Goal: Task Accomplishment & Management: Manage account settings

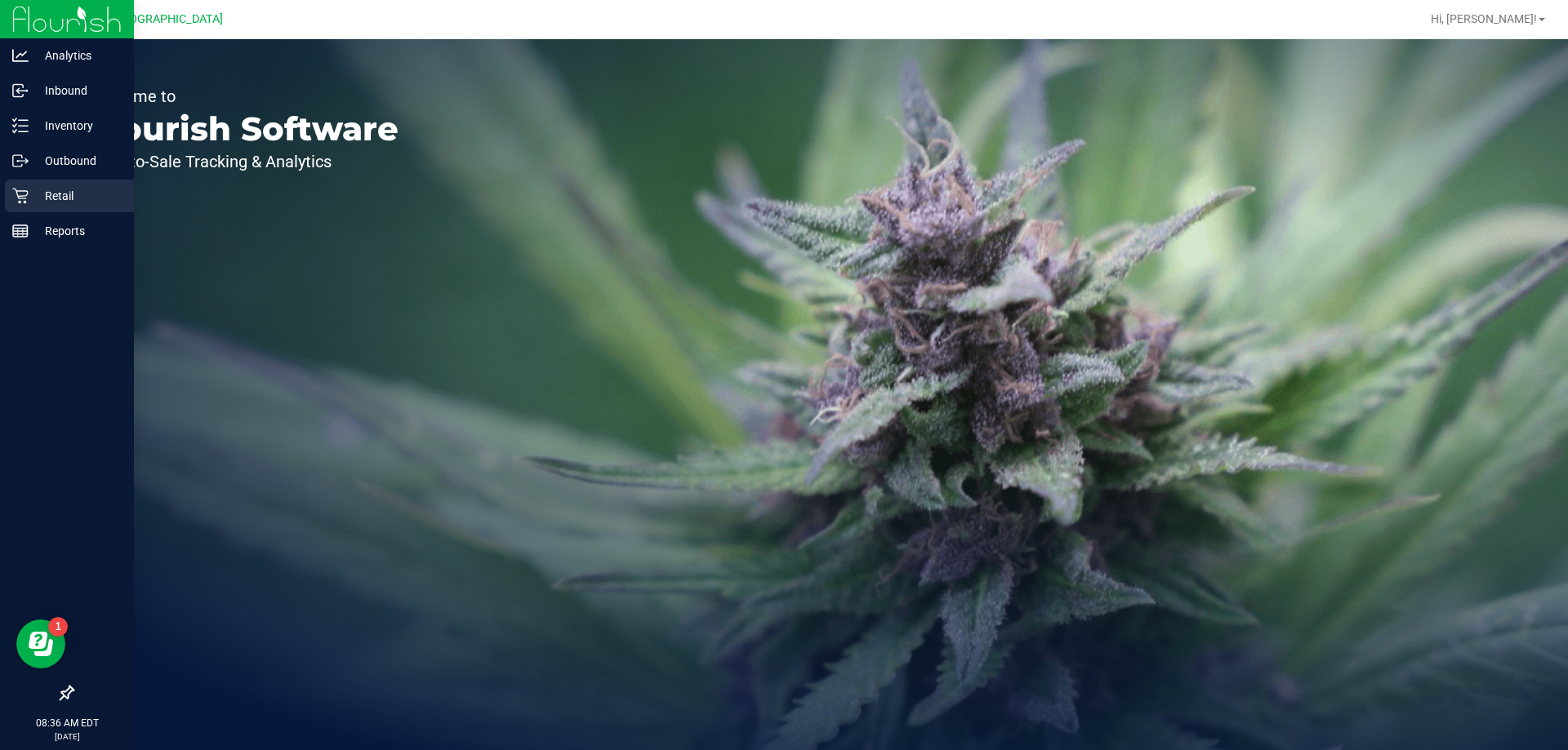
click at [63, 199] on p "Retail" at bounding box center [77, 196] width 98 height 20
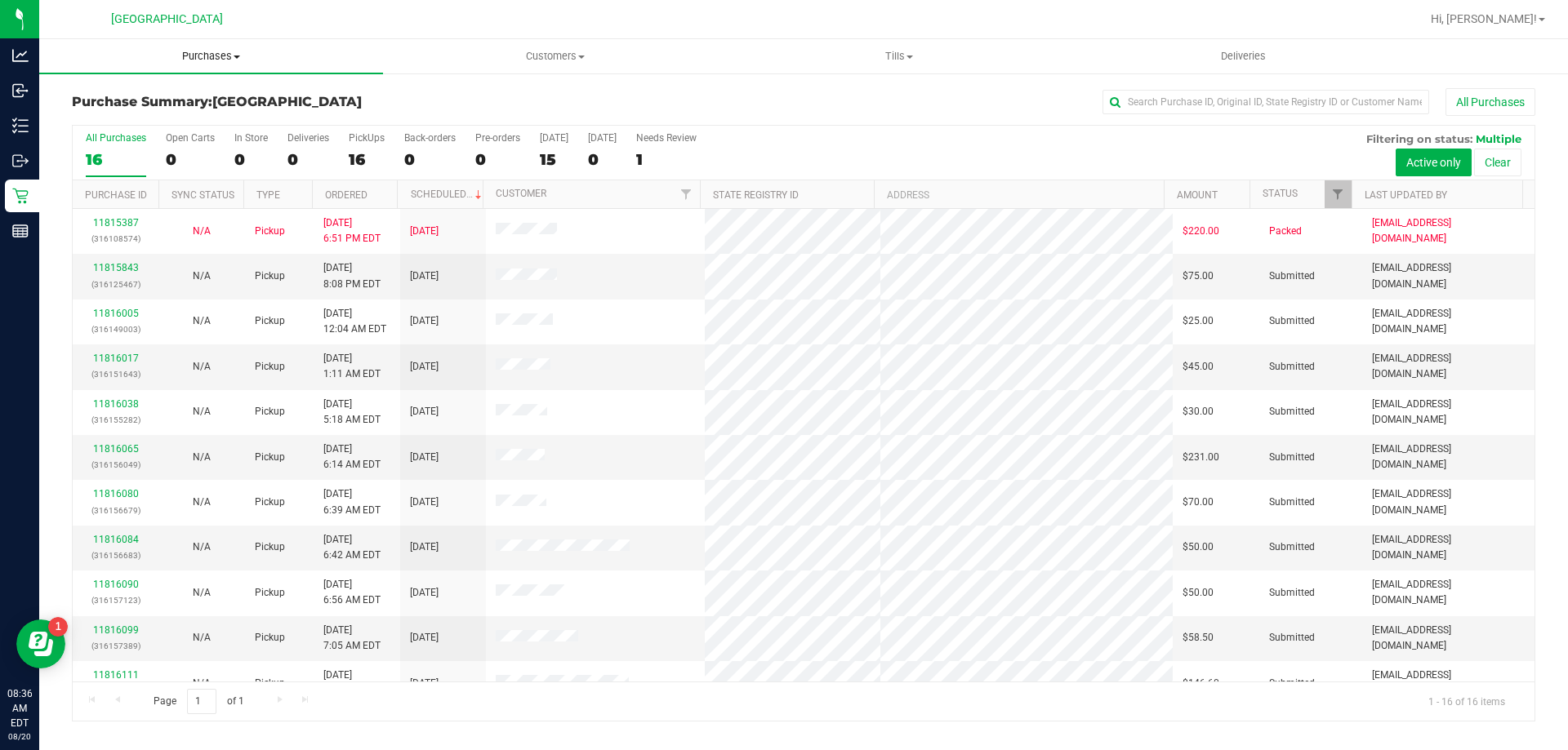
click at [218, 66] on uib-tab-heading "Purchases Summary of purchases Fulfillment All purchases" at bounding box center [211, 56] width 343 height 35
click at [136, 117] on span "Fulfillment" at bounding box center [90, 118] width 101 height 14
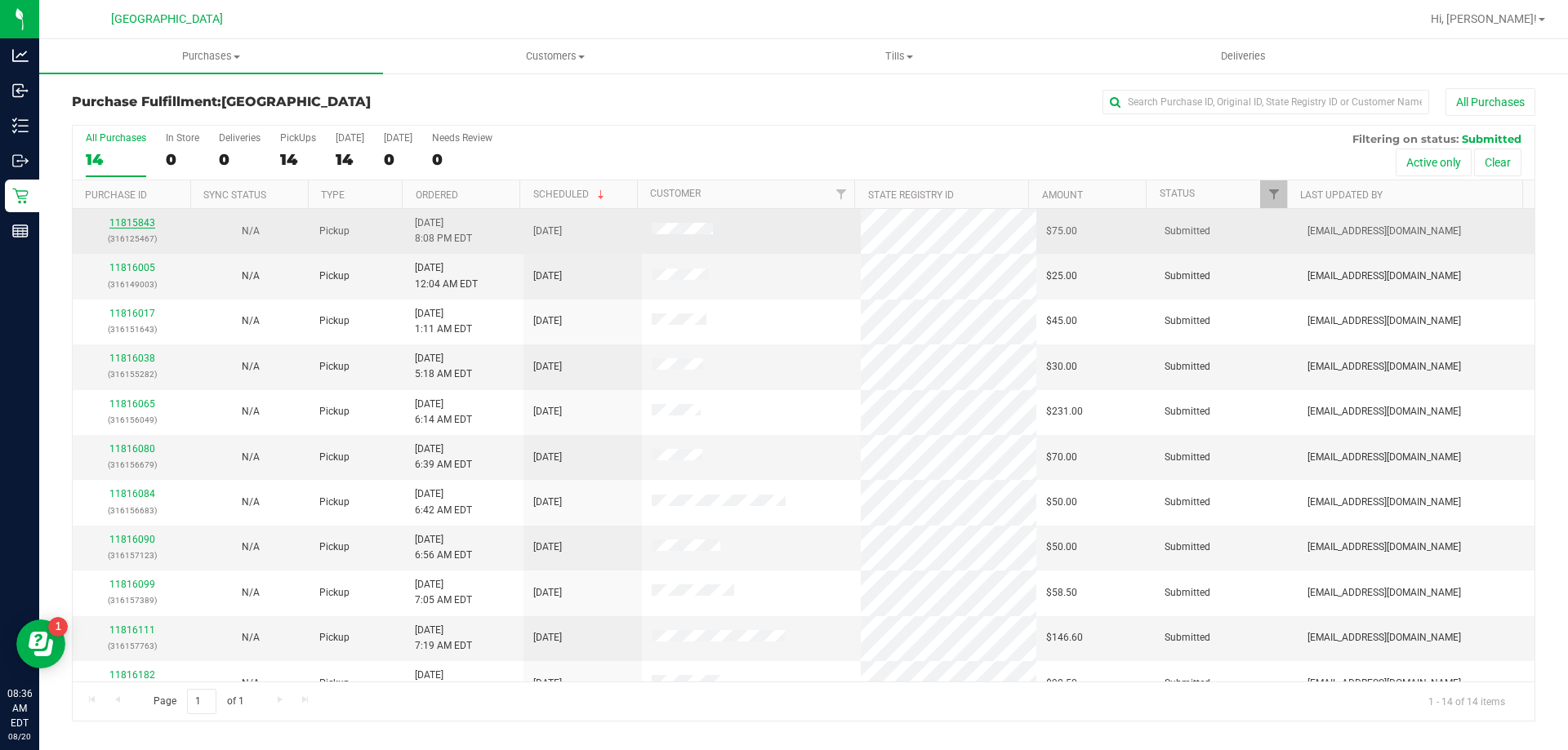
click at [135, 226] on link "11815843" at bounding box center [133, 223] width 46 height 12
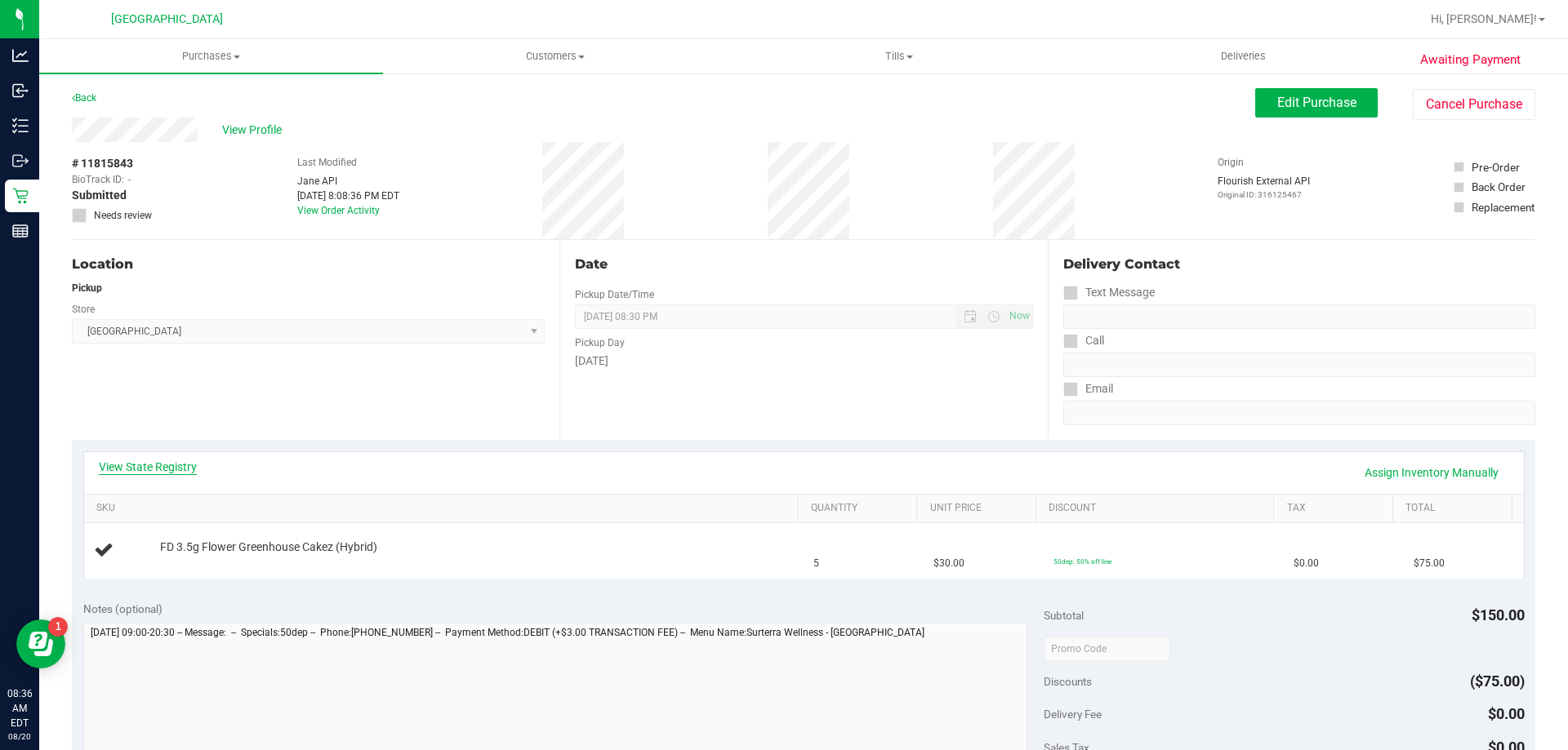
click at [173, 465] on link "View State Registry" at bounding box center [147, 467] width 98 height 16
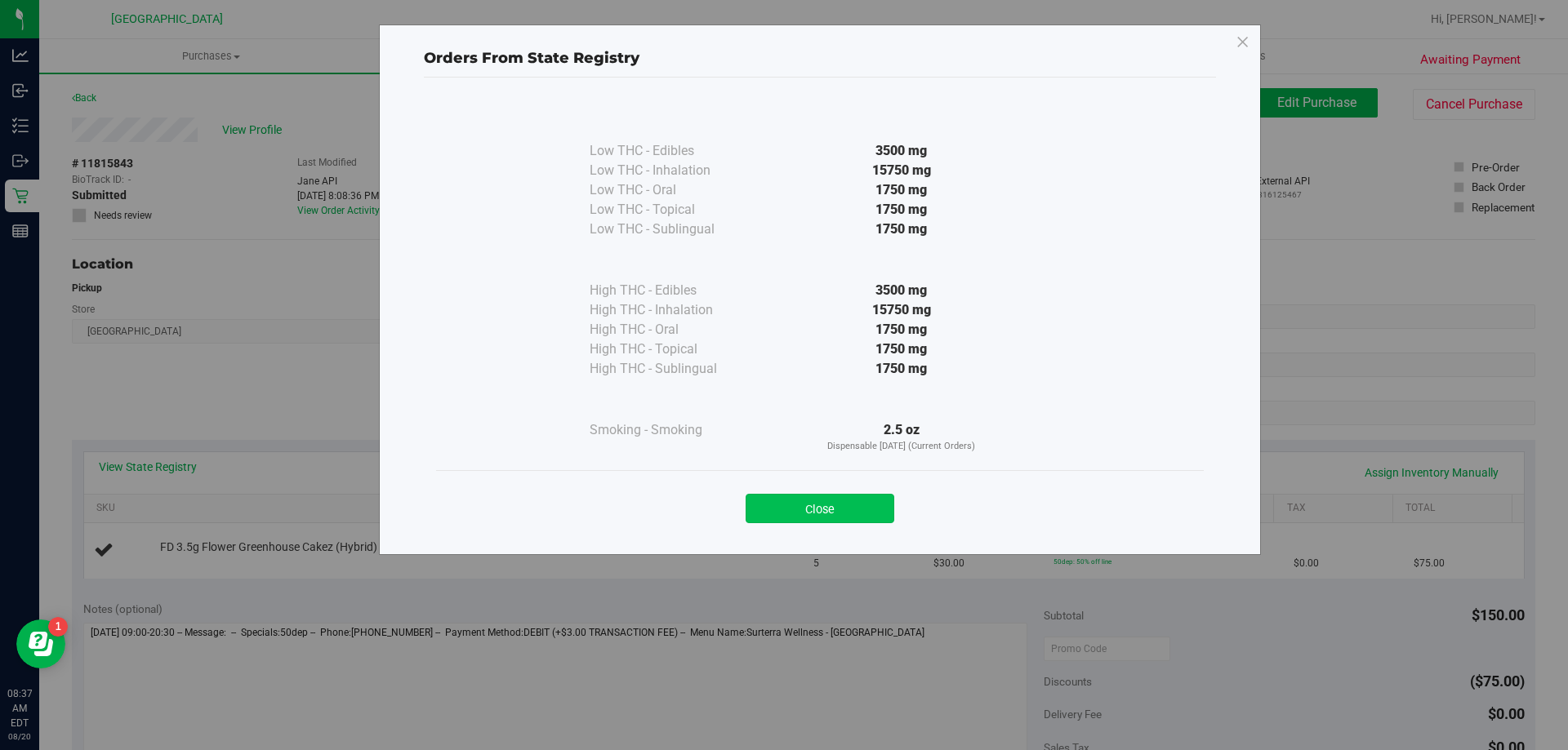
click at [859, 511] on button "Close" at bounding box center [820, 509] width 148 height 30
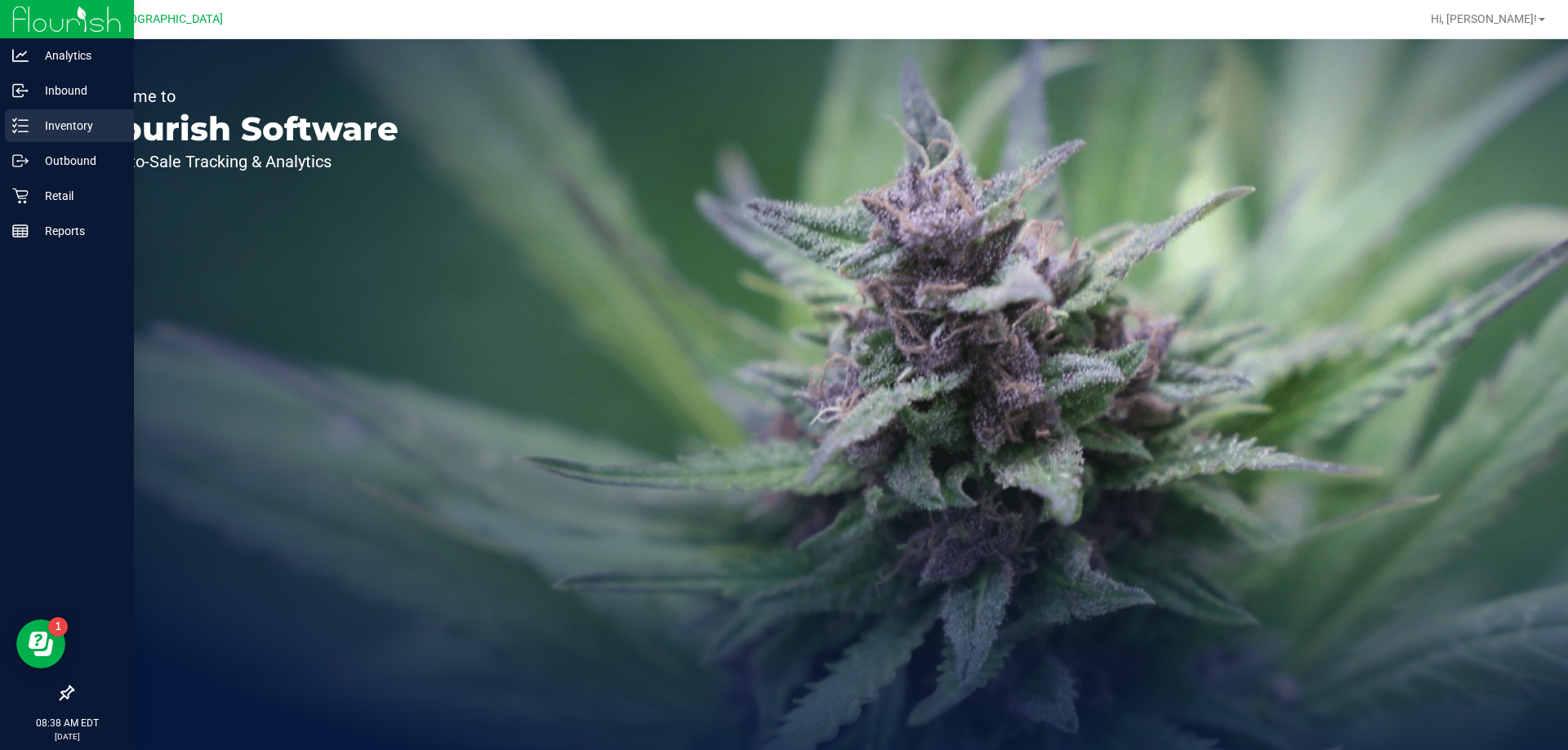
click at [49, 127] on p "Inventory" at bounding box center [77, 126] width 98 height 20
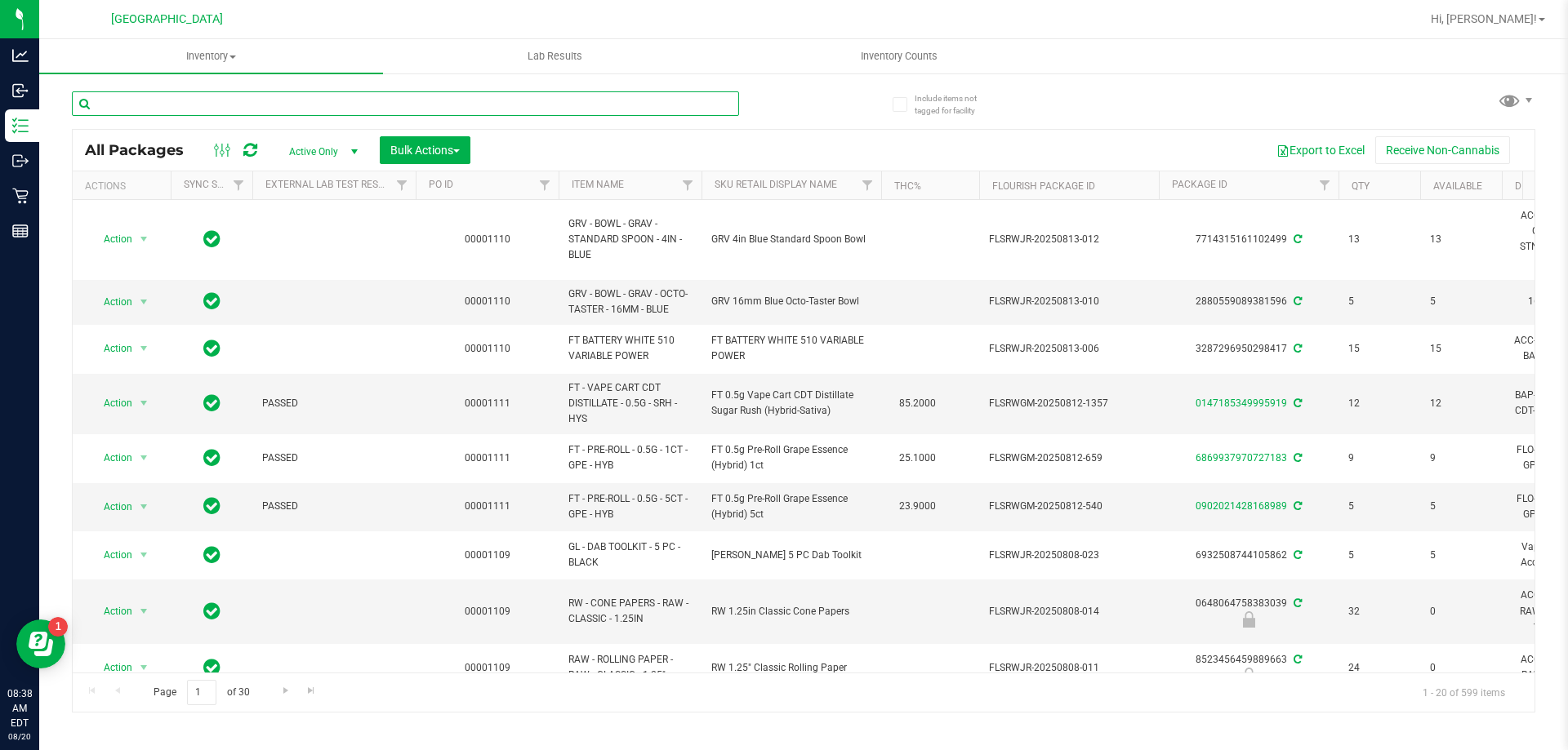
click at [342, 104] on input "text" at bounding box center [406, 103] width 667 height 25
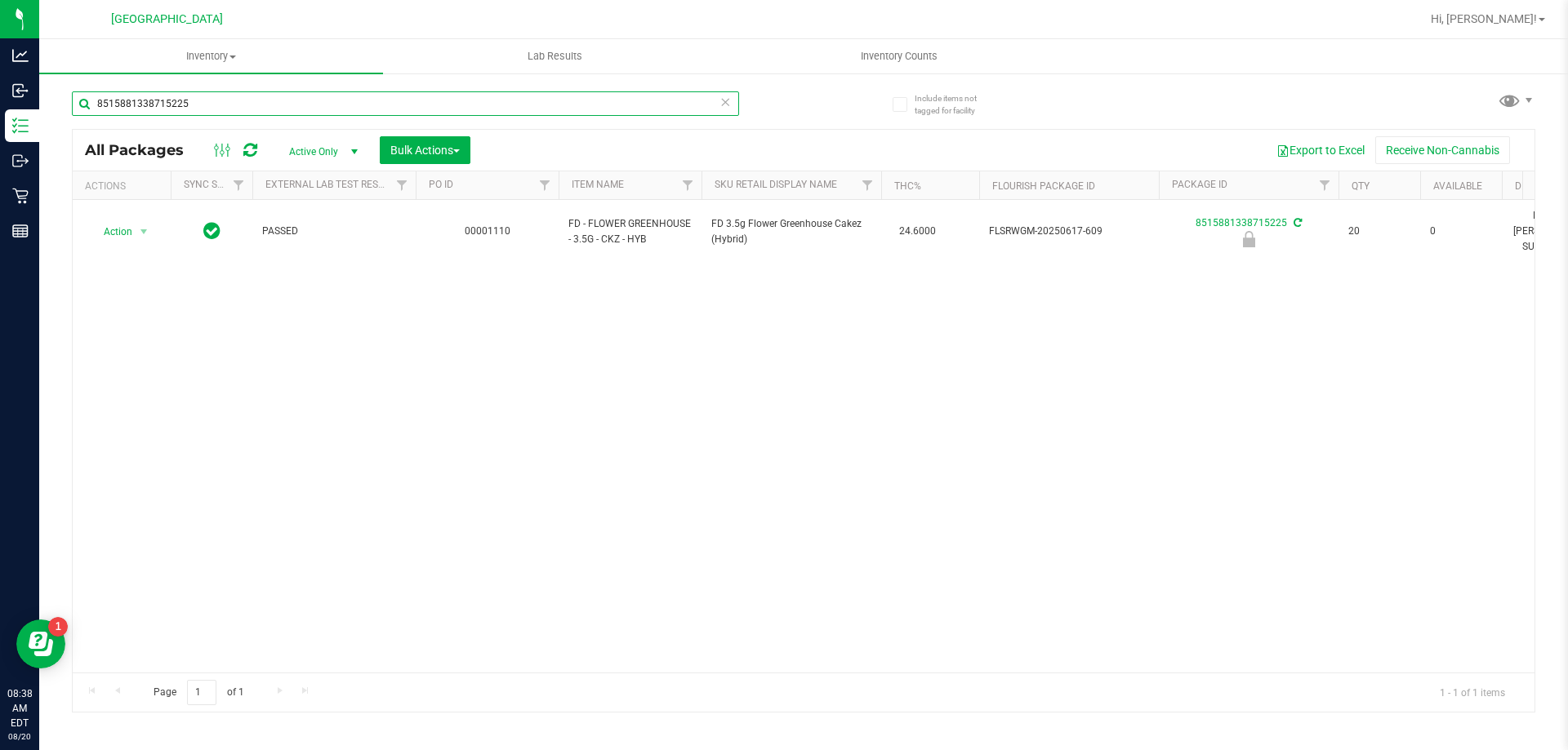
type input "8515881338715225"
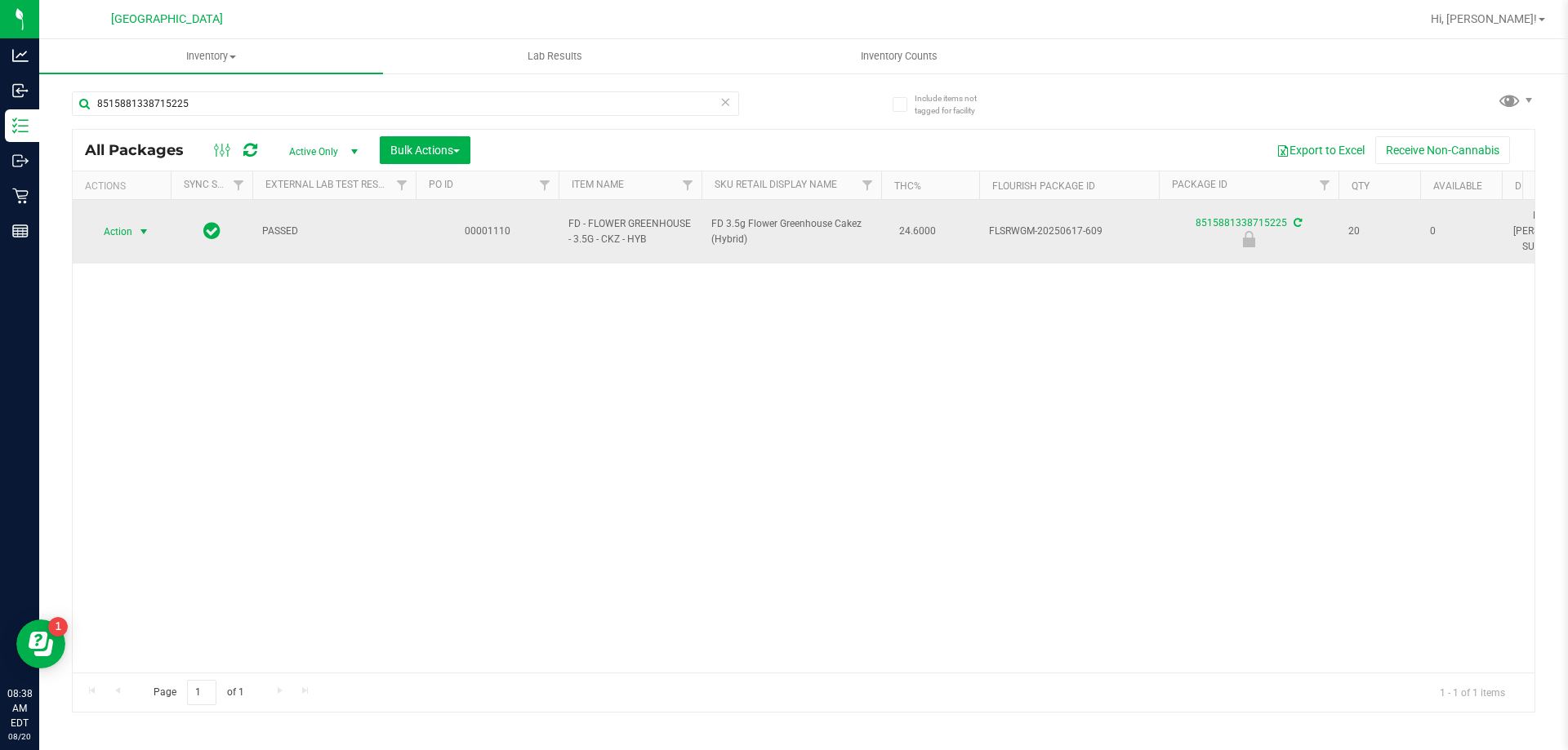
click at [143, 233] on span "select" at bounding box center [144, 232] width 21 height 23
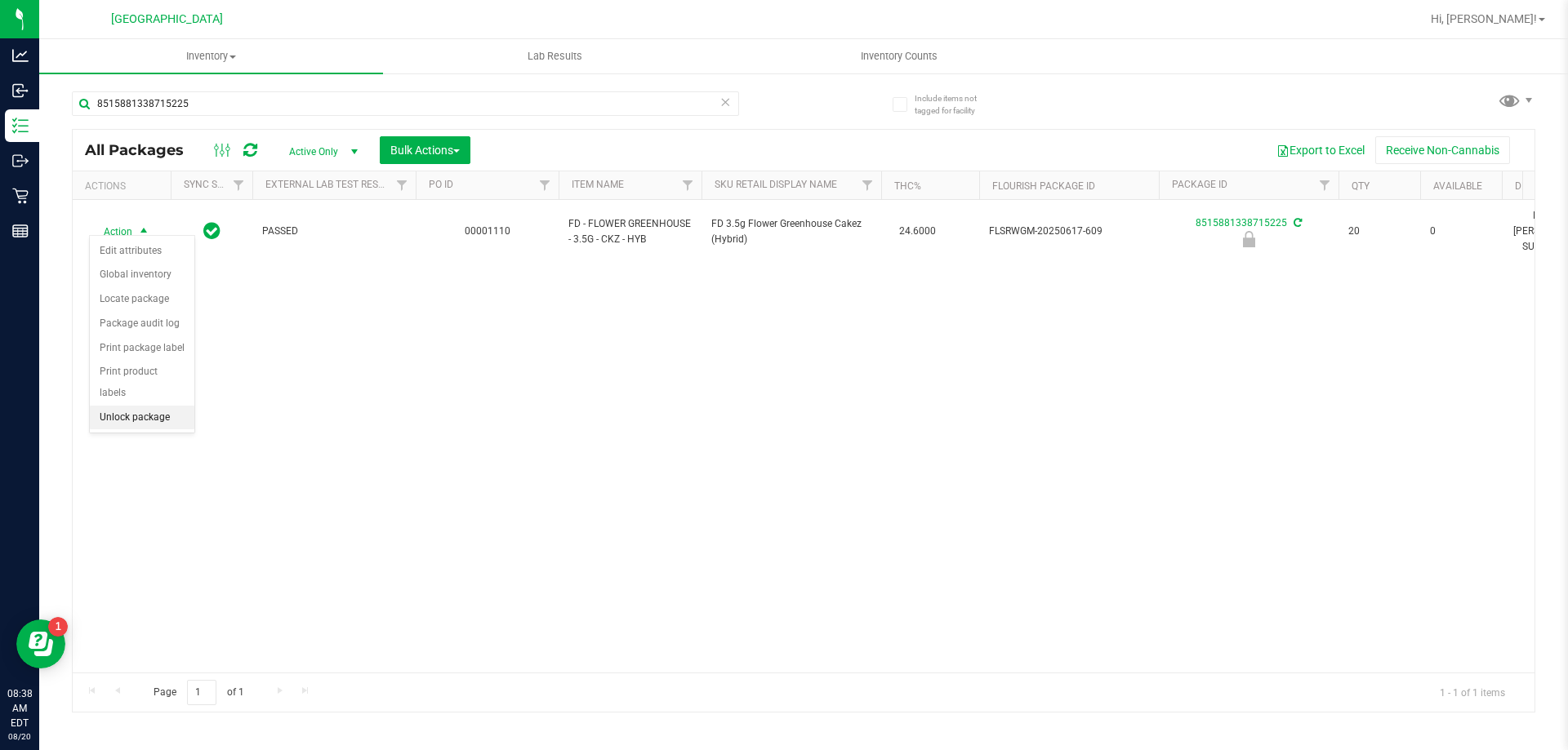
click at [133, 406] on li "Unlock package" at bounding box center [143, 418] width 105 height 25
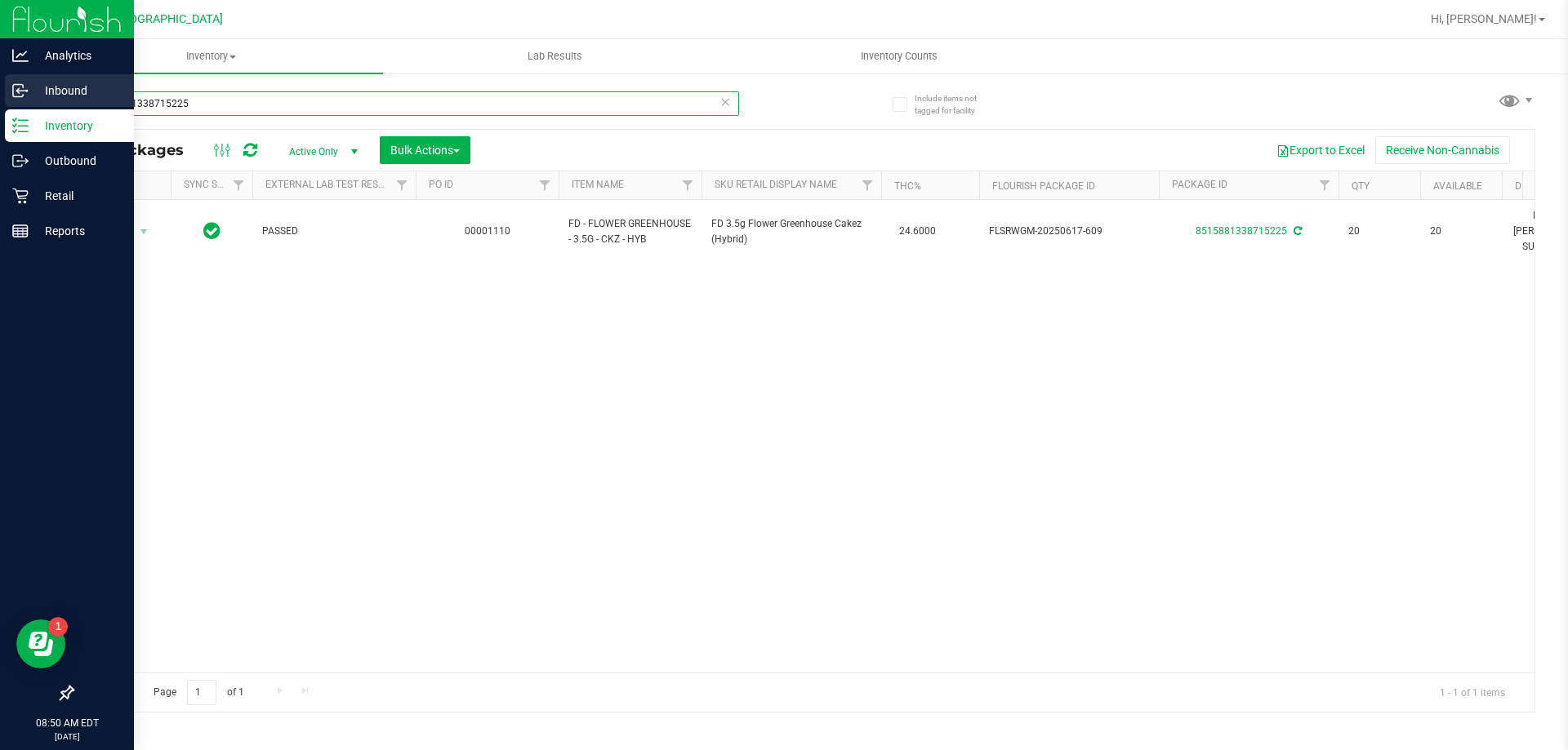
drag, startPoint x: 231, startPoint y: 94, endPoint x: 0, endPoint y: 104, distance: 231.2
click at [0, 104] on div "Analytics Inbound Inventory Outbound Retail Reports 08:50 AM EDT 08/20/2025 08/…" at bounding box center [784, 375] width 1568 height 750
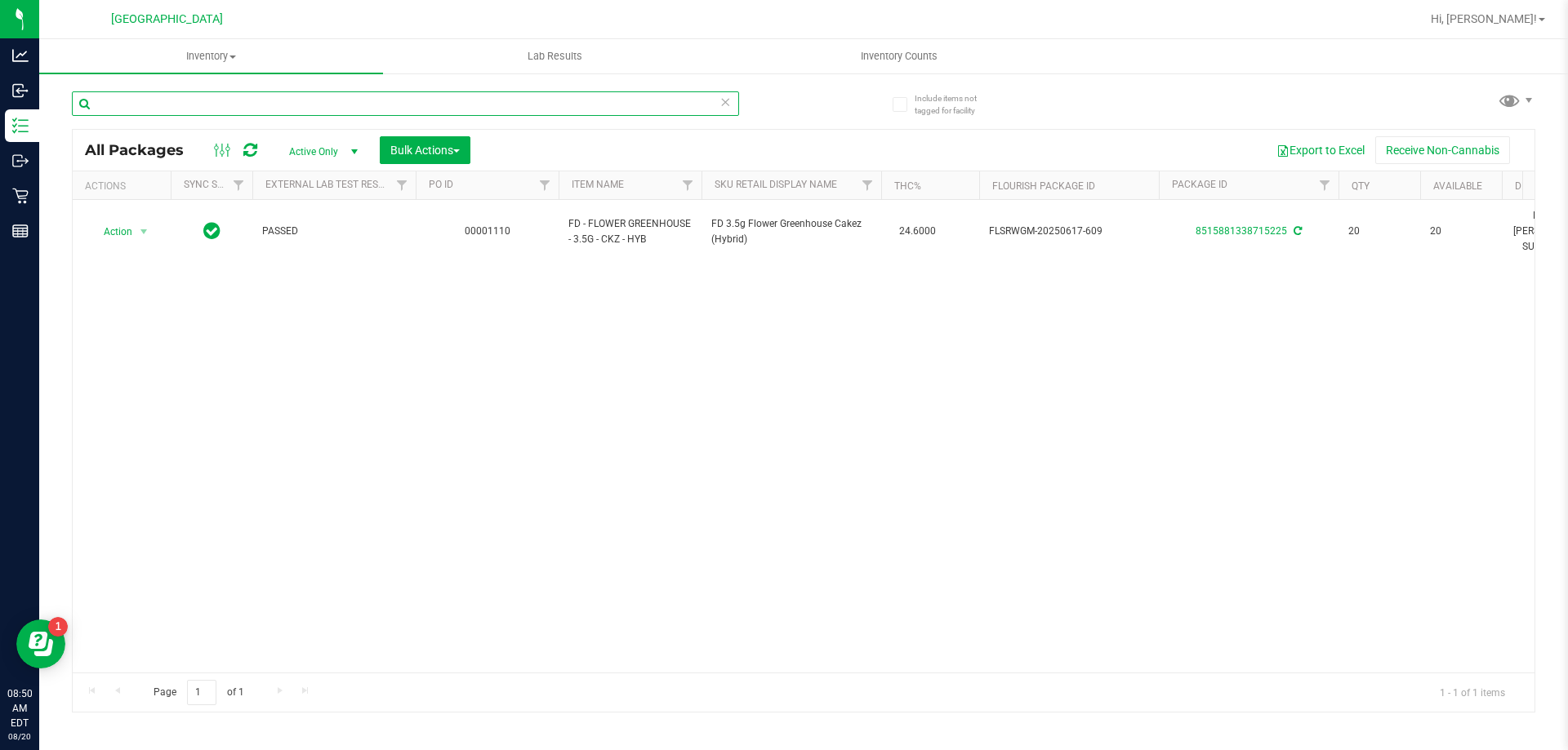
click at [642, 109] on input "text" at bounding box center [406, 103] width 667 height 25
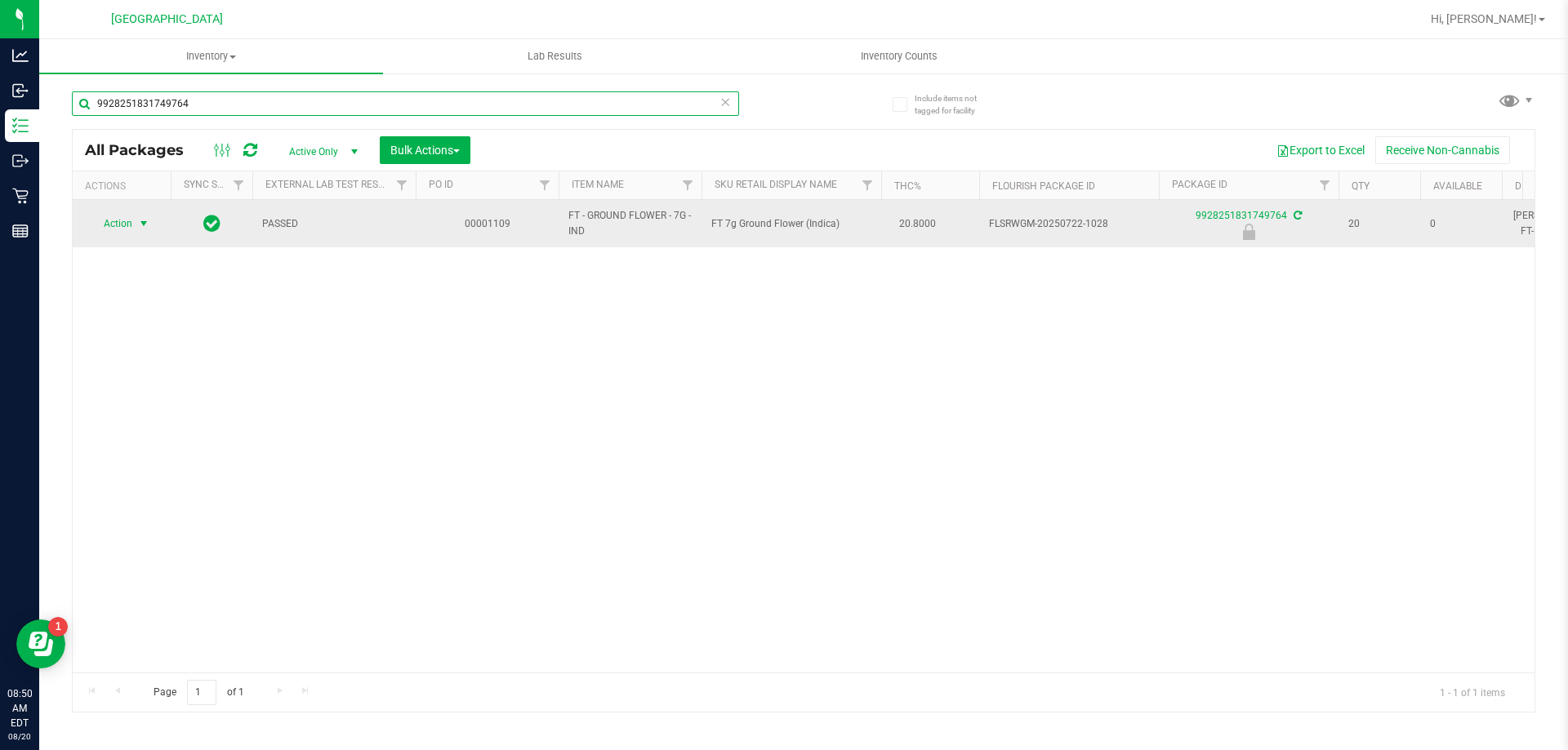
type input "9928251831749764"
click at [143, 222] on span "select" at bounding box center [144, 223] width 13 height 13
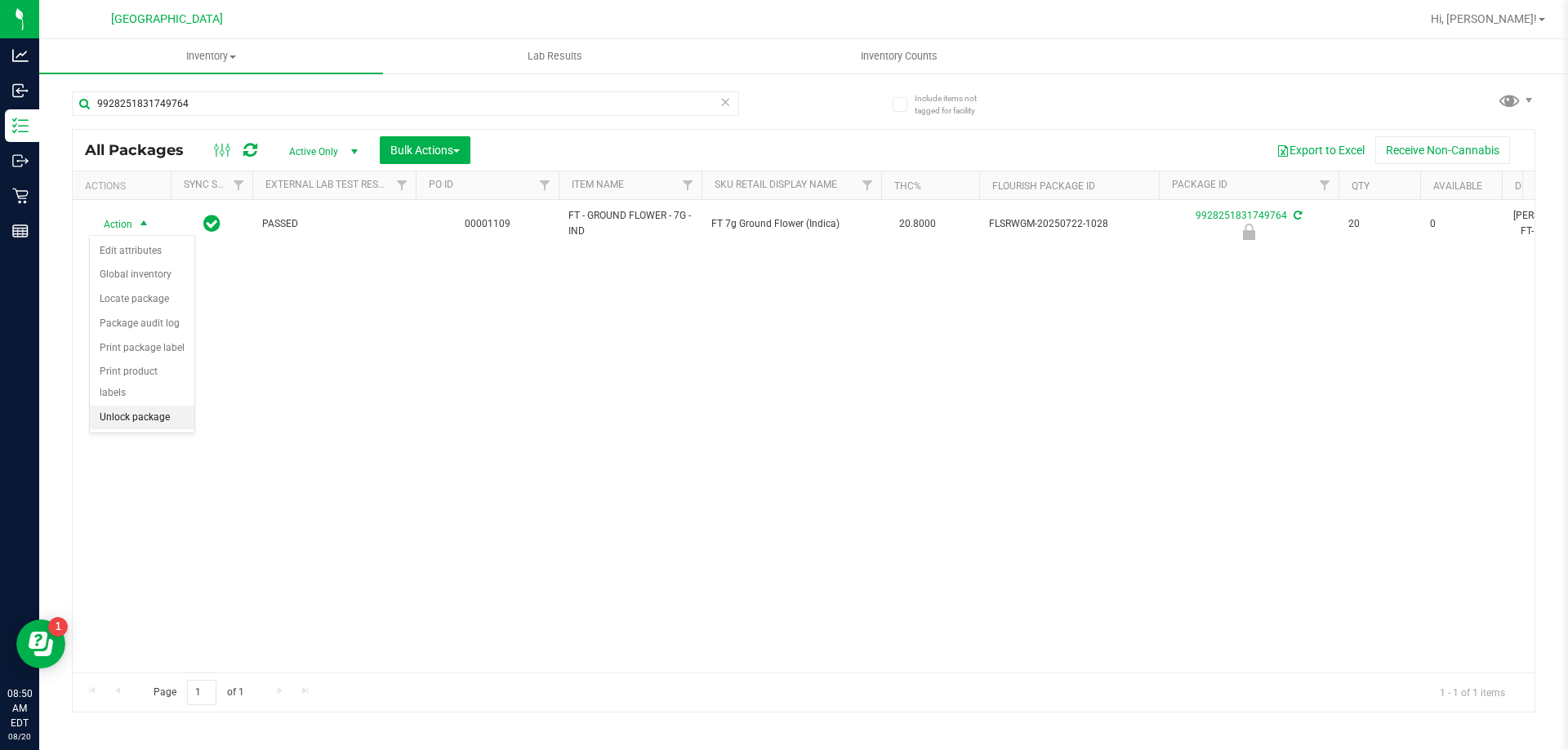
click at [161, 406] on li "Unlock package" at bounding box center [143, 418] width 105 height 25
click at [722, 104] on icon at bounding box center [726, 101] width 12 height 20
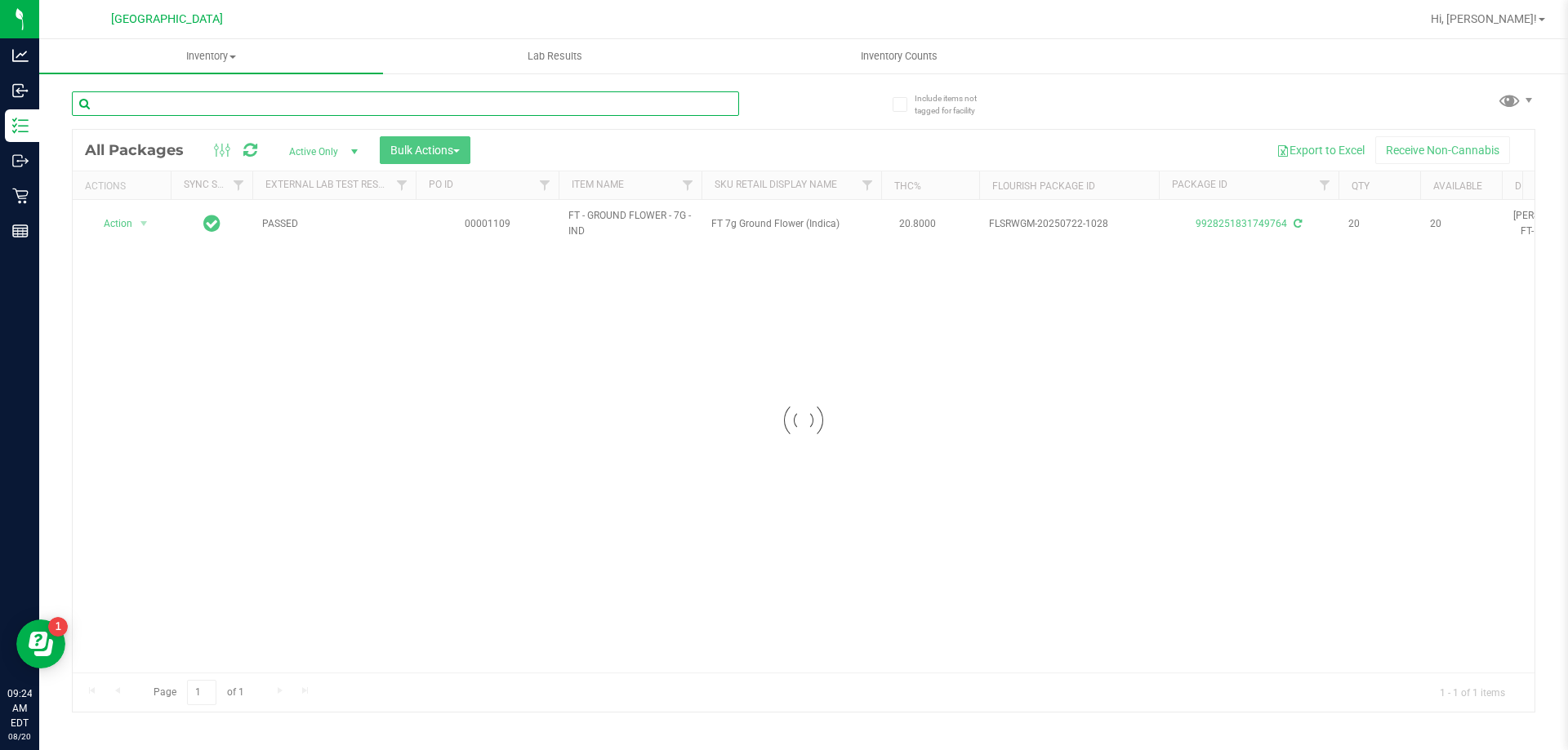
click at [652, 103] on input "text" at bounding box center [406, 103] width 667 height 25
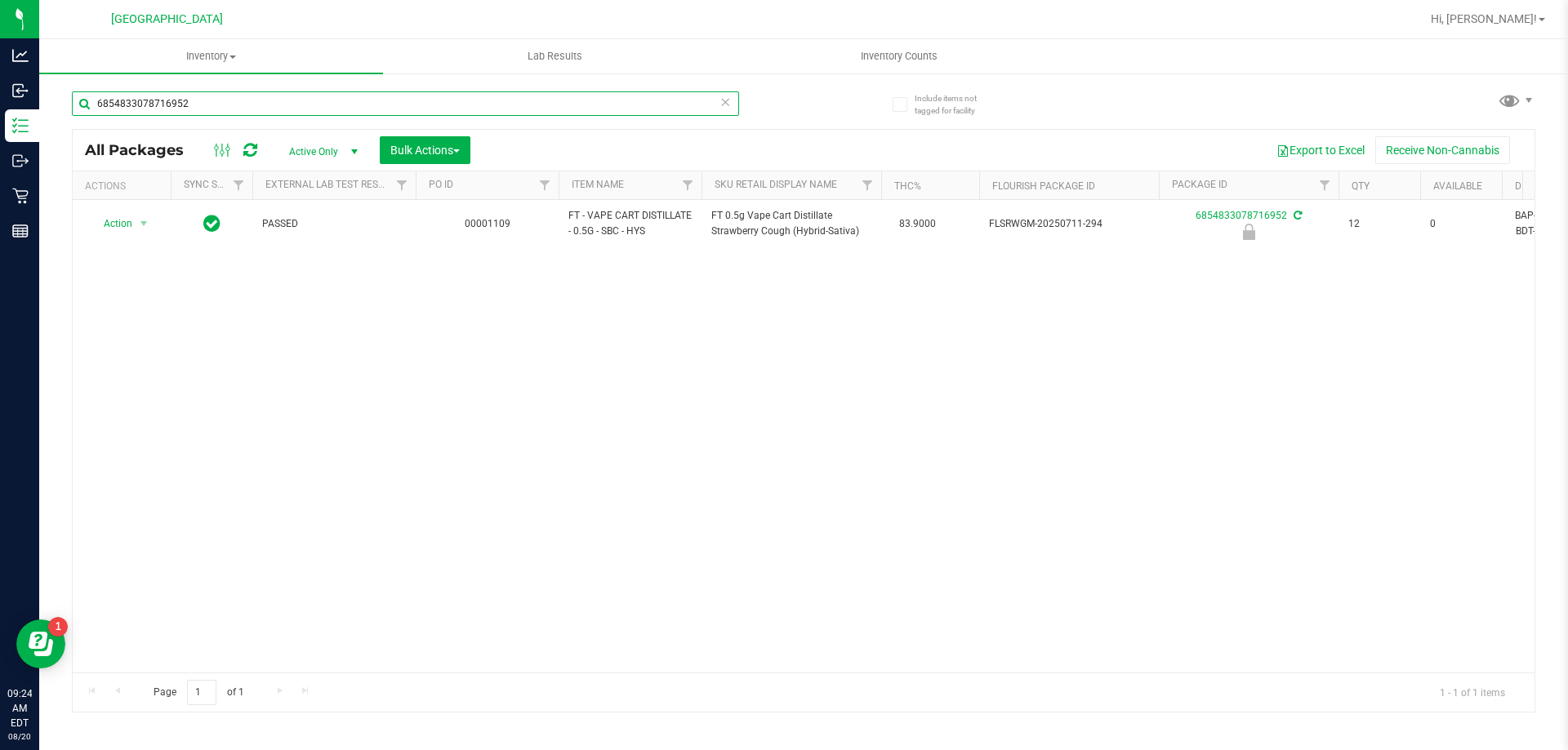
type input "6854833078716952"
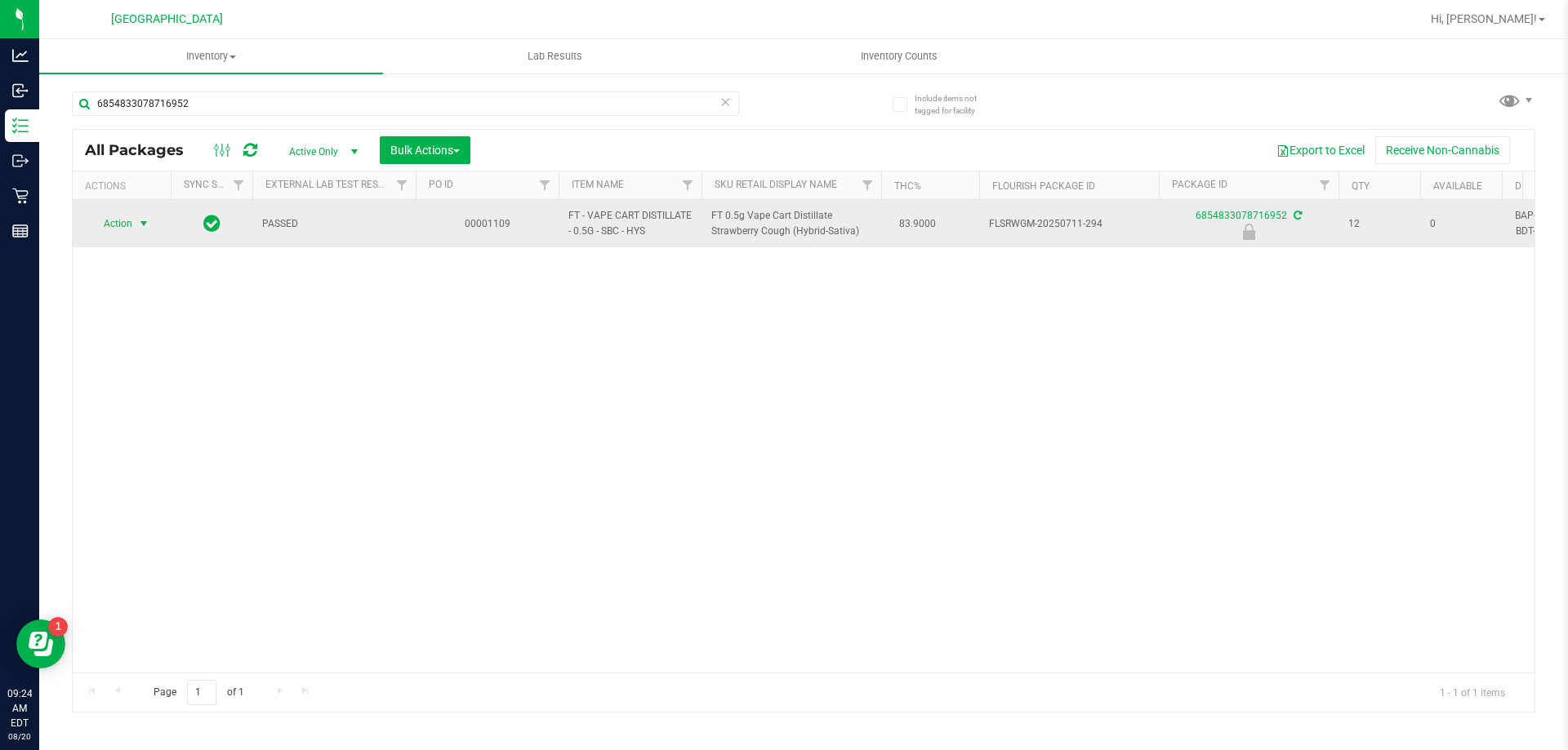
click at [138, 222] on span "select" at bounding box center [144, 223] width 21 height 23
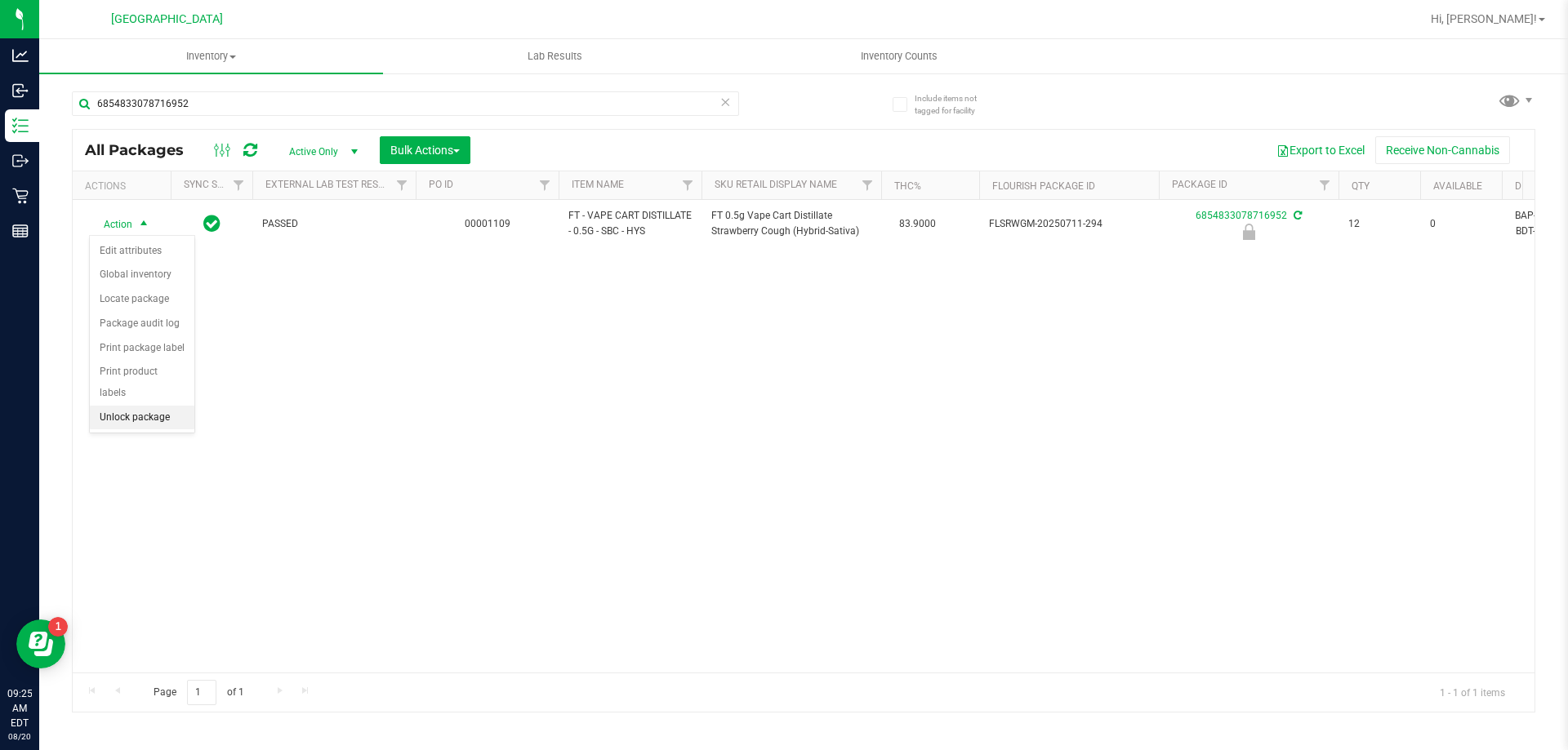
click at [140, 406] on li "Unlock package" at bounding box center [143, 418] width 105 height 25
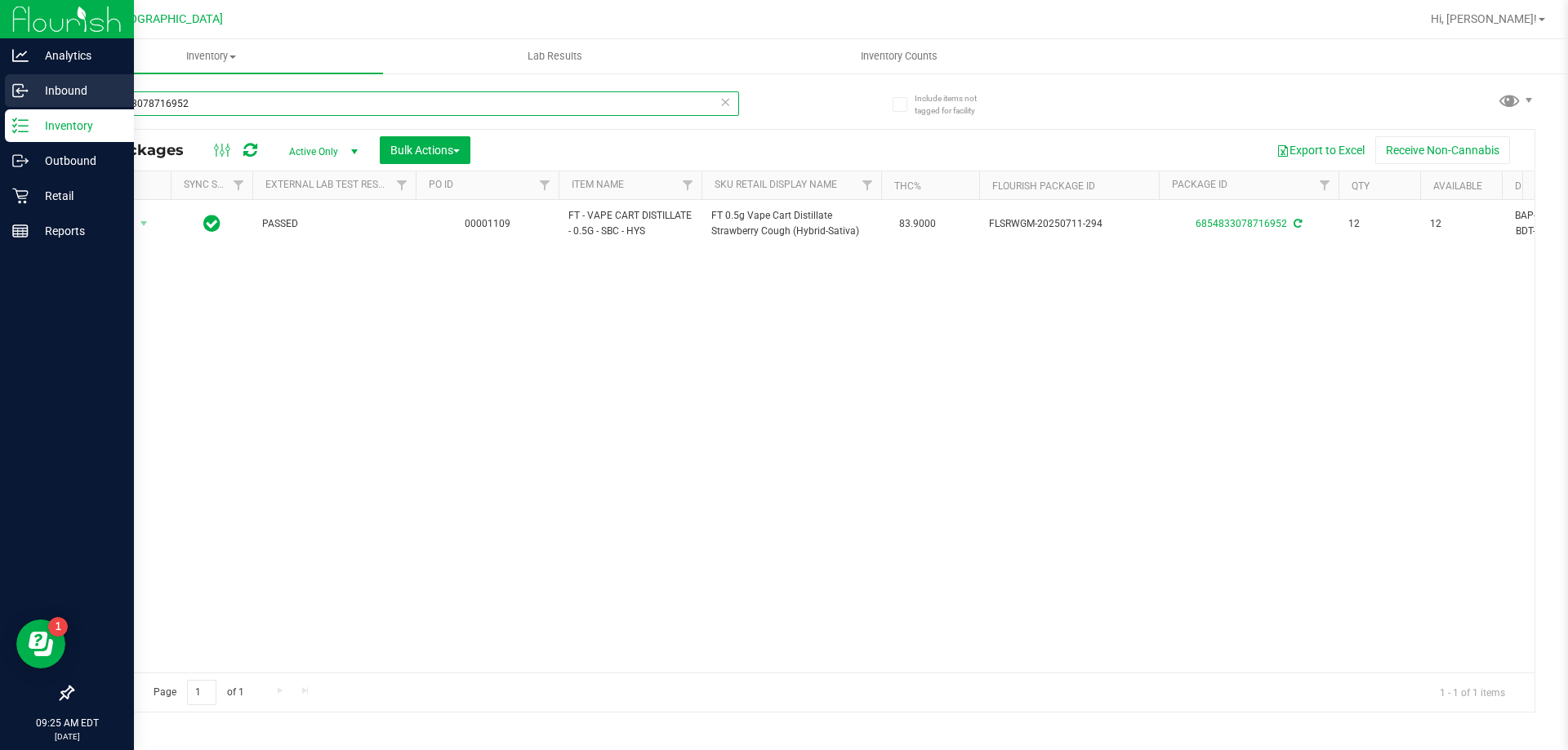
drag, startPoint x: 196, startPoint y: 105, endPoint x: 0, endPoint y: 104, distance: 196.0
click at [0, 104] on div "Analytics Inbound Inventory Outbound Retail Reports 09:25 AM EDT 08/20/2025 08/…" at bounding box center [784, 375] width 1568 height 750
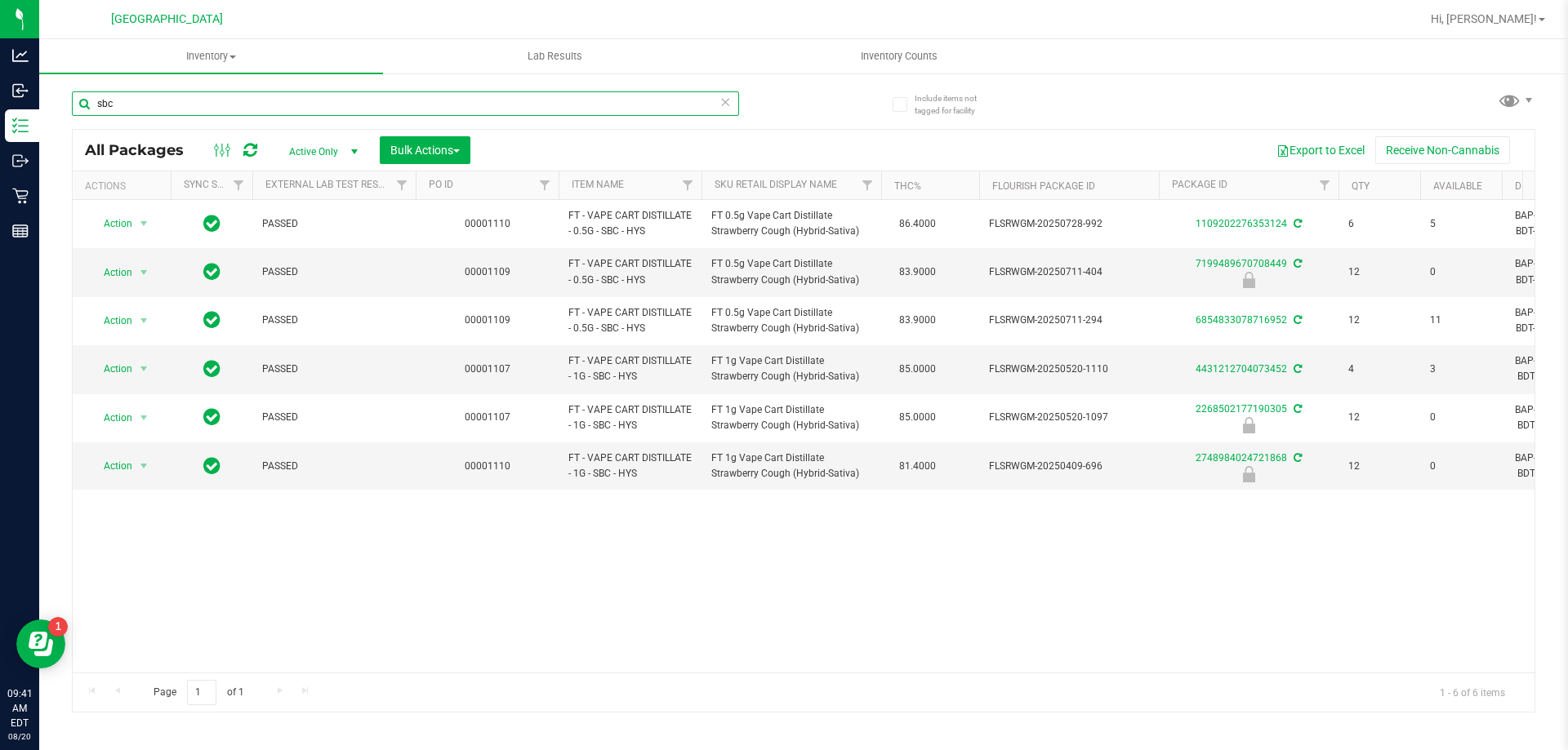
click at [268, 99] on input "sbc" at bounding box center [406, 103] width 667 height 25
type input "s"
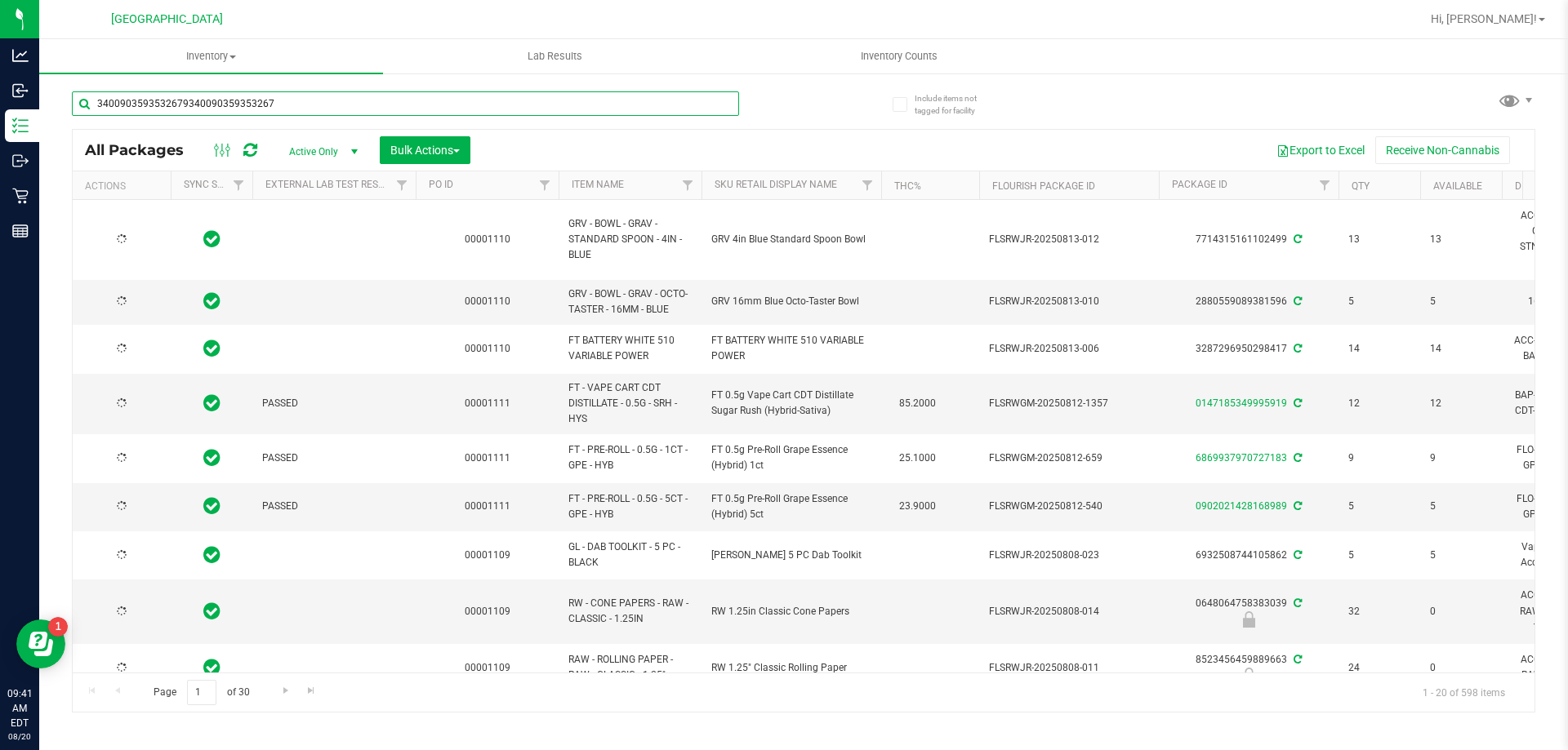
type input "34009035935326793400903593532679"
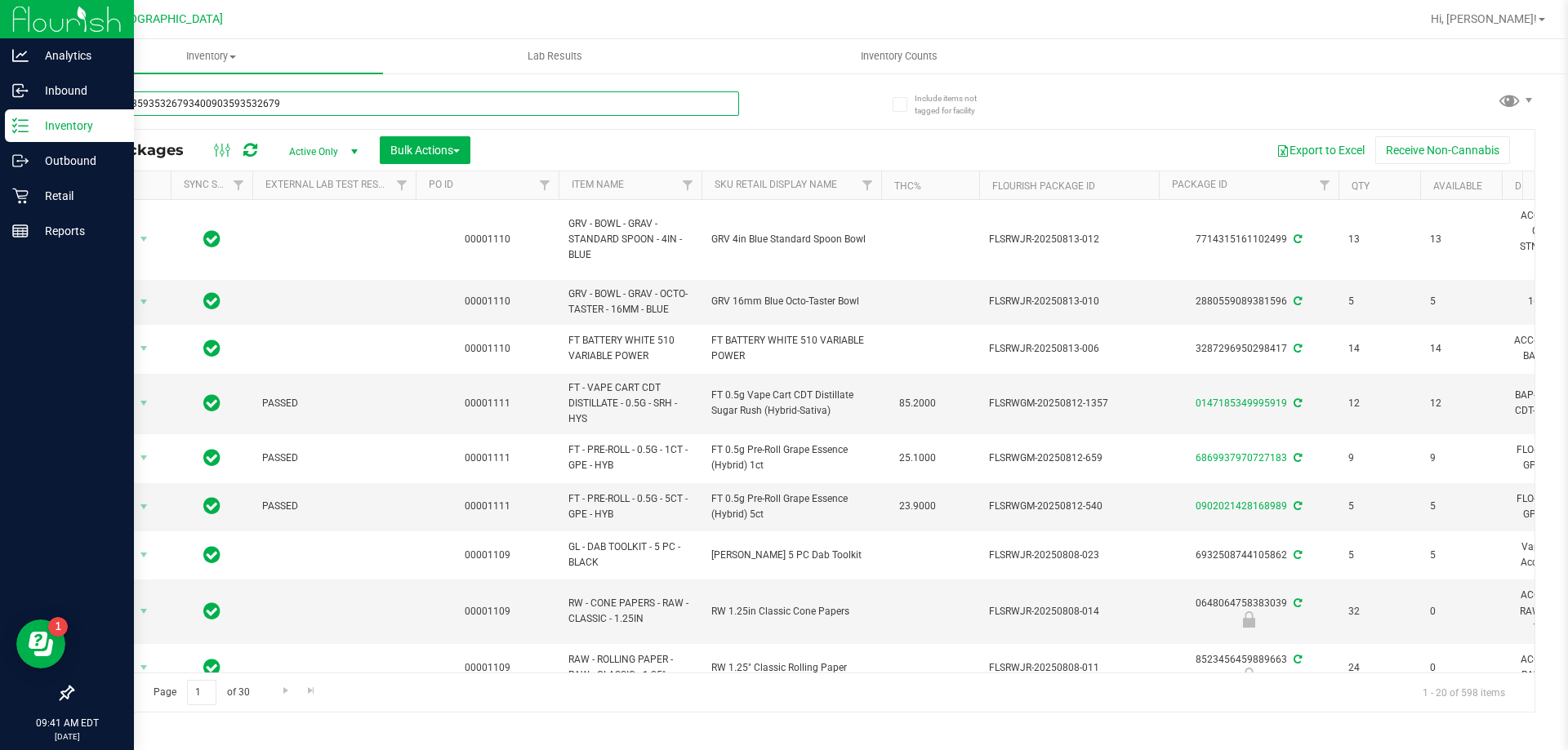
drag, startPoint x: 289, startPoint y: 108, endPoint x: 0, endPoint y: 110, distance: 289.0
click at [0, 110] on div "Analytics Inbound Inventory Outbound Retail Reports 09:41 AM EDT 08/20/2025 08/…" at bounding box center [784, 375] width 1568 height 750
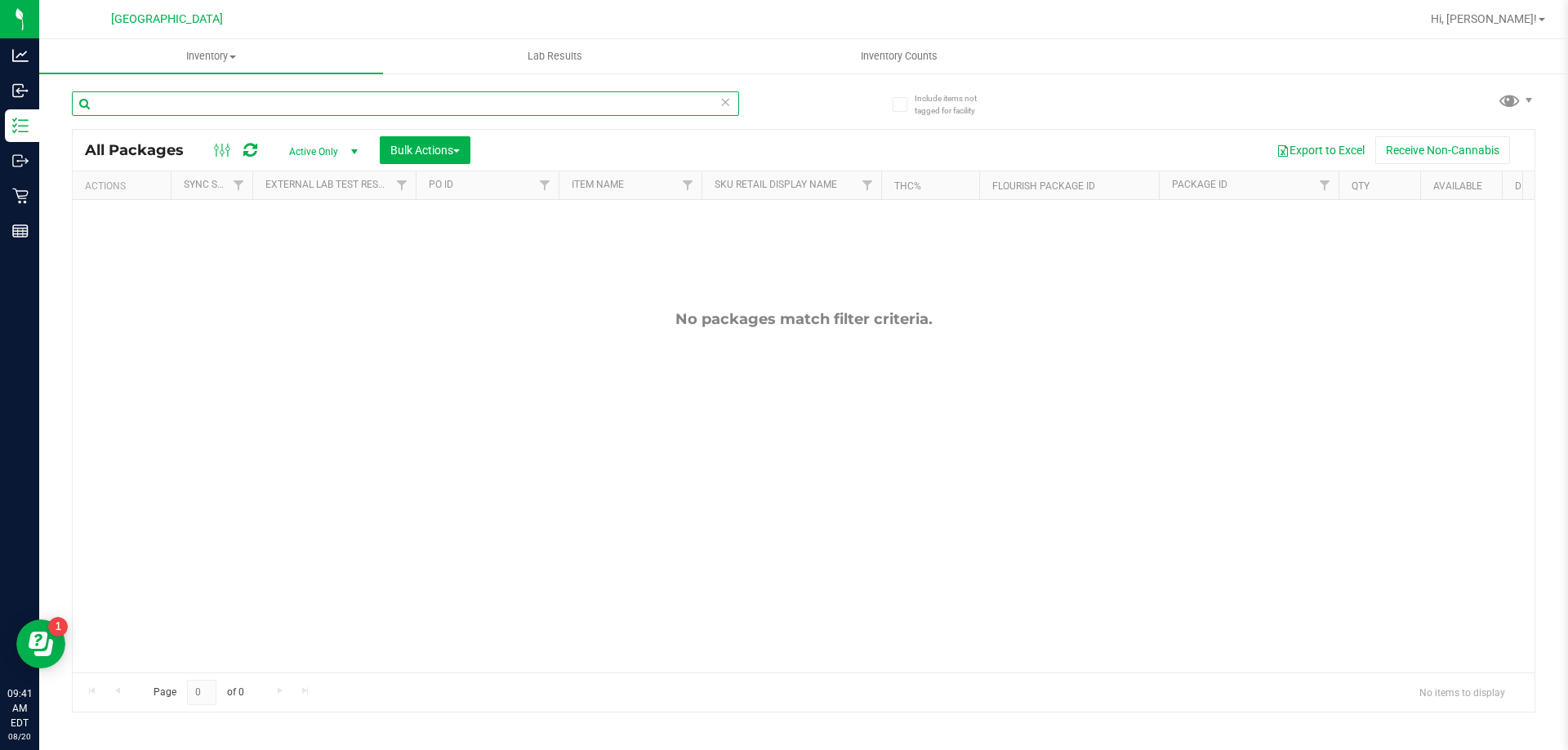
click at [242, 105] on input "text" at bounding box center [406, 103] width 667 height 25
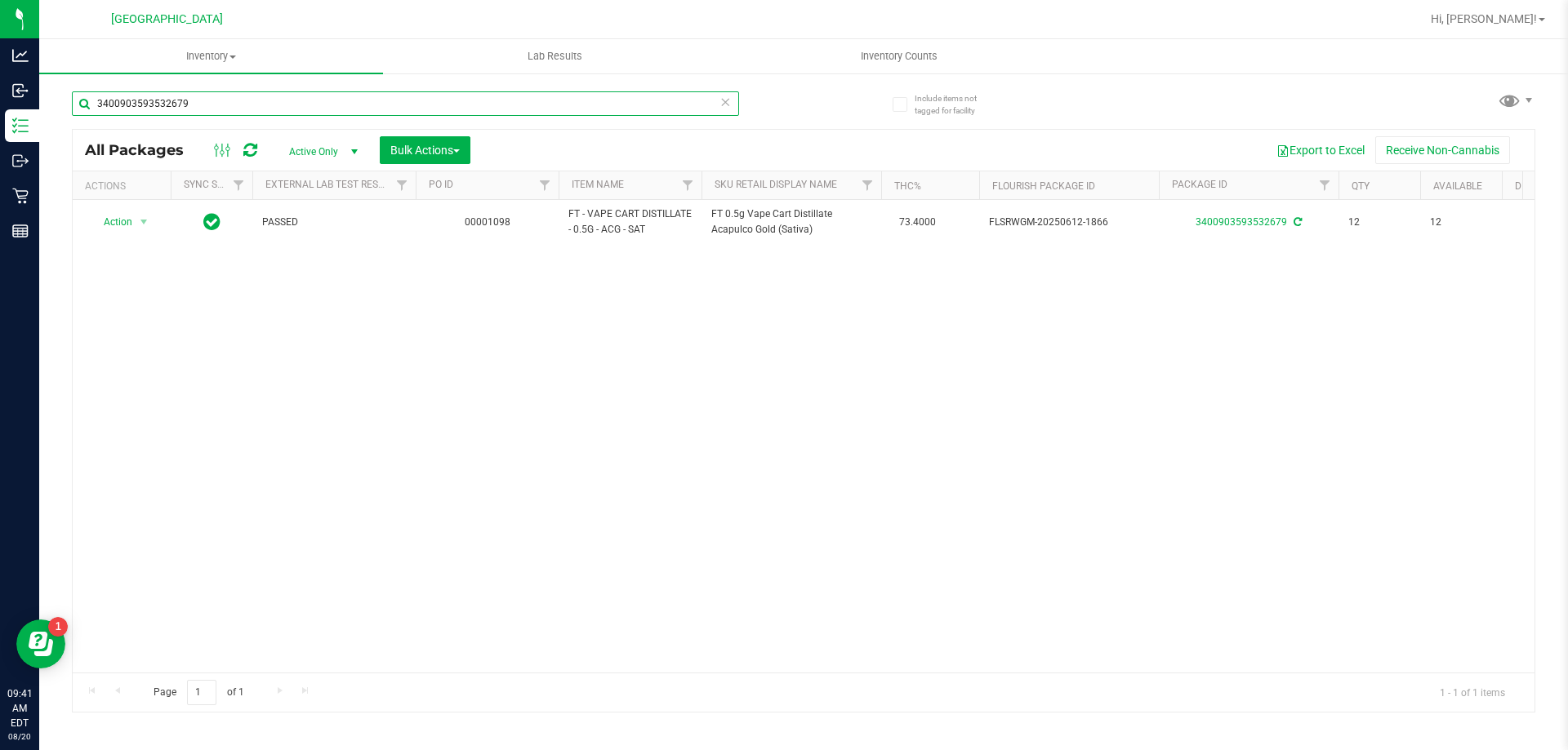
type input "3400903593532679"
click at [725, 104] on icon at bounding box center [726, 101] width 12 height 20
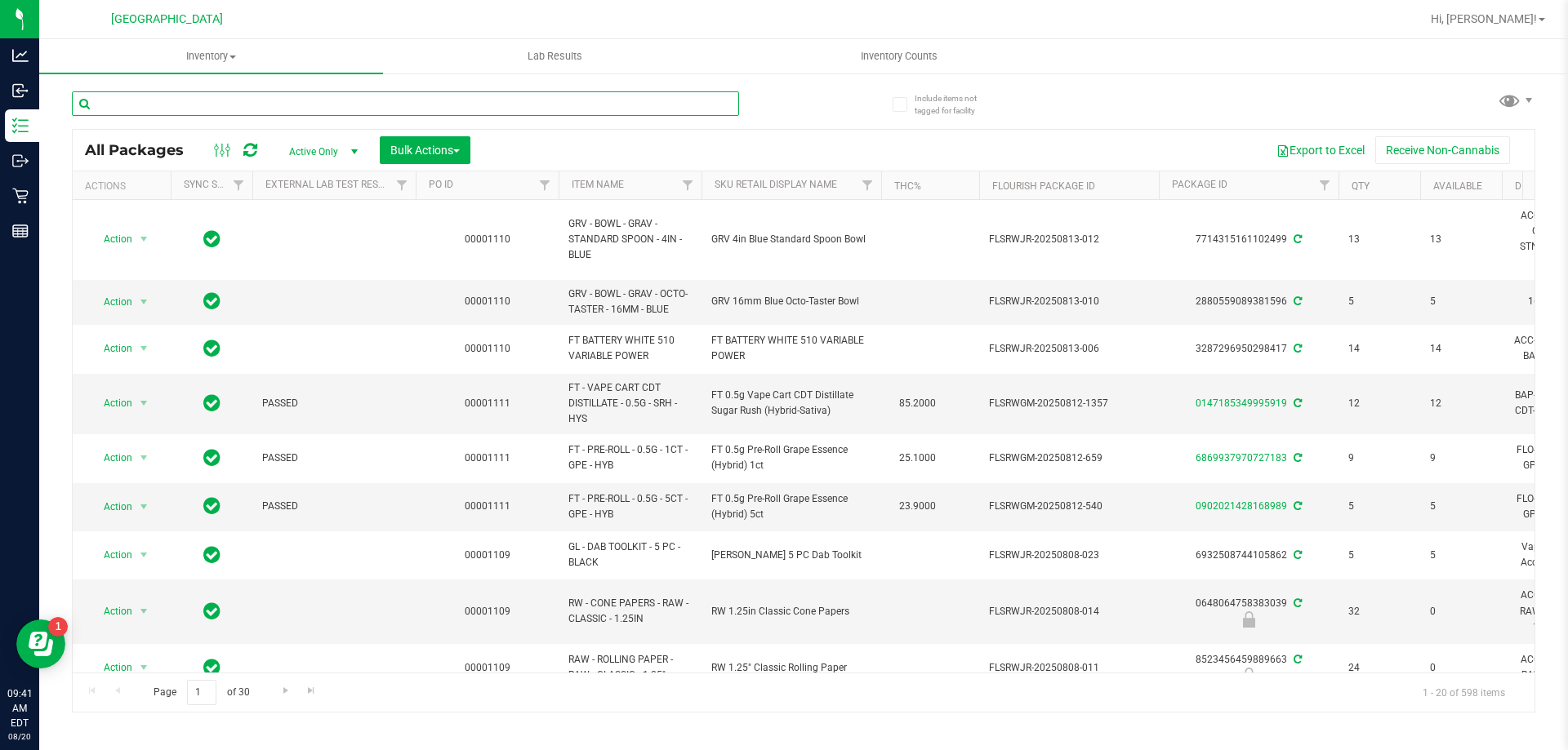
click at [632, 100] on input "text" at bounding box center [406, 103] width 667 height 25
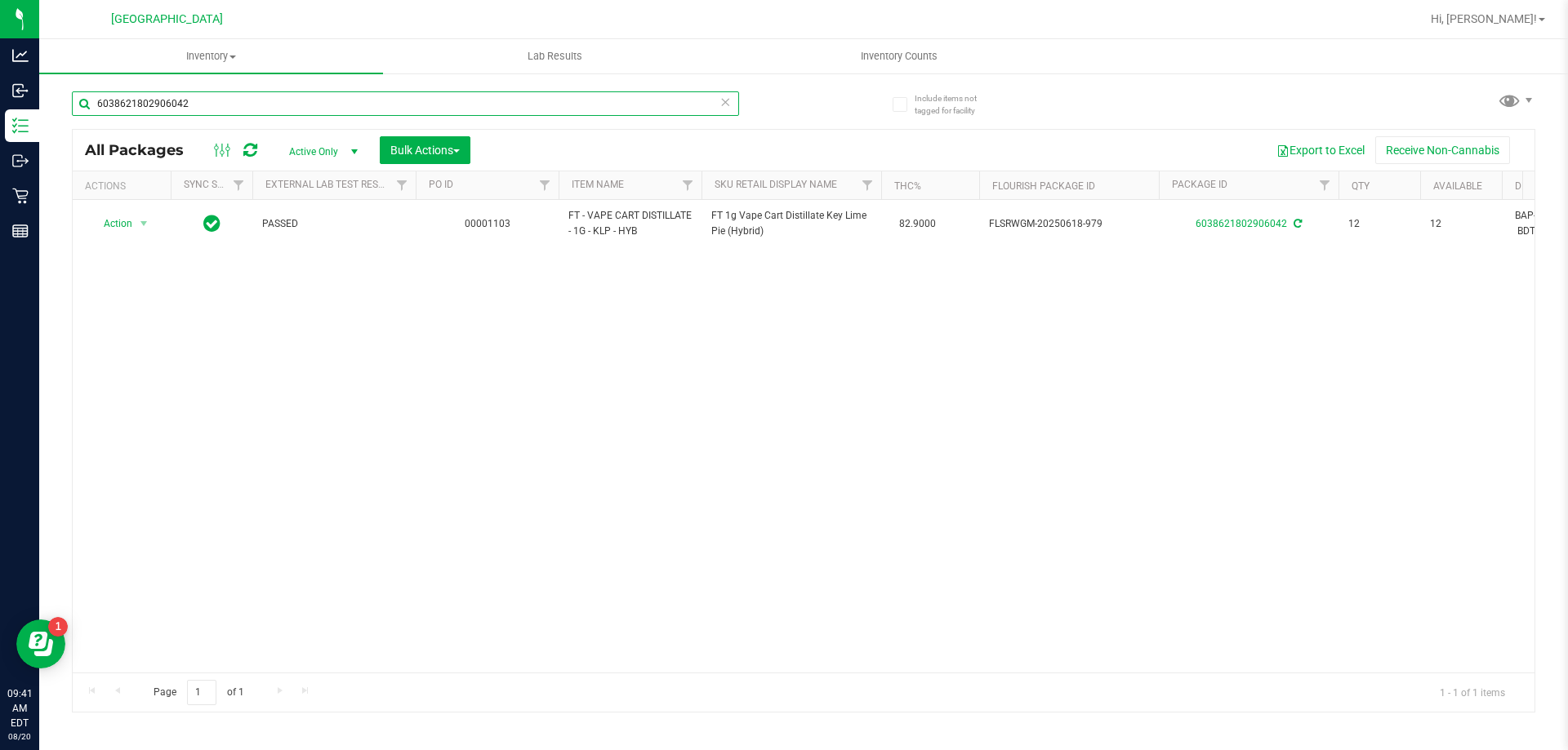
type input "6038621802906042"
drag, startPoint x: 712, startPoint y: 97, endPoint x: 719, endPoint y: 103, distance: 9.2
click at [714, 97] on input "6038621802906042" at bounding box center [406, 103] width 667 height 25
click at [724, 106] on icon at bounding box center [726, 101] width 12 height 20
click at [669, 104] on input "text" at bounding box center [406, 103] width 667 height 25
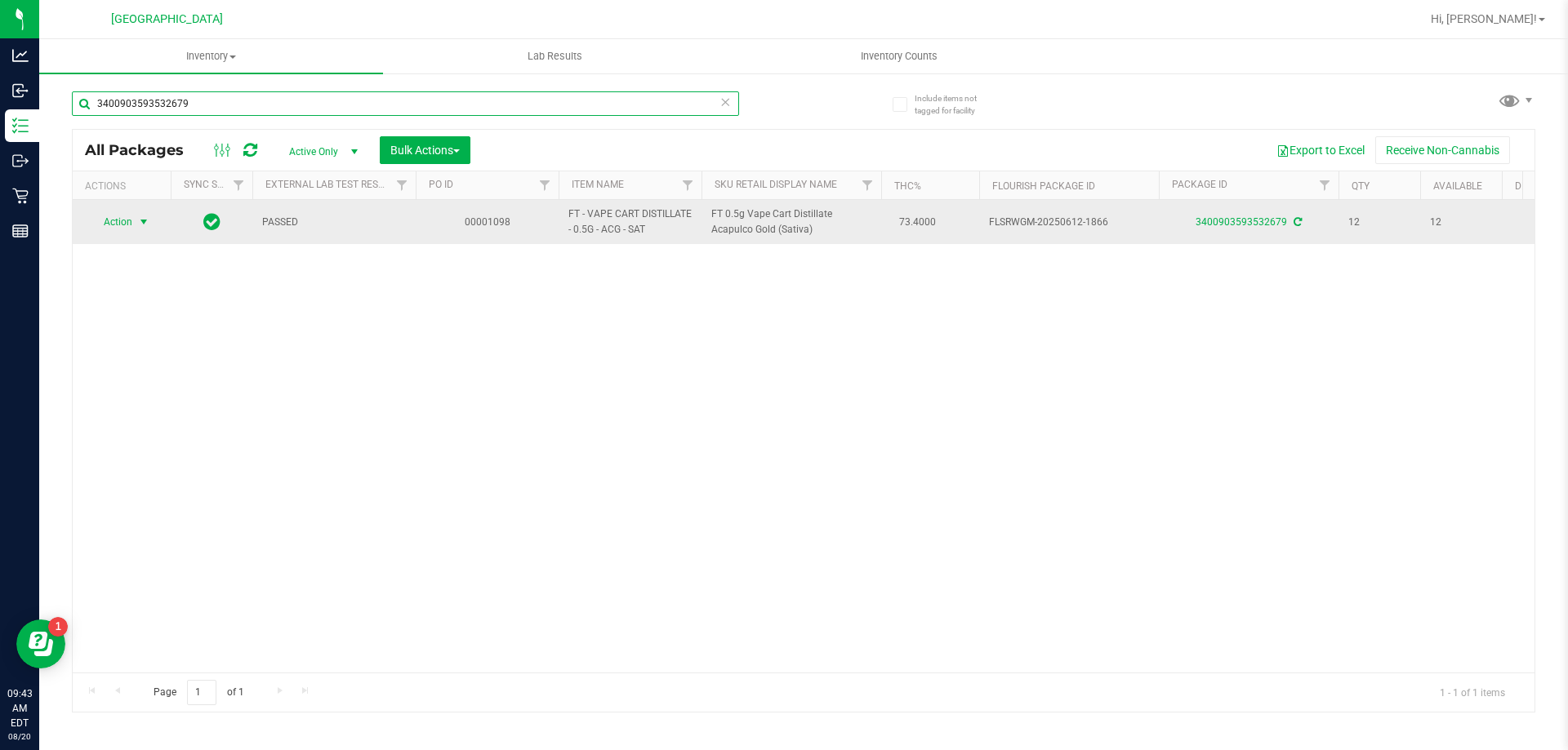
type input "3400903593532679"
click at [138, 219] on span "select" at bounding box center [144, 222] width 13 height 13
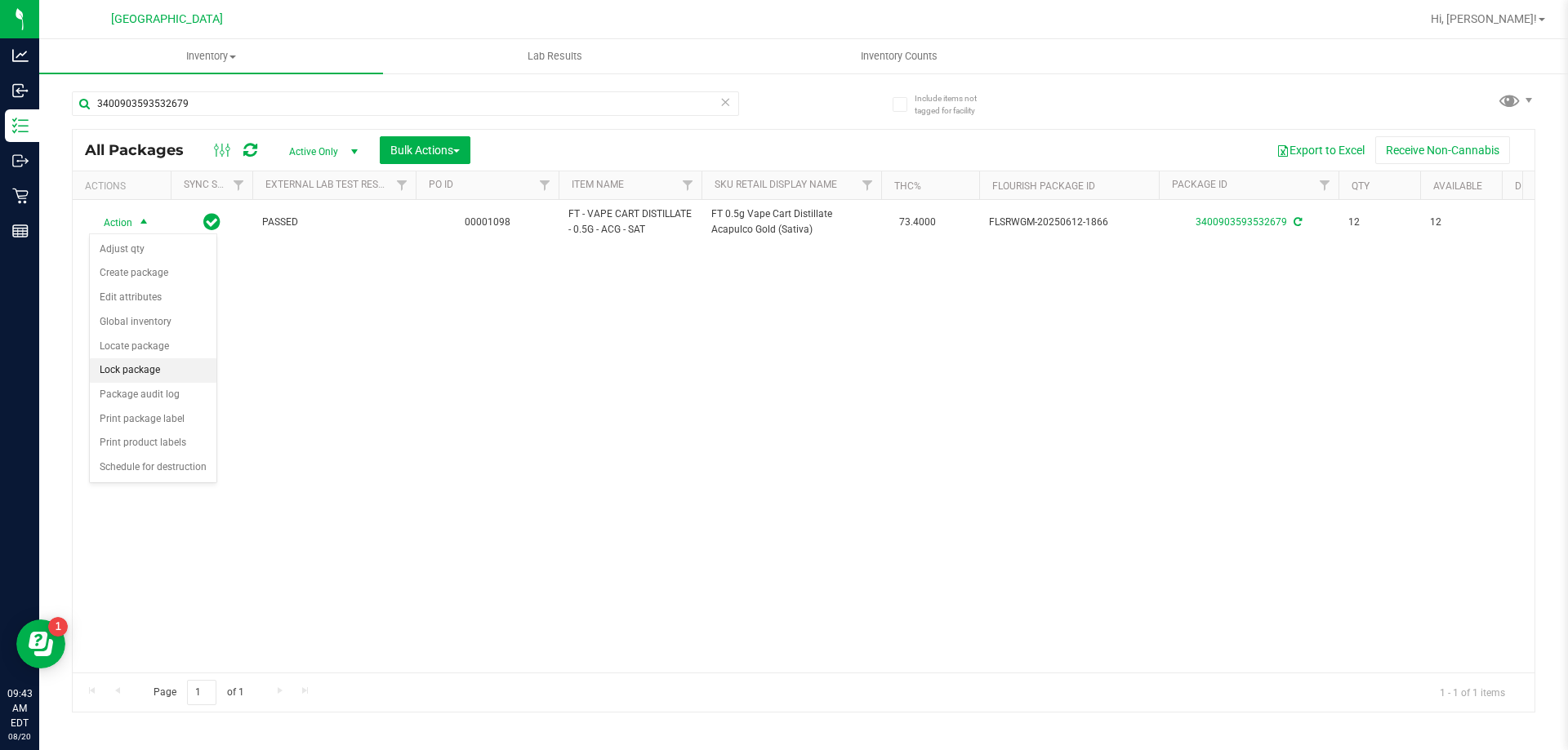
click at [131, 367] on li "Lock package" at bounding box center [153, 370] width 127 height 25
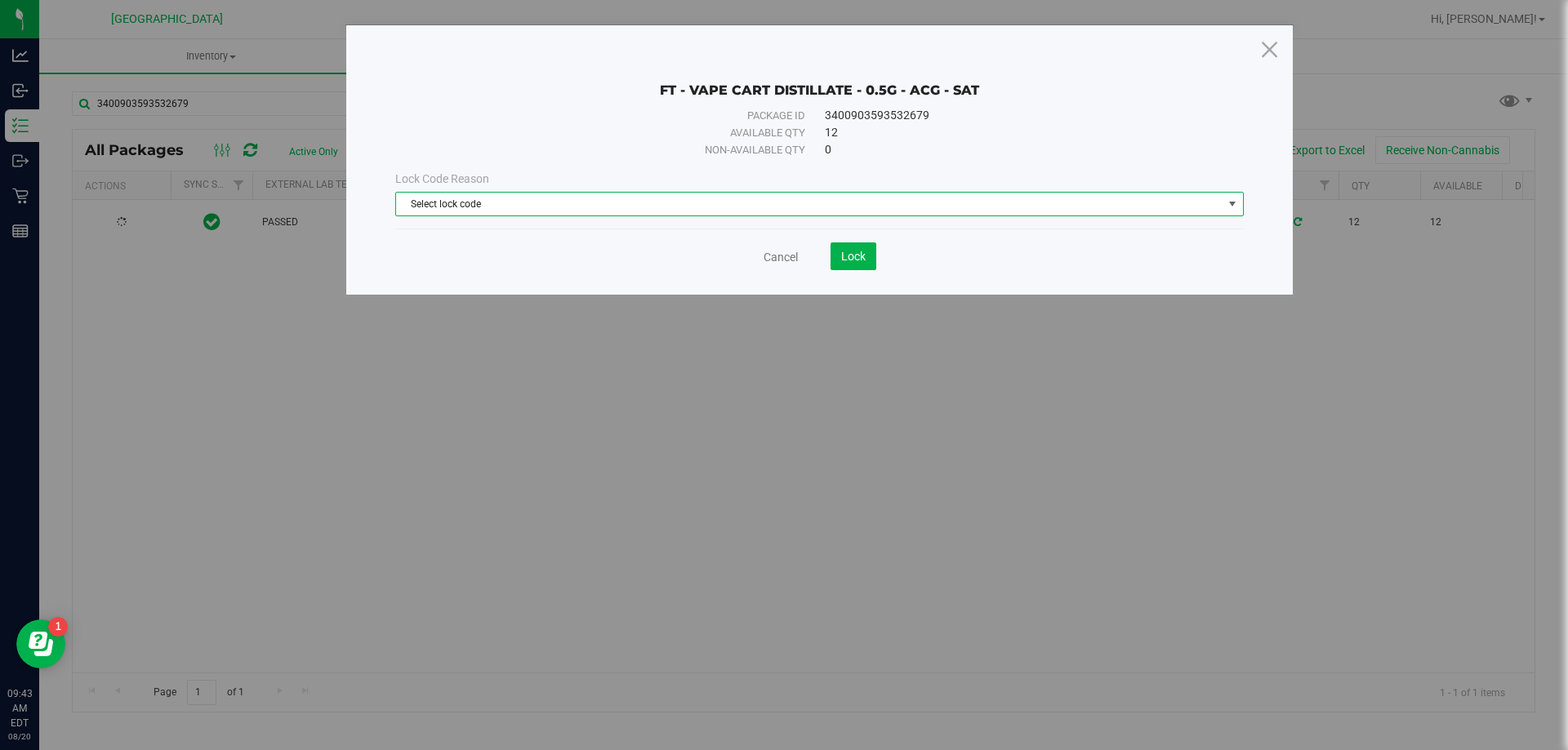
click at [594, 212] on span "Select lock code" at bounding box center [809, 204] width 827 height 23
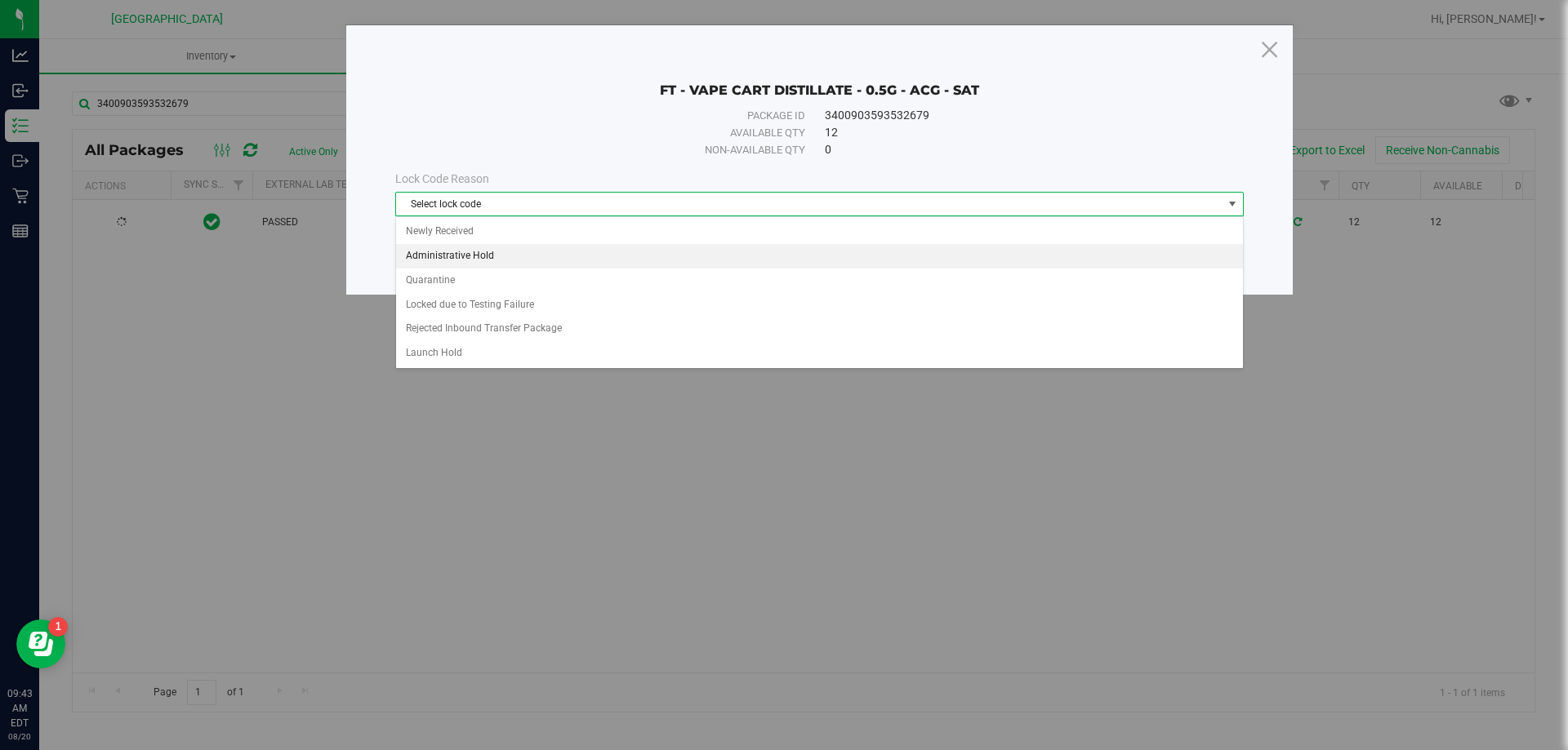
click at [518, 259] on li "Administrative Hold" at bounding box center [819, 256] width 846 height 25
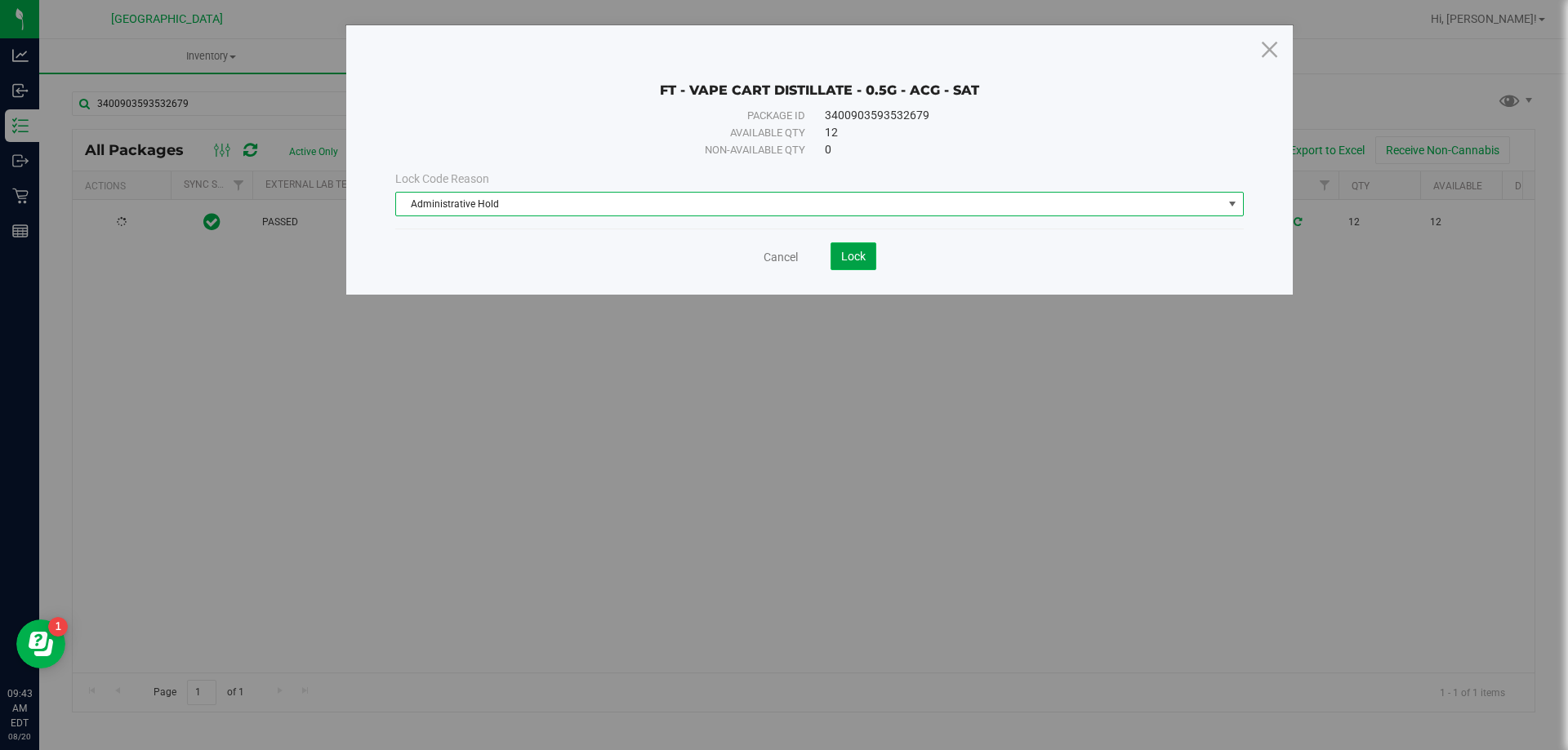
click at [872, 258] on button "Lock" at bounding box center [853, 256] width 46 height 28
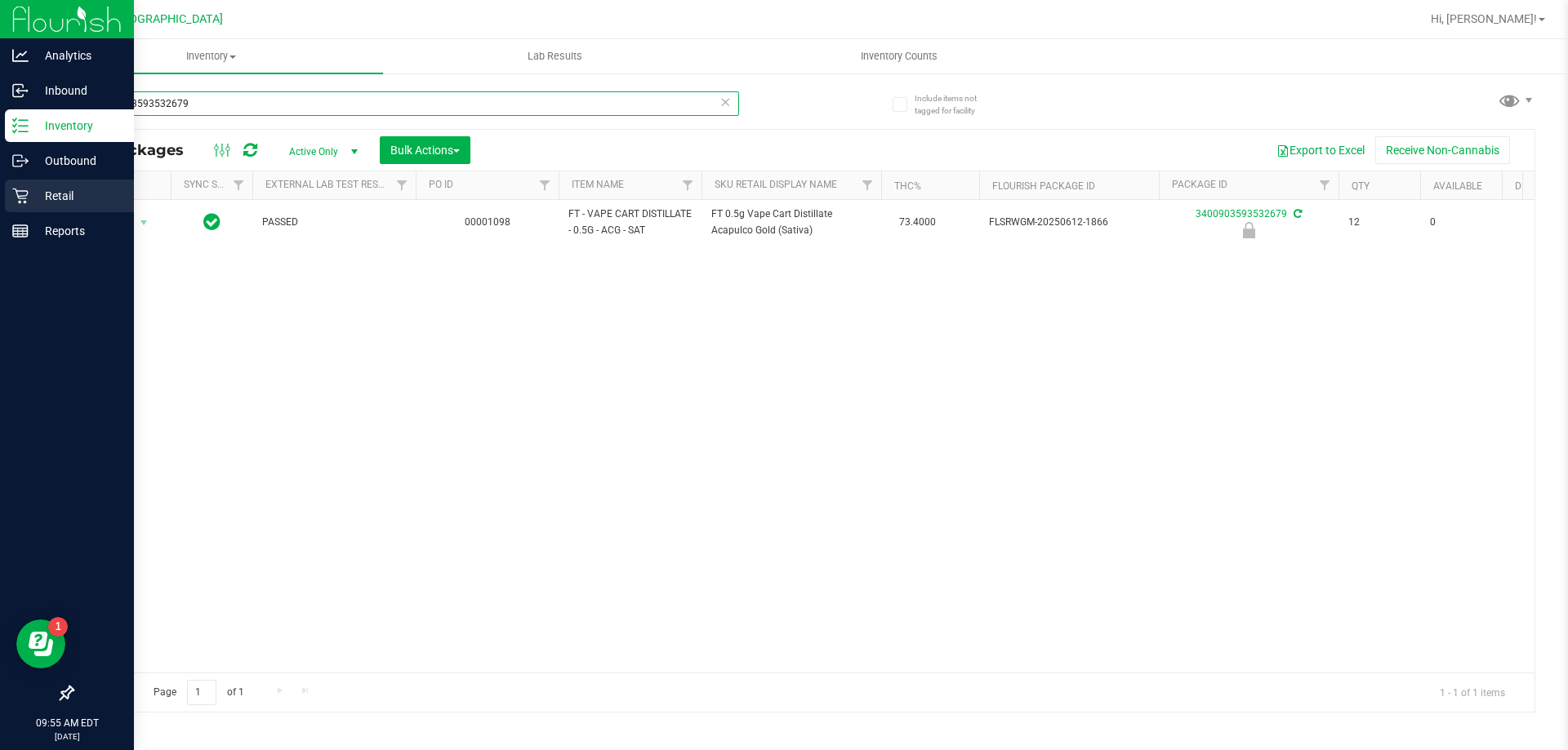
drag, startPoint x: 0, startPoint y: 156, endPoint x: 0, endPoint y: 198, distance: 42.0
click at [0, 198] on div "Analytics Inbound Inventory Outbound Retail Reports 09:55 AM EDT 08/20/2025 08/…" at bounding box center [784, 375] width 1568 height 750
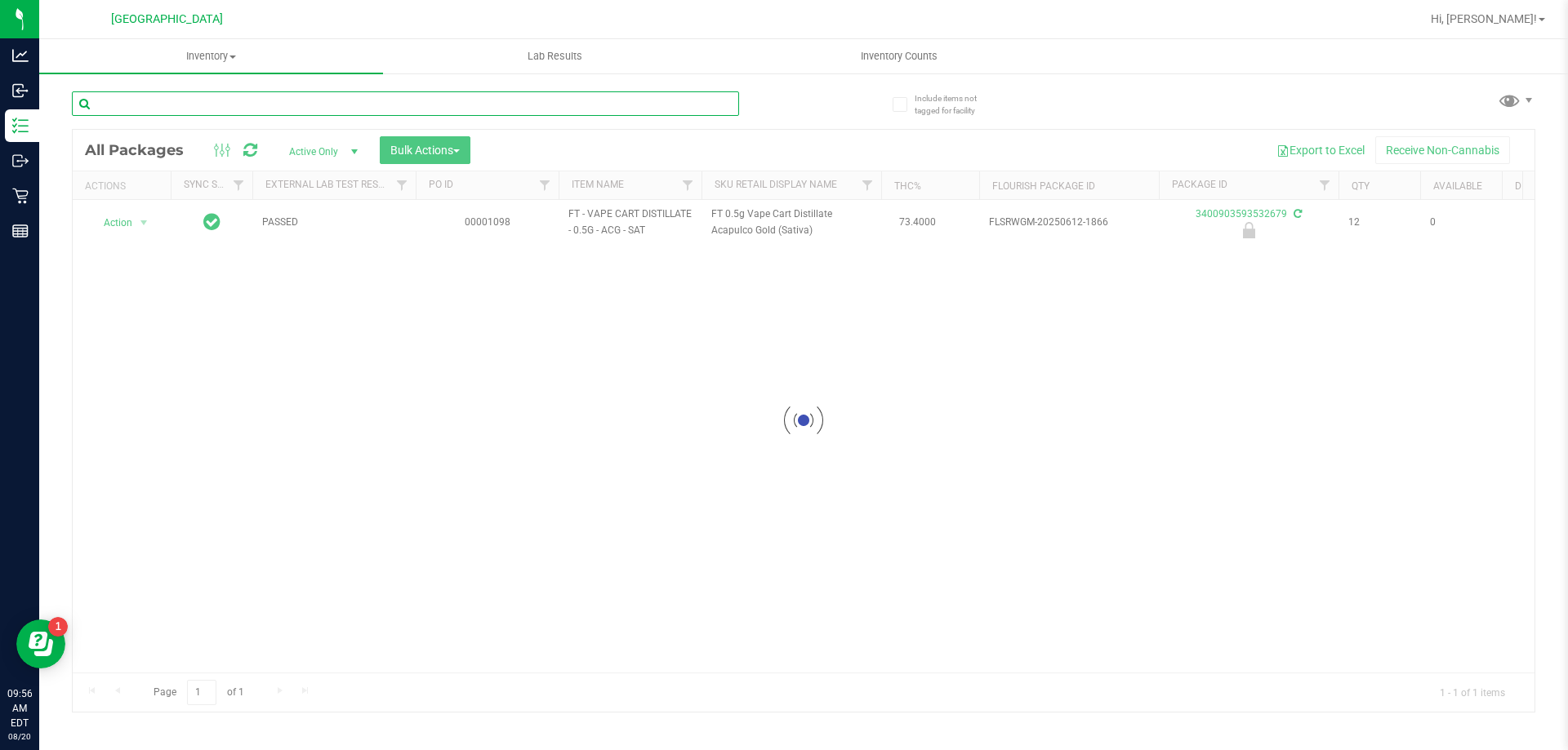
click at [573, 99] on input "text" at bounding box center [406, 103] width 667 height 25
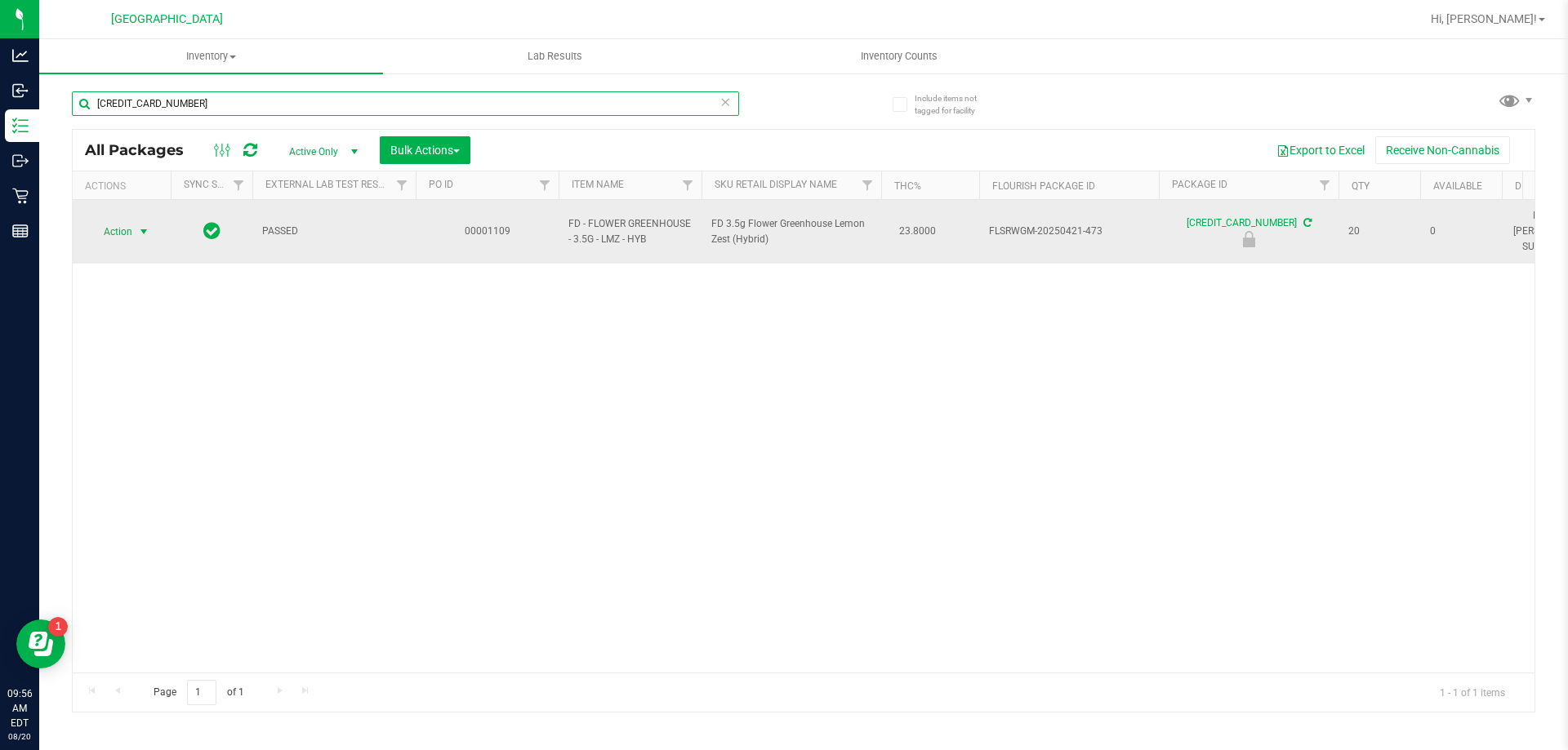
type input "4494117137708795"
click at [134, 226] on span "select" at bounding box center [144, 232] width 21 height 23
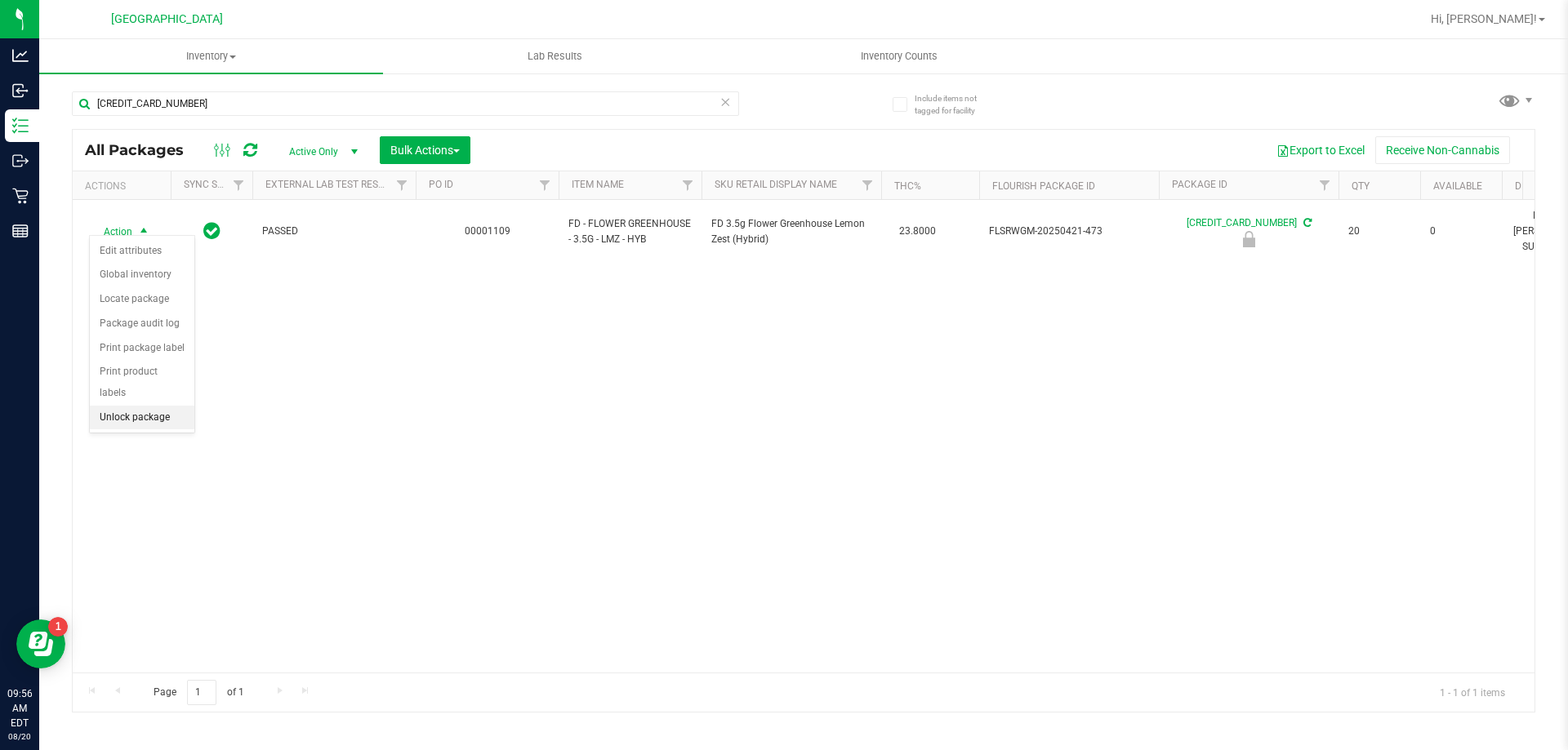
click at [166, 406] on li "Unlock package" at bounding box center [143, 418] width 105 height 25
click at [864, 440] on div "Action Action Adjust qty Create package Edit attributes Global inventory Locate…" at bounding box center [803, 436] width 1461 height 473
click at [724, 111] on span at bounding box center [726, 101] width 12 height 21
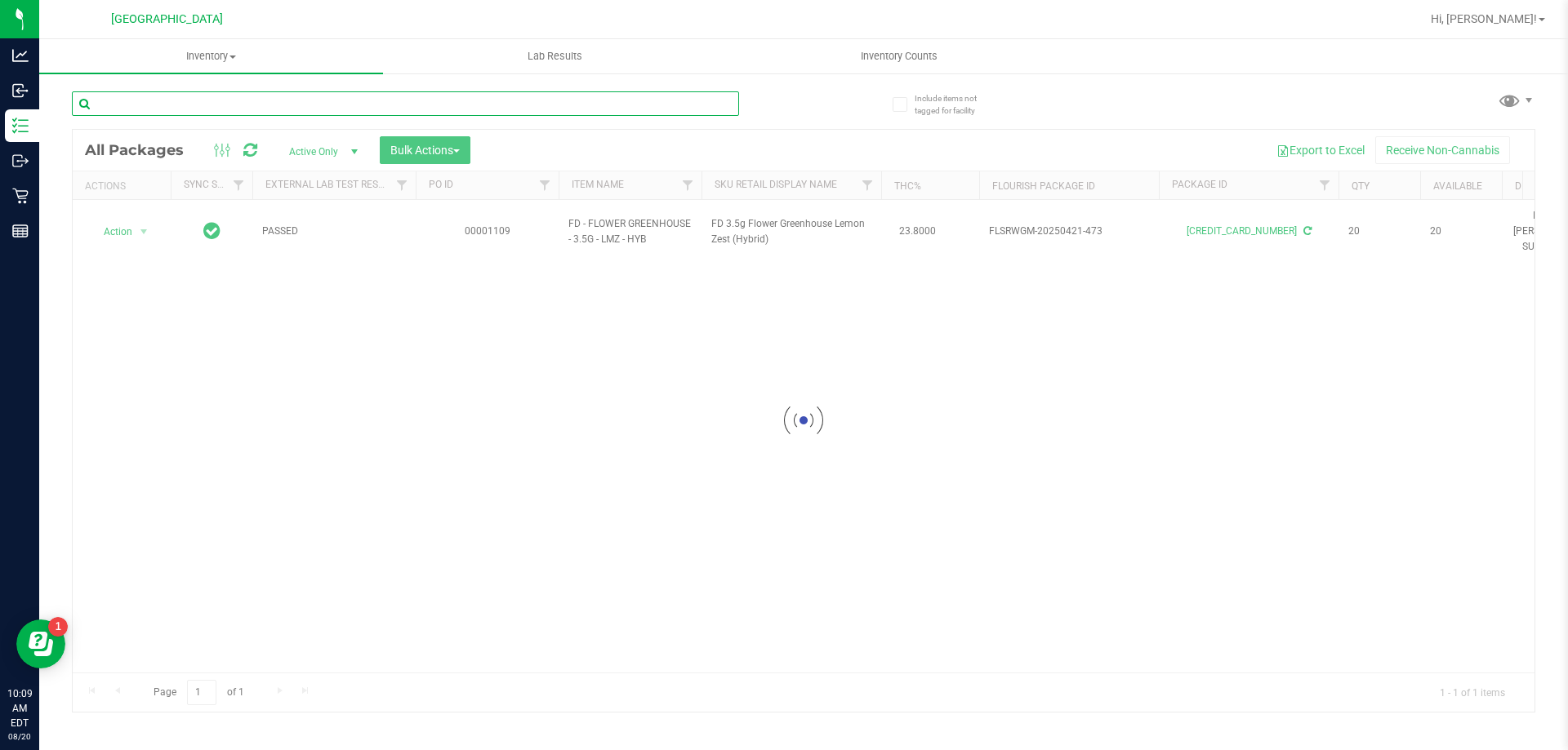
click at [637, 104] on input "text" at bounding box center [406, 103] width 667 height 25
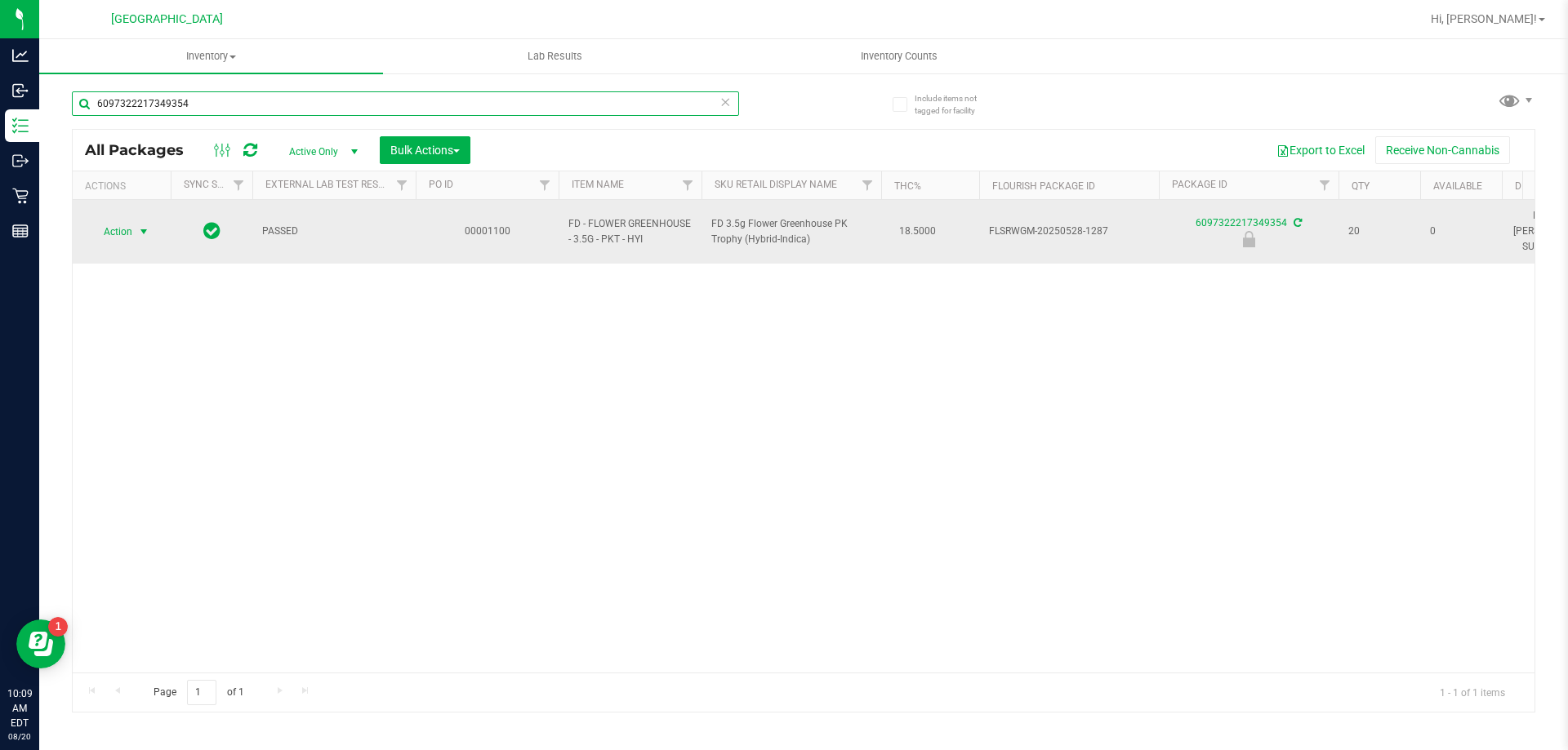
type input "6097322217349354"
click at [138, 231] on span "select" at bounding box center [144, 232] width 13 height 13
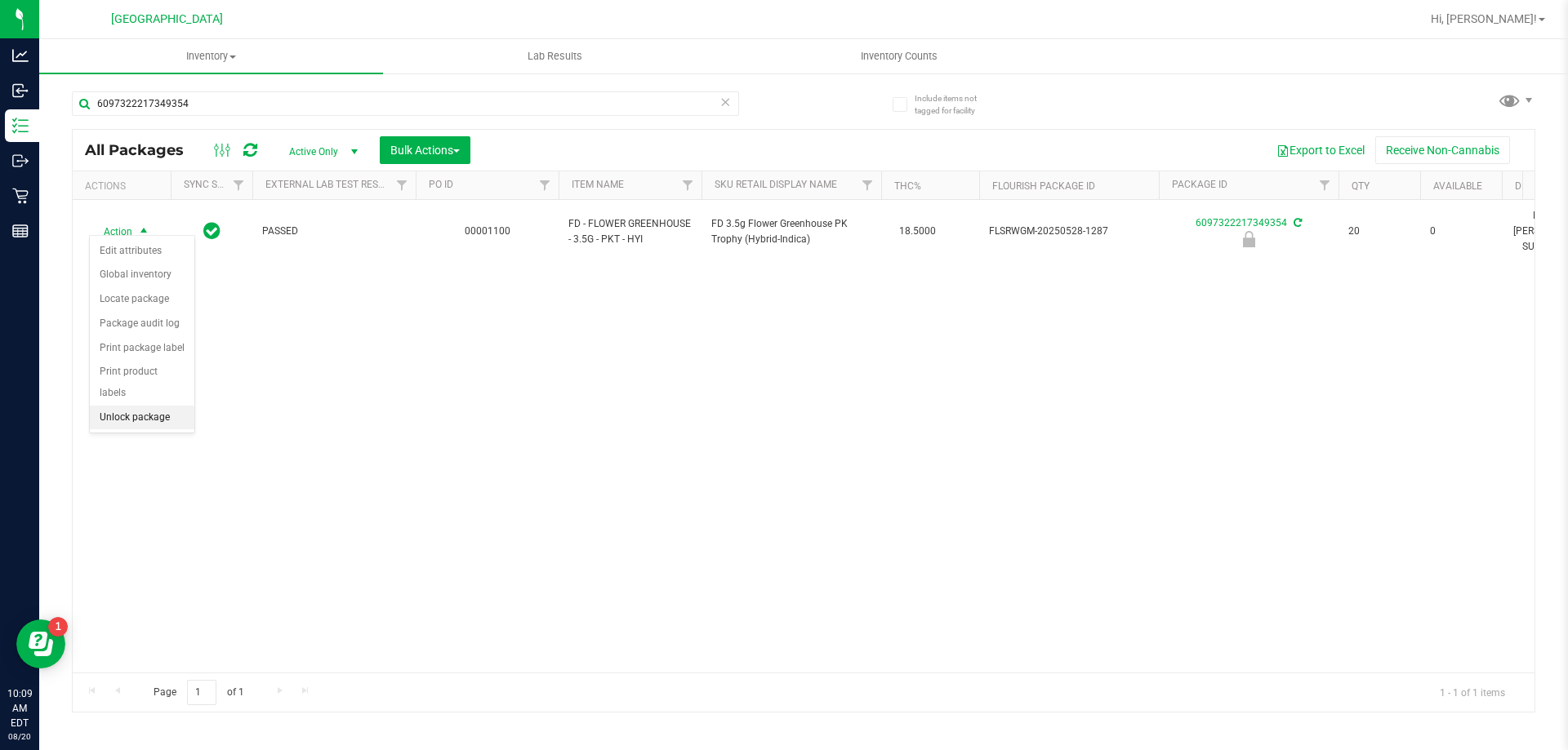
click at [135, 406] on li "Unlock package" at bounding box center [143, 418] width 105 height 25
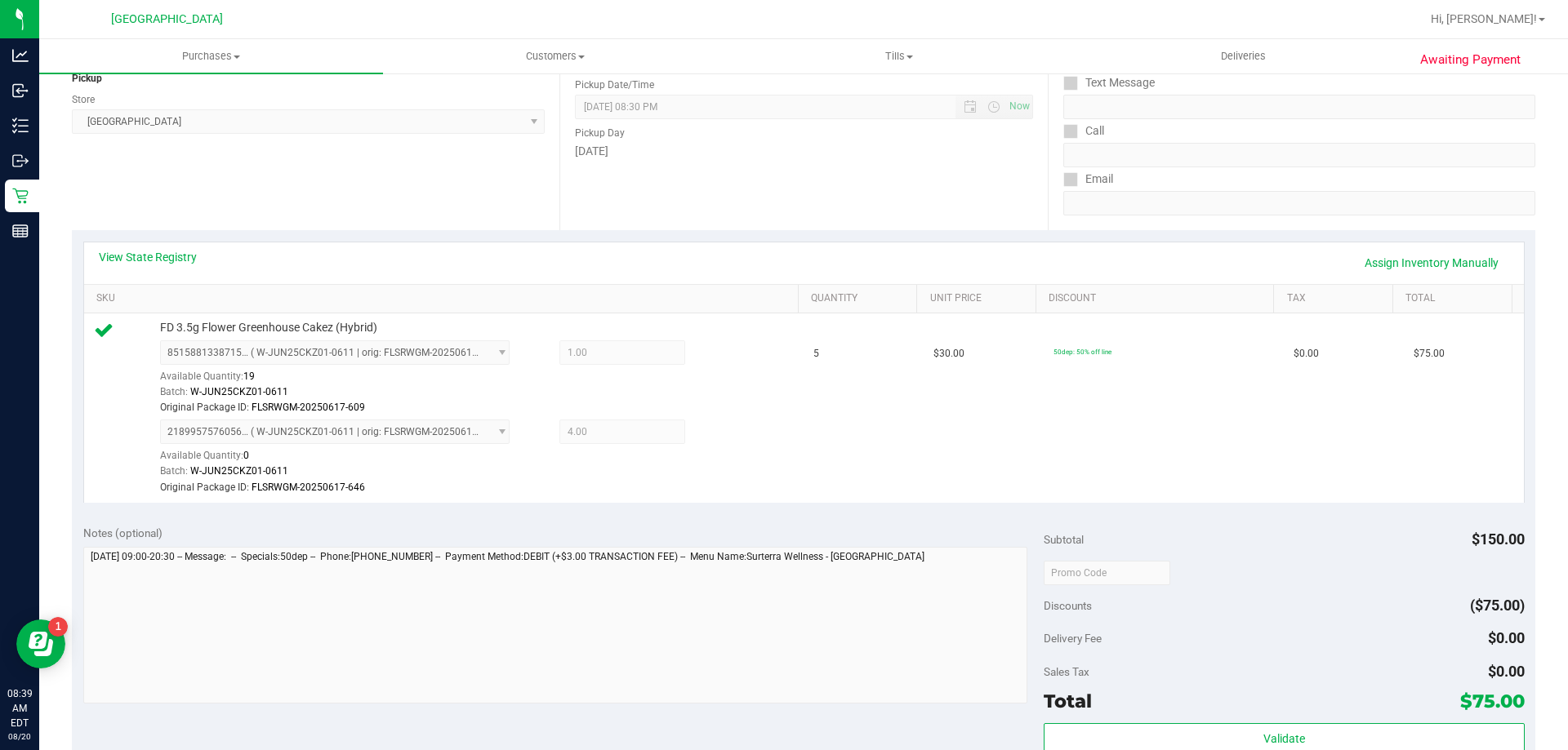
scroll to position [327, 0]
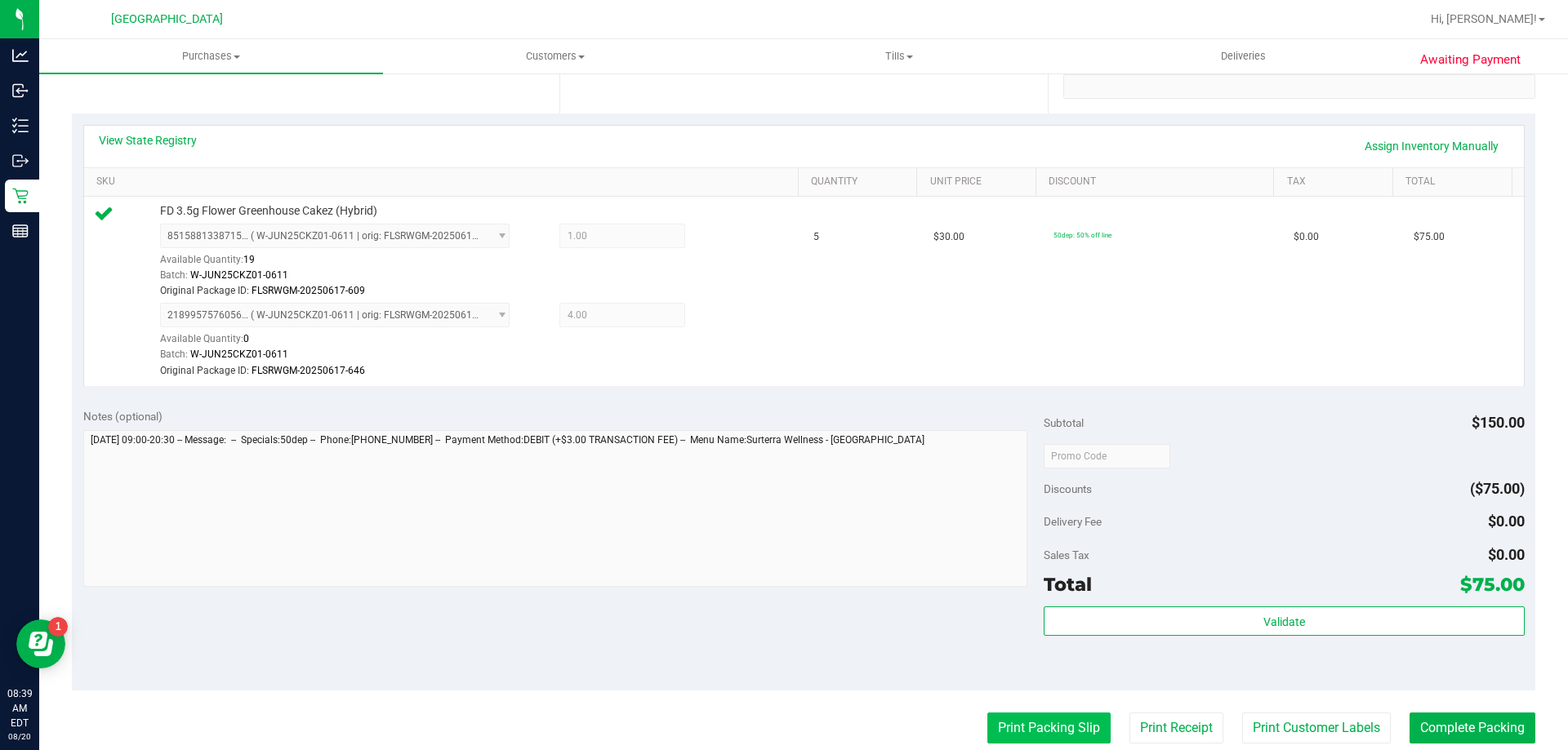
click at [1033, 722] on button "Print Packing Slip" at bounding box center [1048, 727] width 124 height 31
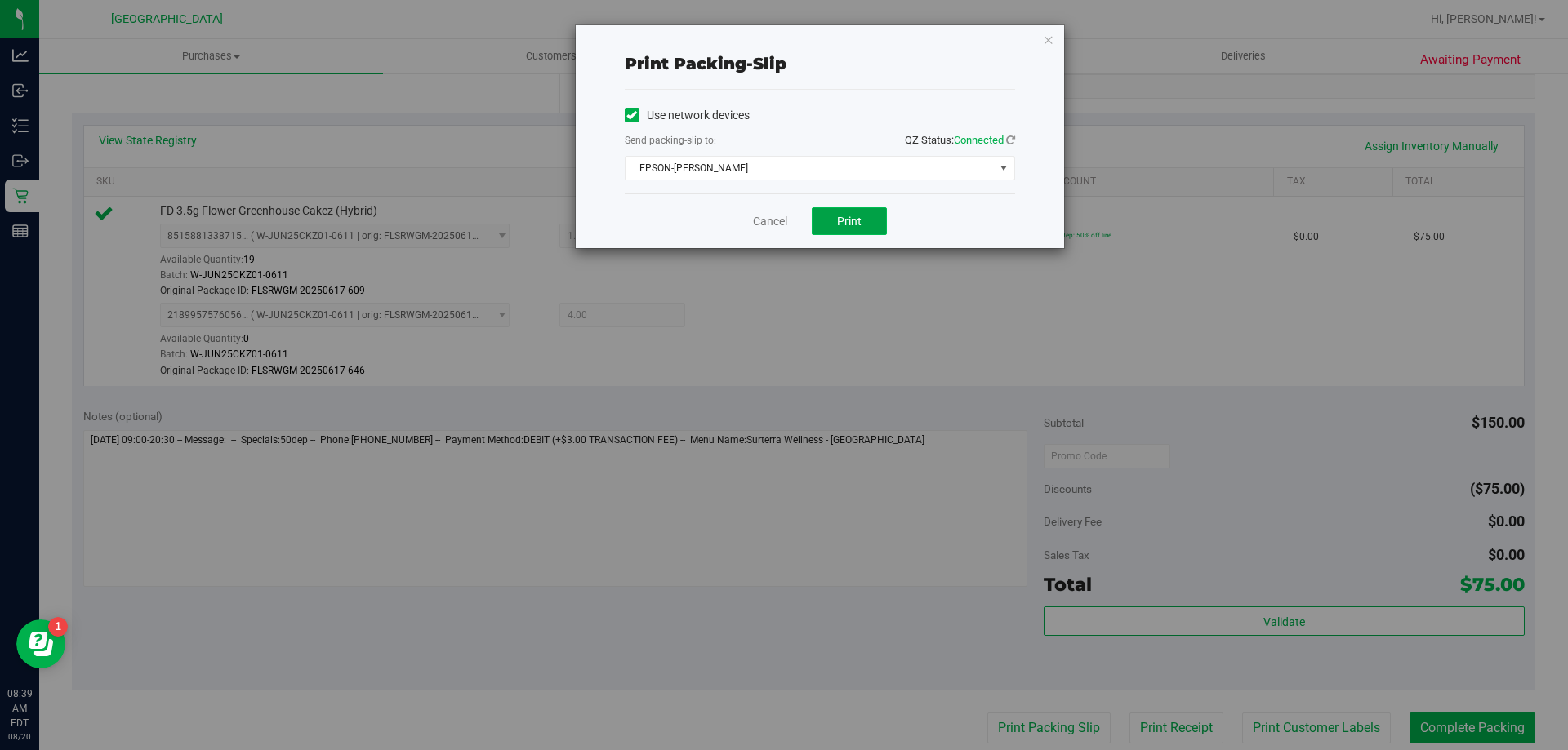
click at [825, 215] on button "Print" at bounding box center [849, 222] width 75 height 28
click at [778, 220] on link "Cancel" at bounding box center [769, 221] width 35 height 17
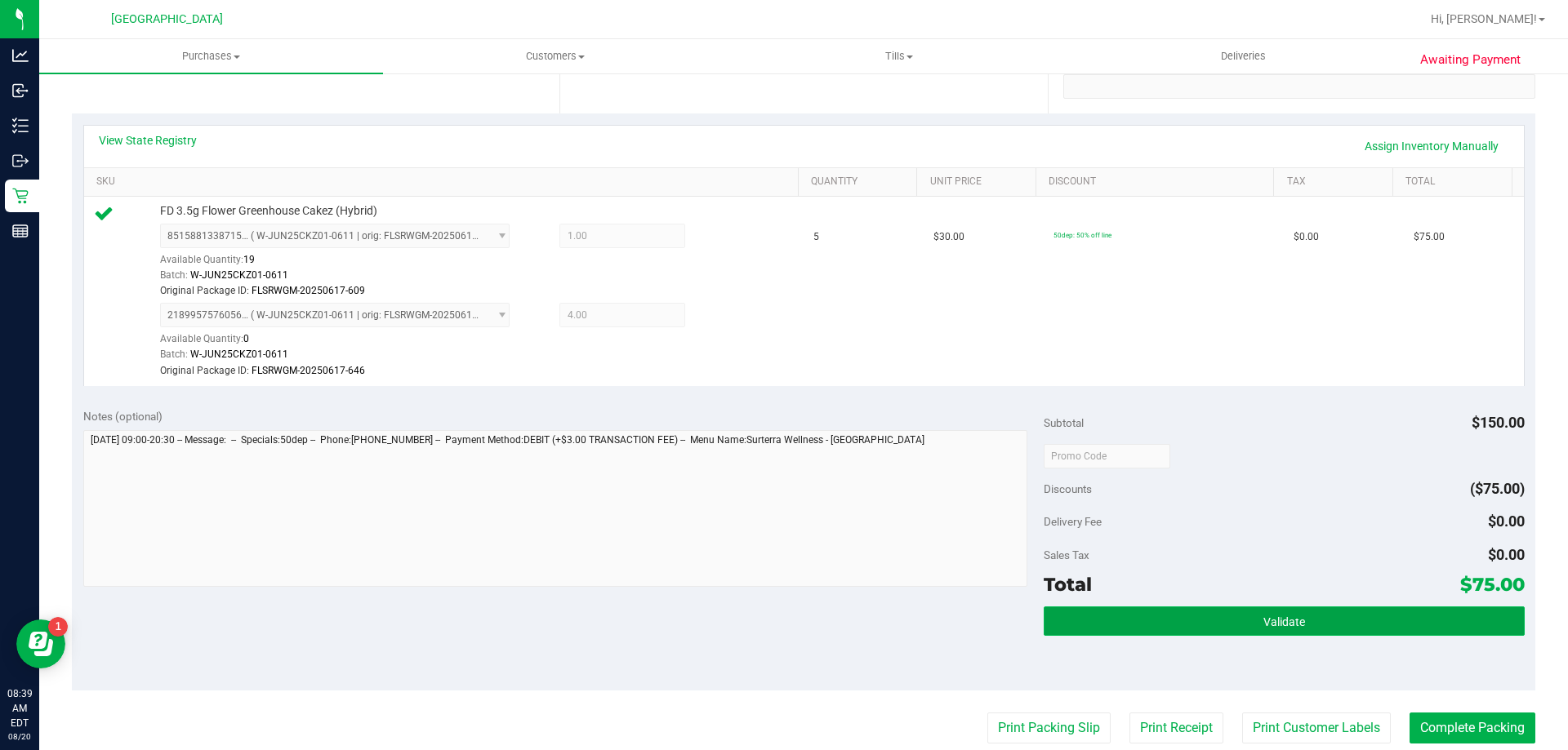
click at [1279, 615] on span "Validate" at bounding box center [1284, 621] width 42 height 13
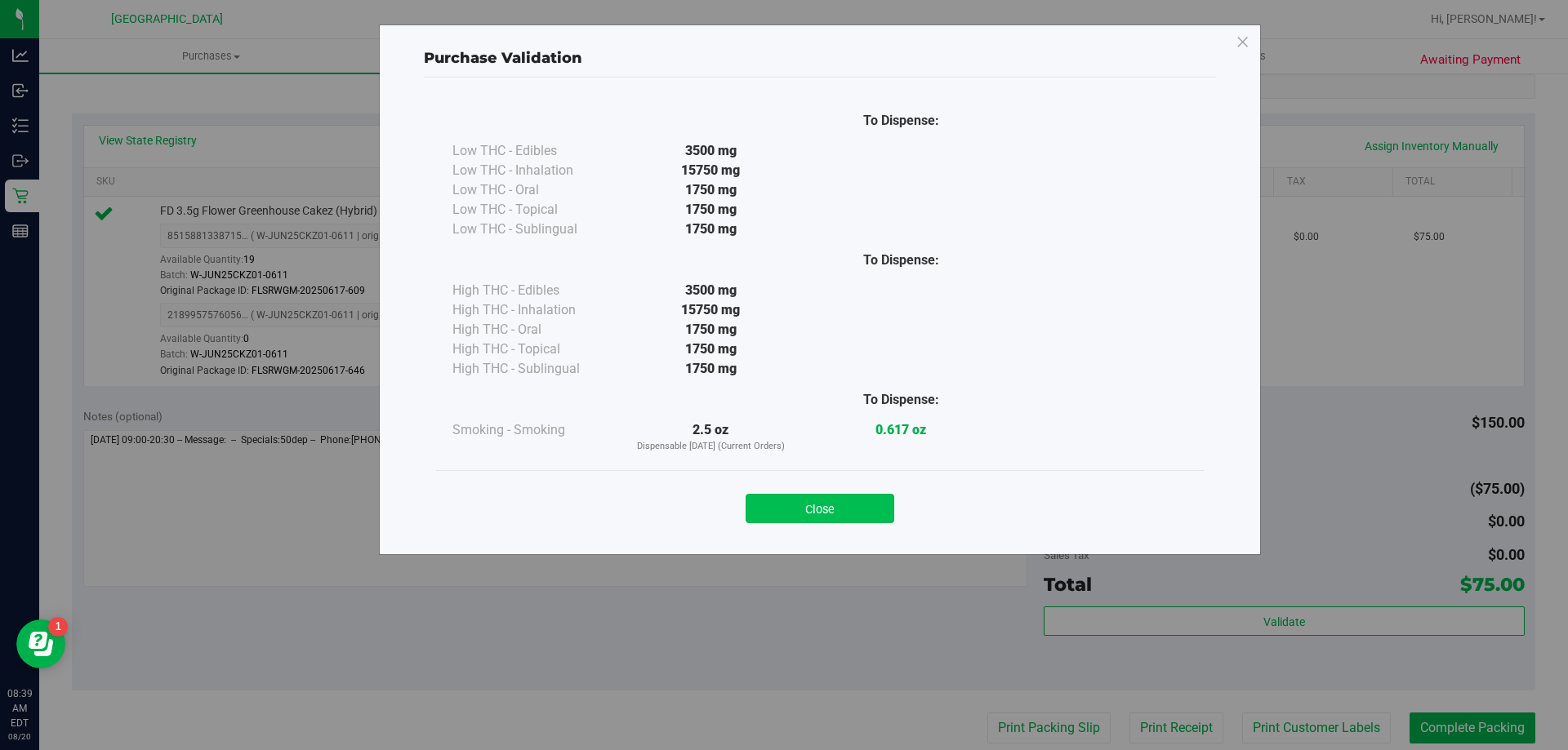
click at [833, 510] on button "Close" at bounding box center [820, 509] width 148 height 30
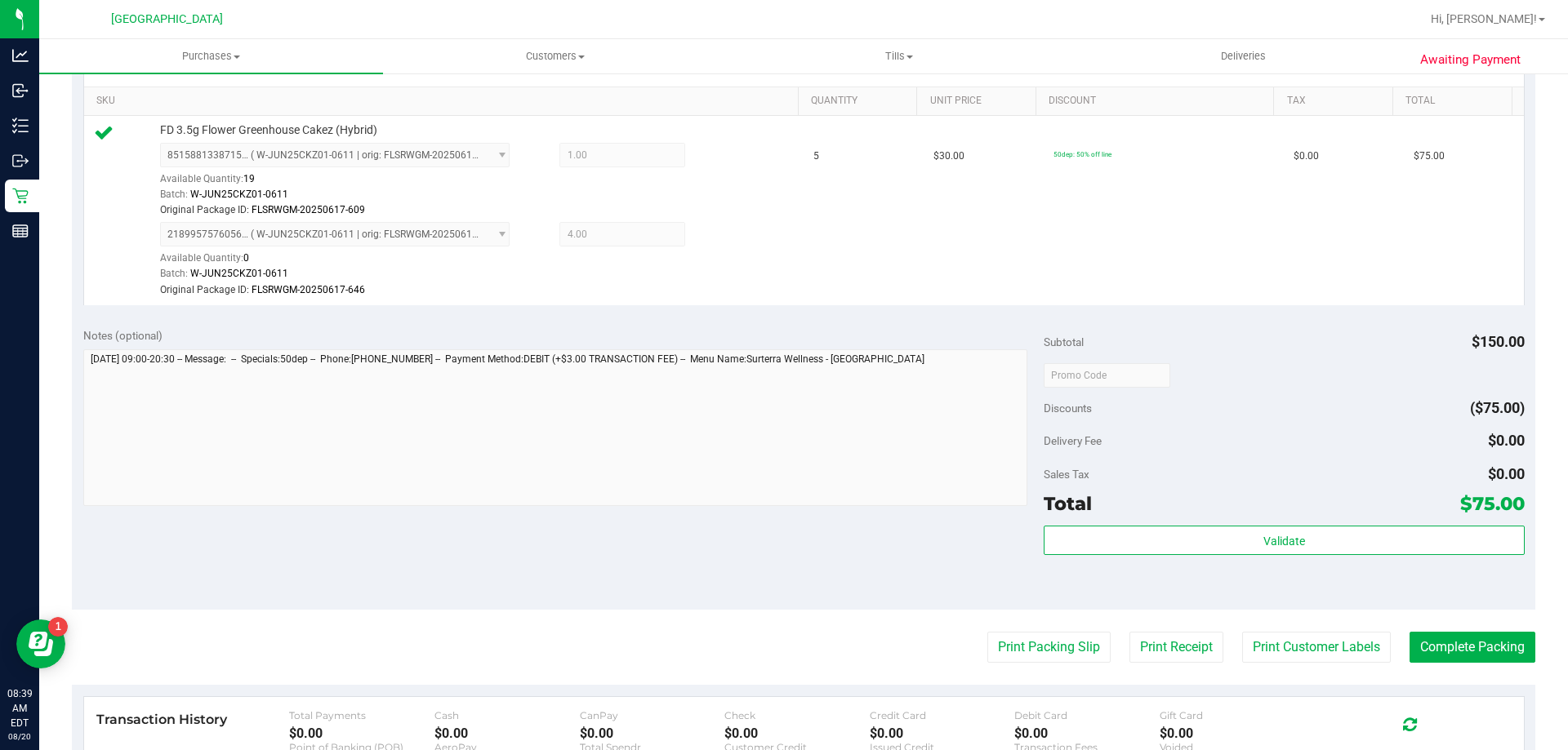
scroll to position [571, 0]
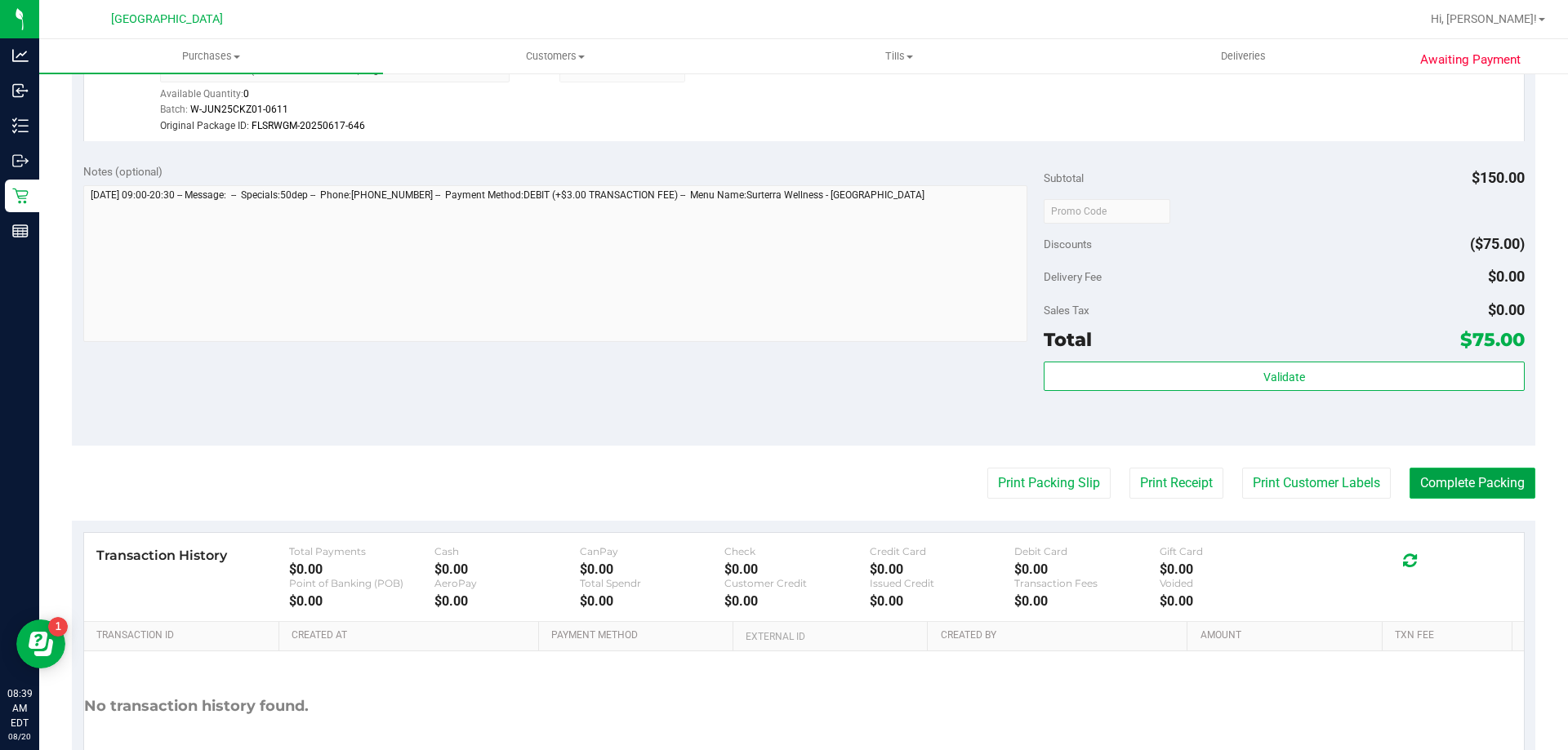
click at [1473, 492] on button "Complete Packing" at bounding box center [1472, 483] width 126 height 31
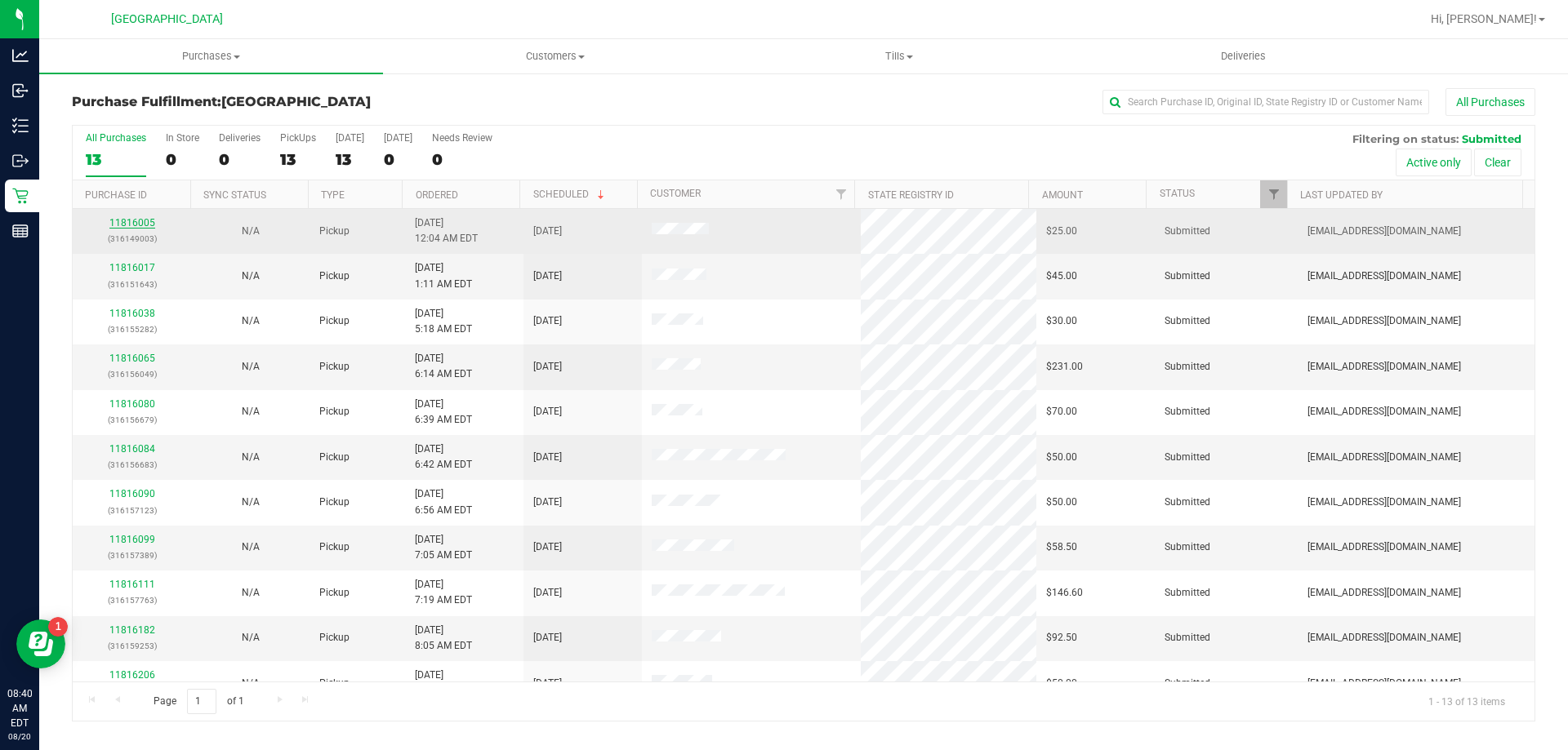
click at [122, 223] on link "11816005" at bounding box center [133, 223] width 46 height 12
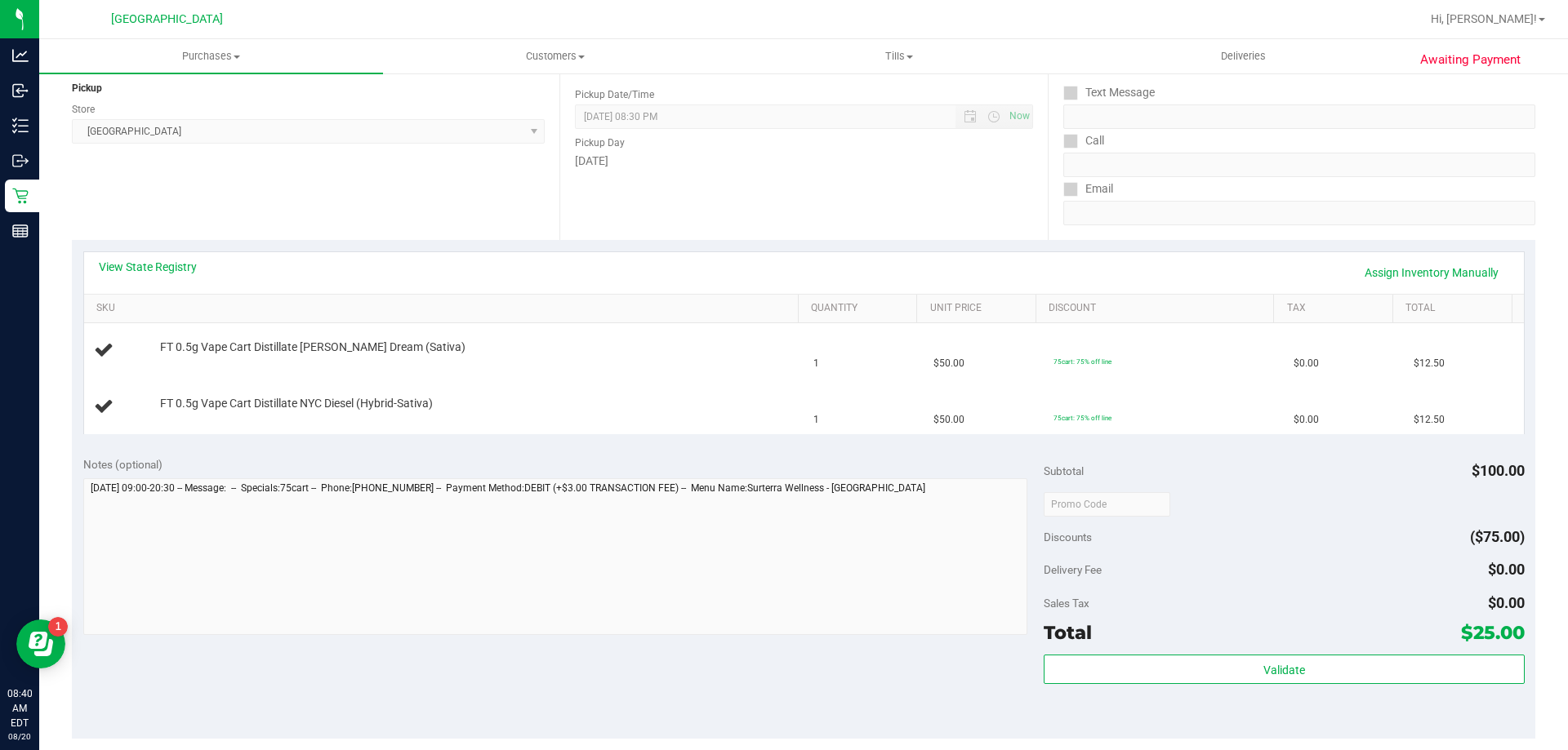
scroll to position [327, 0]
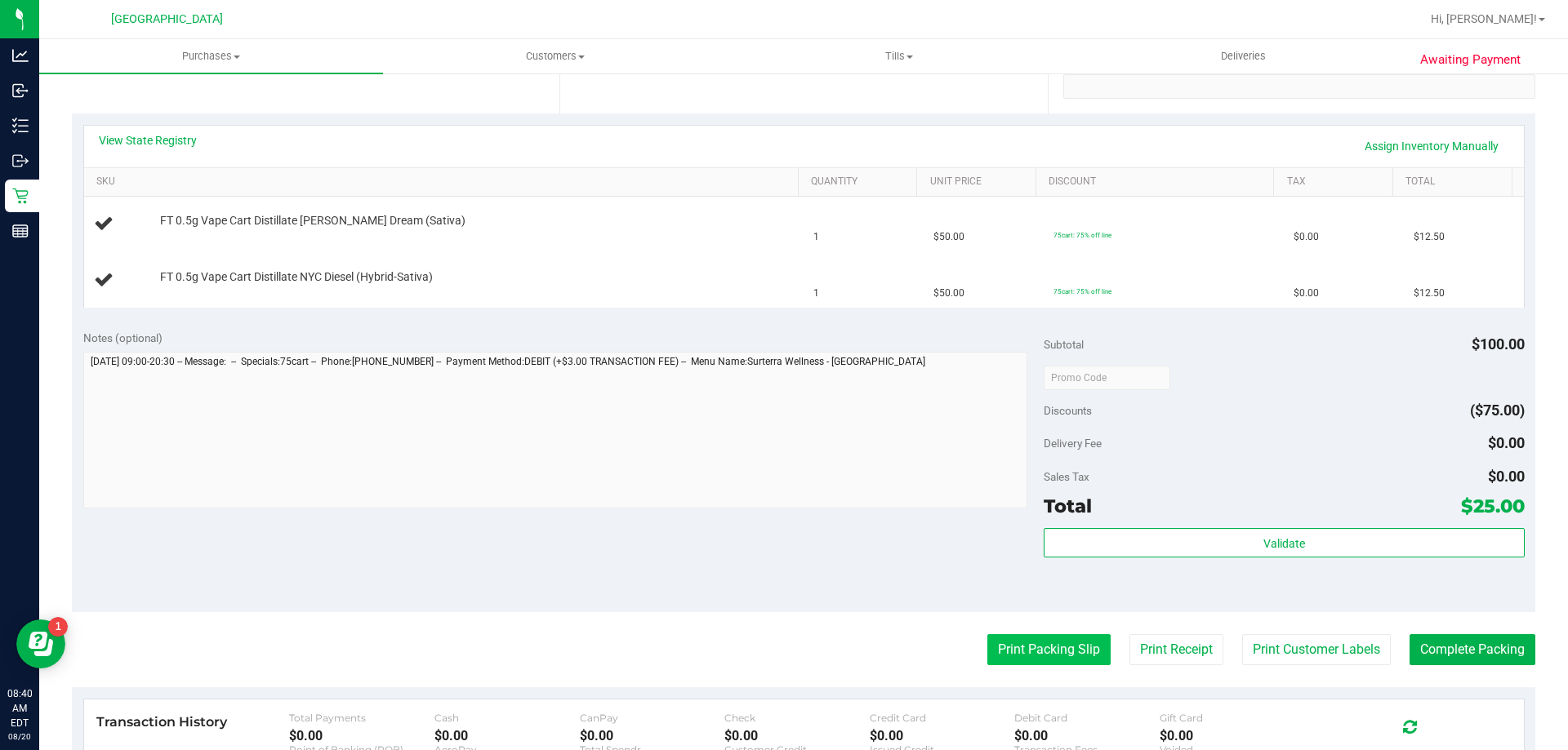
click at [1041, 660] on button "Print Packing Slip" at bounding box center [1048, 649] width 124 height 31
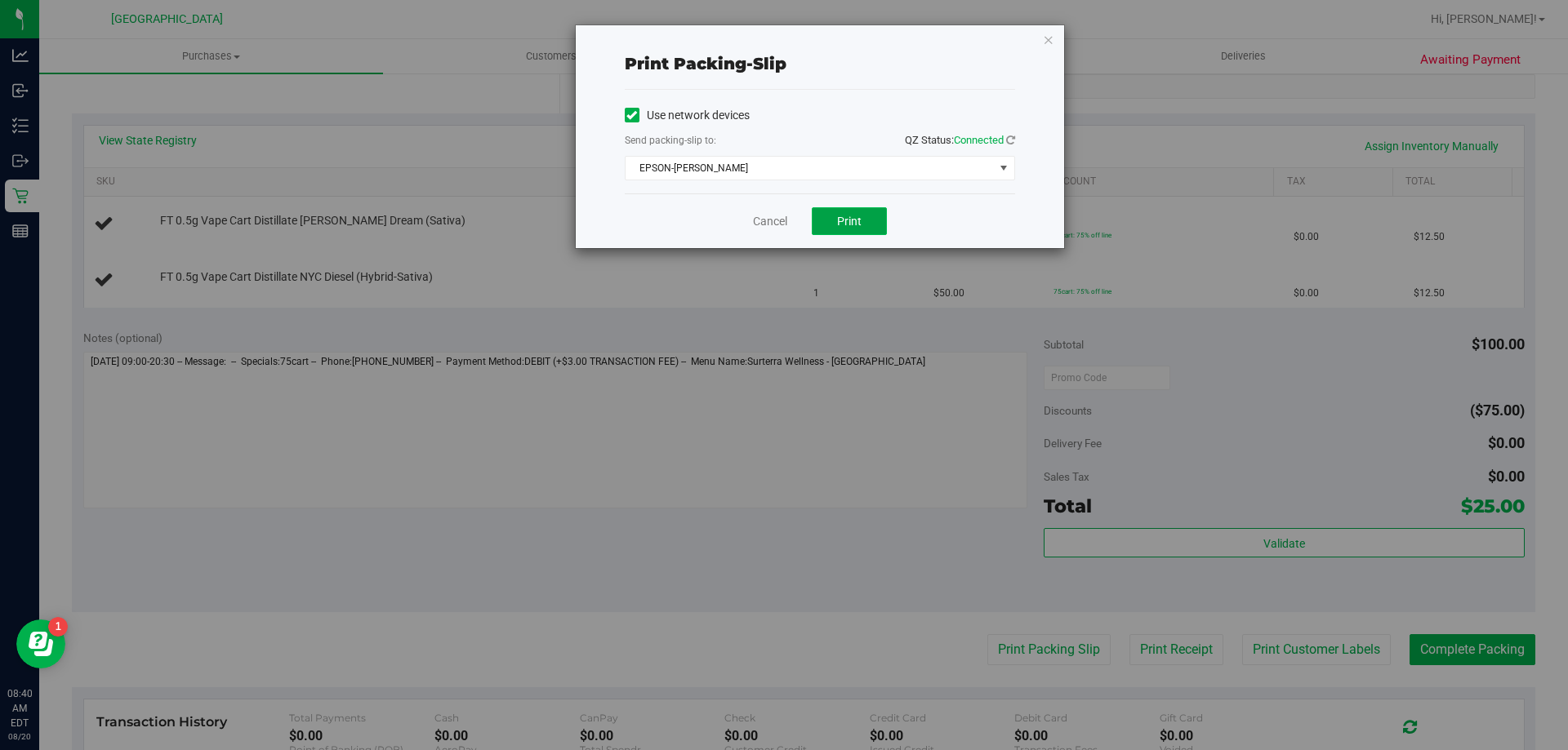
click at [850, 209] on button "Print" at bounding box center [849, 222] width 75 height 28
click at [757, 225] on link "Cancel" at bounding box center [769, 221] width 35 height 17
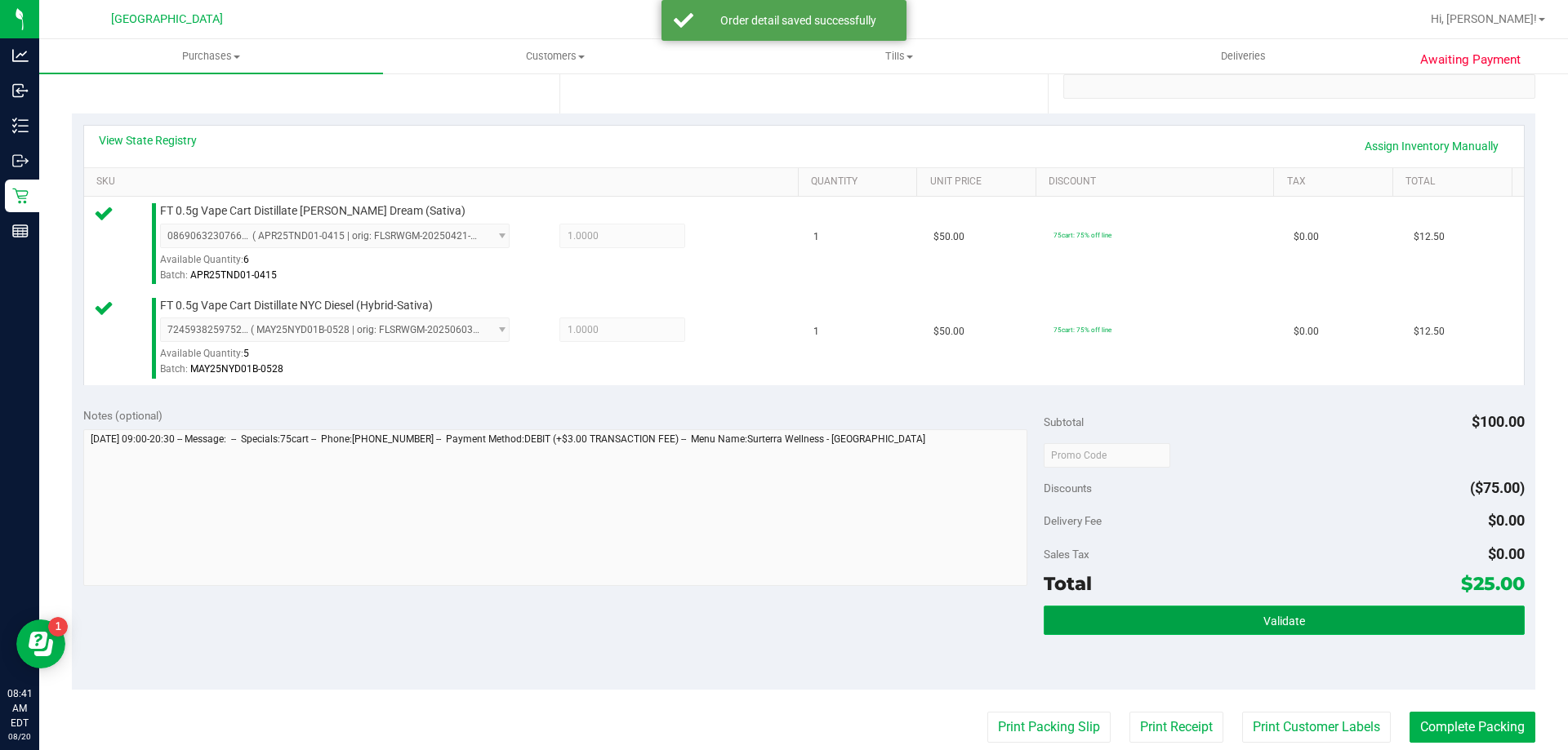
click at [1263, 616] on span "Validate" at bounding box center [1284, 620] width 42 height 13
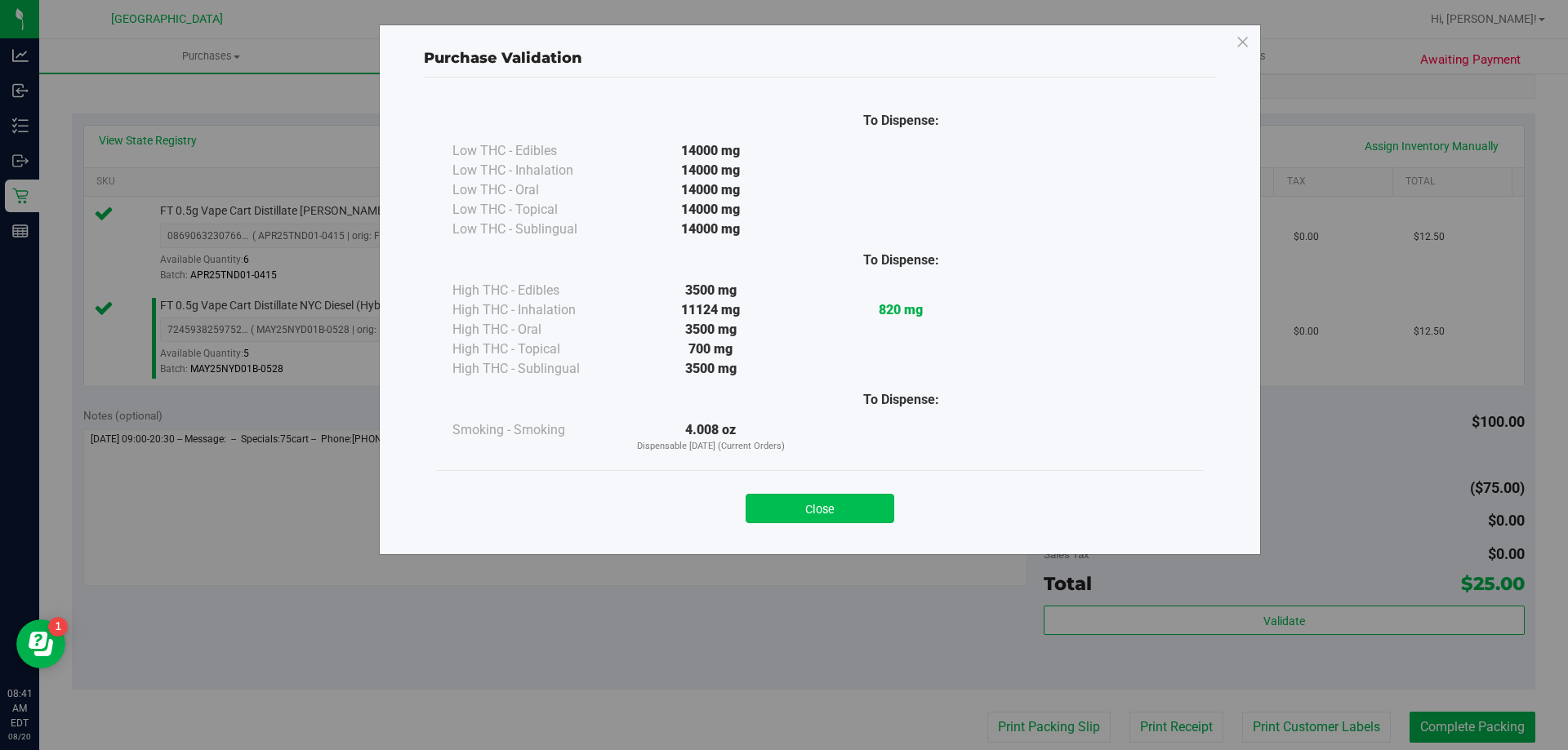
click at [825, 509] on button "Close" at bounding box center [820, 509] width 148 height 30
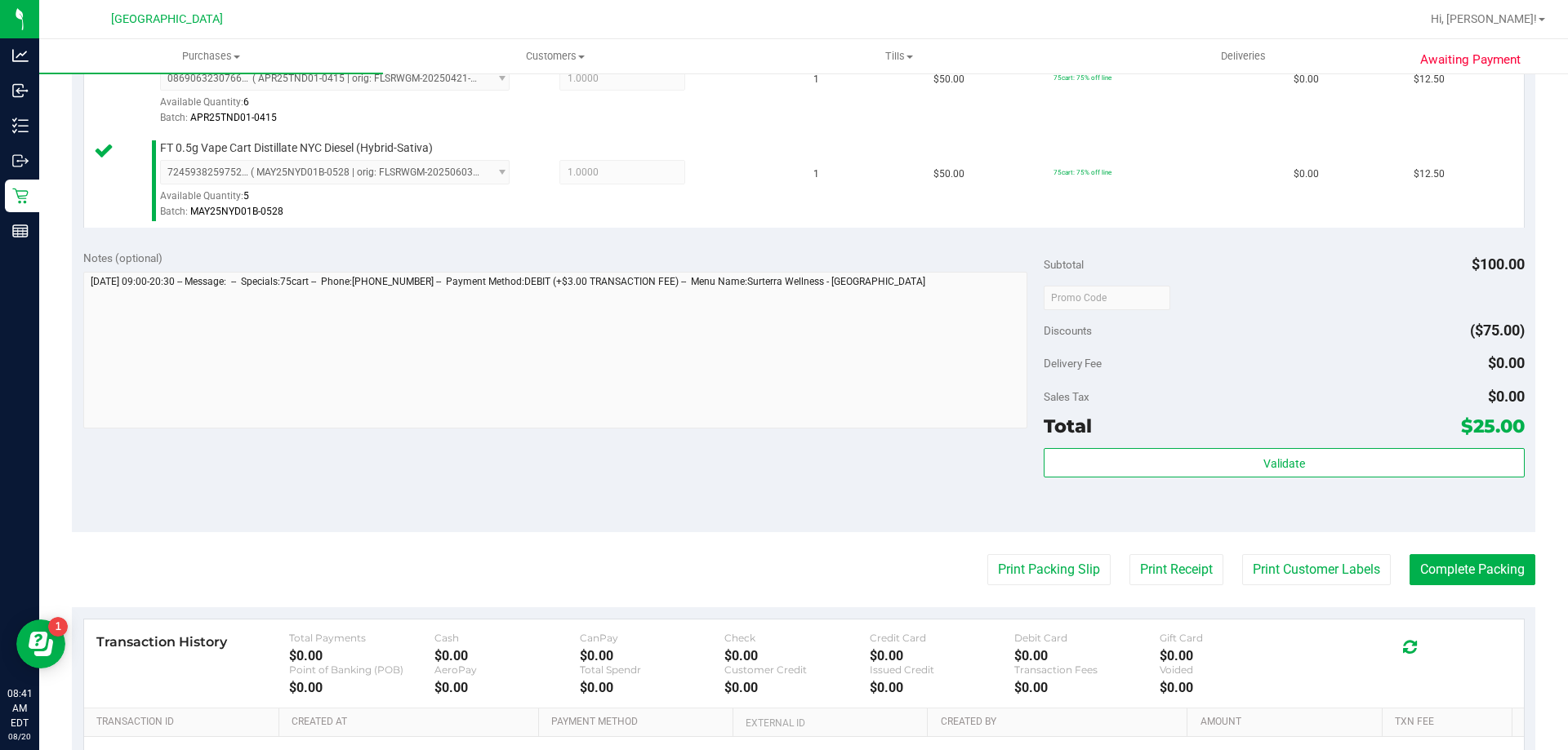
scroll to position [490, 0]
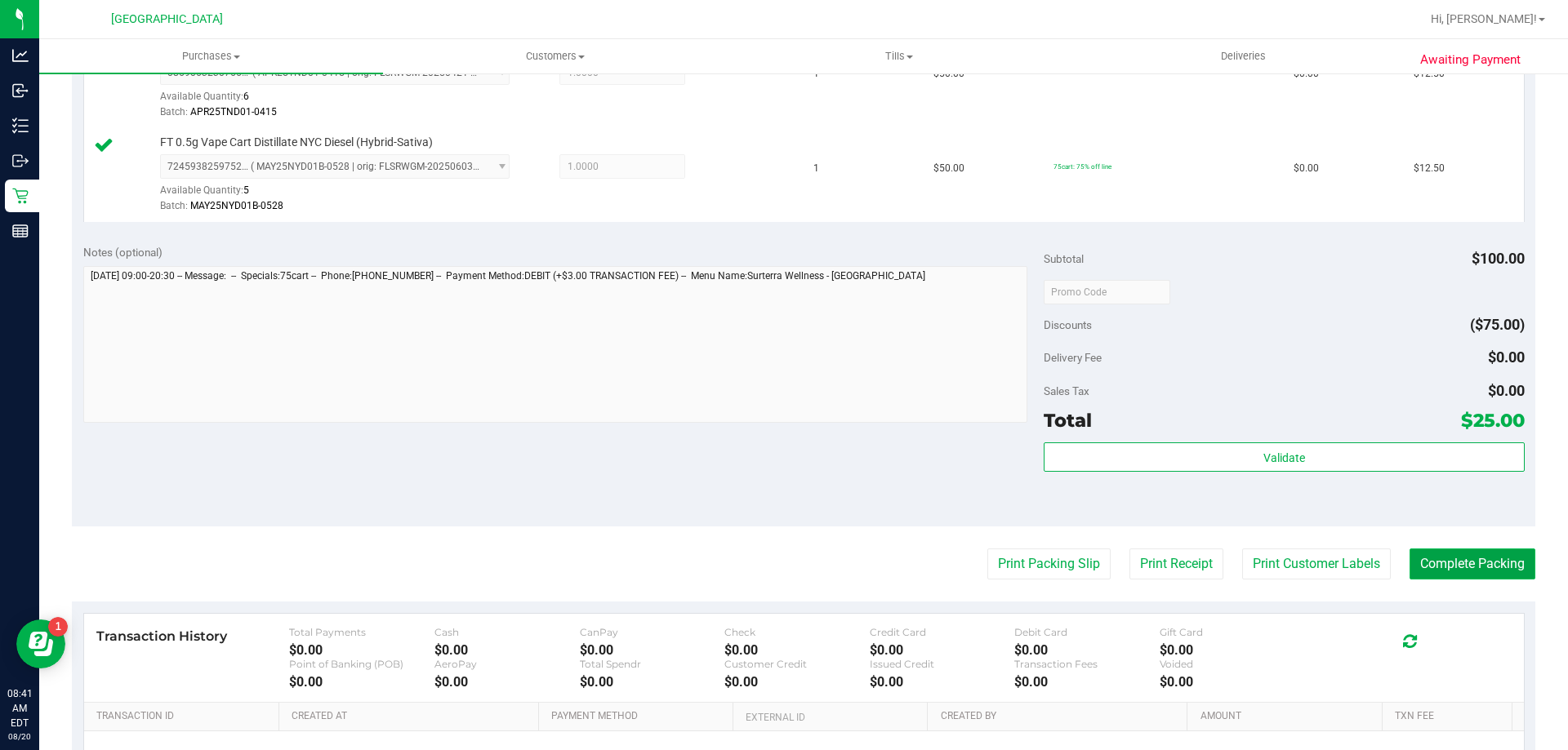
click at [1475, 562] on button "Complete Packing" at bounding box center [1472, 563] width 126 height 31
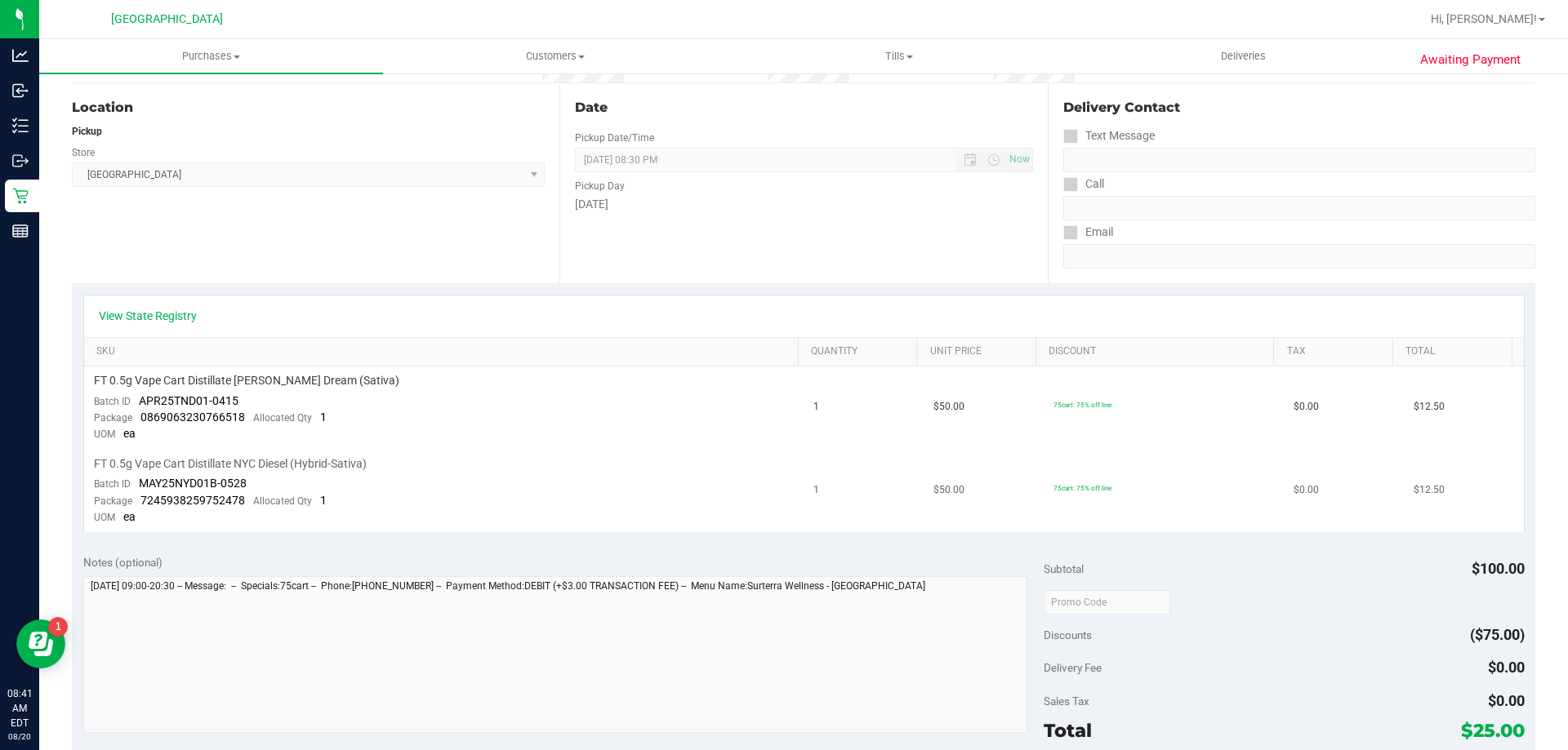
scroll to position [244, 0]
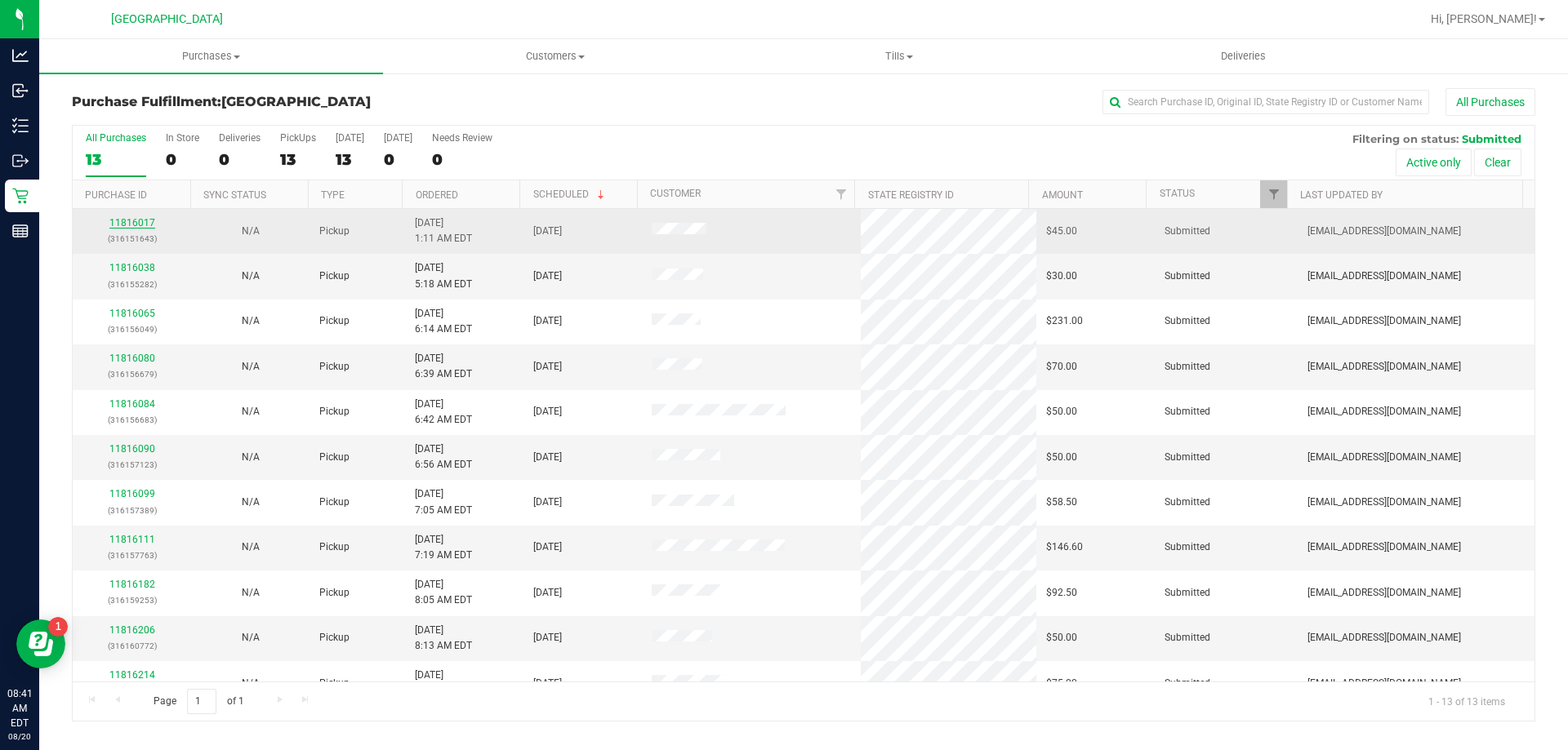
click at [145, 219] on link "11816017" at bounding box center [133, 223] width 46 height 12
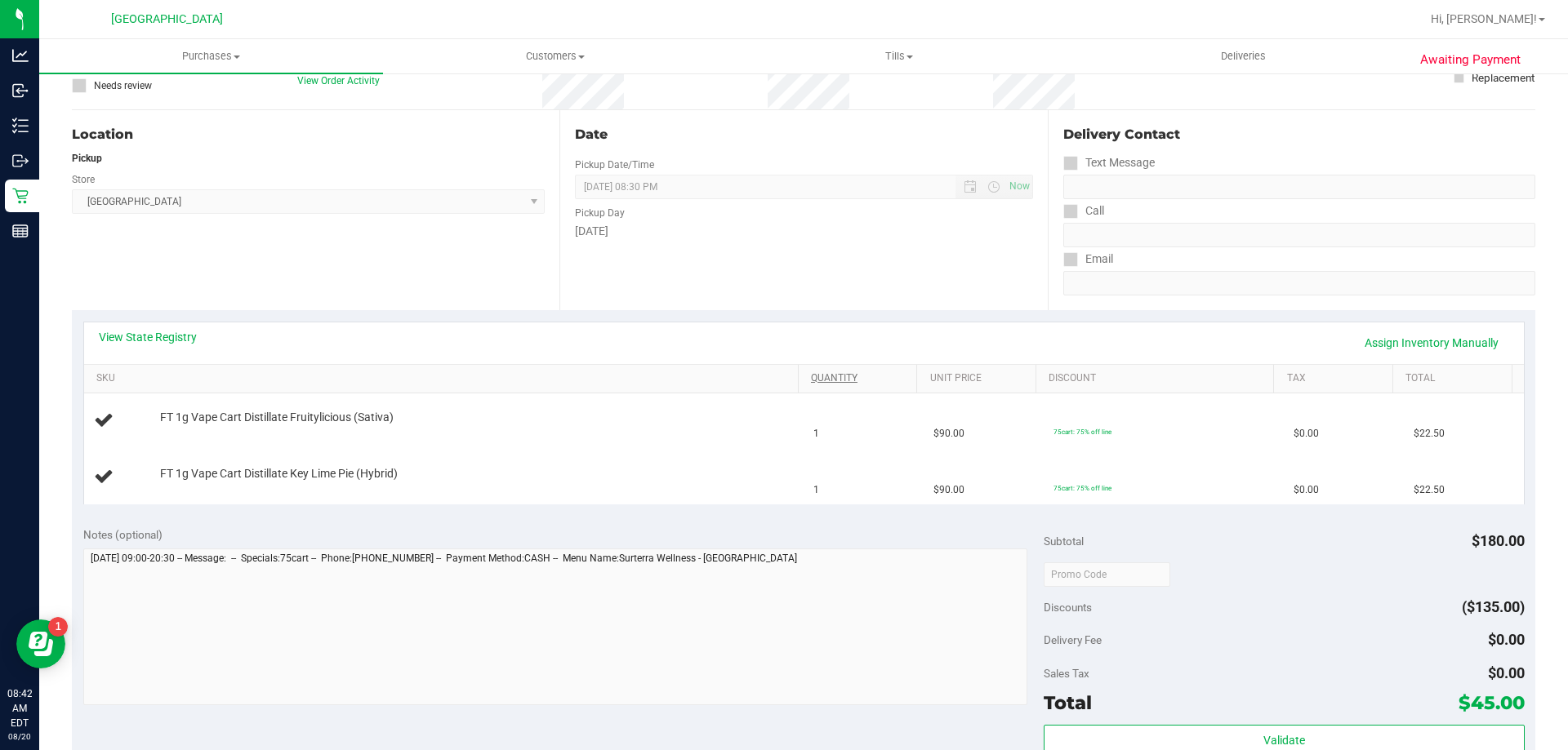
scroll to position [408, 0]
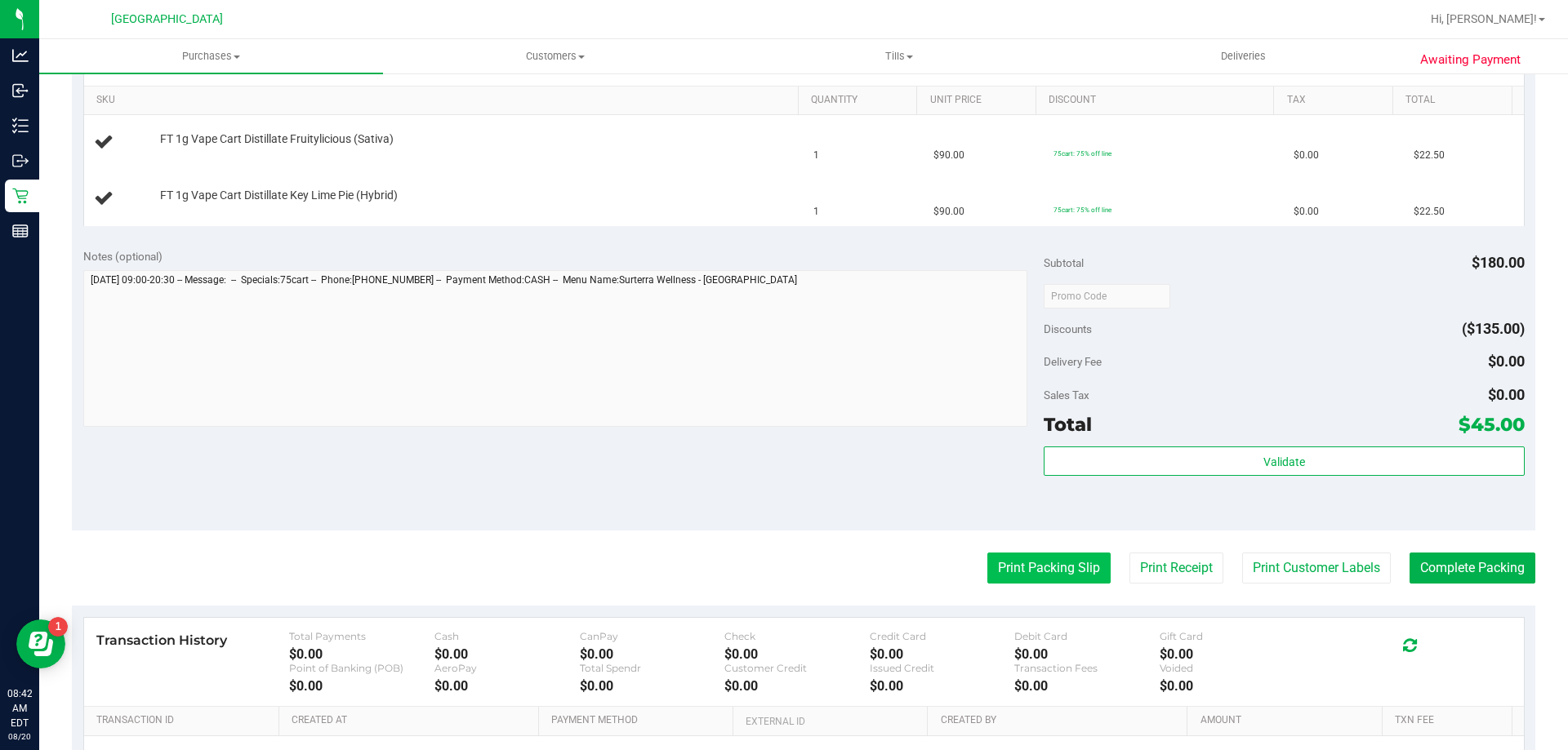
click at [1054, 572] on button "Print Packing Slip" at bounding box center [1048, 567] width 124 height 31
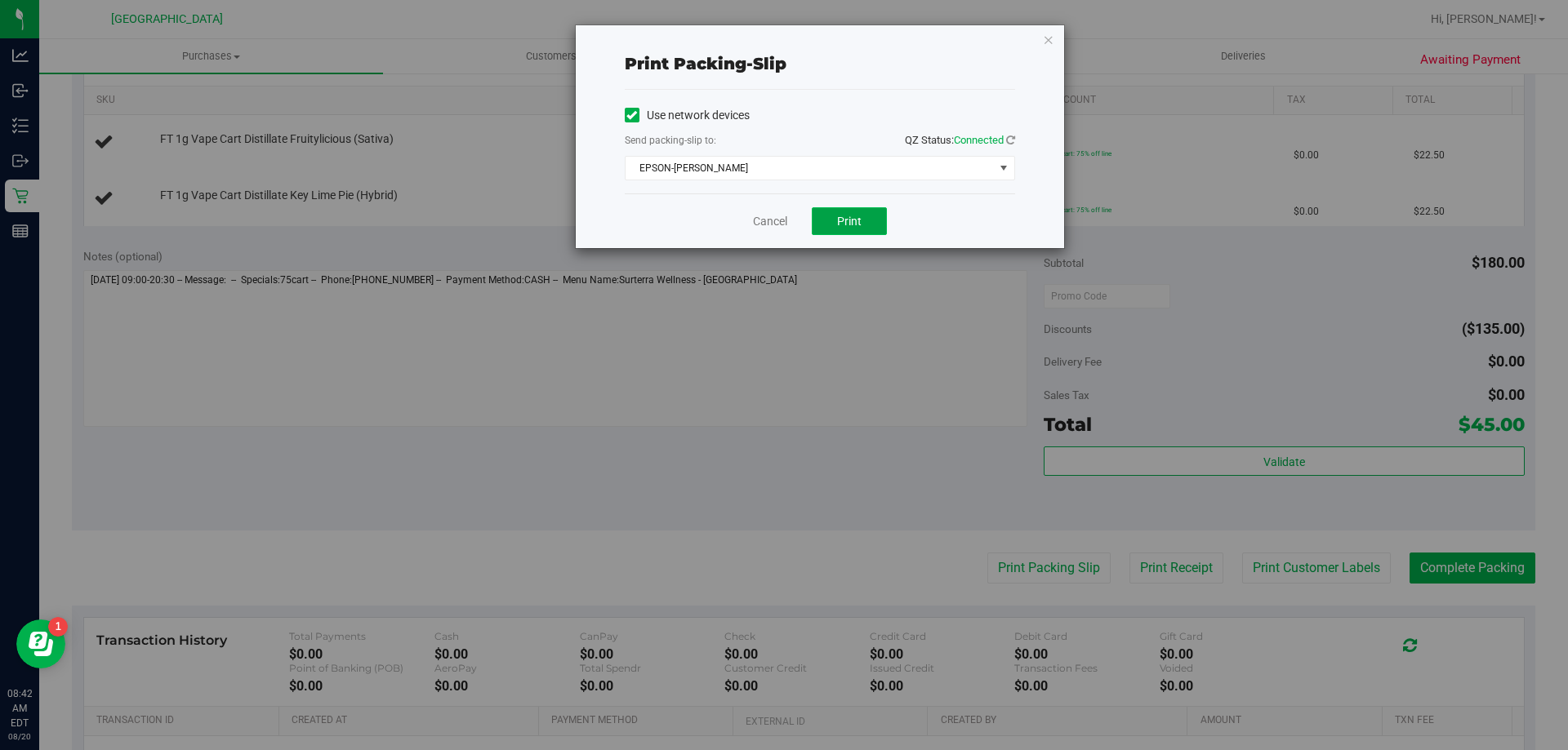
click at [841, 221] on span "Print" at bounding box center [848, 221] width 25 height 13
click at [767, 222] on link "Cancel" at bounding box center [769, 221] width 35 height 17
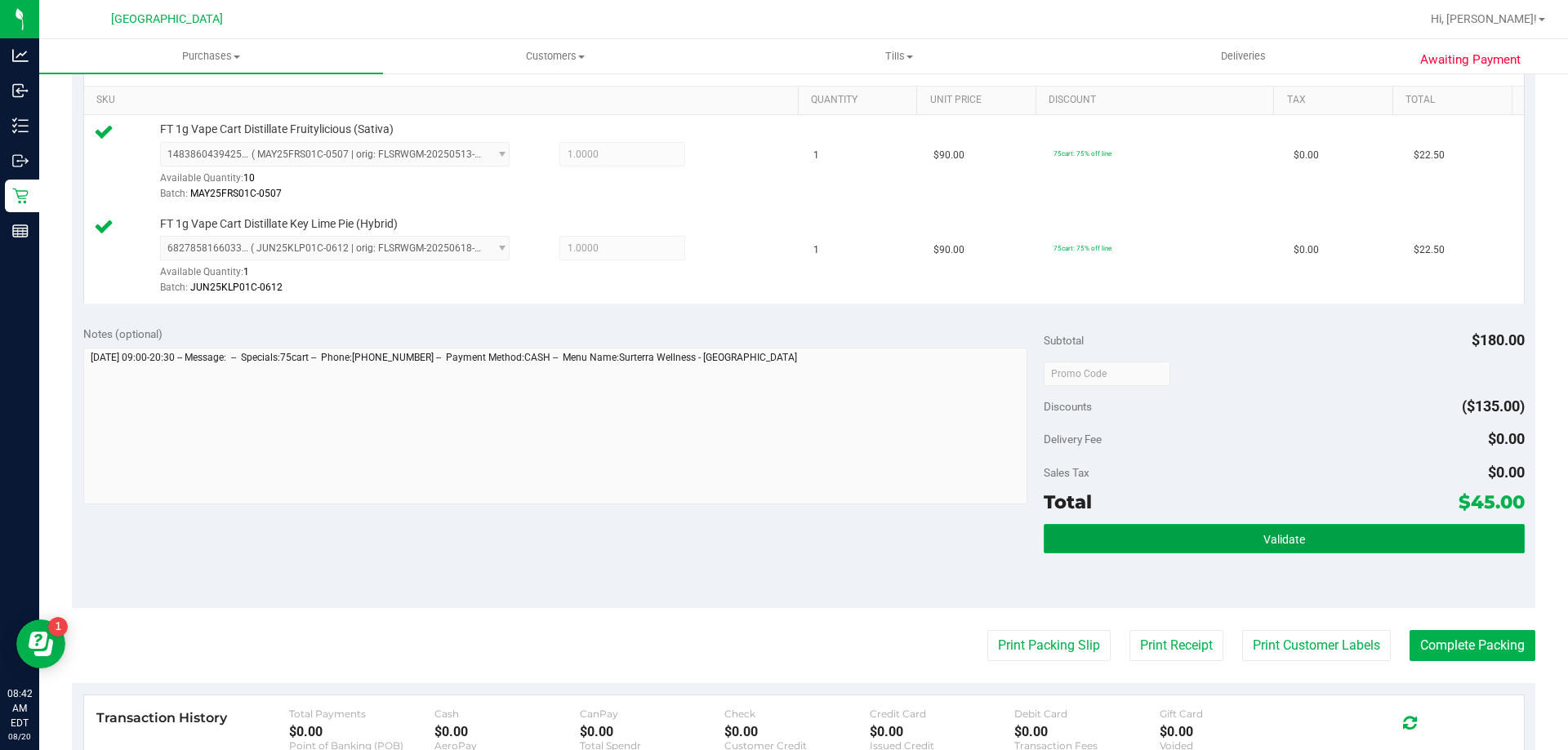
click at [1354, 543] on button "Validate" at bounding box center [1283, 539] width 480 height 30
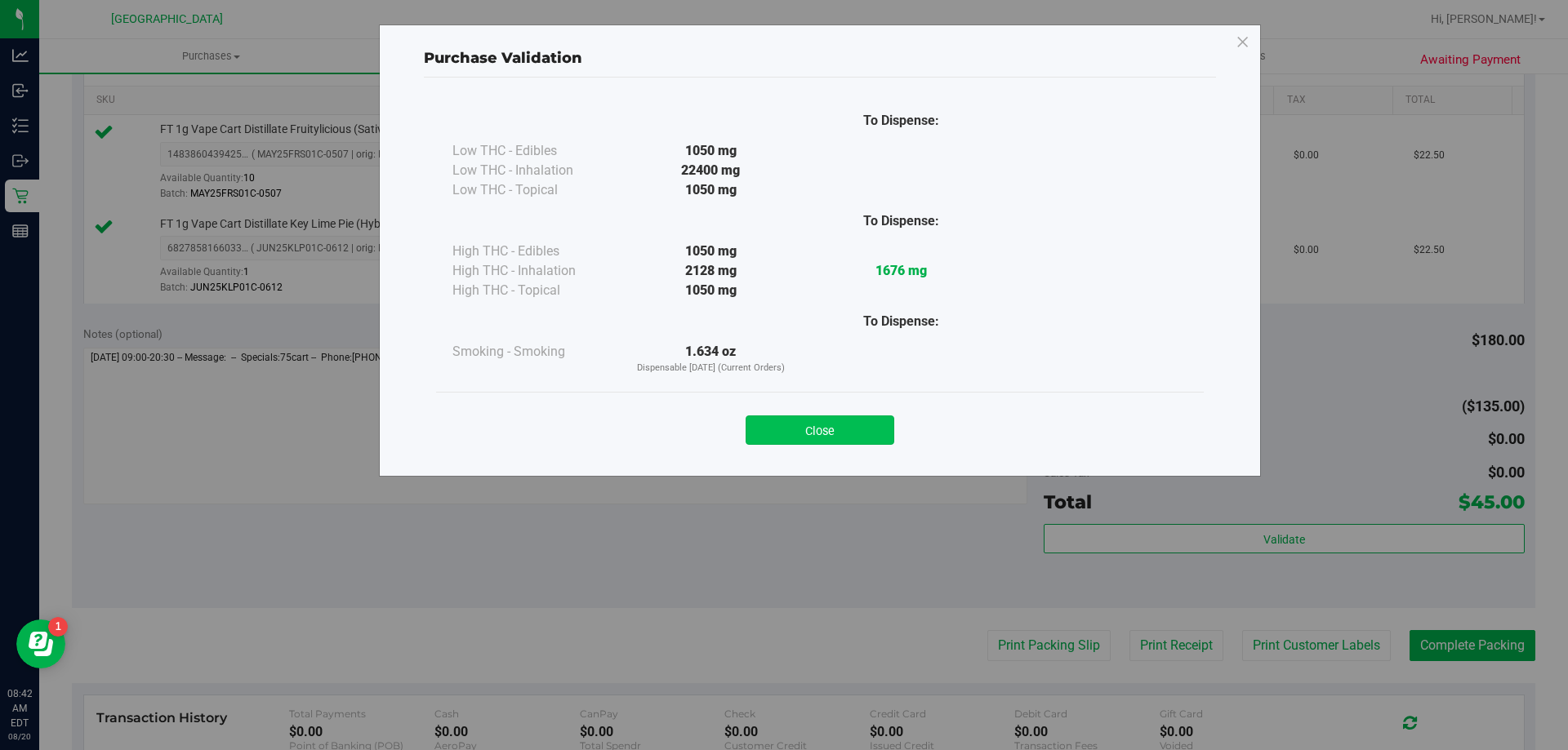
click at [809, 434] on button "Close" at bounding box center [820, 430] width 148 height 30
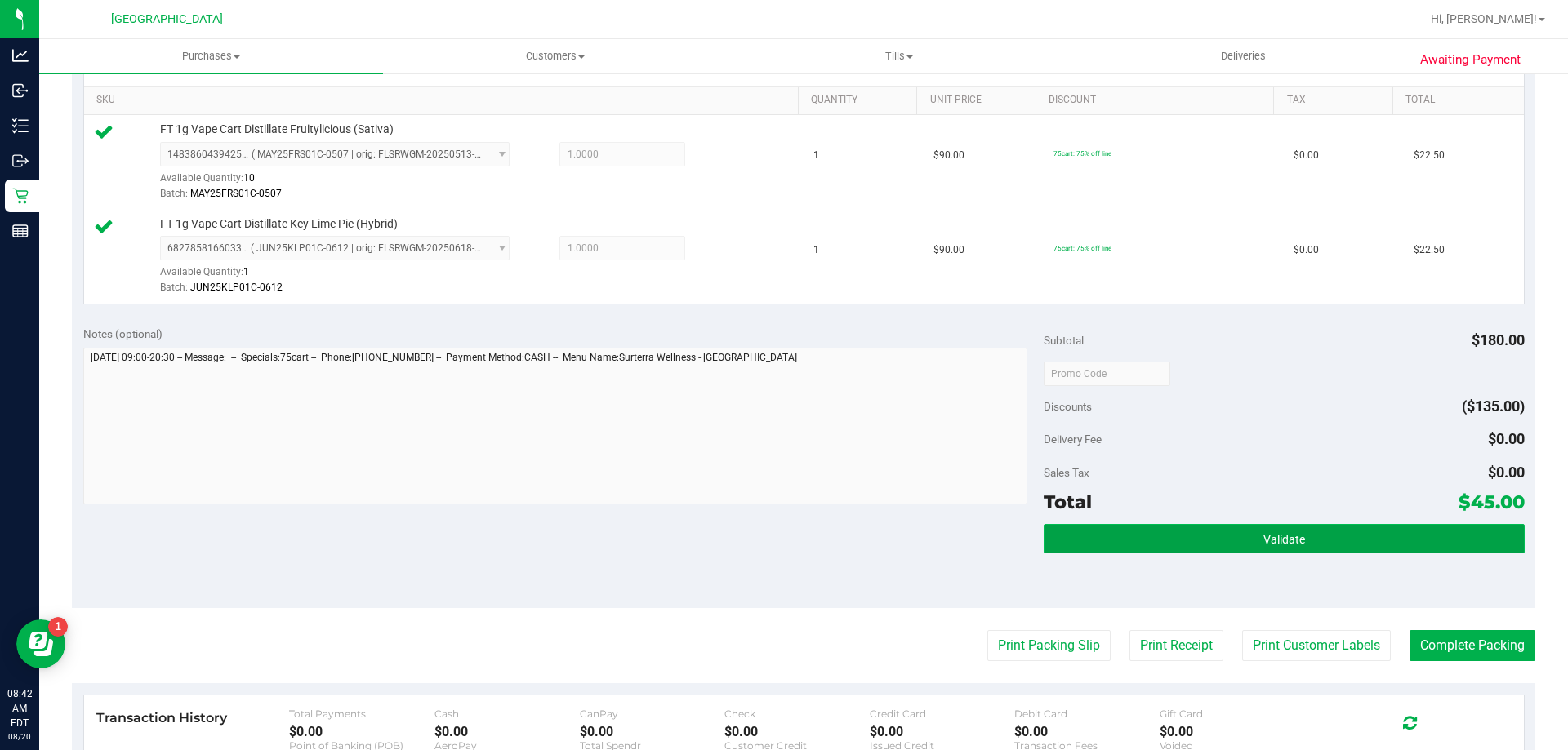
click at [1344, 527] on button "Validate" at bounding box center [1283, 539] width 480 height 30
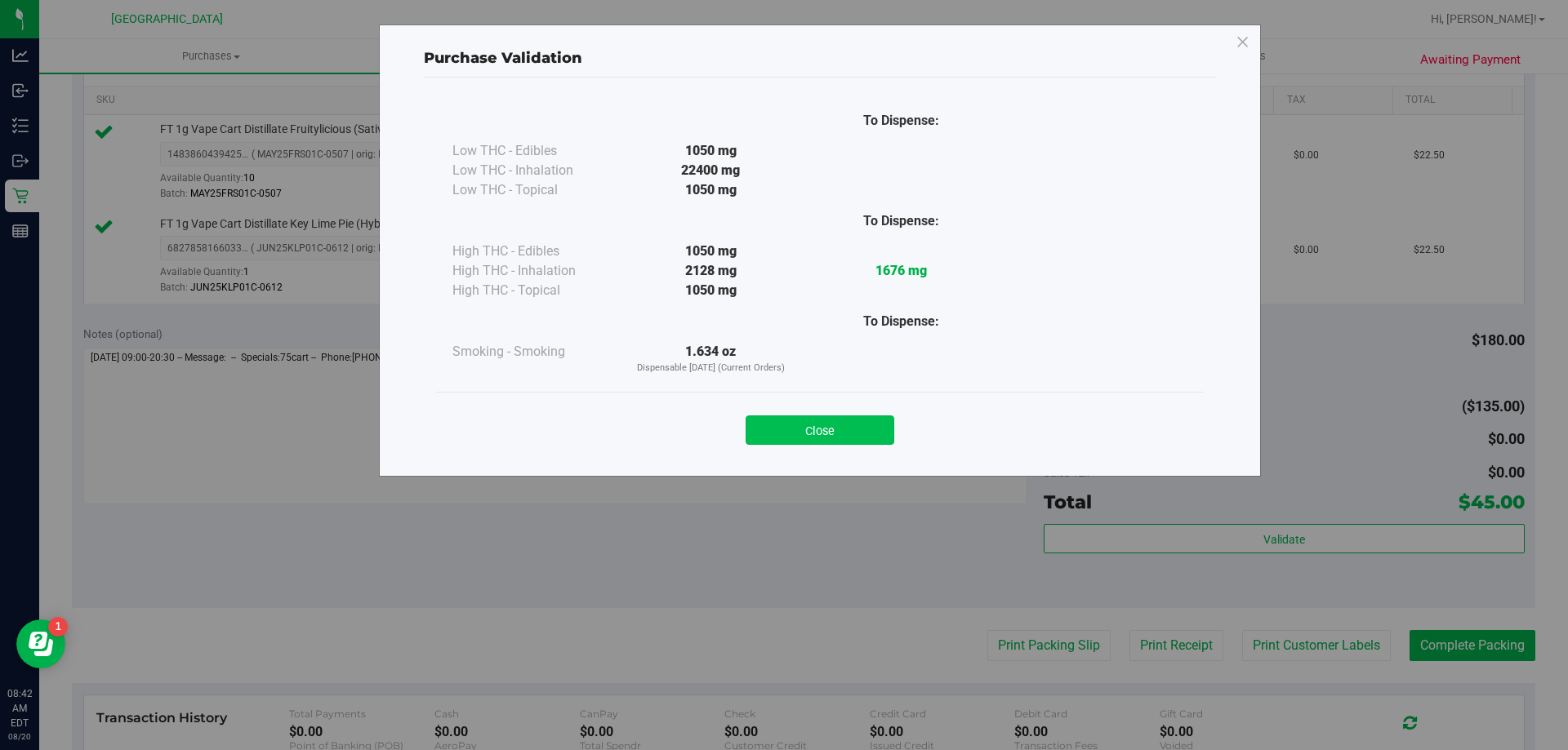
click at [822, 426] on button "Close" at bounding box center [820, 430] width 148 height 30
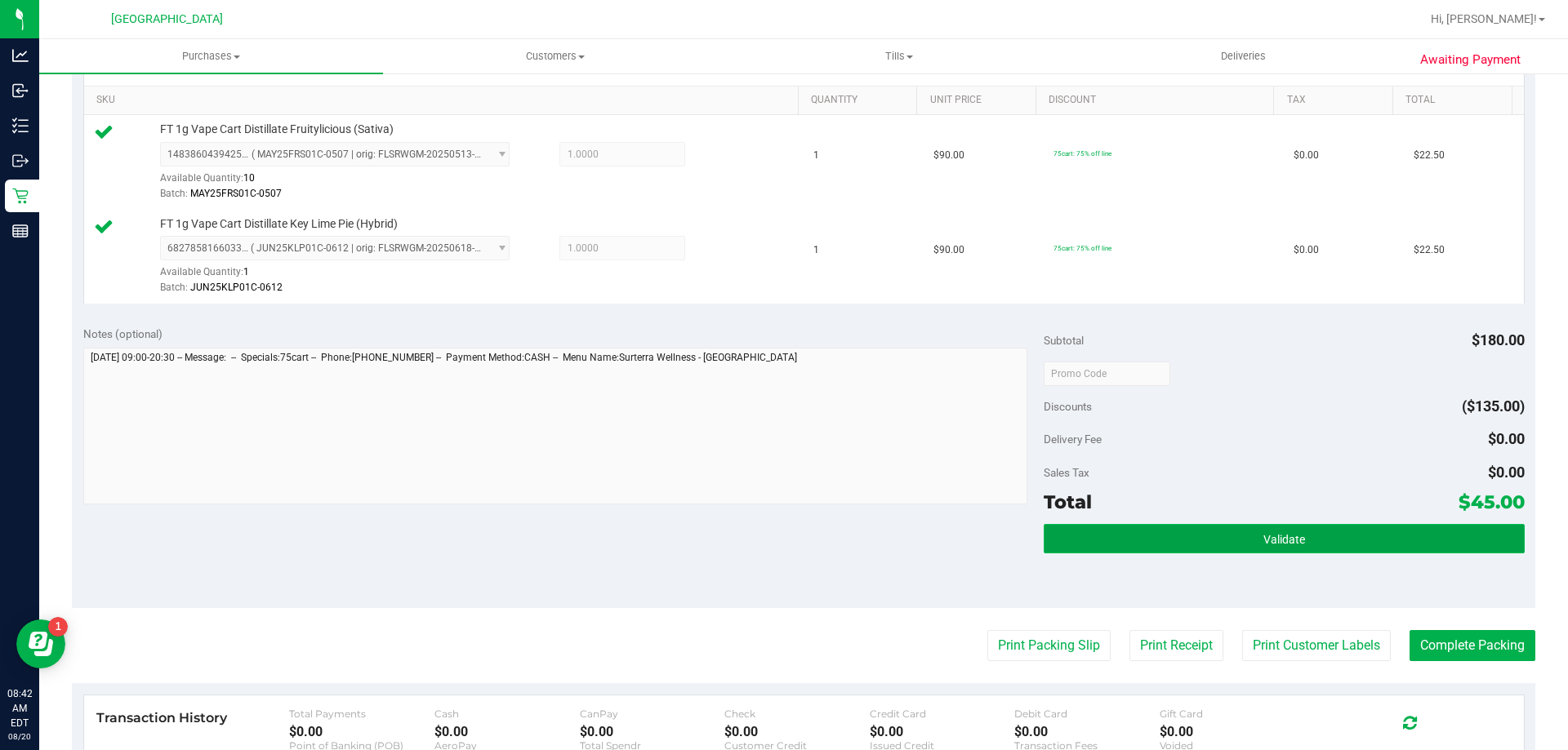
click at [1321, 526] on button "Validate" at bounding box center [1283, 539] width 480 height 30
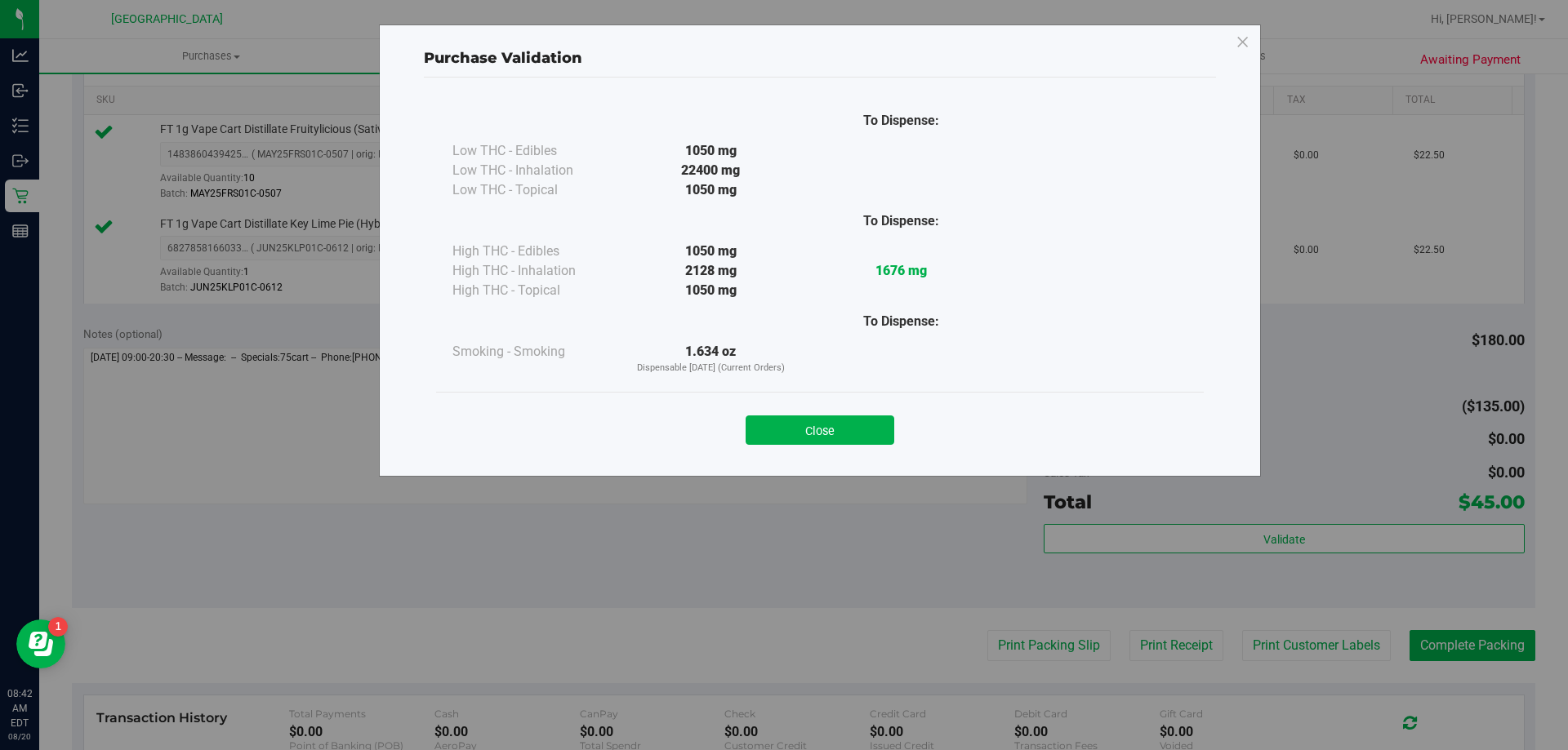
click at [814, 429] on button "Close" at bounding box center [820, 430] width 148 height 30
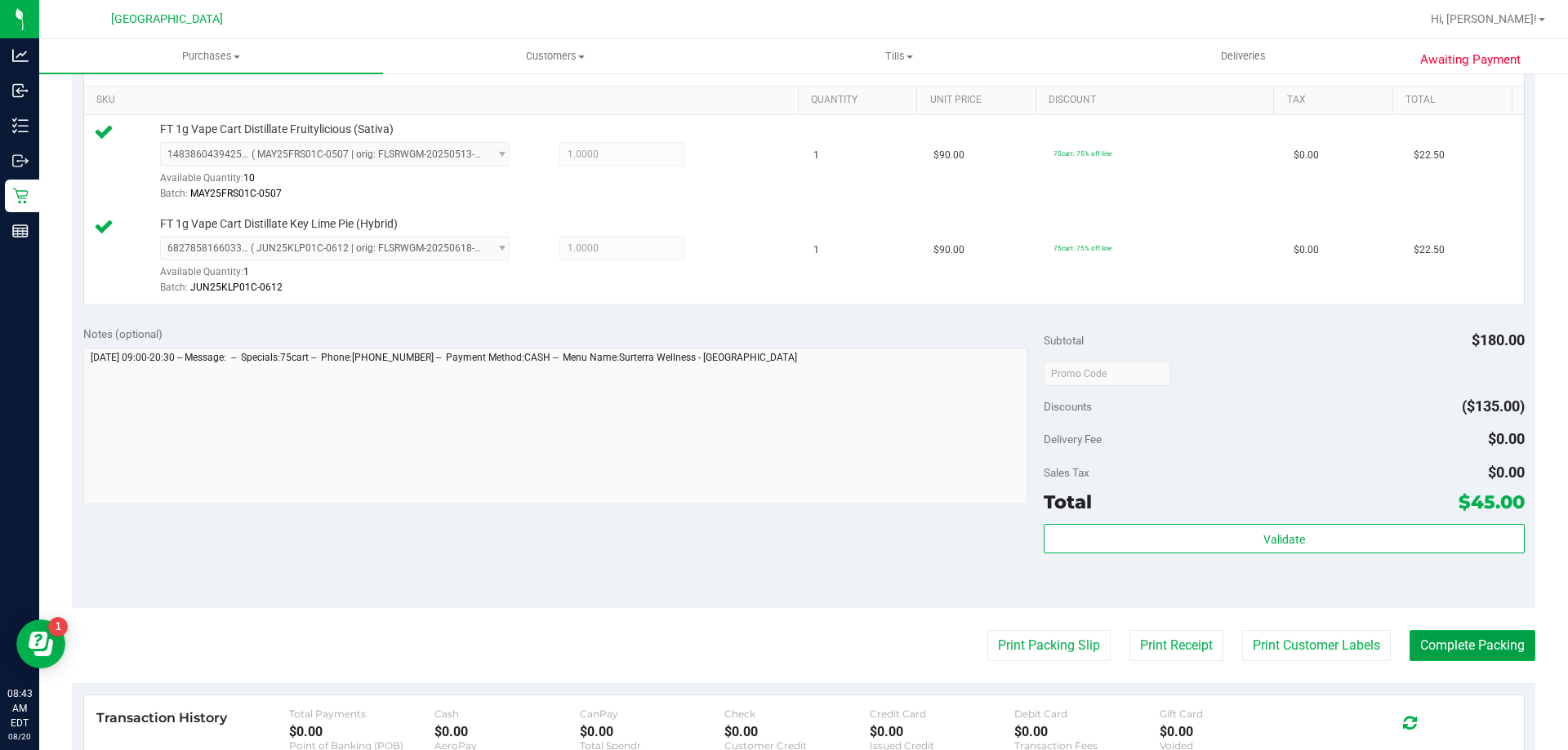
click at [1441, 646] on button "Complete Packing" at bounding box center [1472, 645] width 126 height 31
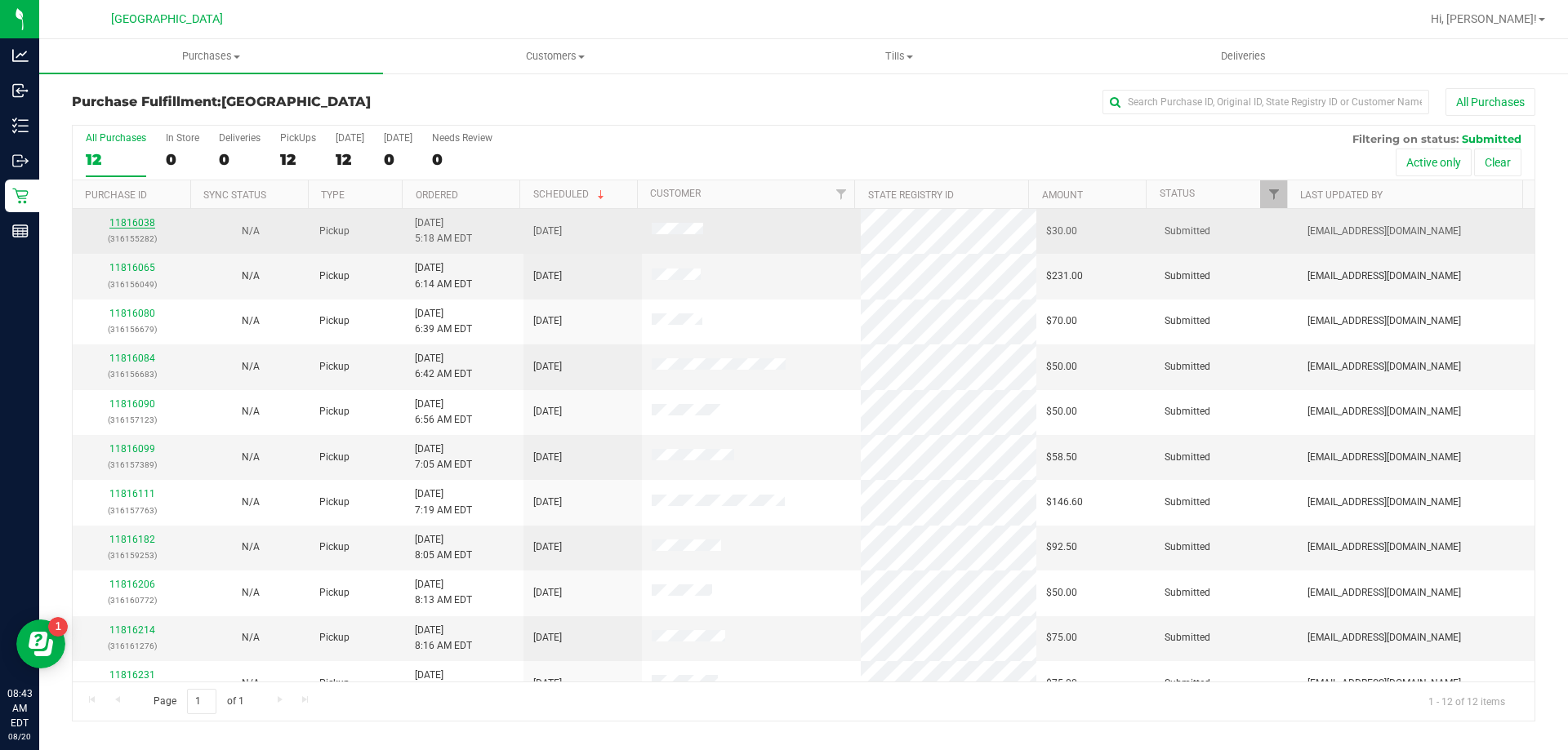
click at [132, 222] on link "11816038" at bounding box center [133, 223] width 46 height 12
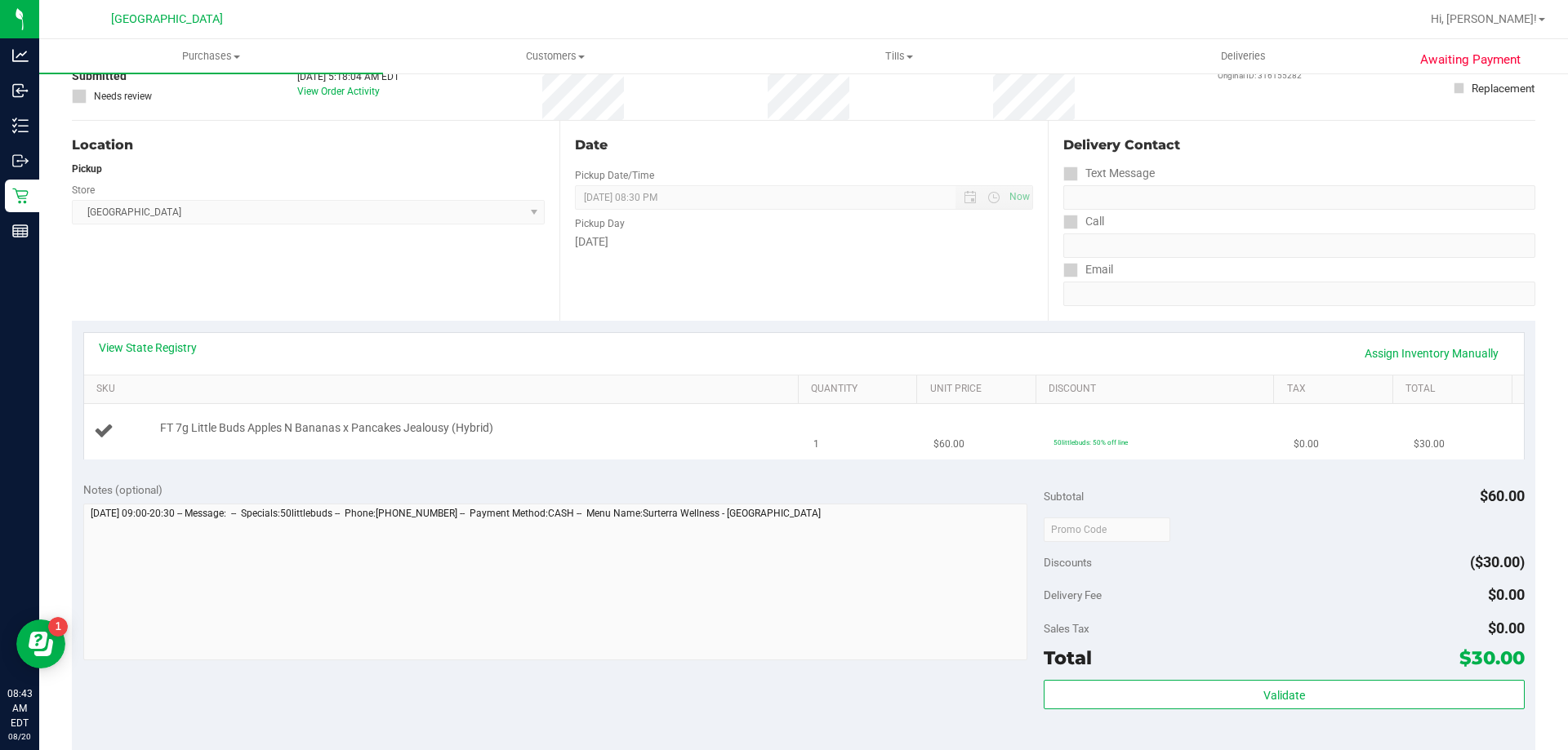
scroll to position [327, 0]
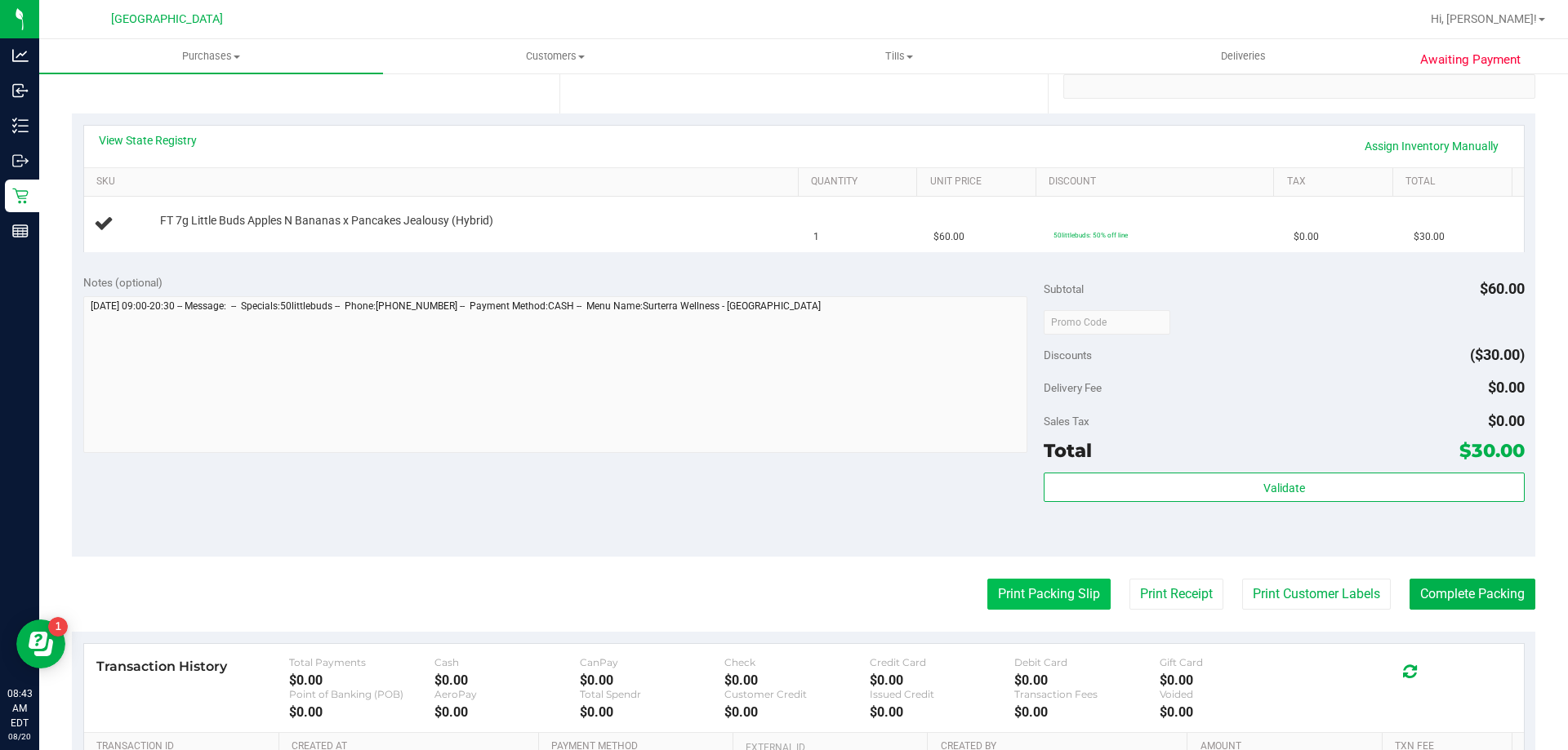
click at [1024, 588] on button "Print Packing Slip" at bounding box center [1048, 594] width 124 height 31
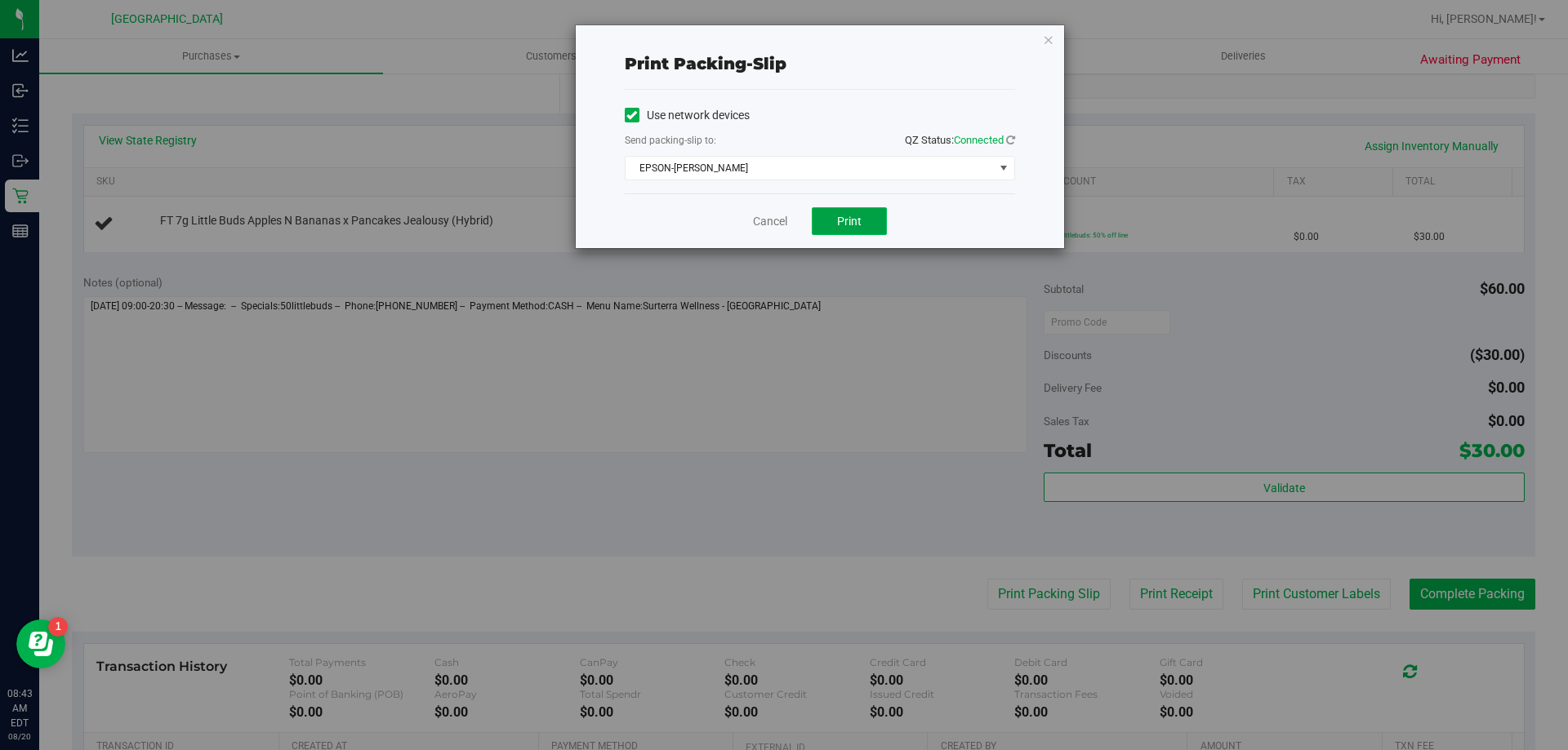
click at [844, 225] on span "Print" at bounding box center [848, 221] width 25 height 13
click at [1046, 41] on icon "button" at bounding box center [1048, 40] width 12 height 20
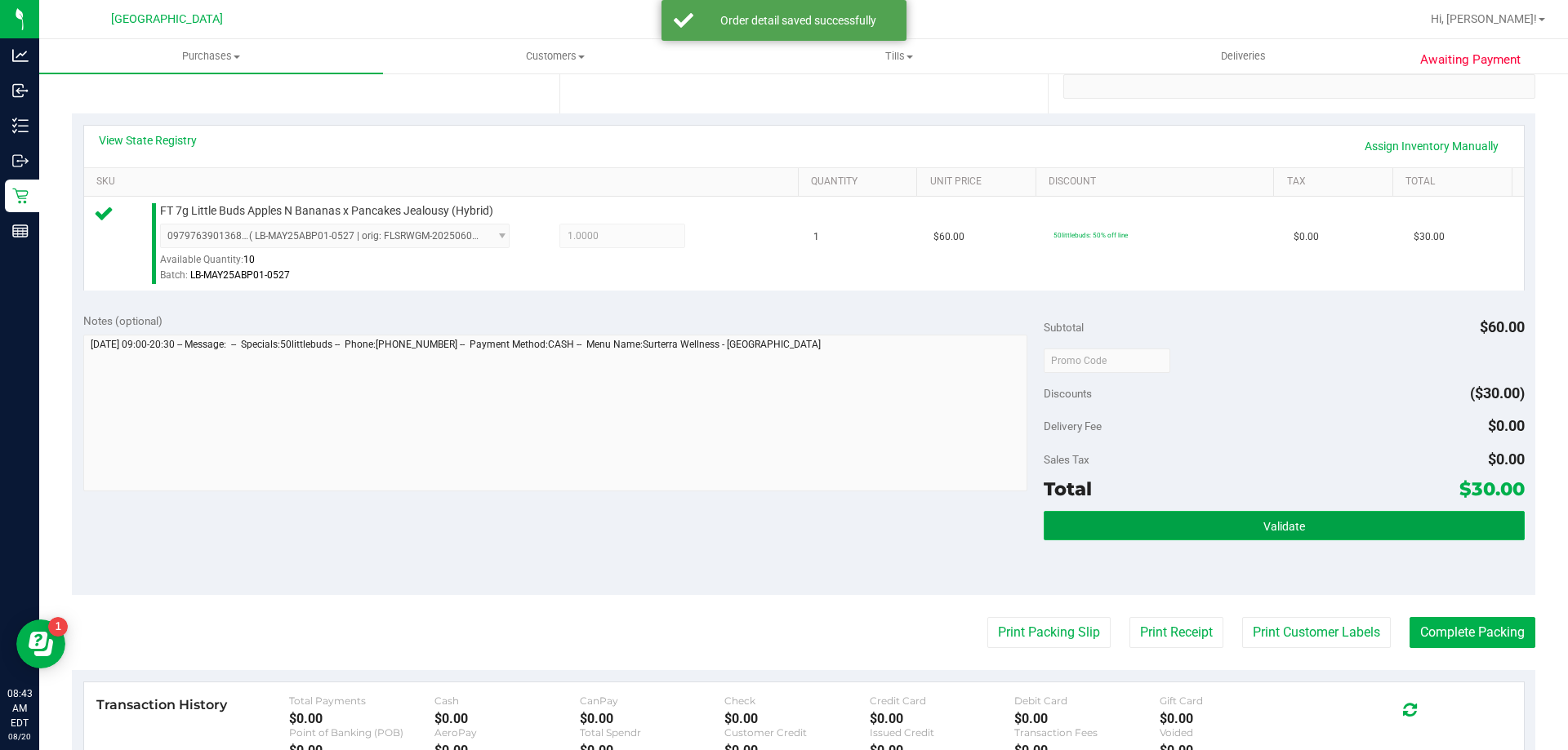
click at [1287, 521] on span "Validate" at bounding box center [1284, 525] width 42 height 13
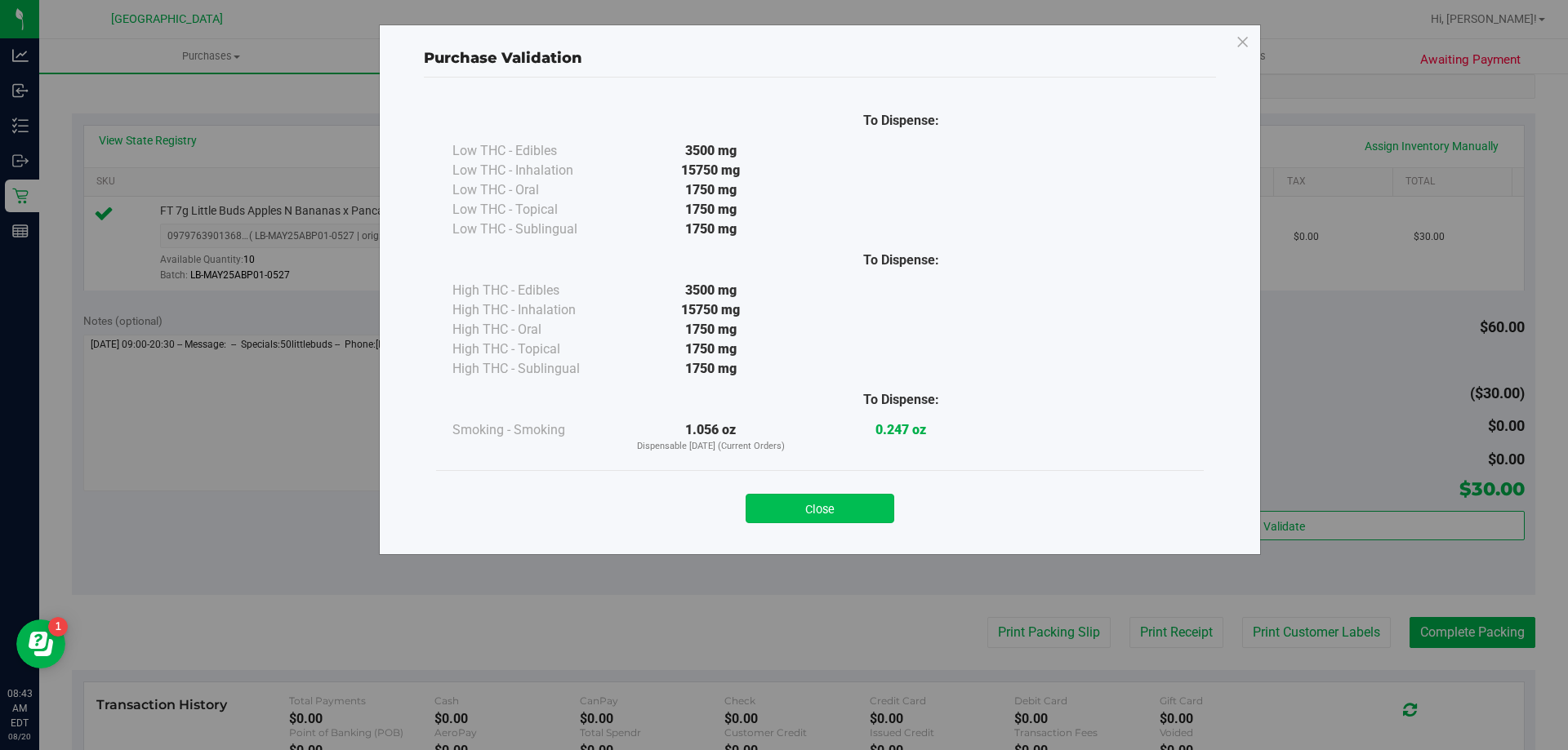
click at [833, 513] on button "Close" at bounding box center [820, 509] width 148 height 30
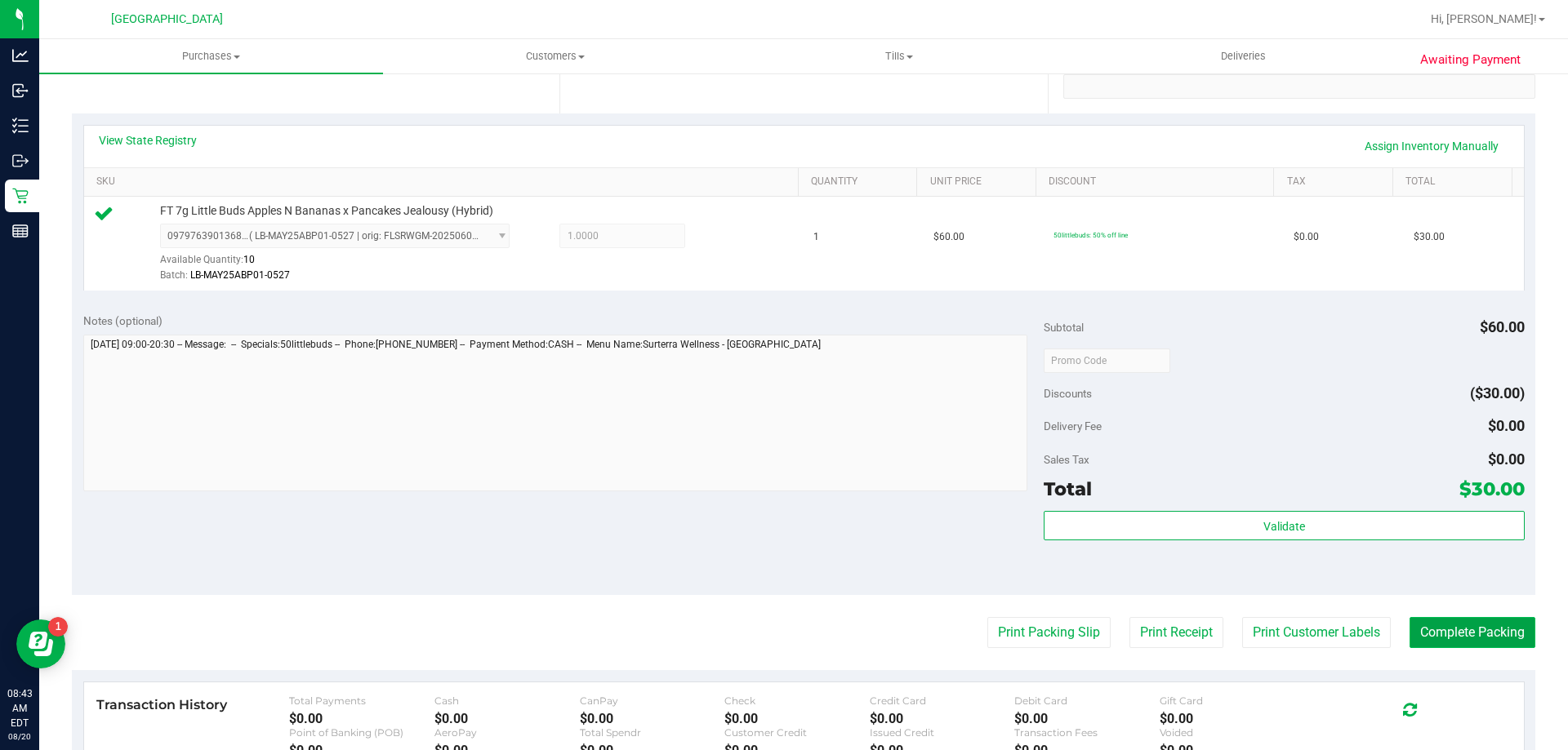
click at [1464, 637] on button "Complete Packing" at bounding box center [1472, 632] width 126 height 31
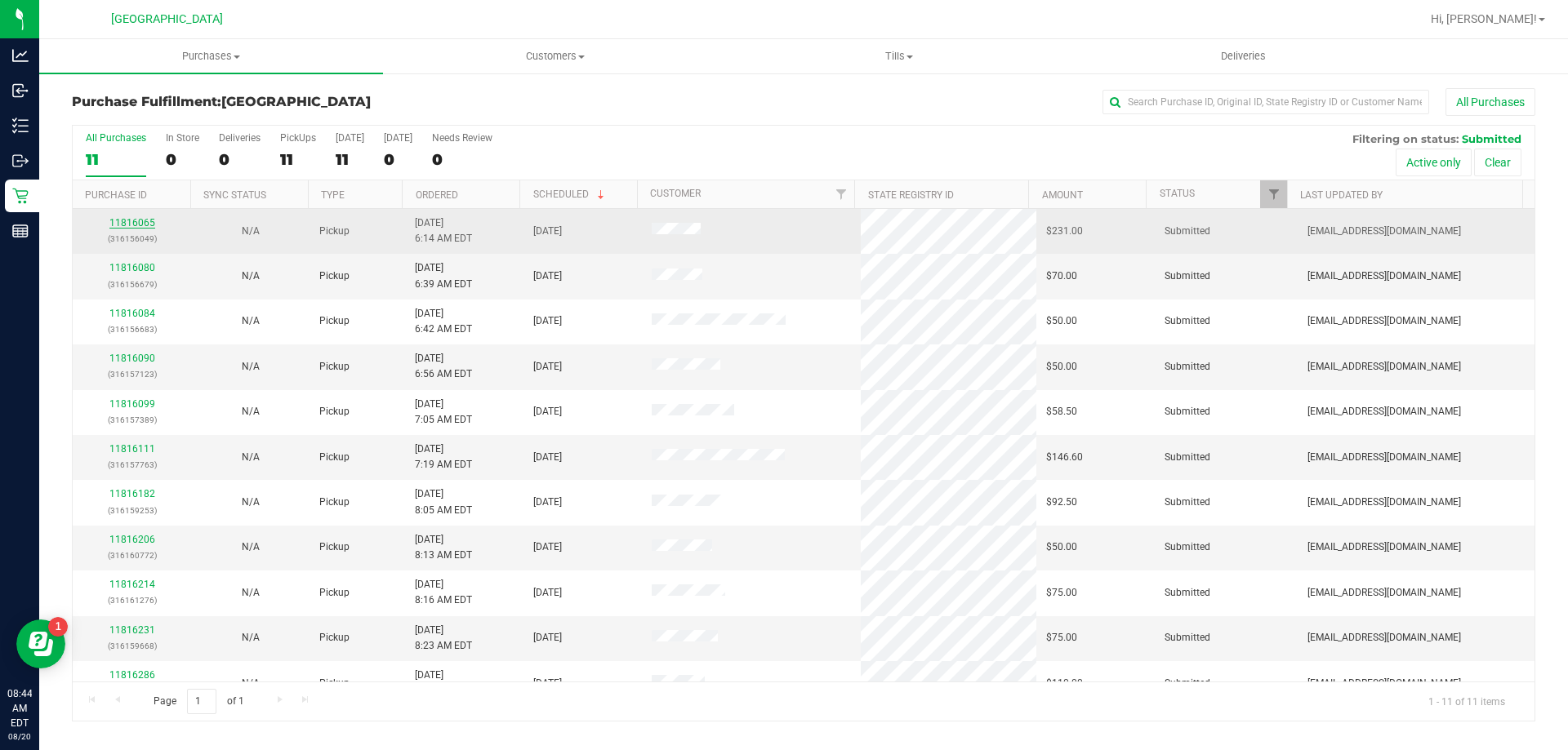
click at [133, 222] on link "11816065" at bounding box center [133, 223] width 46 height 12
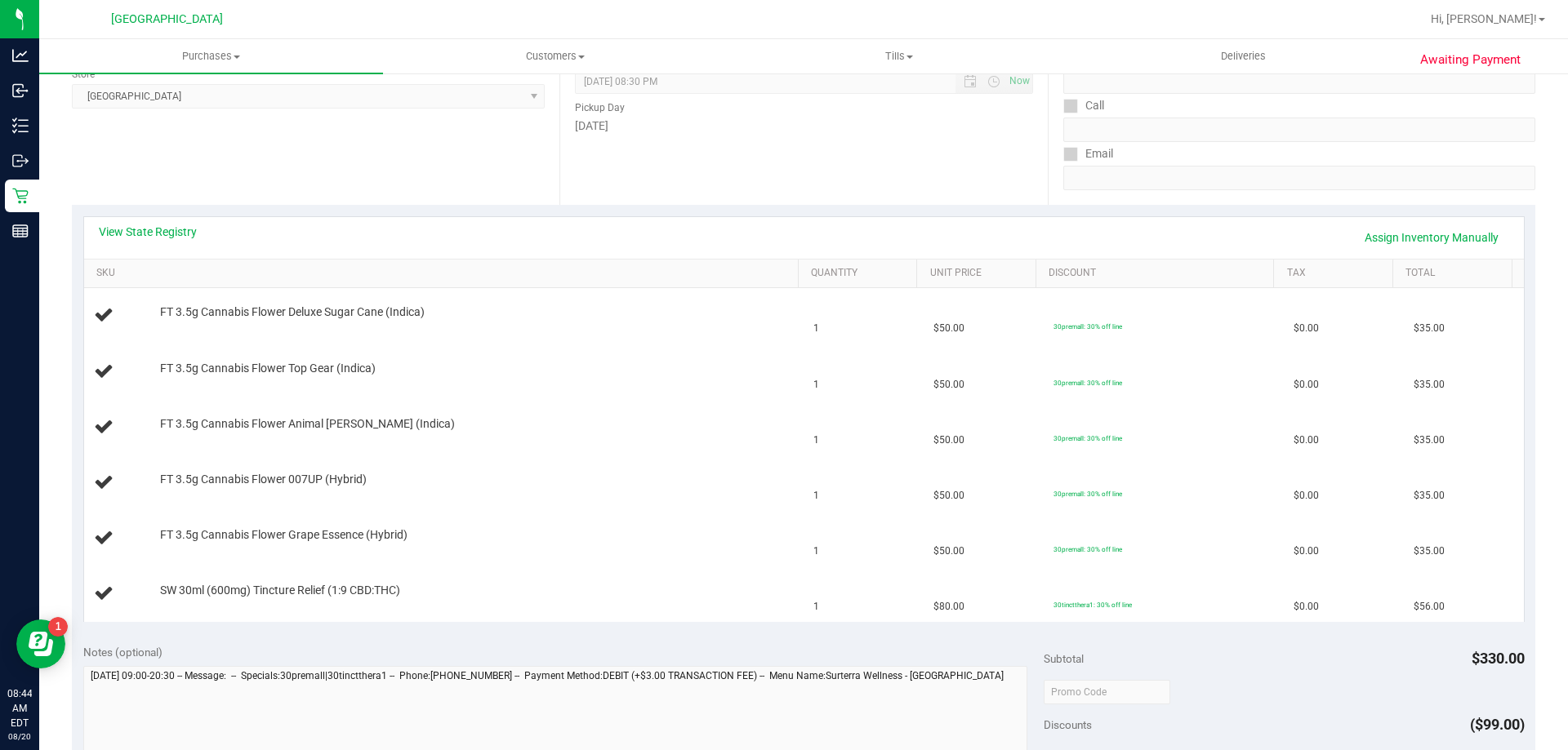
scroll to position [244, 0]
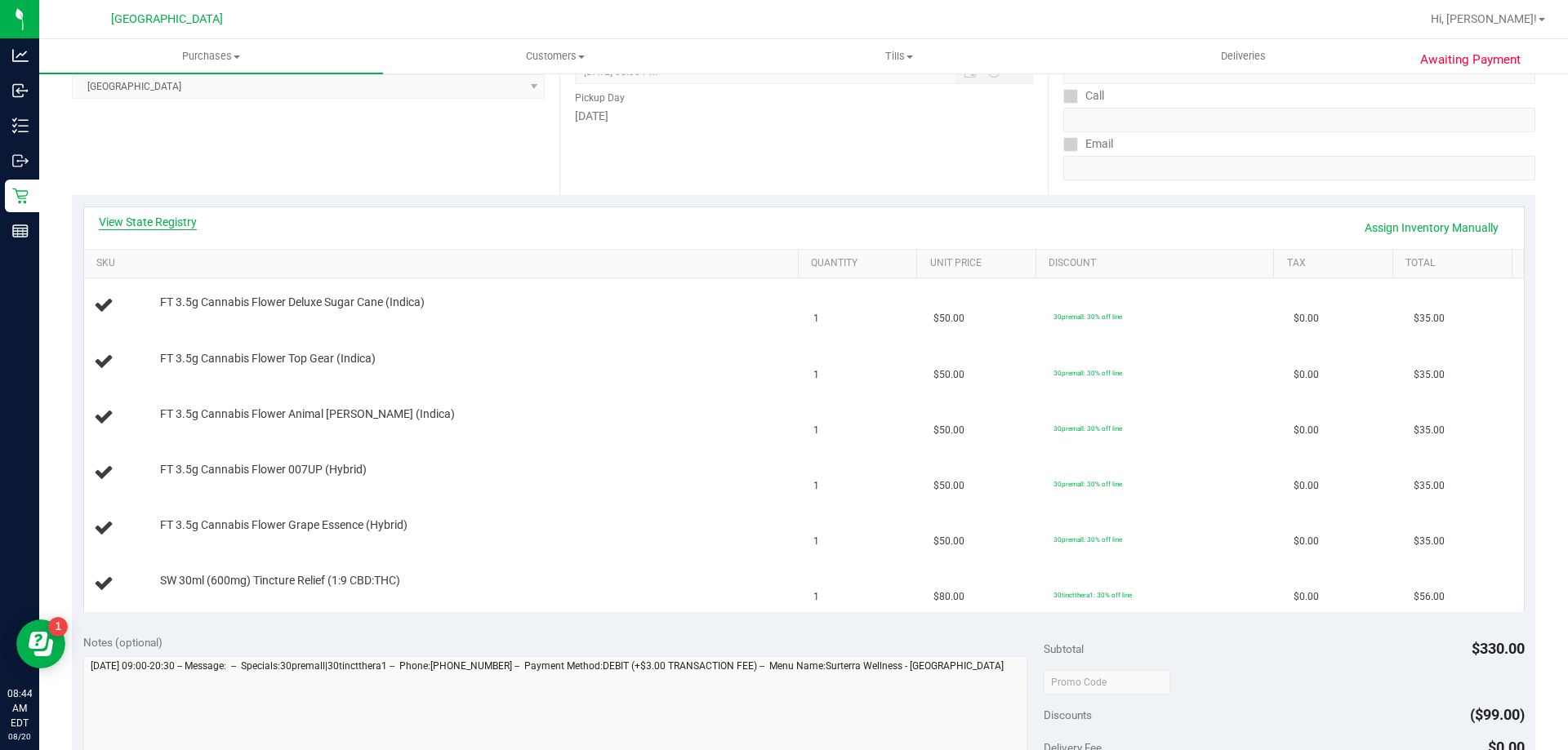
click at [166, 216] on link "View State Registry" at bounding box center [147, 222] width 98 height 16
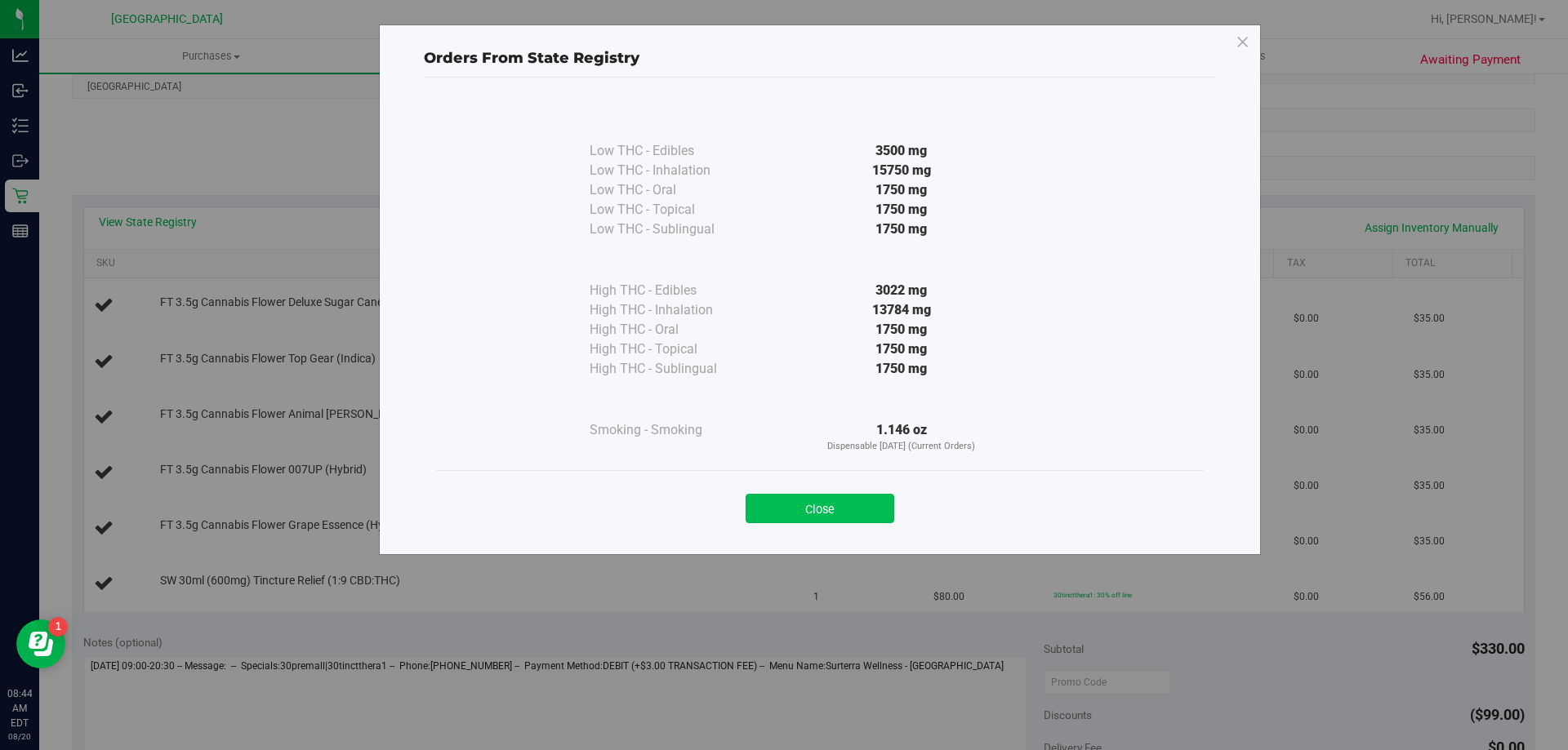
click at [839, 515] on button "Close" at bounding box center [820, 509] width 148 height 30
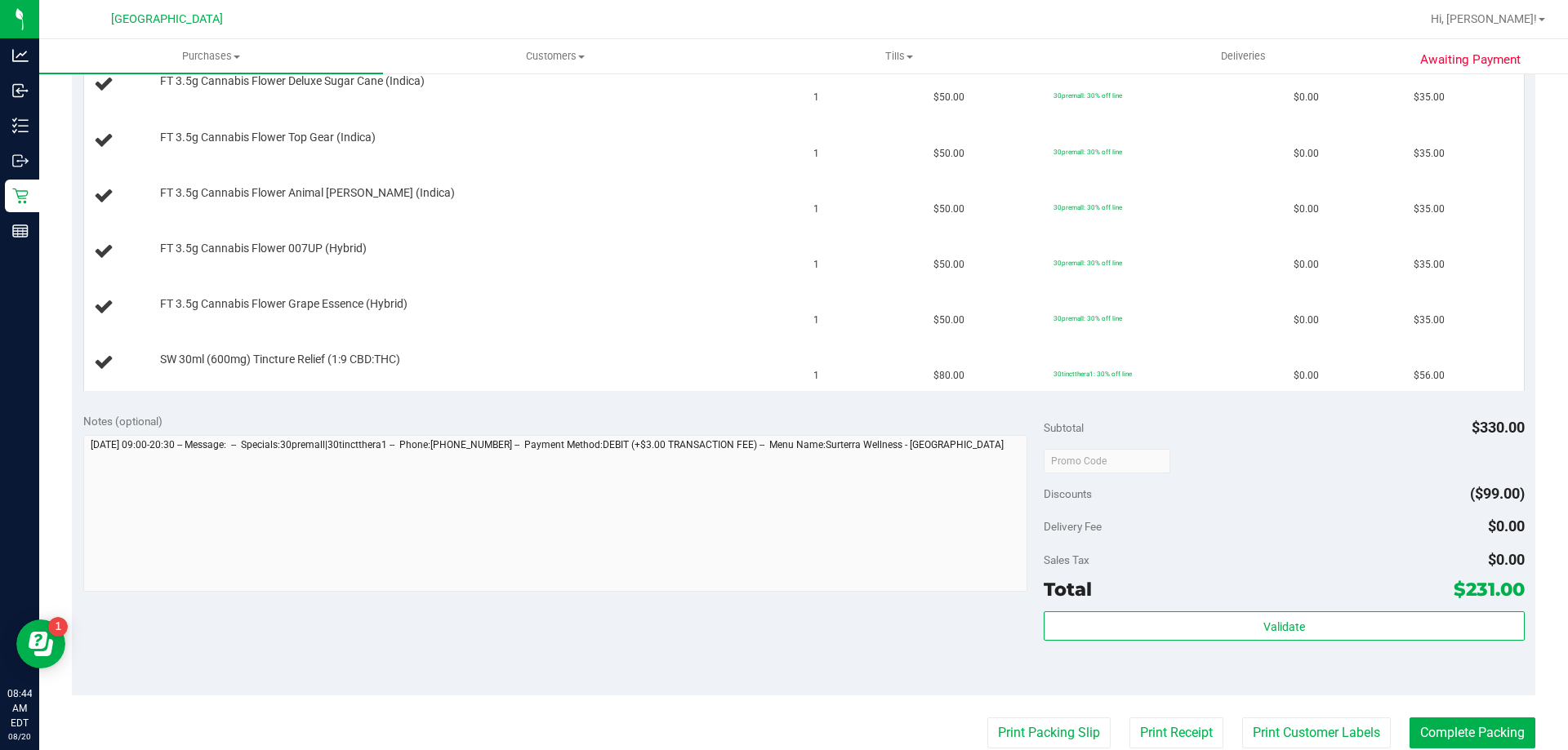
scroll to position [490, 0]
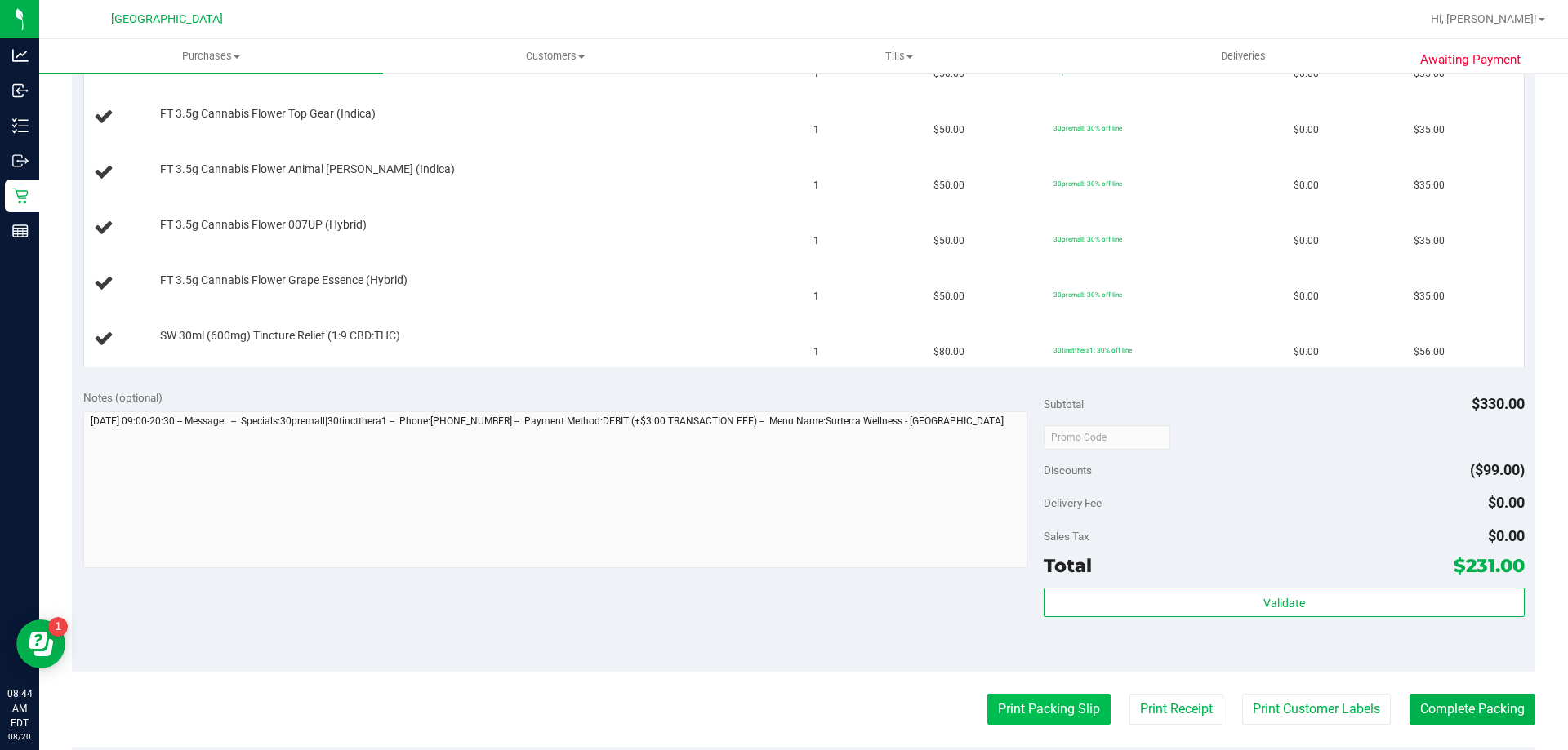
click at [1041, 700] on button "Print Packing Slip" at bounding box center [1048, 708] width 124 height 31
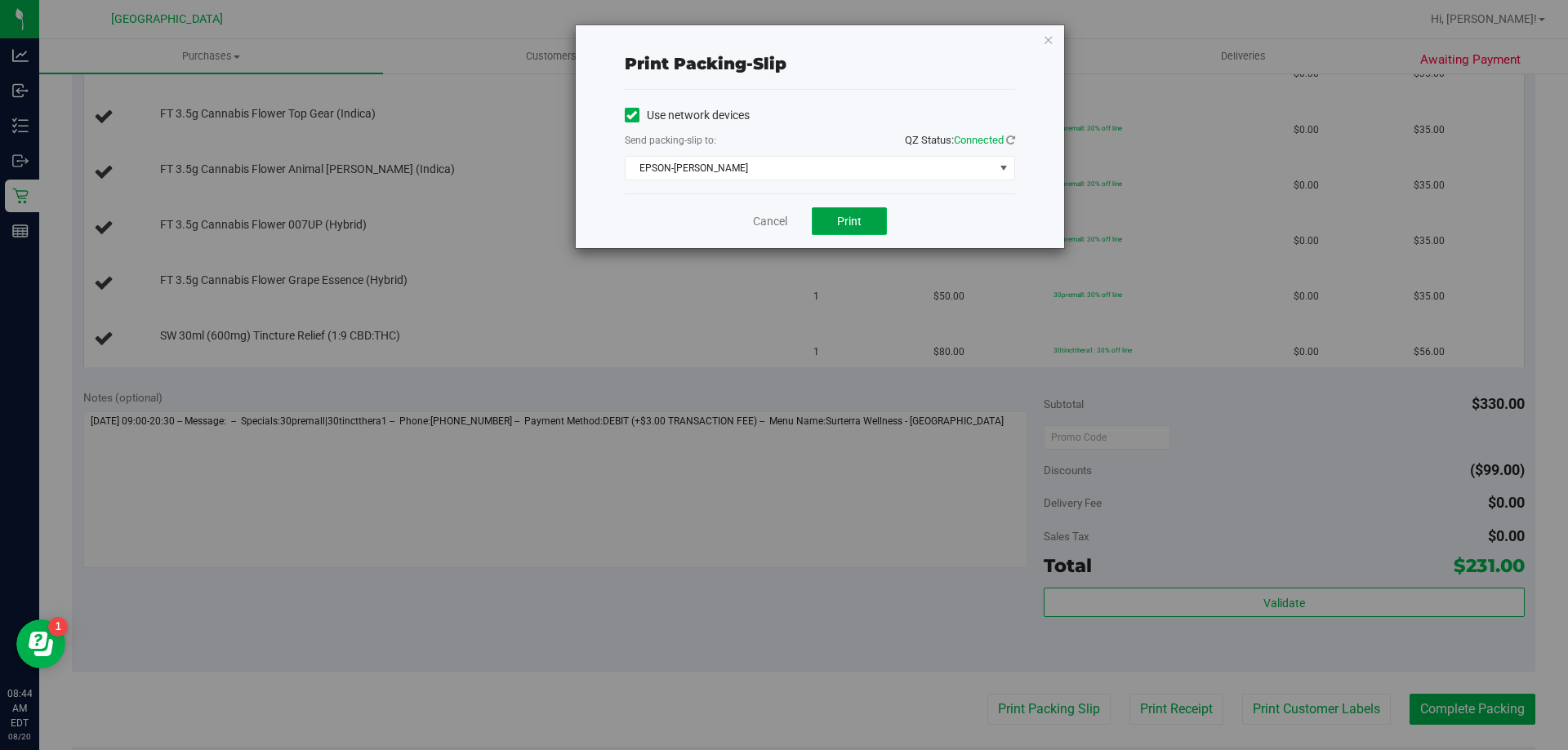
click at [846, 222] on span "Print" at bounding box center [848, 221] width 25 height 13
click at [786, 221] on link "Cancel" at bounding box center [769, 221] width 35 height 17
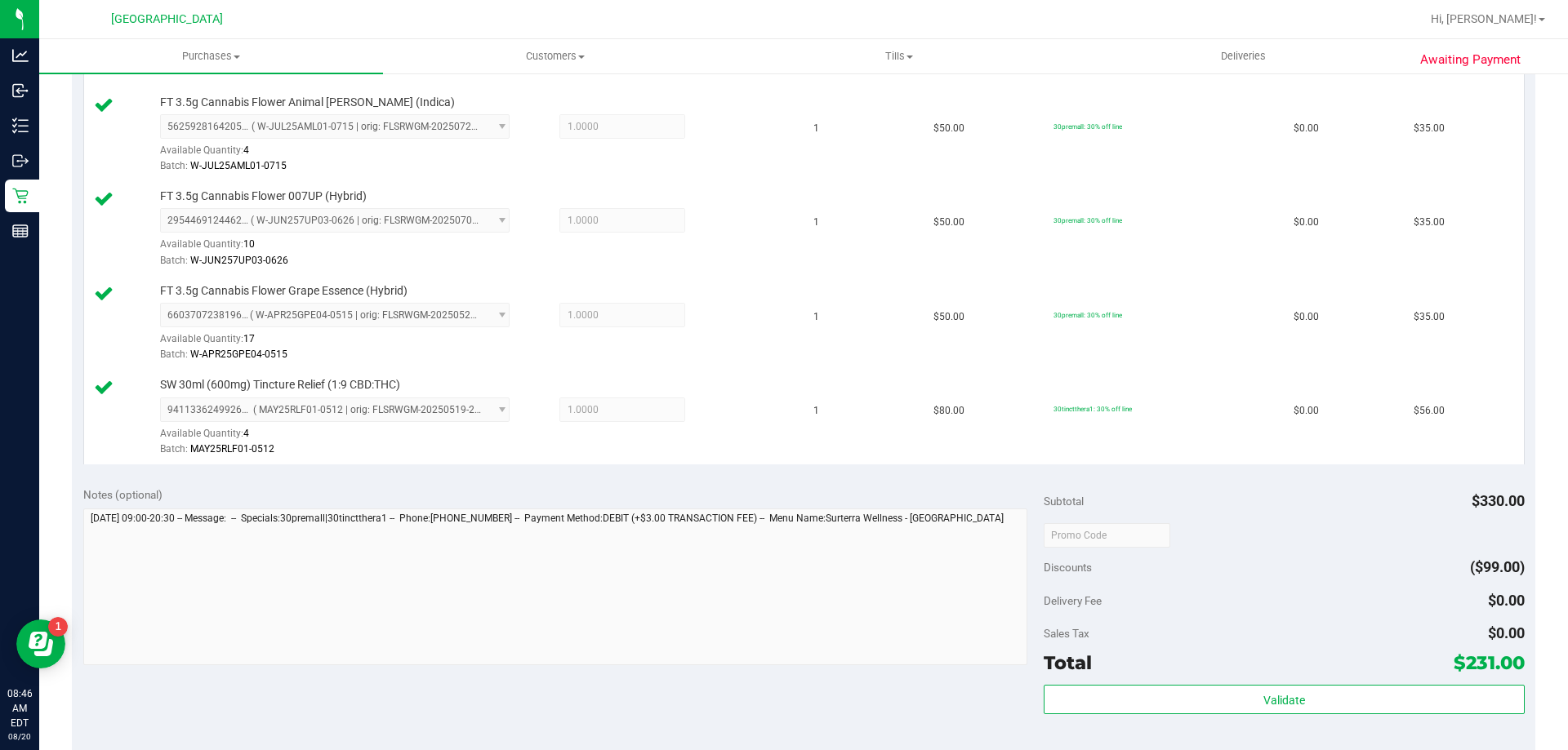
scroll to position [653, 0]
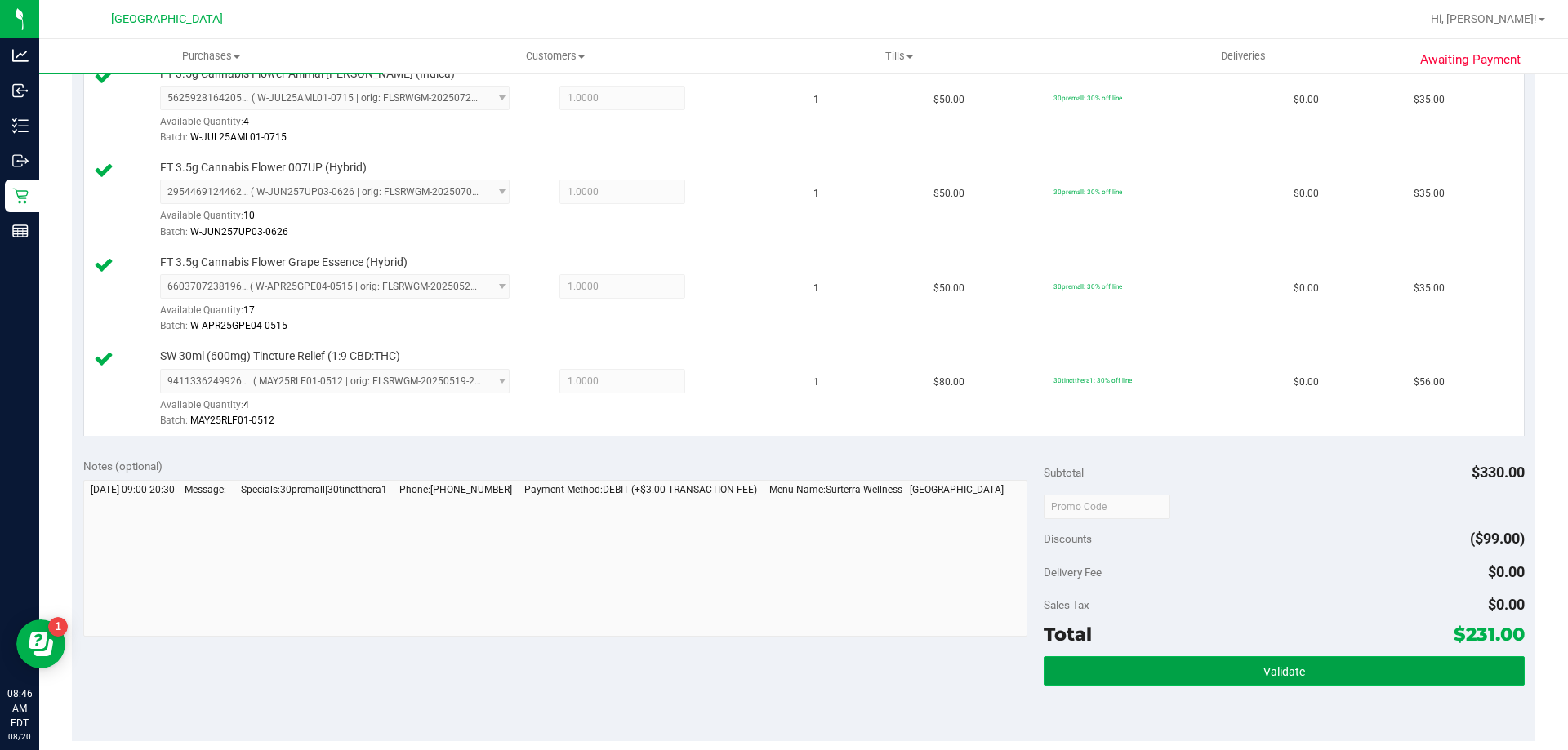
click at [1304, 683] on button "Validate" at bounding box center [1283, 671] width 480 height 30
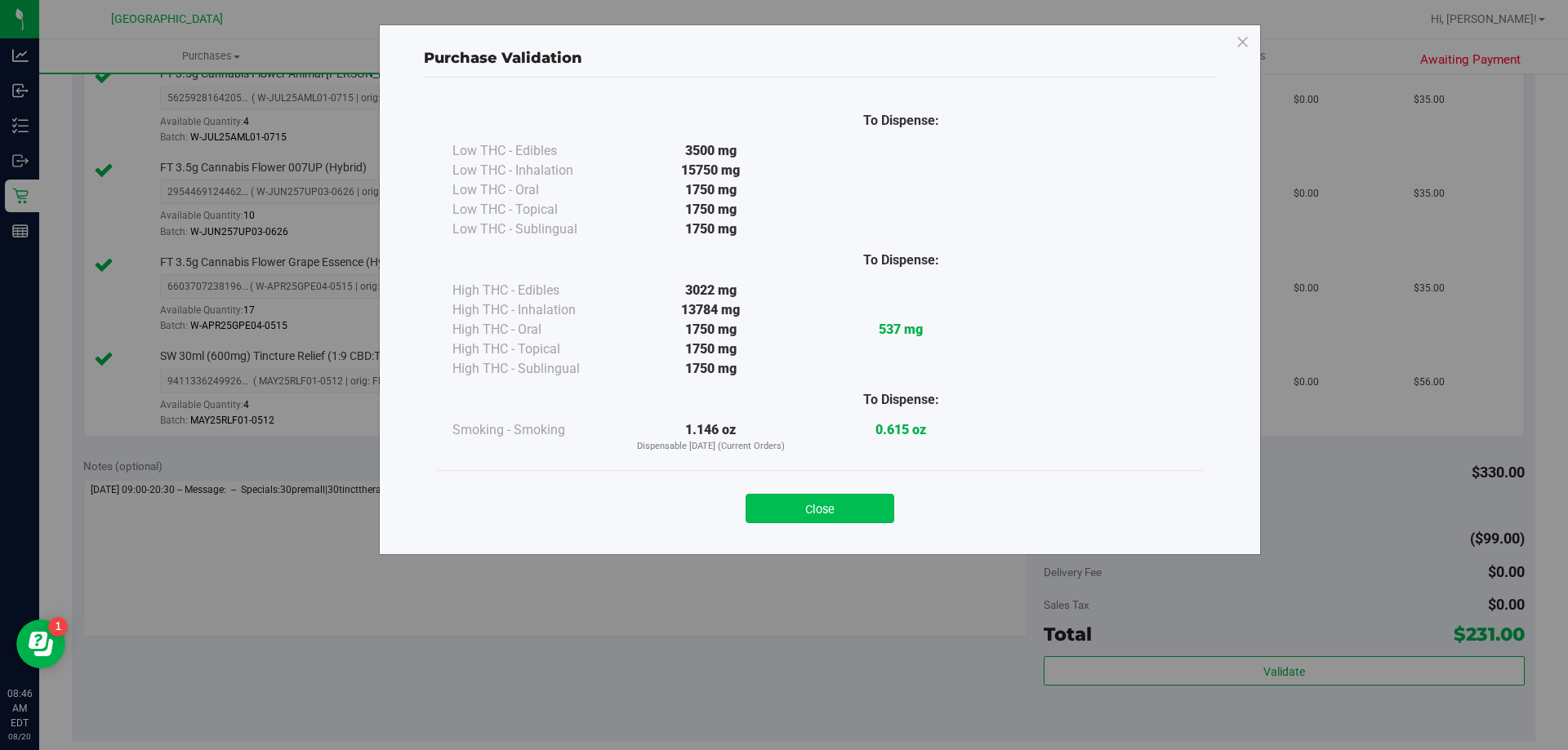
click at [821, 516] on button "Close" at bounding box center [820, 509] width 148 height 30
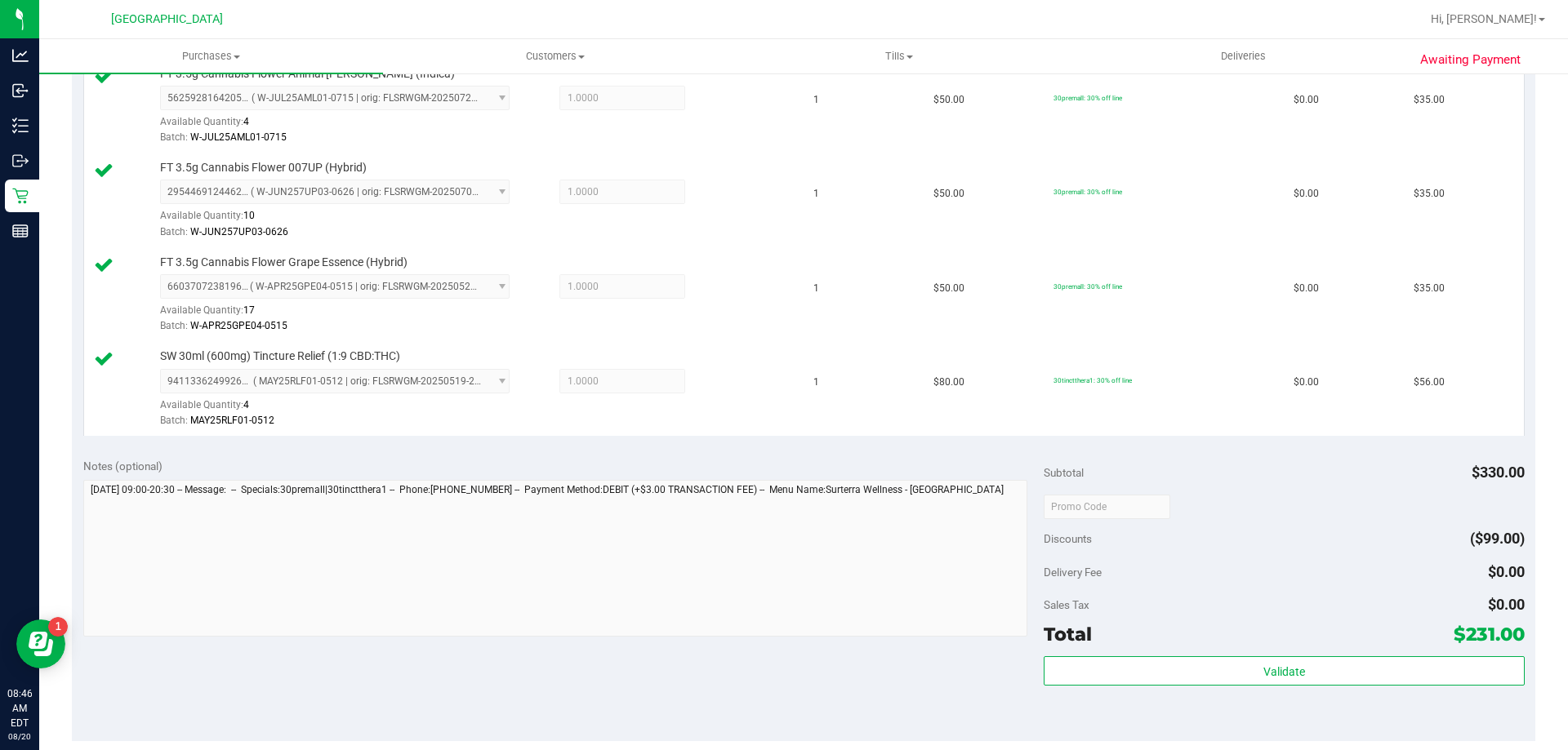
scroll to position [816, 0]
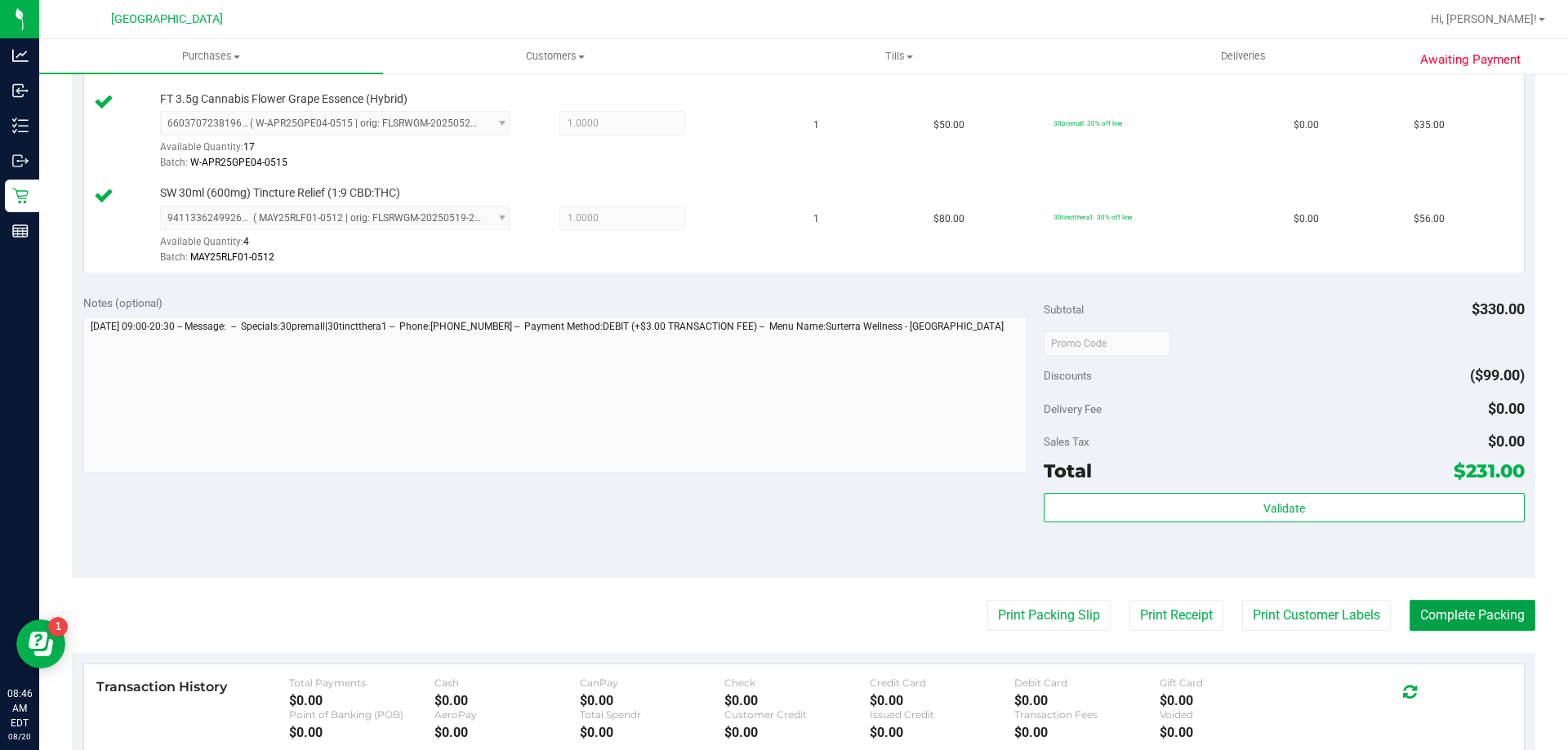
click at [1468, 620] on button "Complete Packing" at bounding box center [1472, 614] width 126 height 31
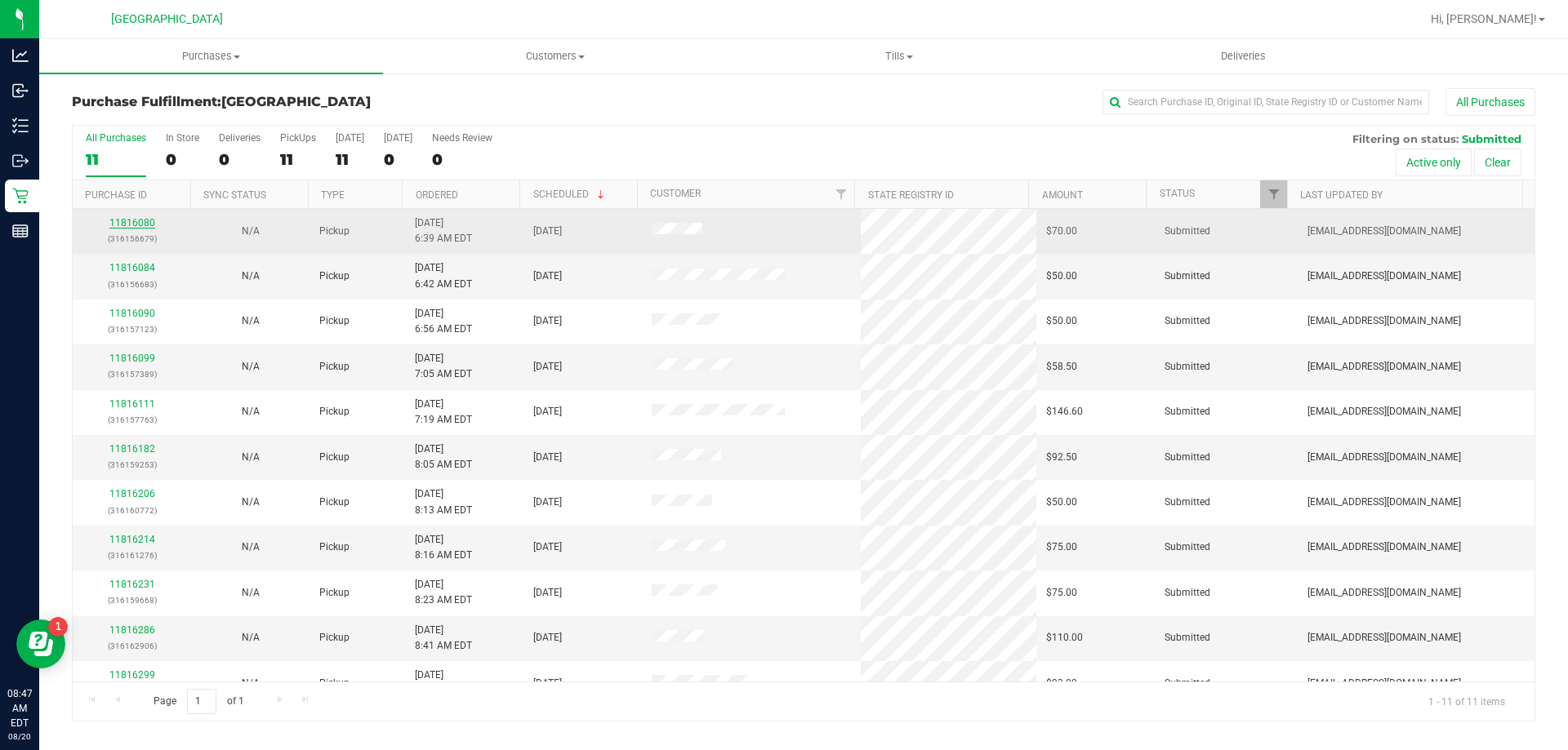
click at [144, 219] on link "11816080" at bounding box center [133, 223] width 46 height 12
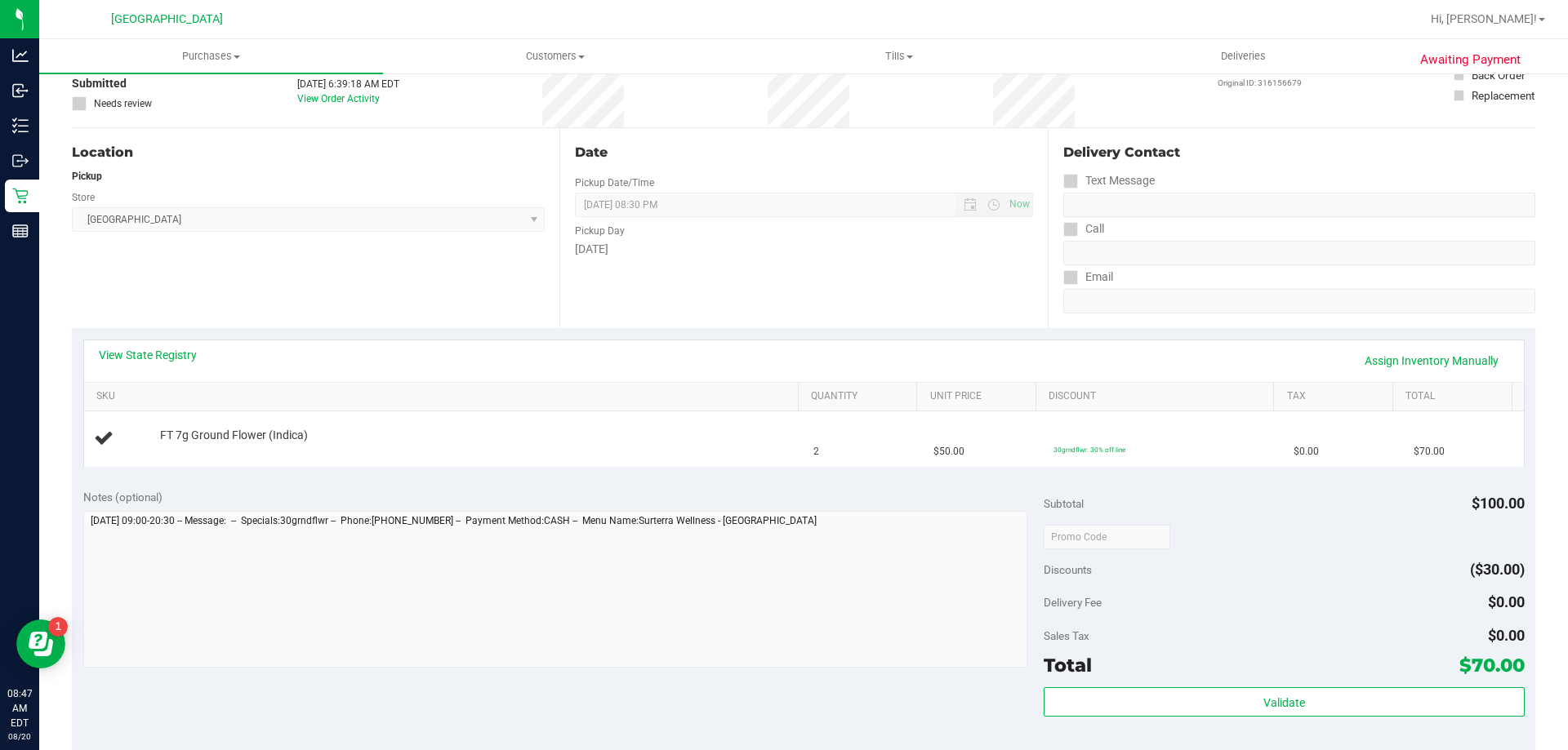
scroll to position [244, 0]
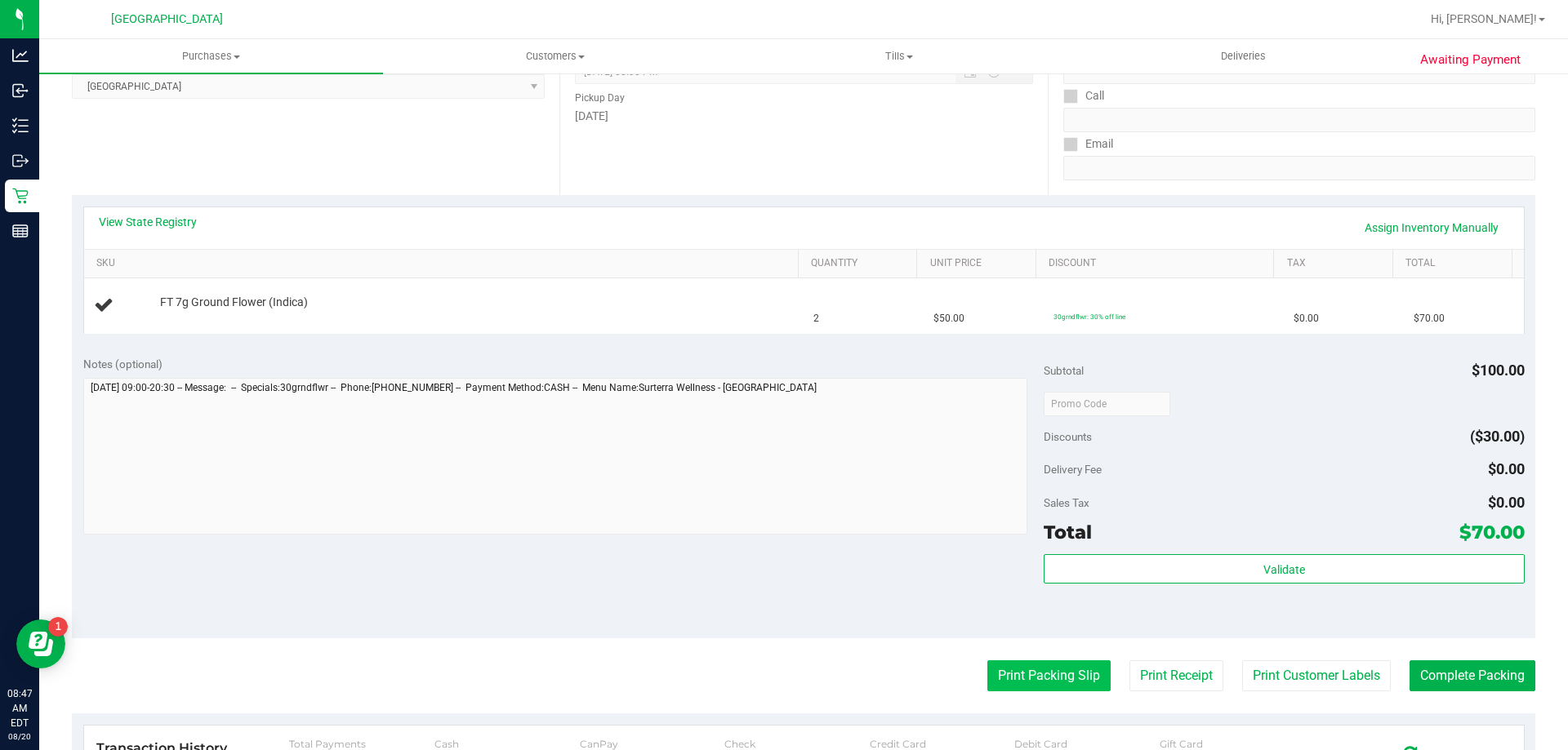
click at [1041, 673] on button "Print Packing Slip" at bounding box center [1048, 675] width 124 height 31
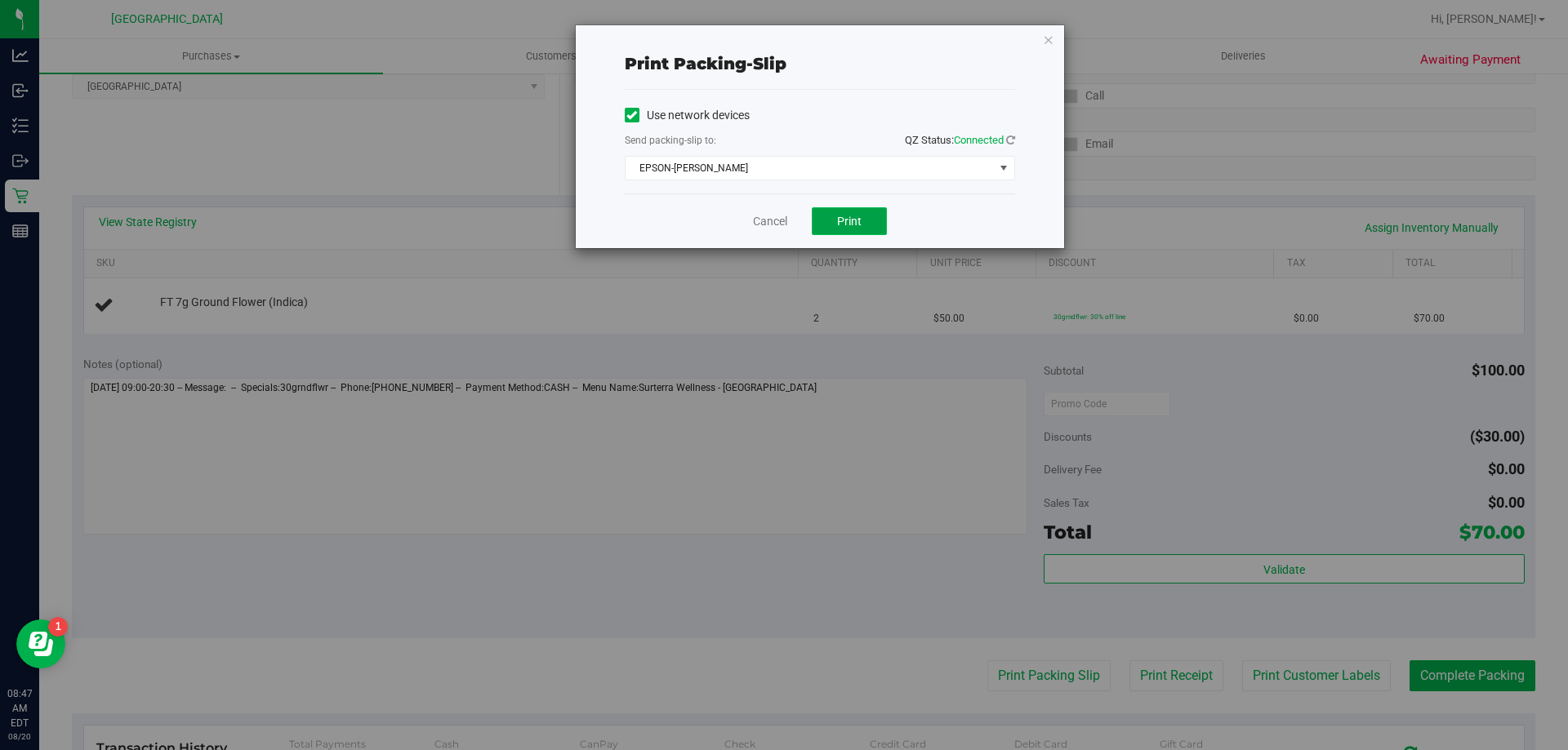
click at [844, 226] on span "Print" at bounding box center [848, 221] width 25 height 13
click at [771, 220] on link "Cancel" at bounding box center [769, 221] width 35 height 17
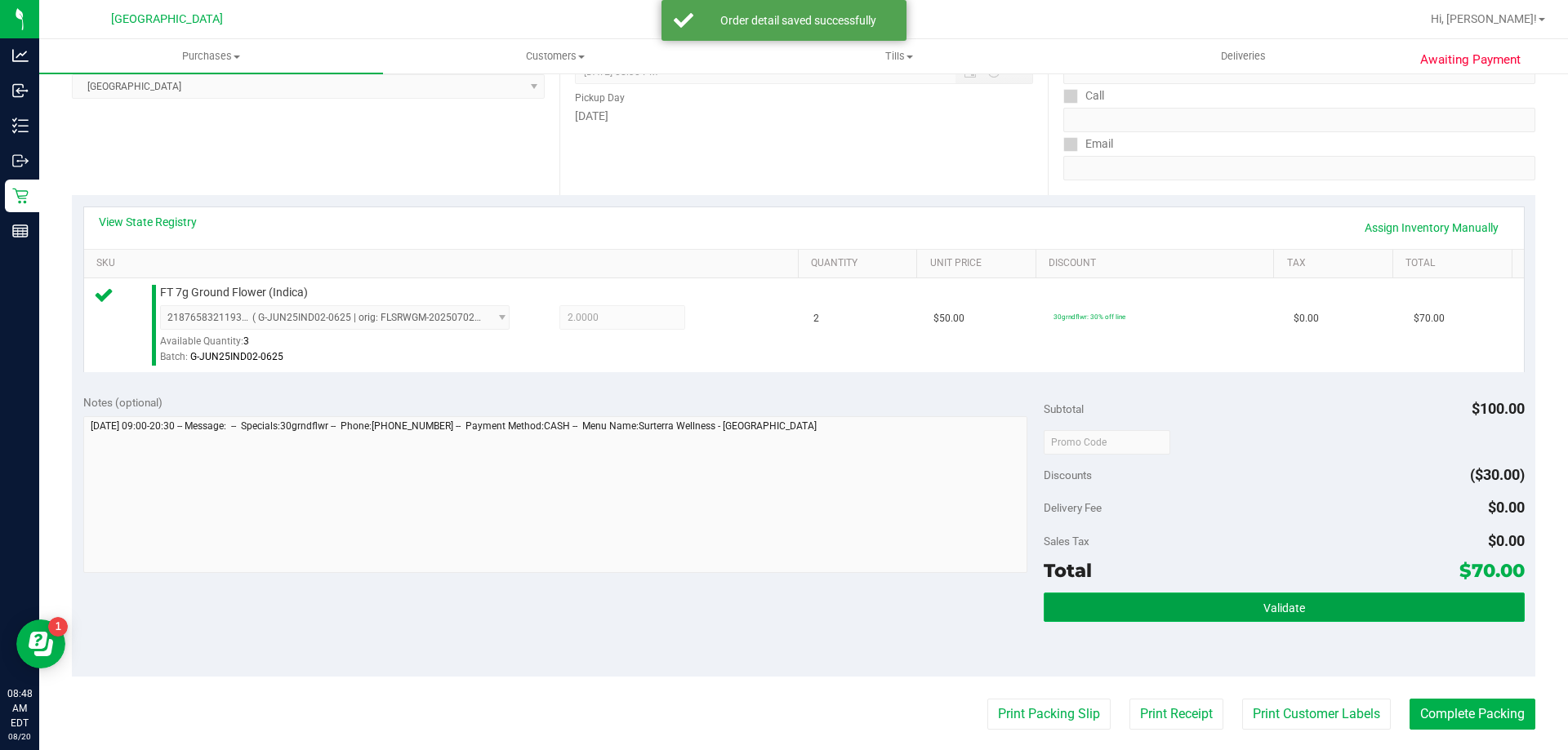
click at [1339, 601] on button "Validate" at bounding box center [1283, 608] width 480 height 30
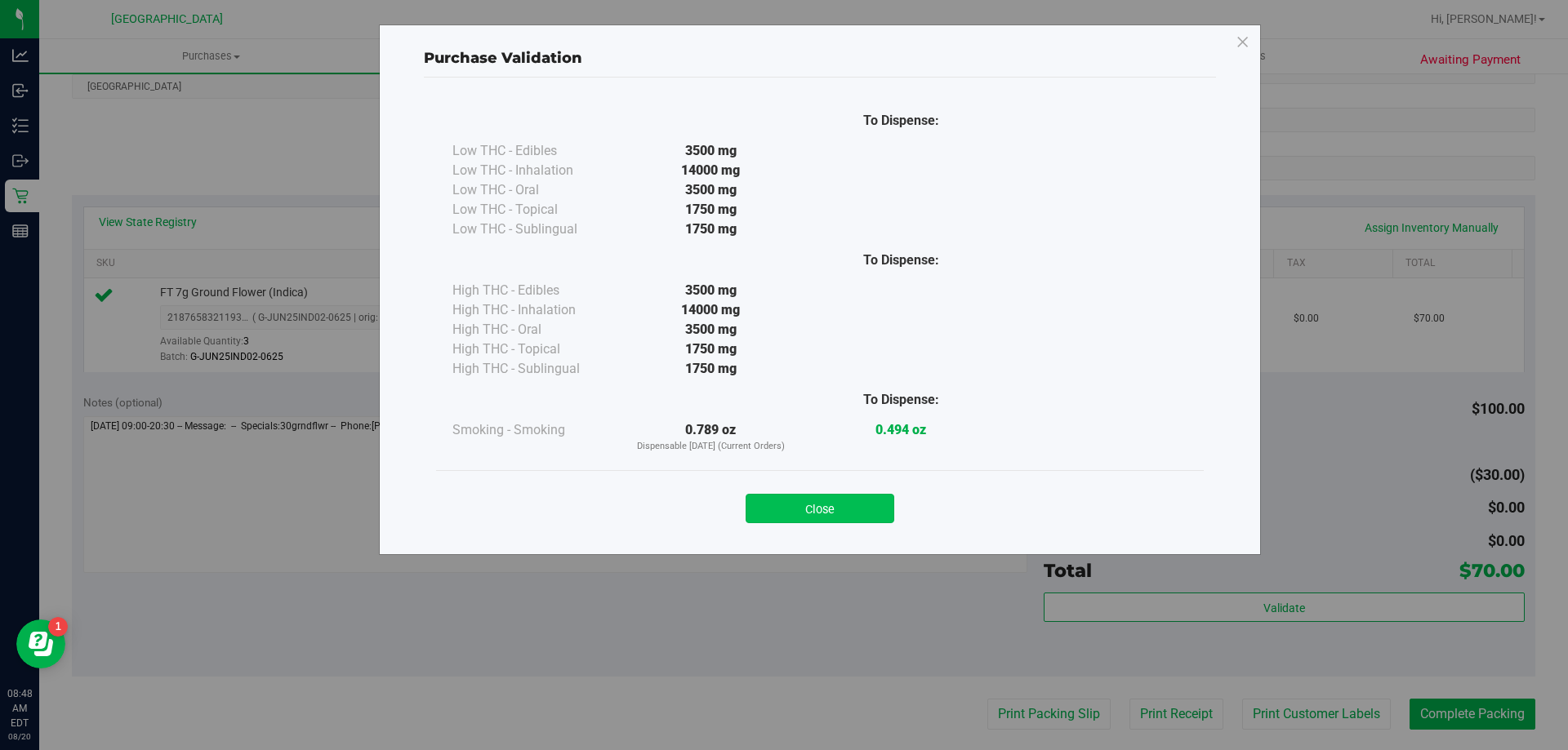
click at [794, 513] on button "Close" at bounding box center [820, 509] width 148 height 30
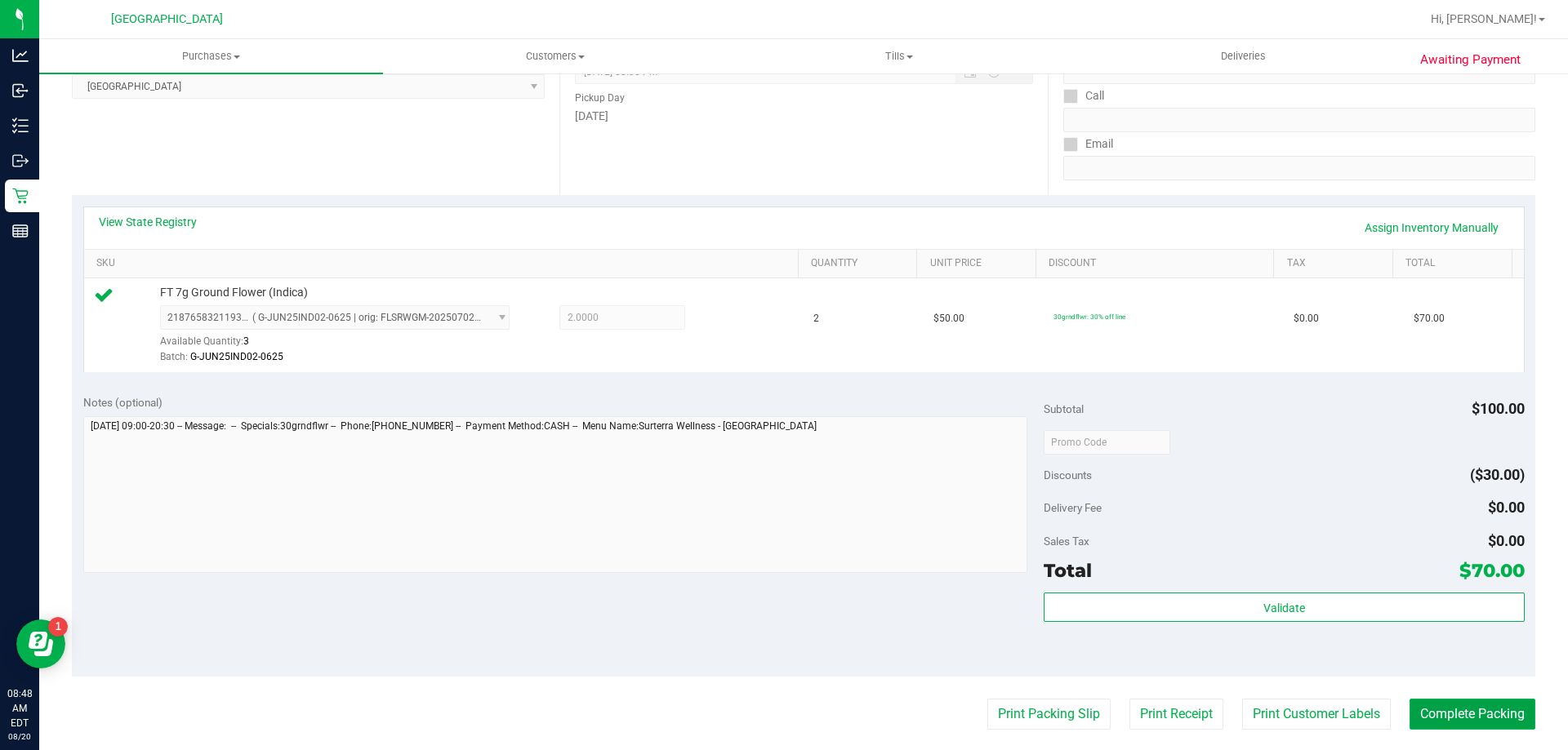
click at [1438, 714] on button "Complete Packing" at bounding box center [1472, 713] width 126 height 31
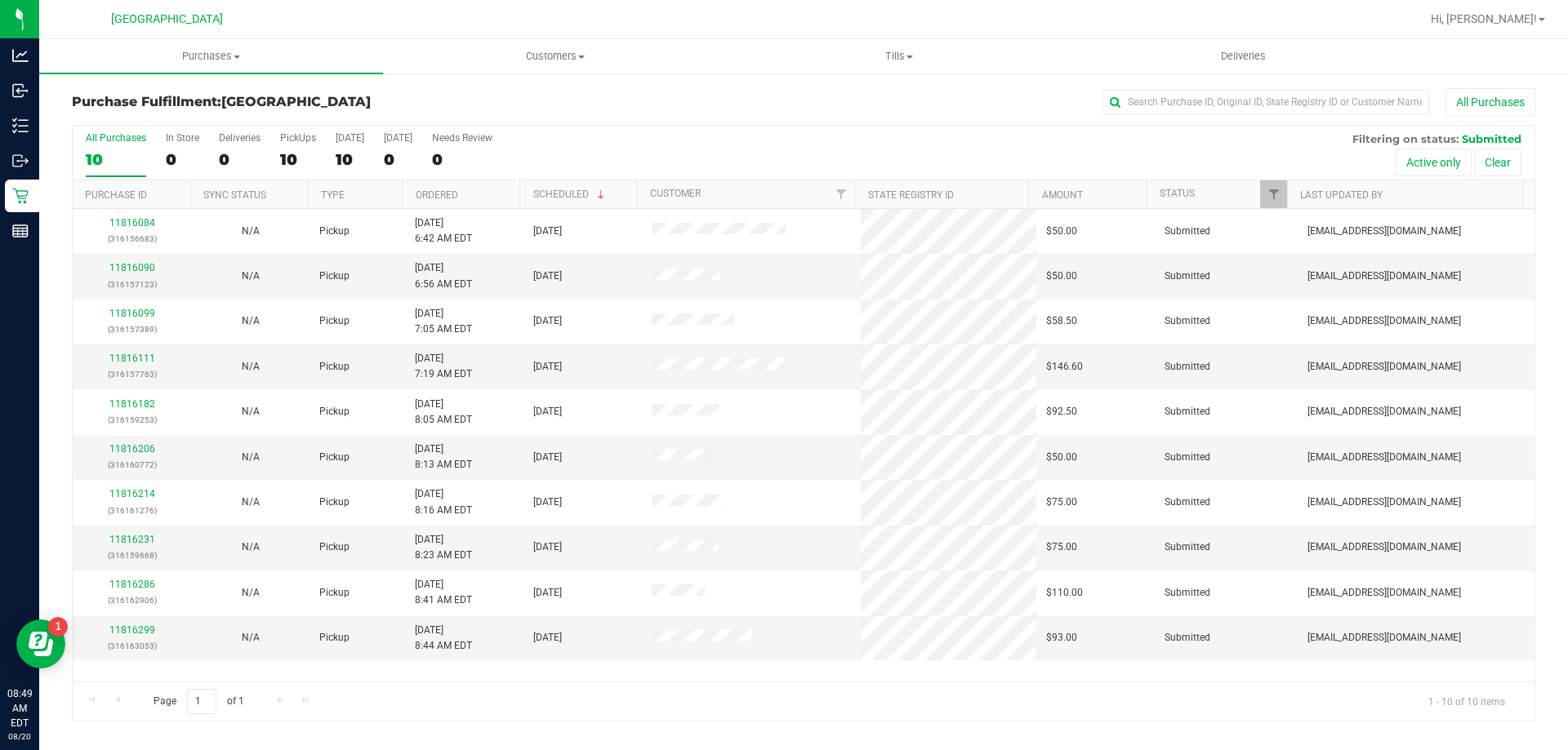
click at [771, 138] on div "All Purchases 10 In Store 0 Deliveries 0 PickUps 10 Today 10 Tomorrow 0 Needs R…" at bounding box center [803, 132] width 1461 height 13
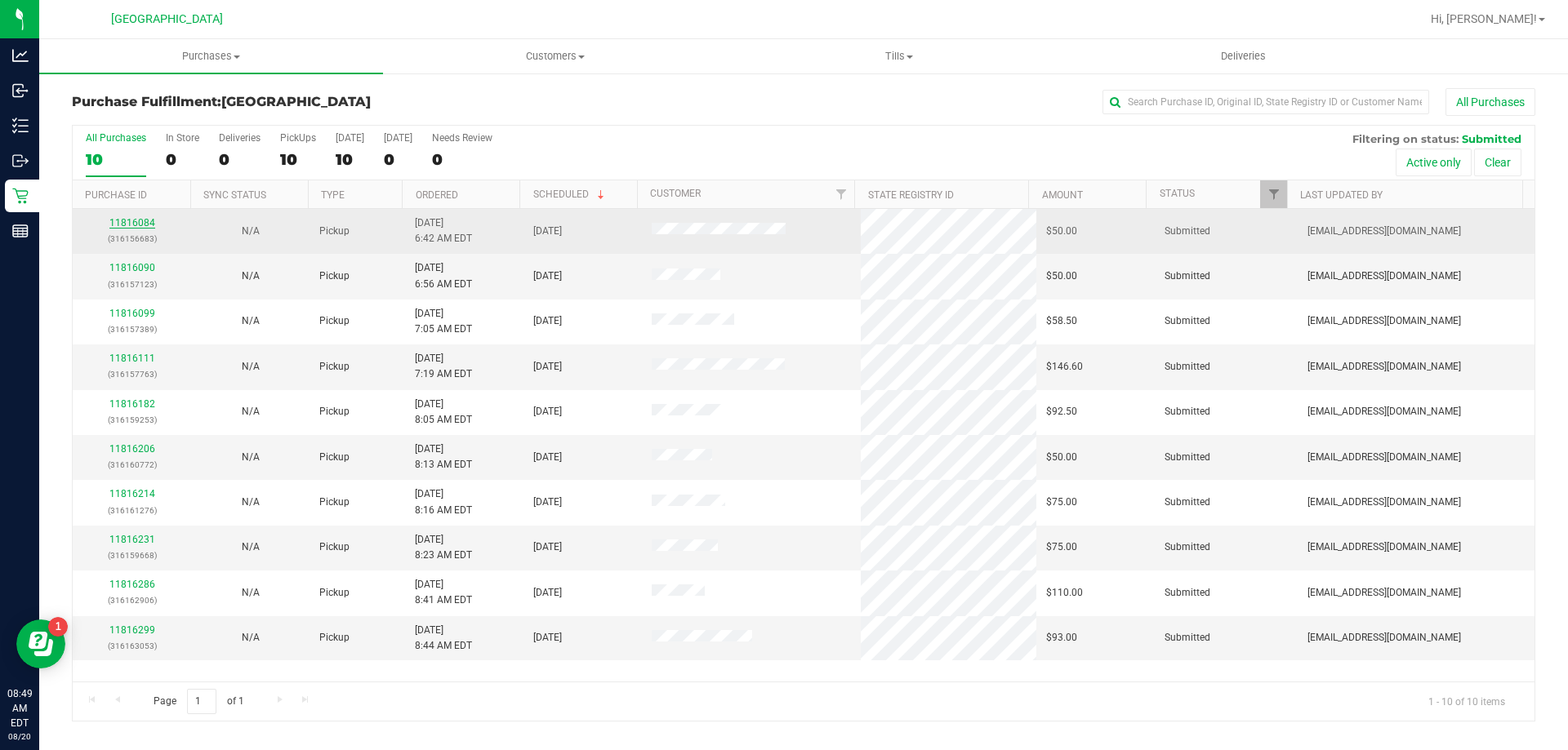
click at [132, 226] on link "11816084" at bounding box center [133, 223] width 46 height 12
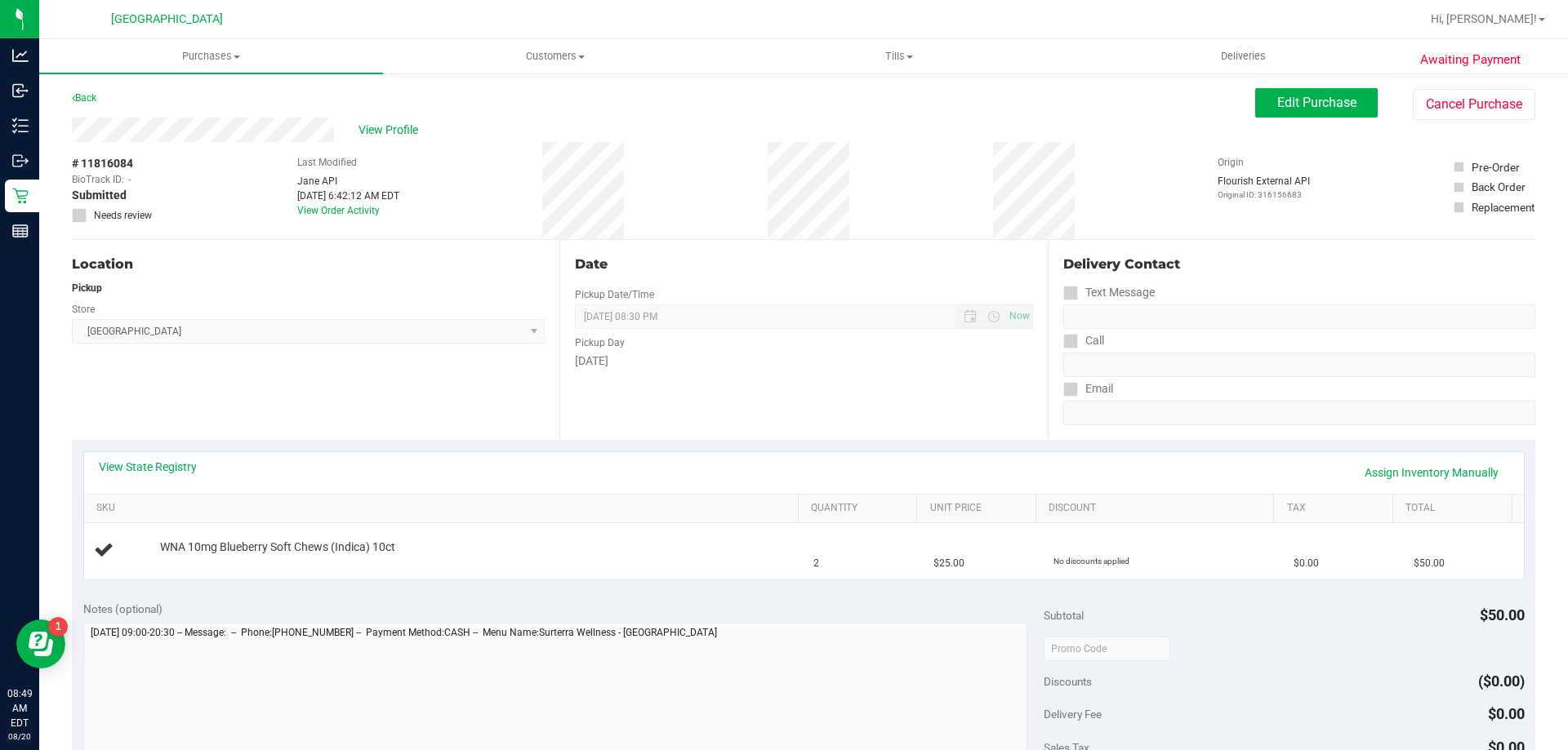
click at [425, 419] on div "Location Pickup Store Palm Bay WC Select Store Bonita Springs WC Boynton Beach …" at bounding box center [316, 340] width 487 height 200
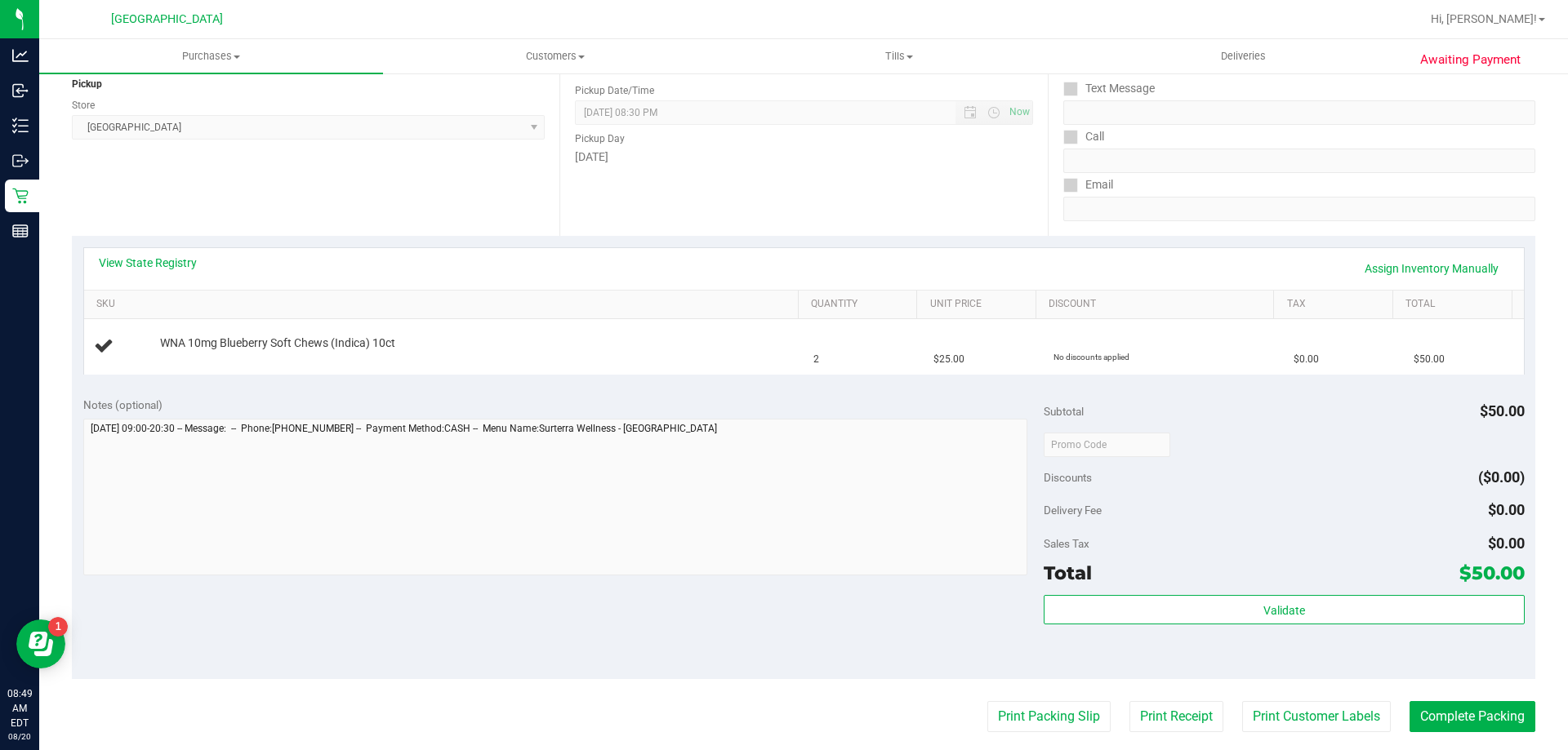
scroll to position [327, 0]
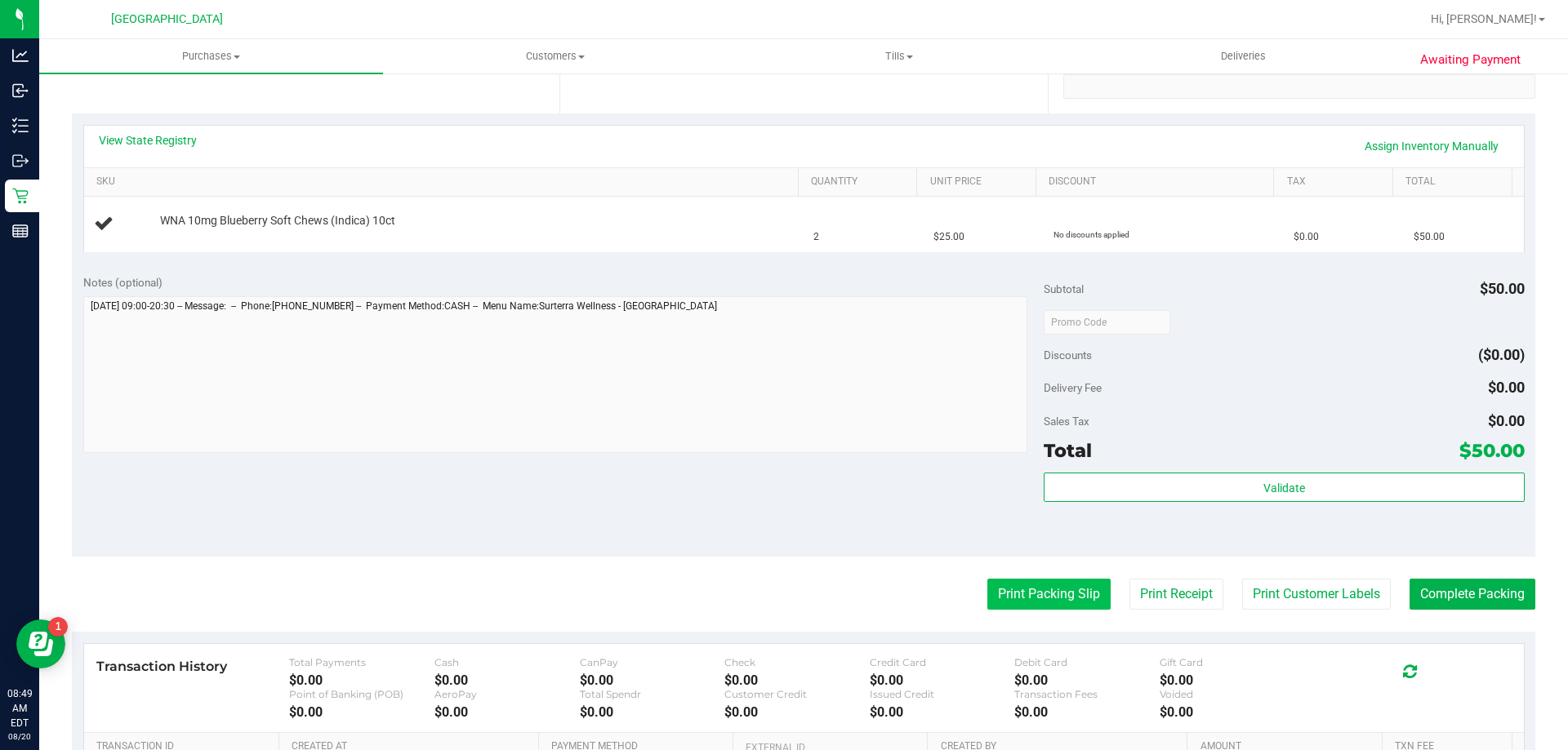
click at [1009, 588] on button "Print Packing Slip" at bounding box center [1048, 594] width 124 height 31
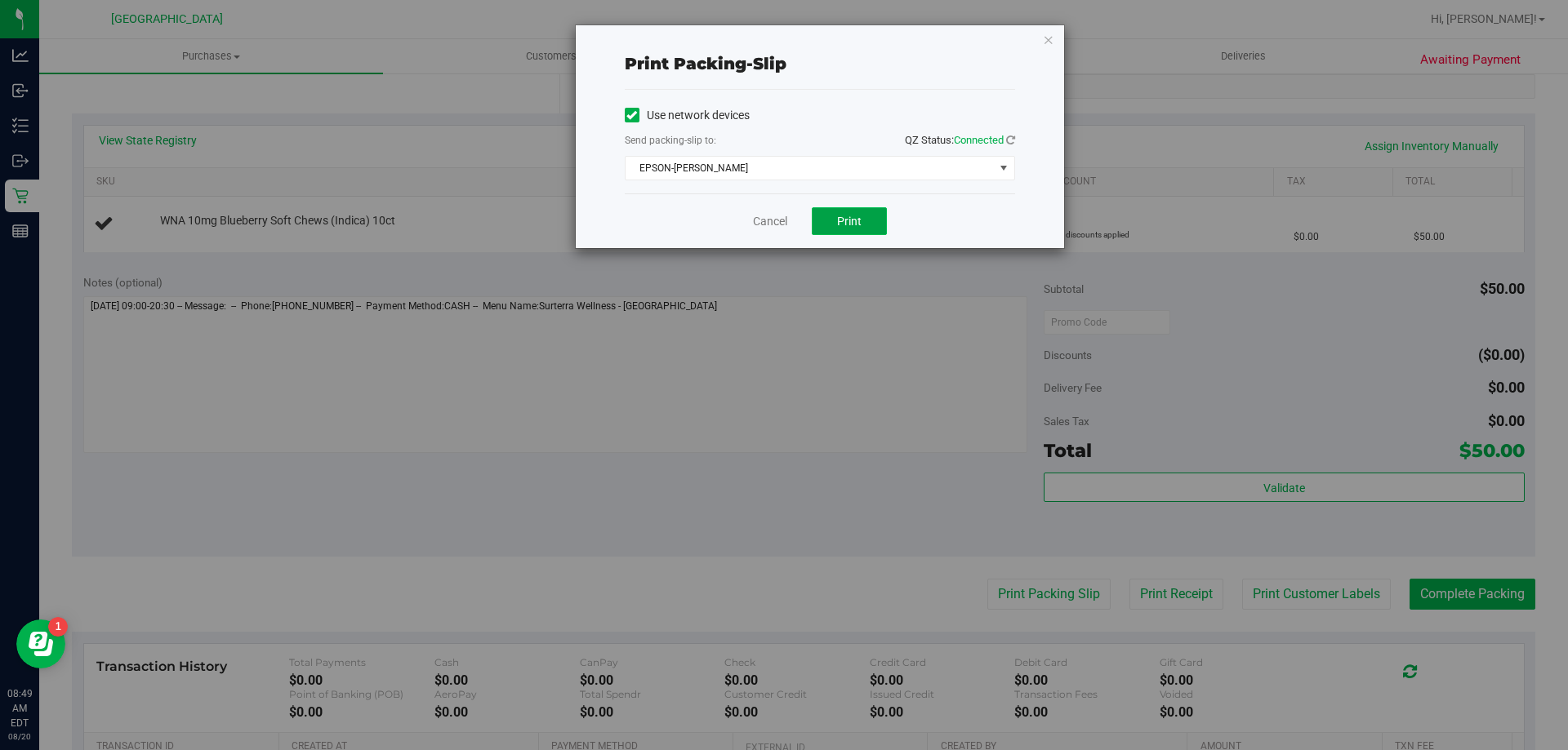
click at [843, 218] on span "Print" at bounding box center [848, 221] width 25 height 13
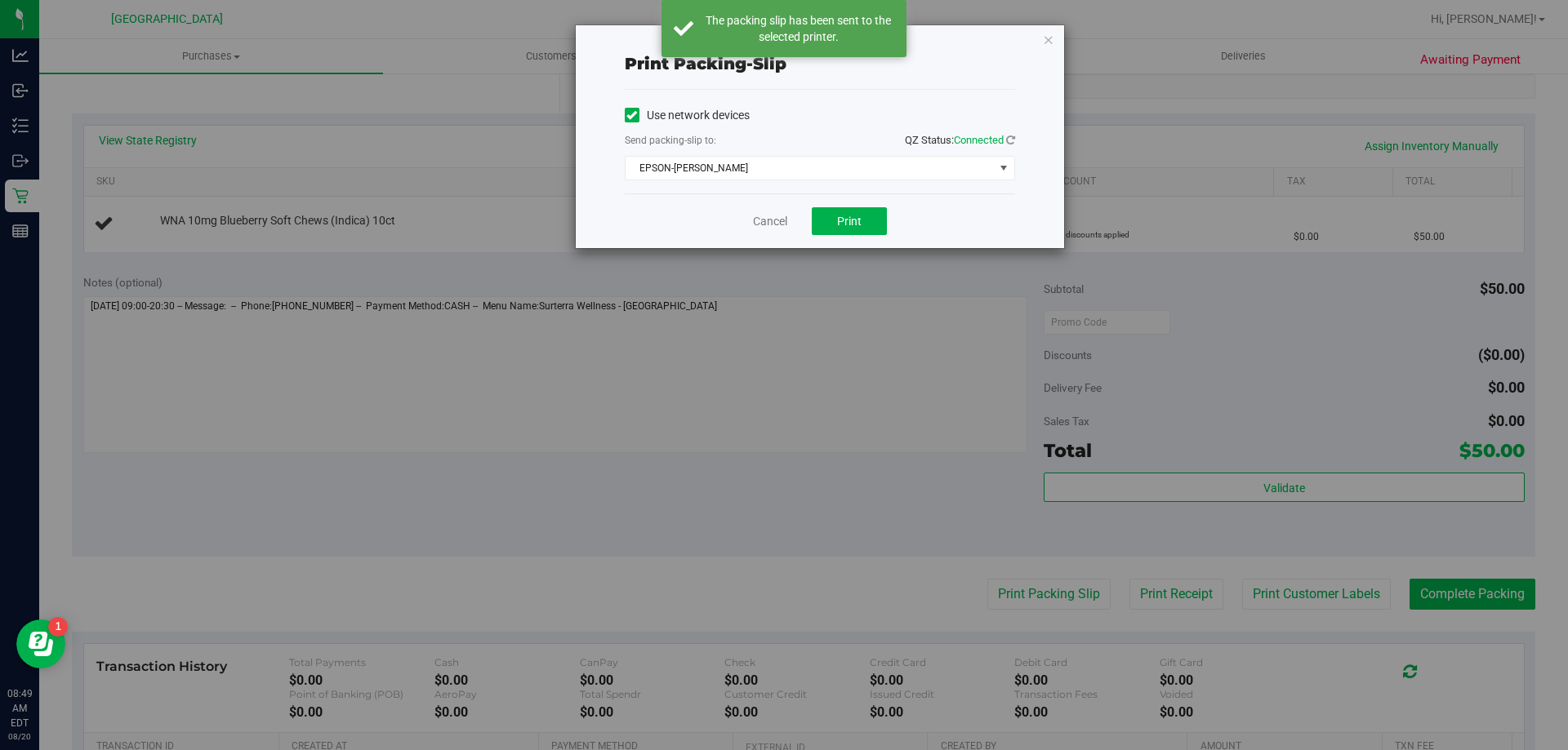
click at [543, 552] on div "Print packing-slip Use network devices Send packing-slip to: QZ Status: Connect…" at bounding box center [790, 375] width 1580 height 750
click at [764, 224] on link "Cancel" at bounding box center [769, 221] width 35 height 17
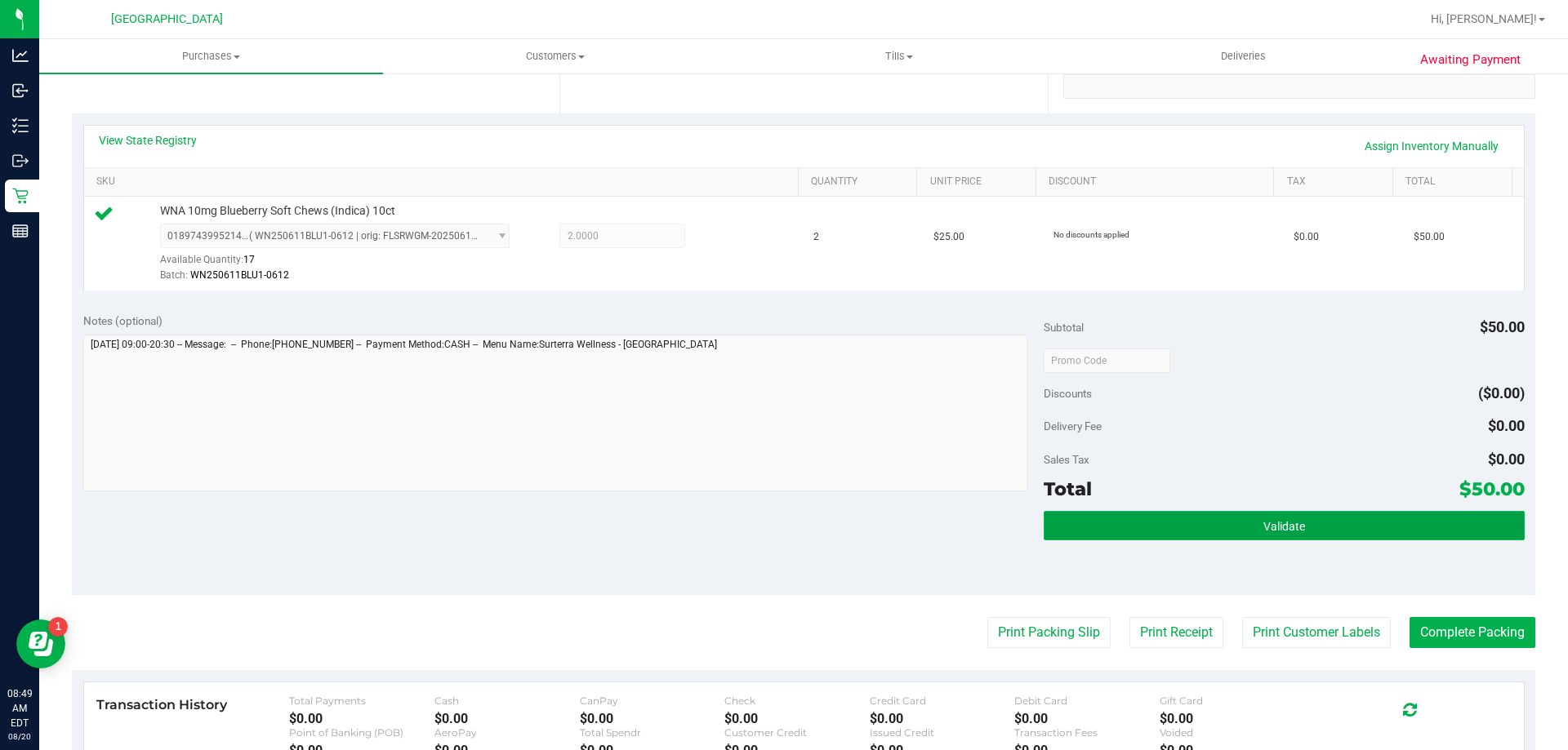
click at [1215, 519] on button "Validate" at bounding box center [1283, 525] width 480 height 30
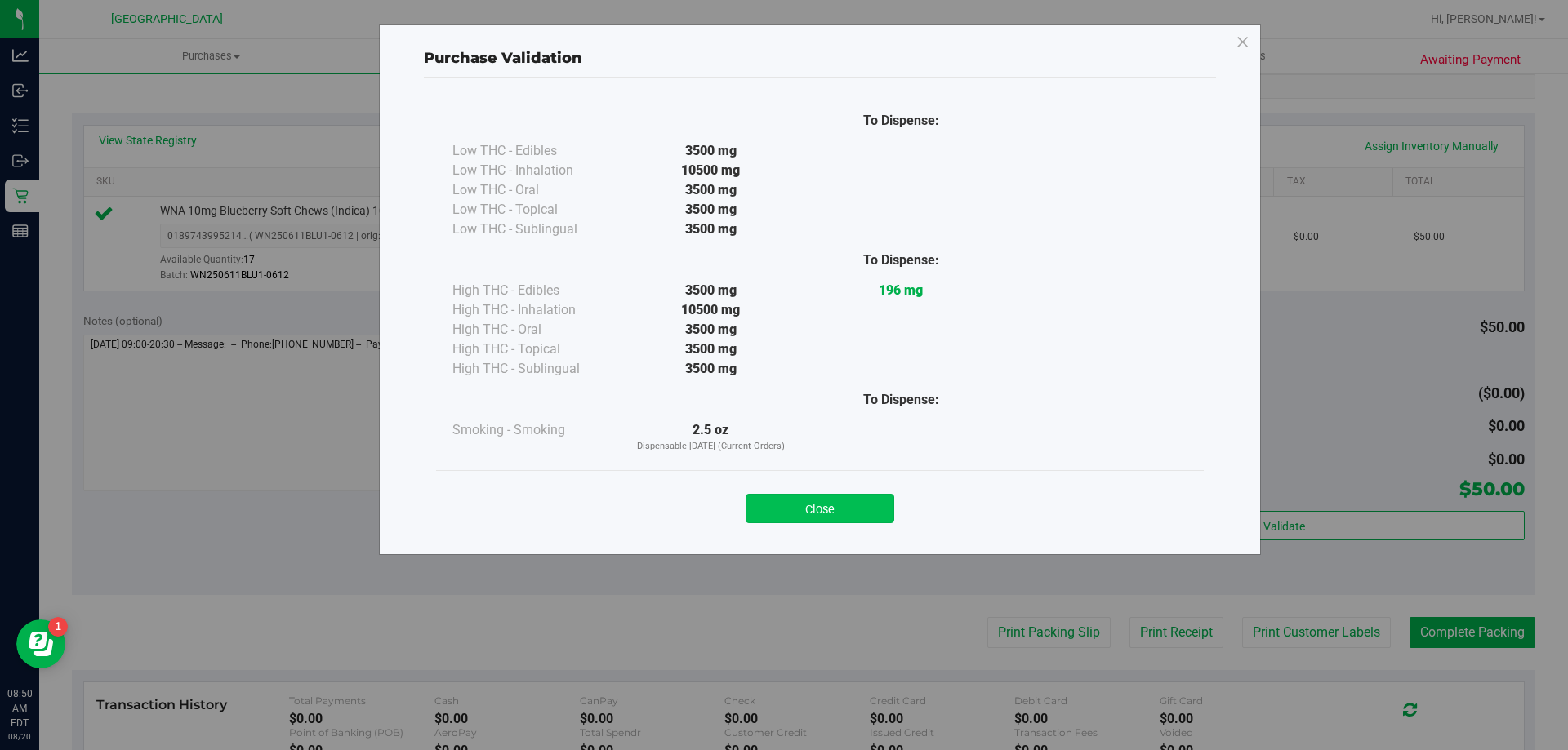
click at [800, 511] on button "Close" at bounding box center [820, 509] width 148 height 30
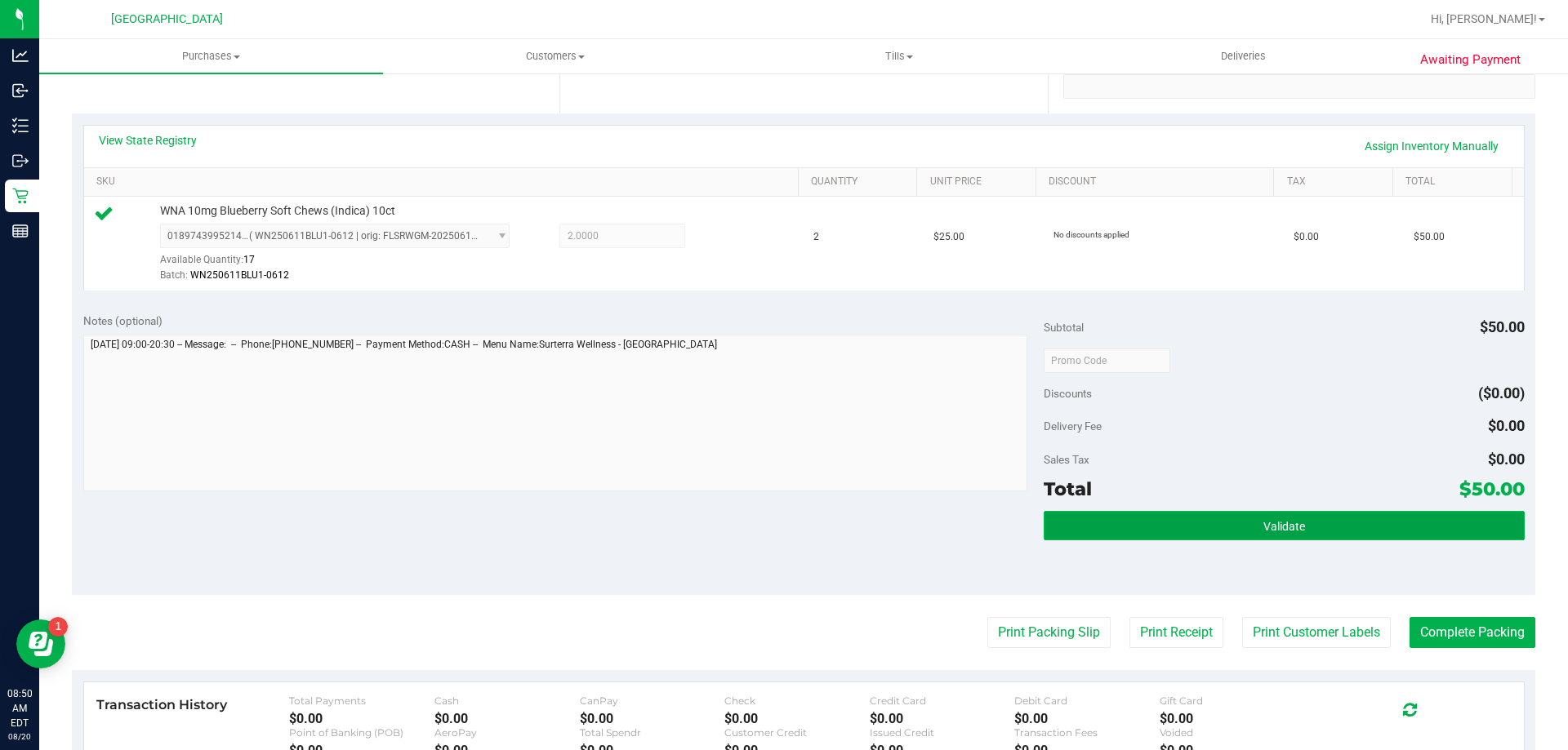
click at [1394, 522] on button "Validate" at bounding box center [1283, 525] width 480 height 30
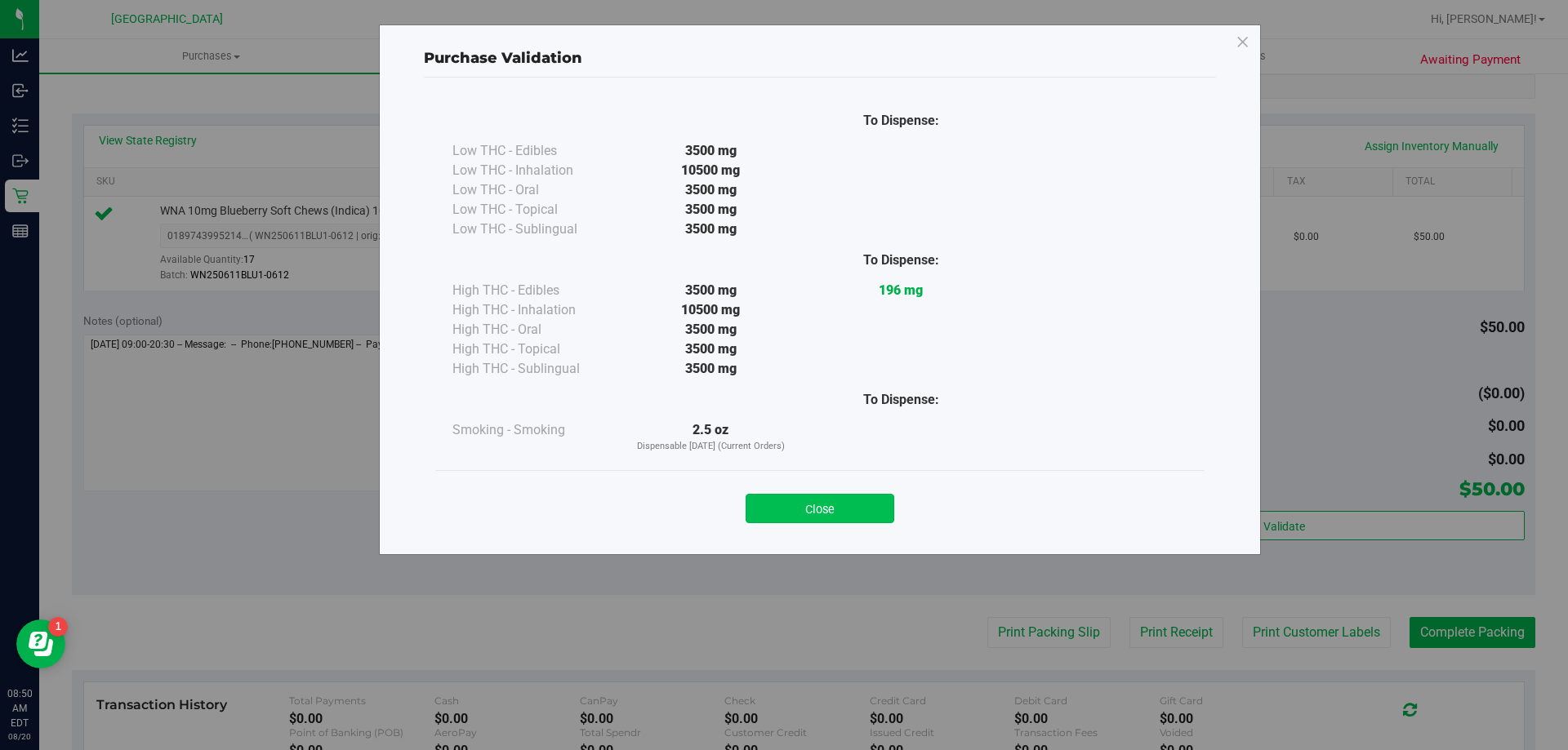
click at [817, 506] on button "Close" at bounding box center [820, 509] width 148 height 30
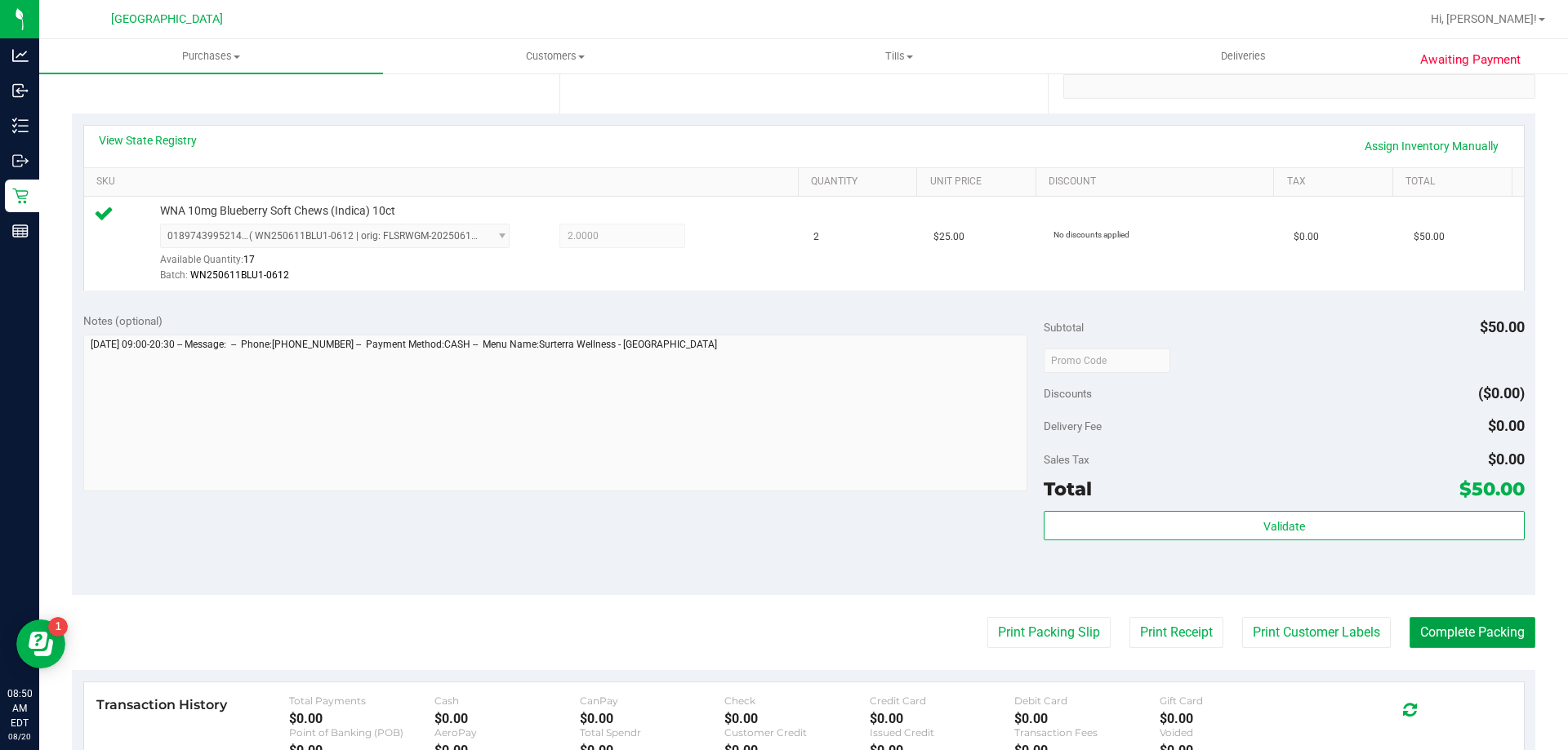
click at [1485, 626] on button "Complete Packing" at bounding box center [1472, 632] width 126 height 31
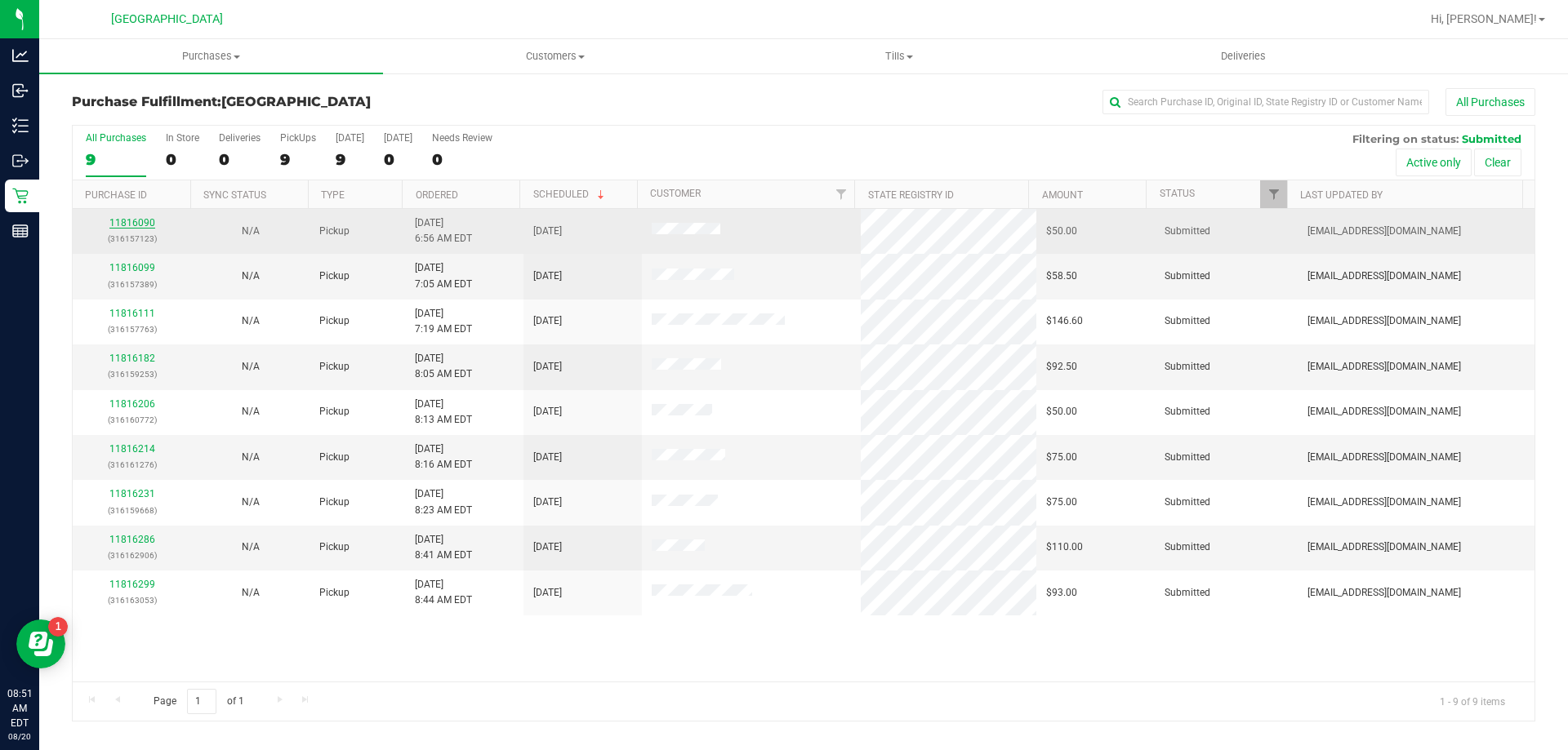
click at [138, 218] on link "11816090" at bounding box center [133, 223] width 46 height 12
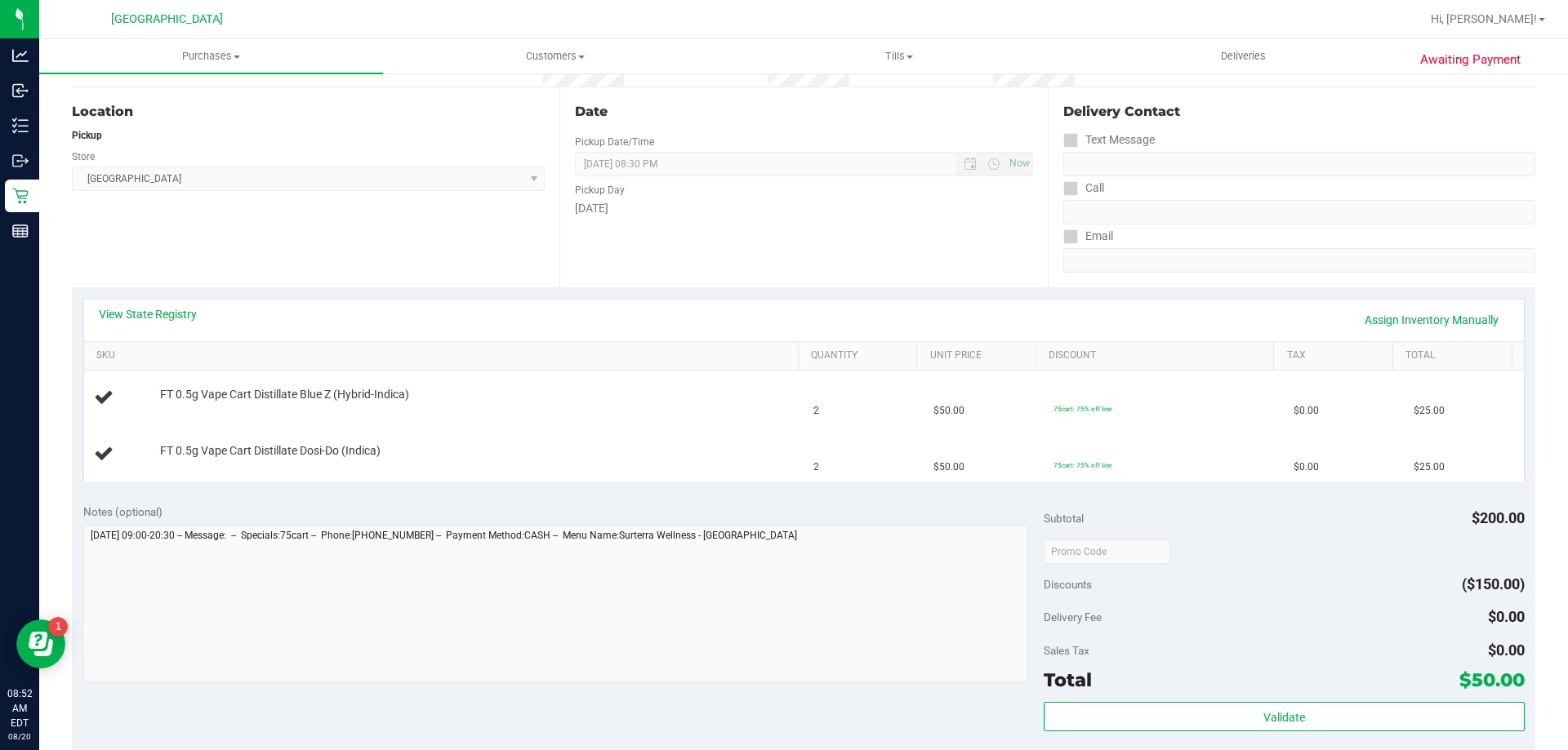
scroll to position [408, 0]
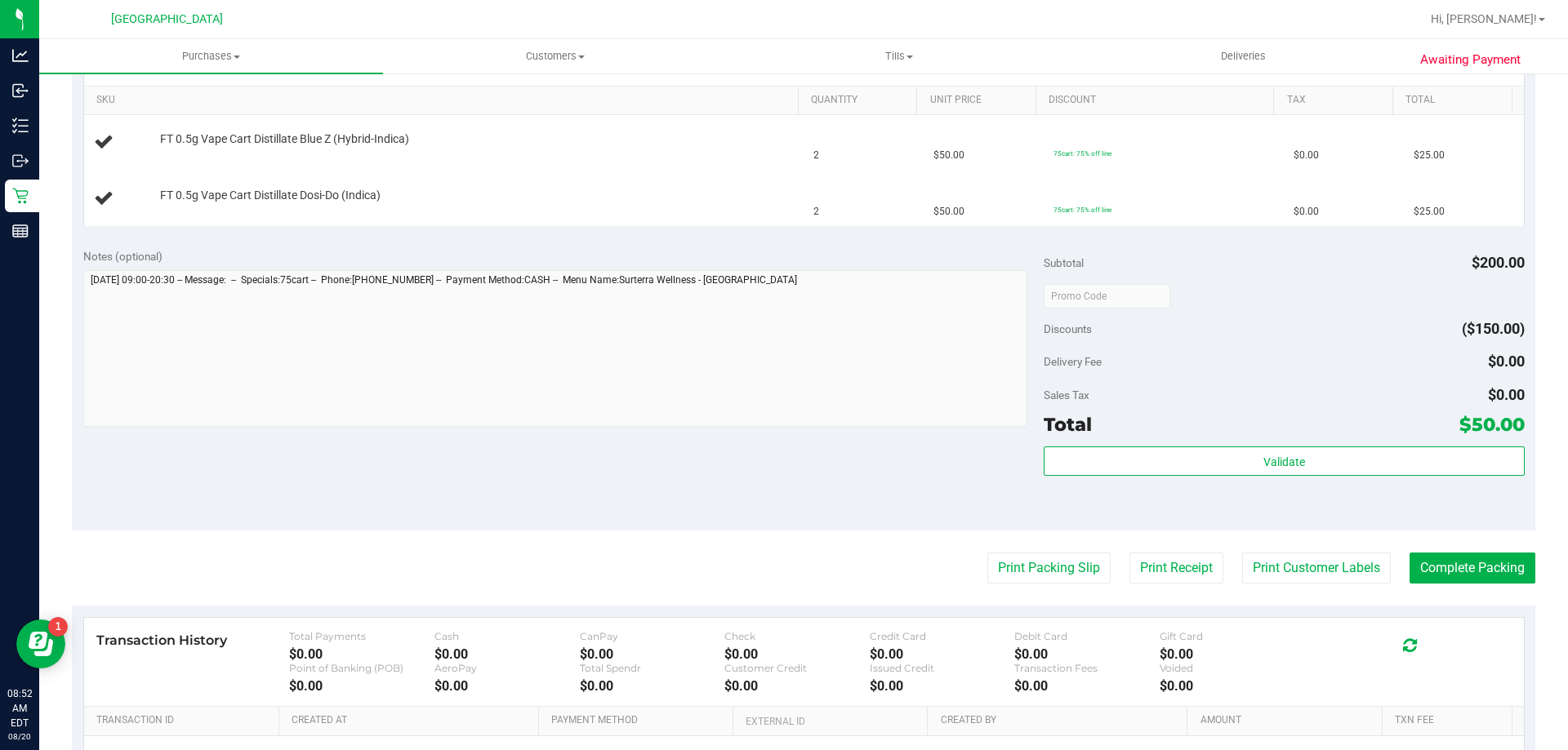
click at [1019, 552] on purchase-details "Back Edit Purchase Cancel Purchase View Profile # 11816090 BioTrack ID: - Submi…" at bounding box center [804, 296] width 1463 height 1231
click at [1005, 582] on button "Print Packing Slip" at bounding box center [1048, 567] width 124 height 31
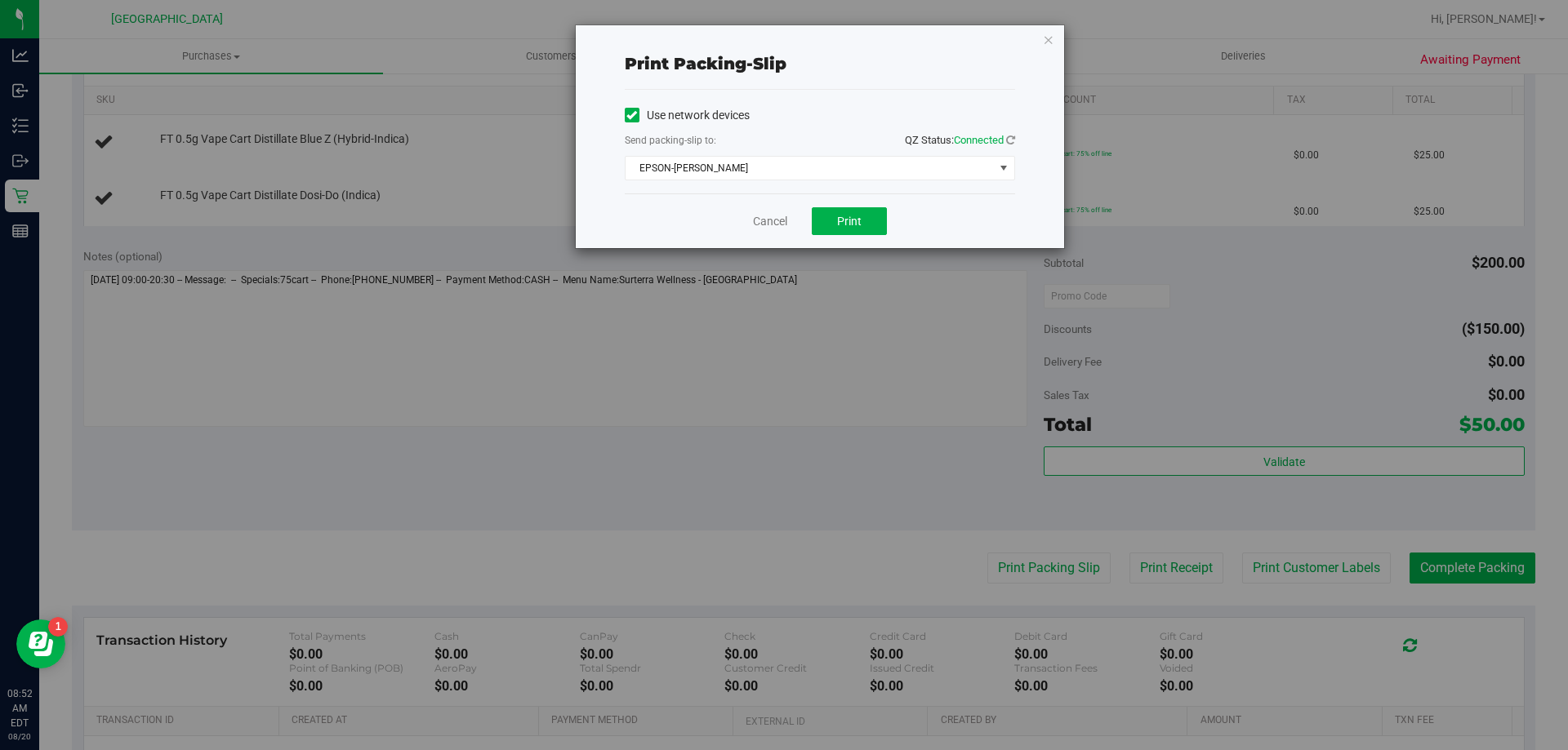
click at [855, 206] on div "Cancel Print" at bounding box center [820, 220] width 390 height 54
click at [855, 215] on span "Print" at bounding box center [848, 221] width 25 height 13
click at [775, 219] on link "Cancel" at bounding box center [769, 221] width 35 height 17
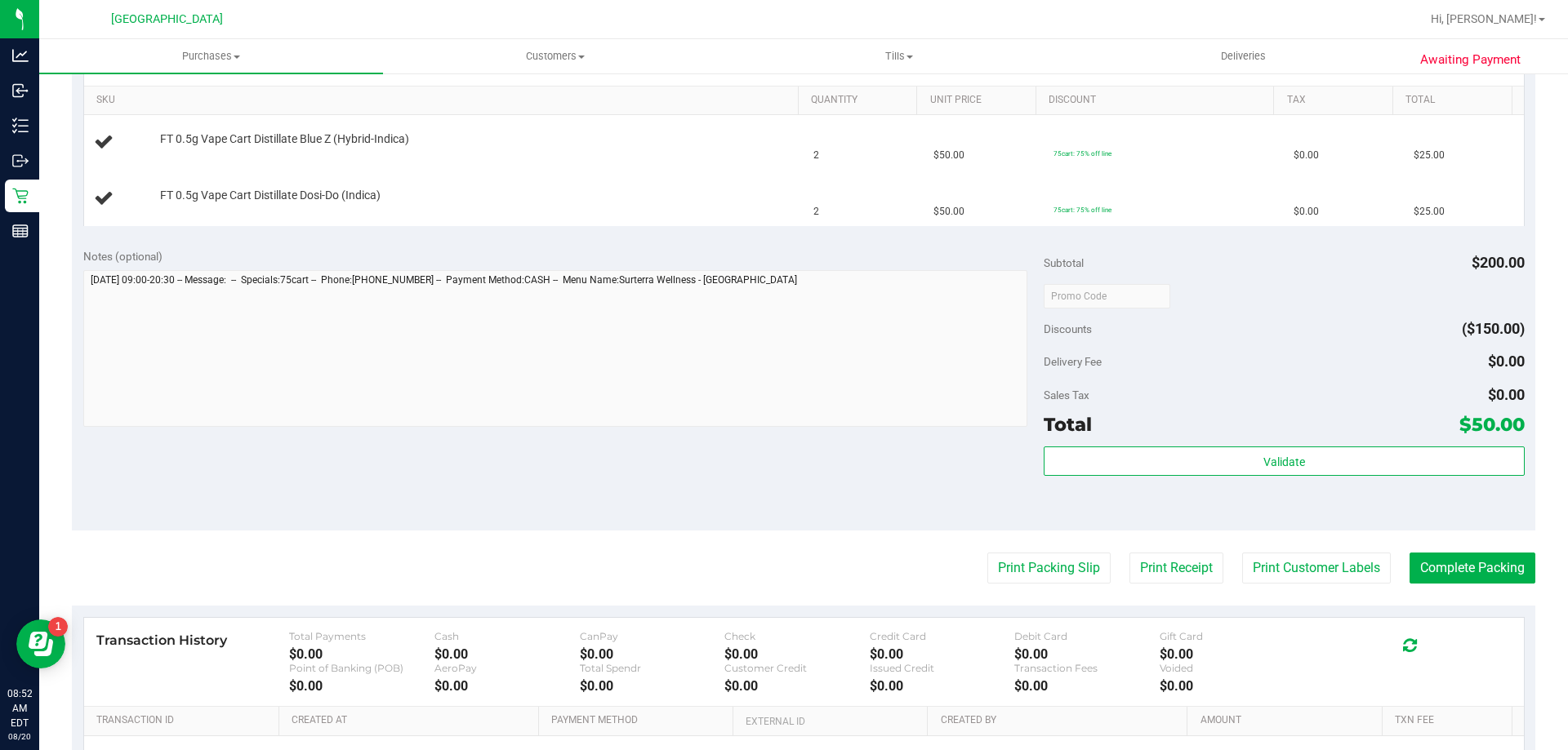
scroll to position [324, 0]
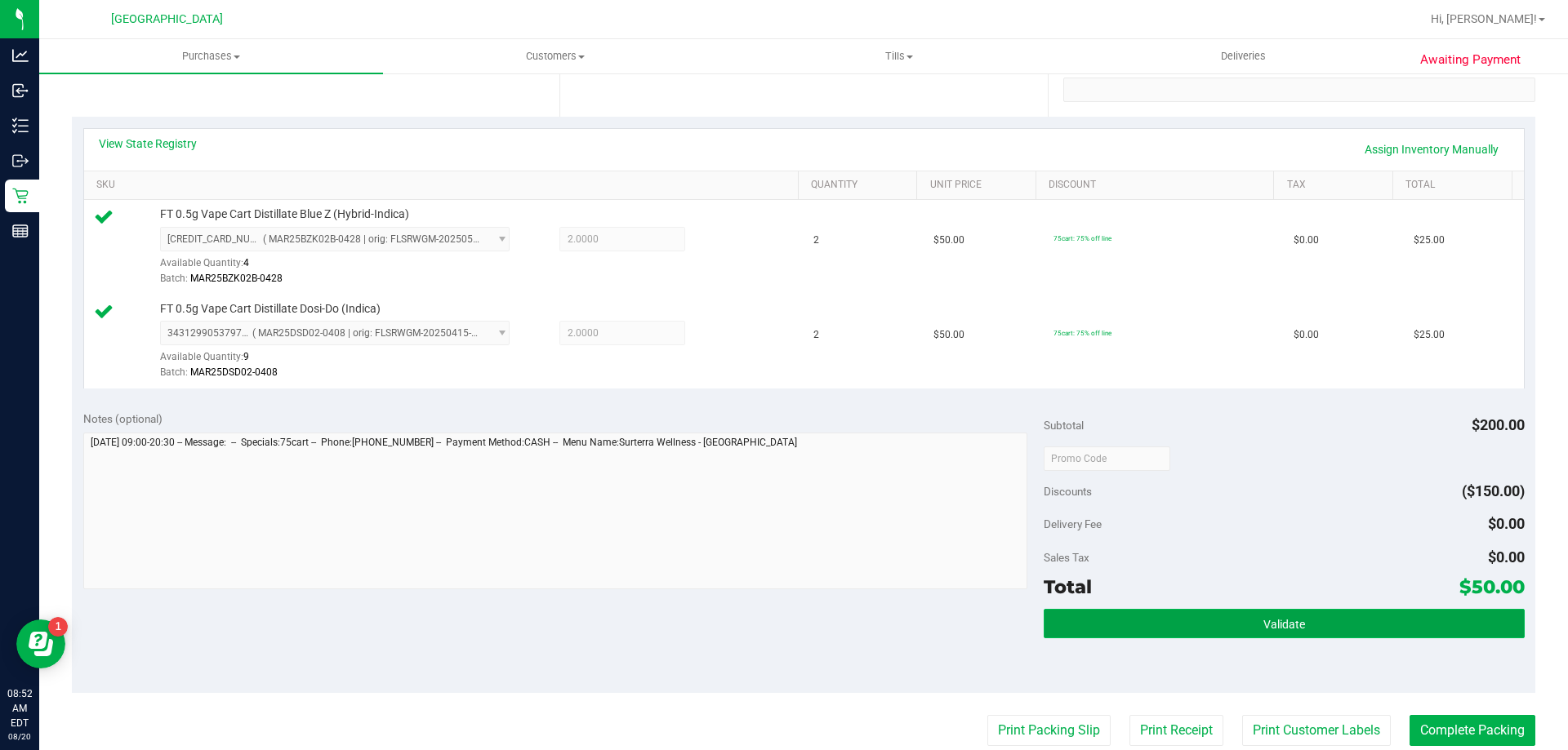
click at [1278, 626] on span "Validate" at bounding box center [1284, 623] width 42 height 13
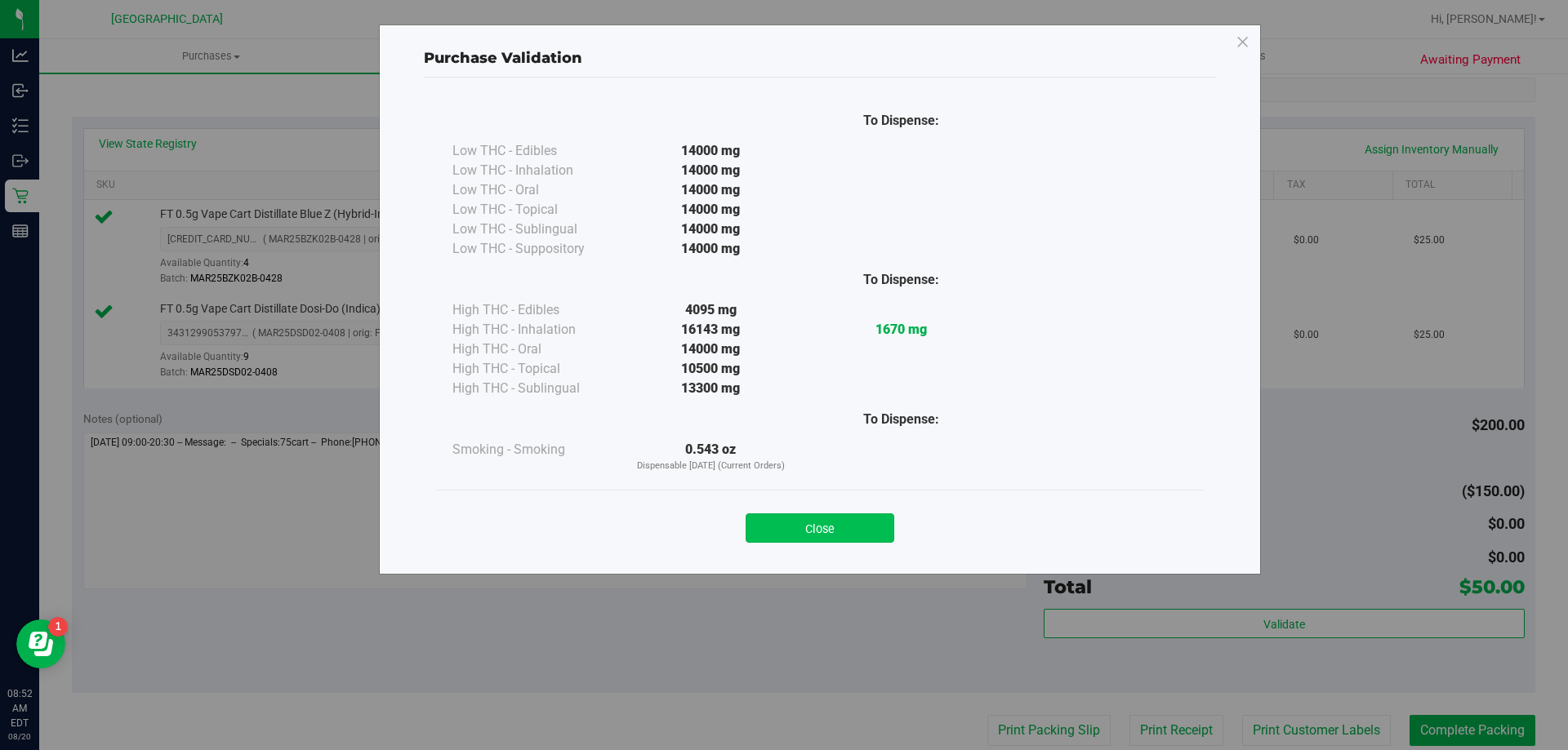
click at [830, 536] on button "Close" at bounding box center [820, 528] width 148 height 30
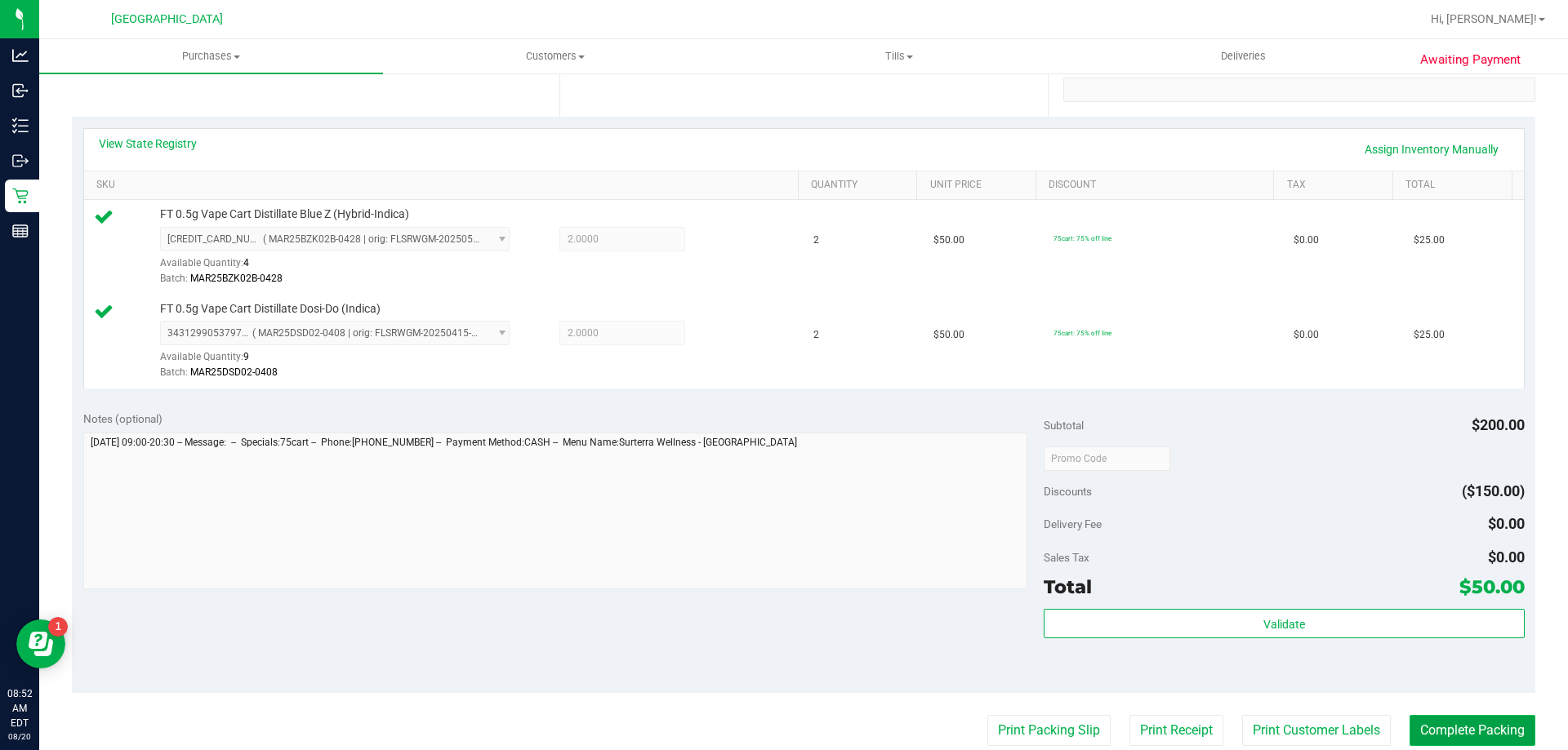
click at [1483, 733] on button "Complete Packing" at bounding box center [1472, 730] width 126 height 31
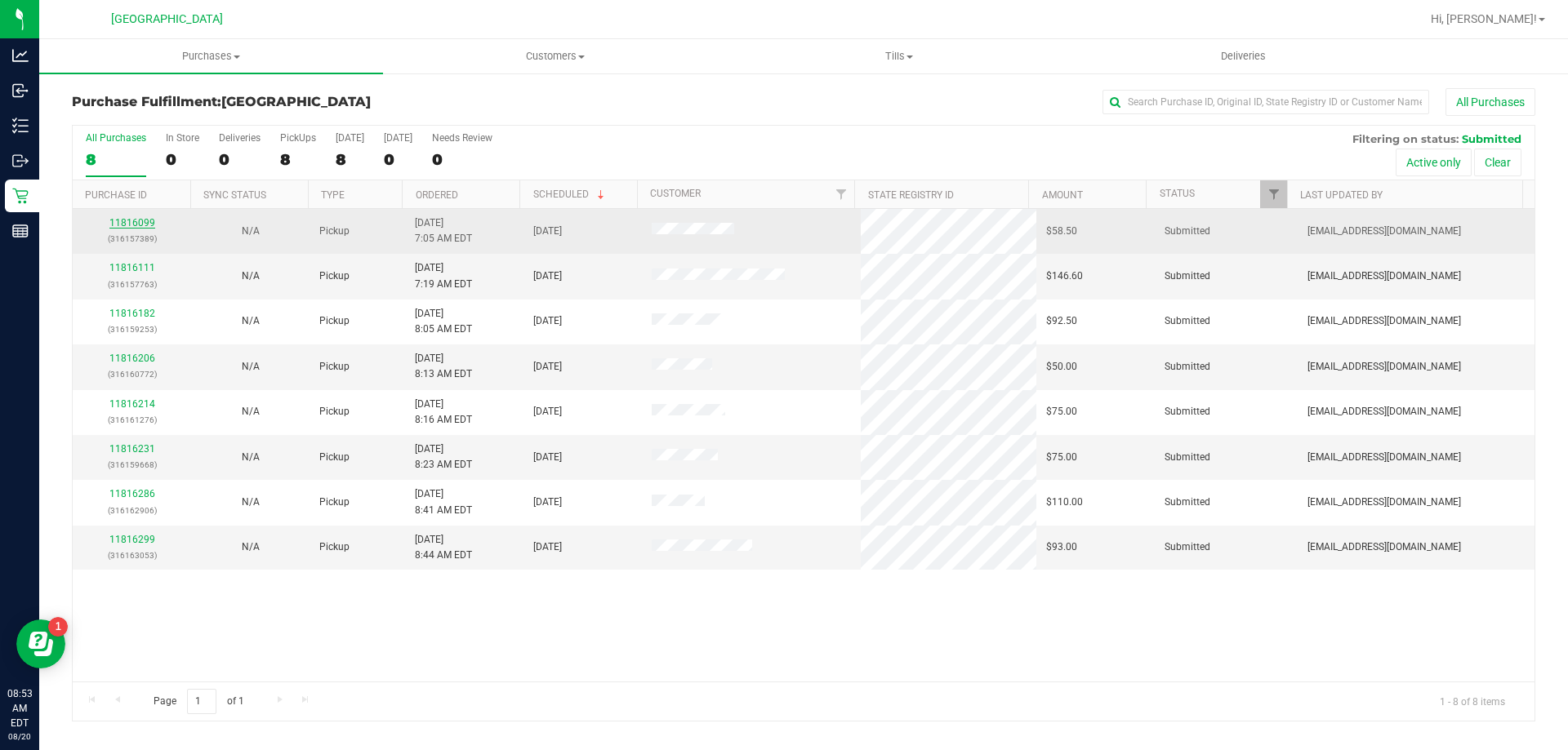
click at [124, 222] on link "11816099" at bounding box center [133, 223] width 46 height 12
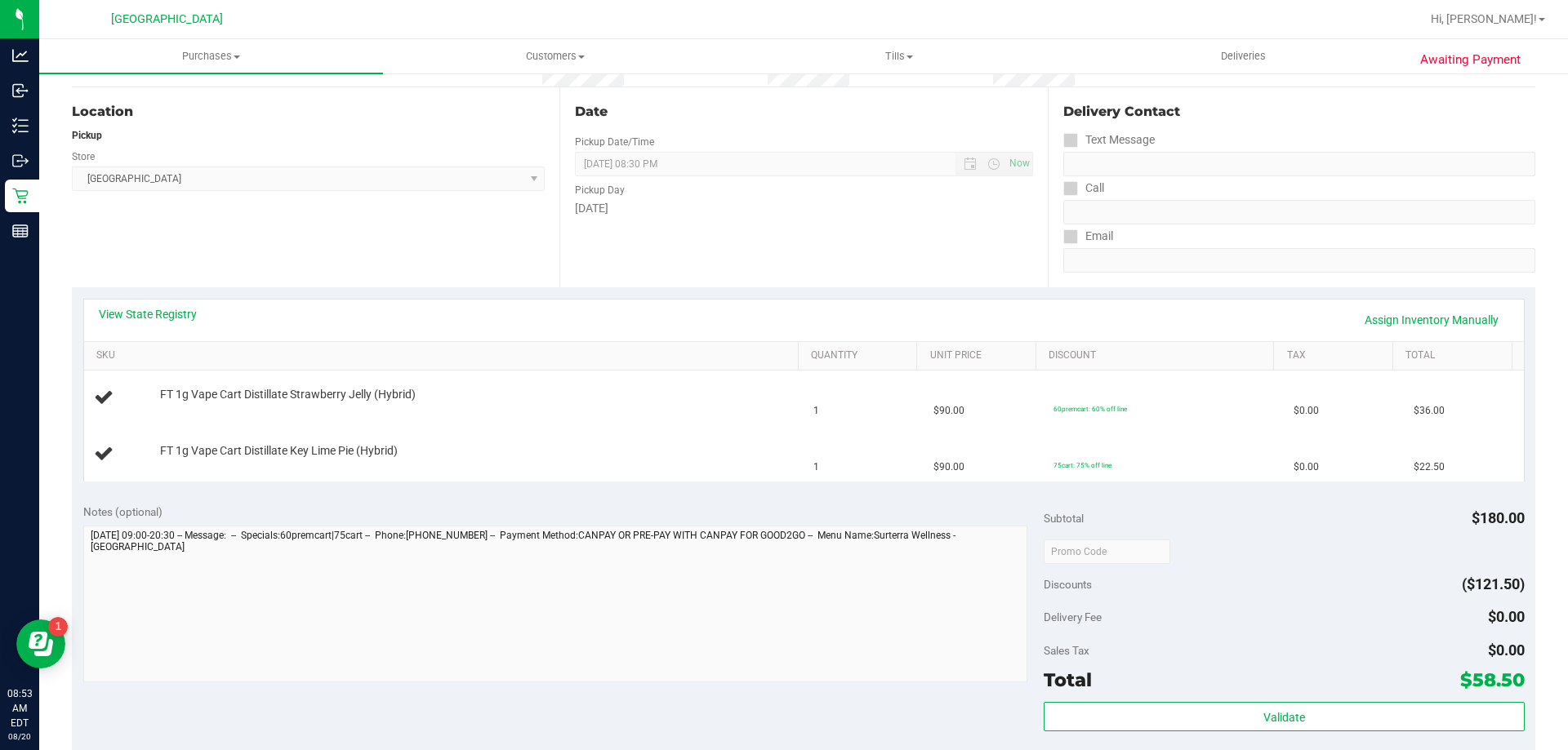
scroll to position [327, 0]
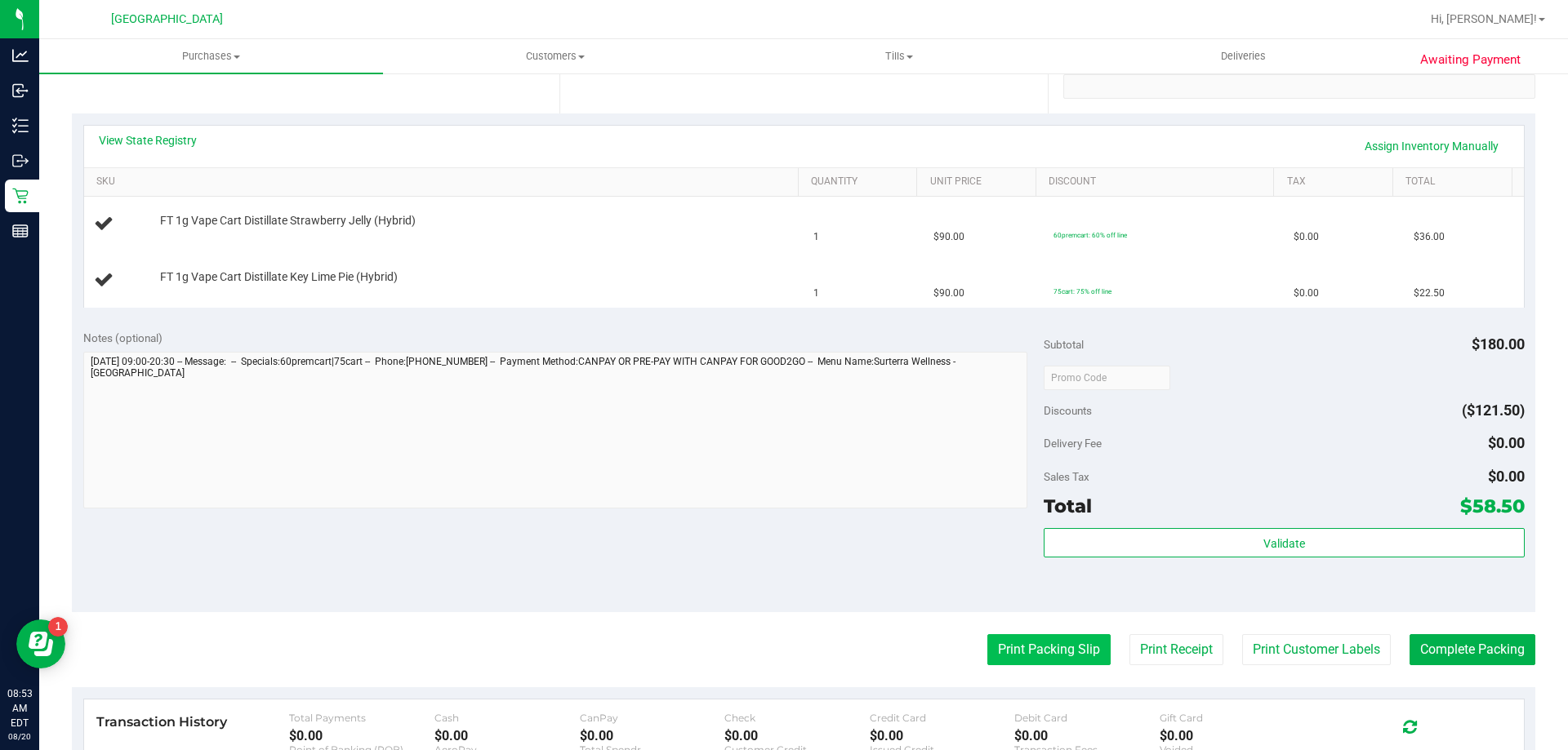
click at [1028, 646] on button "Print Packing Slip" at bounding box center [1048, 649] width 124 height 31
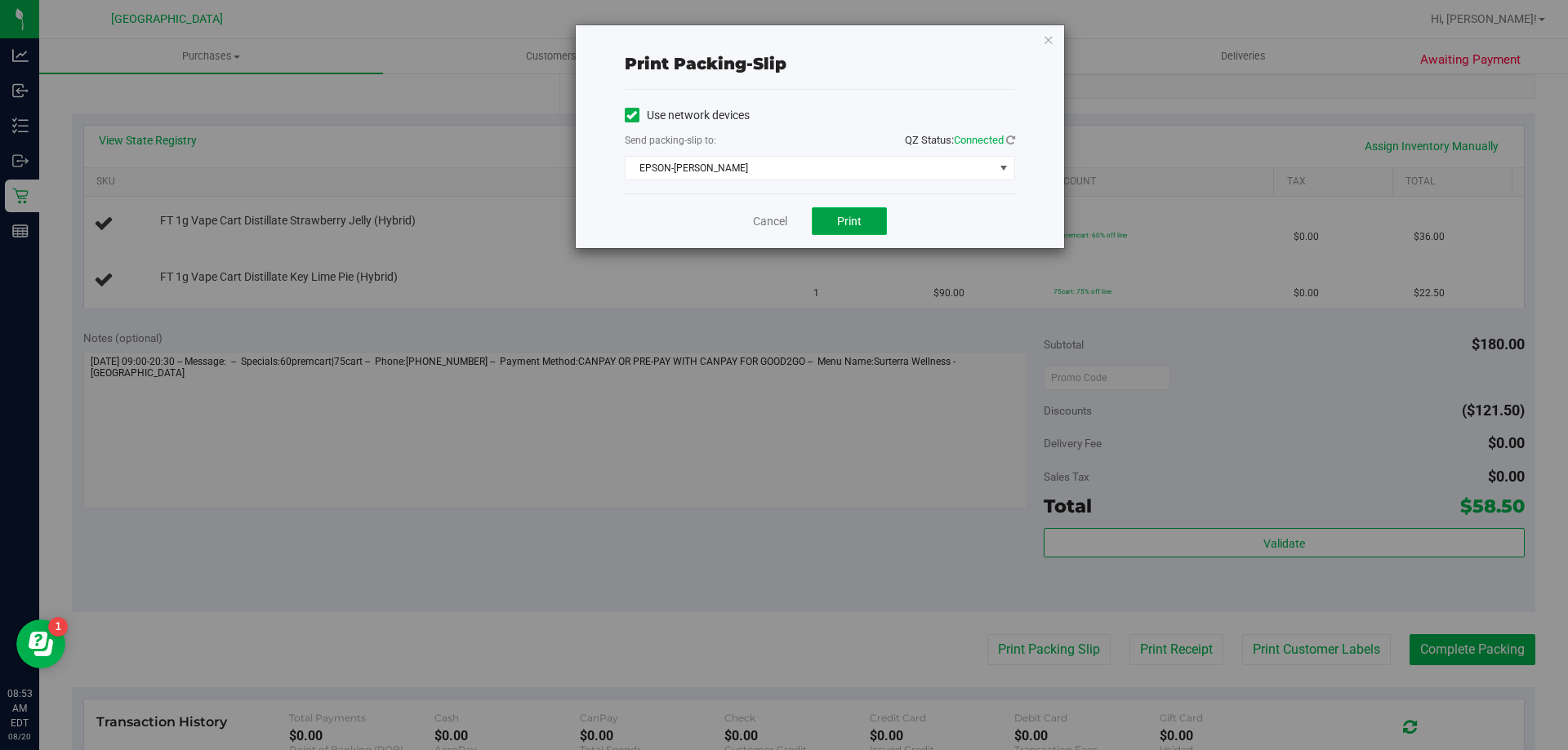
click at [845, 217] on span "Print" at bounding box center [848, 221] width 25 height 13
click at [764, 223] on link "Cancel" at bounding box center [769, 221] width 35 height 17
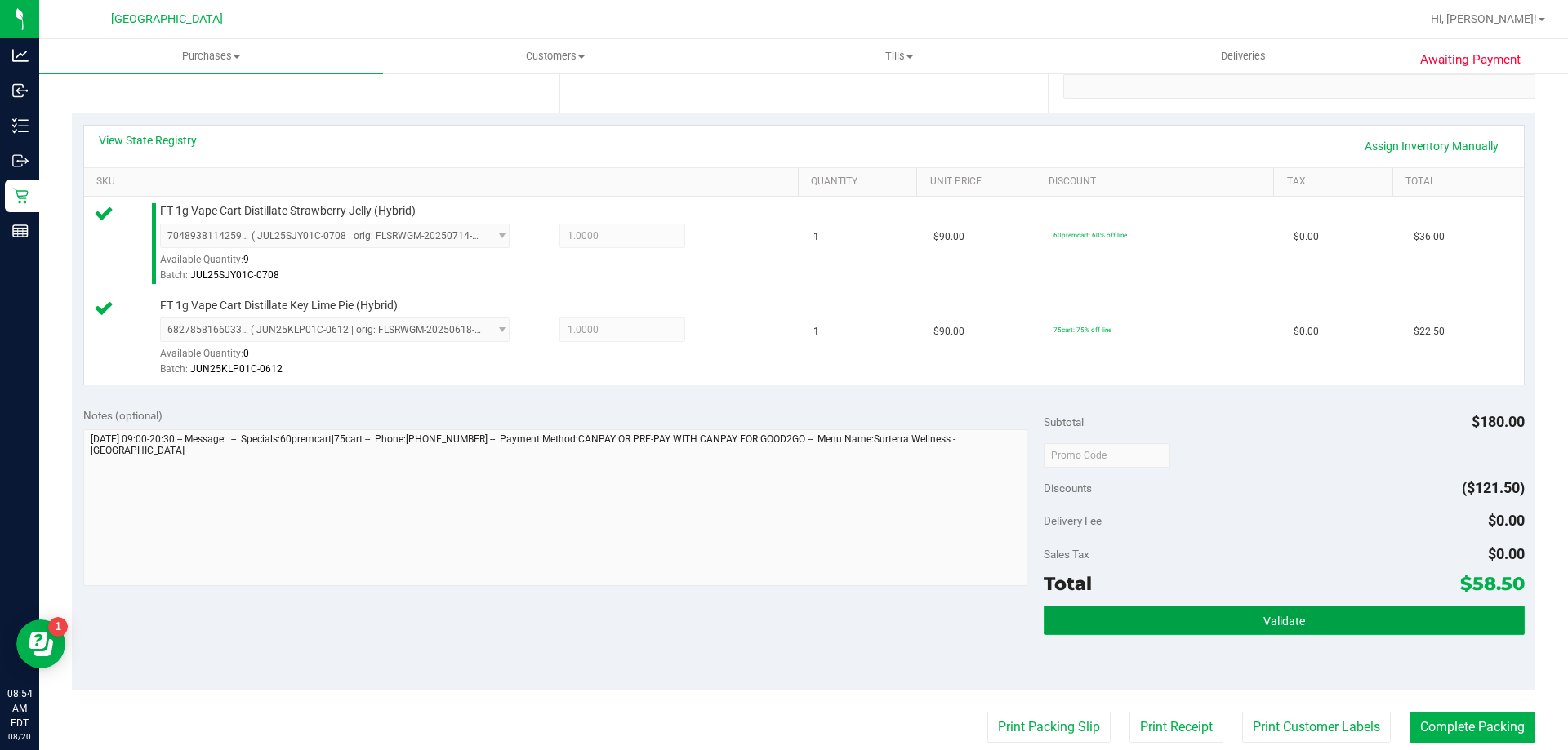
click at [1224, 613] on button "Validate" at bounding box center [1283, 620] width 480 height 30
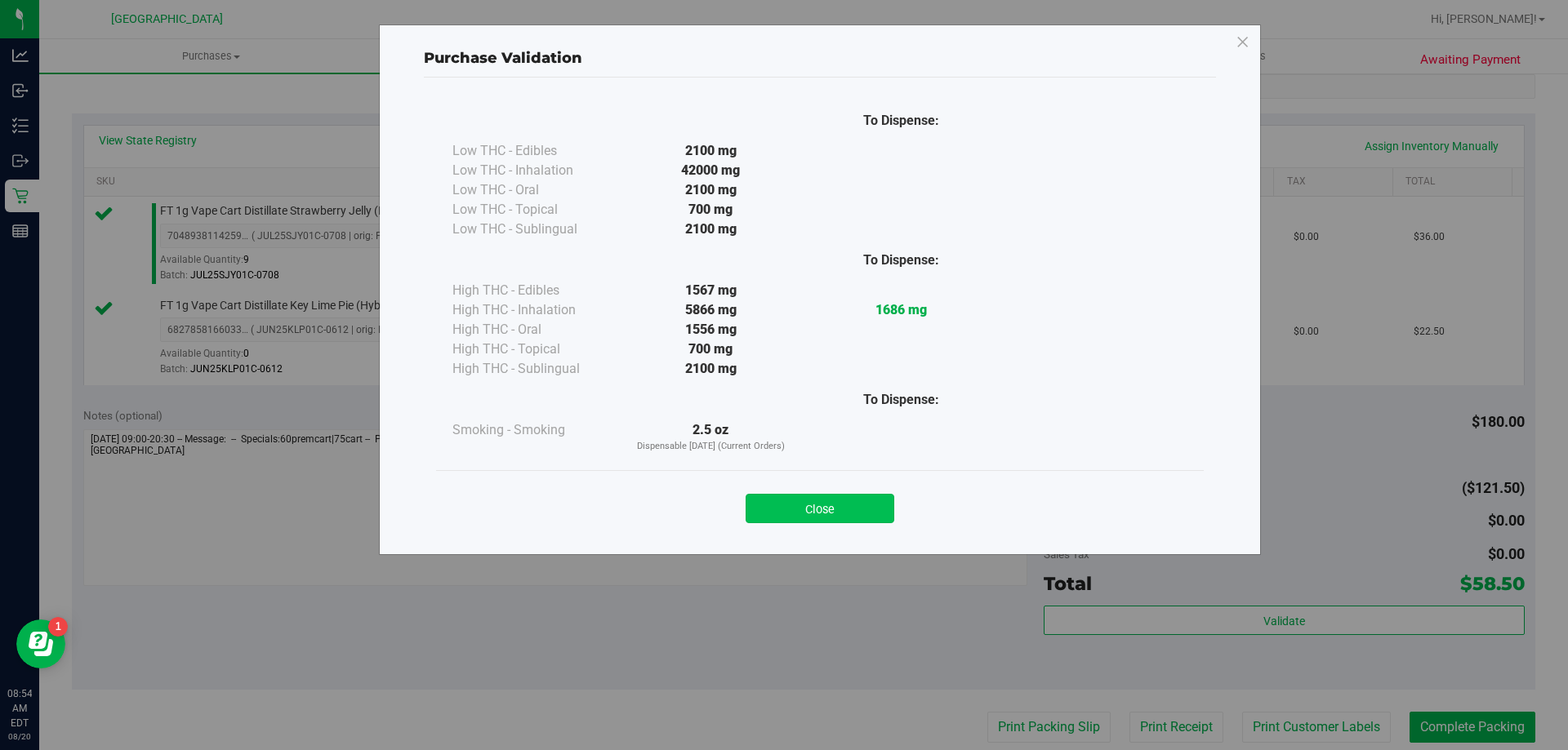
click at [839, 507] on button "Close" at bounding box center [820, 509] width 148 height 30
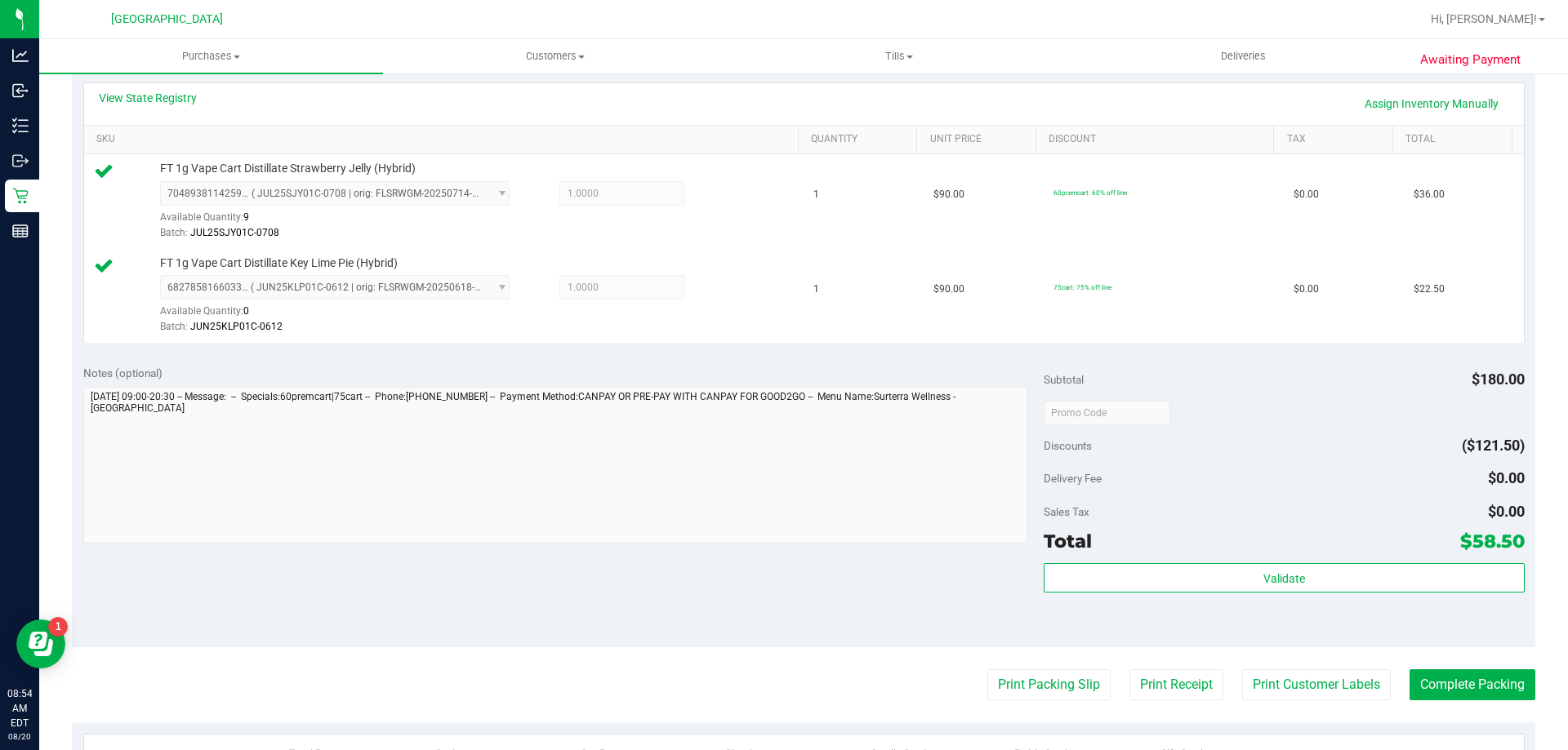
scroll to position [408, 0]
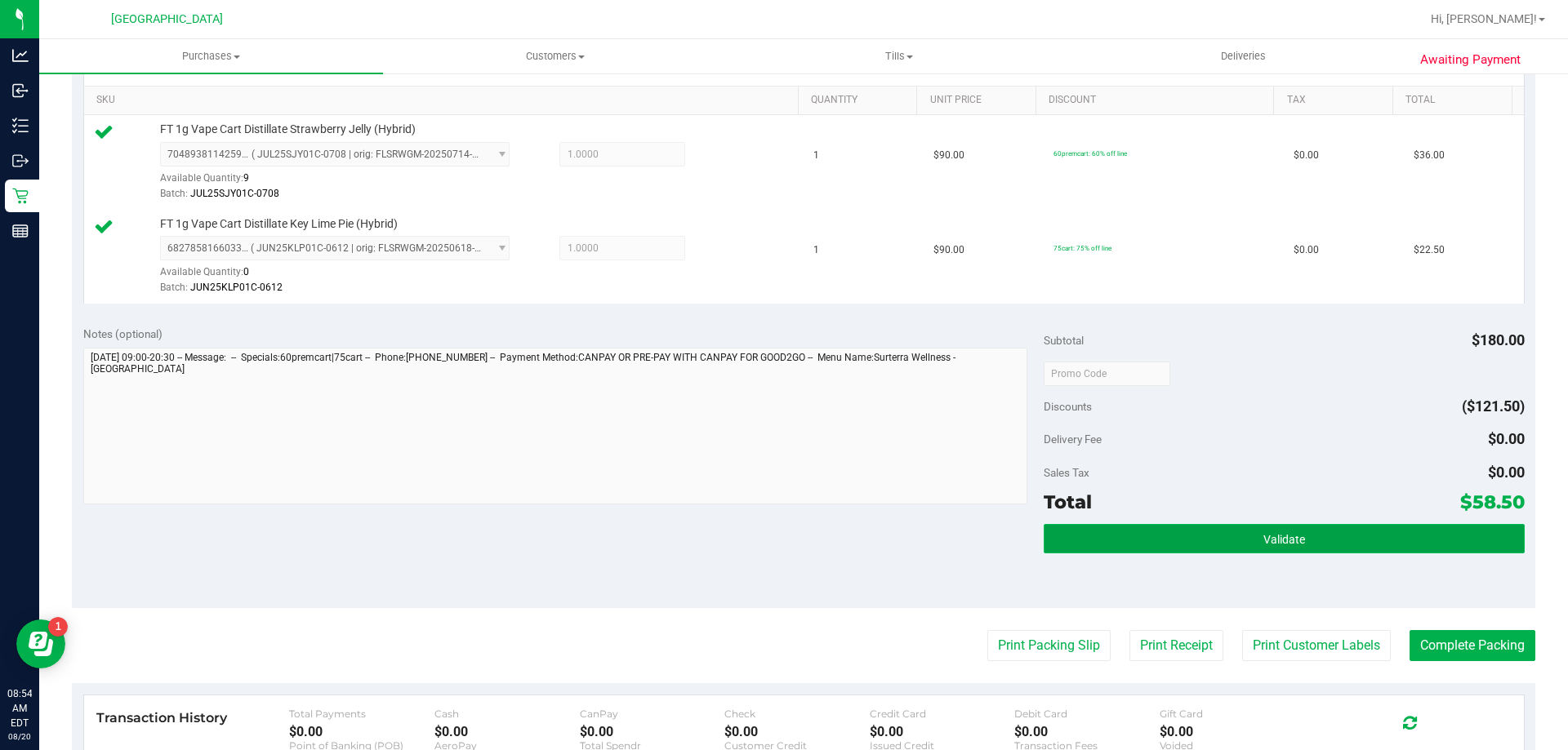
click at [1276, 527] on button "Validate" at bounding box center [1283, 539] width 480 height 30
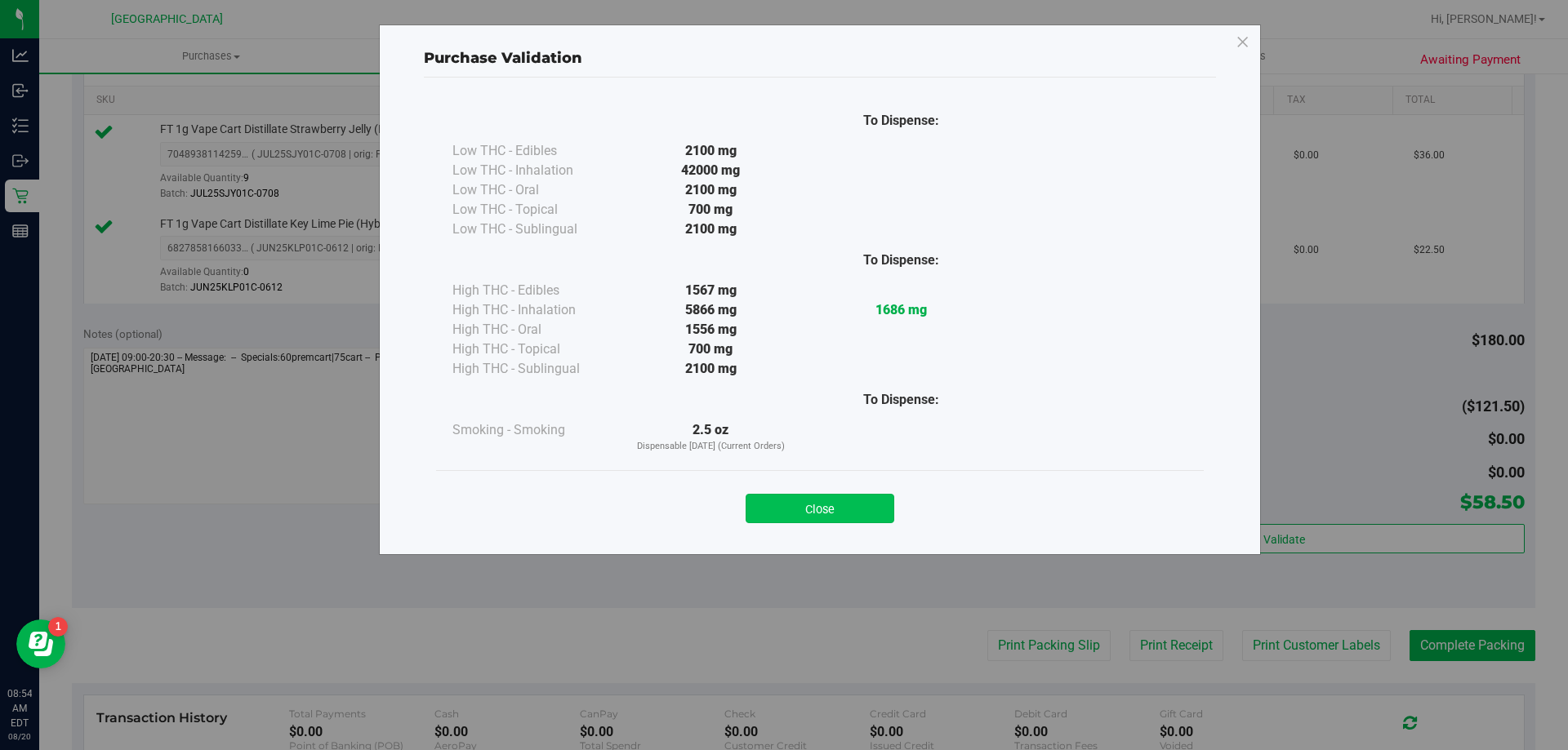
click at [850, 498] on button "Close" at bounding box center [820, 509] width 148 height 30
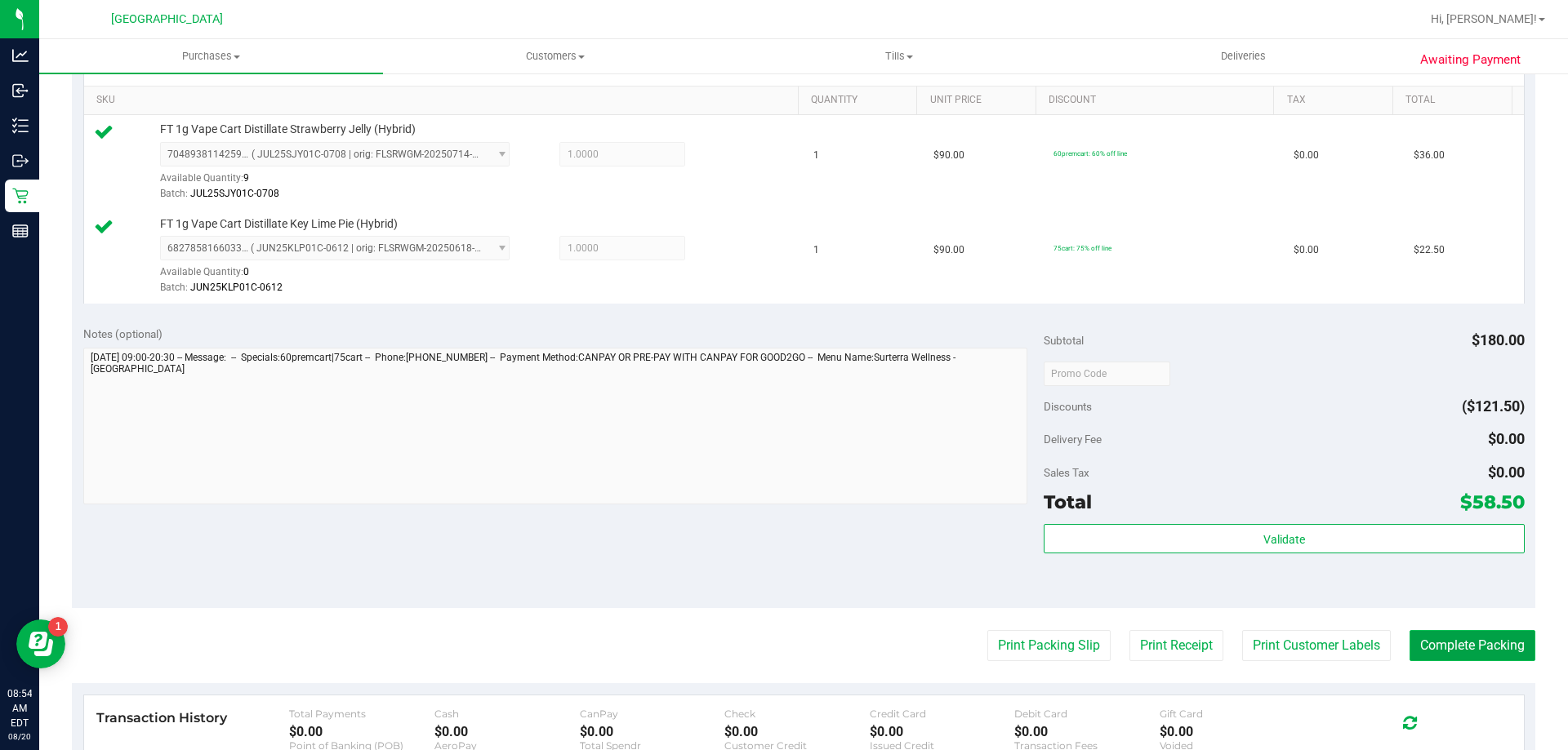
click at [1442, 647] on button "Complete Packing" at bounding box center [1472, 645] width 126 height 31
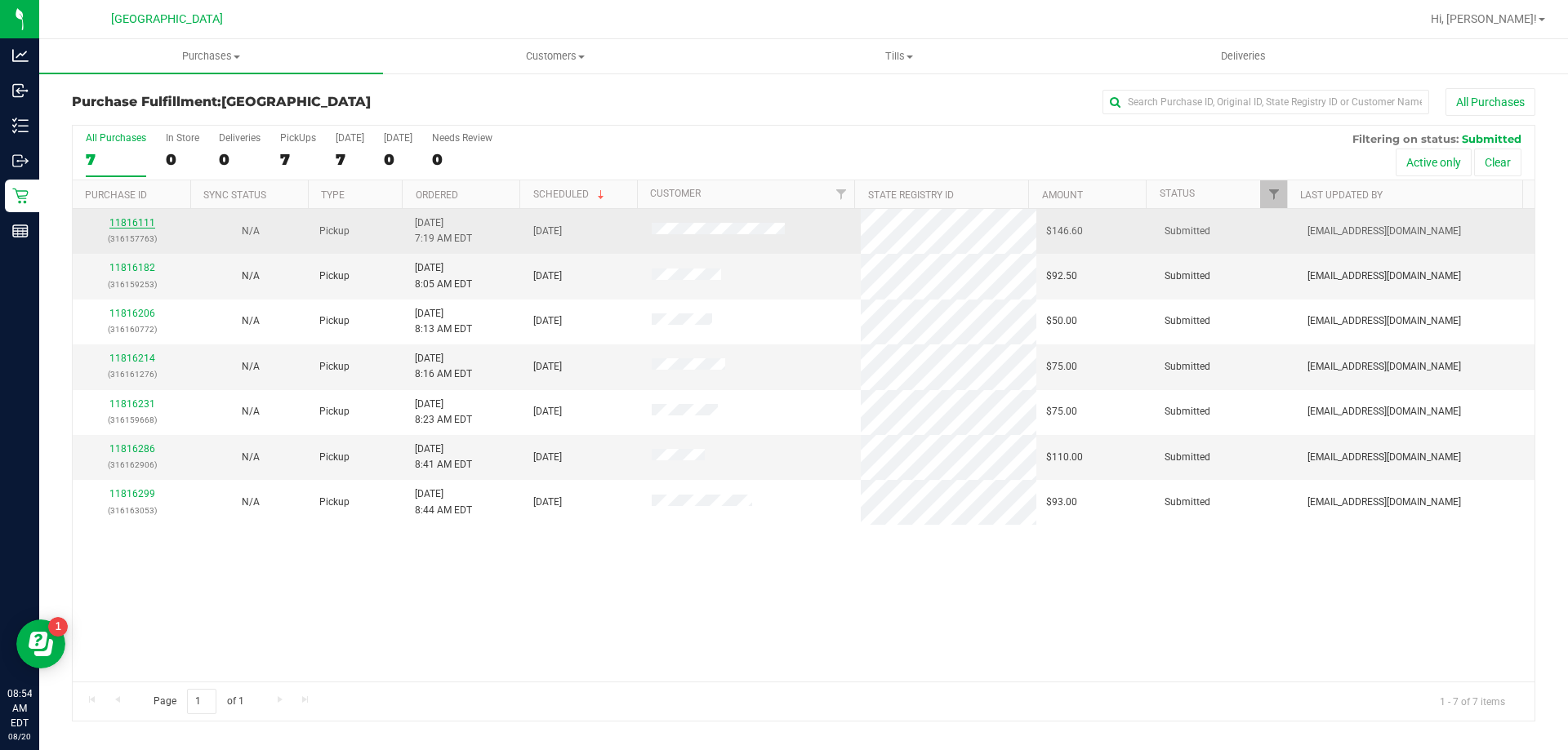
click at [143, 226] on link "11816111" at bounding box center [133, 223] width 46 height 12
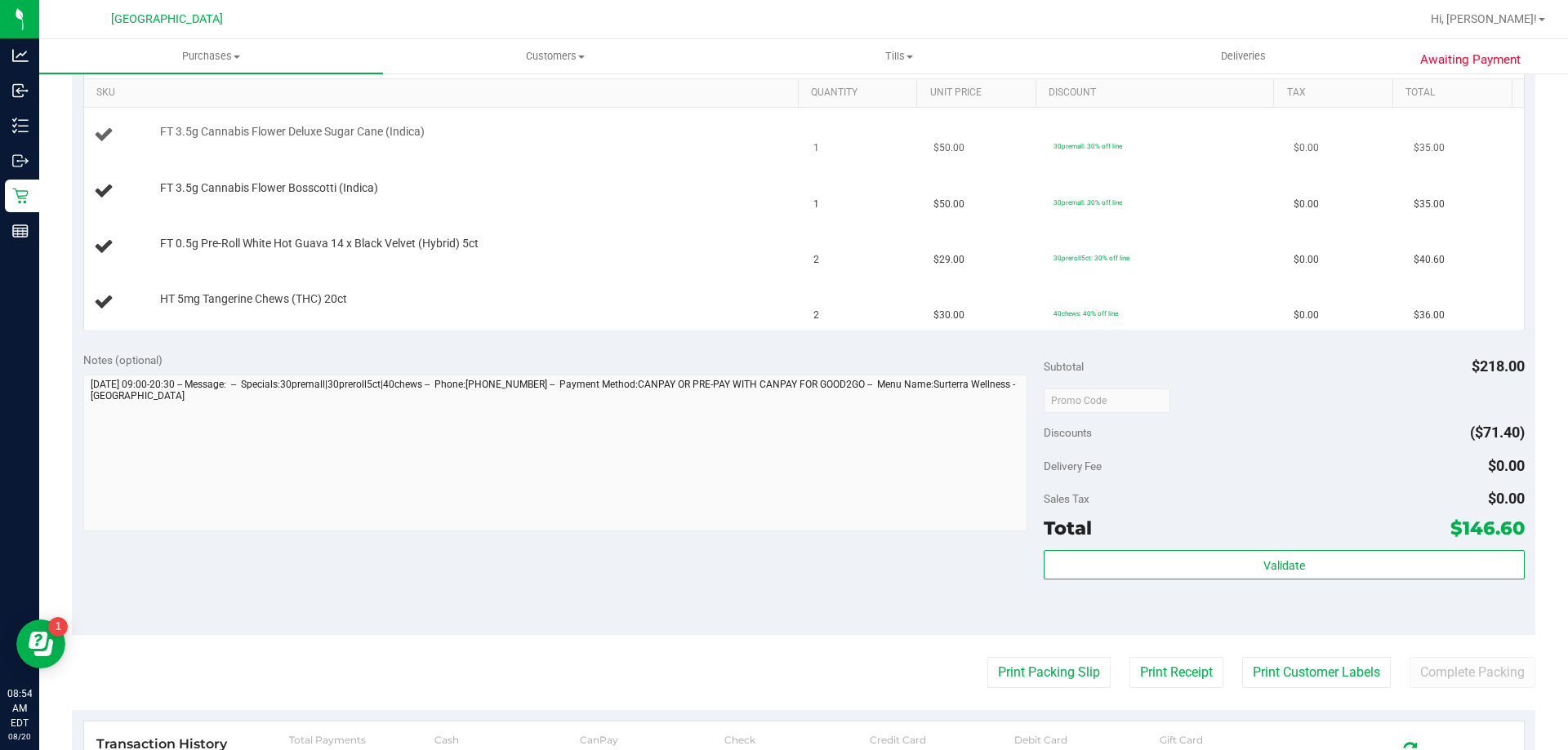
scroll to position [490, 0]
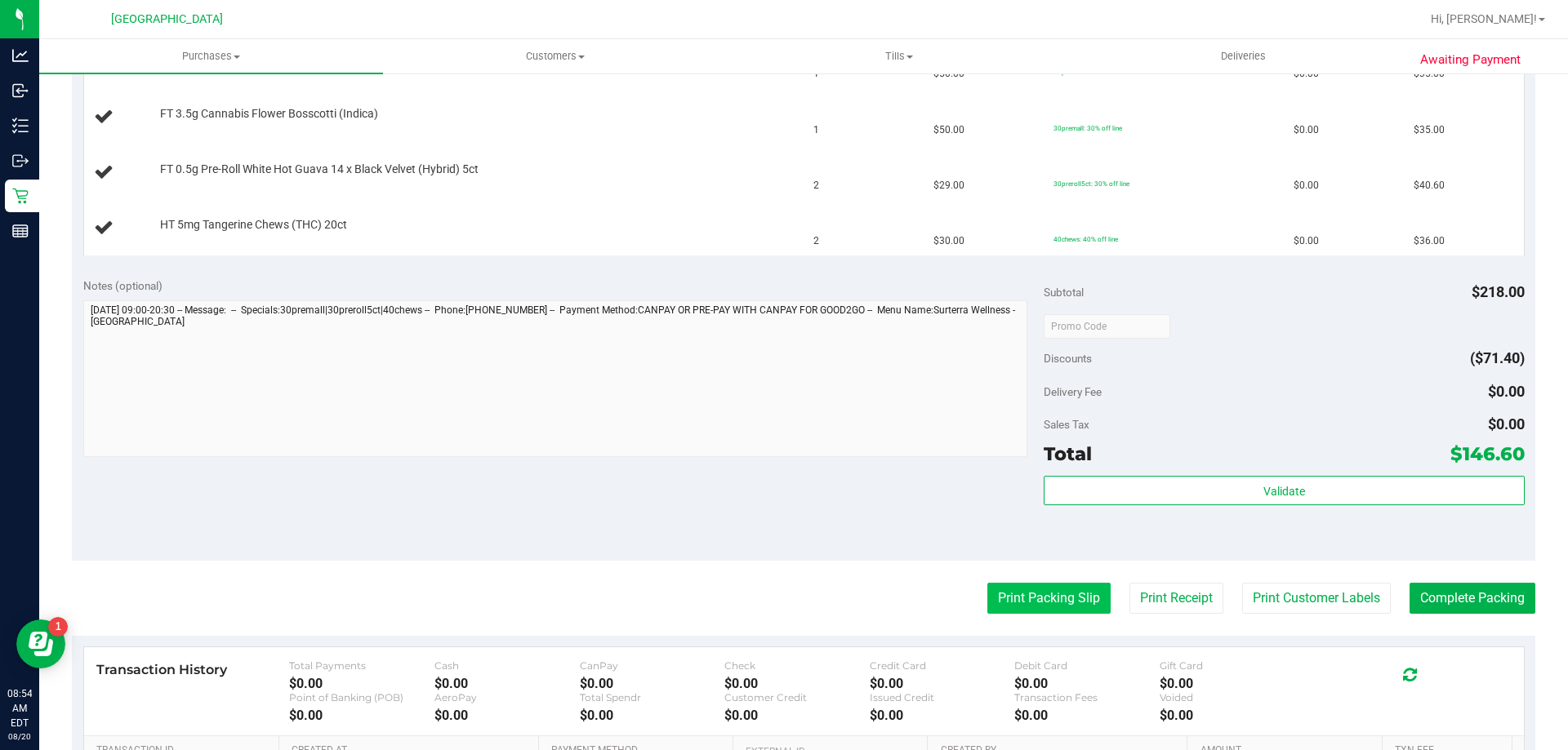
click at [1031, 607] on button "Print Packing Slip" at bounding box center [1048, 598] width 124 height 31
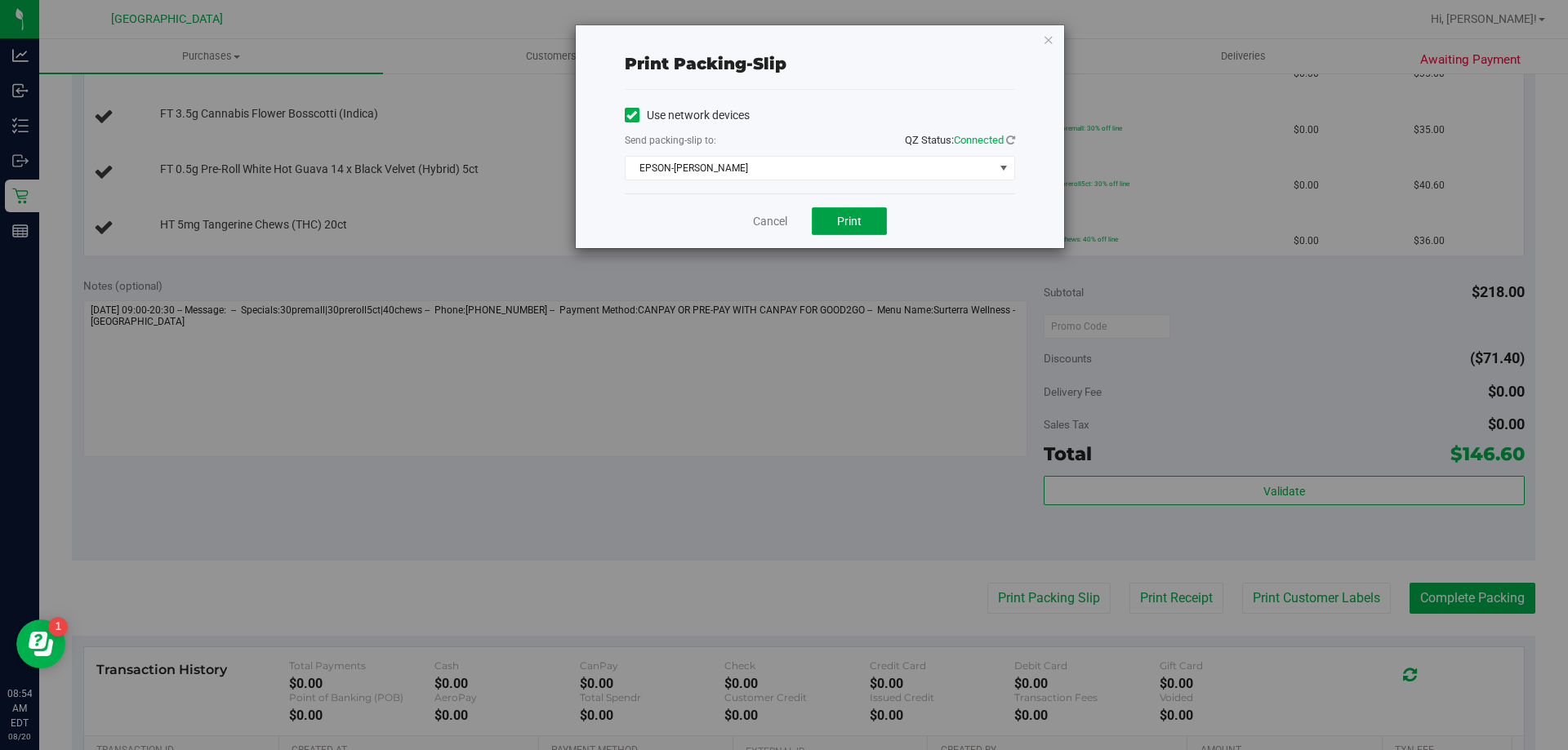
click at [863, 226] on button "Print" at bounding box center [849, 222] width 75 height 28
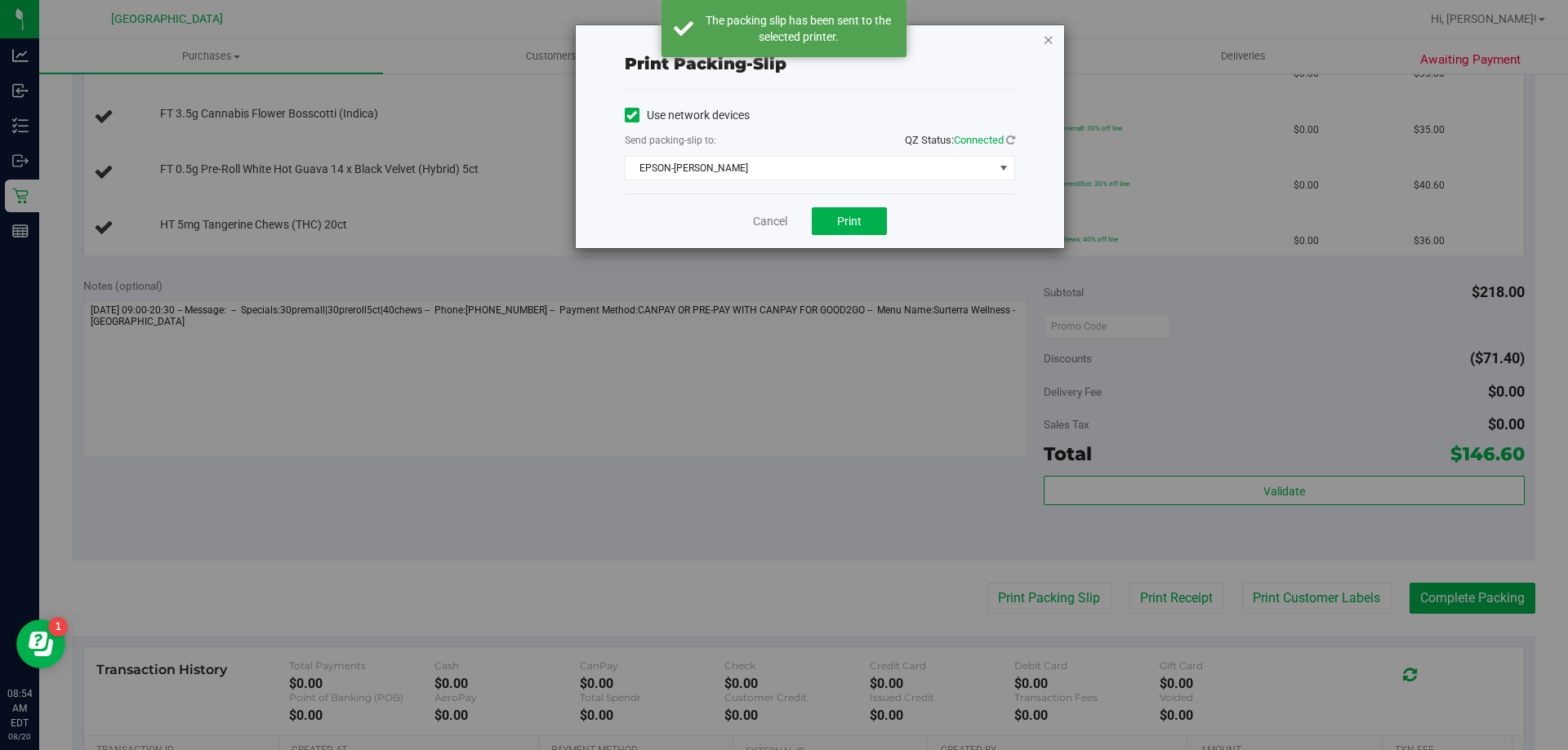
click at [1047, 43] on icon "button" at bounding box center [1048, 40] width 12 height 20
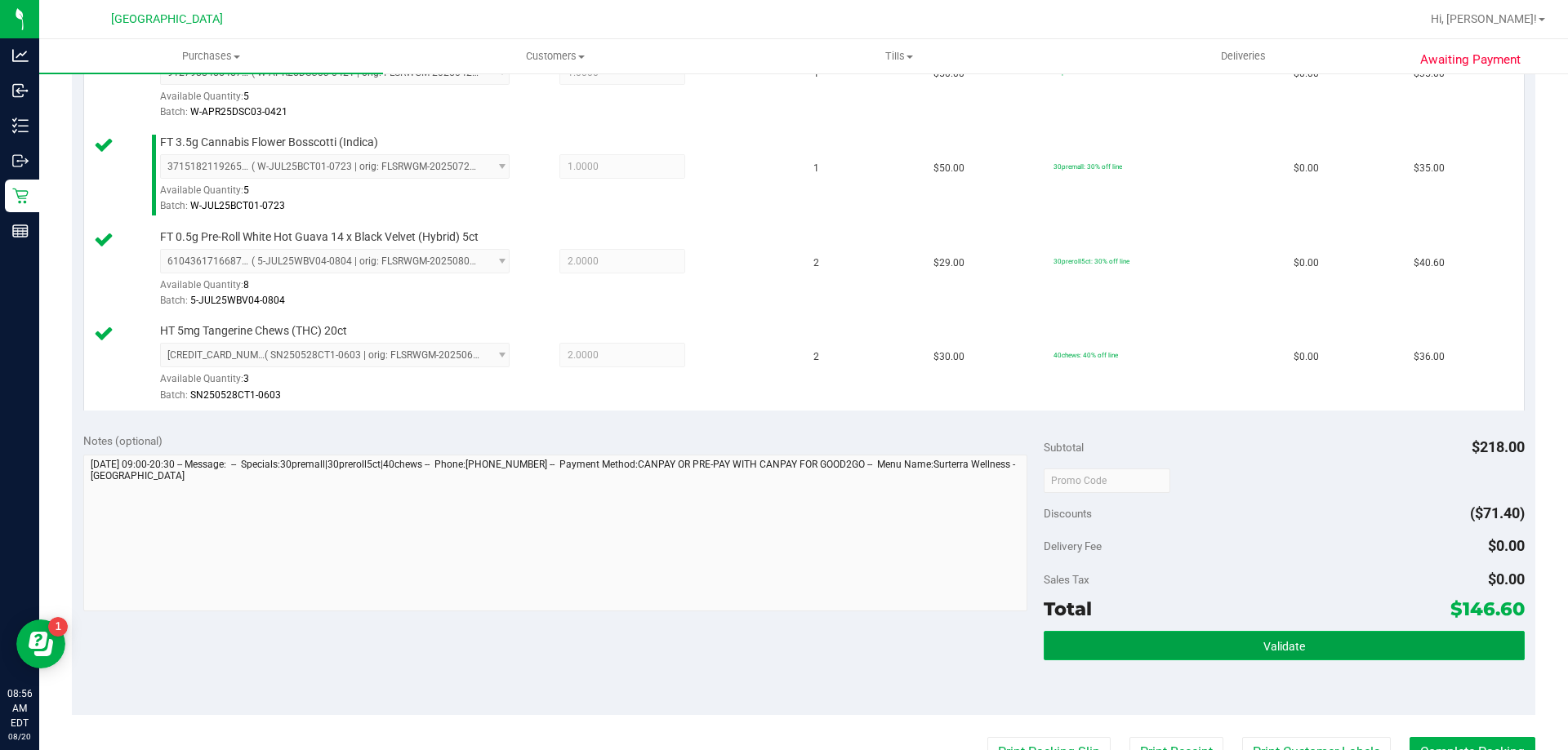
click at [1280, 640] on span "Validate" at bounding box center [1284, 646] width 42 height 13
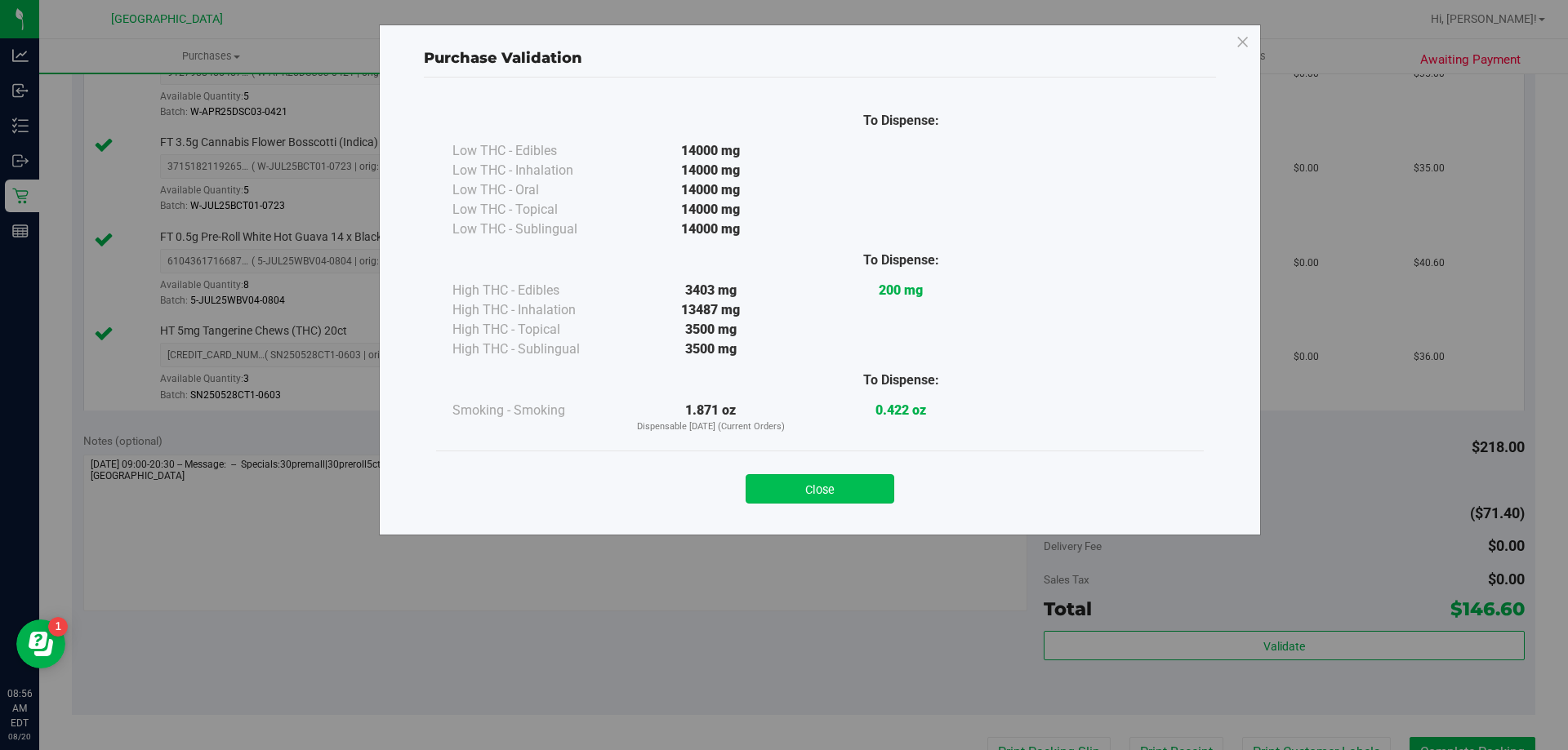
click at [825, 494] on button "Close" at bounding box center [820, 489] width 148 height 30
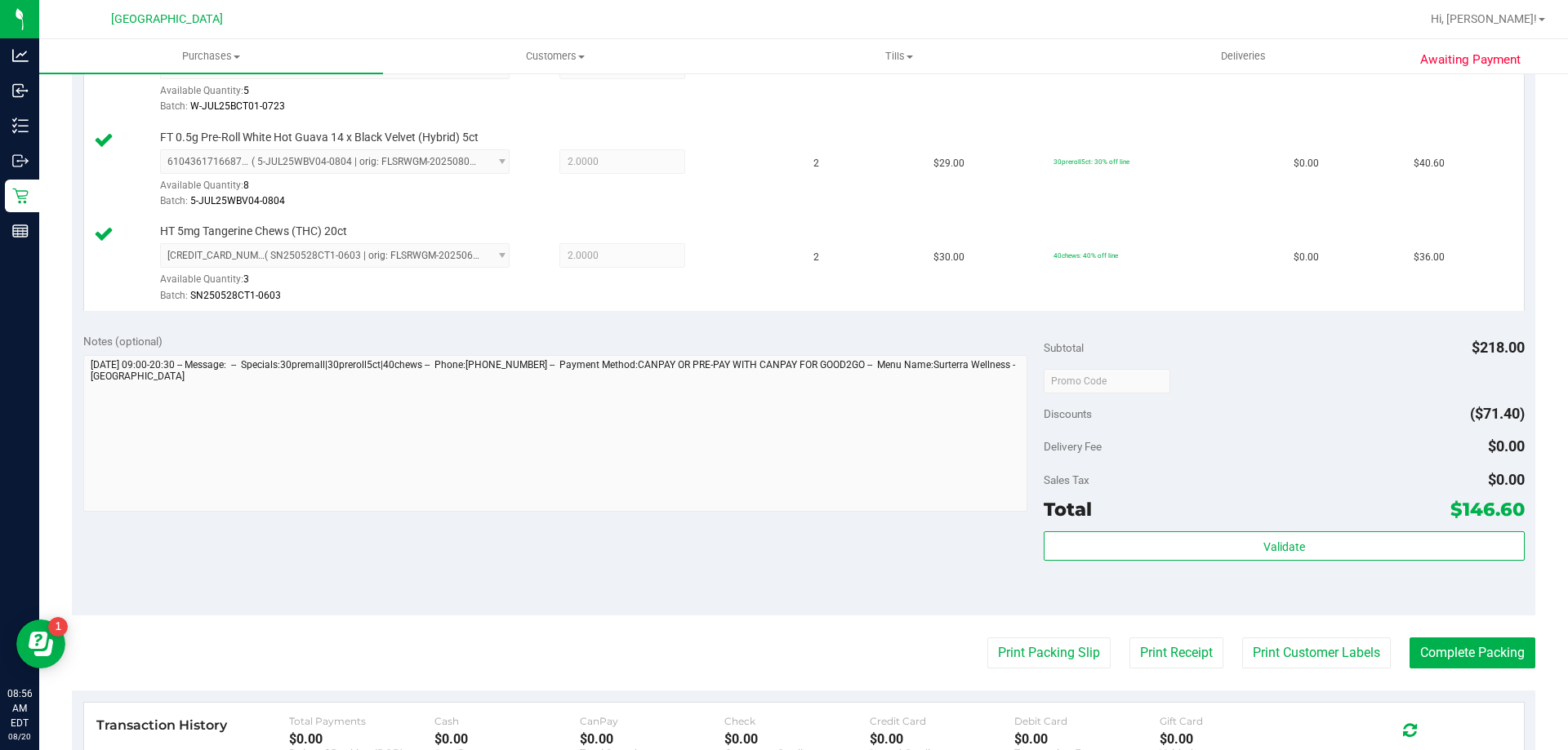
scroll to position [734, 0]
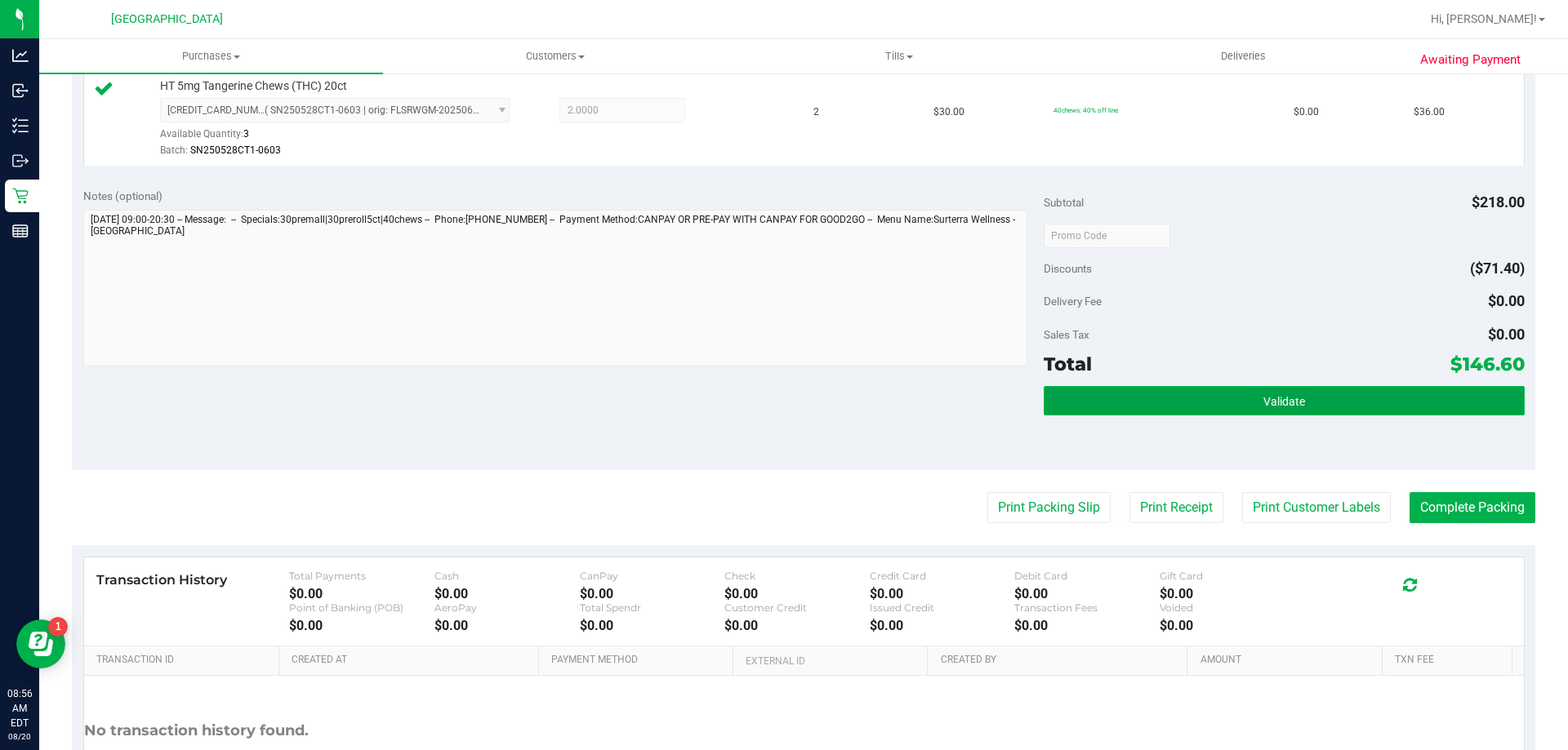
click at [1373, 394] on button "Validate" at bounding box center [1283, 401] width 480 height 30
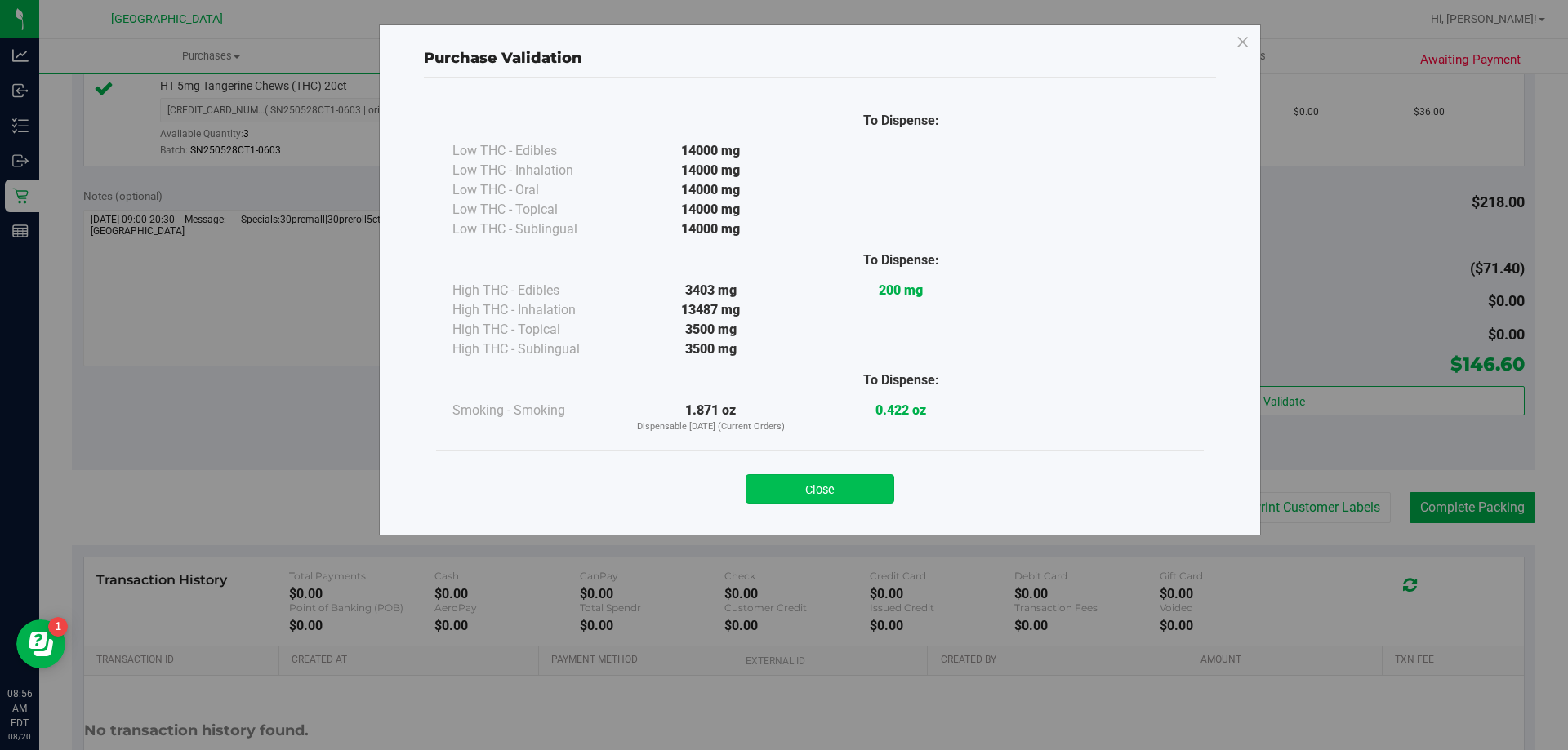
click at [828, 484] on button "Close" at bounding box center [820, 489] width 148 height 30
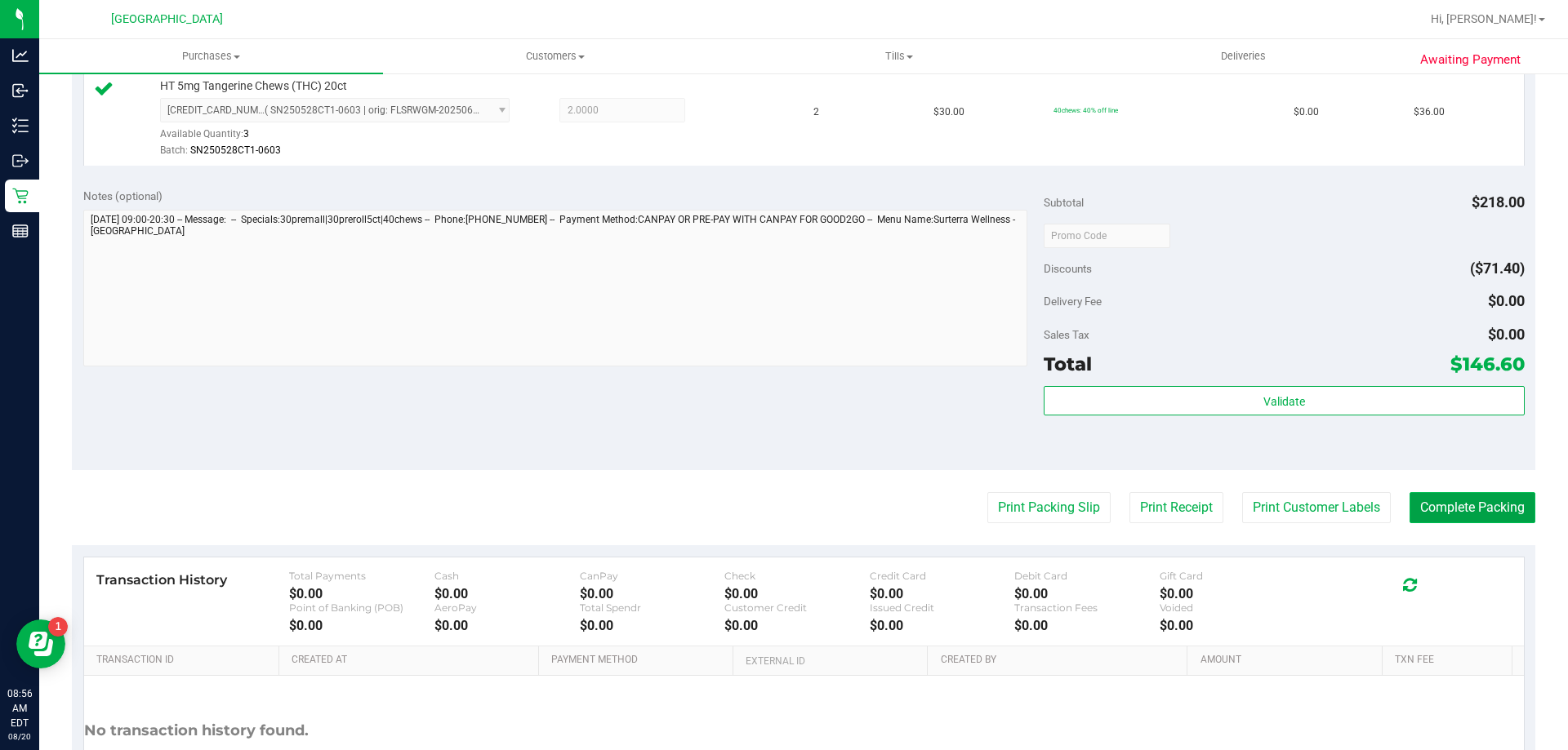
click at [1440, 510] on button "Complete Packing" at bounding box center [1472, 507] width 126 height 31
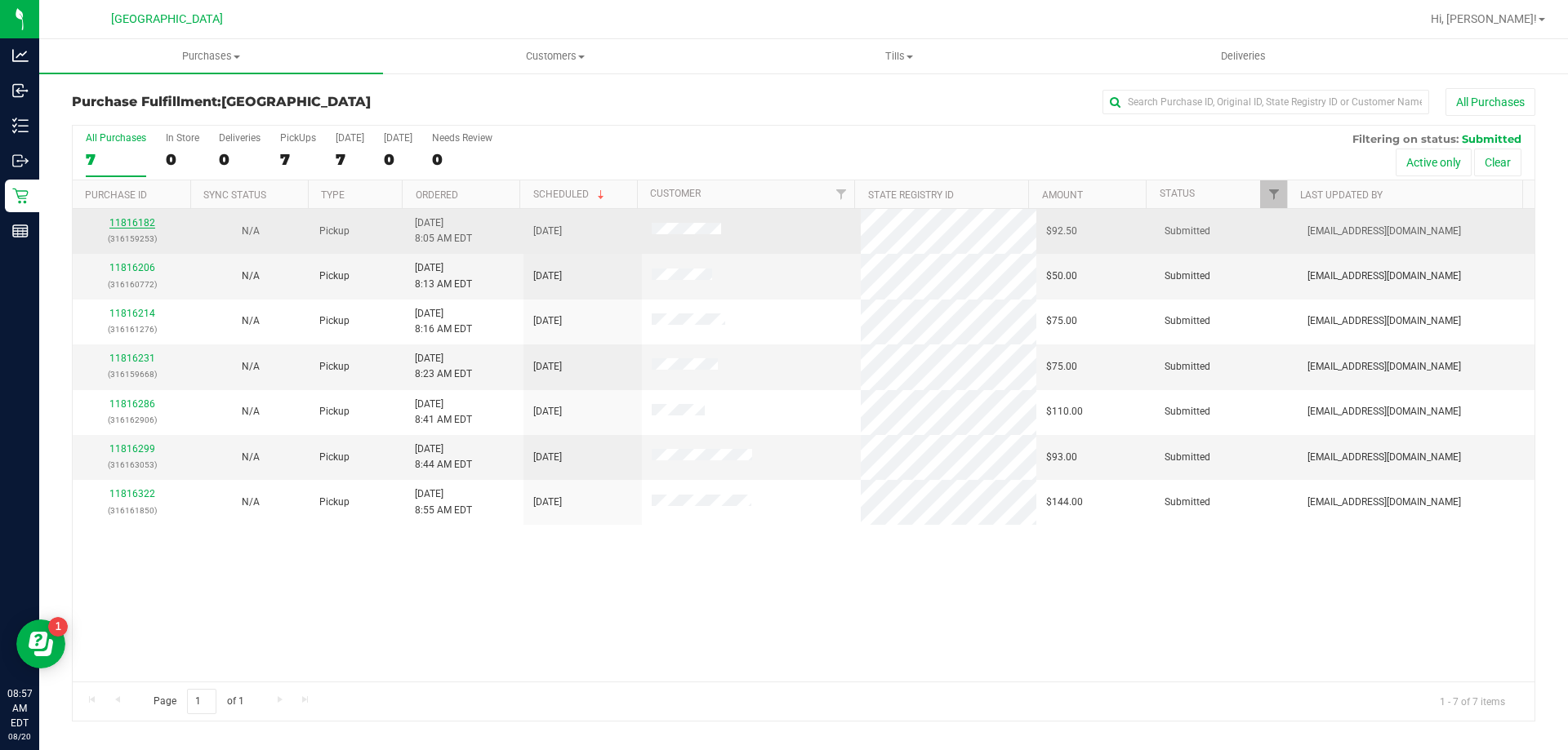
click at [143, 225] on link "11816182" at bounding box center [133, 223] width 46 height 12
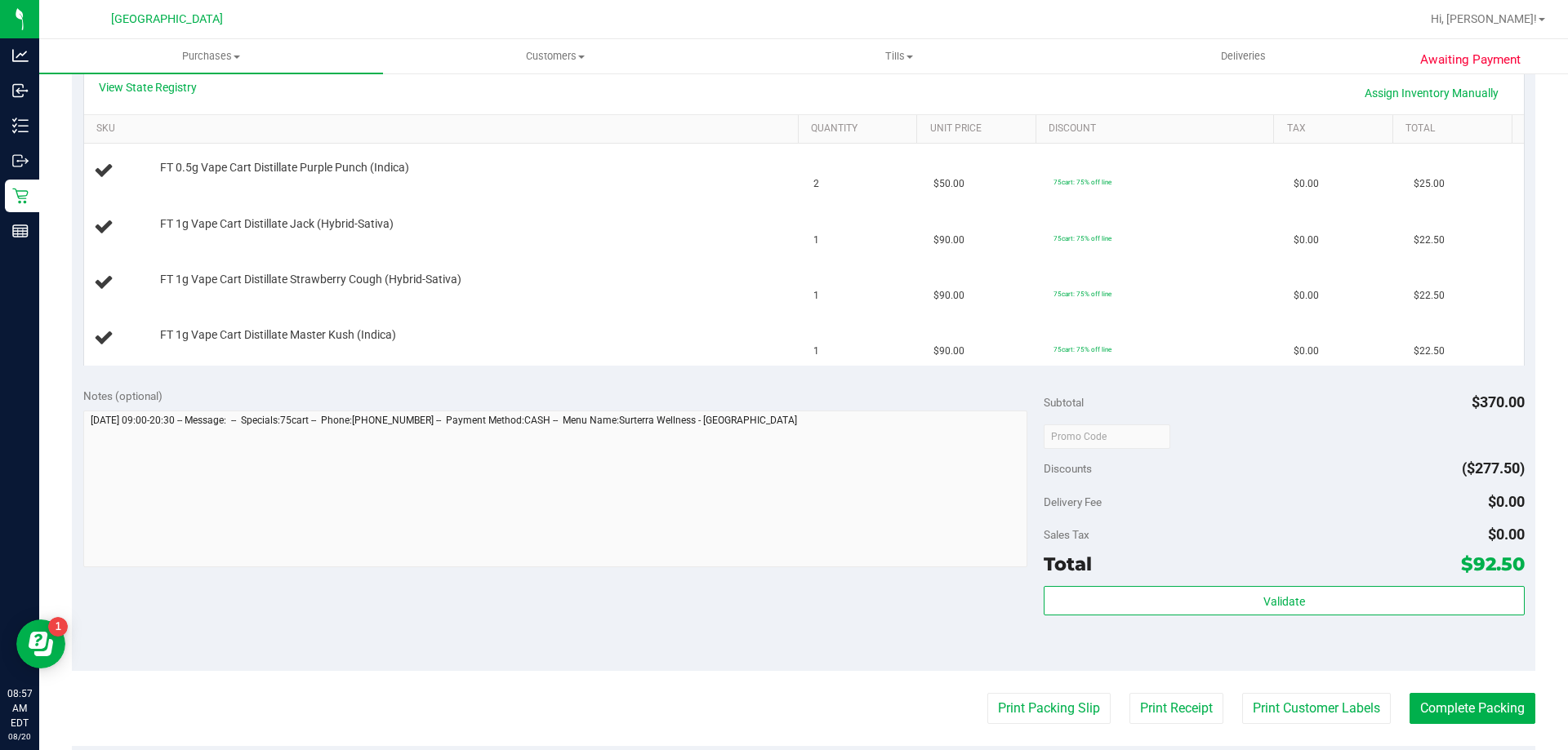
scroll to position [408, 0]
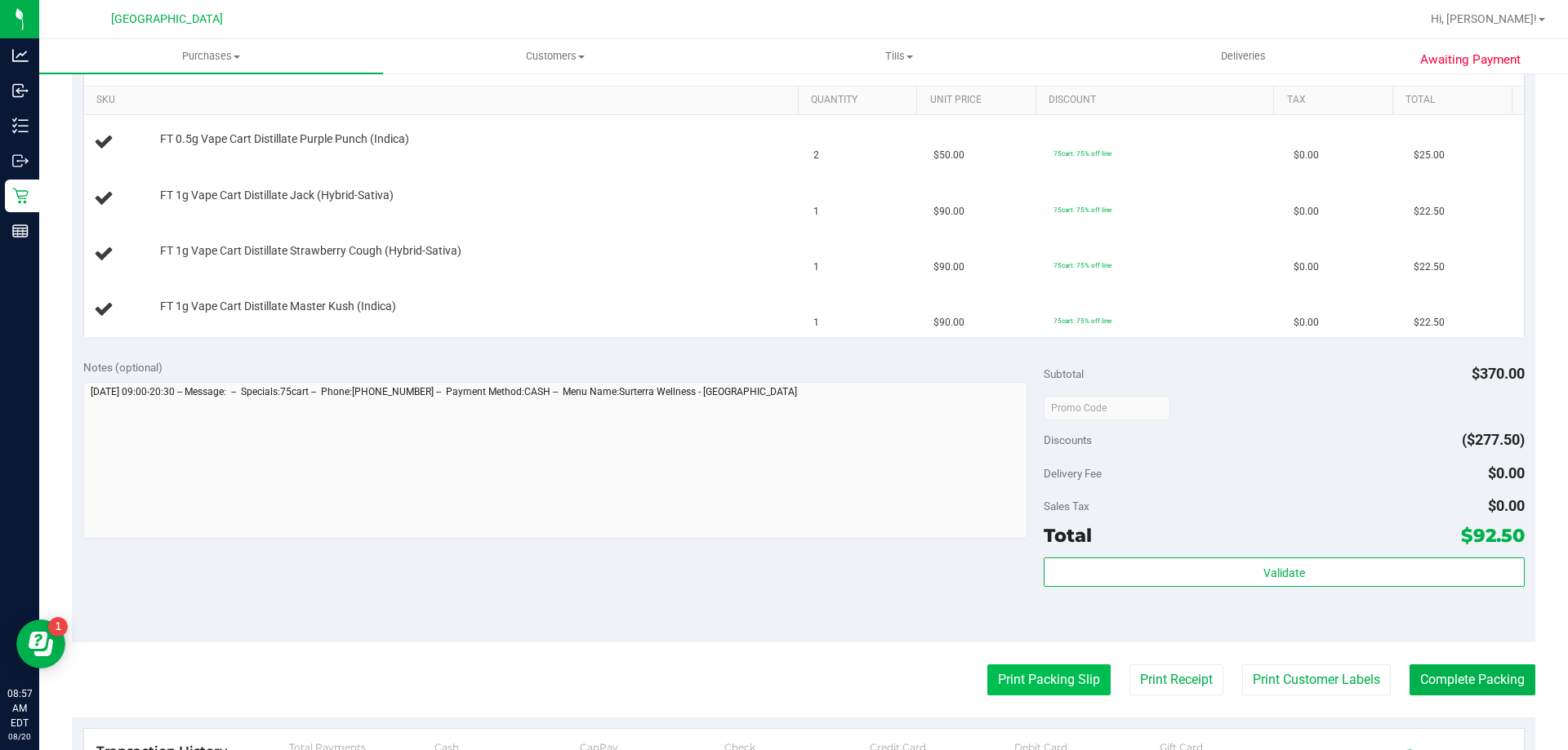
click at [992, 688] on button "Print Packing Slip" at bounding box center [1048, 679] width 124 height 31
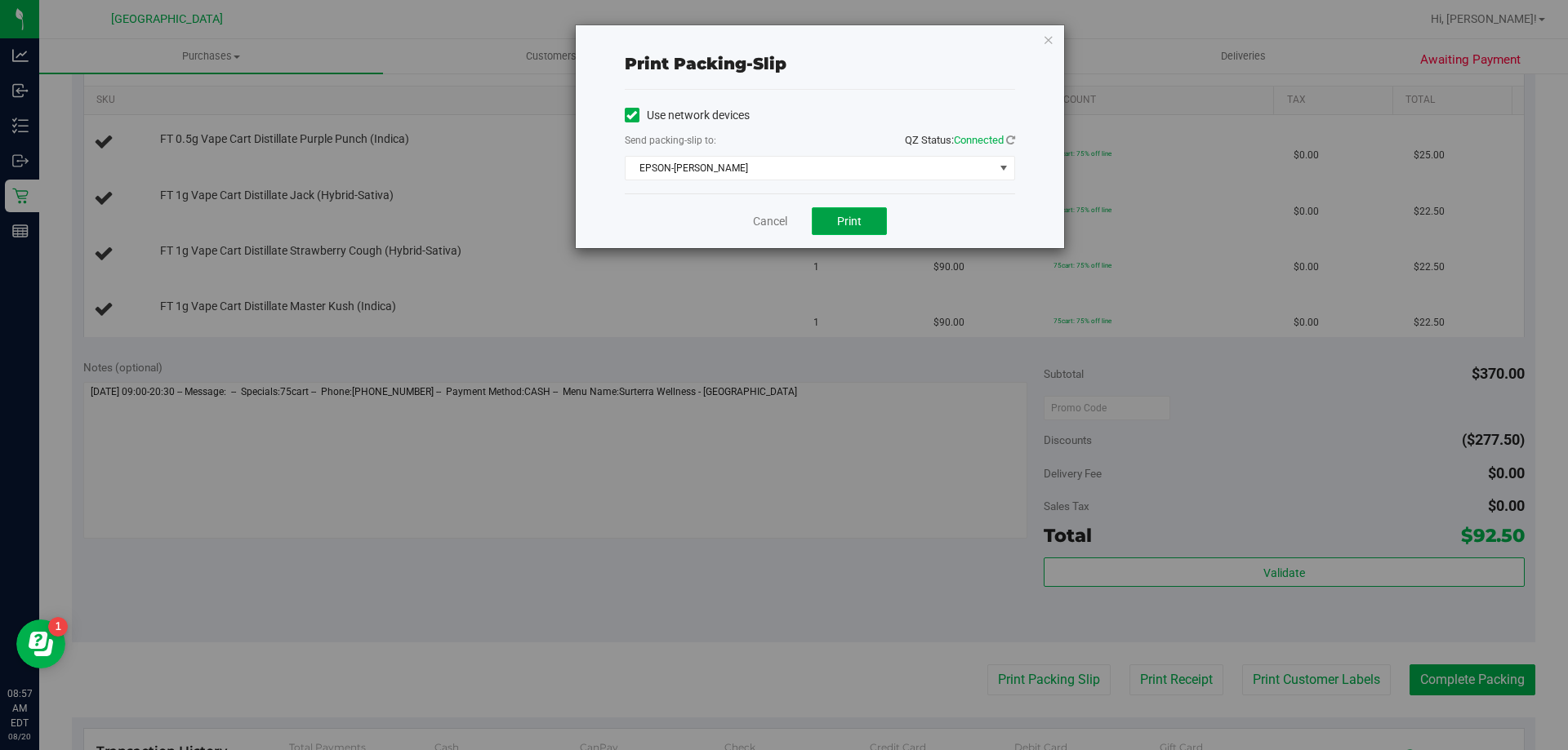
click at [844, 216] on span "Print" at bounding box center [848, 221] width 25 height 13
click at [1045, 38] on icon "button" at bounding box center [1048, 40] width 12 height 20
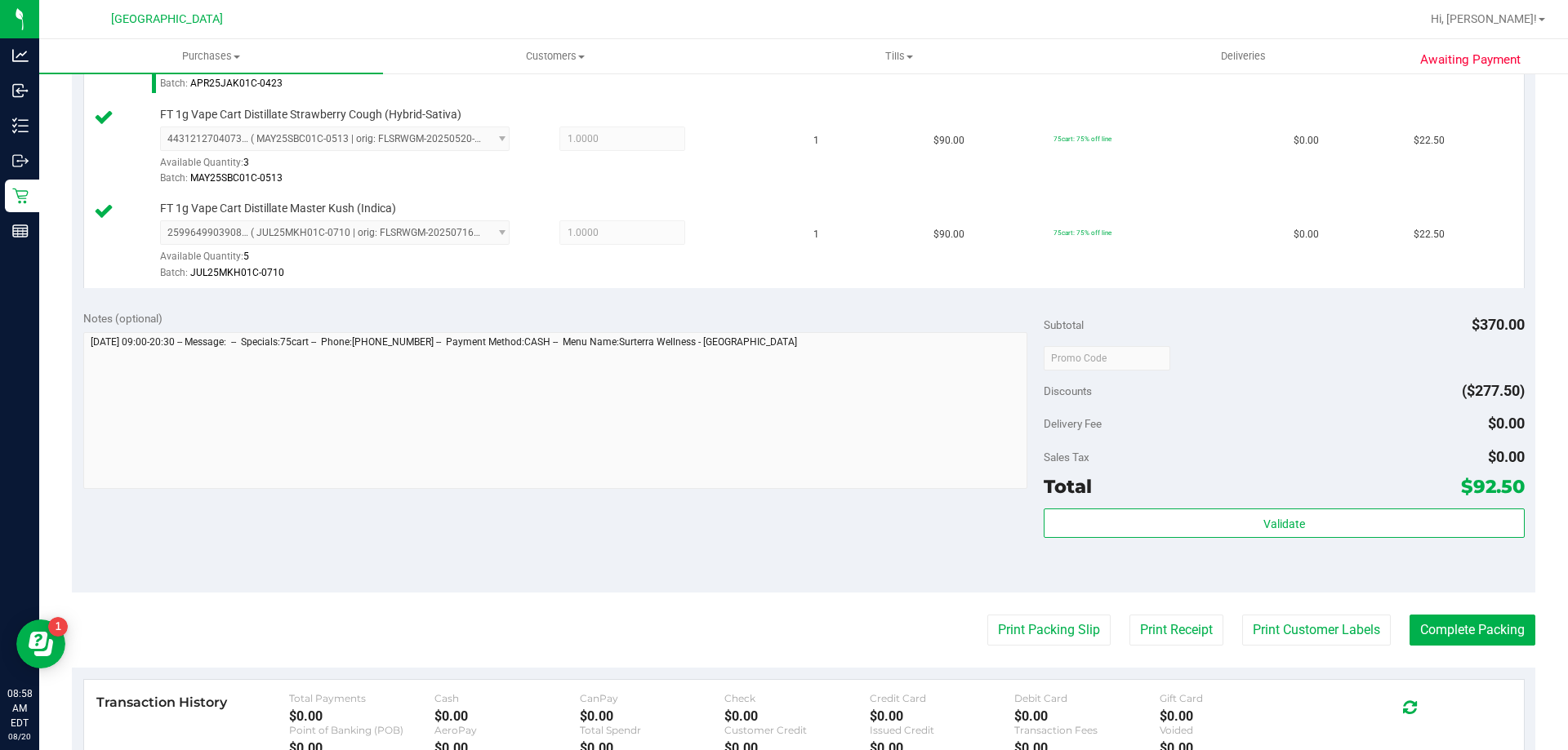
scroll to position [734, 0]
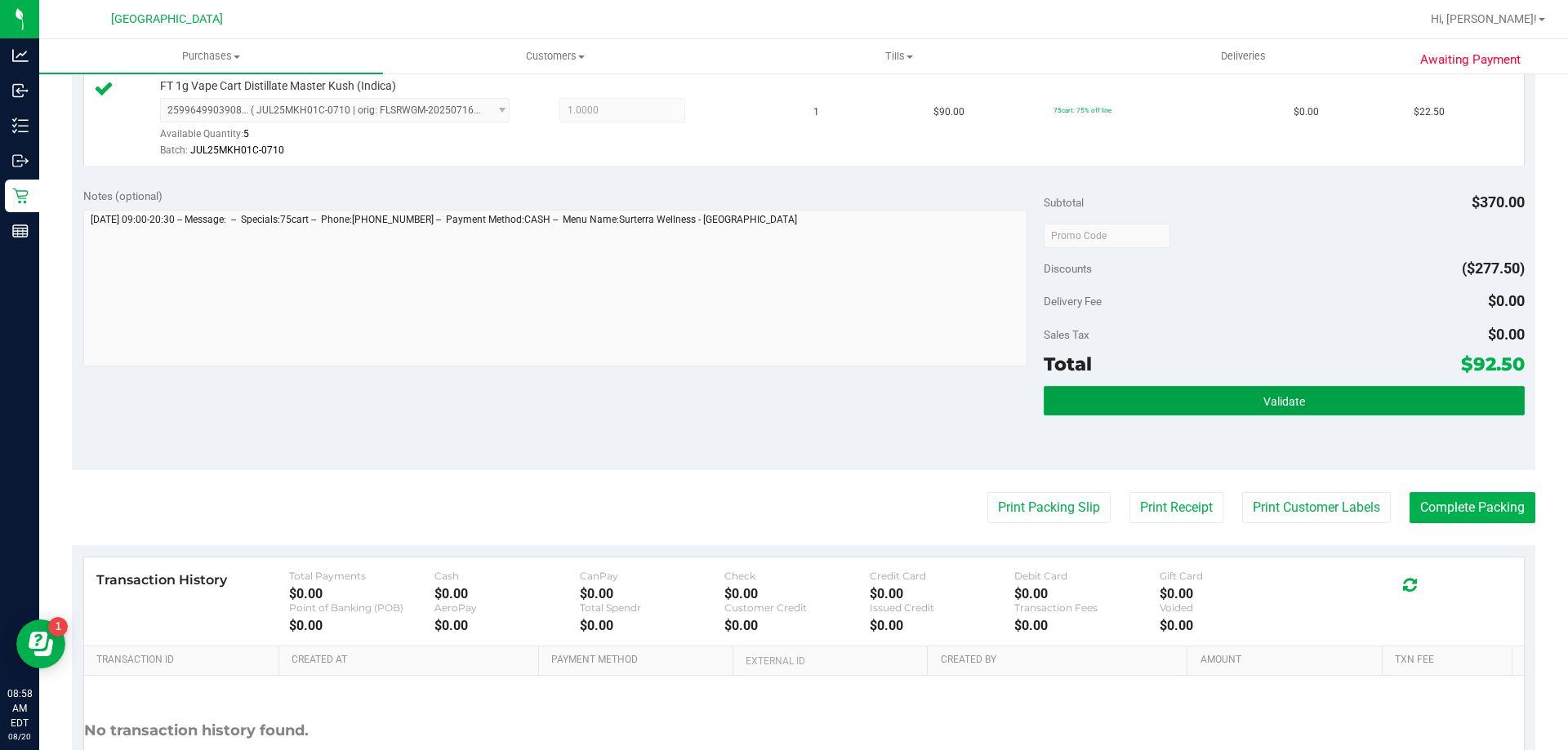
click at [1304, 409] on button "Validate" at bounding box center [1283, 401] width 480 height 30
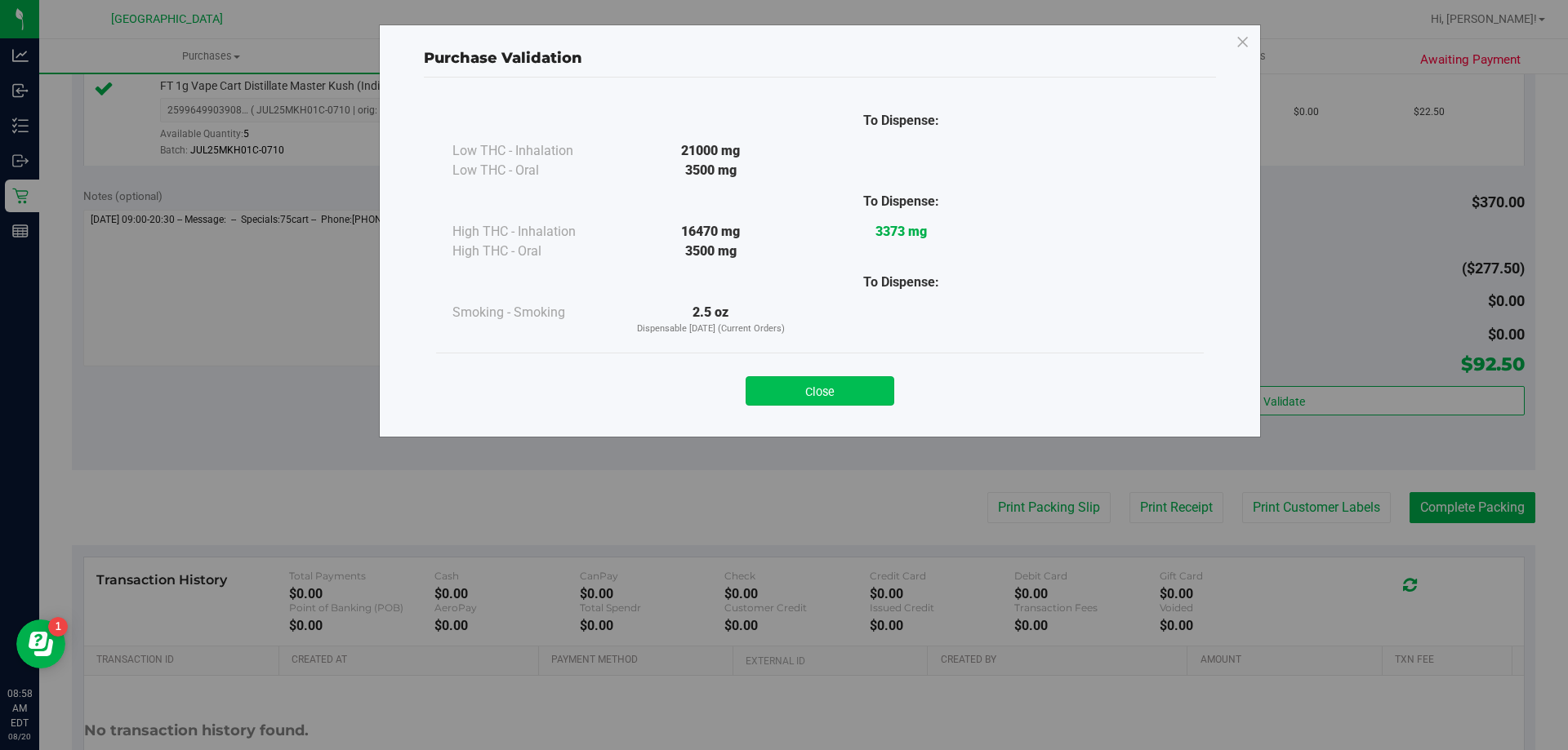
click at [822, 387] on button "Close" at bounding box center [820, 391] width 148 height 30
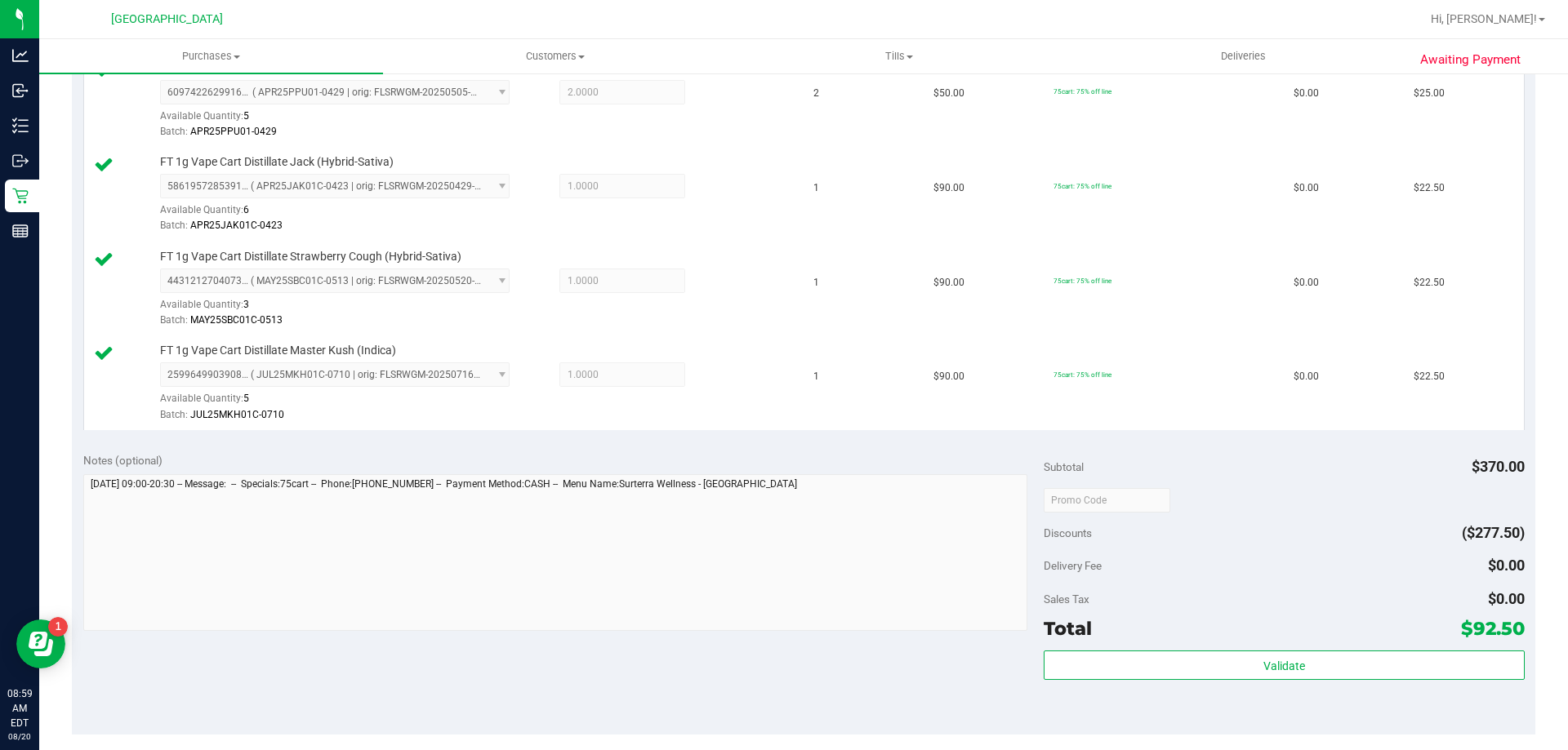
scroll to position [571, 0]
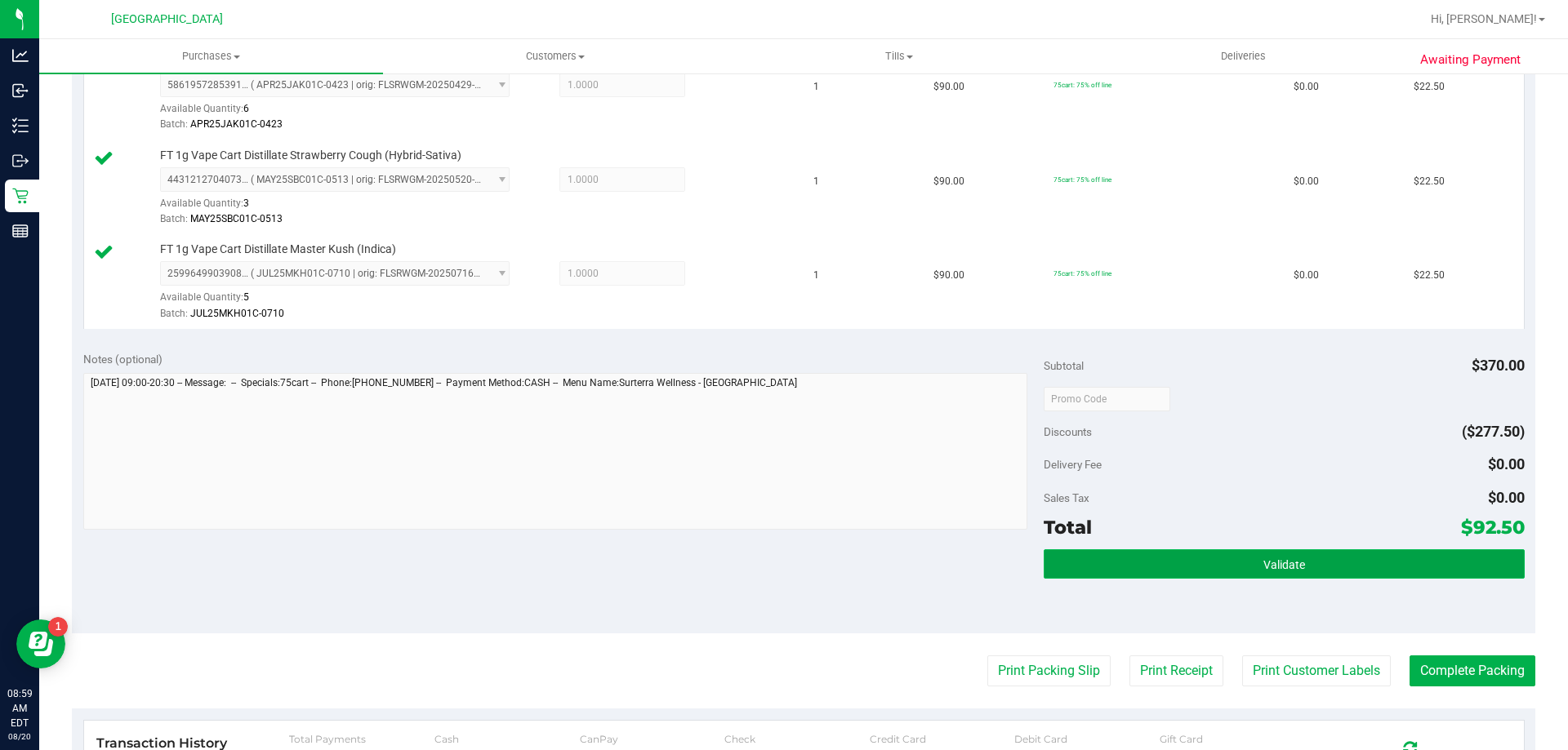
click at [1267, 568] on span "Validate" at bounding box center [1284, 564] width 42 height 13
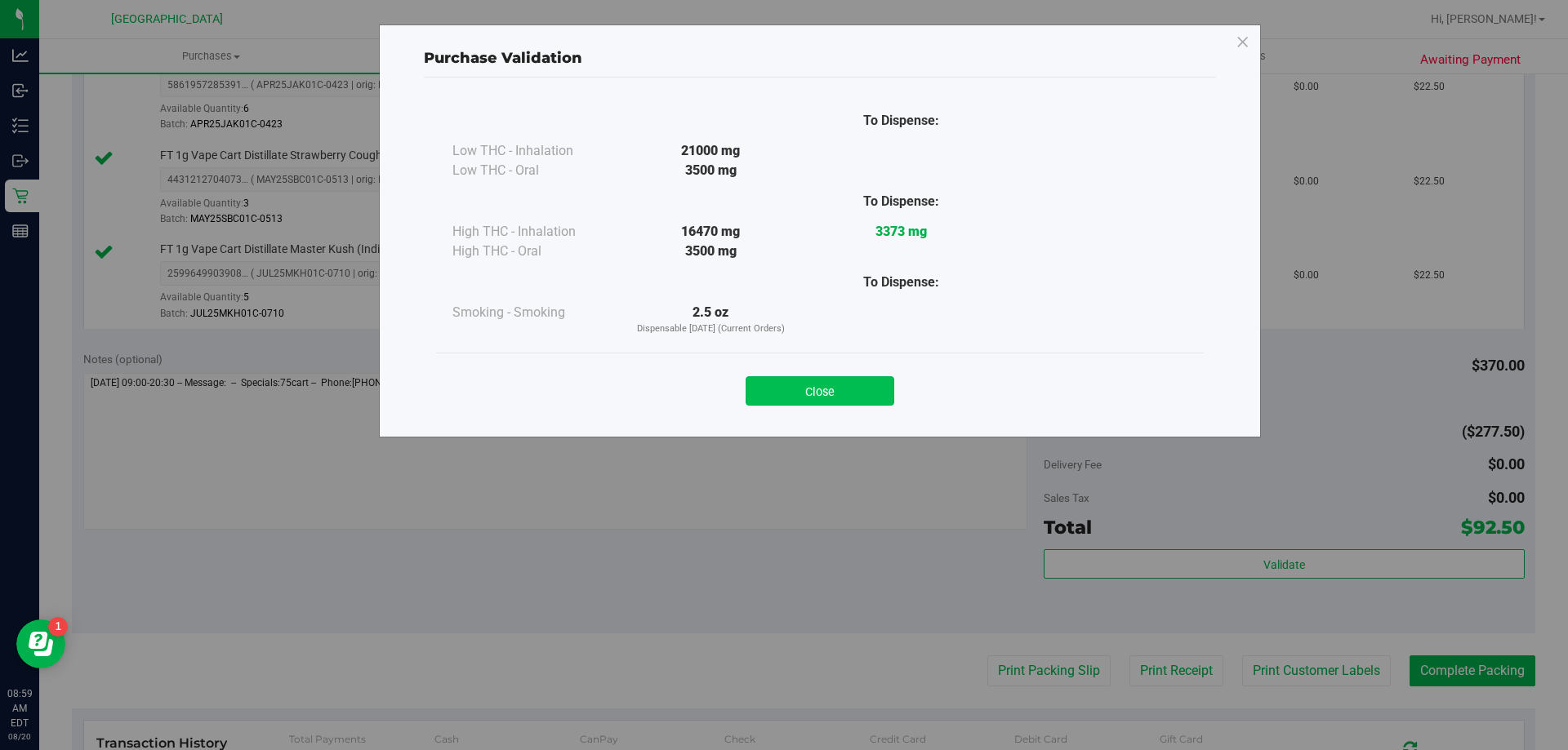
click at [833, 386] on button "Close" at bounding box center [820, 391] width 148 height 30
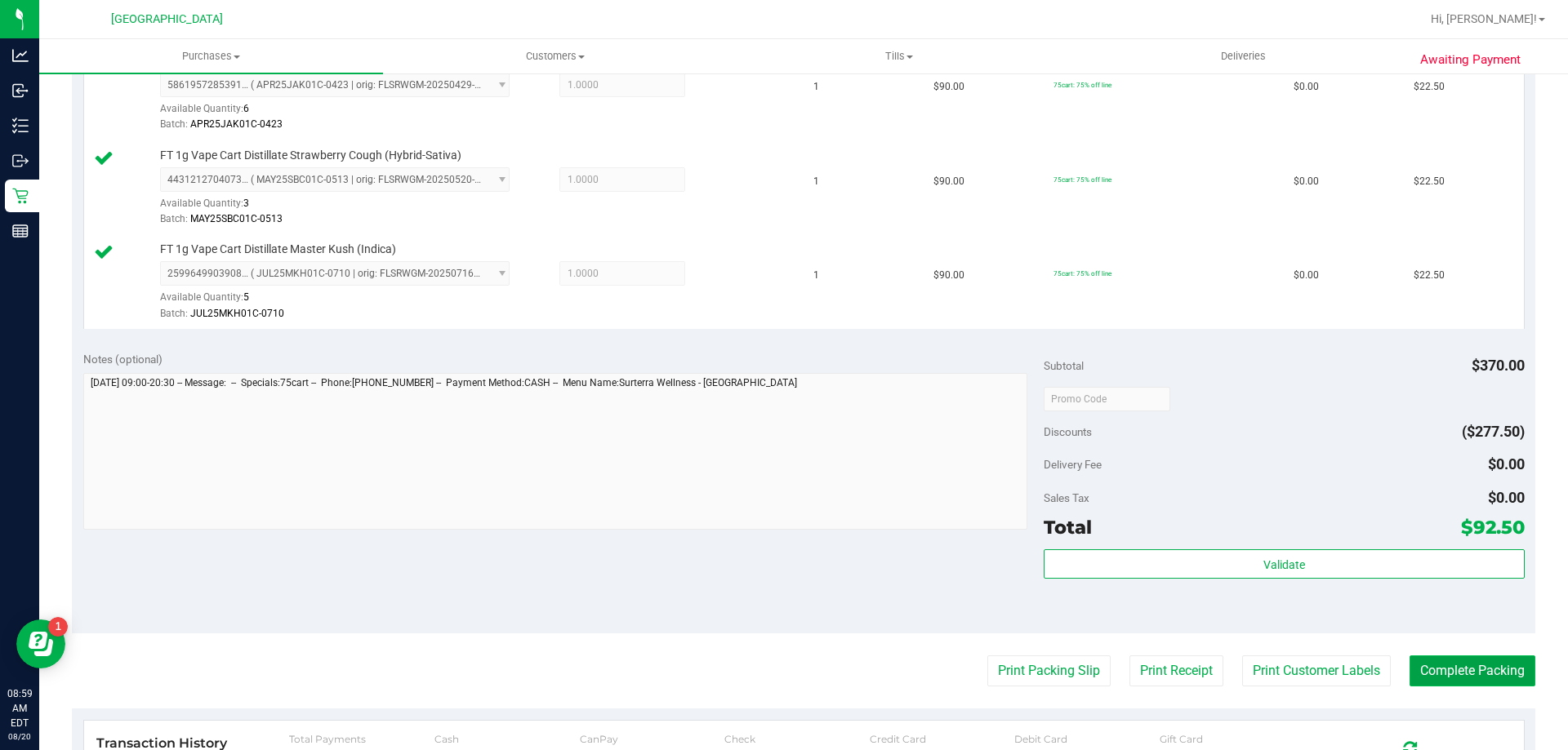
click at [1479, 670] on button "Complete Packing" at bounding box center [1472, 670] width 126 height 31
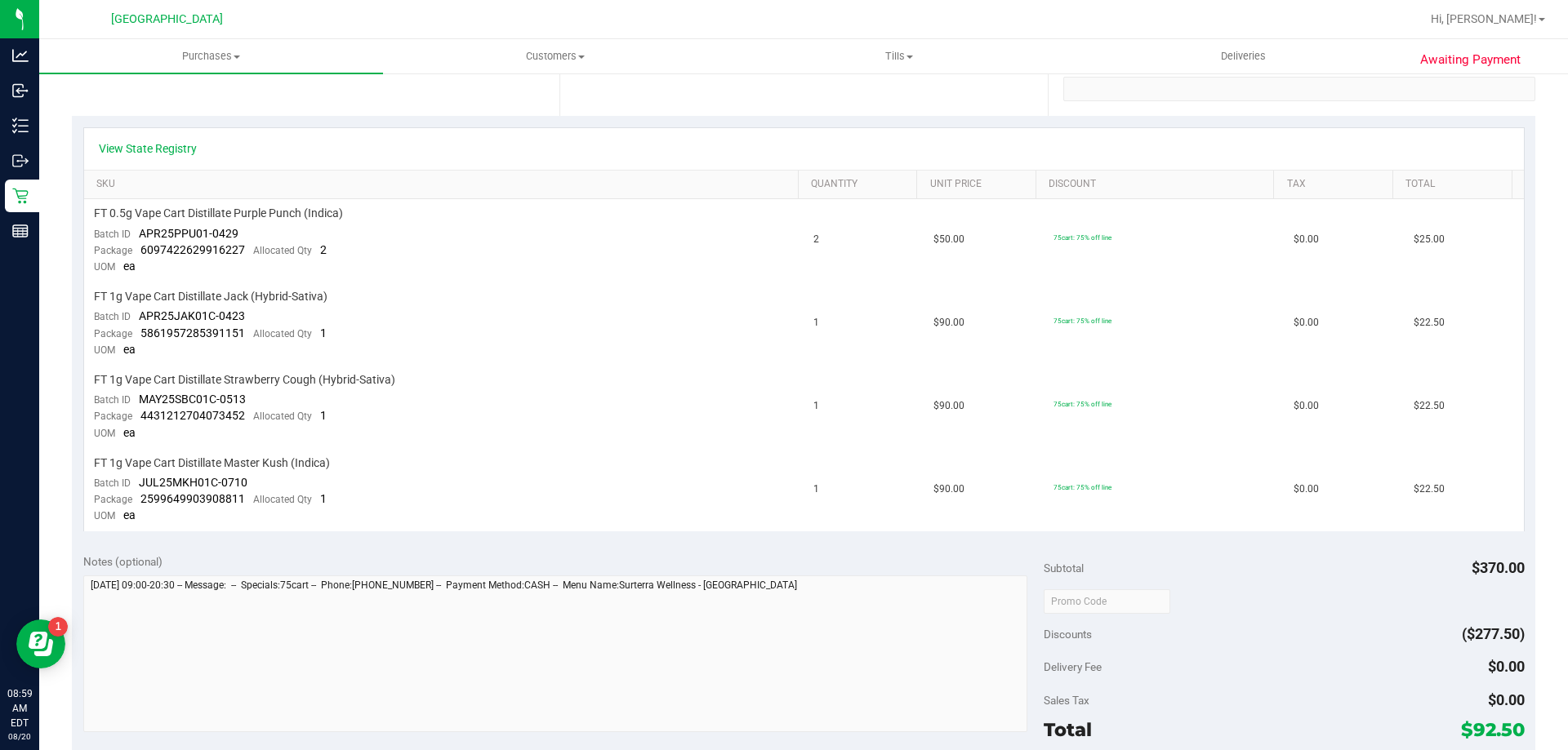
scroll to position [327, 0]
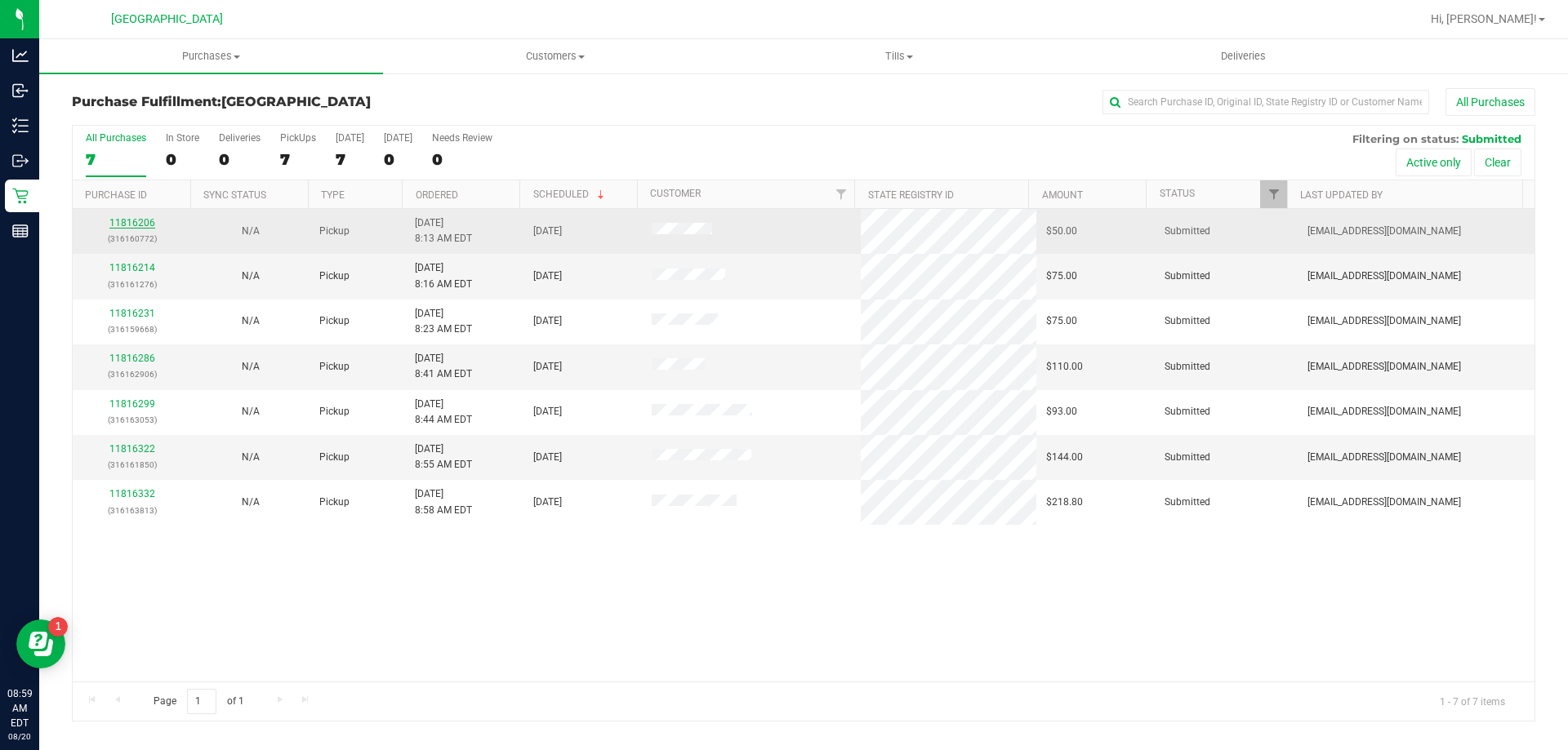
click at [133, 224] on link "11816206" at bounding box center [133, 223] width 46 height 12
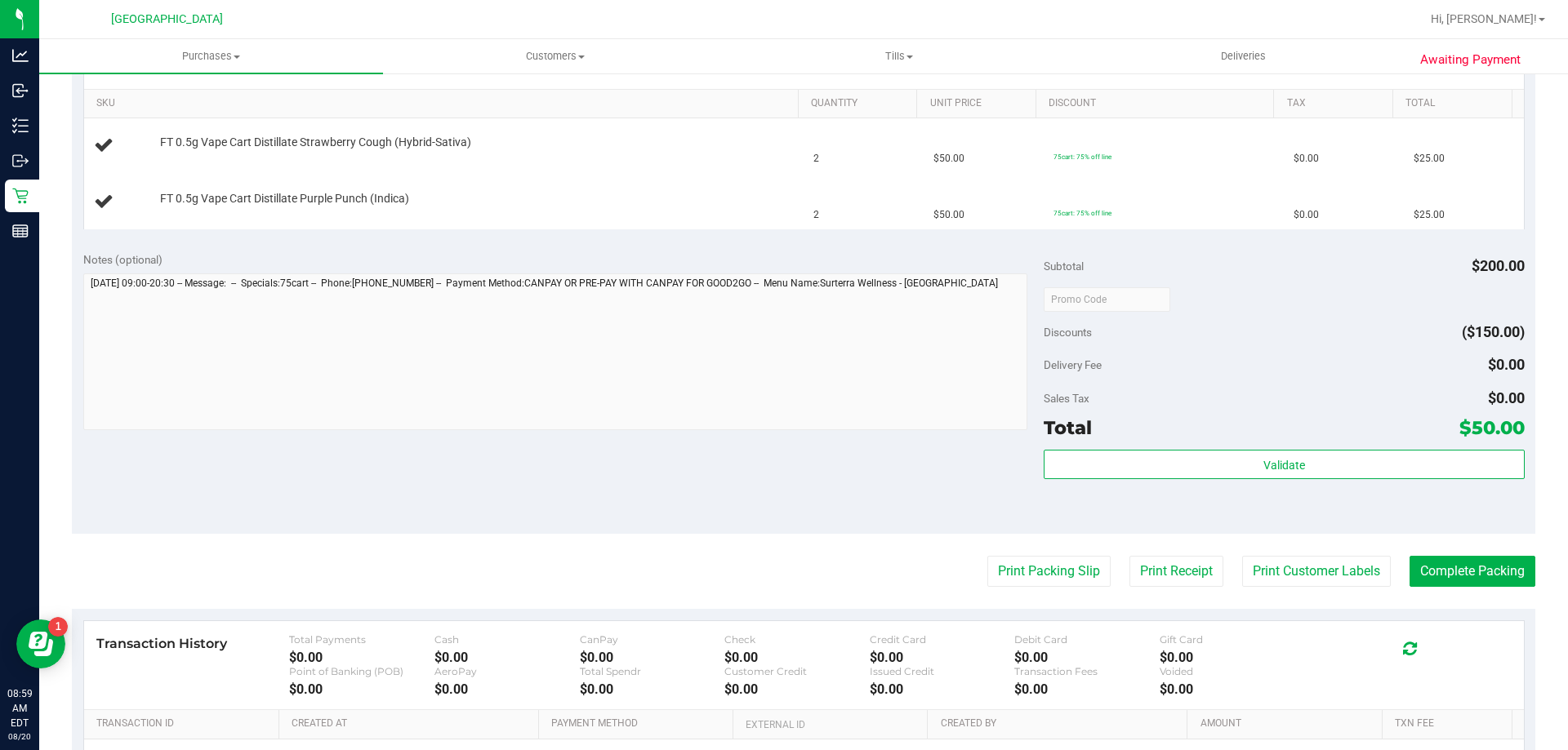
scroll to position [408, 0]
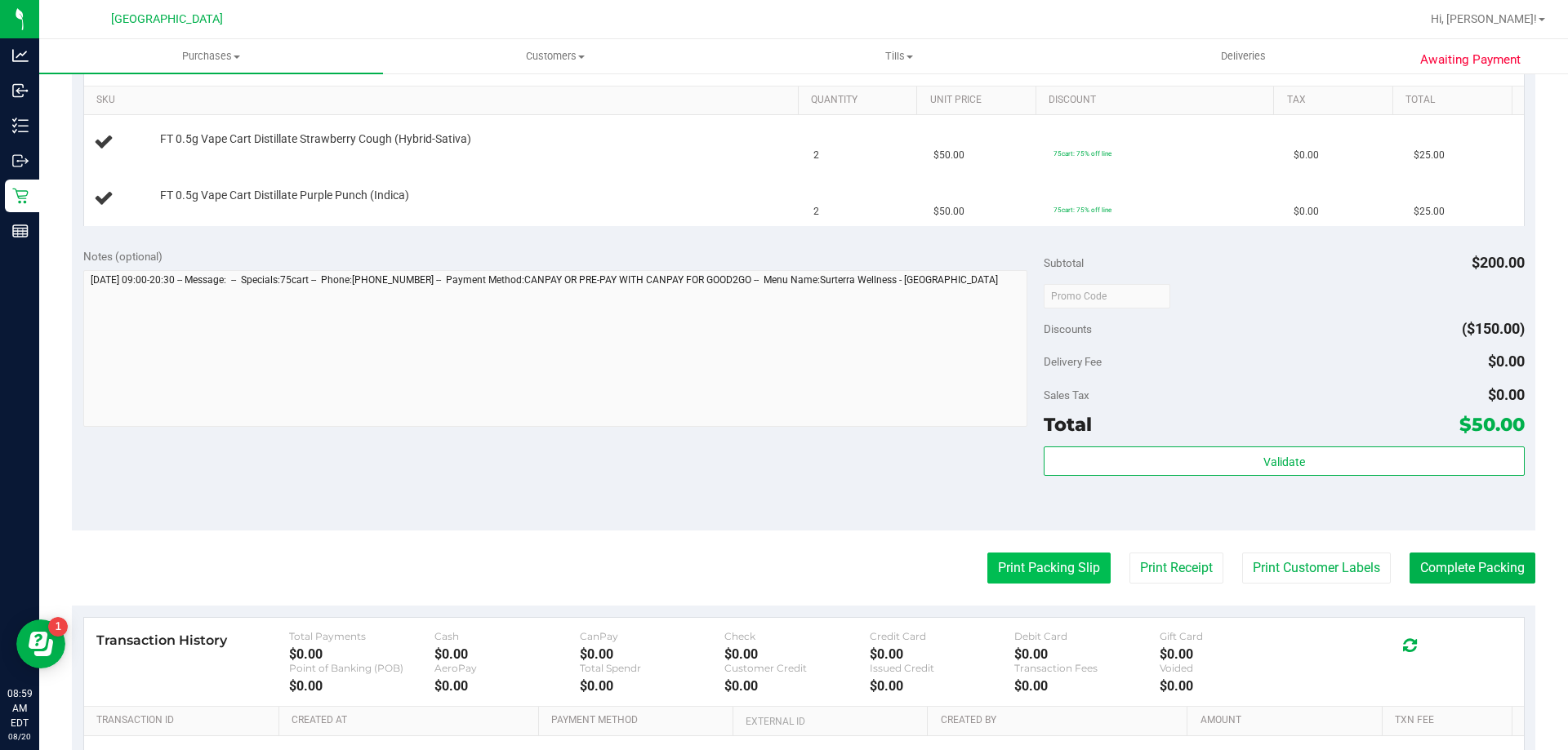
click at [1033, 554] on button "Print Packing Slip" at bounding box center [1048, 567] width 124 height 31
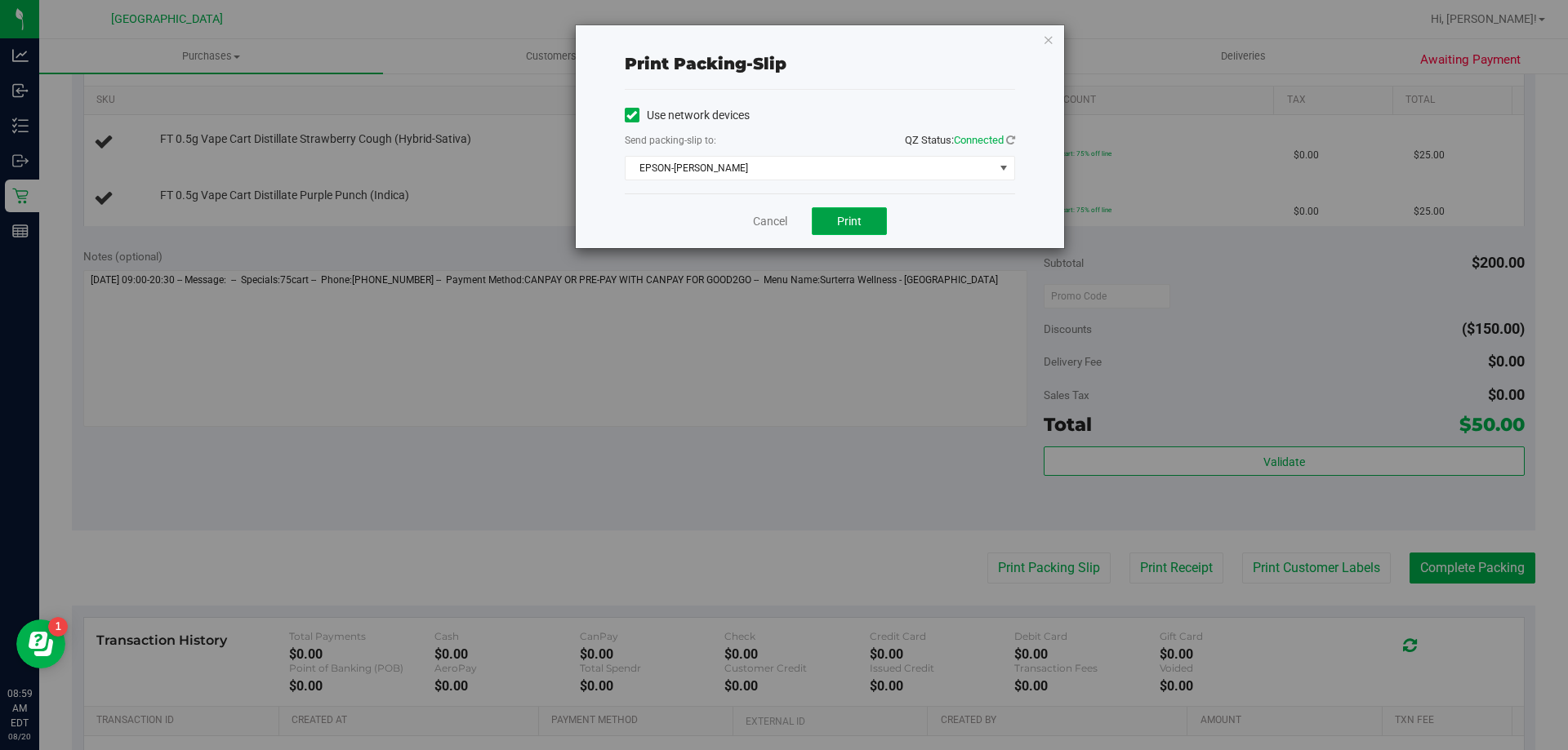
click at [861, 222] on button "Print" at bounding box center [849, 222] width 75 height 28
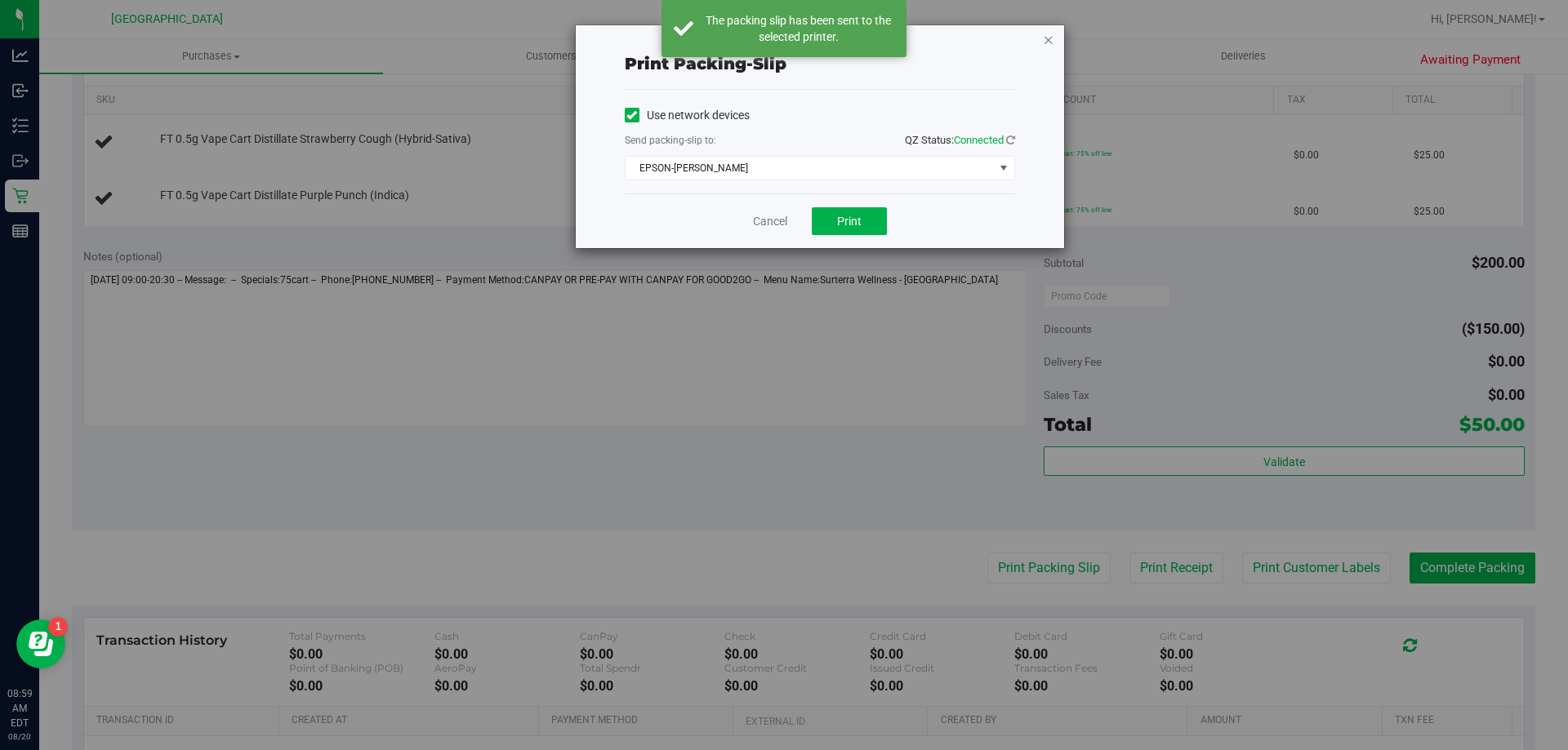
click at [1051, 42] on icon "button" at bounding box center [1048, 40] width 12 height 20
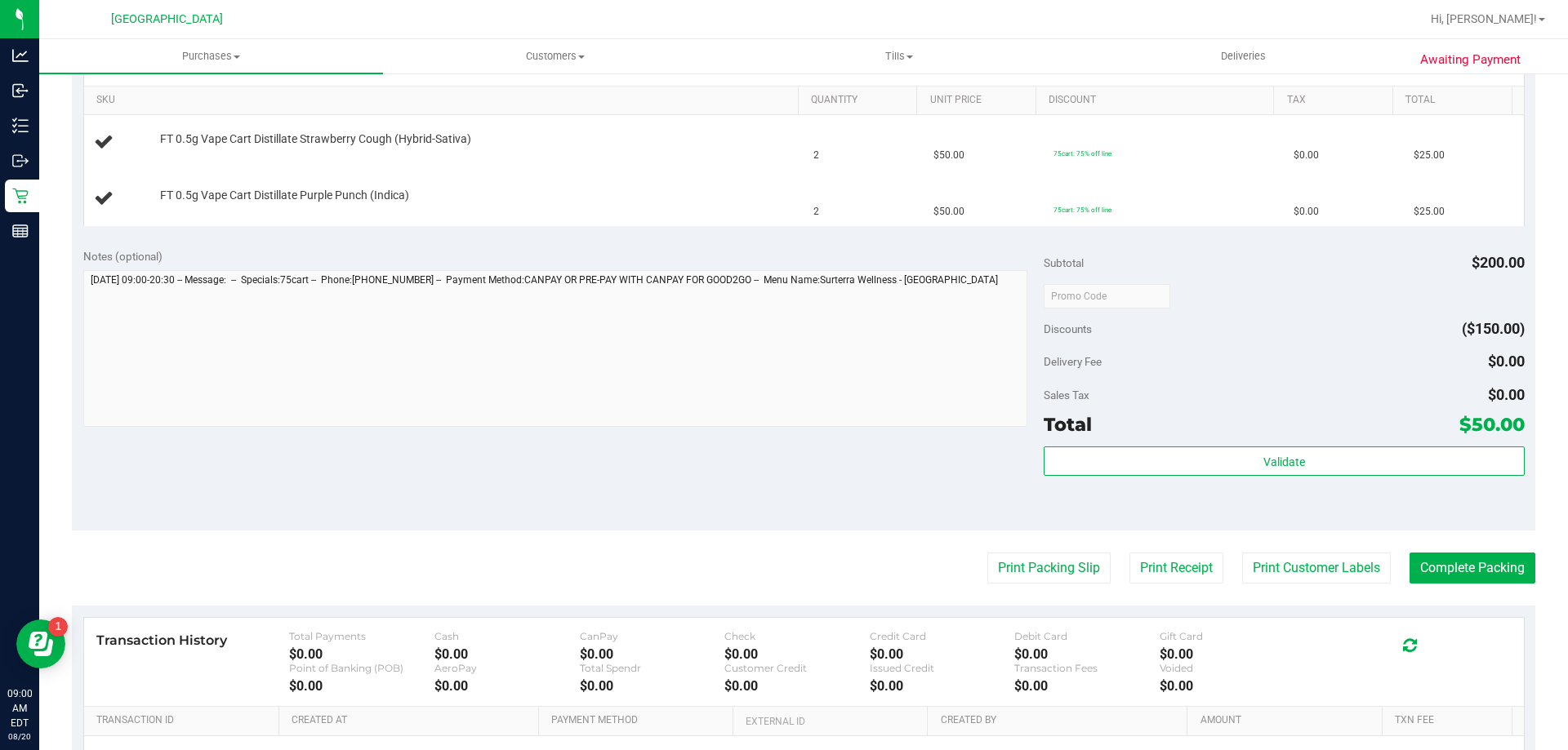
click at [733, 501] on div "Notes (optional) Subtotal $200.00 Discounts ($150.00) Delivery Fee $0.00 Sales …" at bounding box center [804, 383] width 1463 height 294
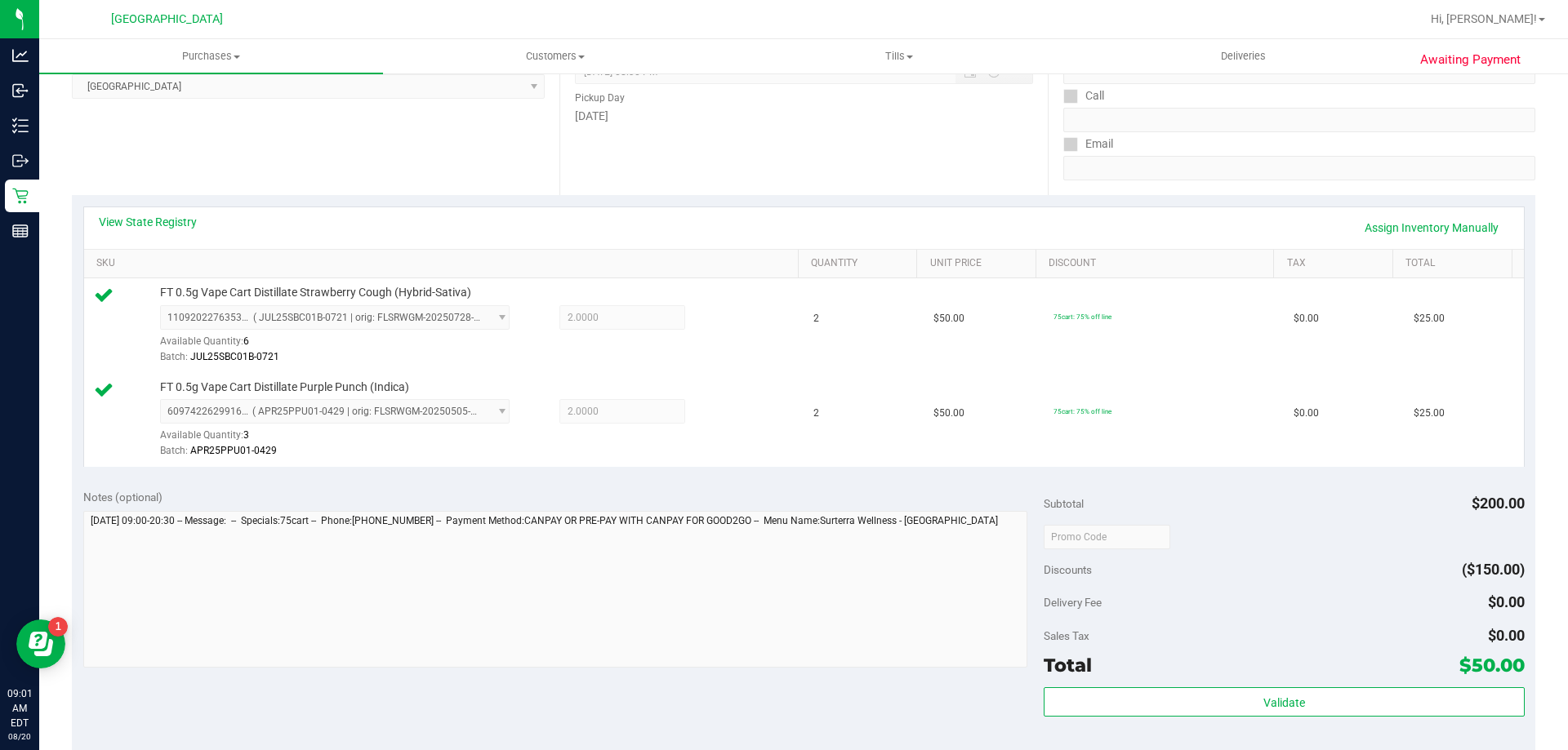
scroll to position [327, 0]
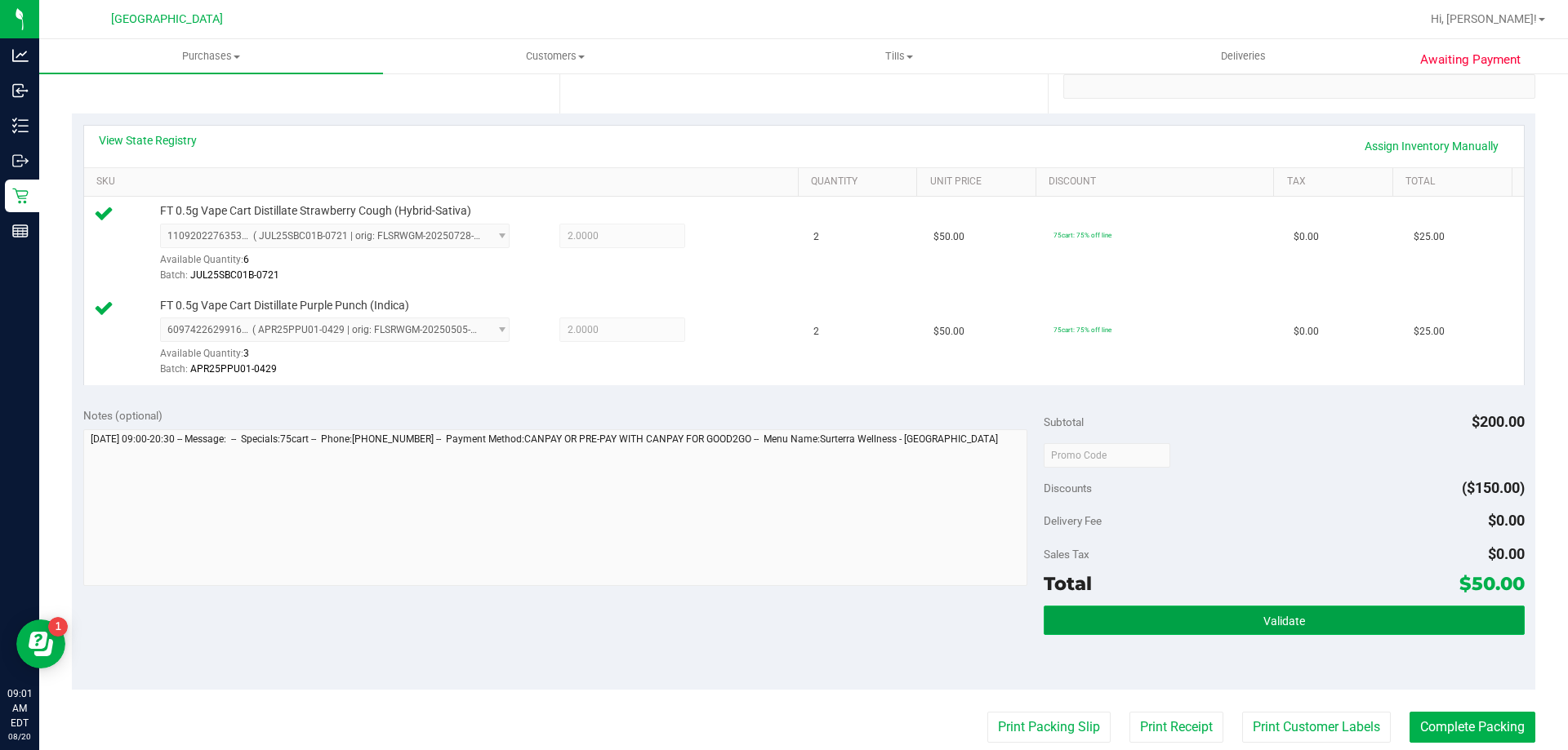
click at [1280, 609] on button "Validate" at bounding box center [1283, 620] width 480 height 30
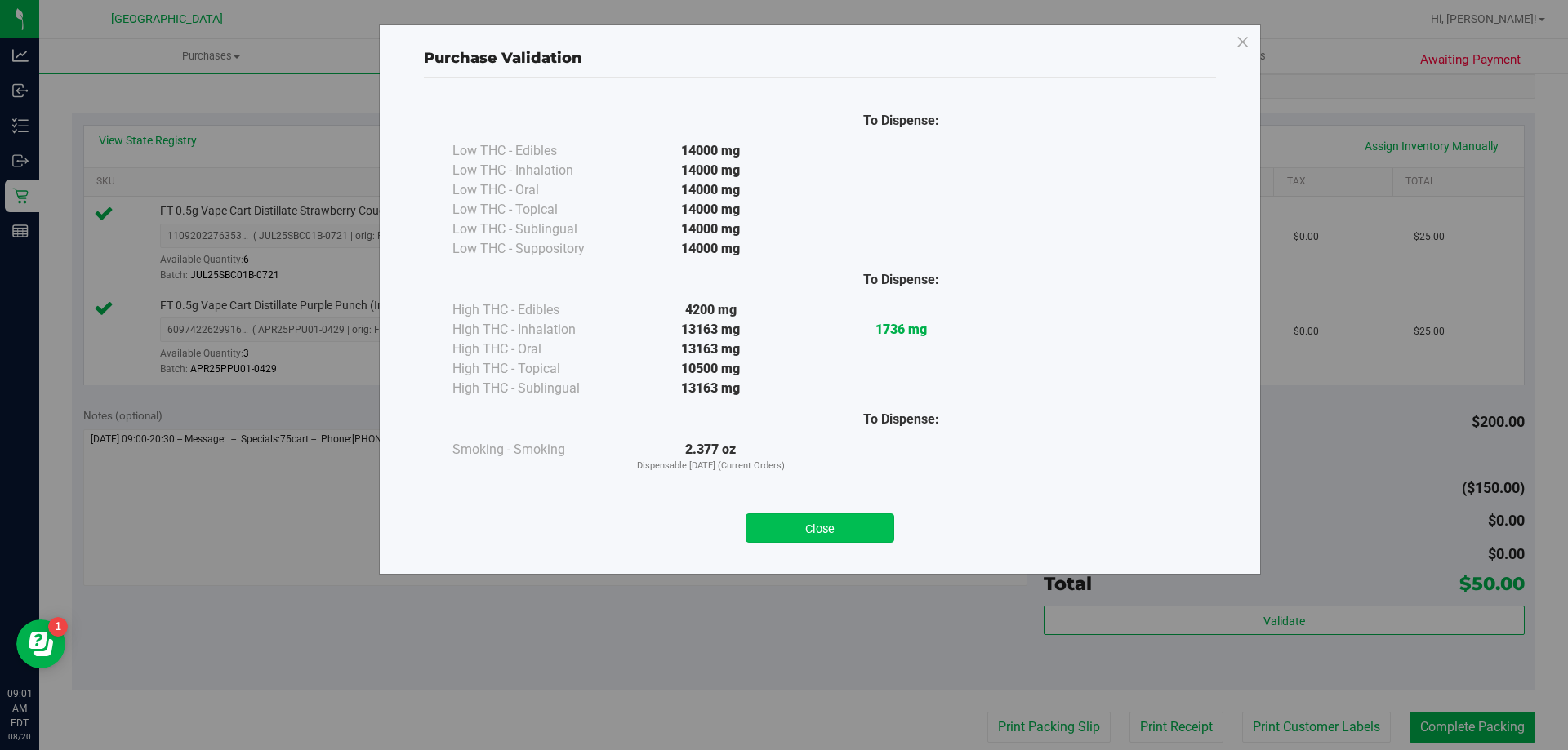
click at [796, 528] on button "Close" at bounding box center [820, 528] width 148 height 30
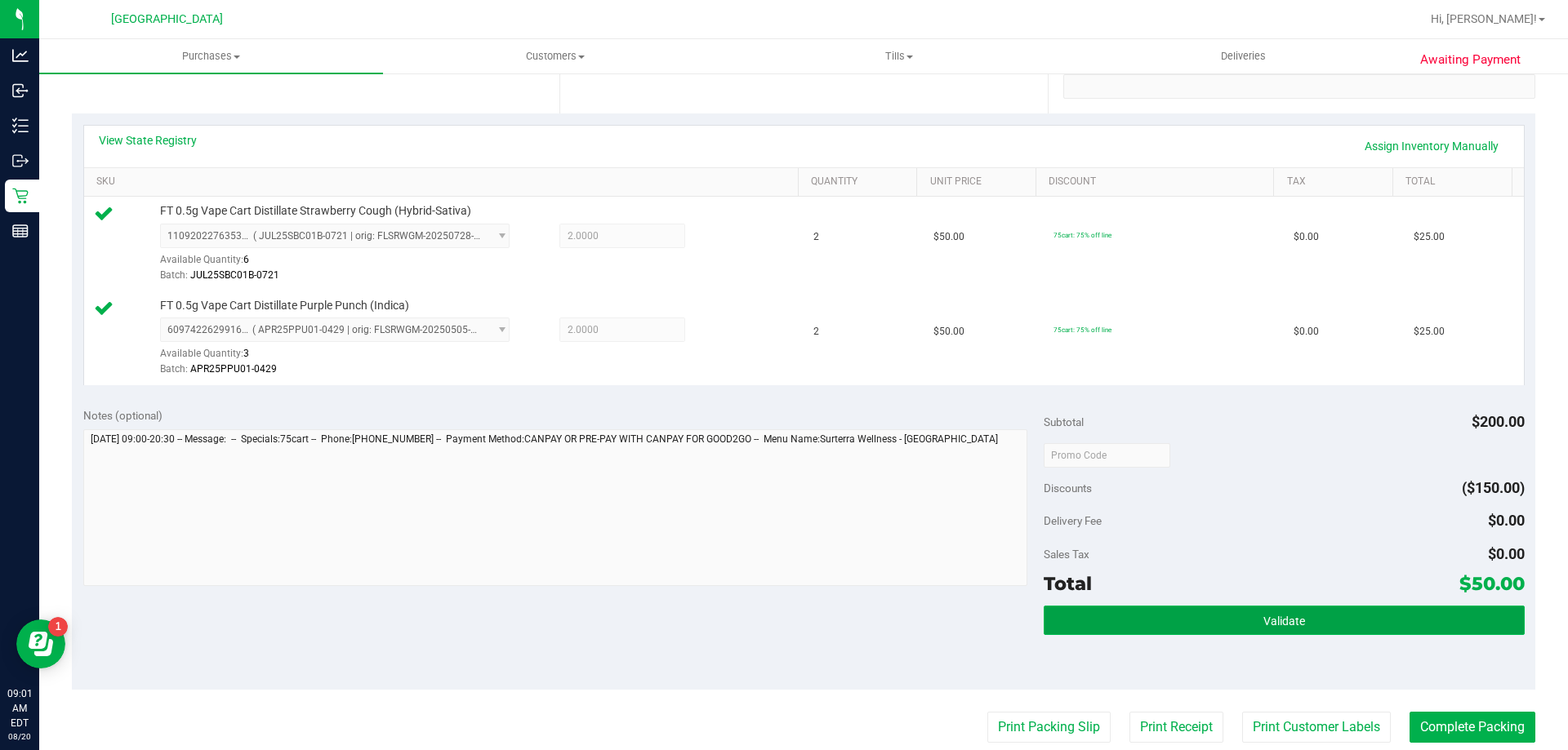
click at [1303, 617] on button "Validate" at bounding box center [1283, 620] width 480 height 30
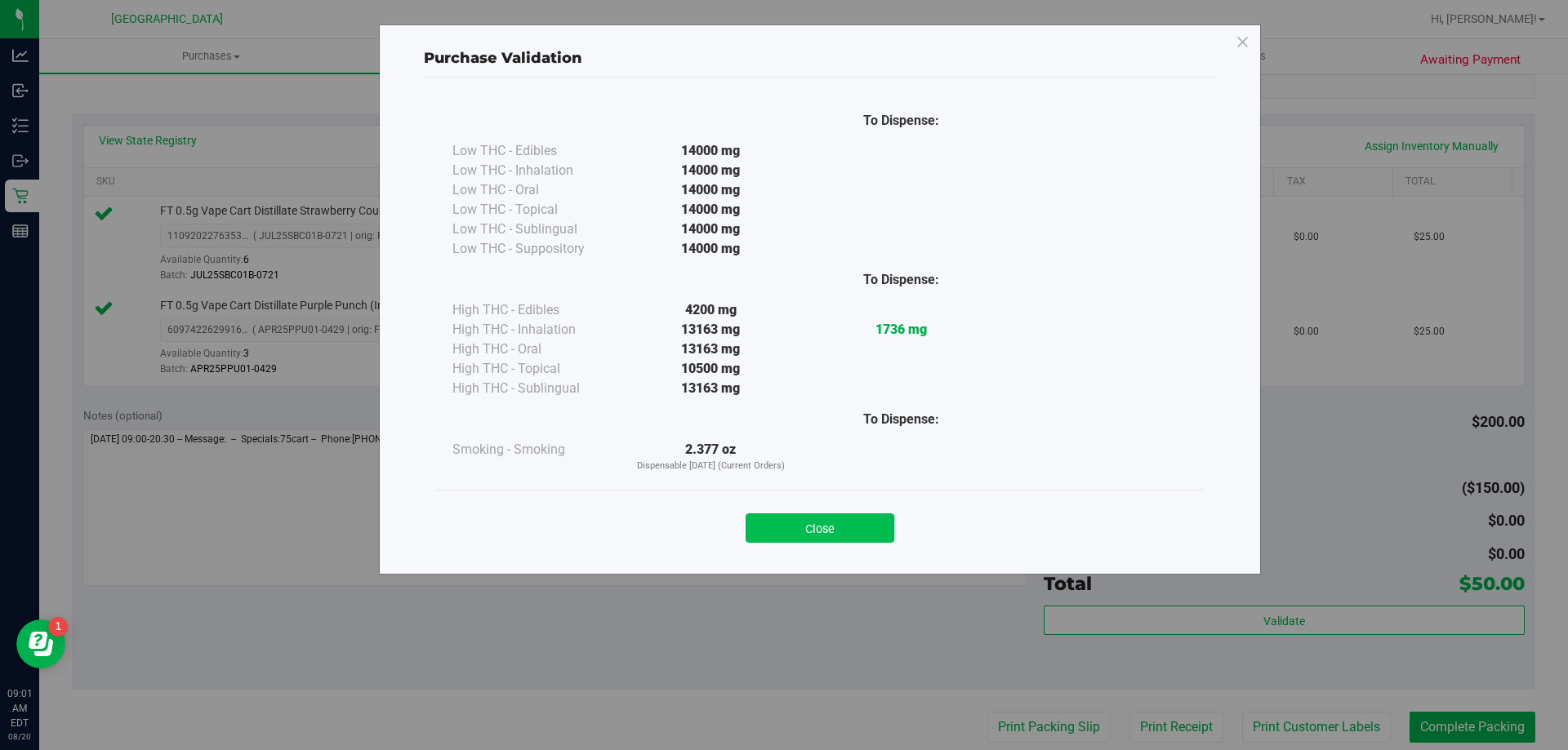
click at [835, 524] on button "Close" at bounding box center [820, 528] width 148 height 30
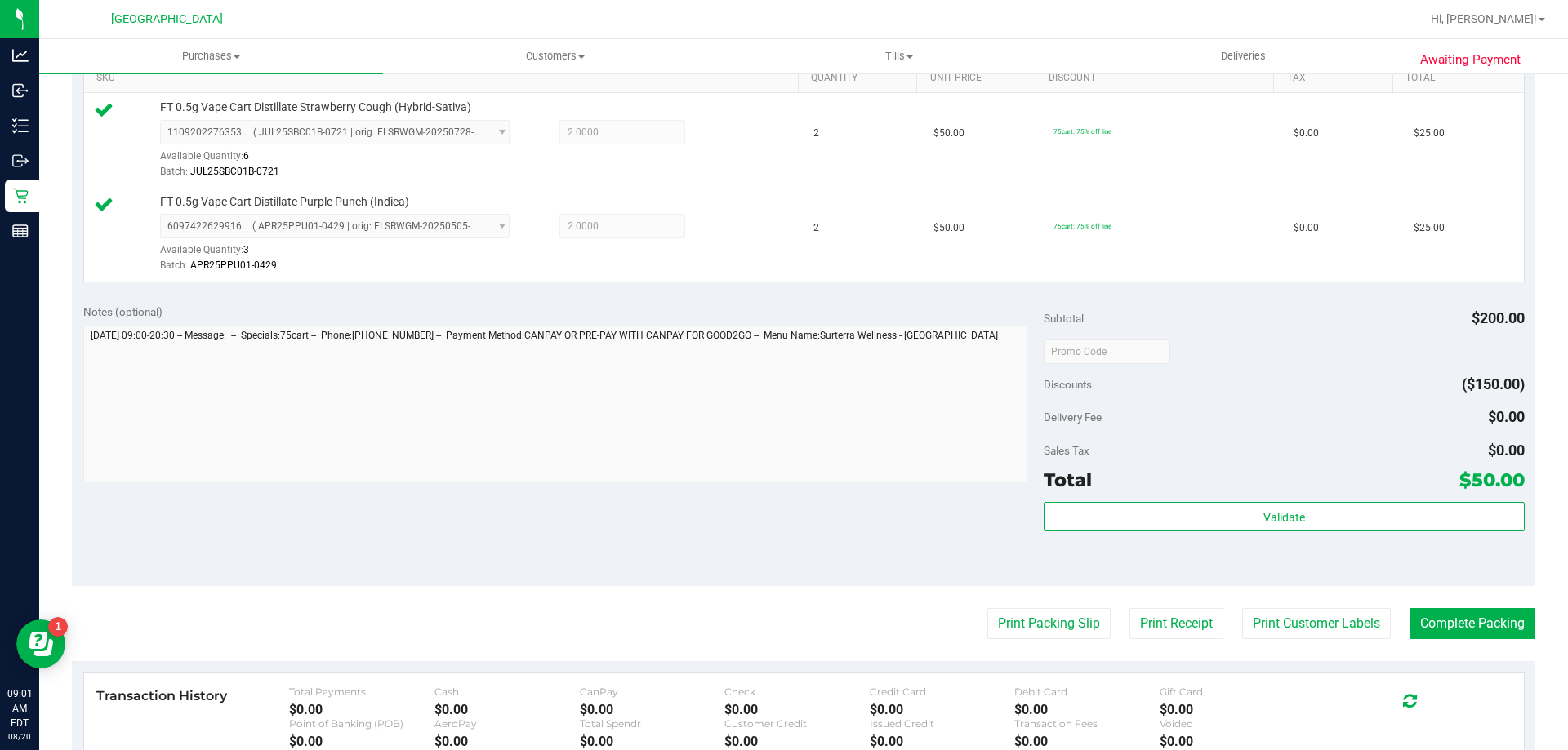
scroll to position [490, 0]
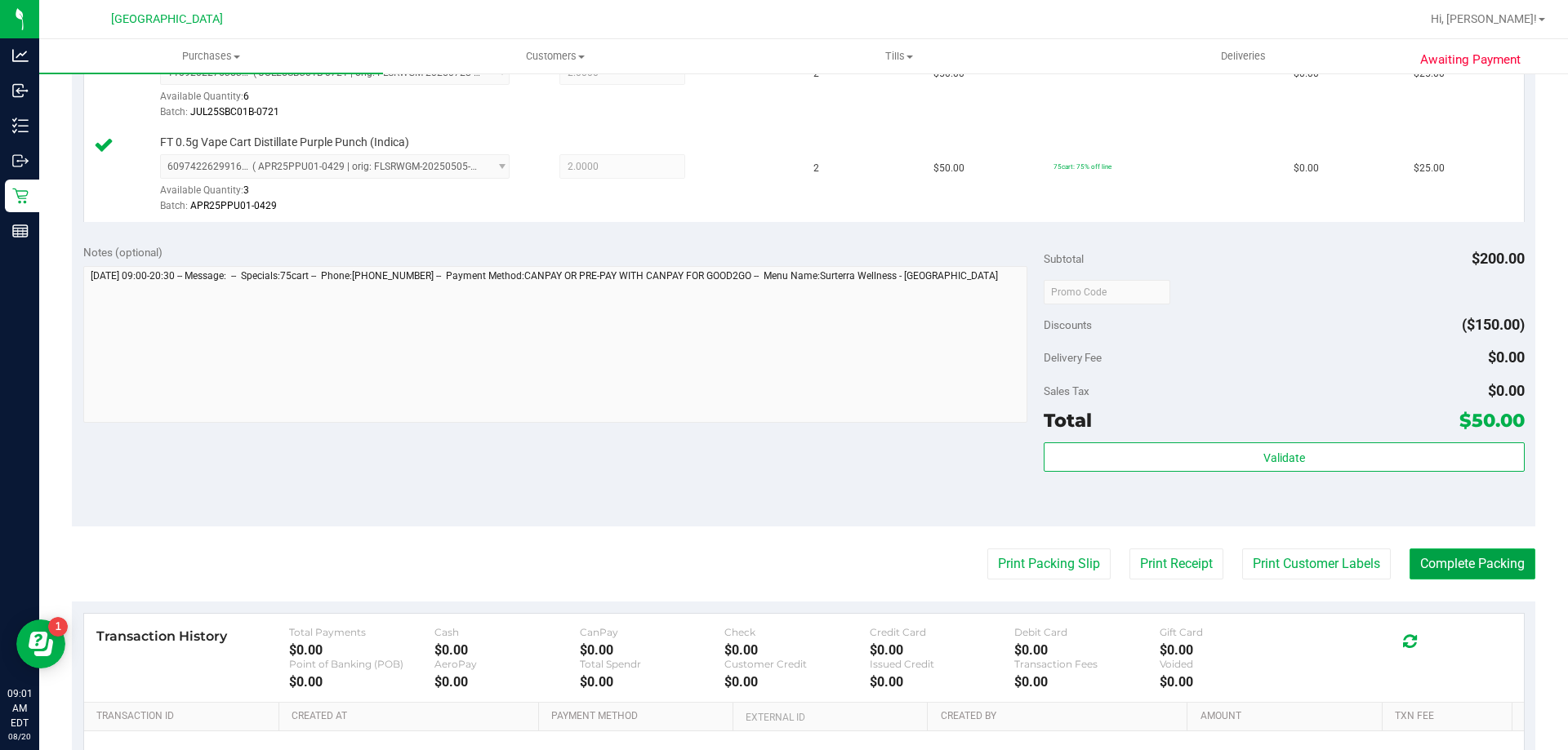
click at [1447, 566] on button "Complete Packing" at bounding box center [1472, 563] width 126 height 31
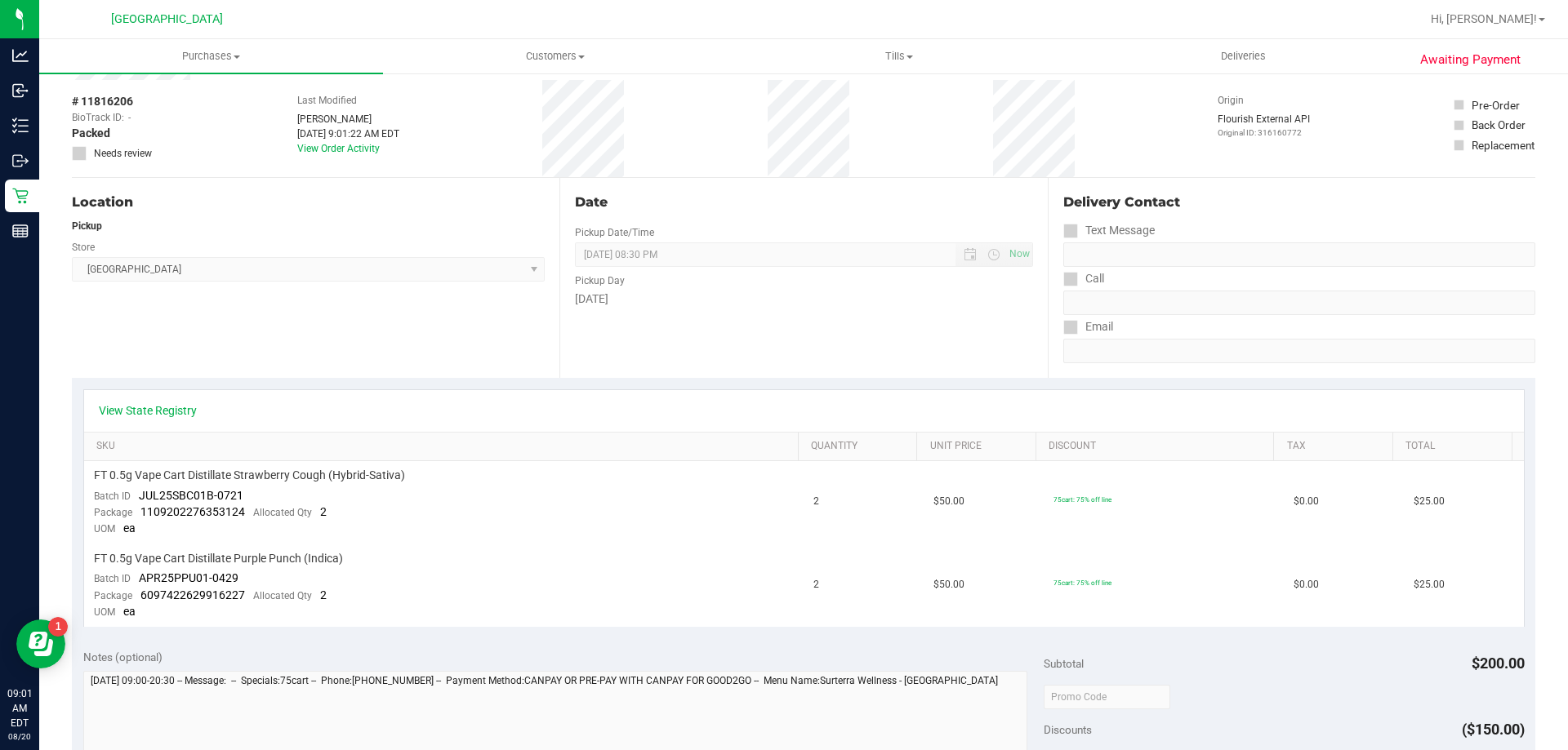
scroll to position [244, 0]
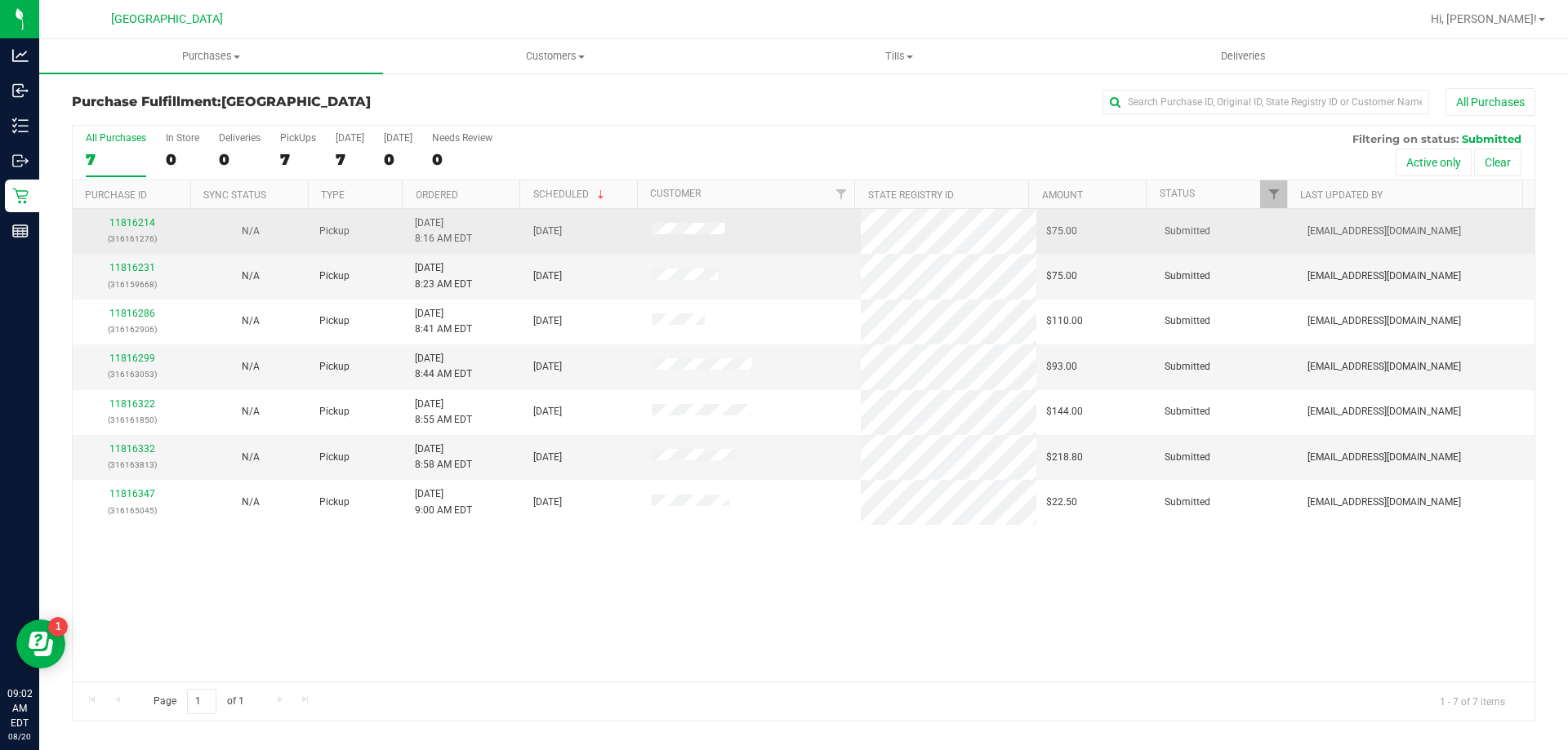
click at [128, 235] on p "(316161276)" at bounding box center [132, 238] width 99 height 16
click at [130, 226] on link "11816214" at bounding box center [133, 223] width 46 height 12
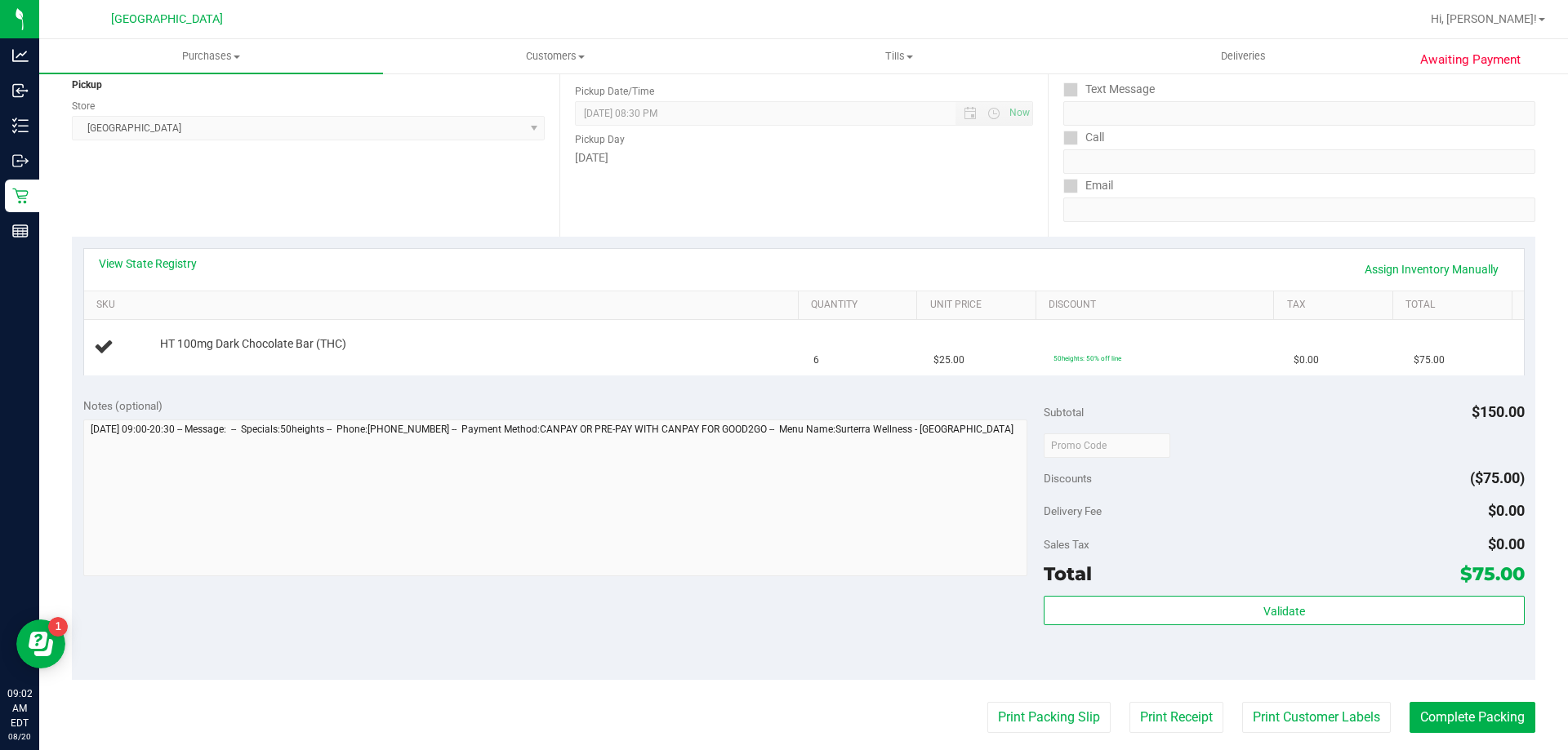
scroll to position [408, 0]
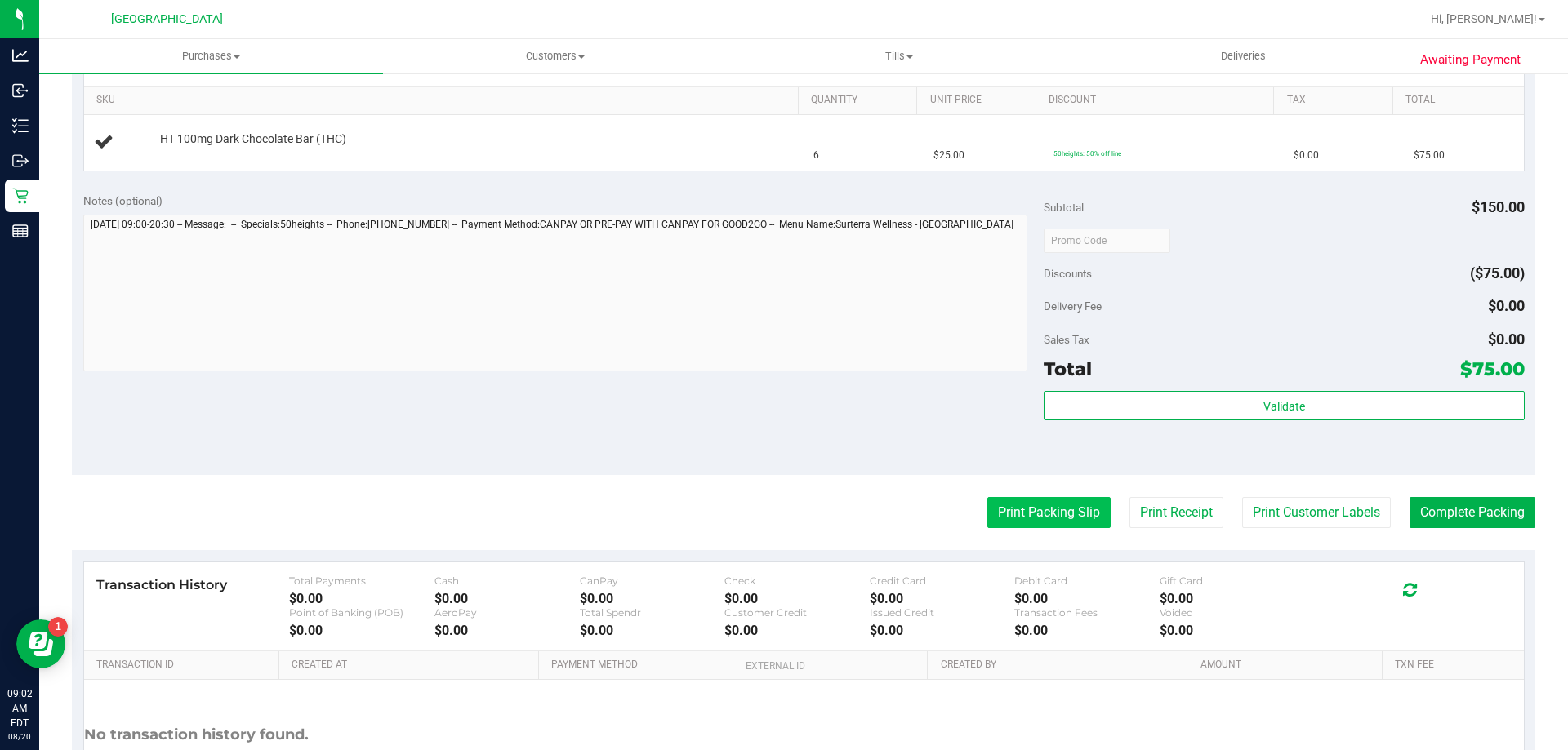
click at [1029, 525] on button "Print Packing Slip" at bounding box center [1048, 512] width 124 height 31
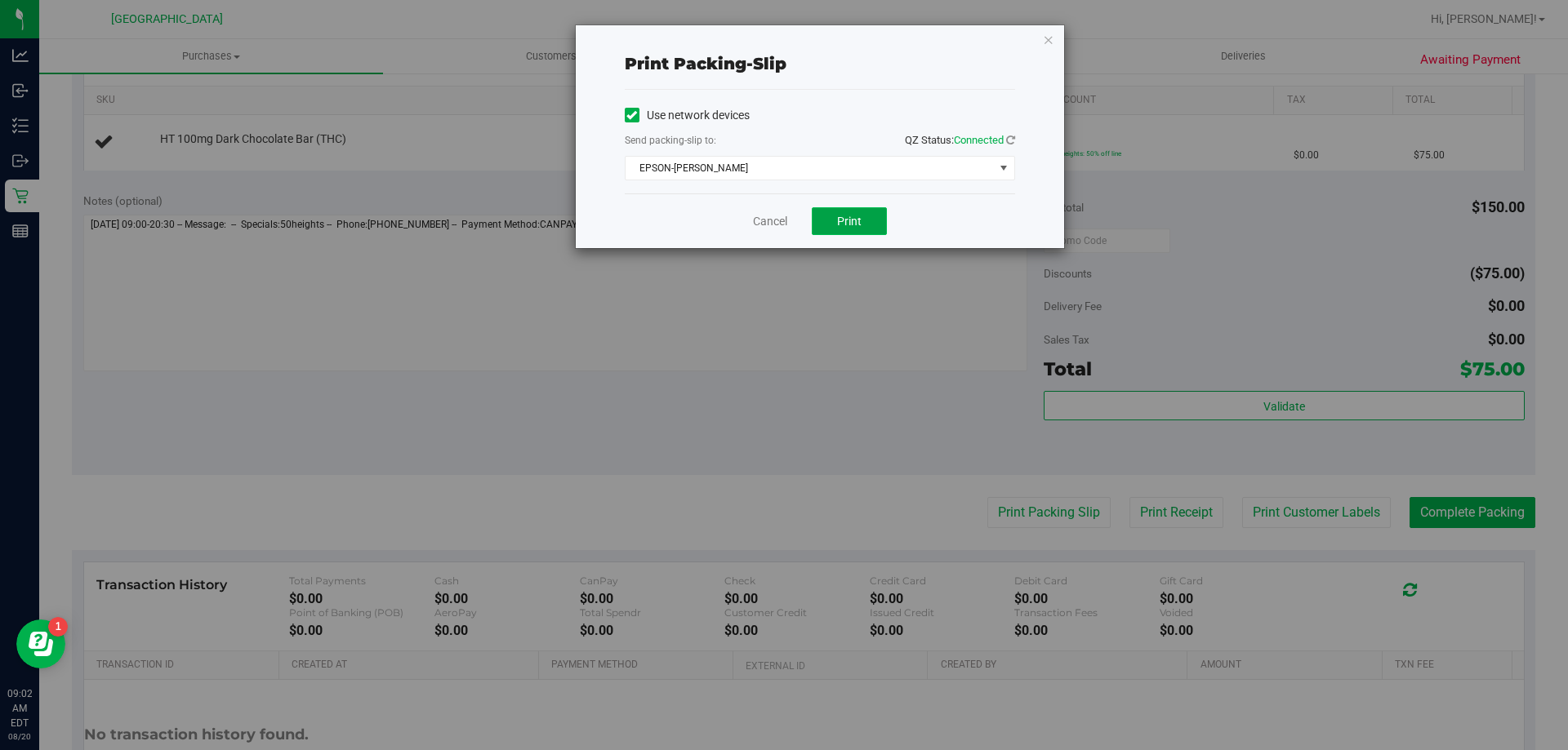
click at [852, 234] on button "Print" at bounding box center [849, 222] width 75 height 28
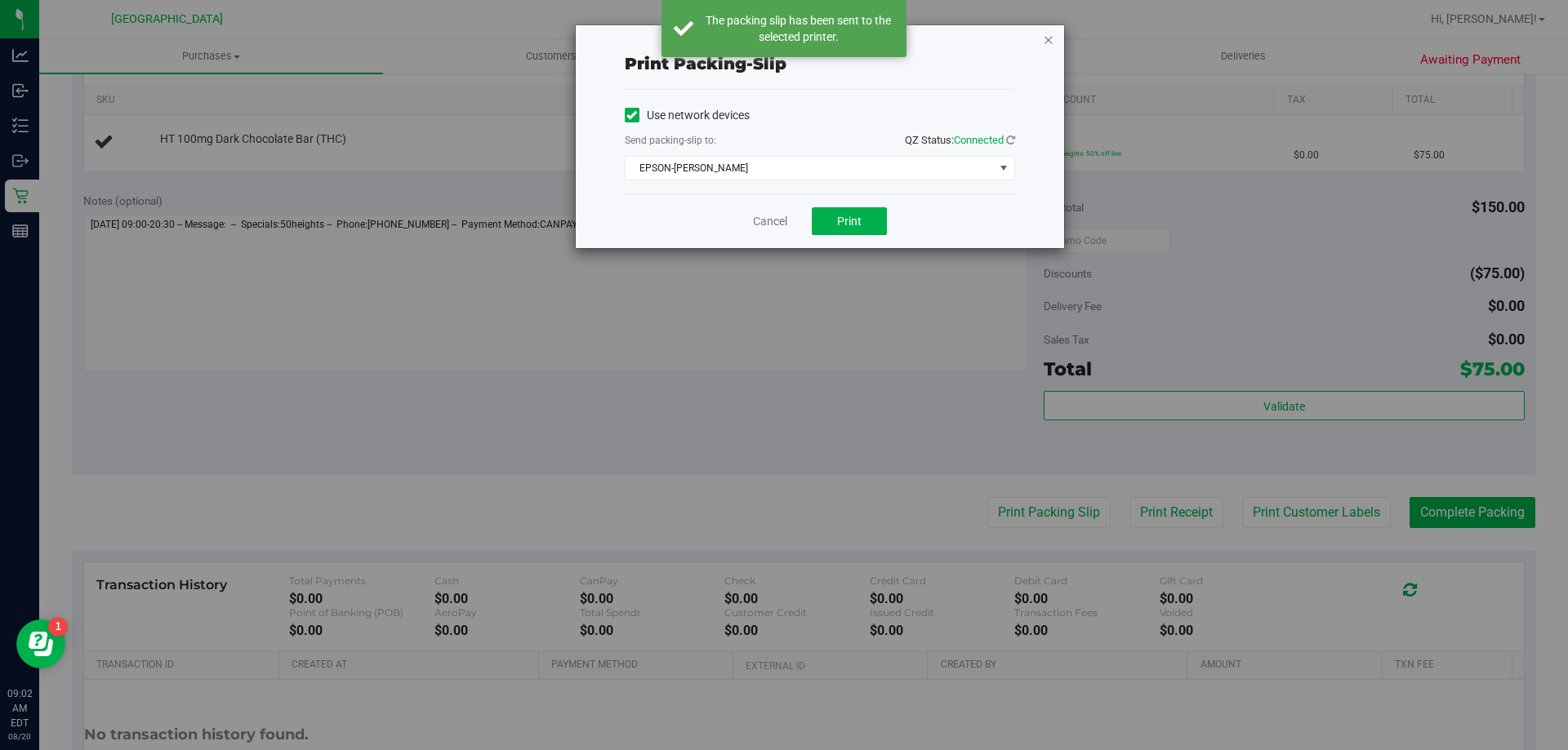
click at [1044, 36] on icon "button" at bounding box center [1048, 40] width 12 height 20
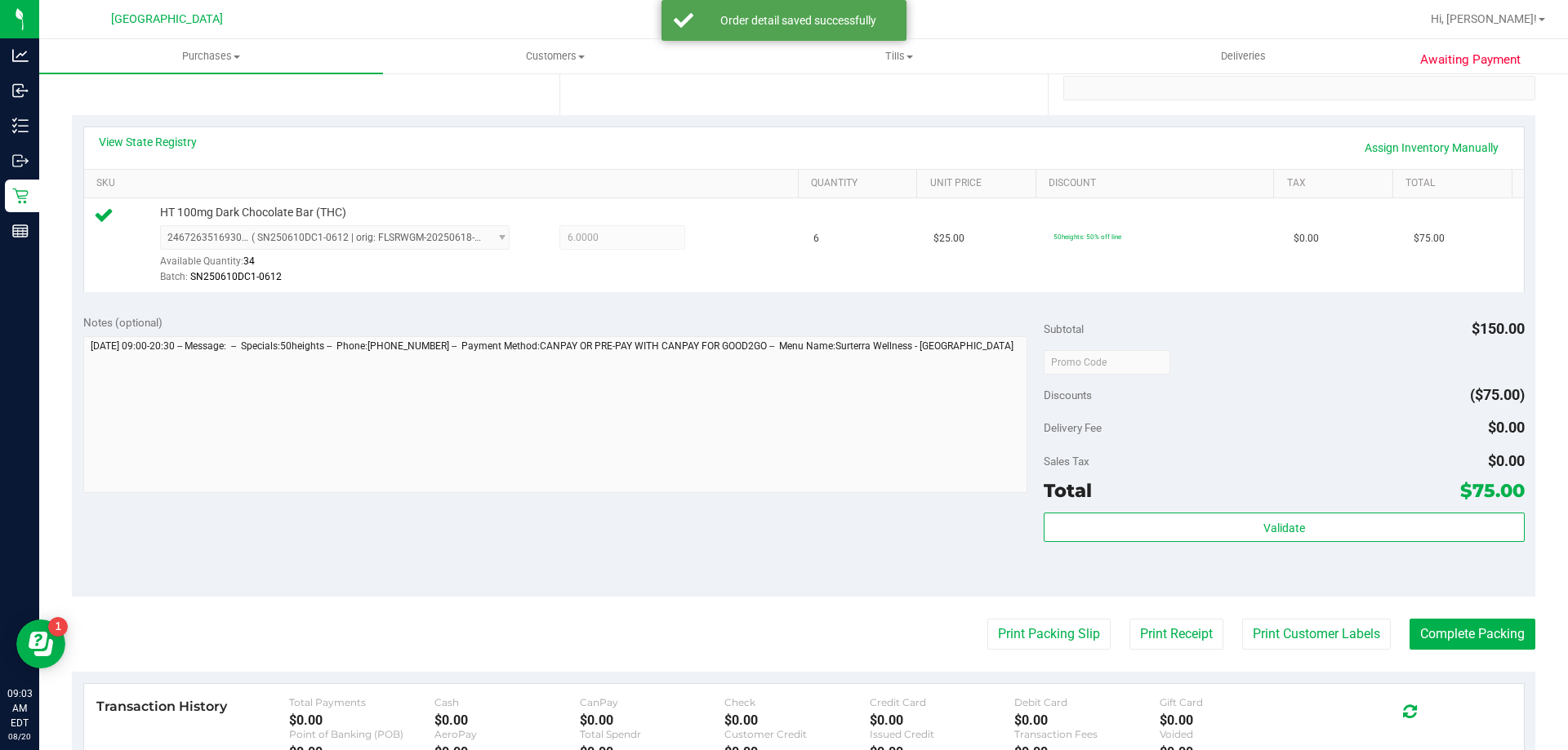
scroll to position [244, 0]
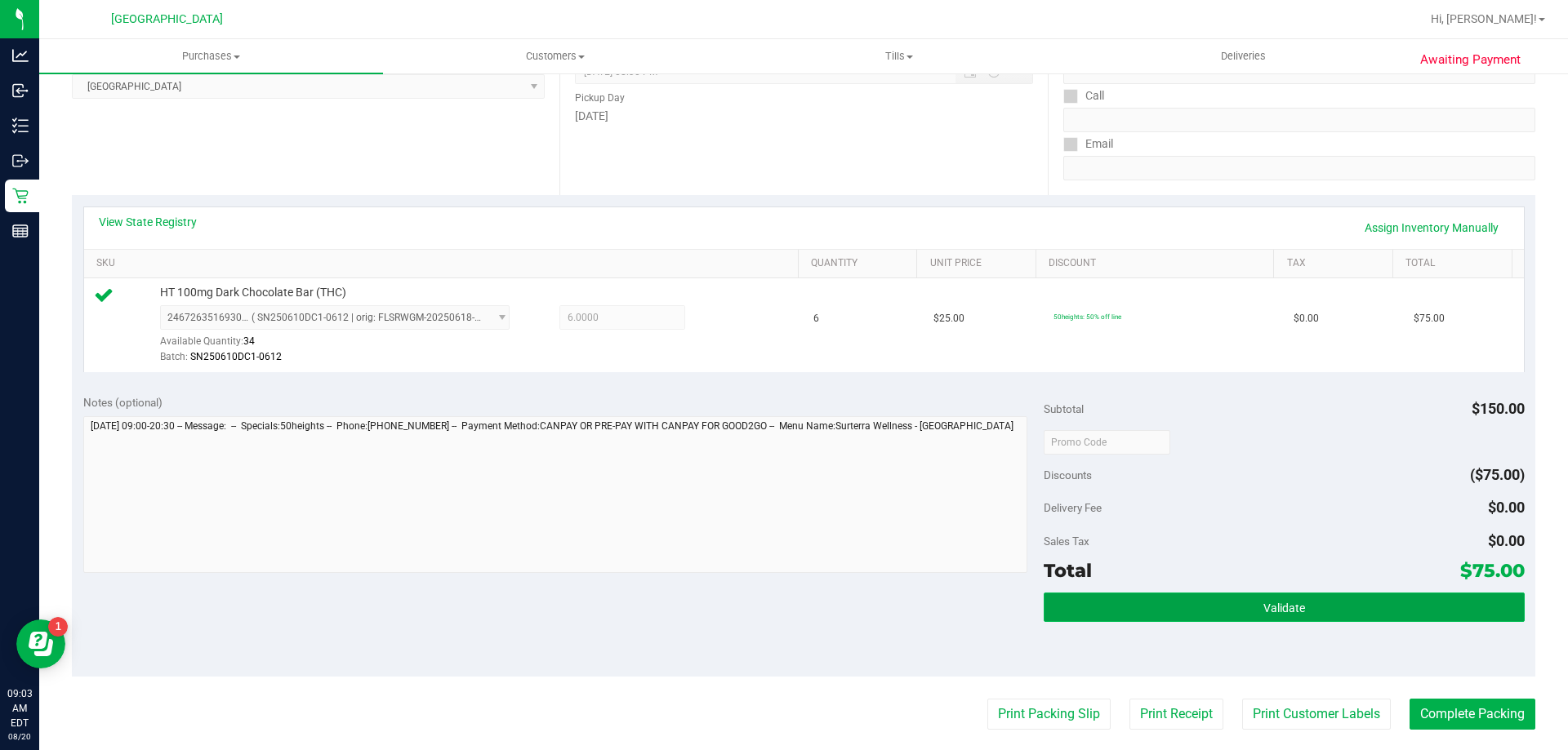
click at [1256, 616] on button "Validate" at bounding box center [1283, 608] width 480 height 30
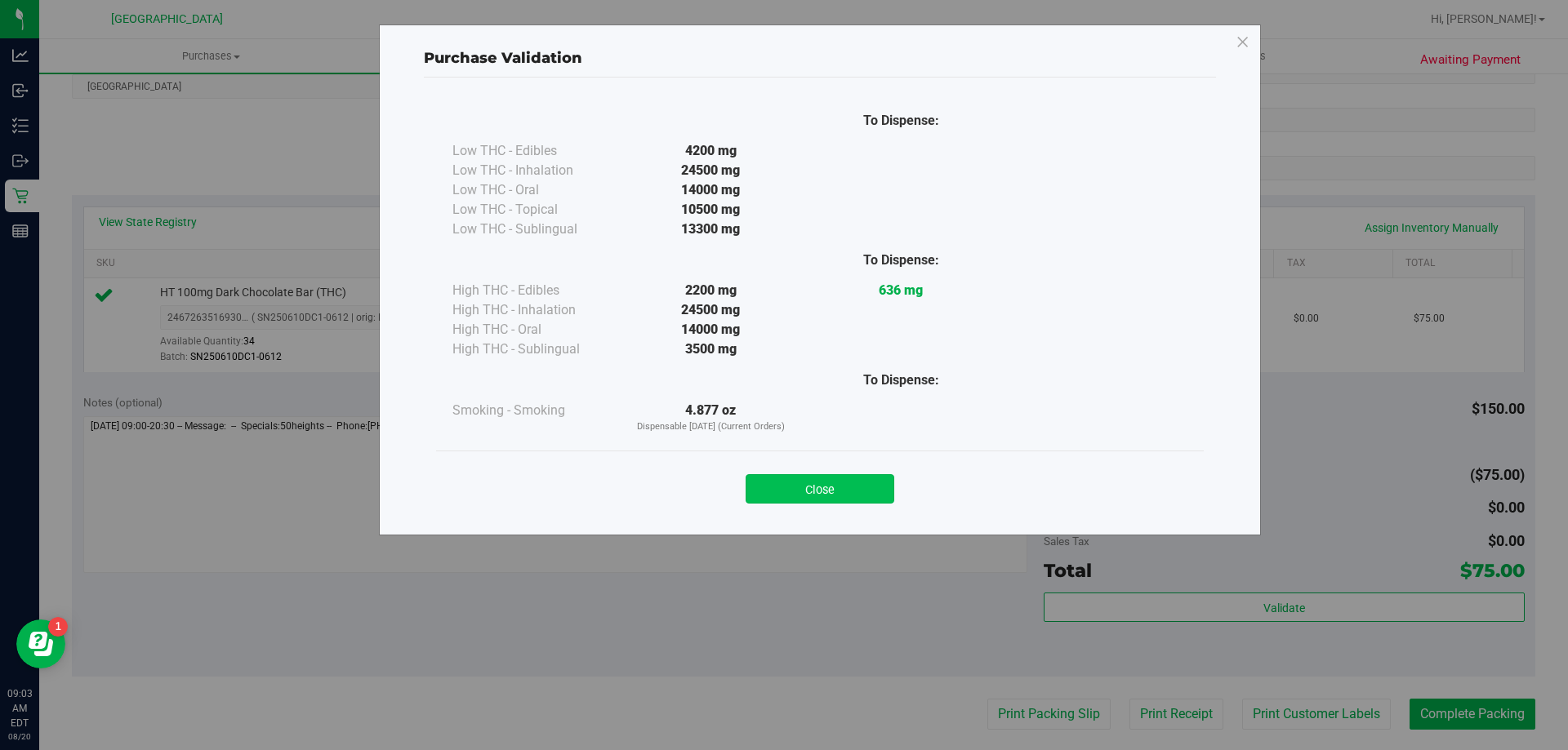
click at [851, 486] on button "Close" at bounding box center [820, 489] width 148 height 30
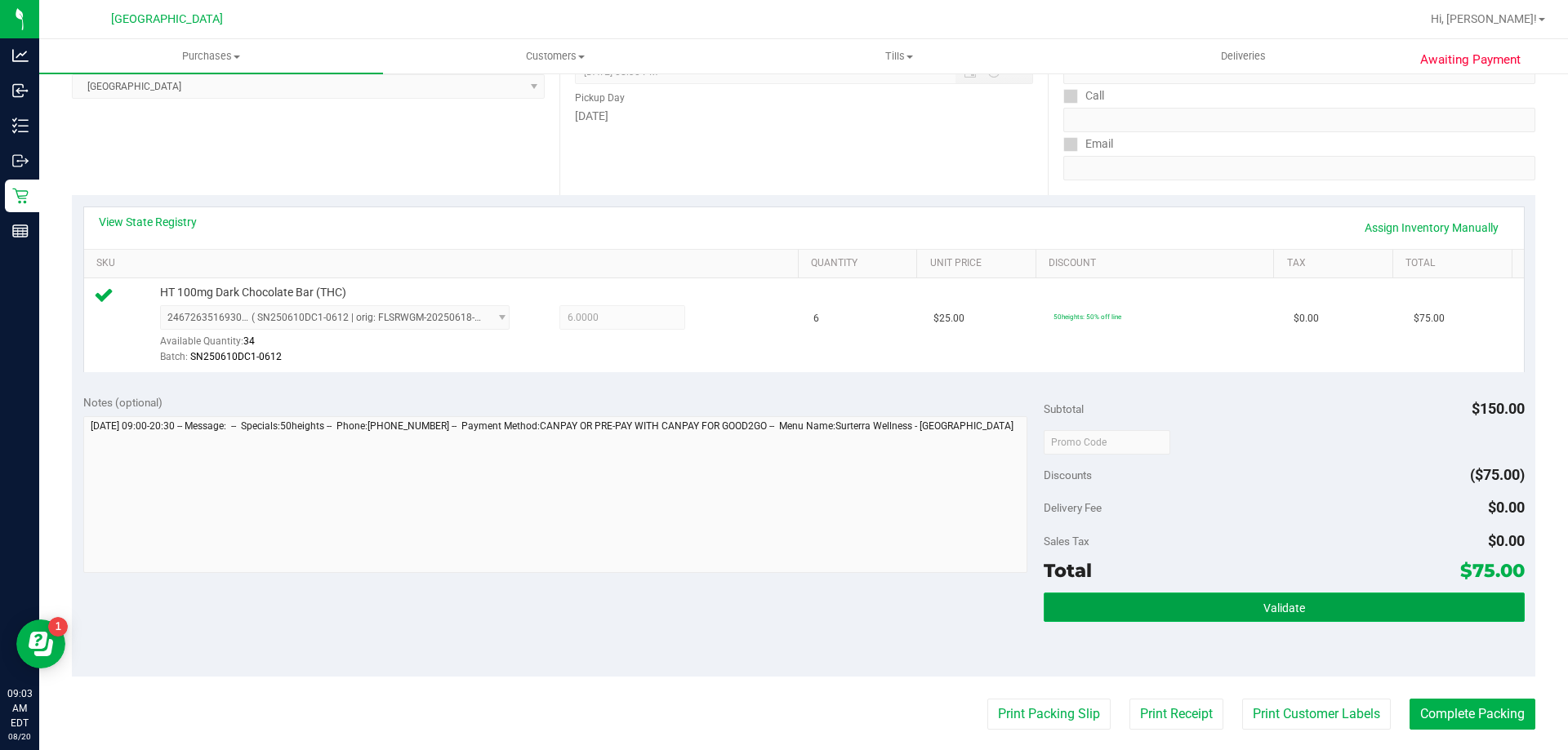
click at [1254, 599] on button "Validate" at bounding box center [1283, 608] width 480 height 30
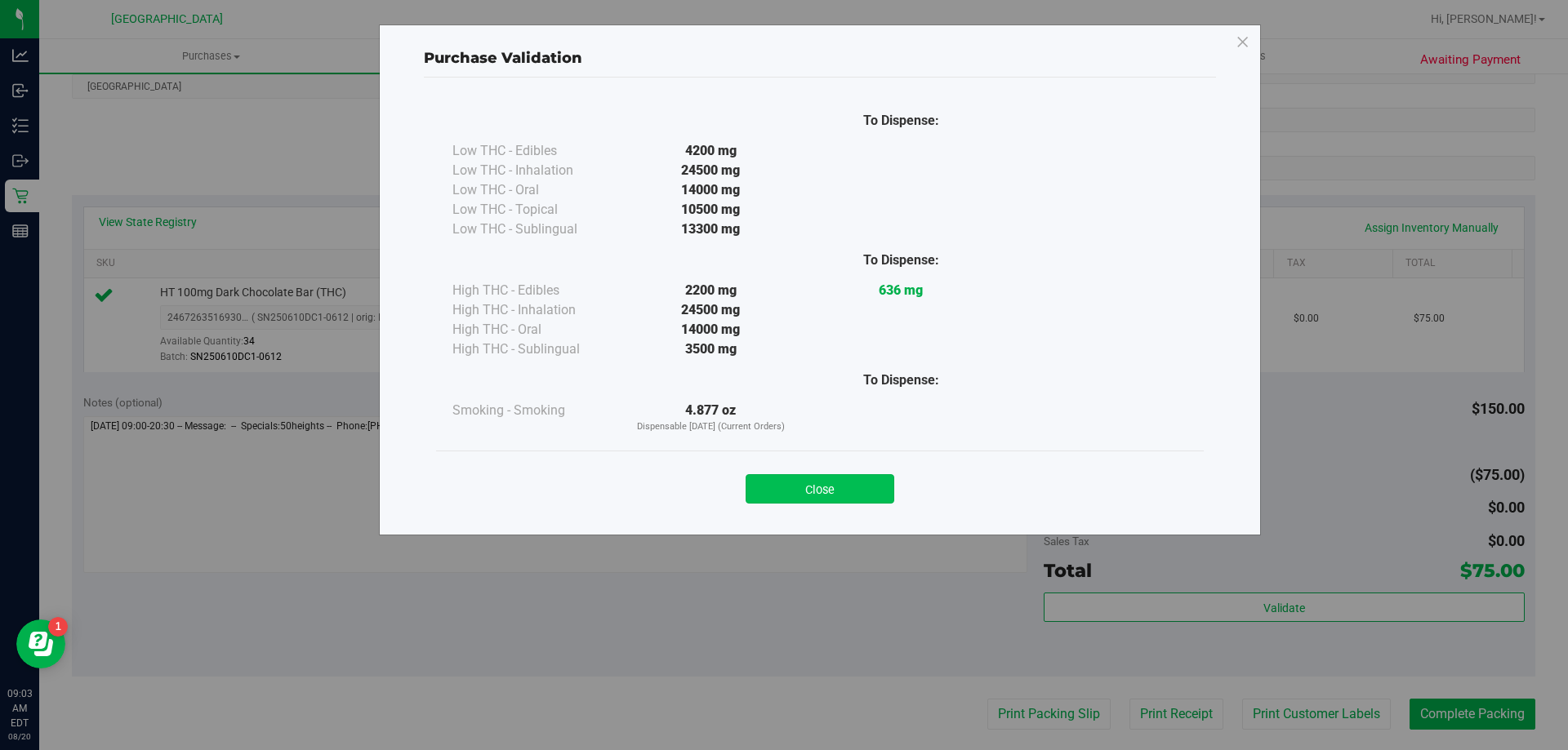
click at [839, 488] on button "Close" at bounding box center [820, 489] width 148 height 30
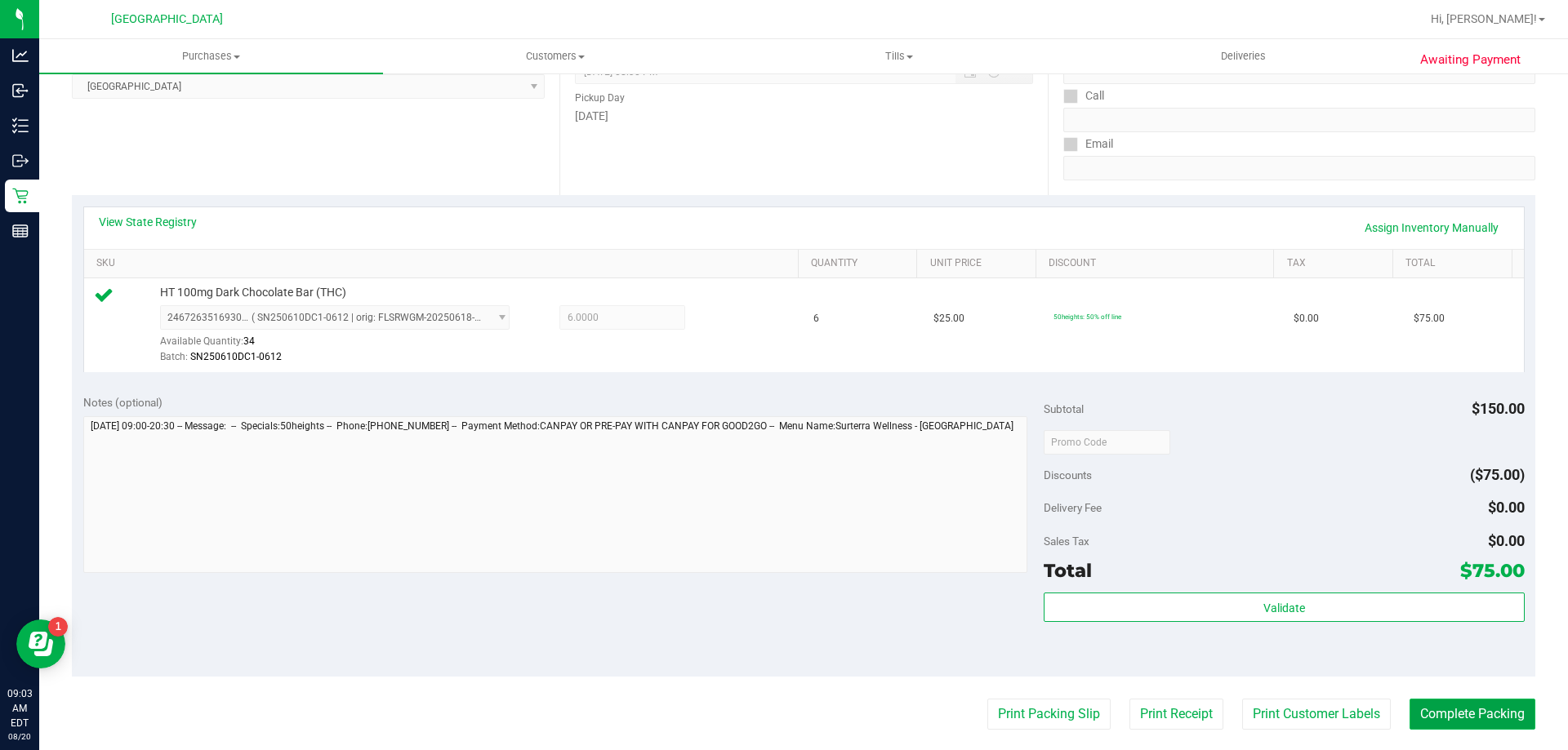
click at [1480, 723] on button "Complete Packing" at bounding box center [1472, 713] width 126 height 31
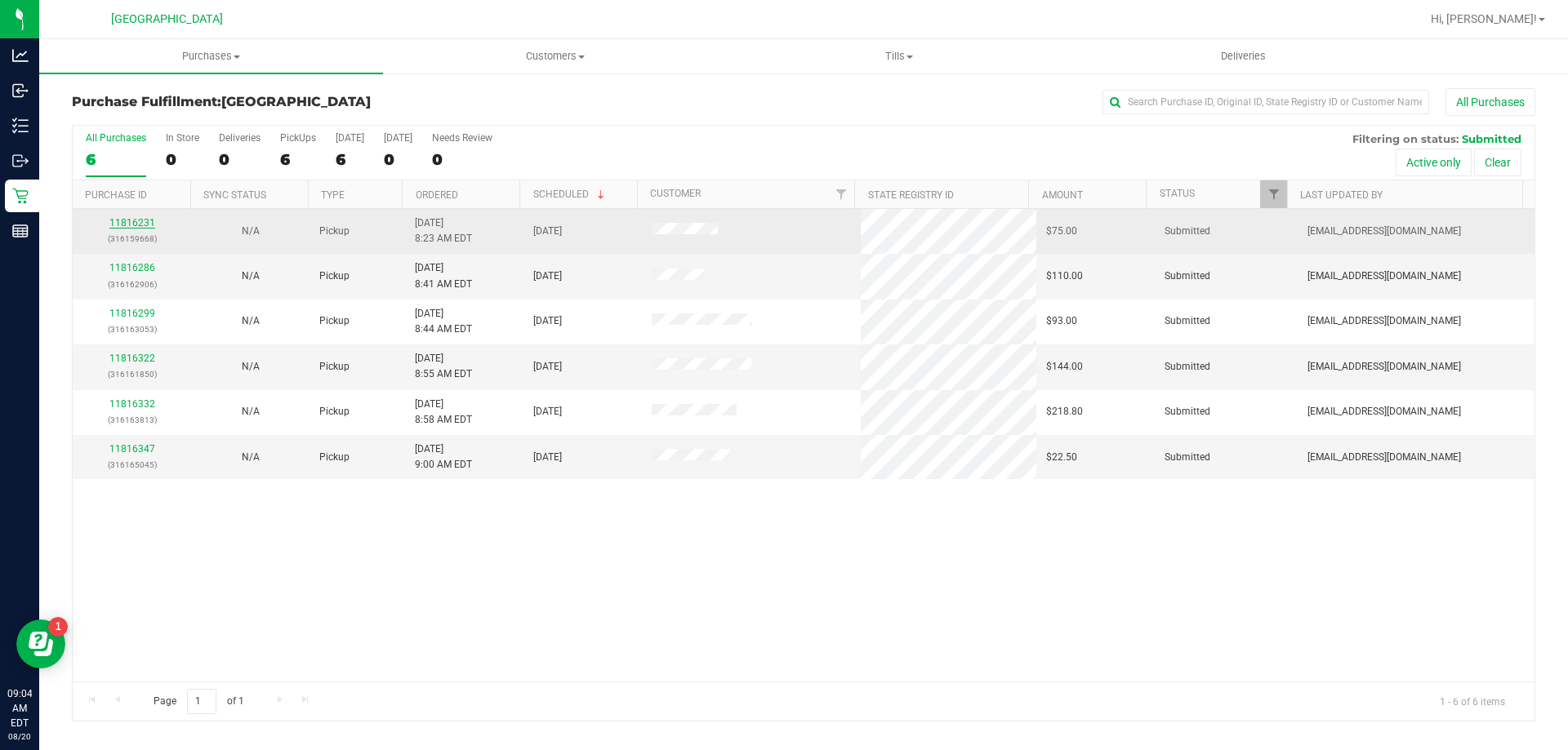
click at [121, 229] on link "11816231" at bounding box center [133, 223] width 46 height 12
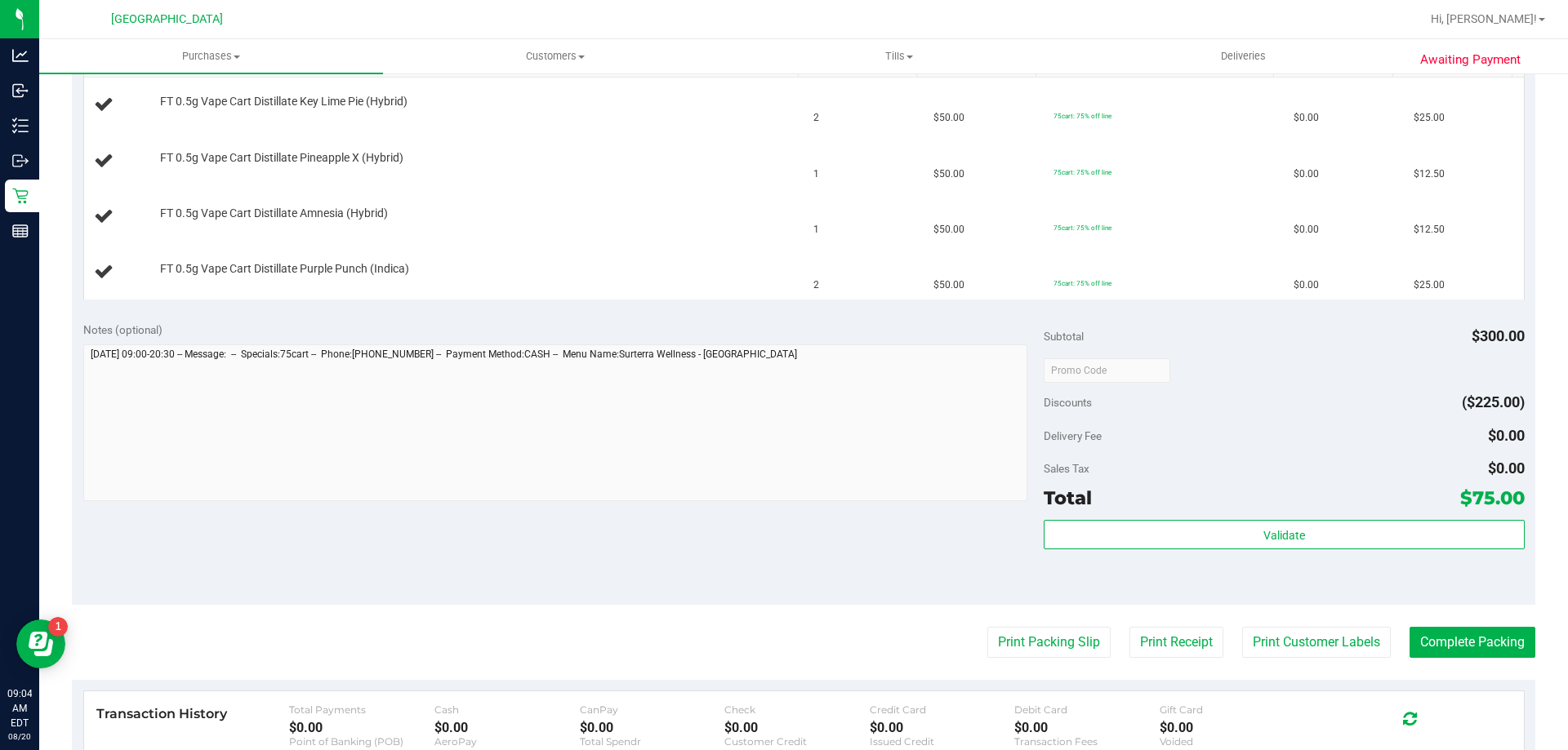
scroll to position [571, 0]
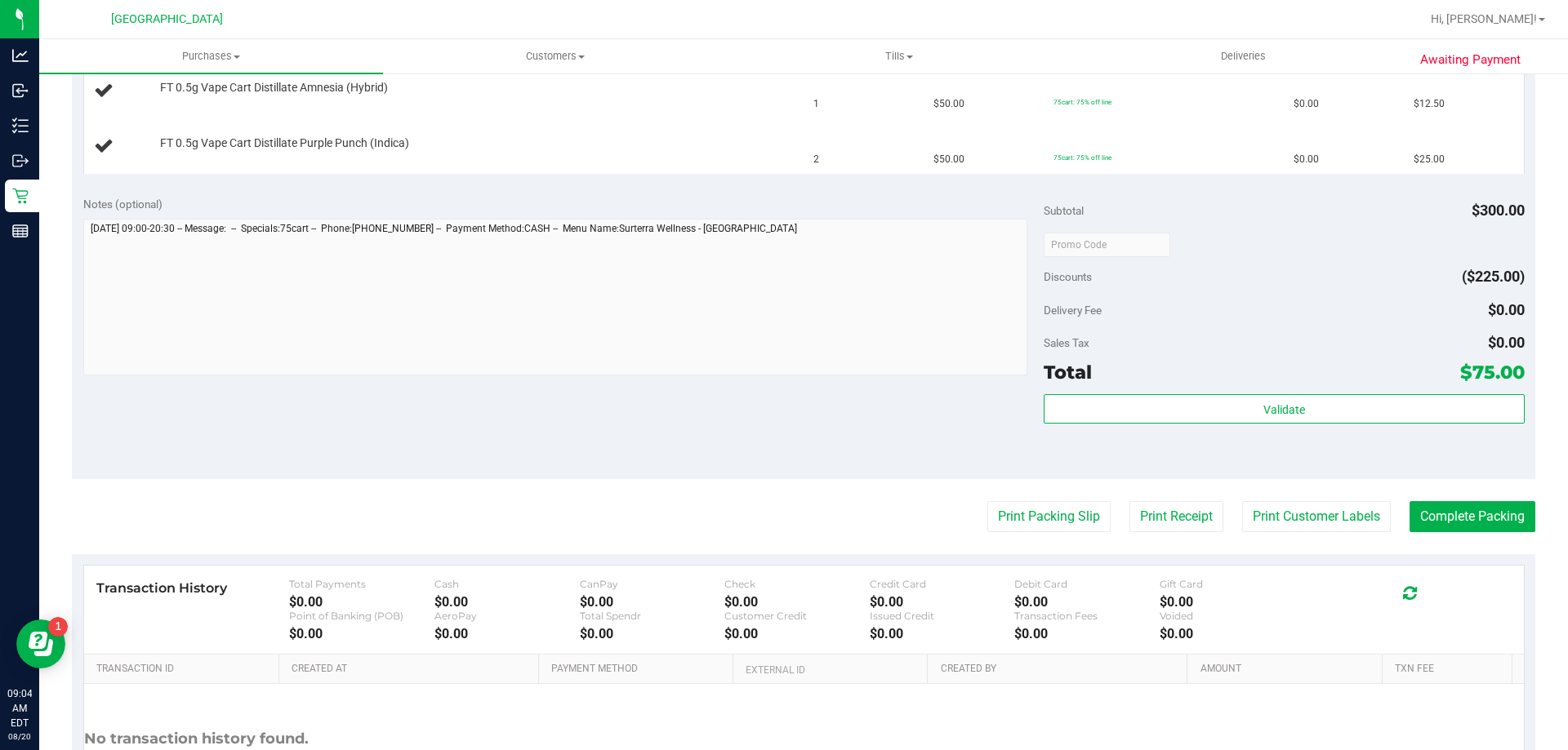
click at [1060, 492] on purchase-details "Back Edit Purchase Cancel Purchase View Profile # 11816231 BioTrack ID: - Submi…" at bounding box center [804, 188] width 1463 height 1343
click at [1040, 516] on button "Print Packing Slip" at bounding box center [1048, 516] width 124 height 31
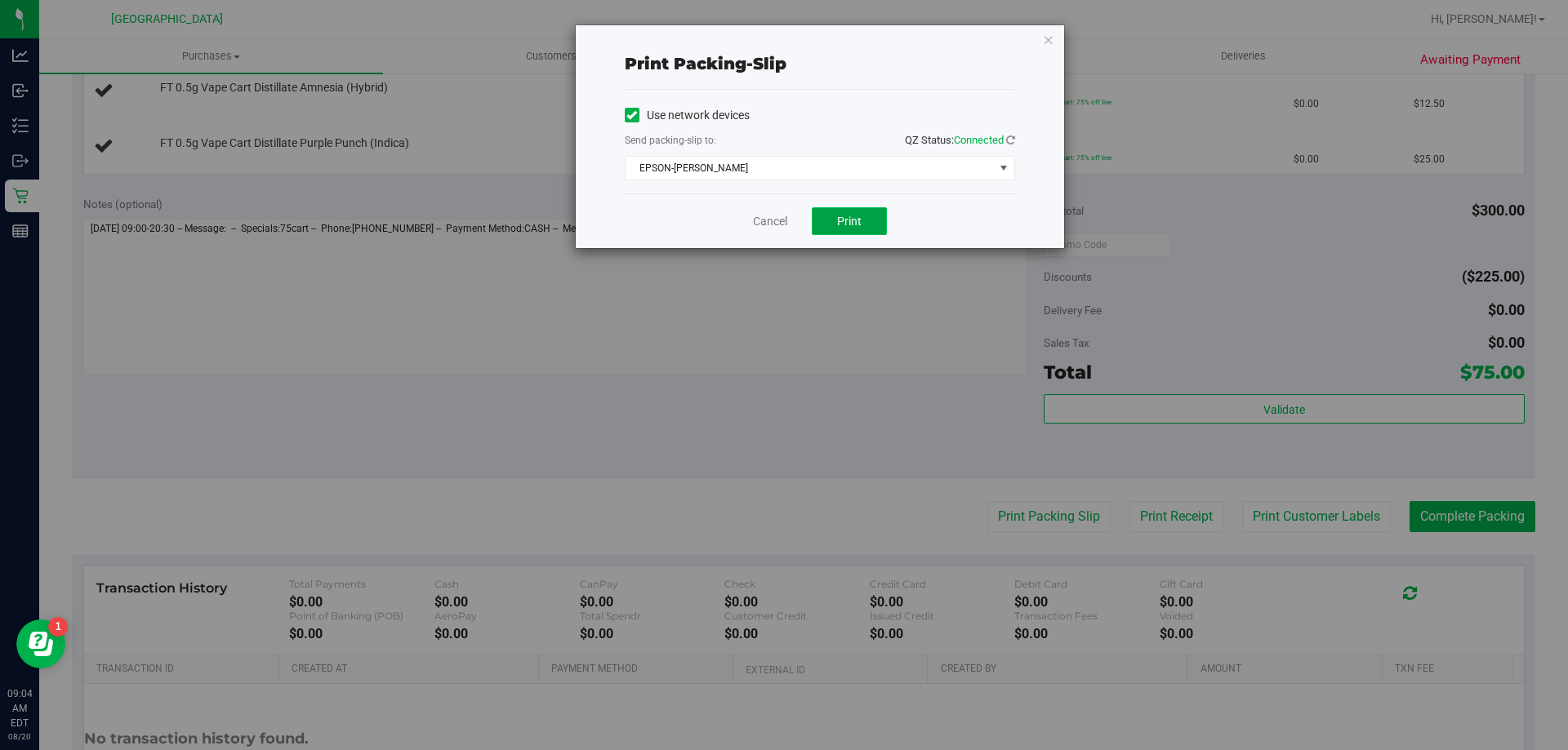
click at [868, 223] on button "Print" at bounding box center [849, 222] width 75 height 28
click at [1046, 42] on icon "button" at bounding box center [1048, 40] width 12 height 20
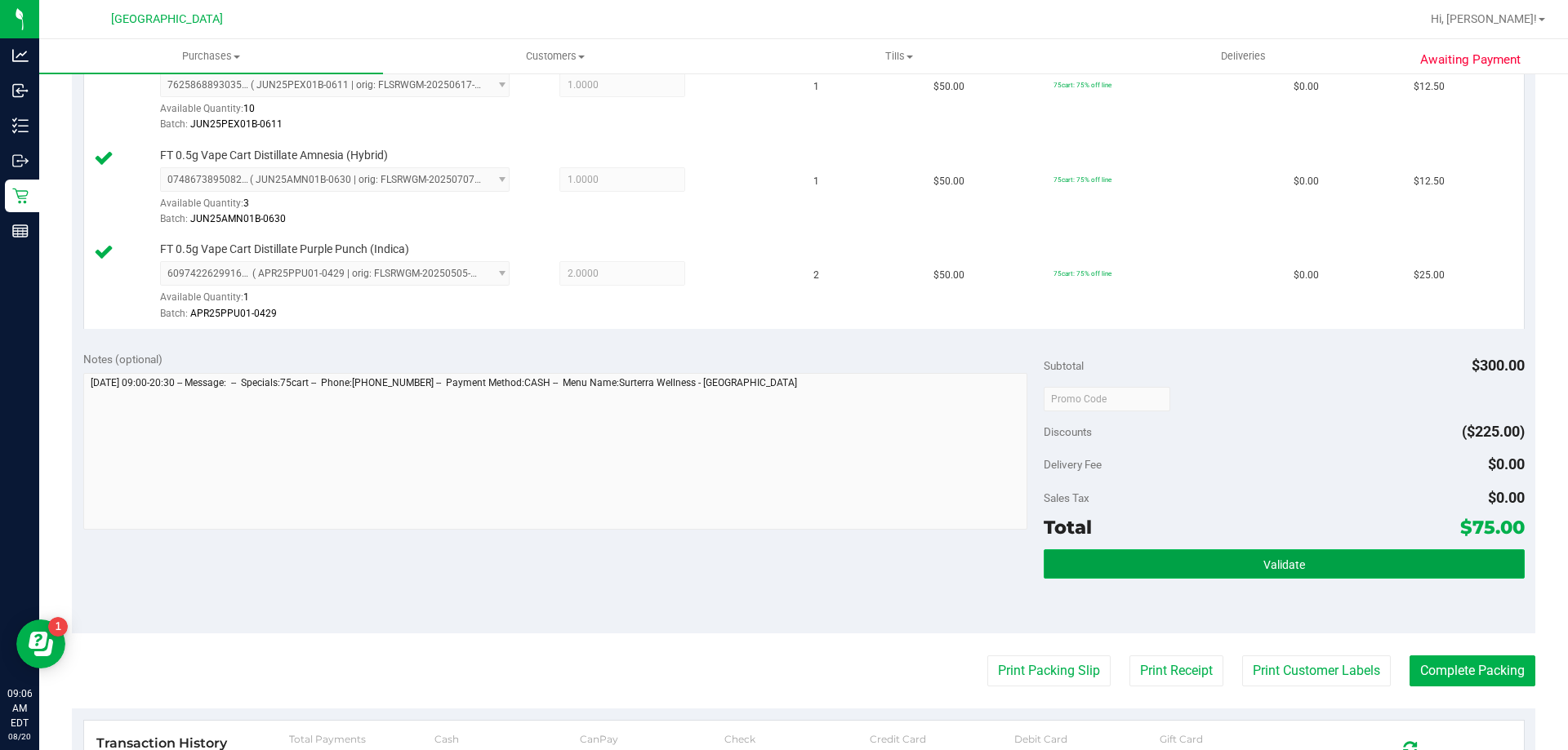
click at [1285, 561] on span "Validate" at bounding box center [1284, 564] width 42 height 13
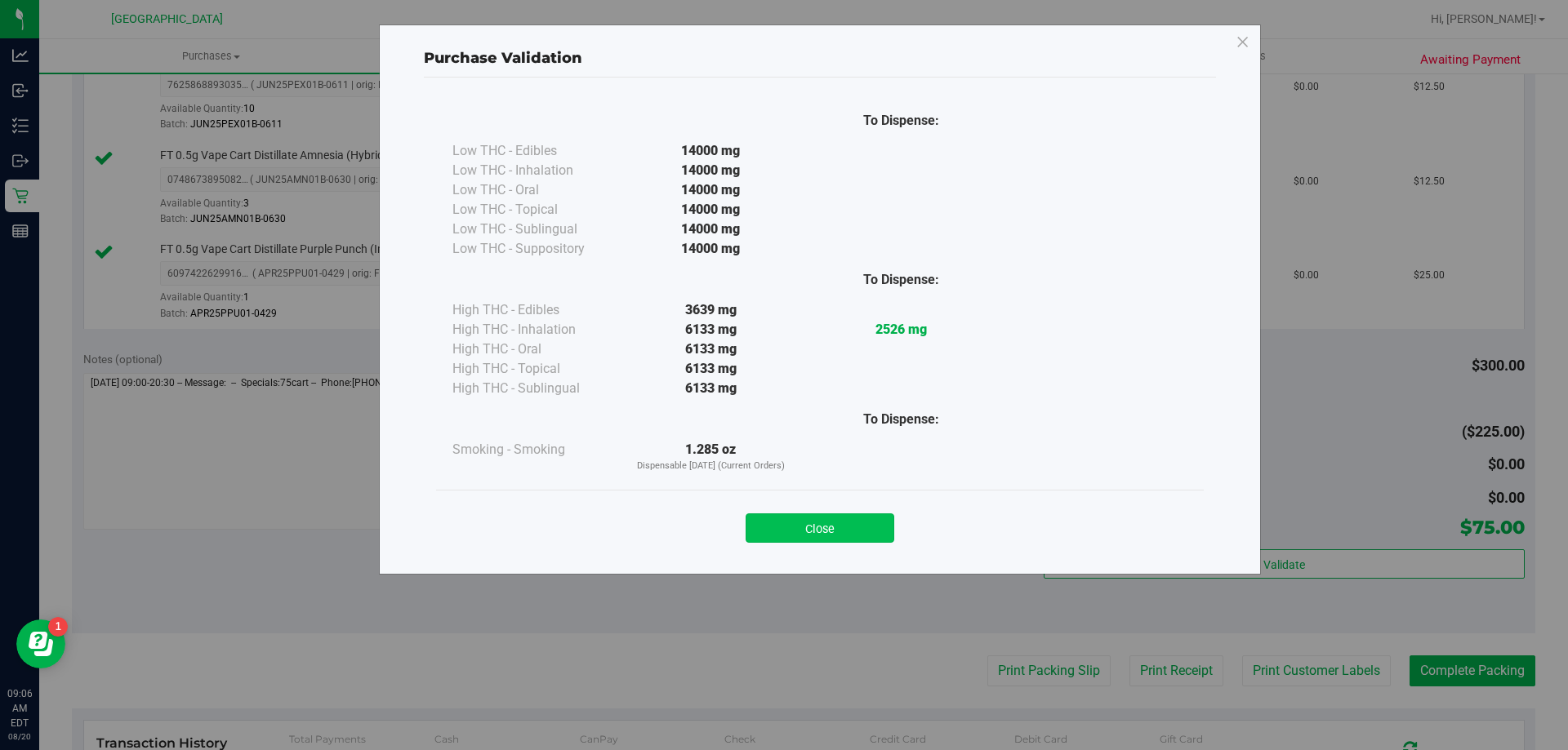
click at [828, 528] on button "Close" at bounding box center [820, 528] width 148 height 30
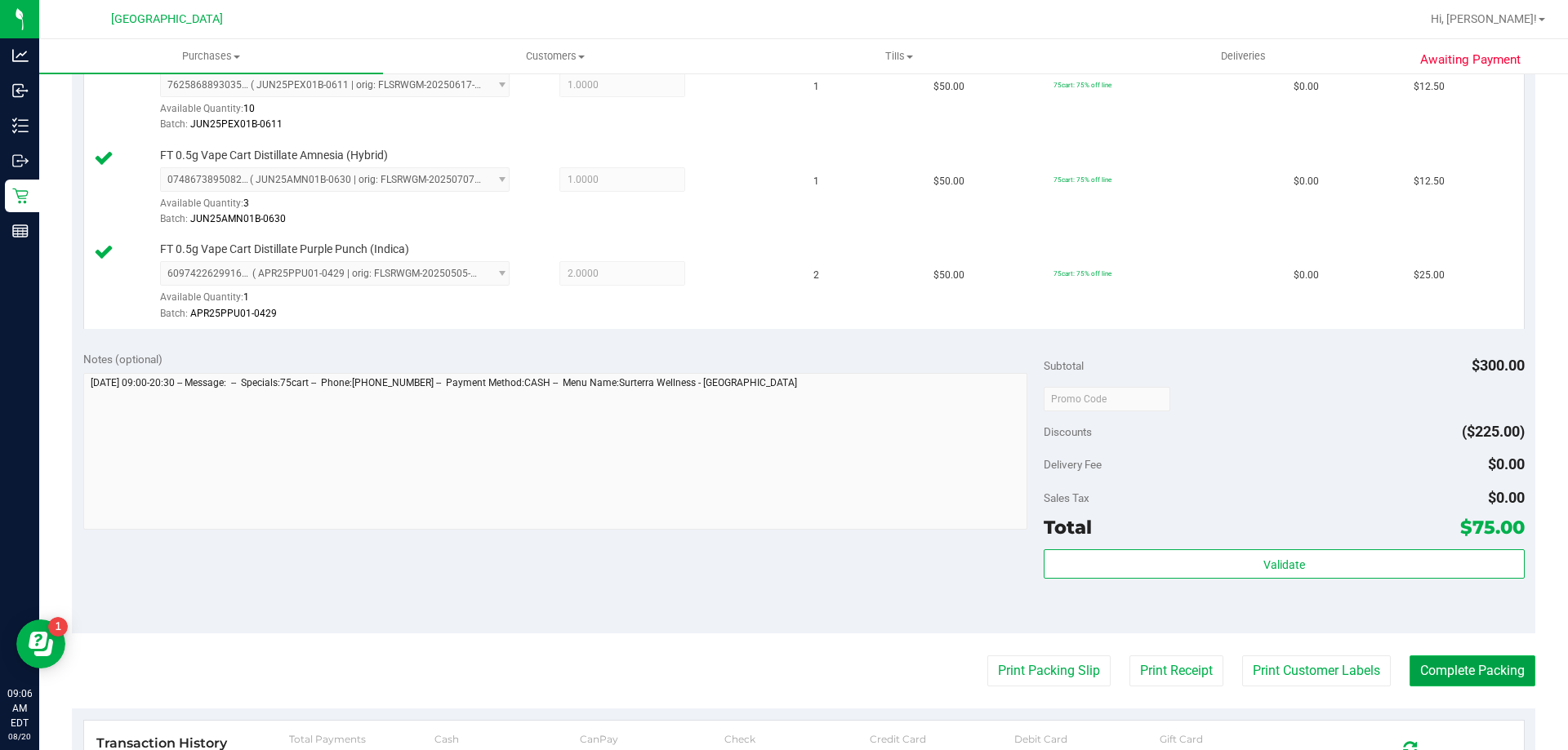
click at [1453, 664] on button "Complete Packing" at bounding box center [1472, 670] width 126 height 31
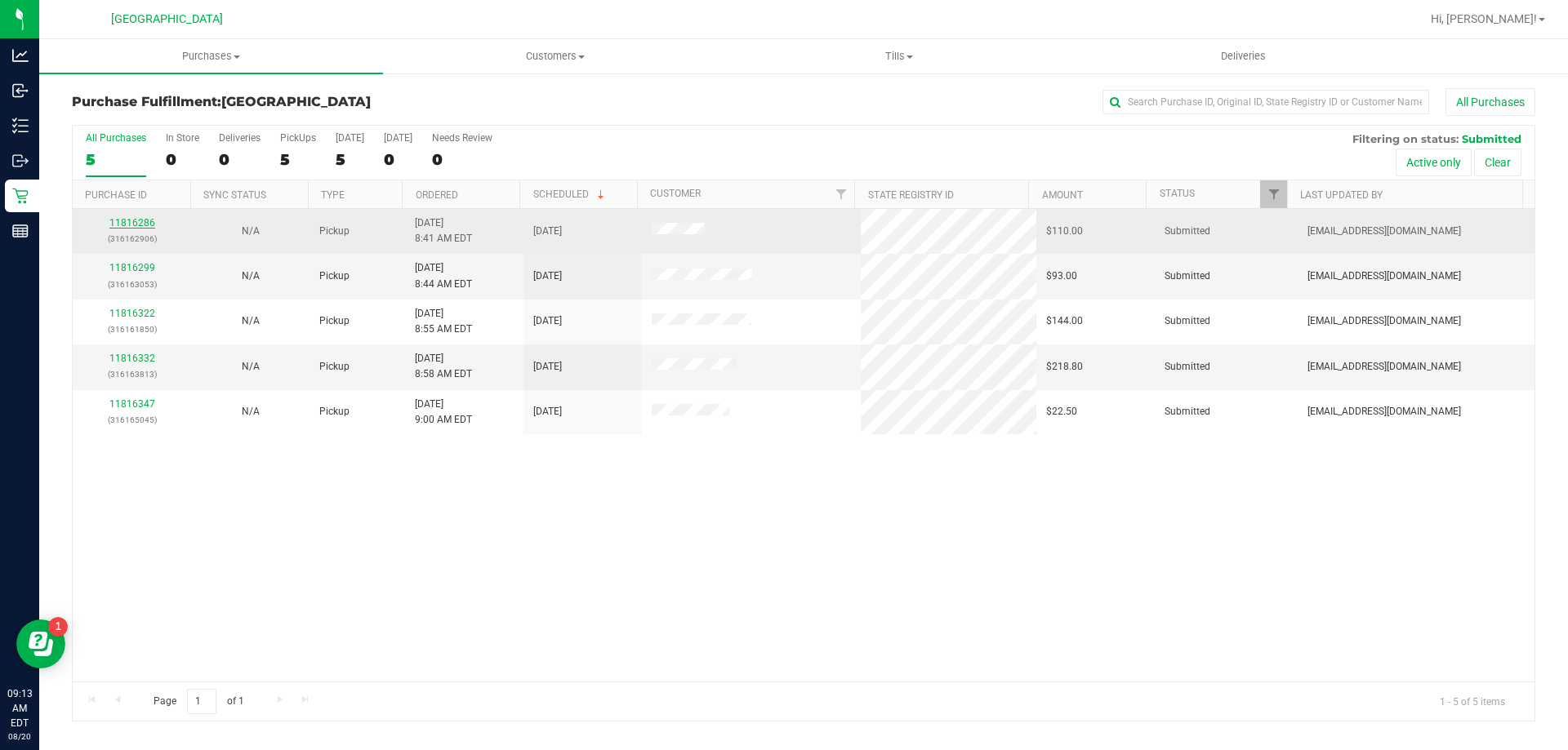
click at [116, 219] on link "11816286" at bounding box center [133, 223] width 46 height 12
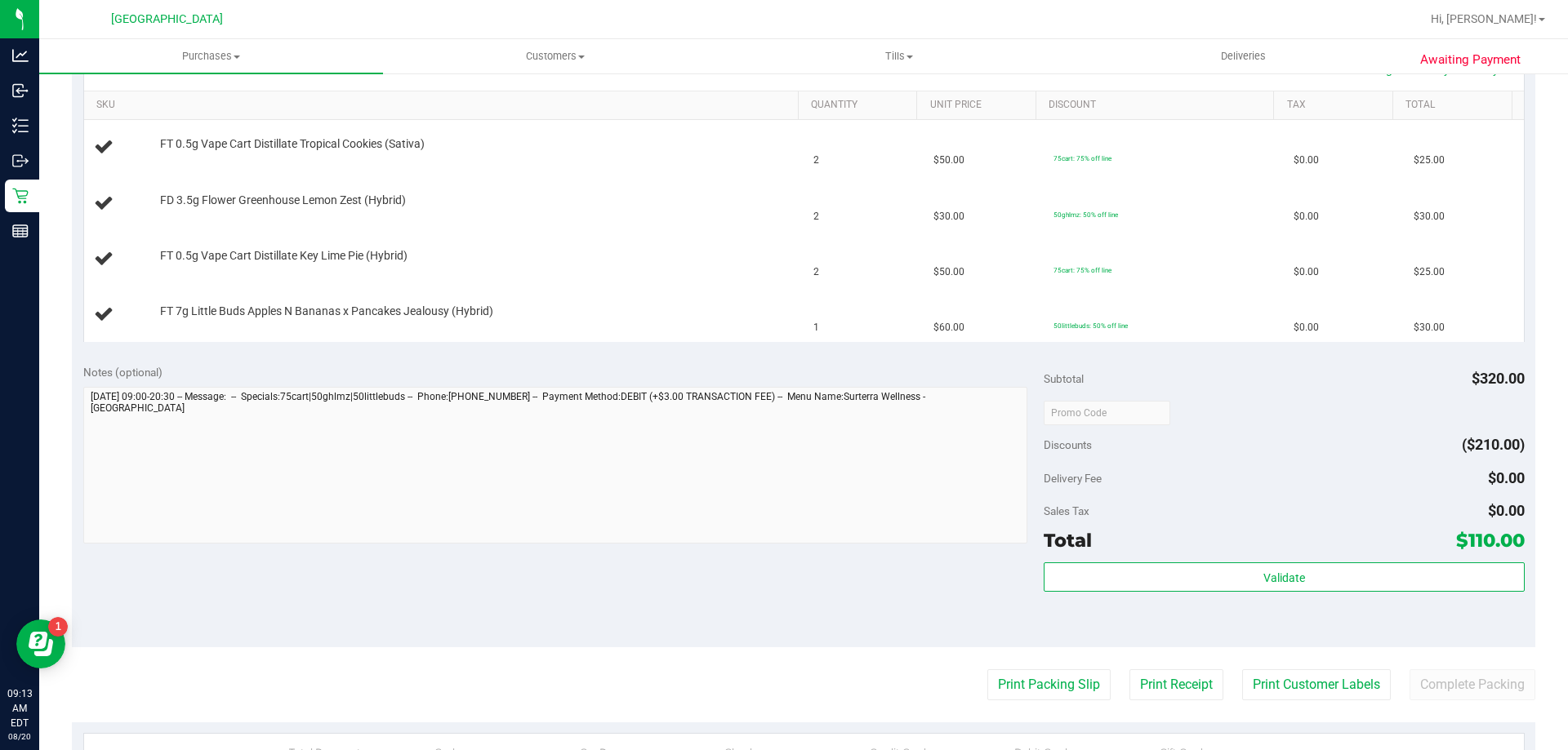
scroll to position [408, 0]
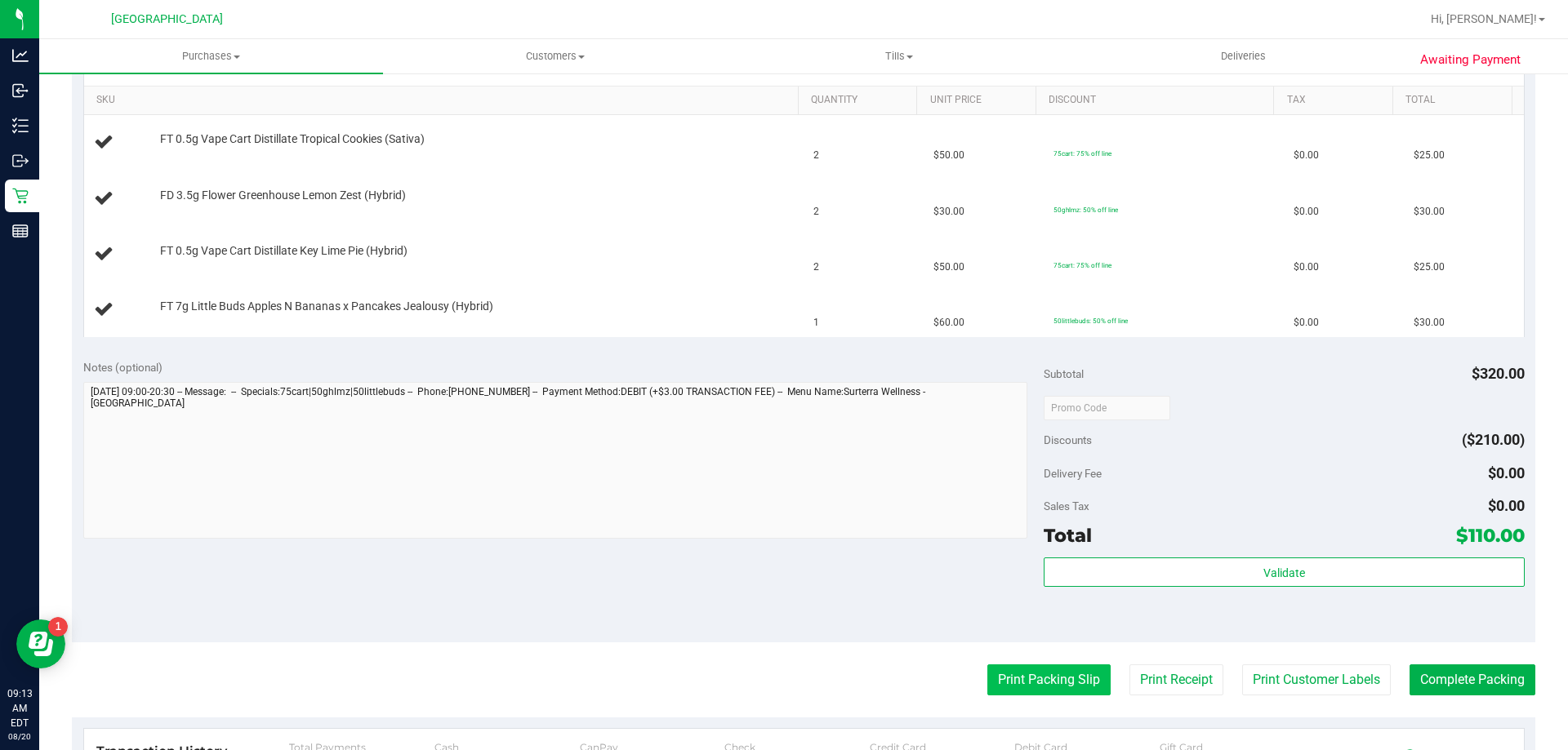
click at [1051, 678] on button "Print Packing Slip" at bounding box center [1048, 679] width 124 height 31
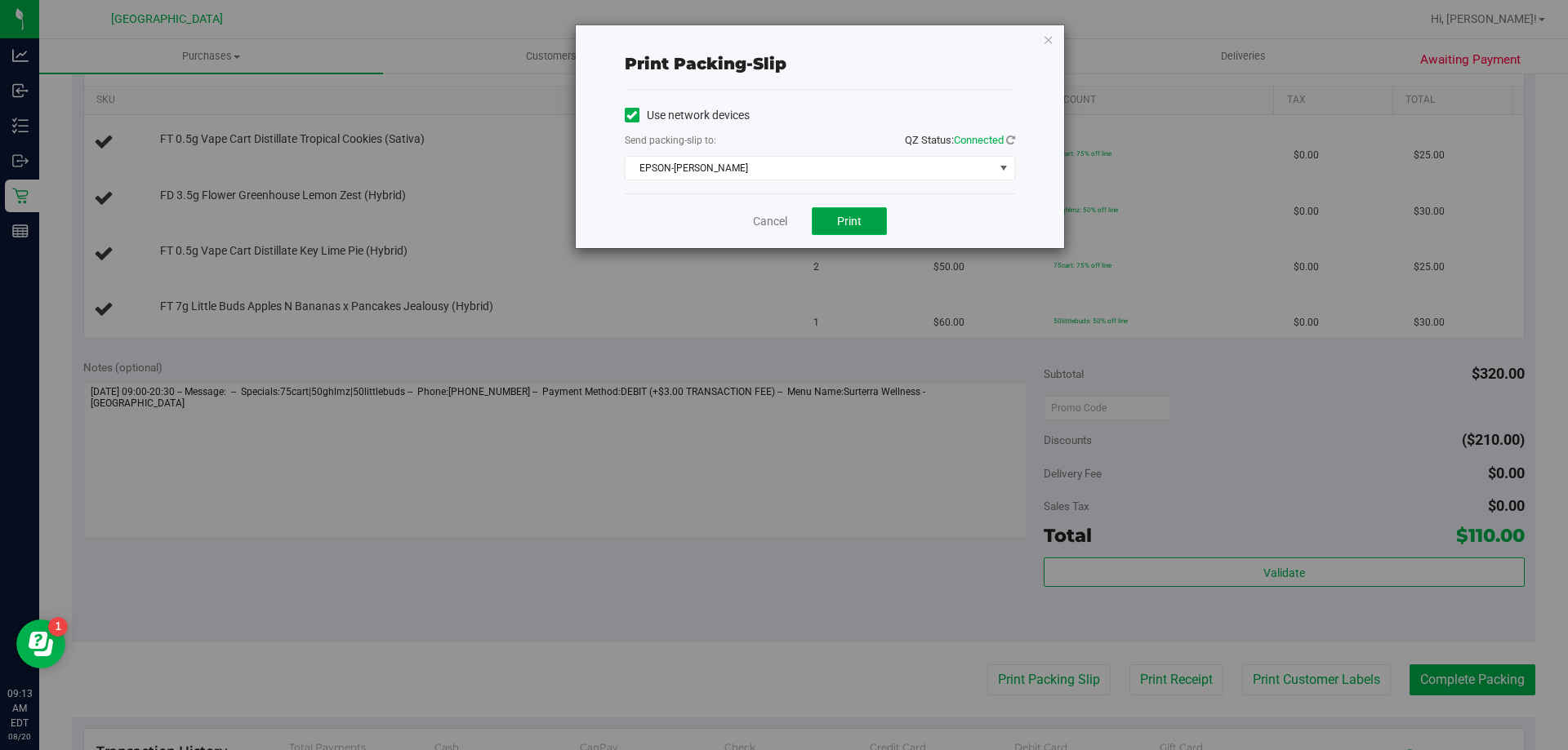
click at [859, 226] on span "Print" at bounding box center [848, 221] width 25 height 13
click at [763, 215] on link "Cancel" at bounding box center [769, 221] width 35 height 17
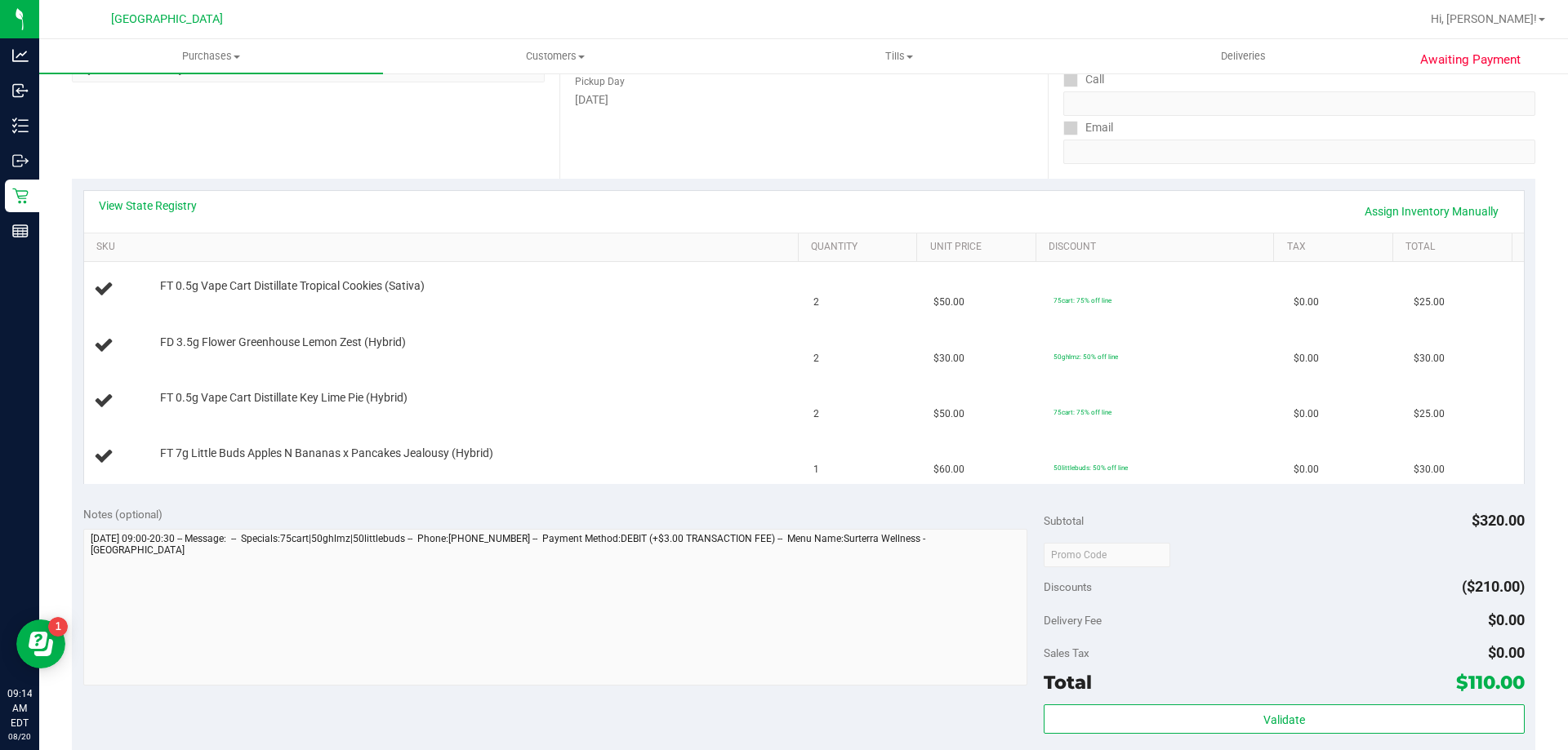
scroll to position [244, 0]
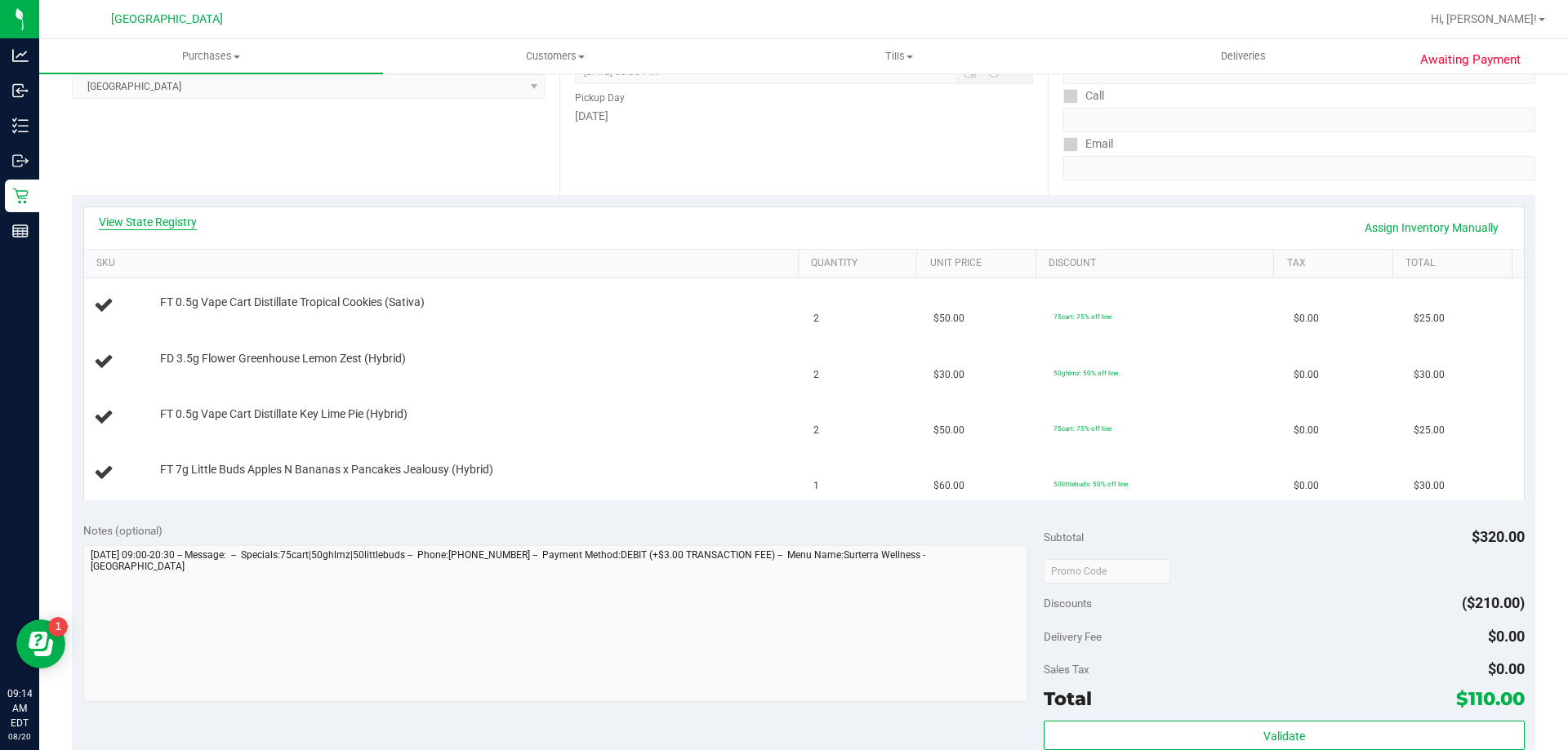
click at [170, 219] on link "View State Registry" at bounding box center [147, 222] width 98 height 16
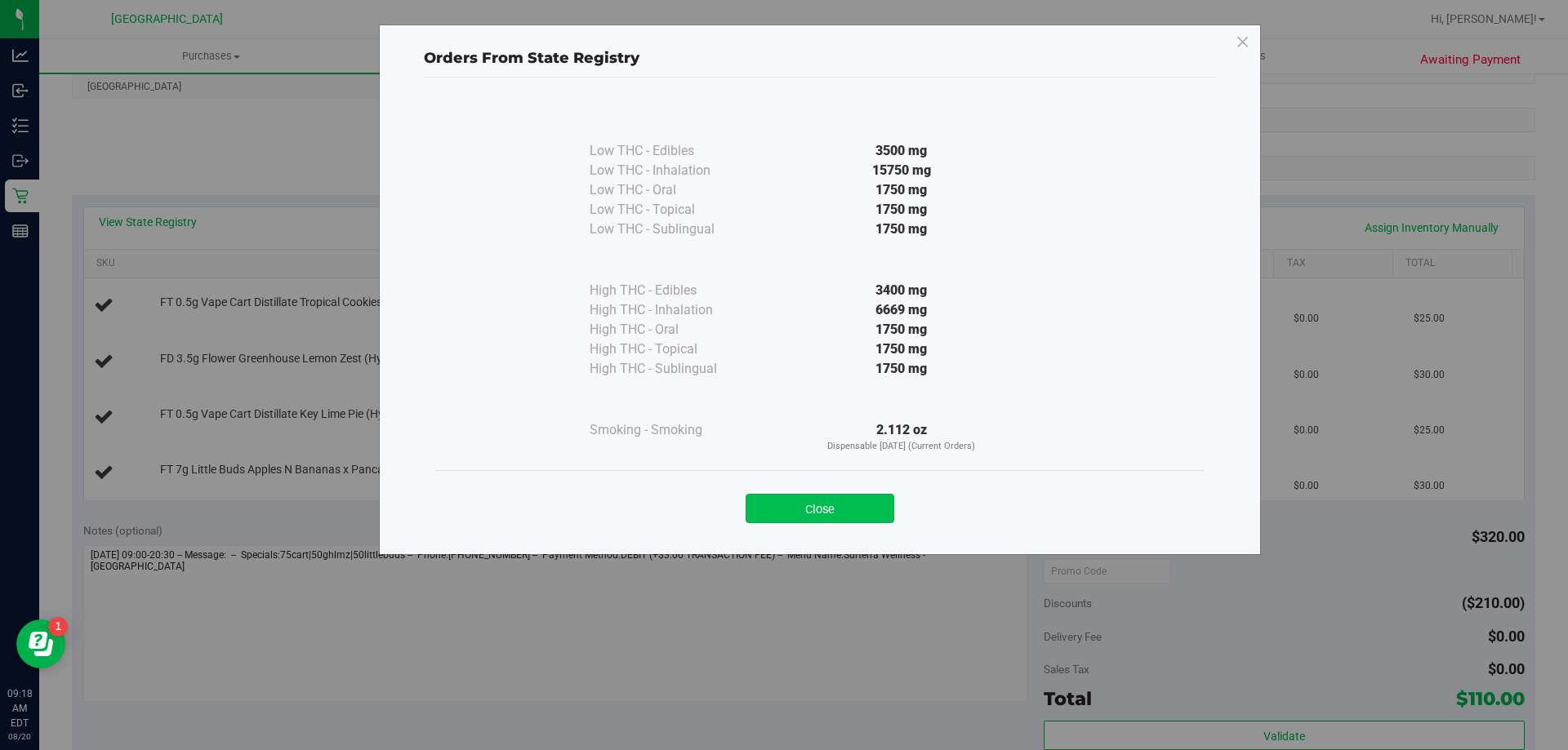
click at [851, 498] on button "Close" at bounding box center [820, 509] width 148 height 30
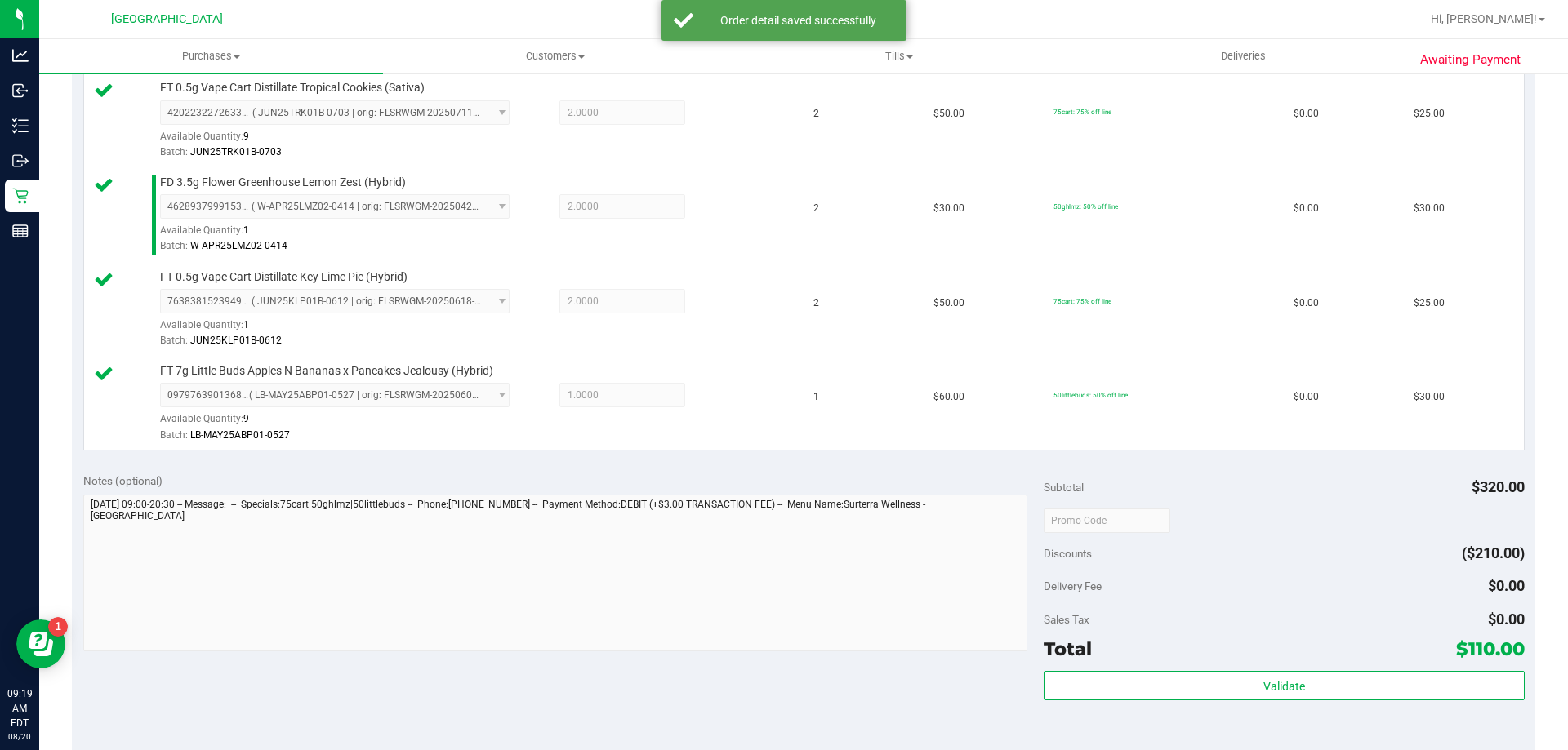
scroll to position [571, 0]
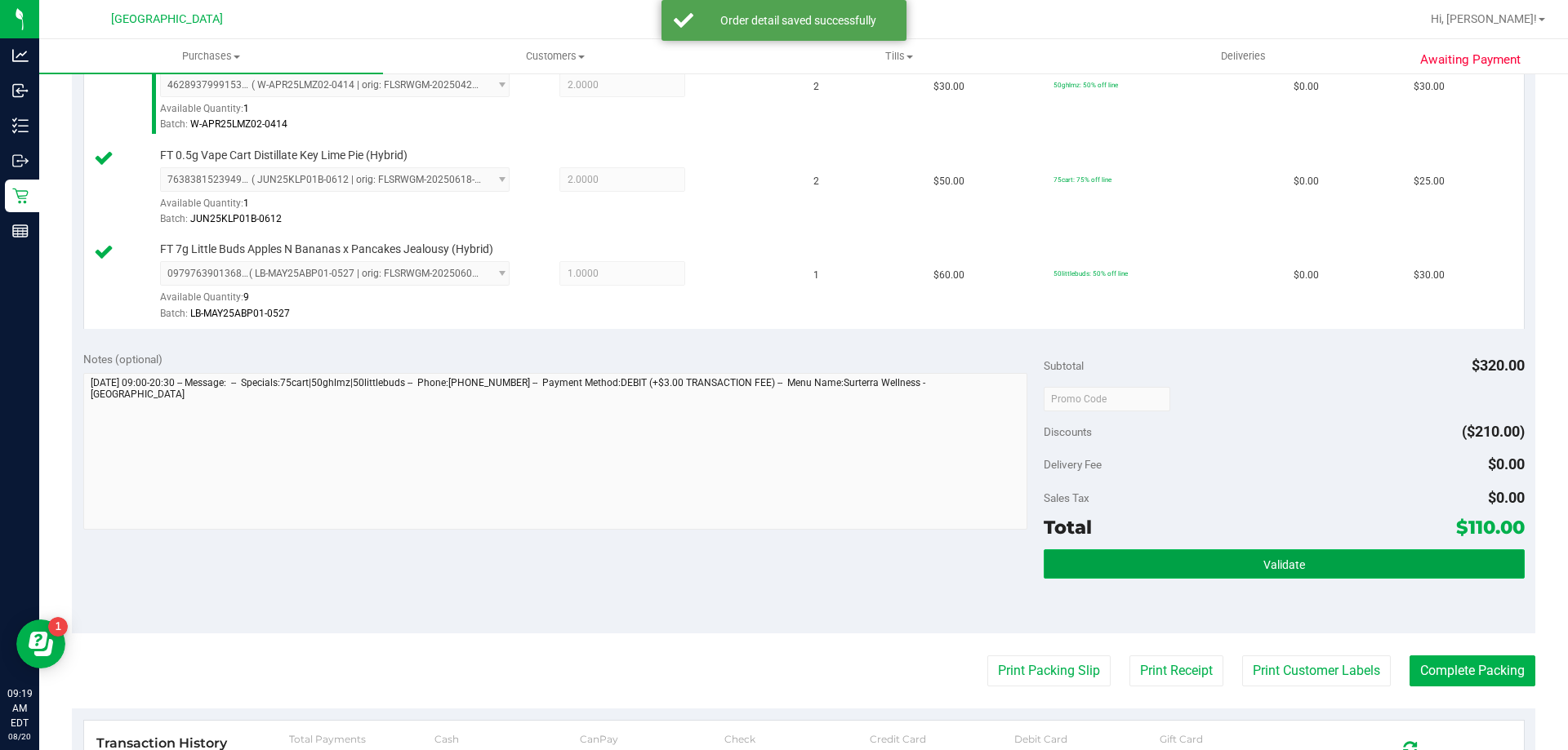
click at [1263, 566] on span "Validate" at bounding box center [1284, 564] width 42 height 13
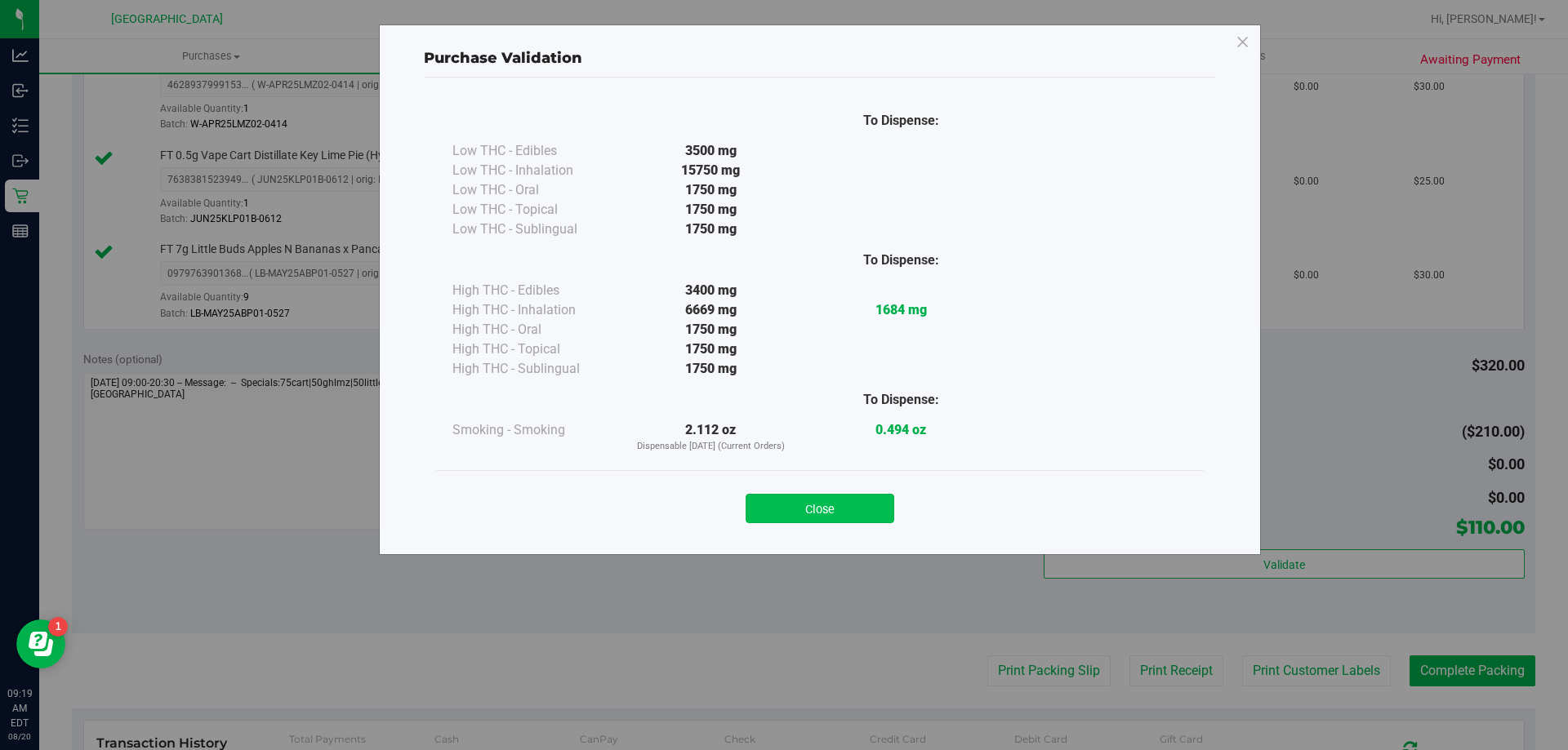
click at [841, 506] on button "Close" at bounding box center [820, 509] width 148 height 30
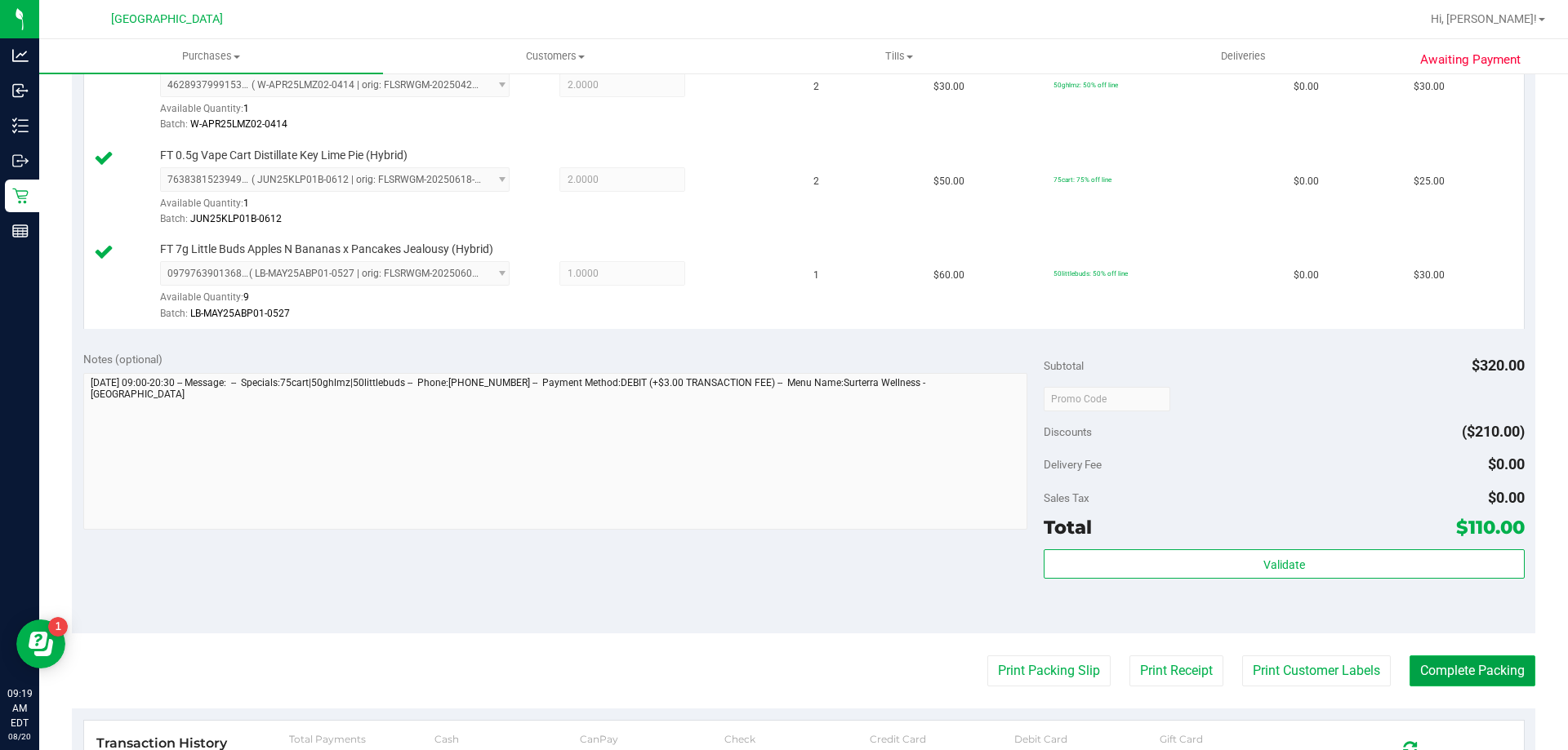
click at [1481, 668] on button "Complete Packing" at bounding box center [1472, 670] width 126 height 31
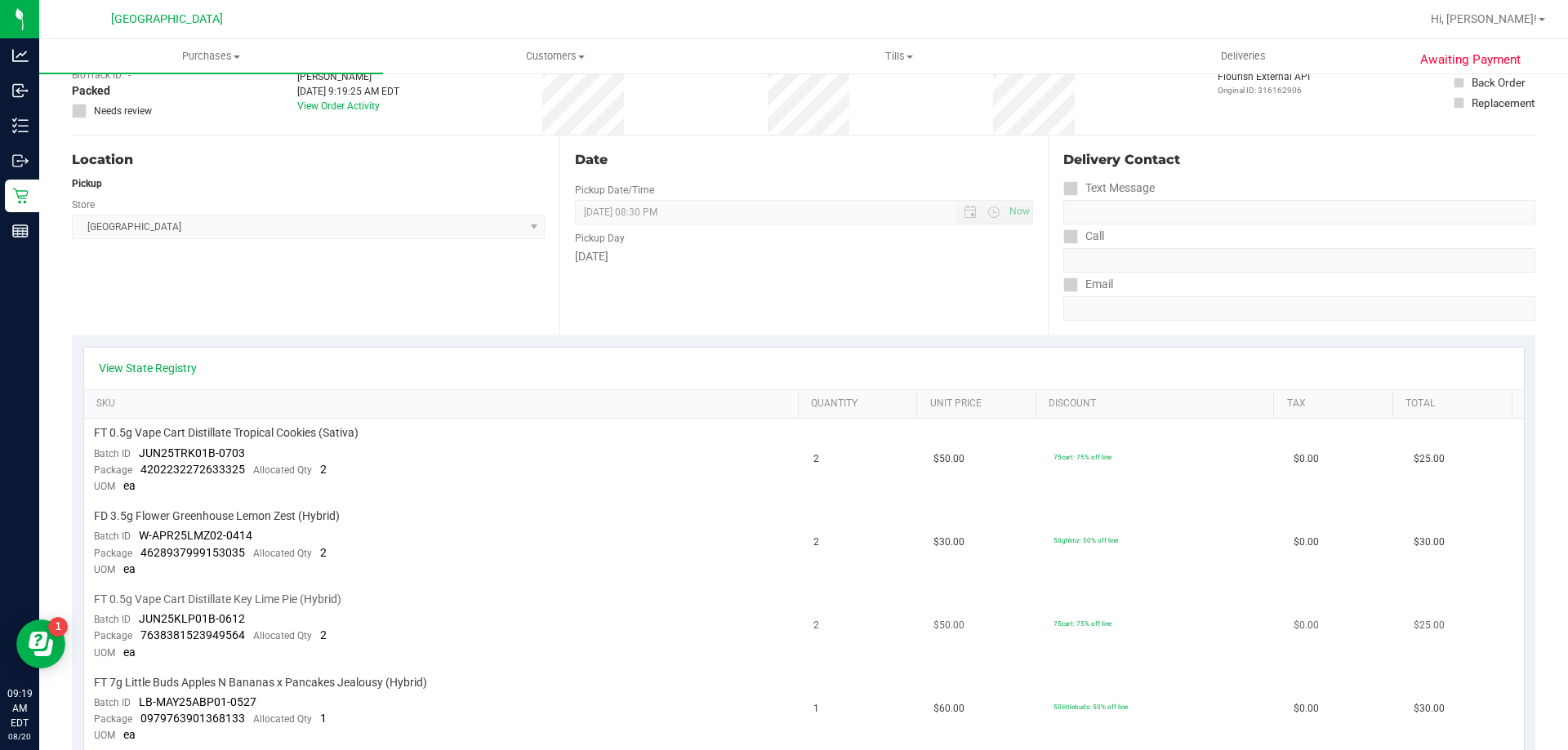
scroll to position [408, 0]
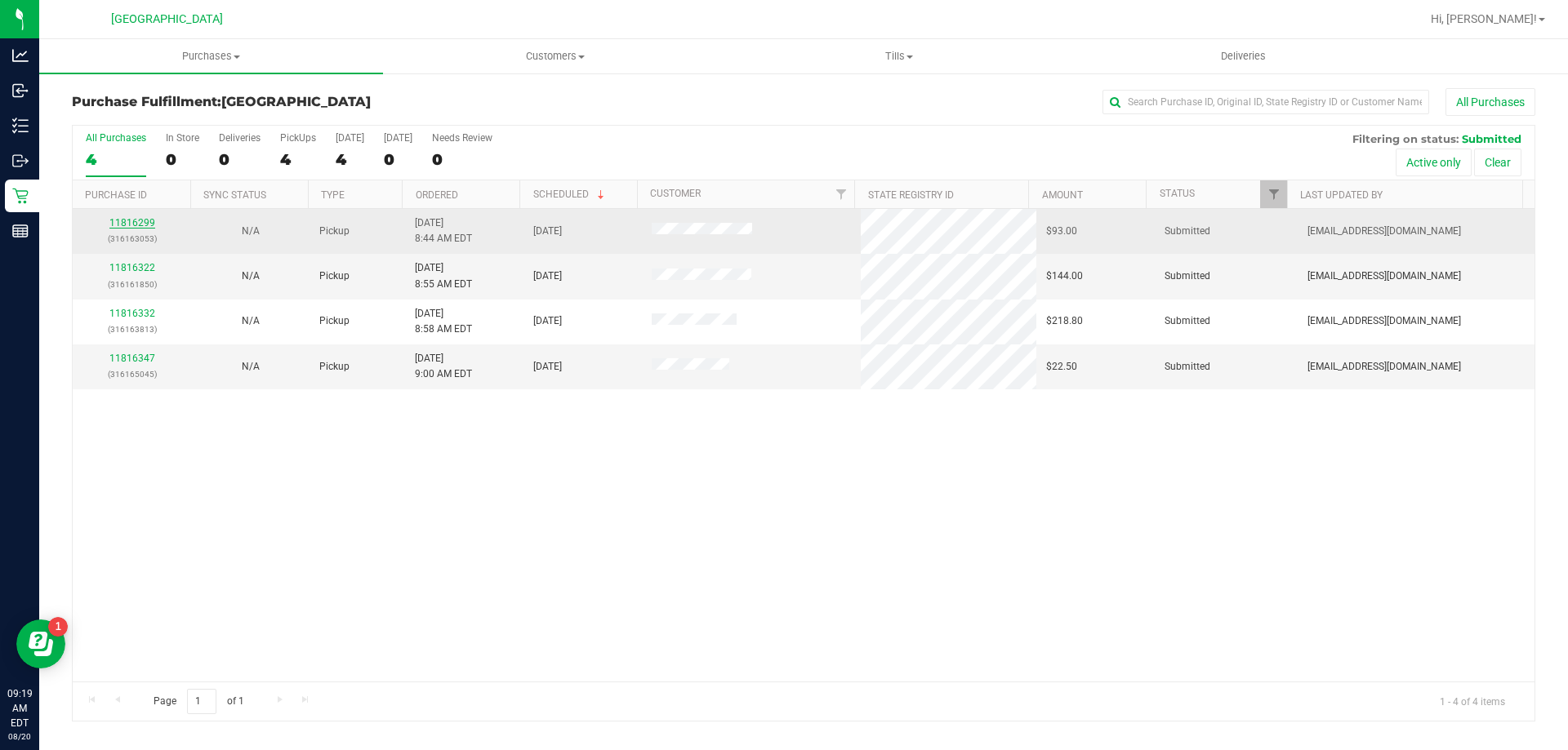
click at [138, 222] on link "11816299" at bounding box center [133, 223] width 46 height 12
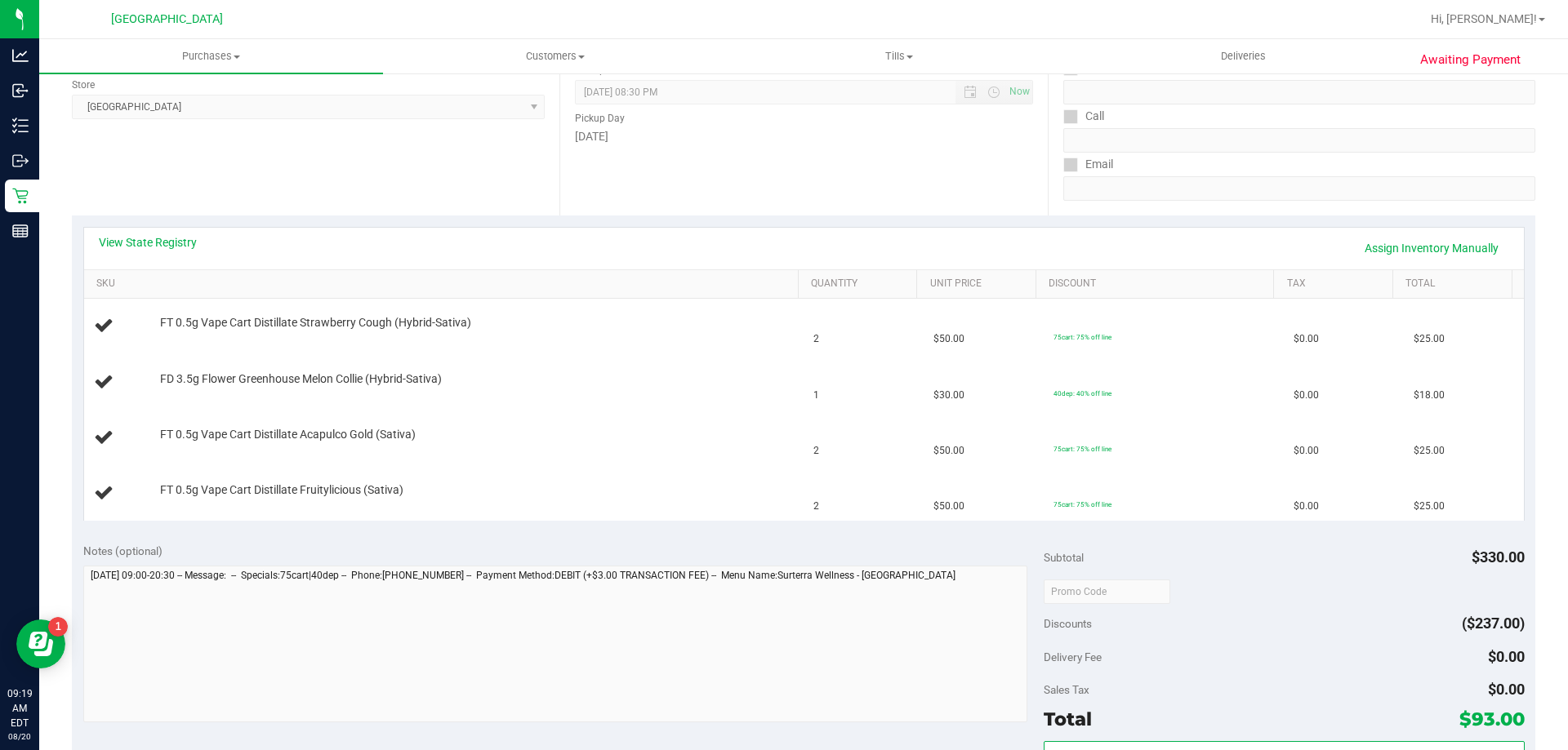
scroll to position [653, 0]
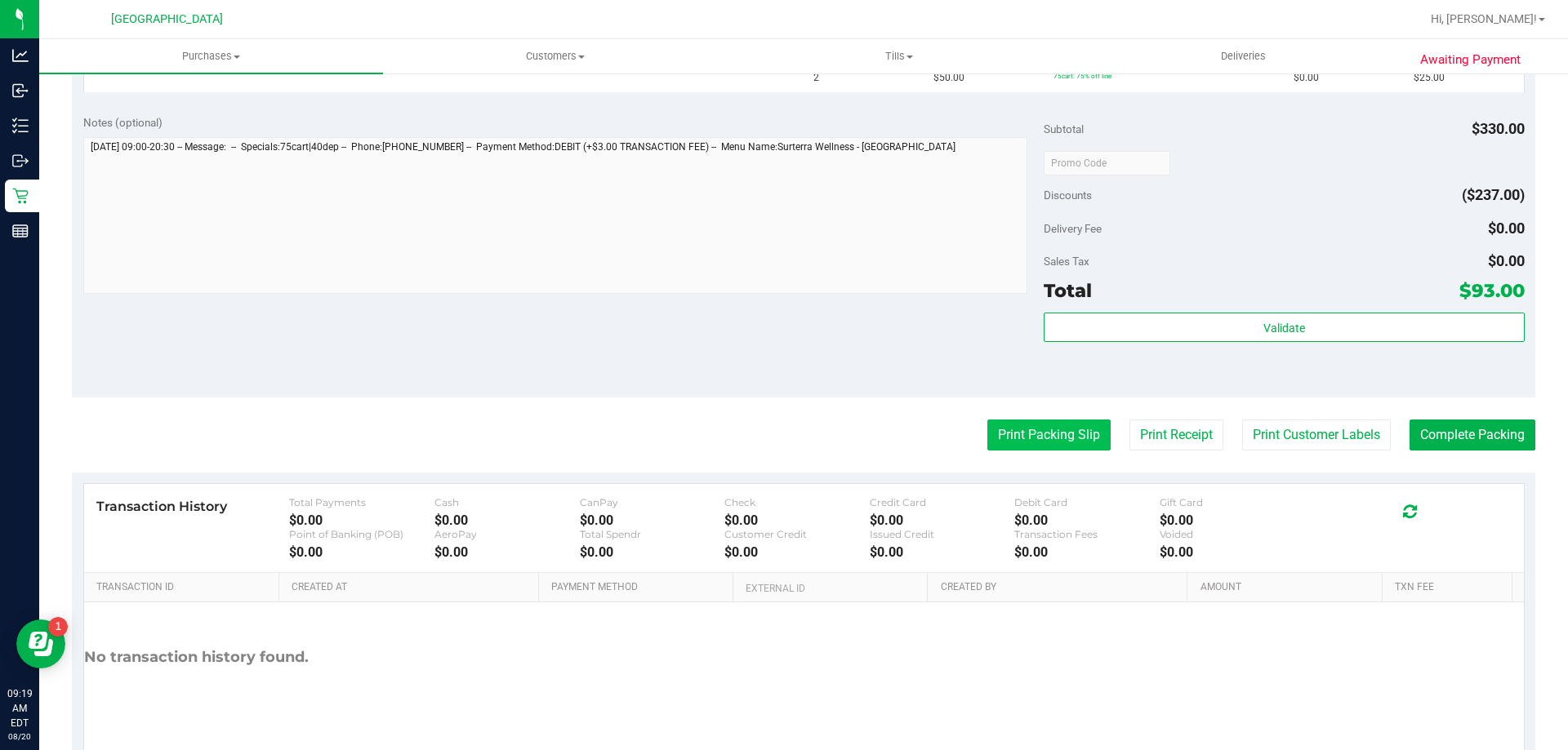
click at [1041, 442] on button "Print Packing Slip" at bounding box center [1048, 434] width 124 height 31
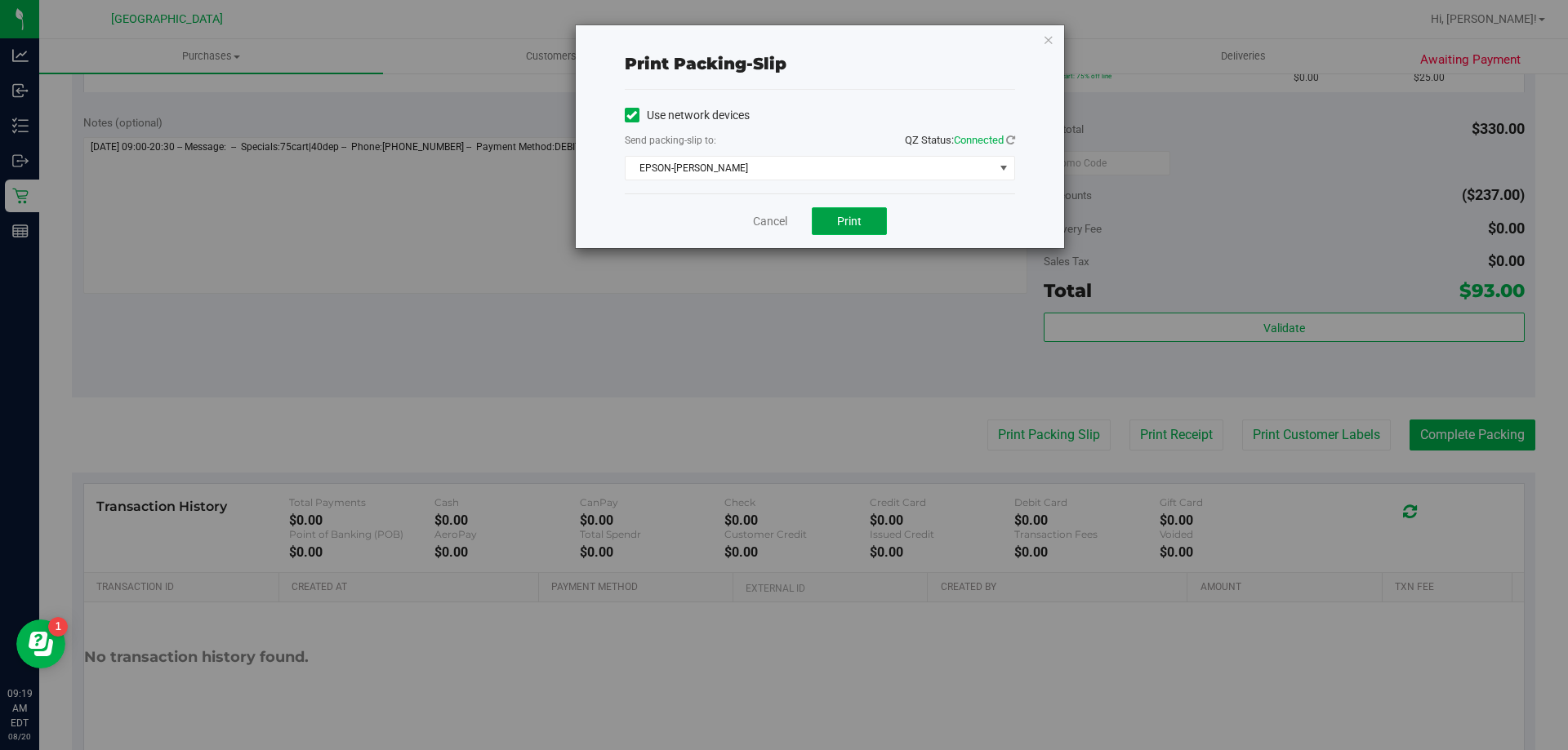
click at [863, 217] on button "Print" at bounding box center [849, 222] width 75 height 28
click at [1048, 47] on icon "button" at bounding box center [1048, 40] width 12 height 20
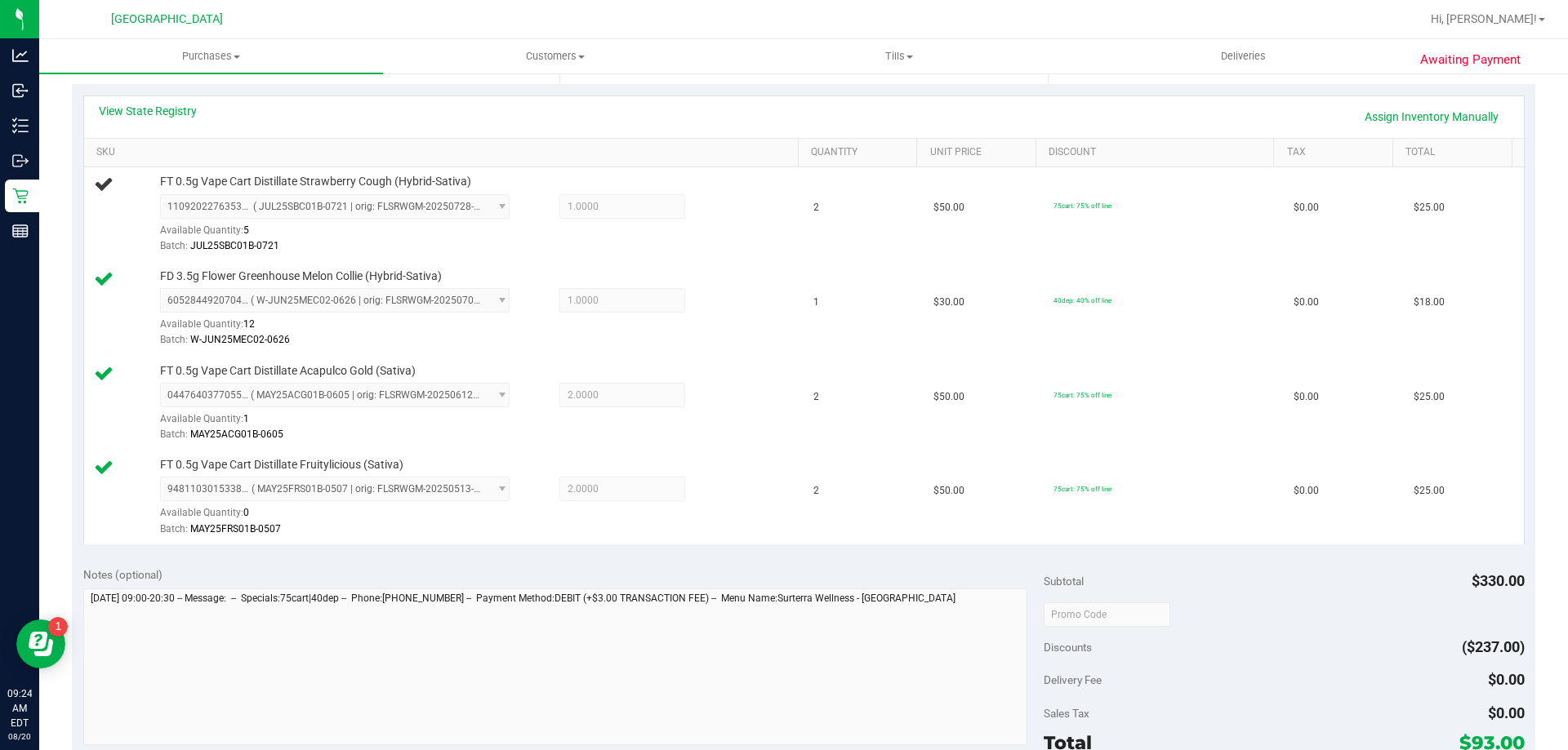
scroll to position [327, 0]
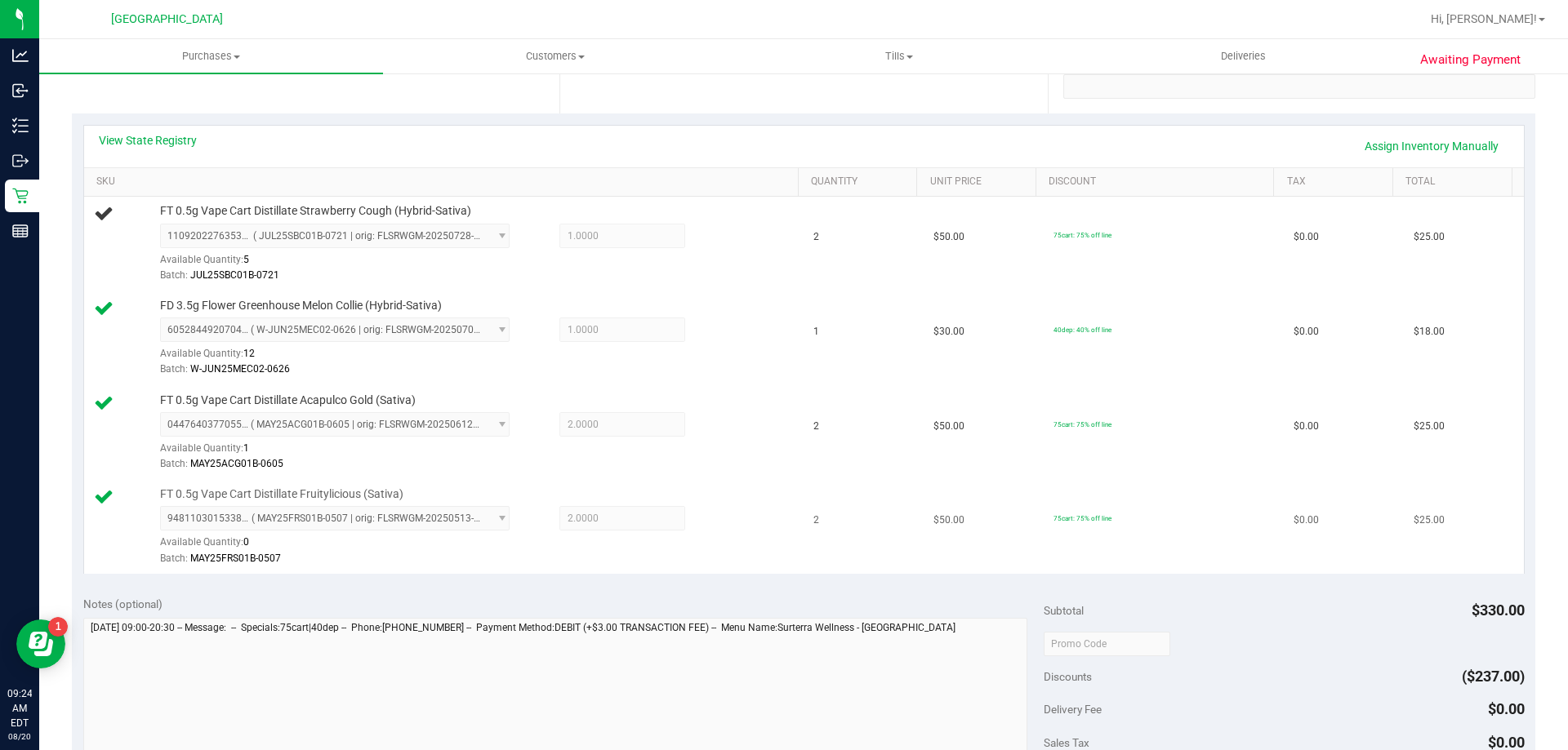
click at [783, 561] on td "FT 0.5g Vape Cart Distillate Fruitylicious (Sativa) 9481103015338265 ( MAY25FRS…" at bounding box center [444, 526] width 721 height 94
click at [890, 571] on td "2" at bounding box center [863, 526] width 120 height 94
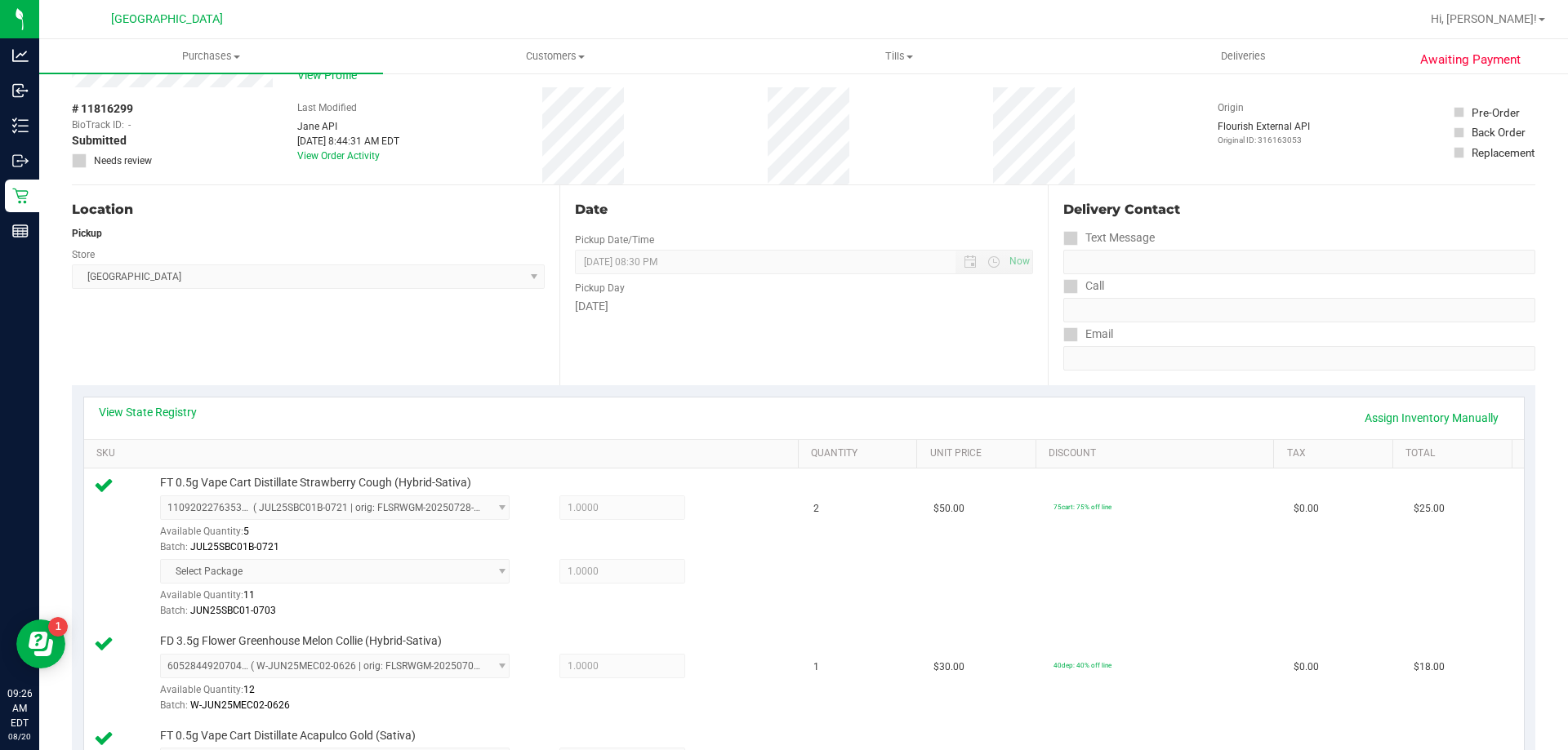
scroll to position [81, 0]
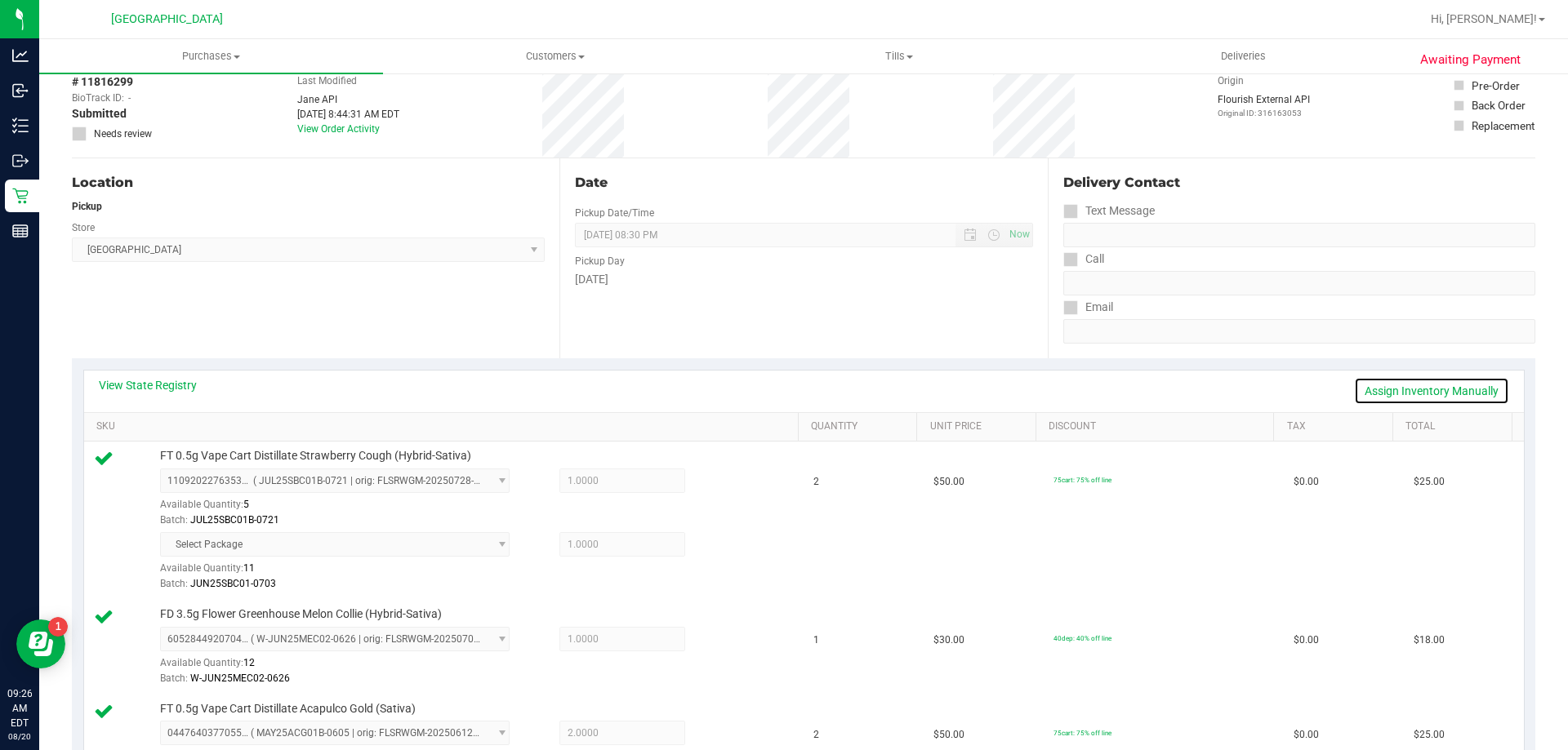
click at [1413, 389] on link "Assign Inventory Manually" at bounding box center [1431, 391] width 155 height 28
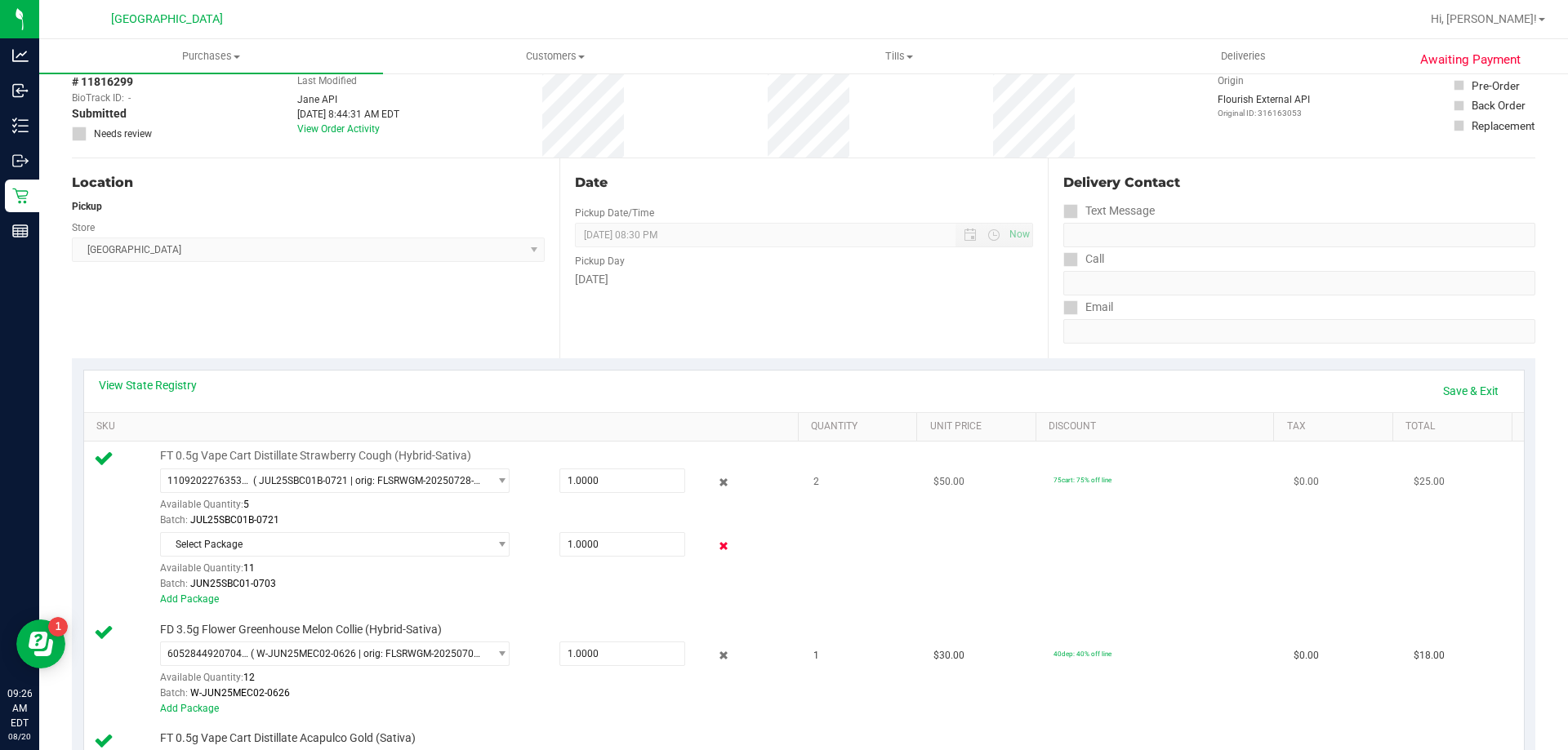
click at [716, 547] on icon at bounding box center [724, 546] width 17 height 19
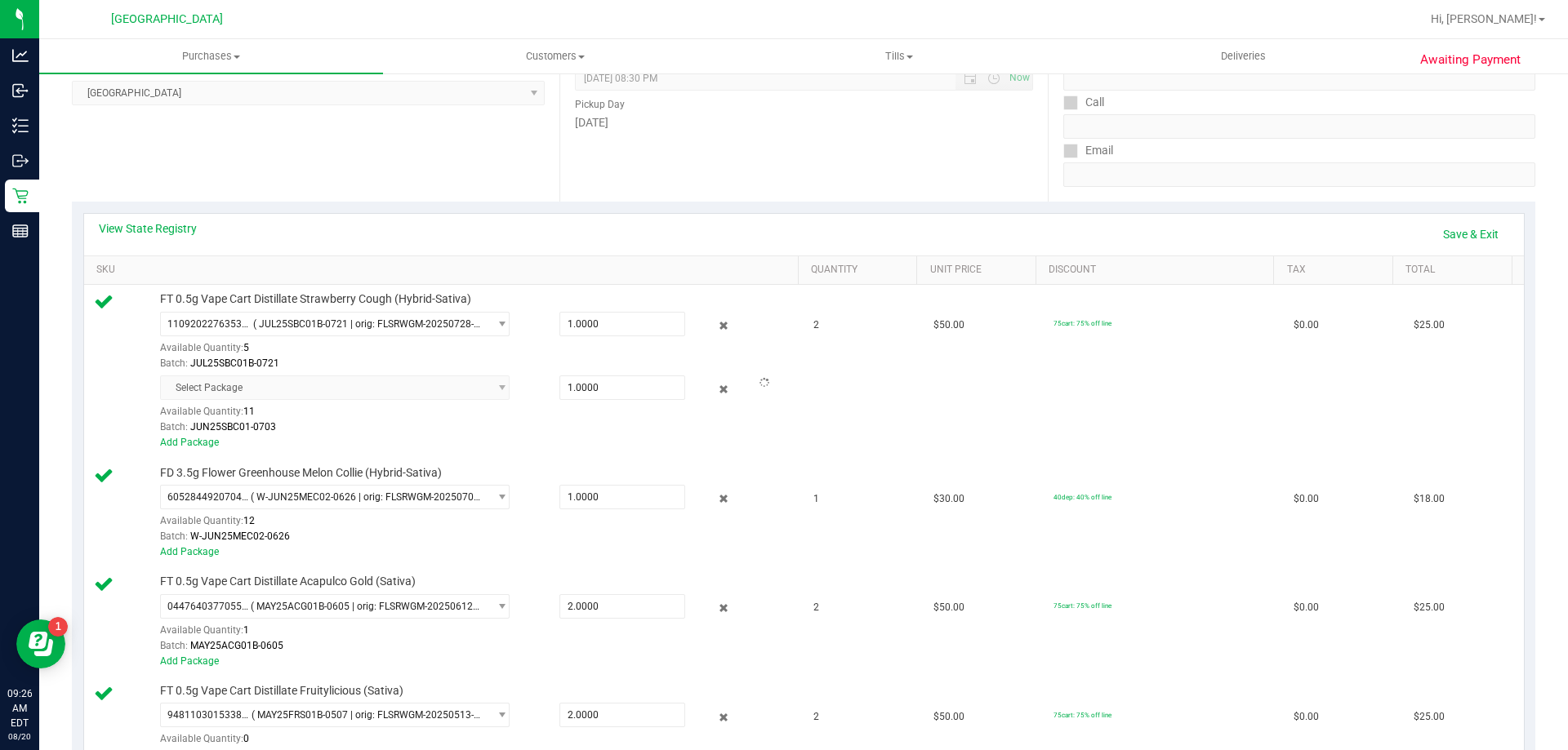
scroll to position [244, 0]
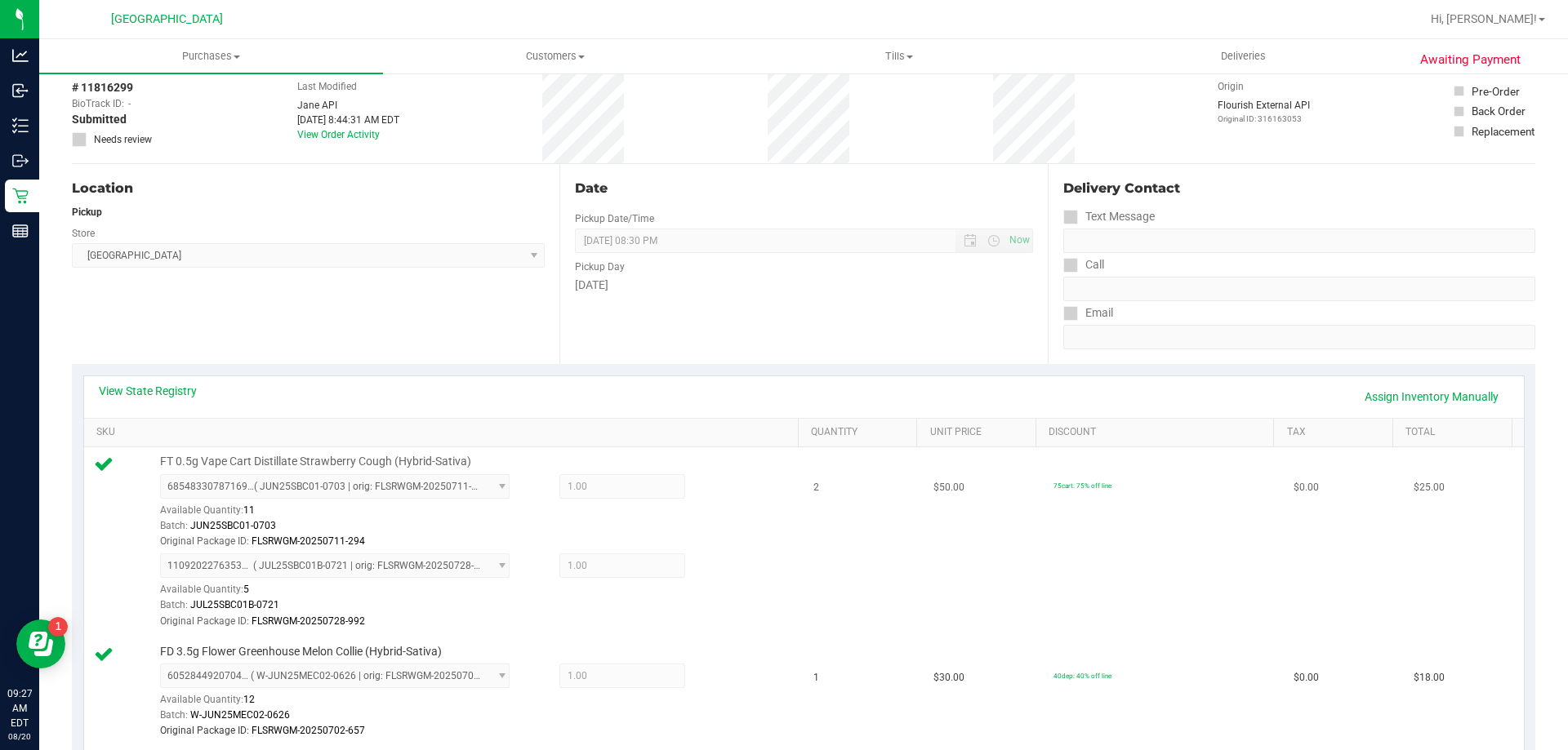
scroll to position [244, 0]
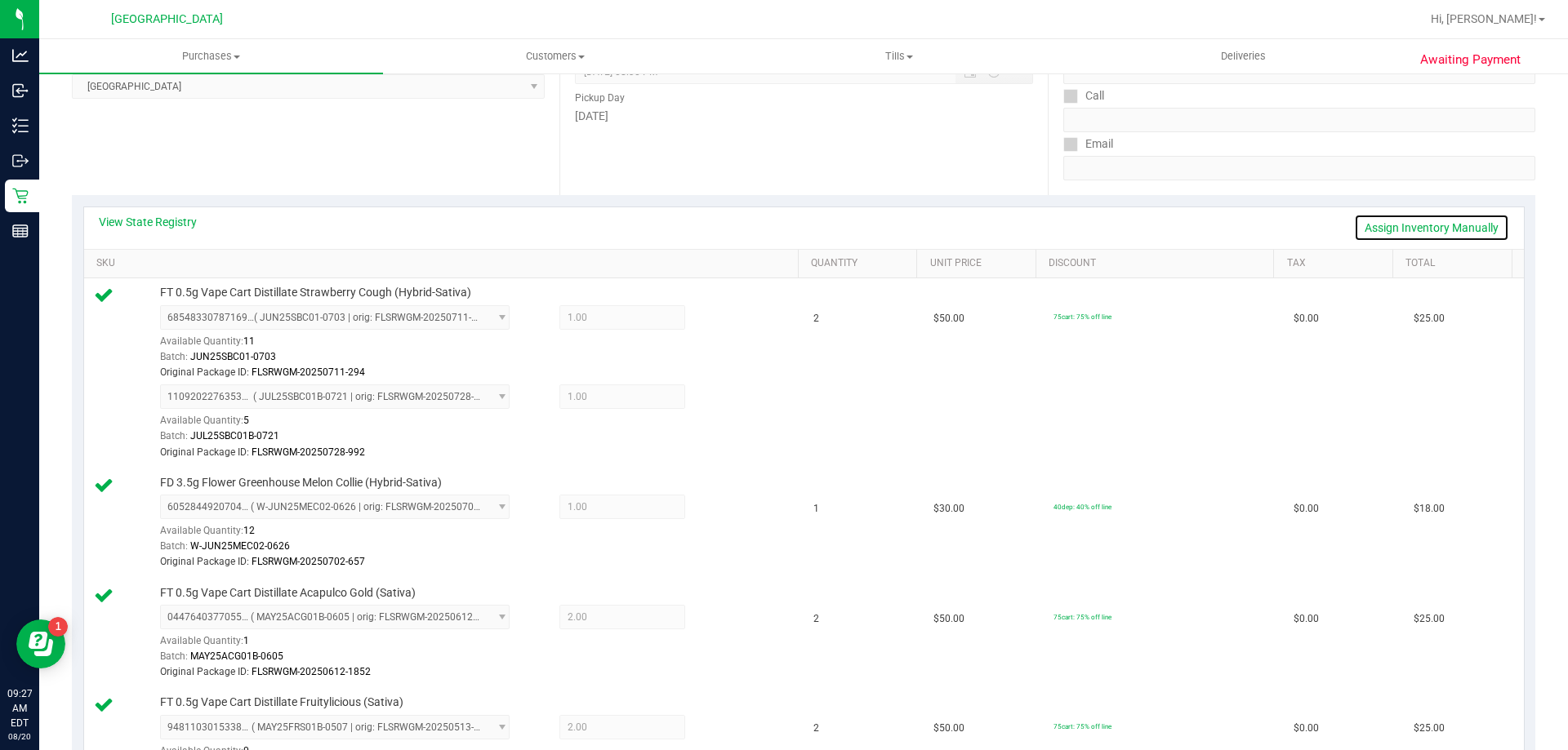
click at [1420, 231] on link "Assign Inventory Manually" at bounding box center [1431, 228] width 155 height 28
click at [716, 399] on icon at bounding box center [724, 398] width 17 height 19
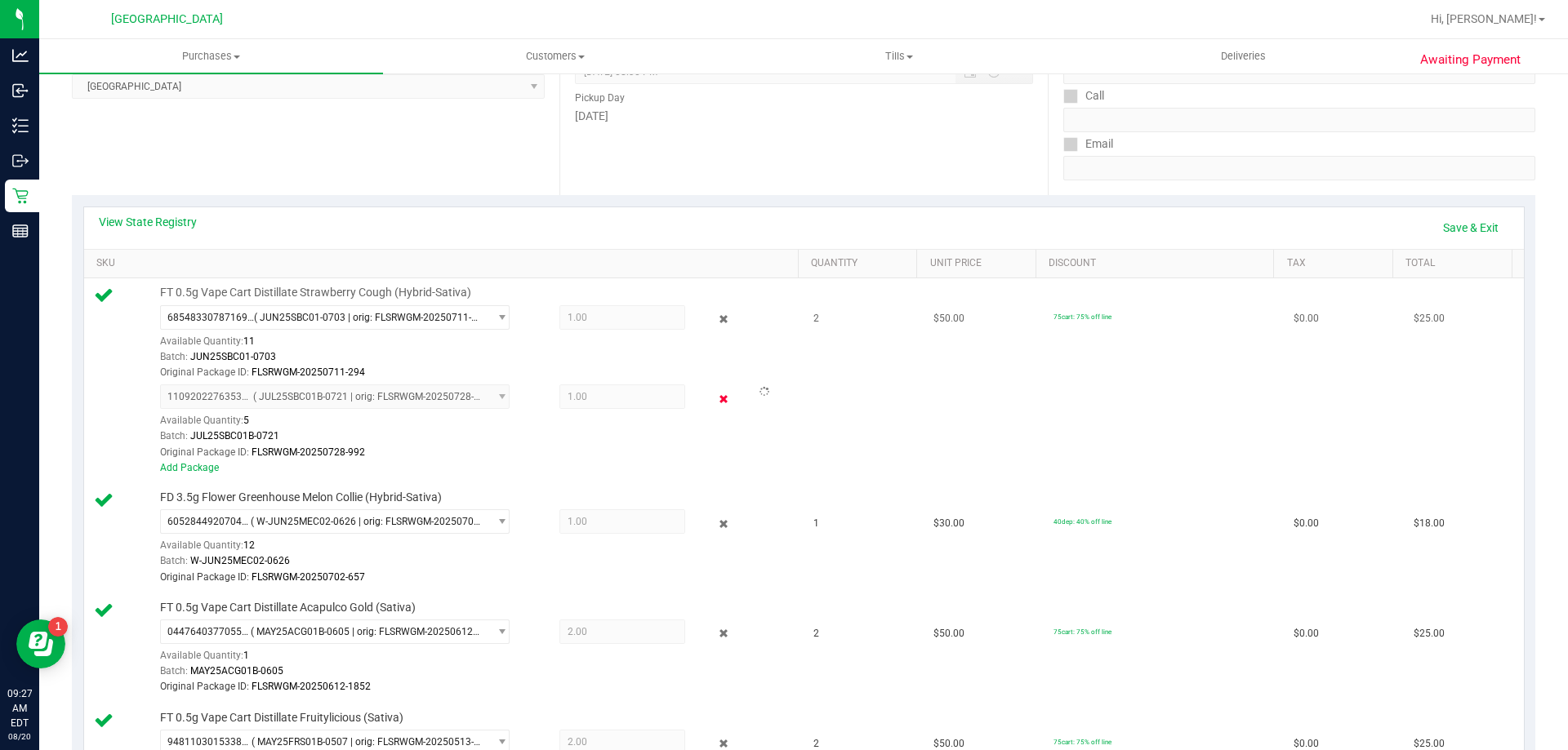
click at [717, 398] on icon at bounding box center [724, 398] width 17 height 19
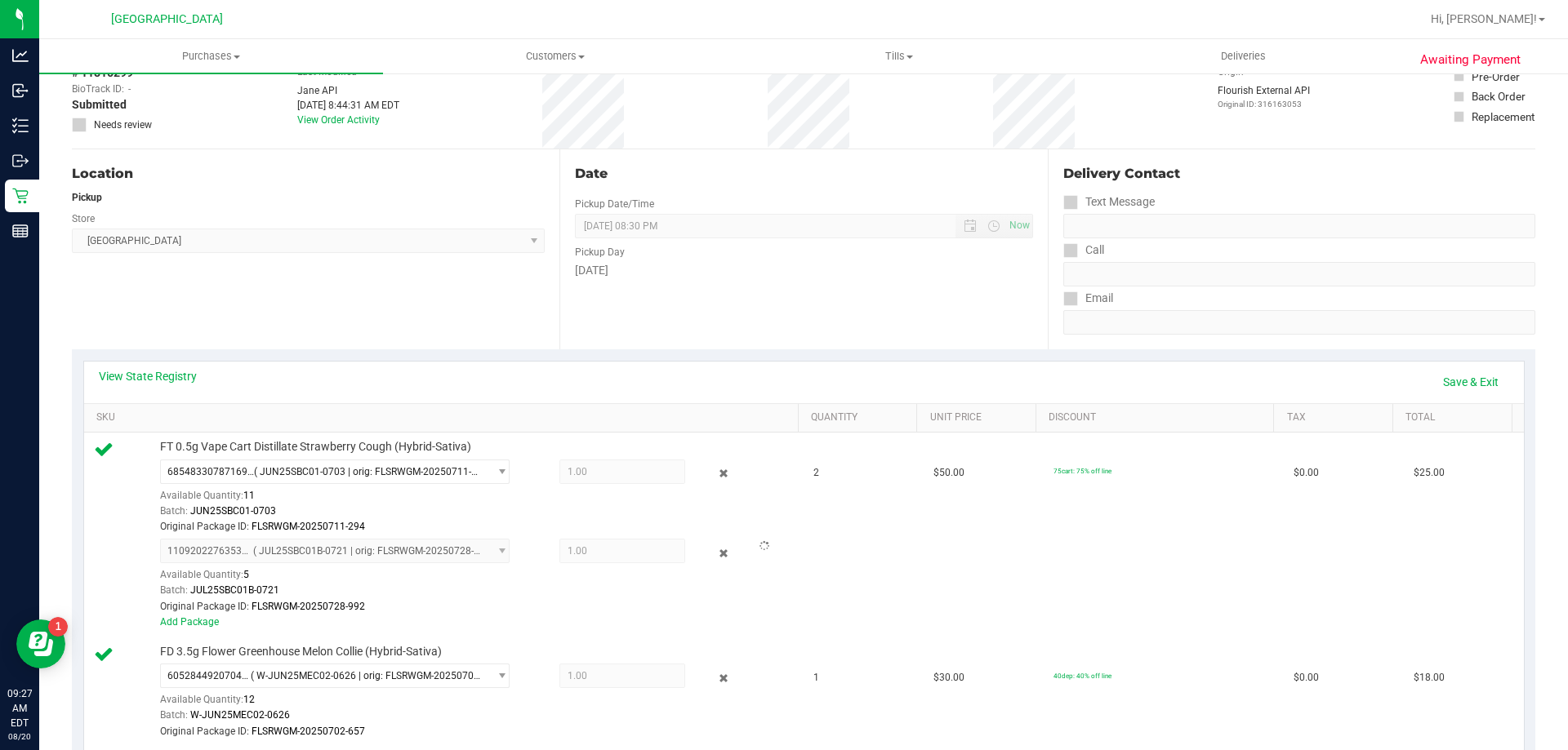
scroll to position [0, 0]
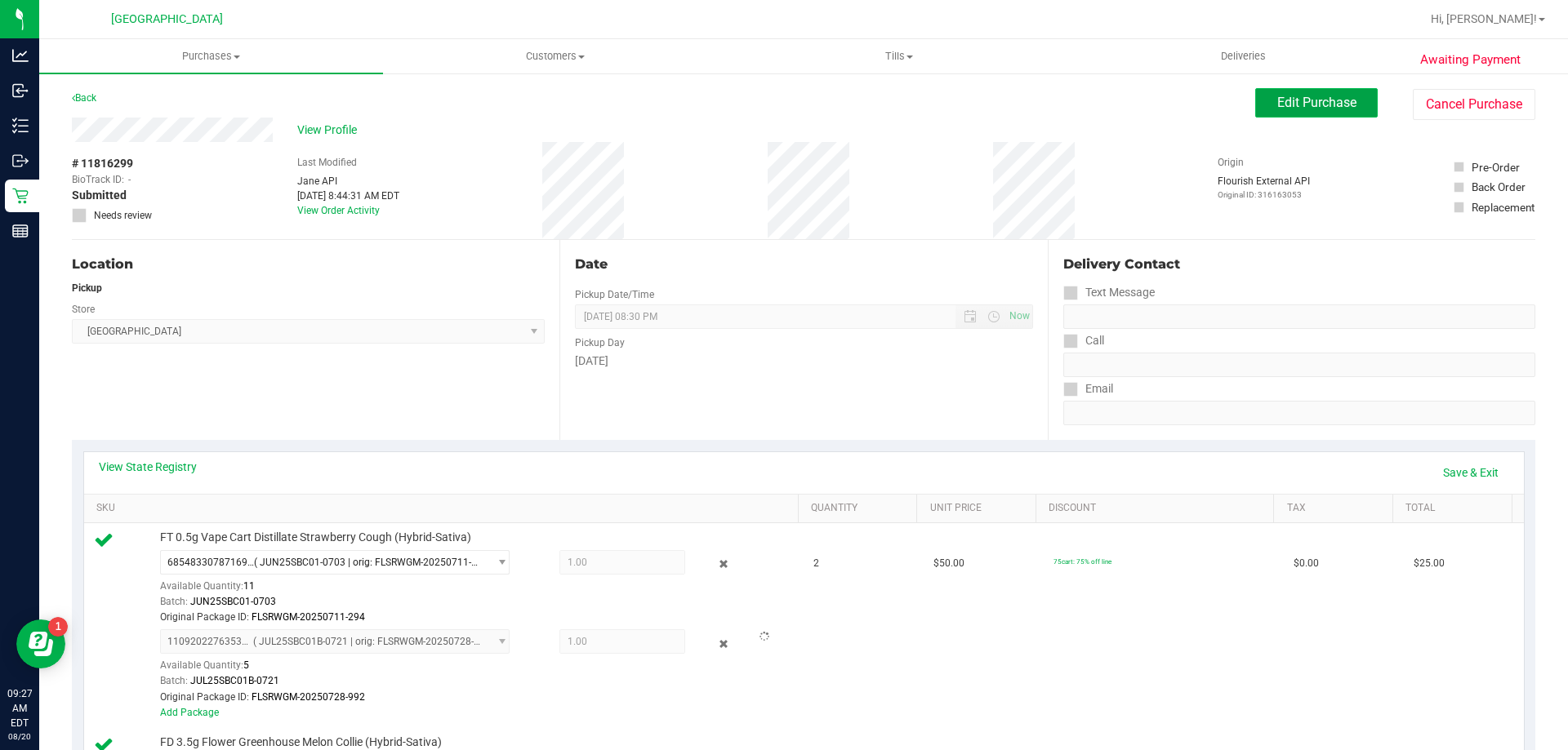
click at [1326, 105] on span "Edit Purchase" at bounding box center [1317, 103] width 79 height 16
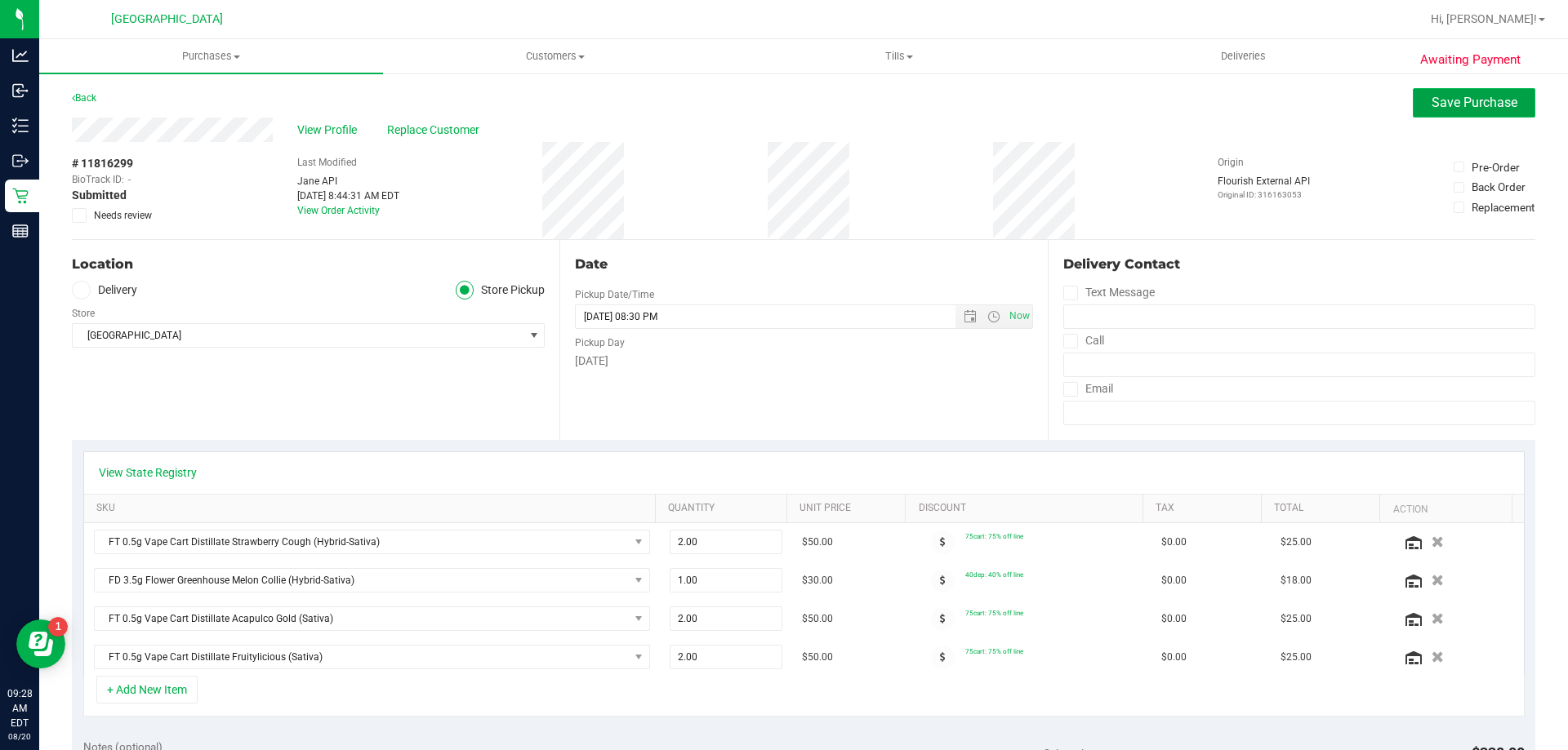
click at [1475, 107] on span "Save Purchase" at bounding box center [1474, 103] width 86 height 16
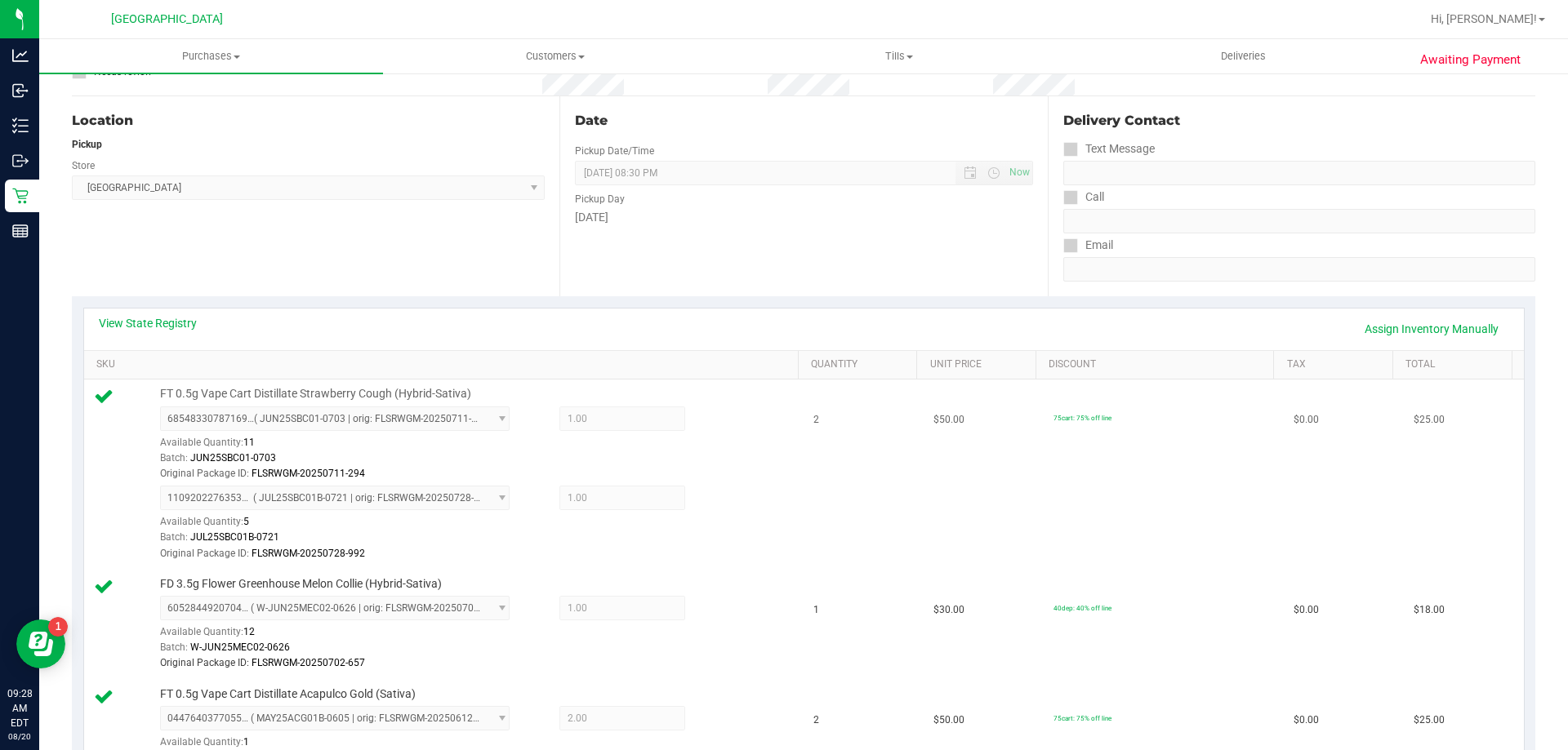
scroll to position [163, 0]
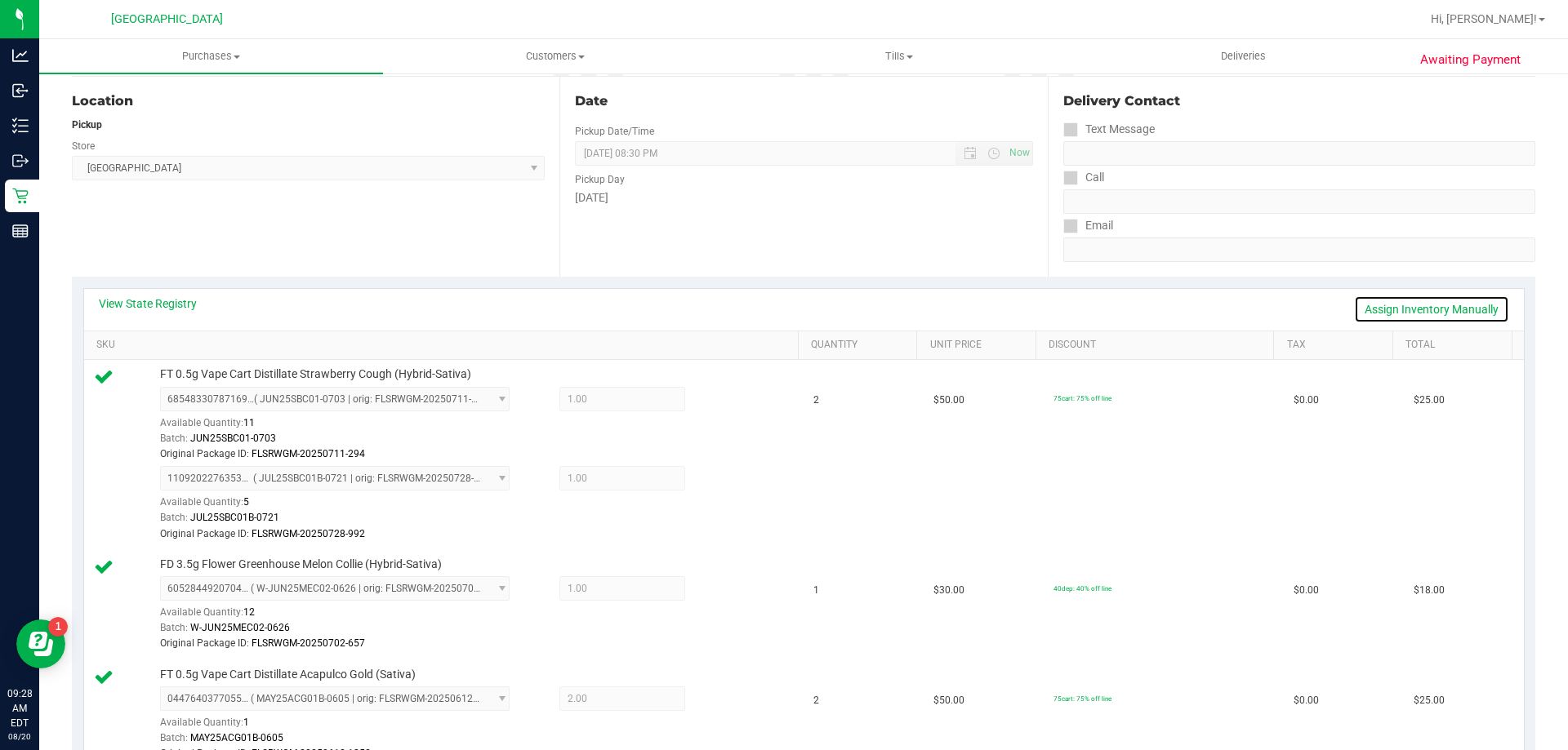
click at [1377, 310] on link "Assign Inventory Manually" at bounding box center [1431, 310] width 155 height 28
click at [716, 482] on icon at bounding box center [724, 480] width 17 height 19
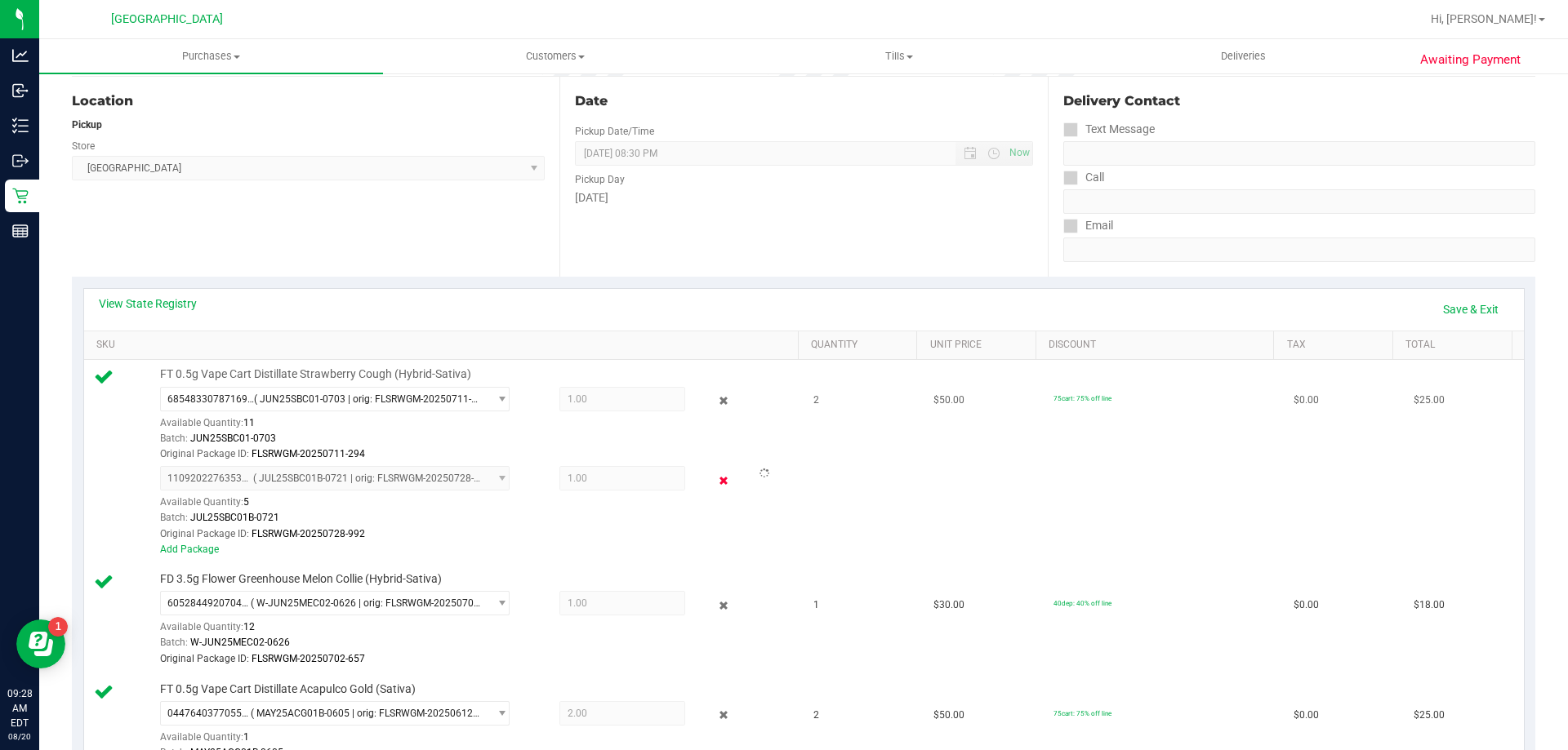
click at [718, 478] on icon at bounding box center [724, 480] width 17 height 19
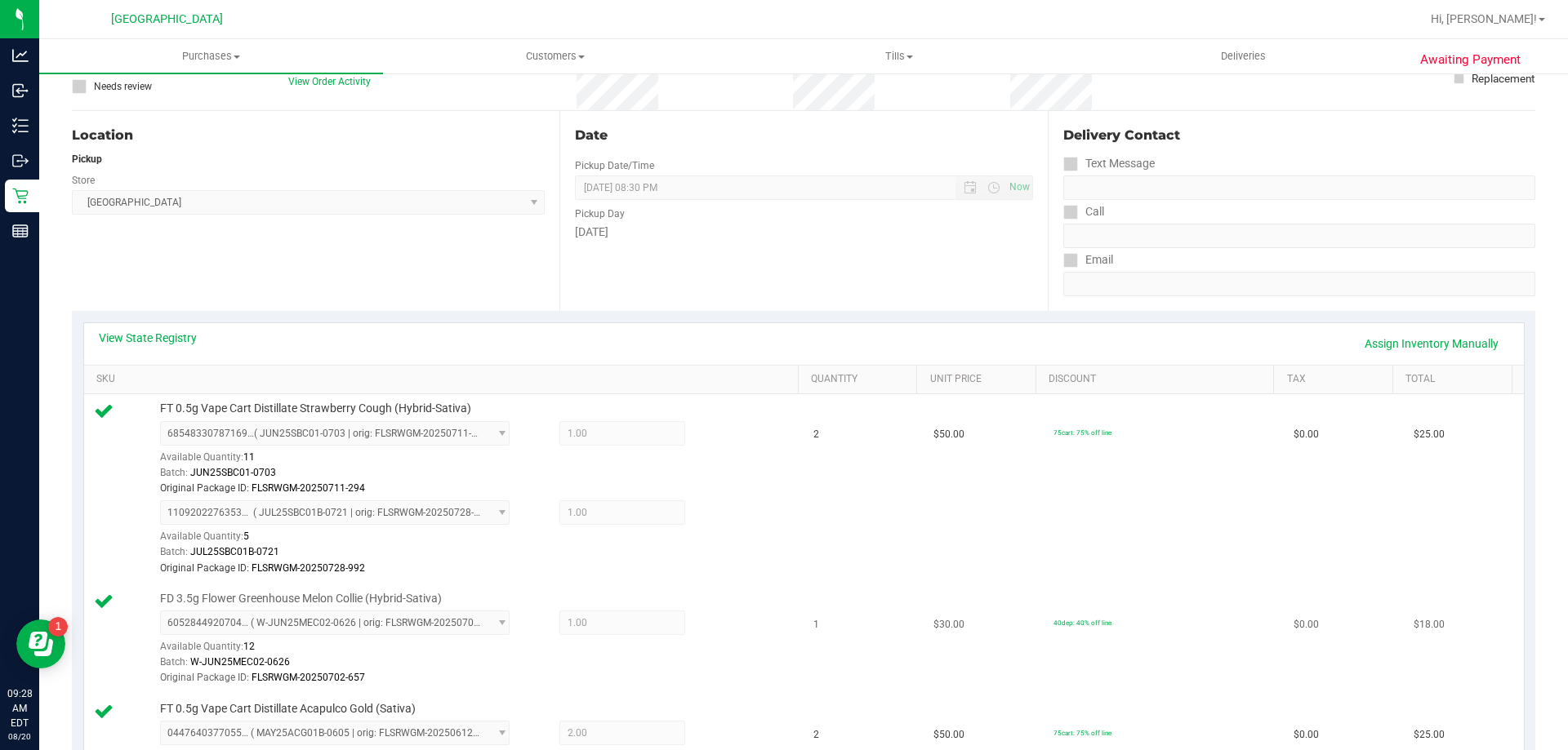
scroll to position [244, 0]
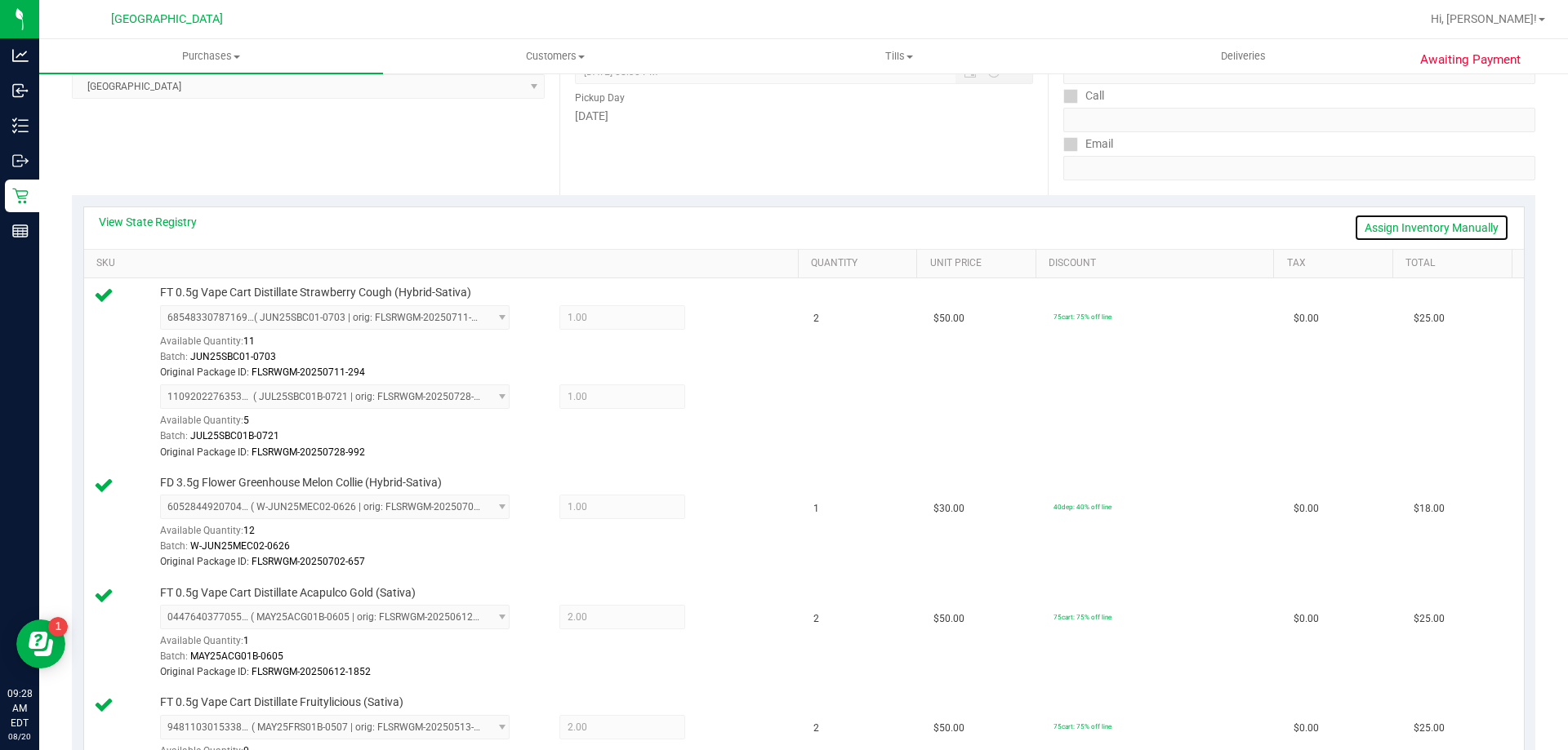
click at [1432, 229] on link "Assign Inventory Manually" at bounding box center [1431, 228] width 155 height 28
click at [716, 400] on icon at bounding box center [724, 398] width 17 height 19
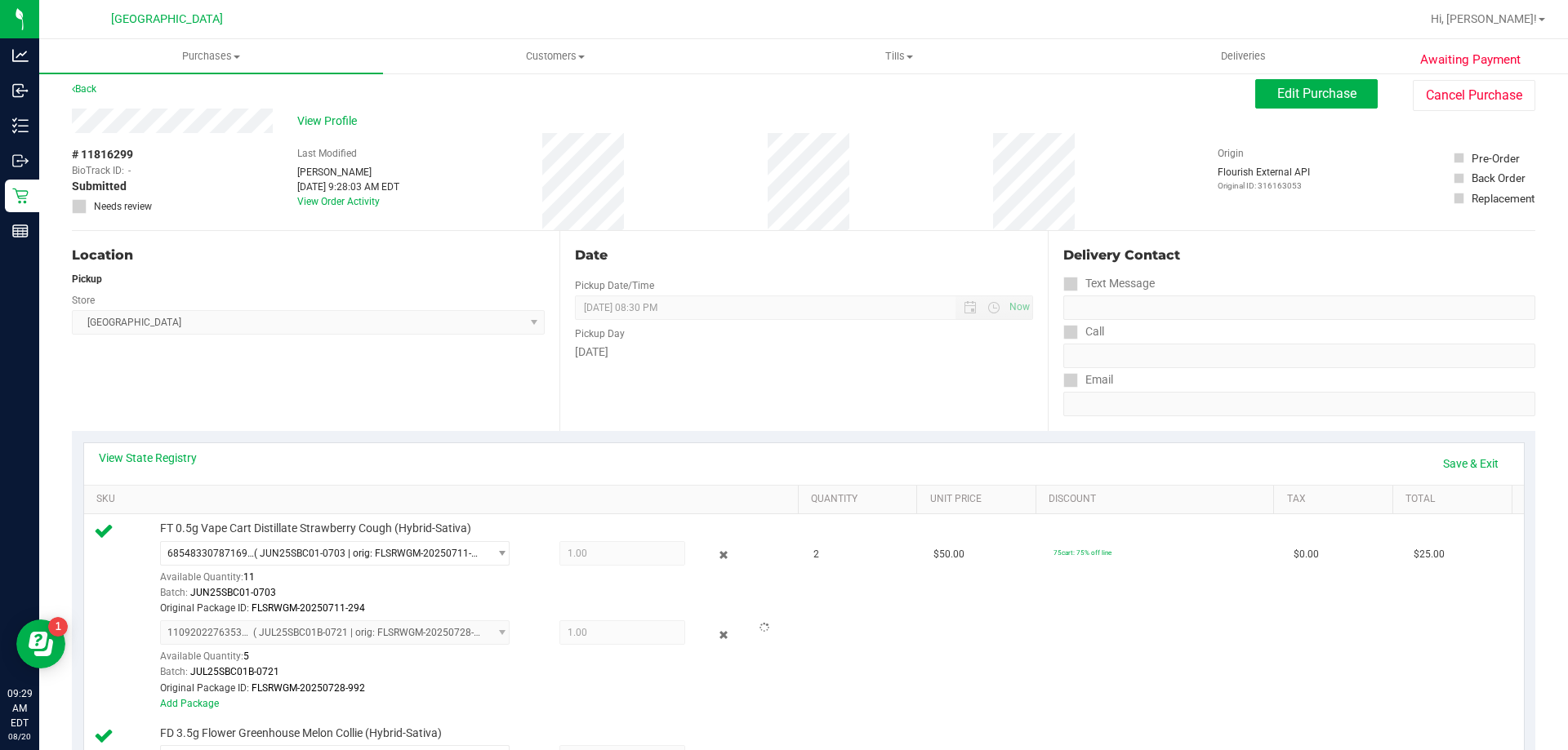
scroll to position [0, 0]
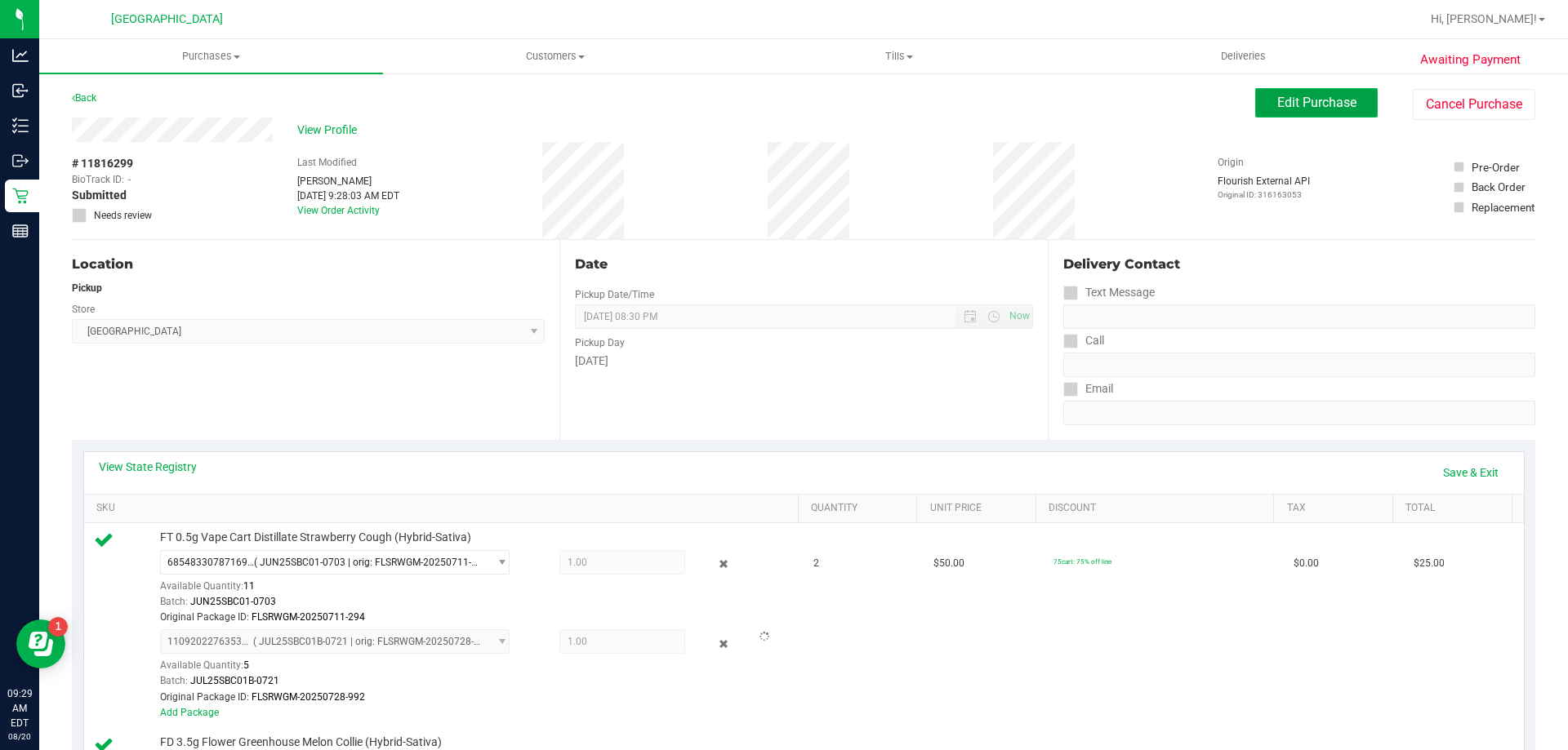
click at [1319, 101] on span "Edit Purchase" at bounding box center [1317, 103] width 79 height 16
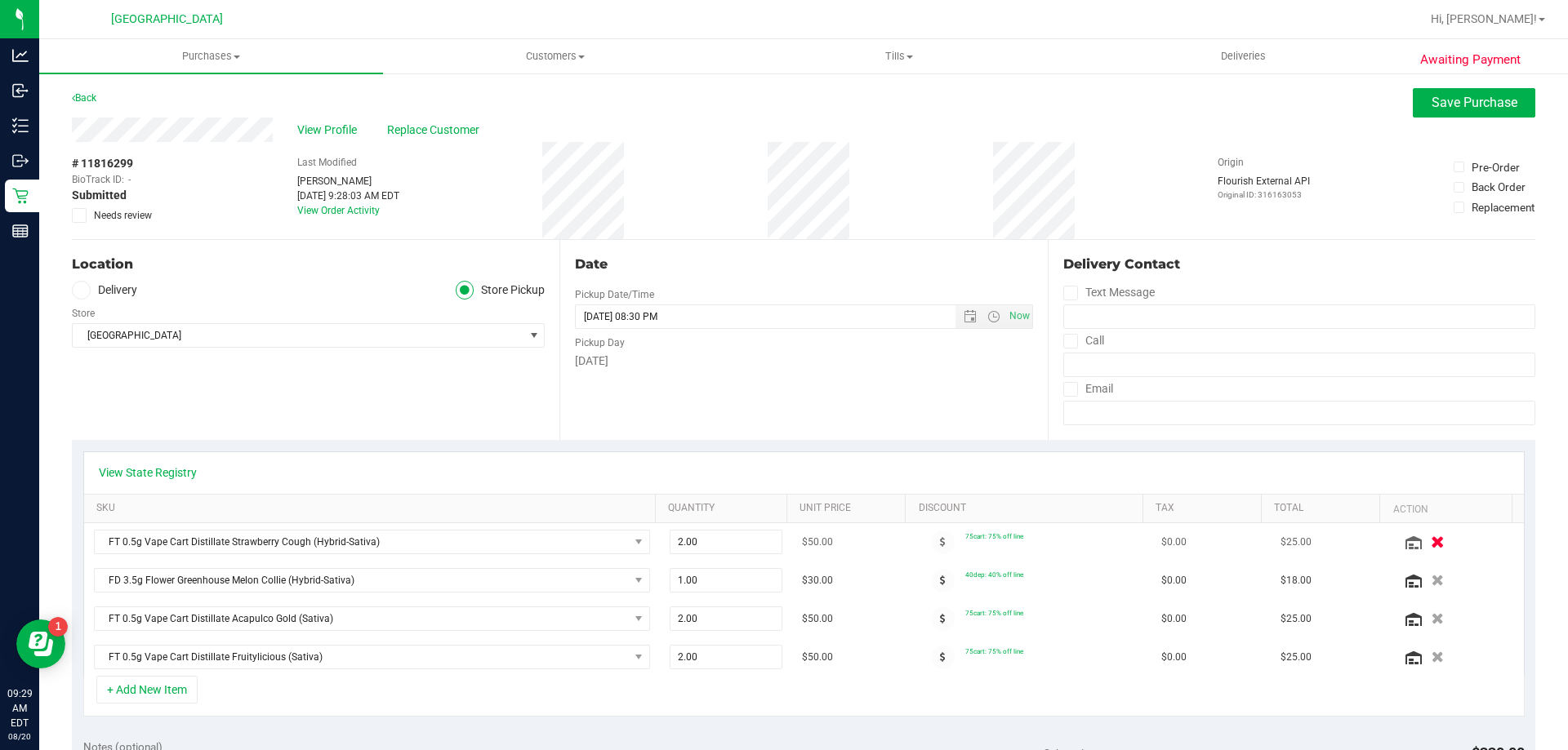
click at [1430, 541] on icon "button" at bounding box center [1437, 542] width 14 height 12
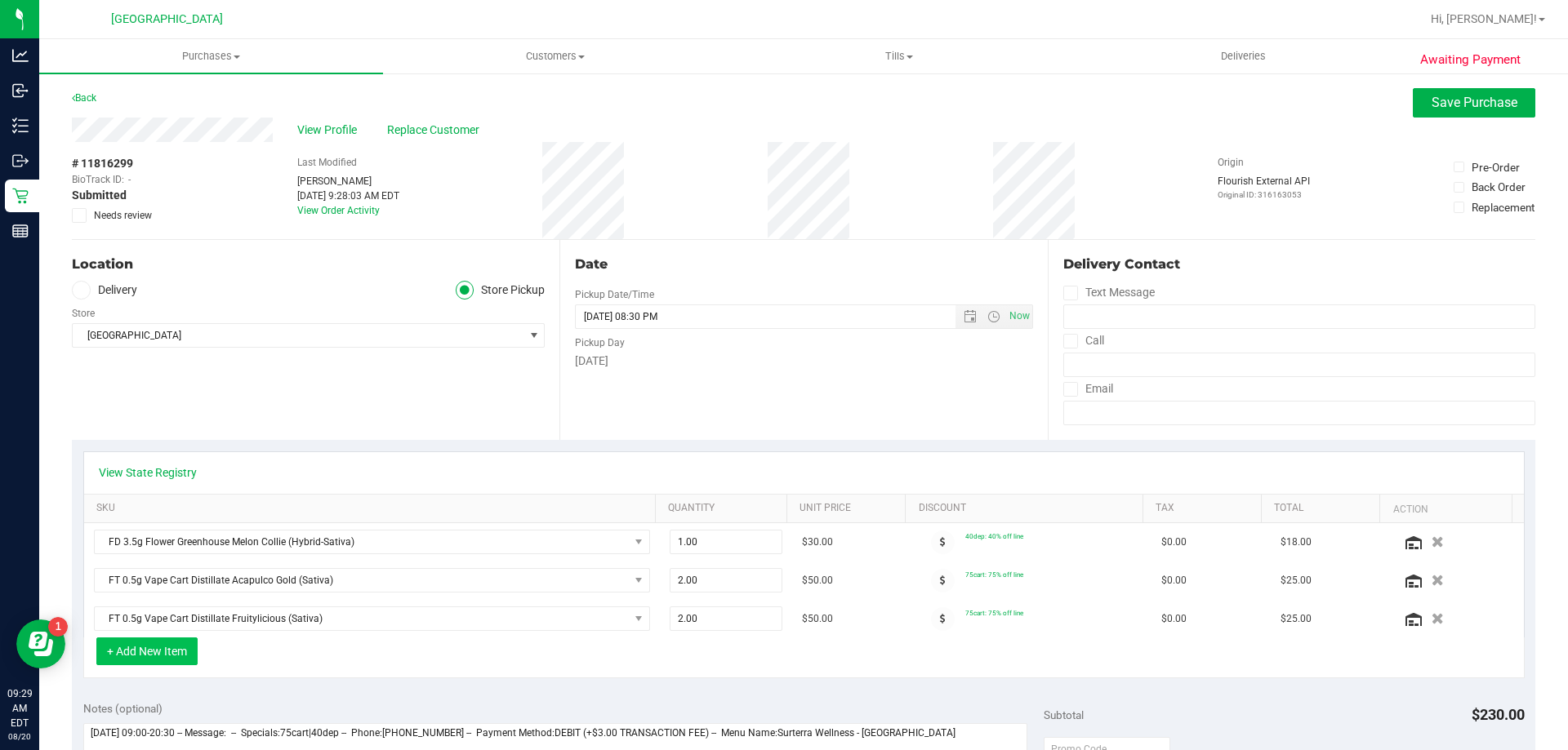
click at [137, 658] on button "+ Add New Item" at bounding box center [147, 651] width 101 height 28
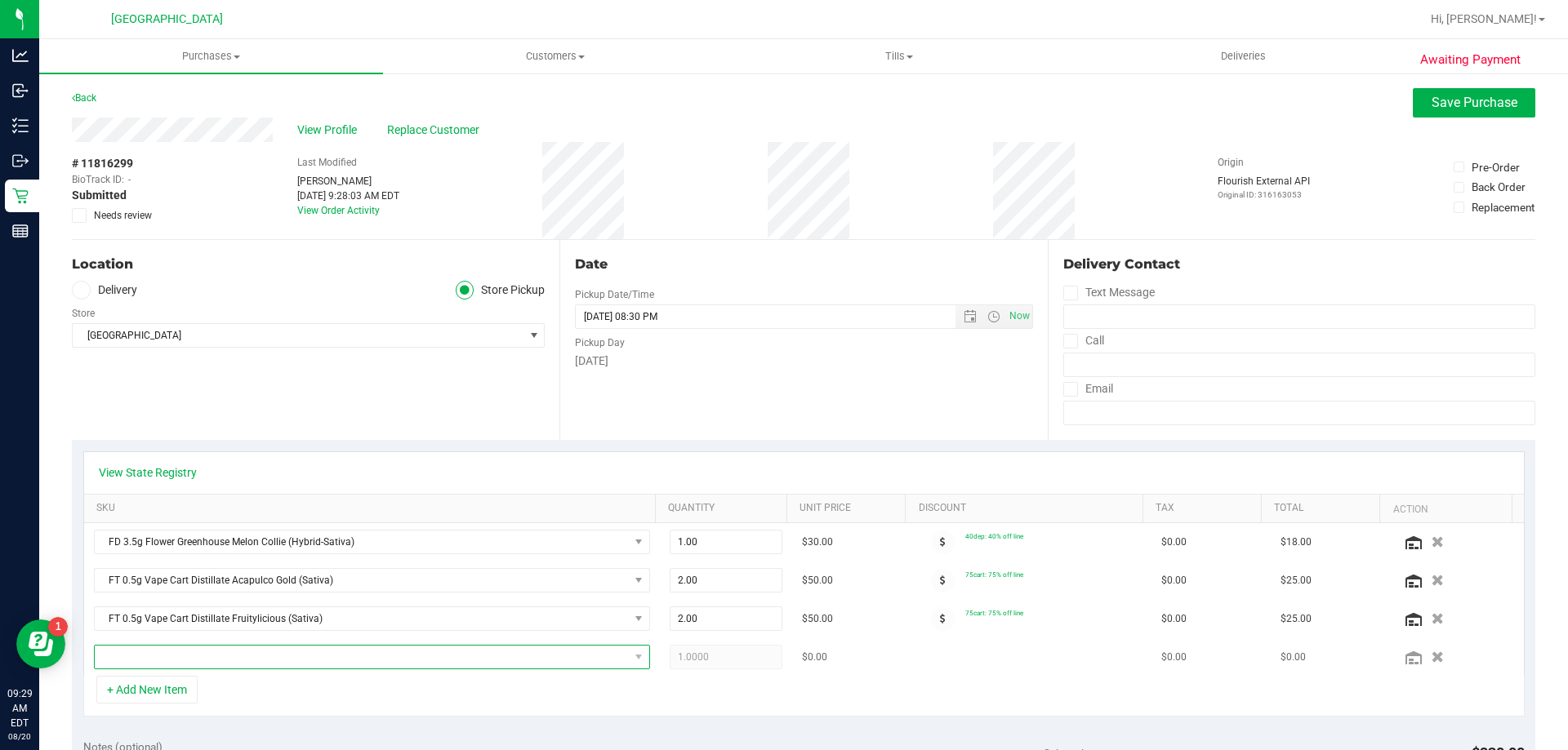
click at [150, 654] on span "NO DATA FOUND" at bounding box center [361, 656] width 534 height 23
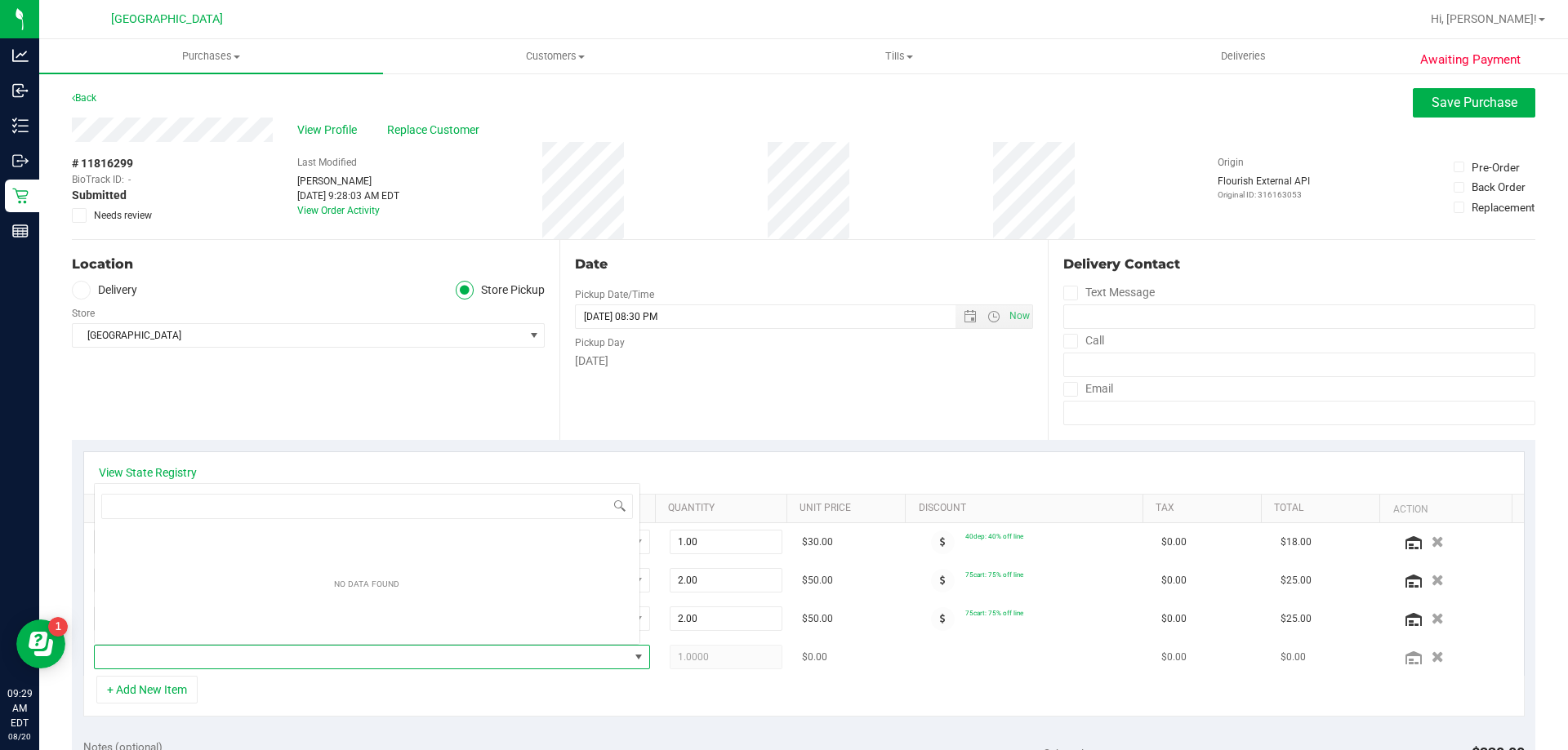
scroll to position [25, 541]
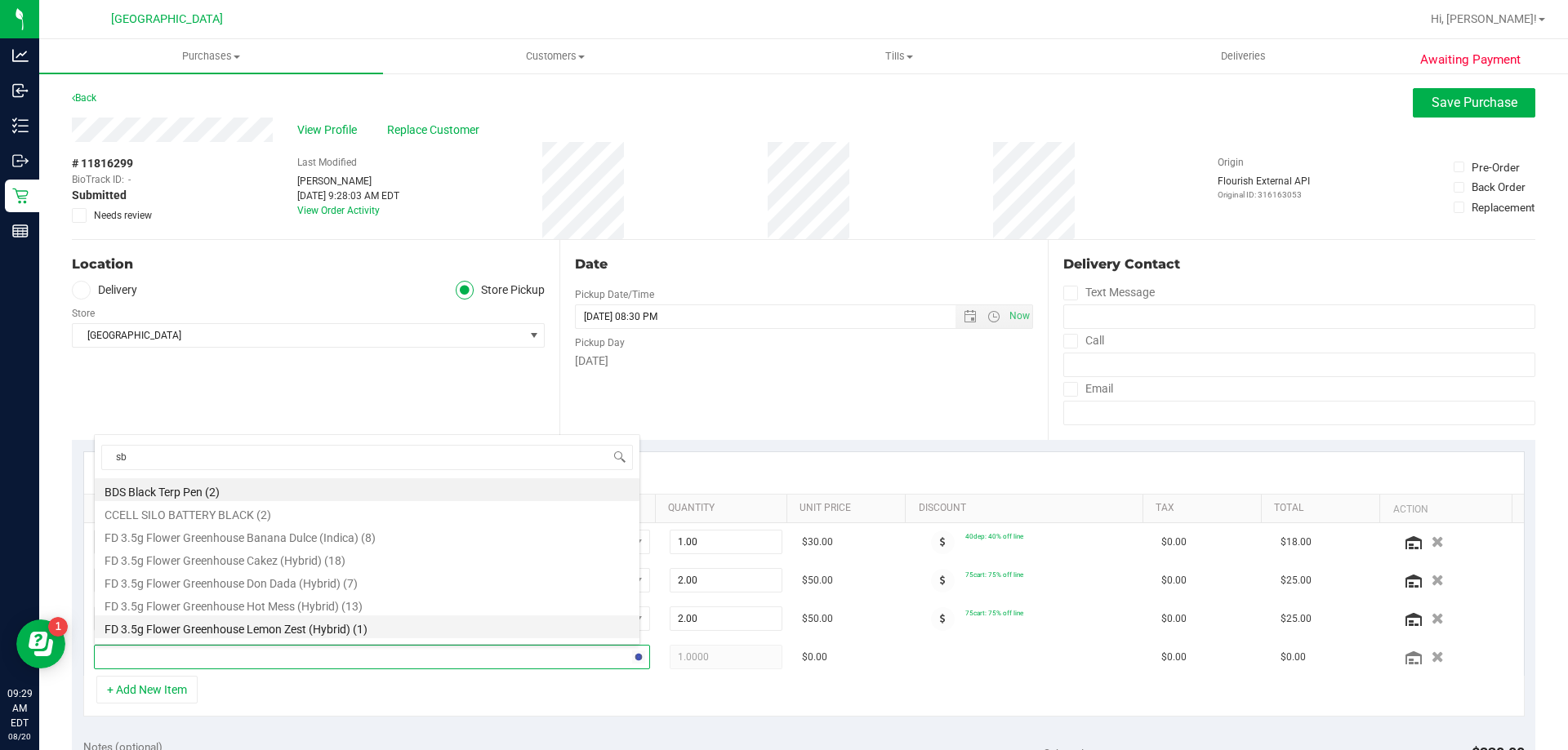
type input "sbc"
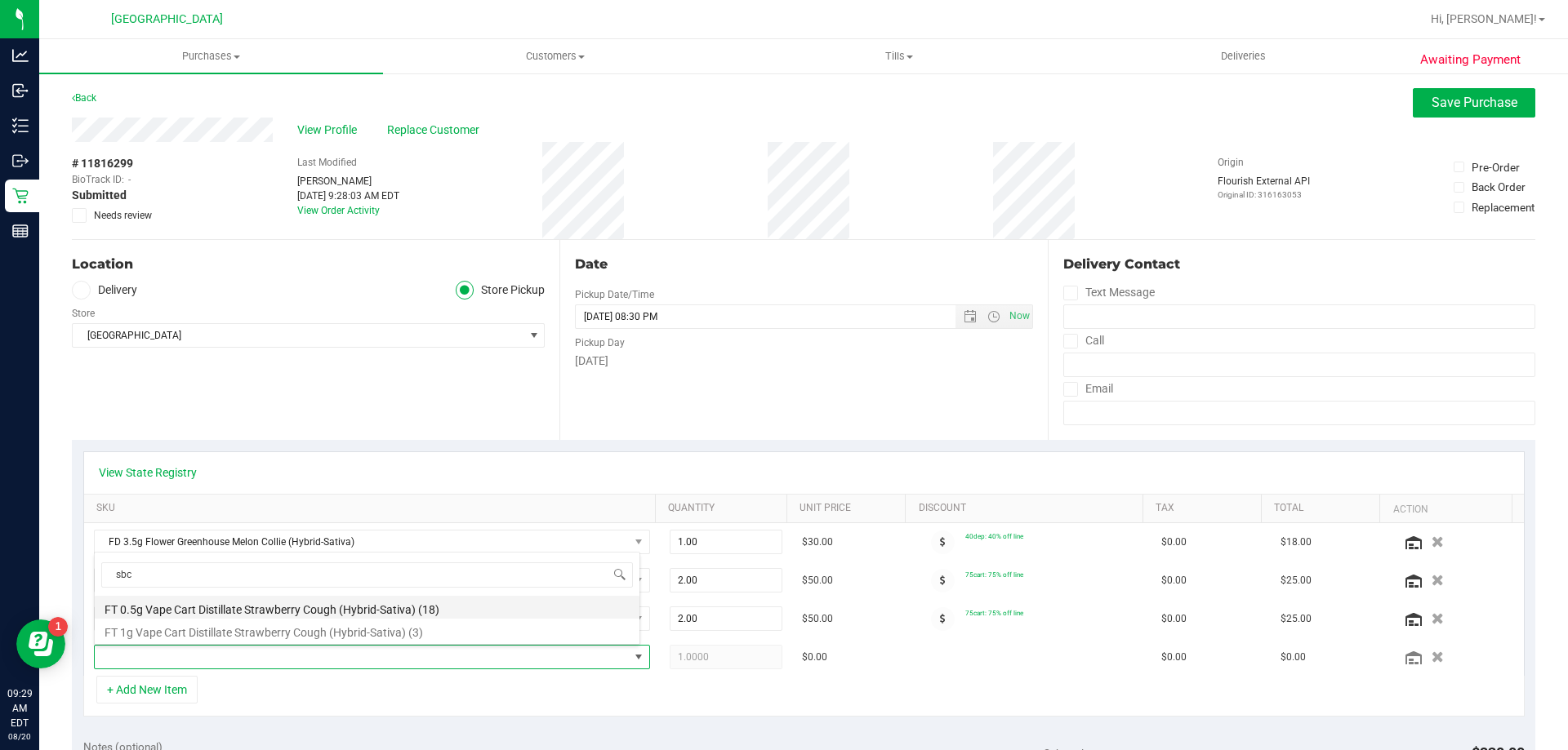
click at [305, 614] on li "FT 0.5g Vape Cart Distillate Strawberry Cough (Hybrid-Sativa) (18)" at bounding box center [367, 607] width 544 height 23
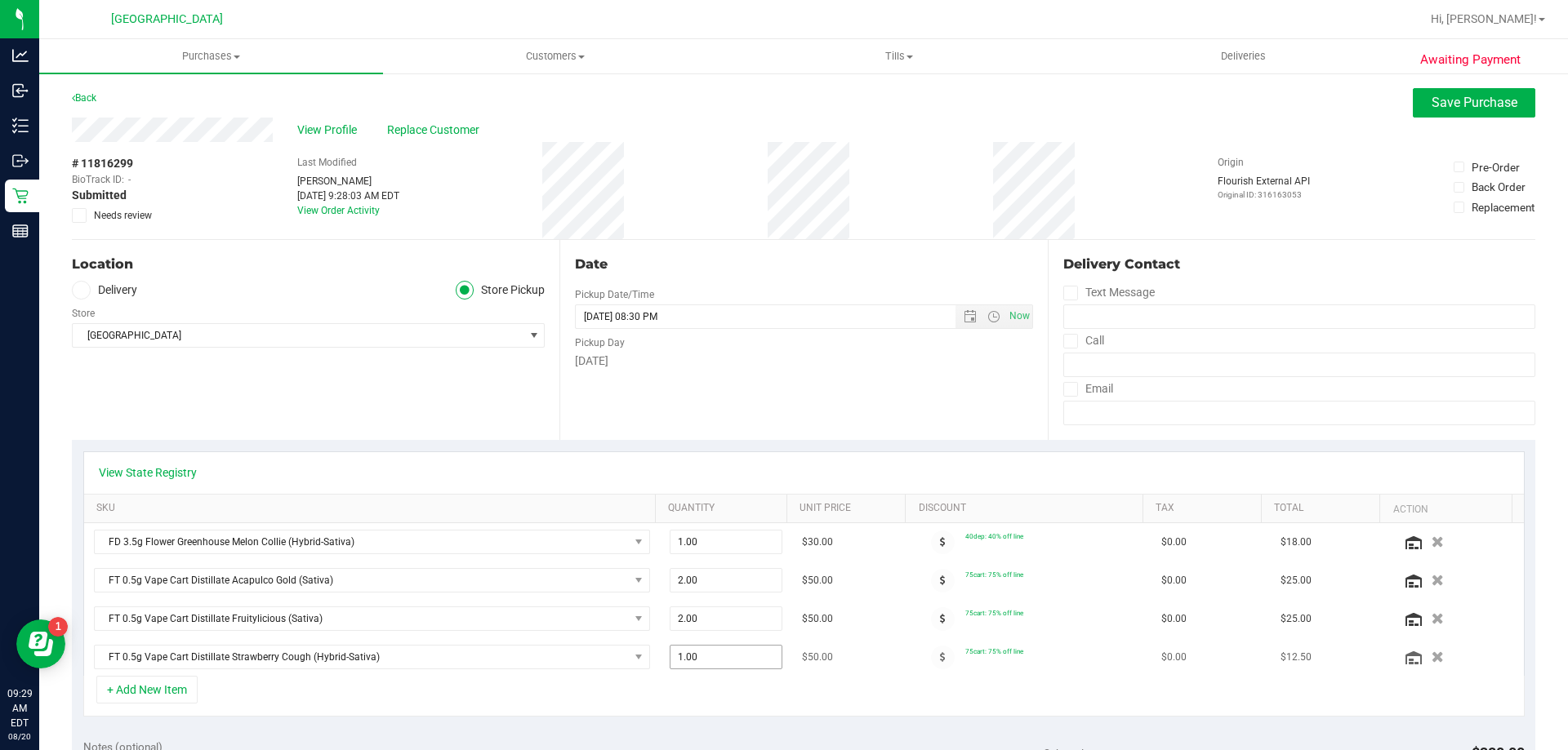
click at [704, 664] on span "1.00 1" at bounding box center [726, 657] width 114 height 25
type input "2"
type input "2.00"
click at [912, 388] on div "Date Pickup Date/Time 08/20/2025 Now 08/20/2025 08:30 PM Now Pickup Day Wednesd…" at bounding box center [803, 340] width 487 height 200
click at [1431, 105] on span "Save Purchase" at bounding box center [1474, 103] width 86 height 16
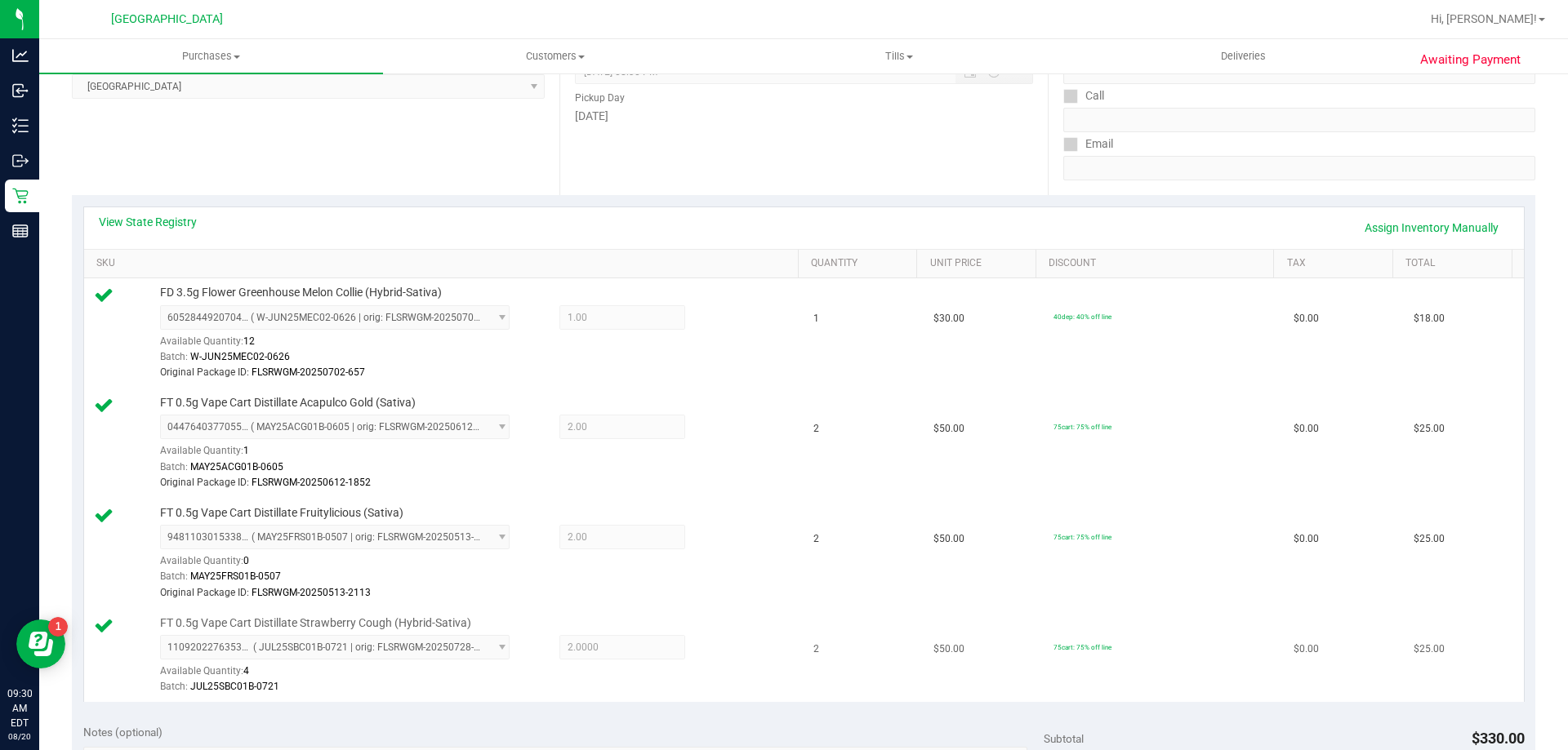
scroll to position [490, 0]
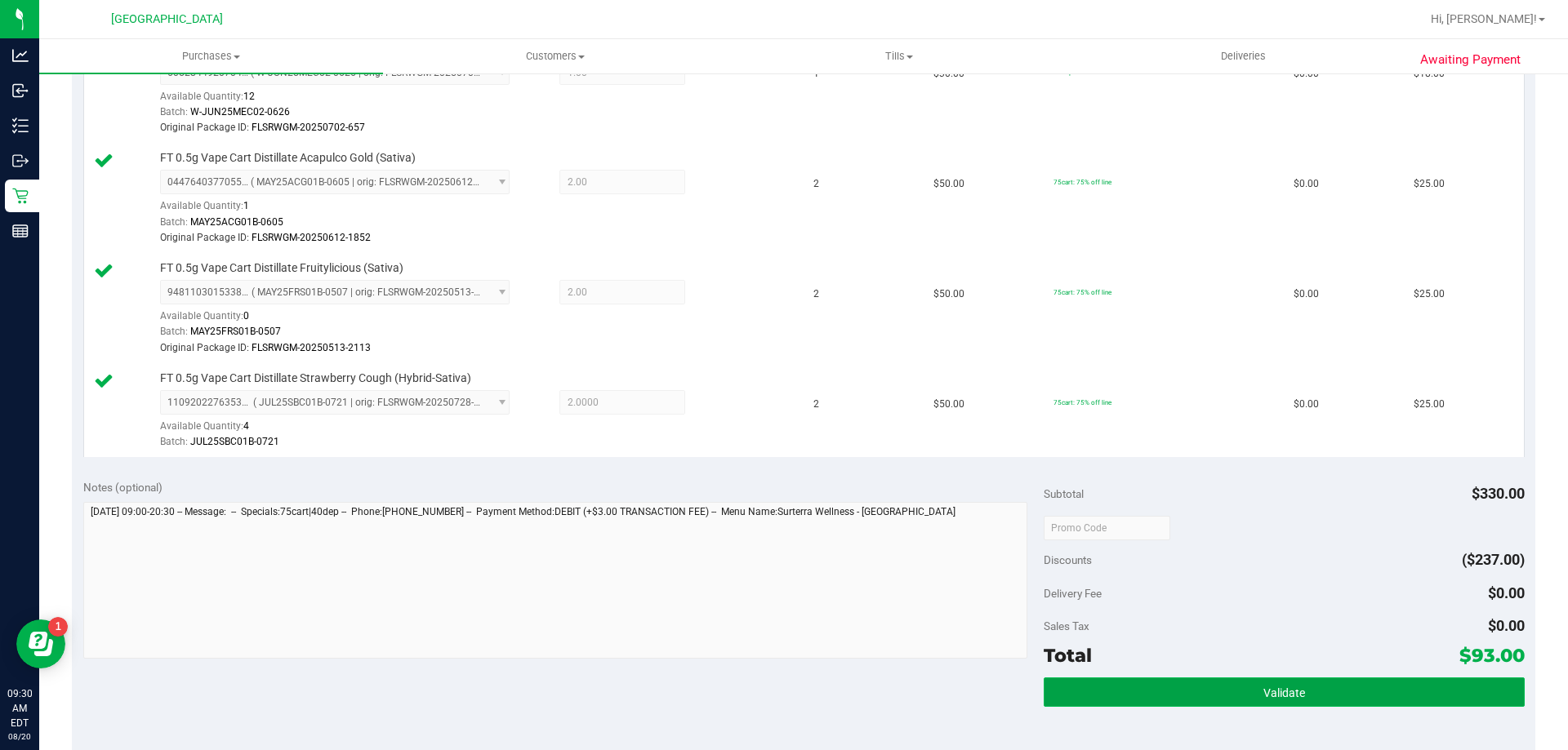
click at [1275, 691] on span "Validate" at bounding box center [1284, 693] width 42 height 13
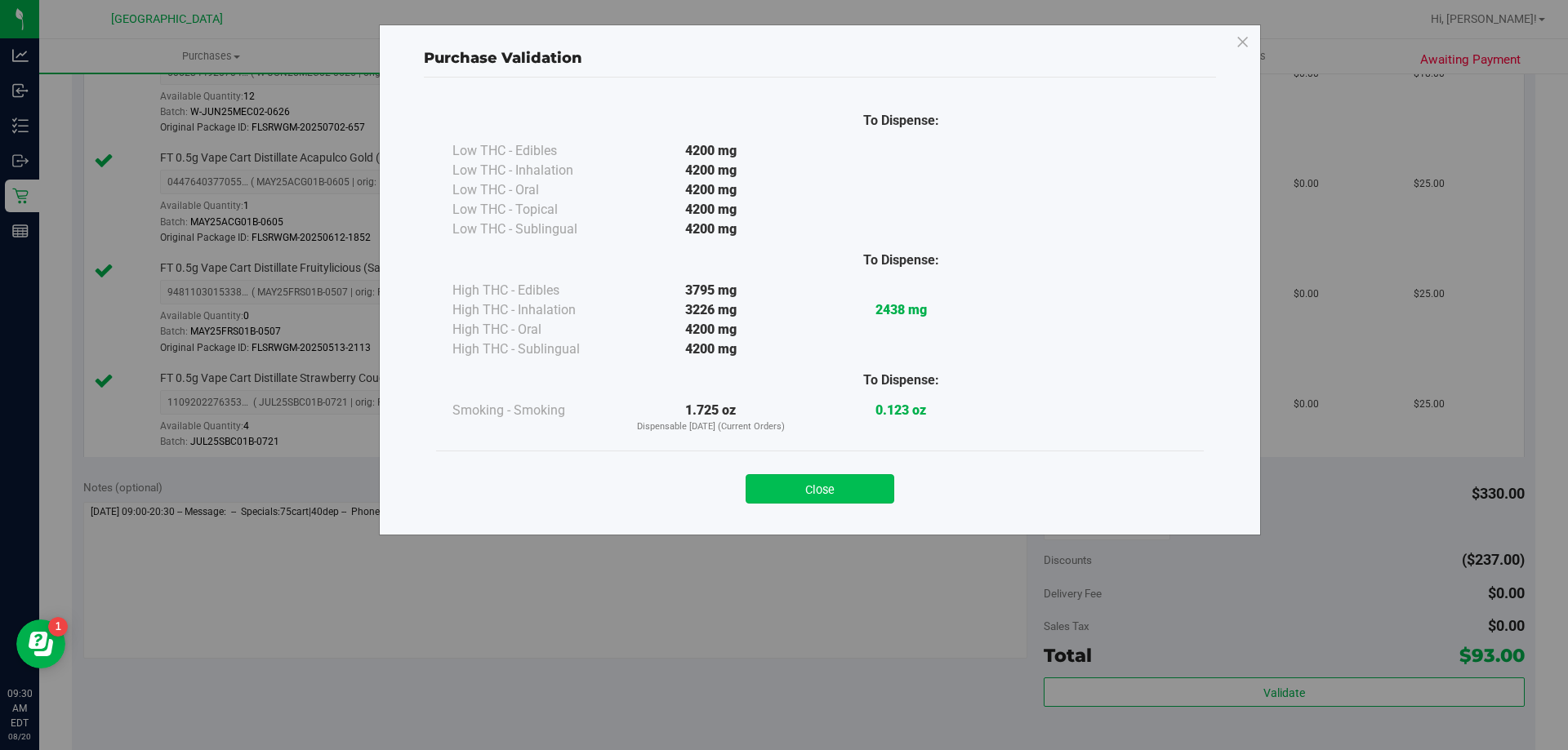
click at [837, 499] on button "Close" at bounding box center [820, 489] width 148 height 30
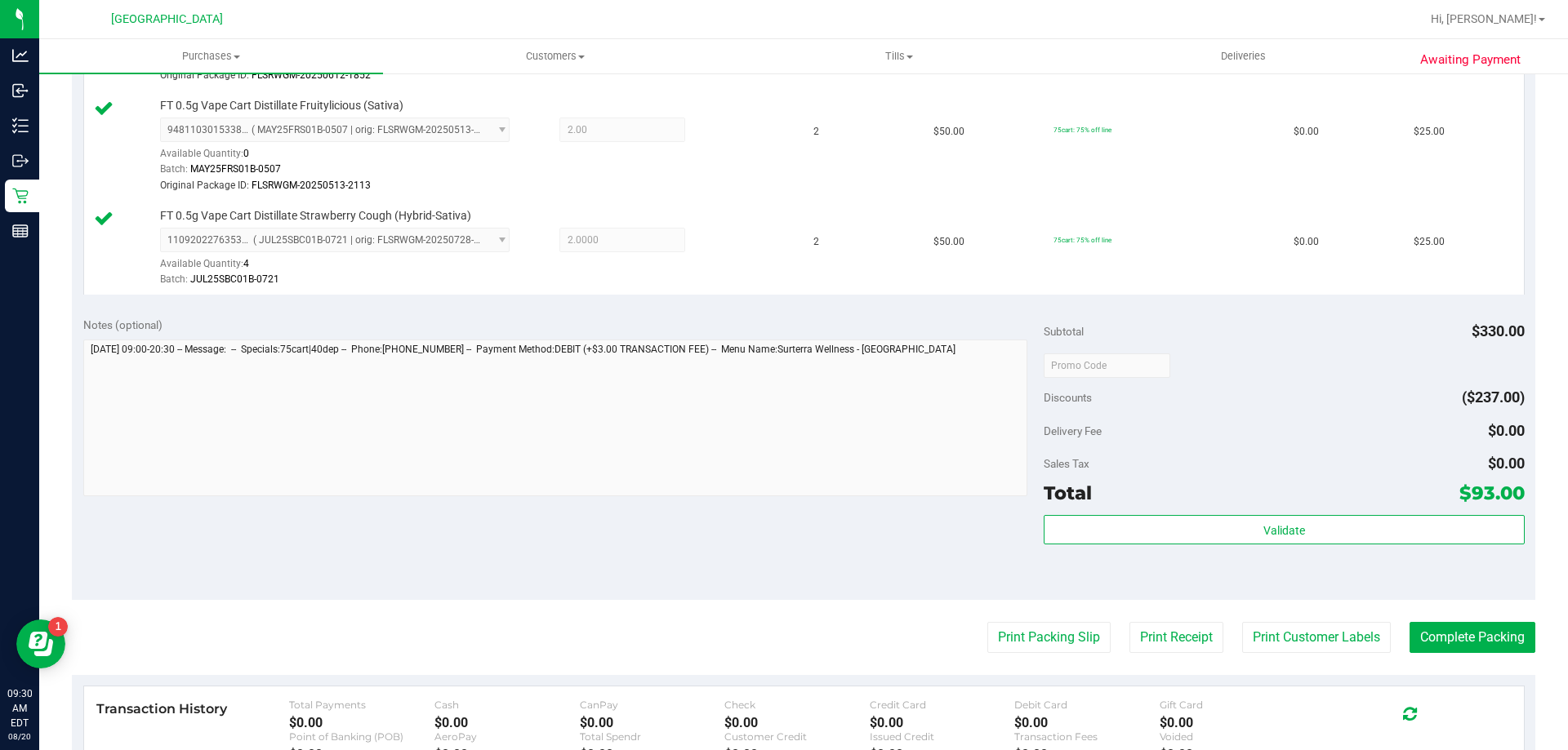
scroll to position [653, 0]
click at [1468, 628] on button "Complete Packing" at bounding box center [1472, 636] width 126 height 31
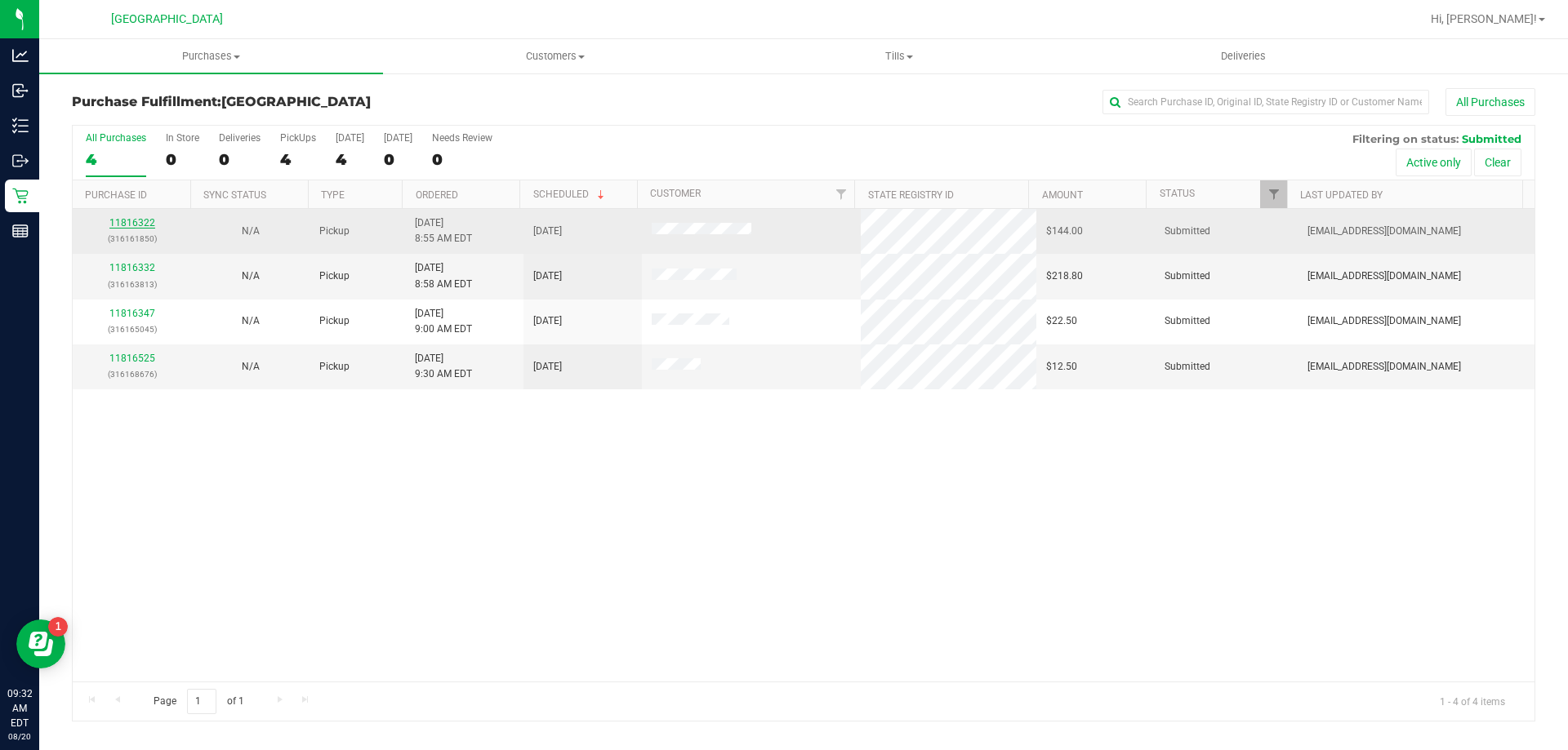
click at [131, 223] on link "11816322" at bounding box center [133, 223] width 46 height 12
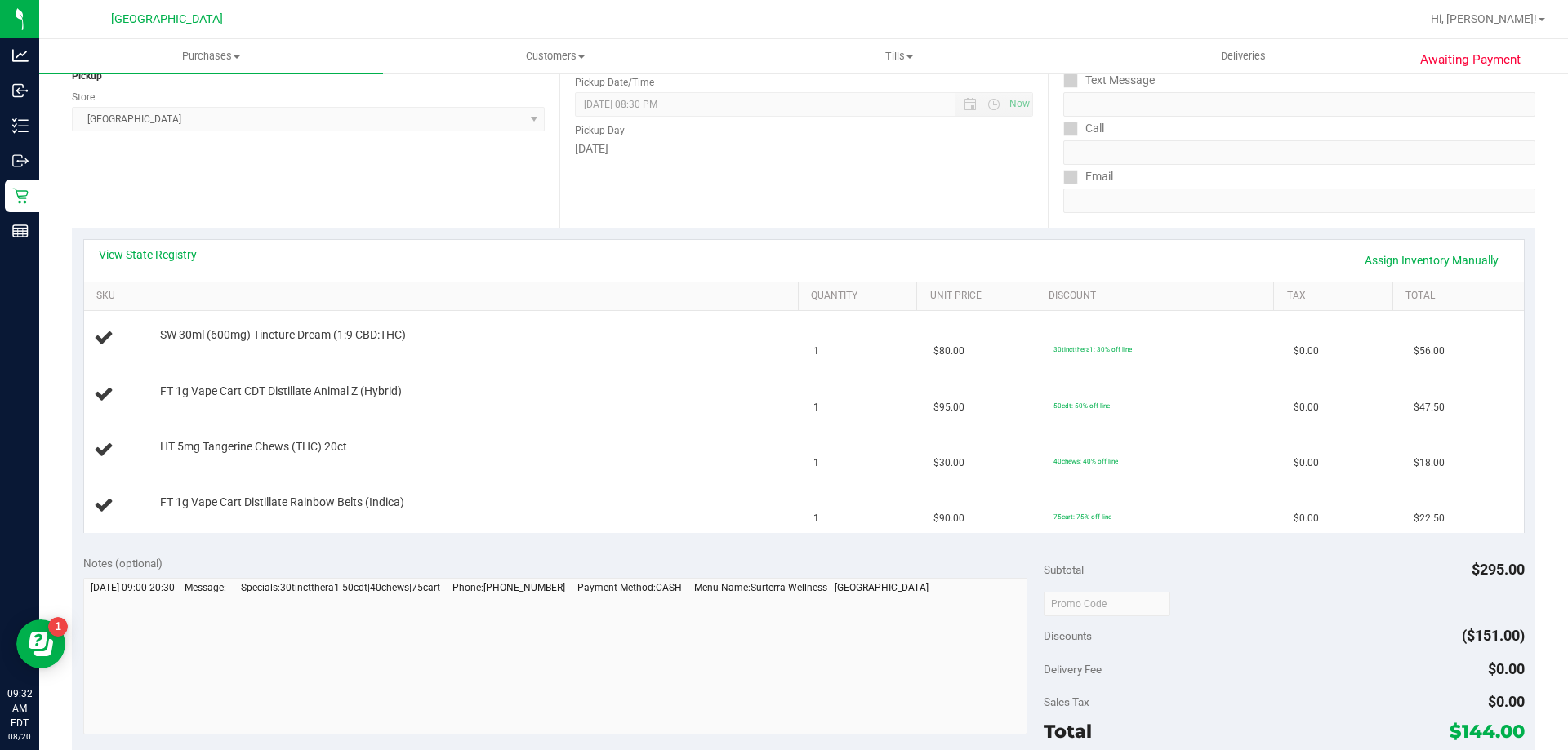
scroll to position [490, 0]
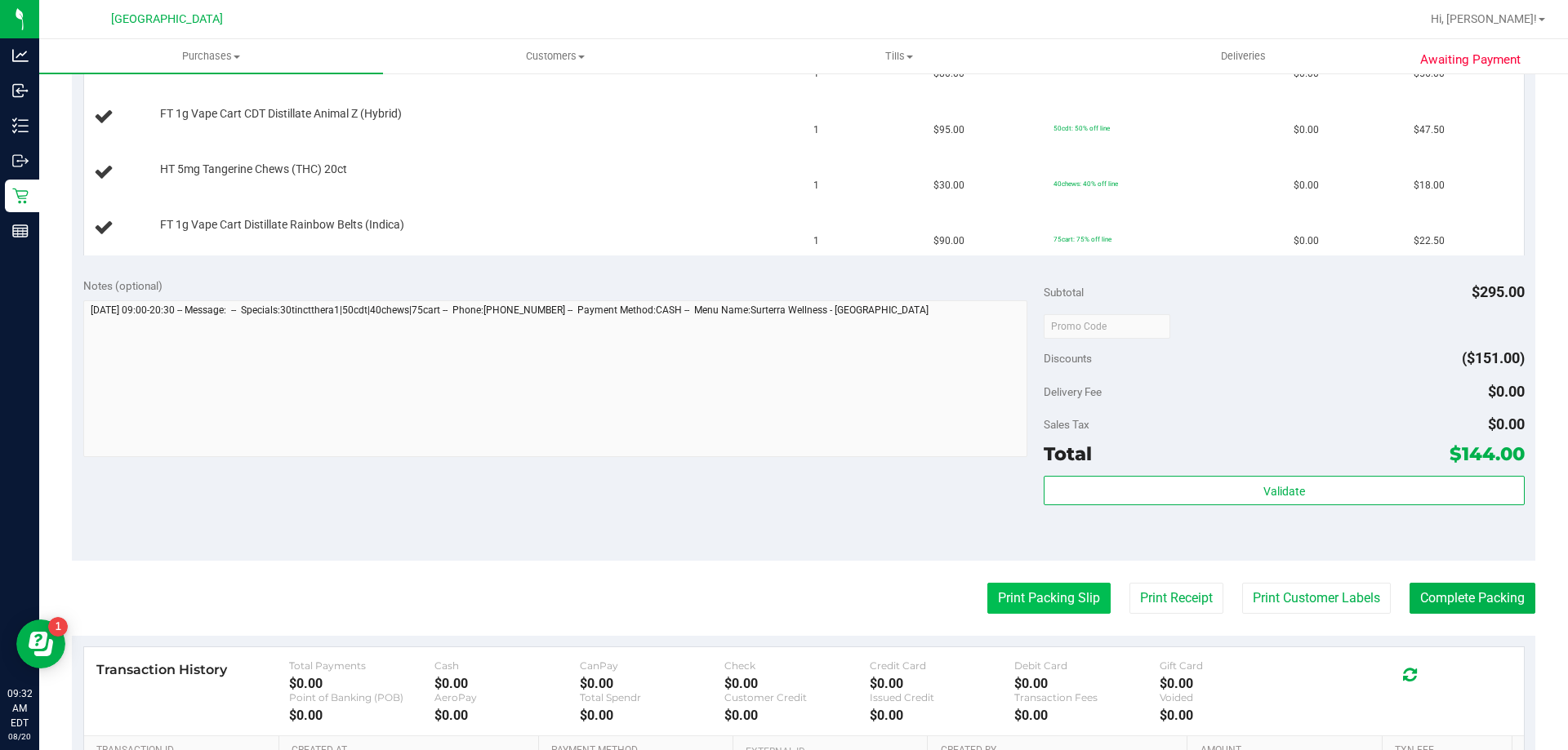
click at [1030, 609] on button "Print Packing Slip" at bounding box center [1048, 598] width 124 height 31
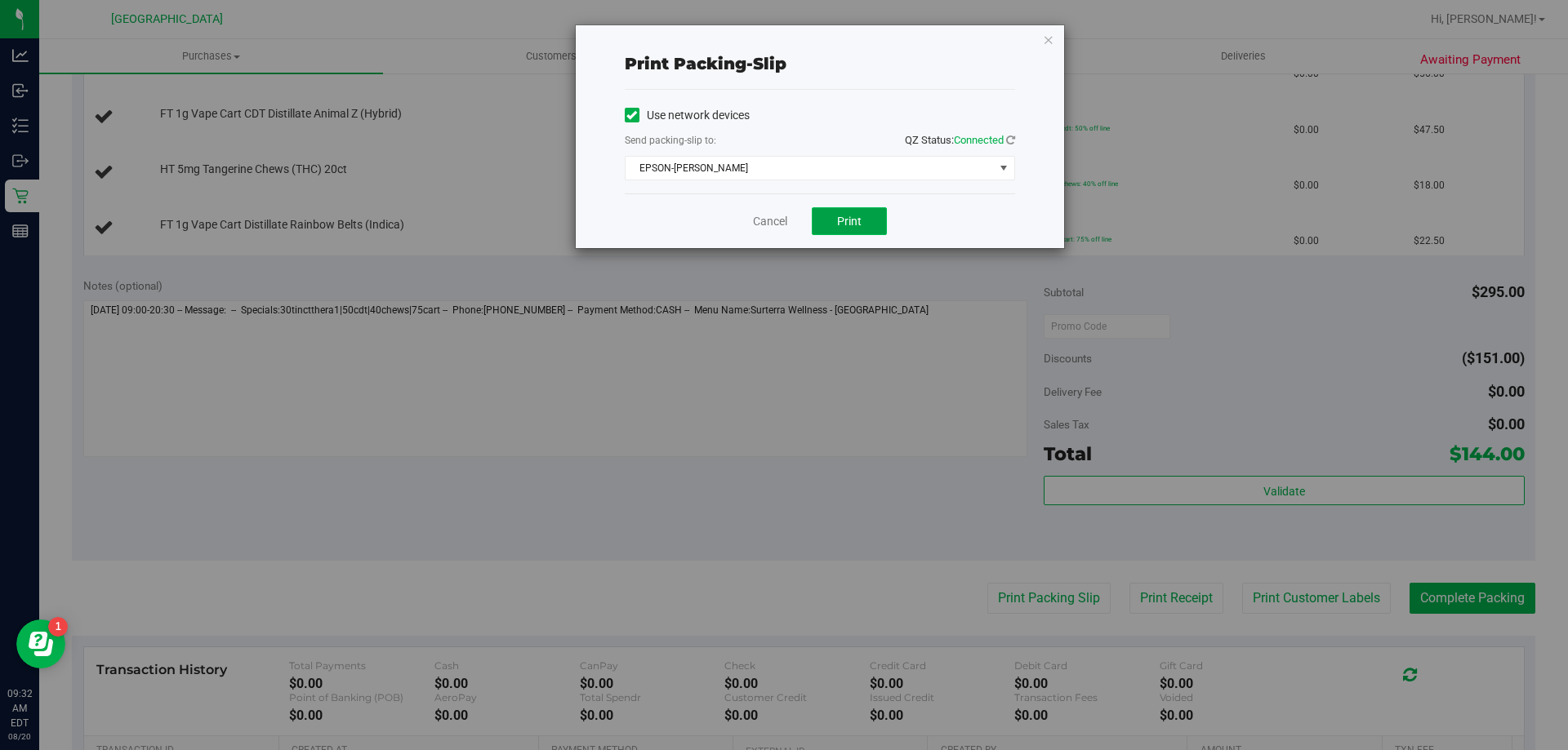
click at [871, 227] on button "Print" at bounding box center [849, 222] width 75 height 28
click at [774, 222] on link "Cancel" at bounding box center [769, 221] width 35 height 17
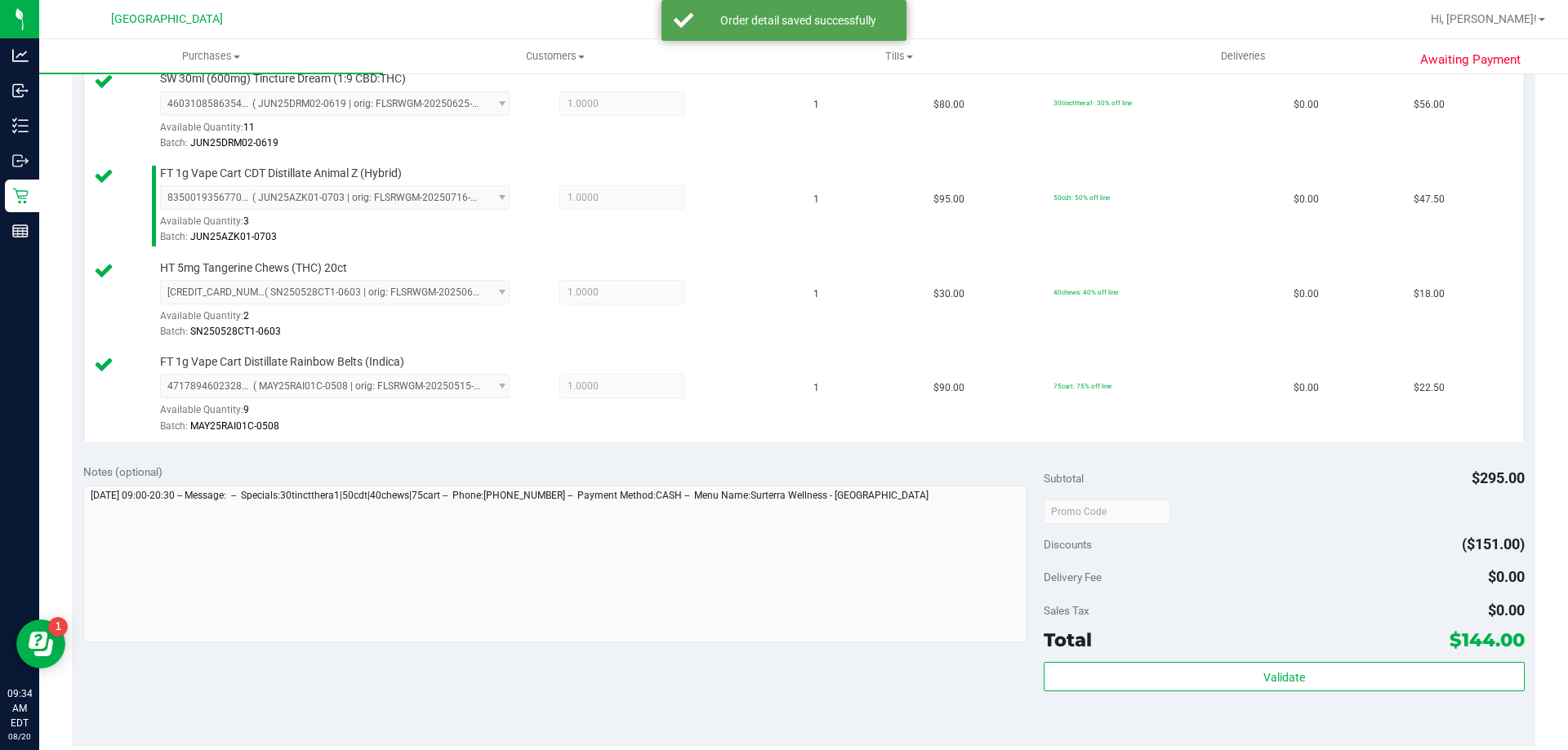
scroll to position [653, 0]
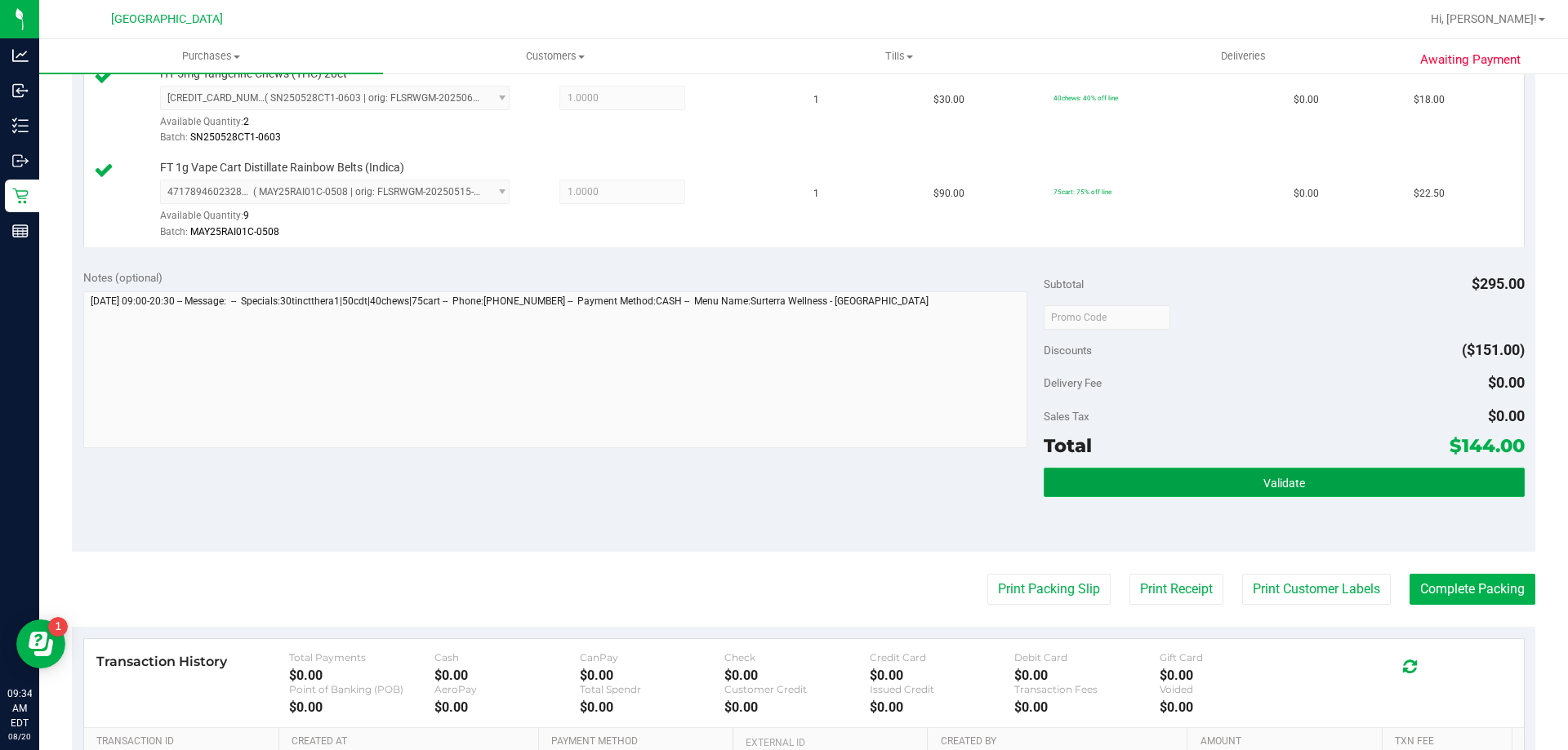
click at [1285, 493] on button "Validate" at bounding box center [1283, 483] width 480 height 30
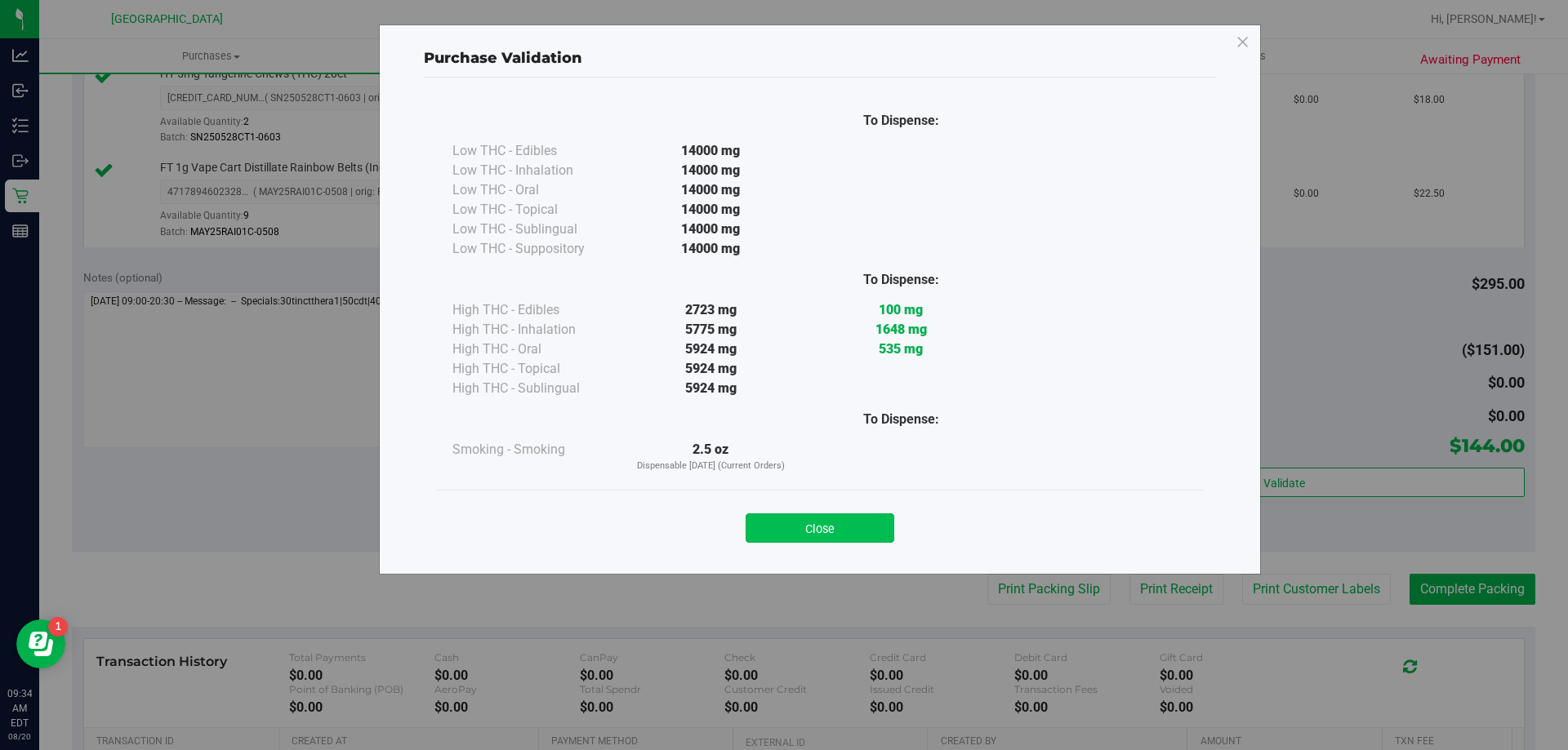
click at [814, 524] on button "Close" at bounding box center [820, 528] width 148 height 30
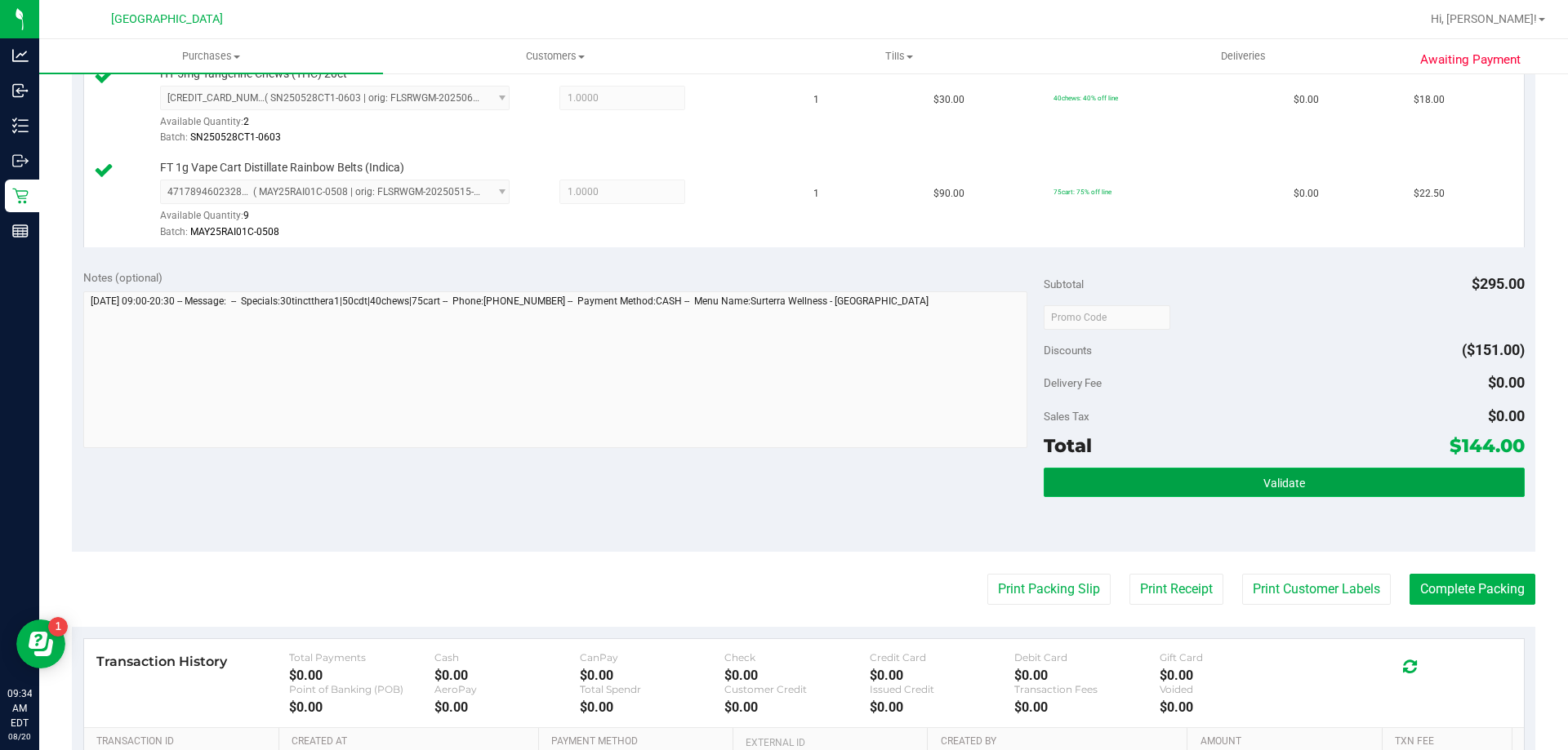
click at [1270, 478] on span "Validate" at bounding box center [1284, 483] width 42 height 13
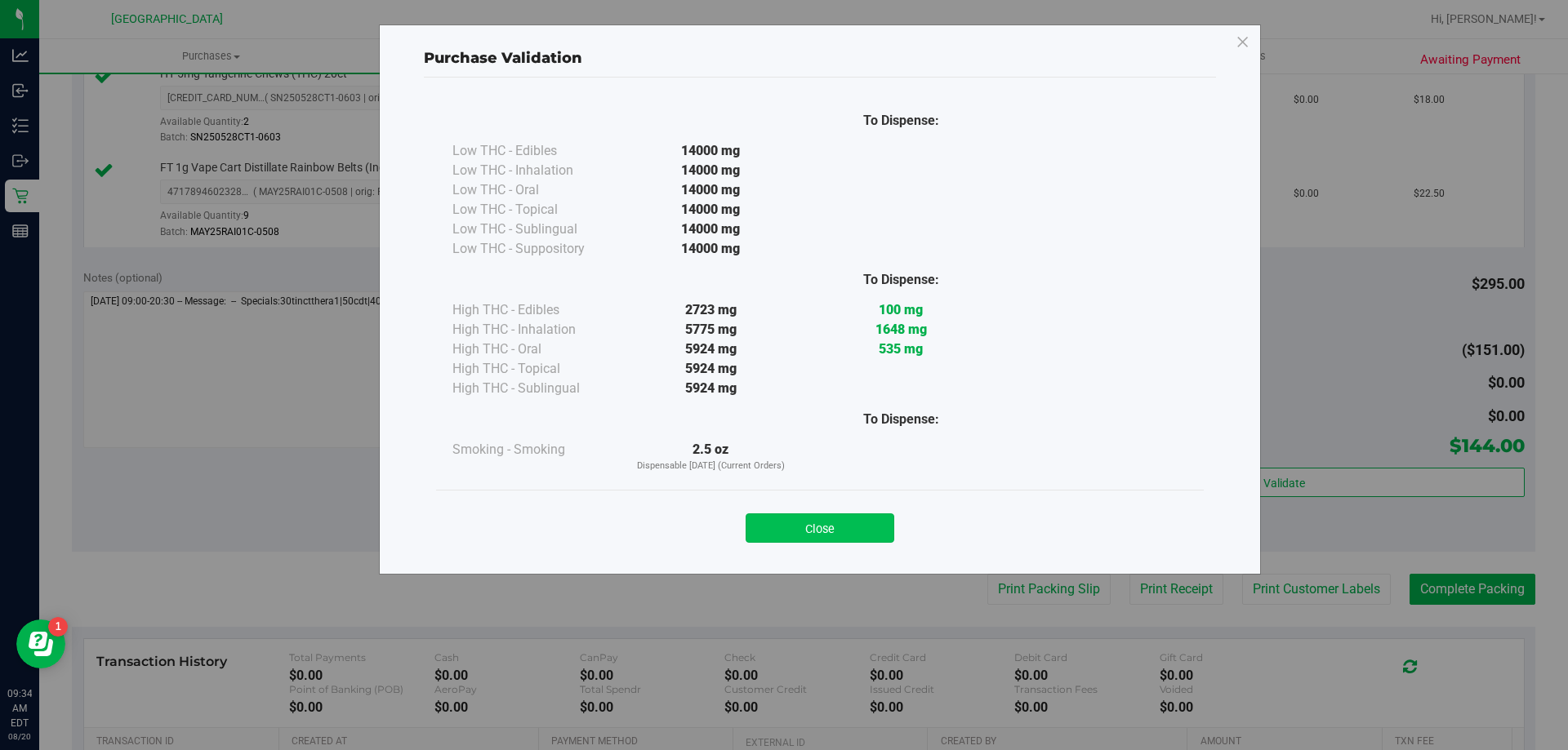
click at [813, 526] on button "Close" at bounding box center [820, 528] width 148 height 30
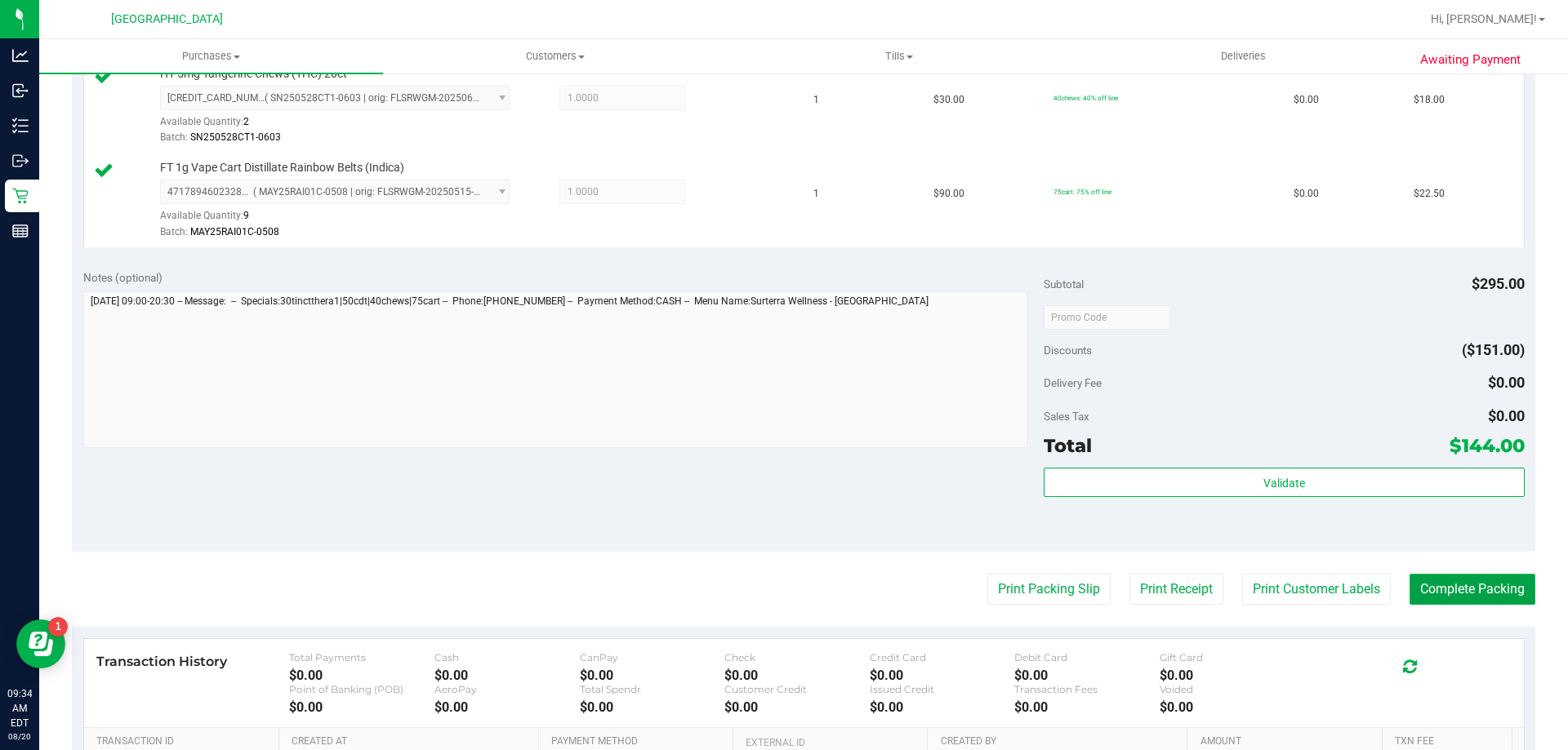
click at [1451, 595] on button "Complete Packing" at bounding box center [1472, 589] width 126 height 31
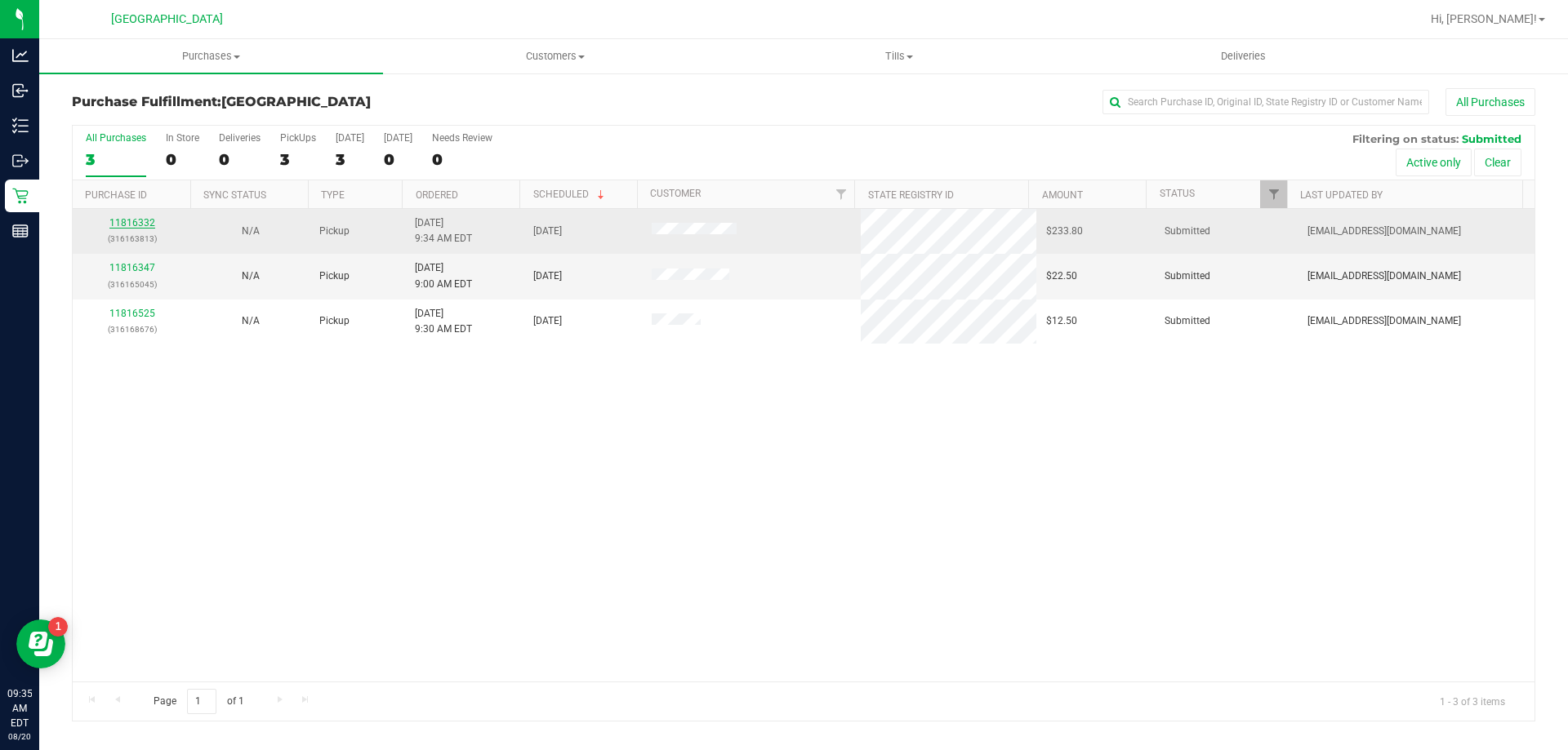
click at [132, 217] on link "11816332" at bounding box center [133, 223] width 46 height 12
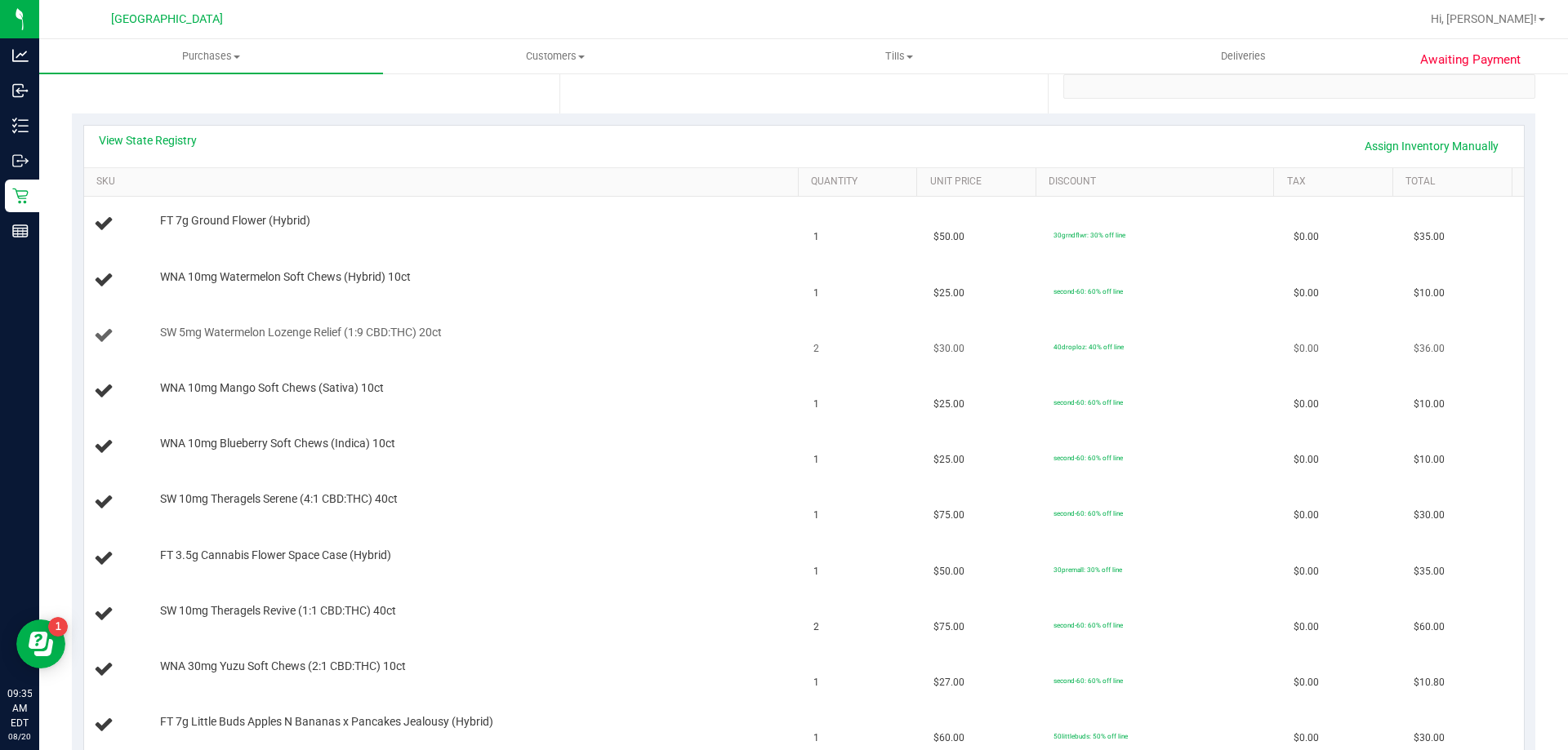
scroll to position [408, 0]
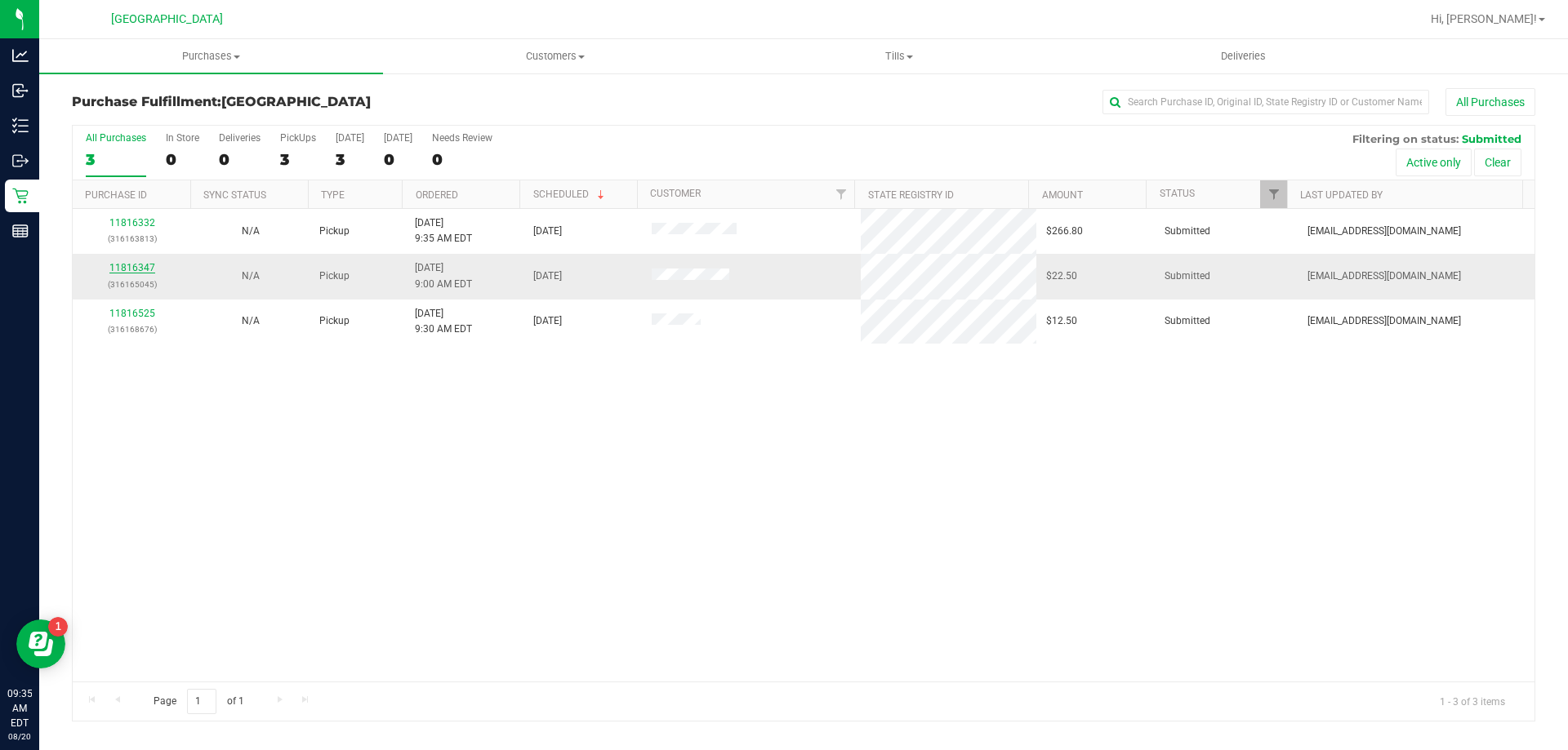
click at [133, 264] on link "11816347" at bounding box center [133, 268] width 46 height 12
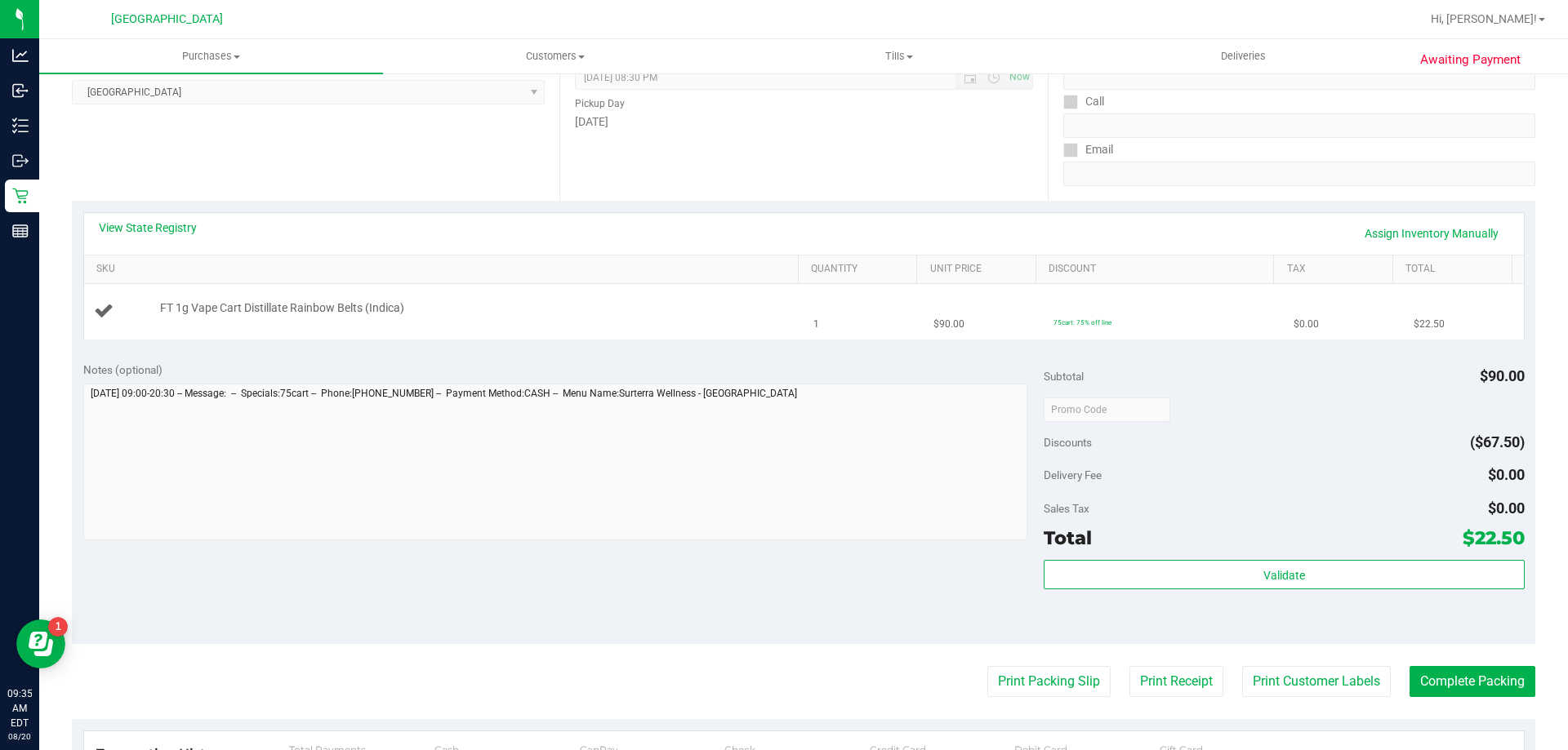
scroll to position [244, 0]
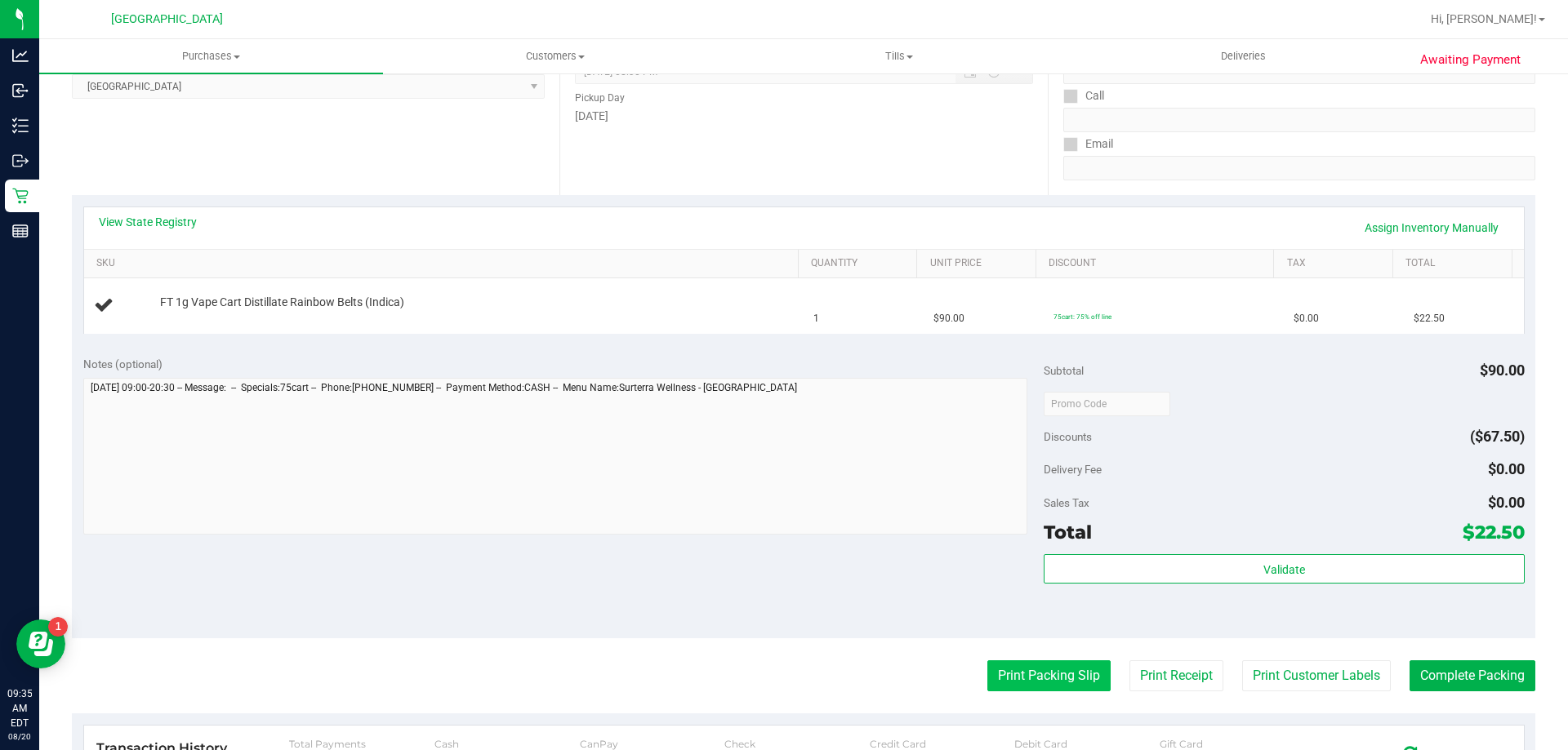
click at [1029, 690] on button "Print Packing Slip" at bounding box center [1048, 675] width 124 height 31
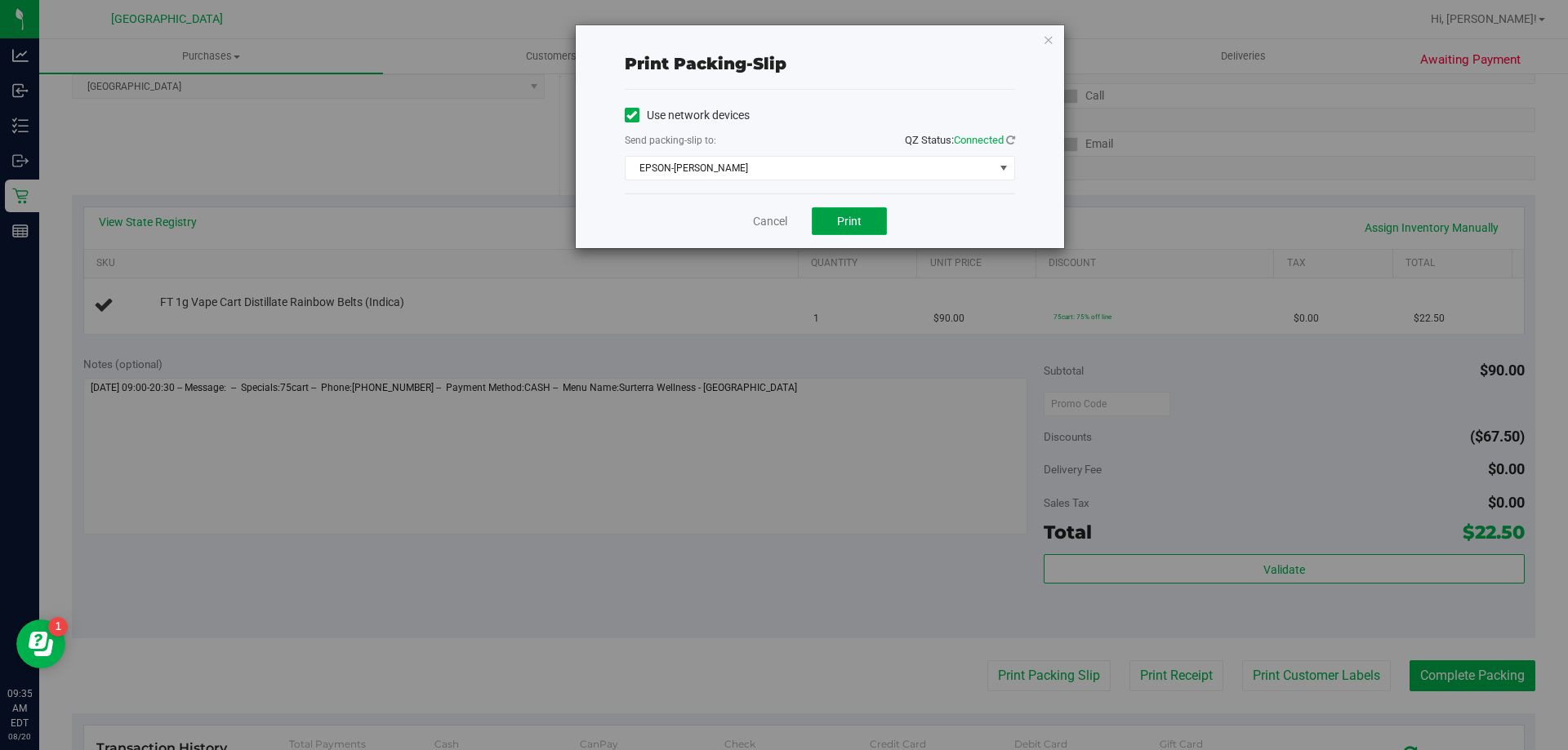
click at [879, 226] on button "Print" at bounding box center [849, 222] width 75 height 28
click at [765, 220] on link "Cancel" at bounding box center [769, 221] width 35 height 17
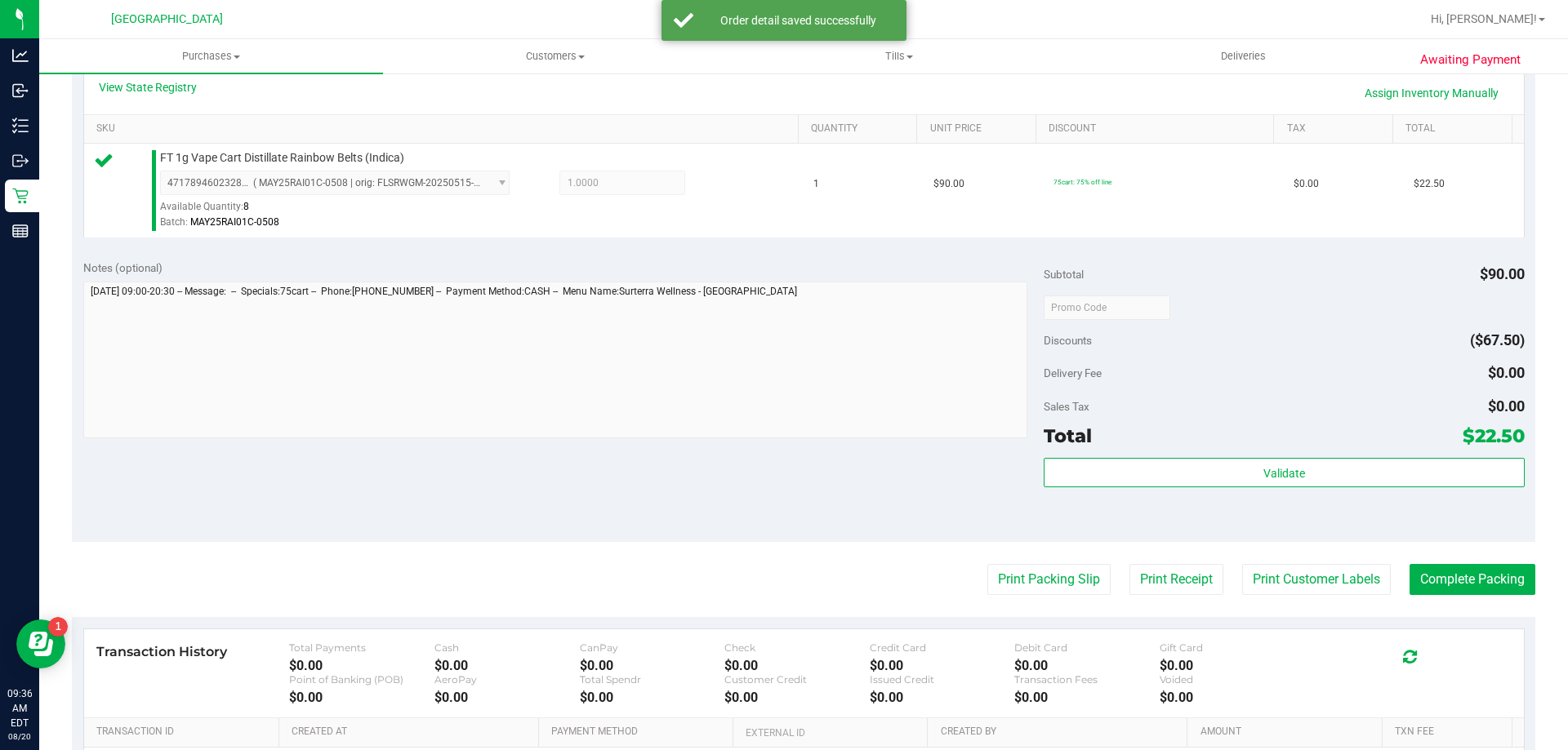
scroll to position [408, 0]
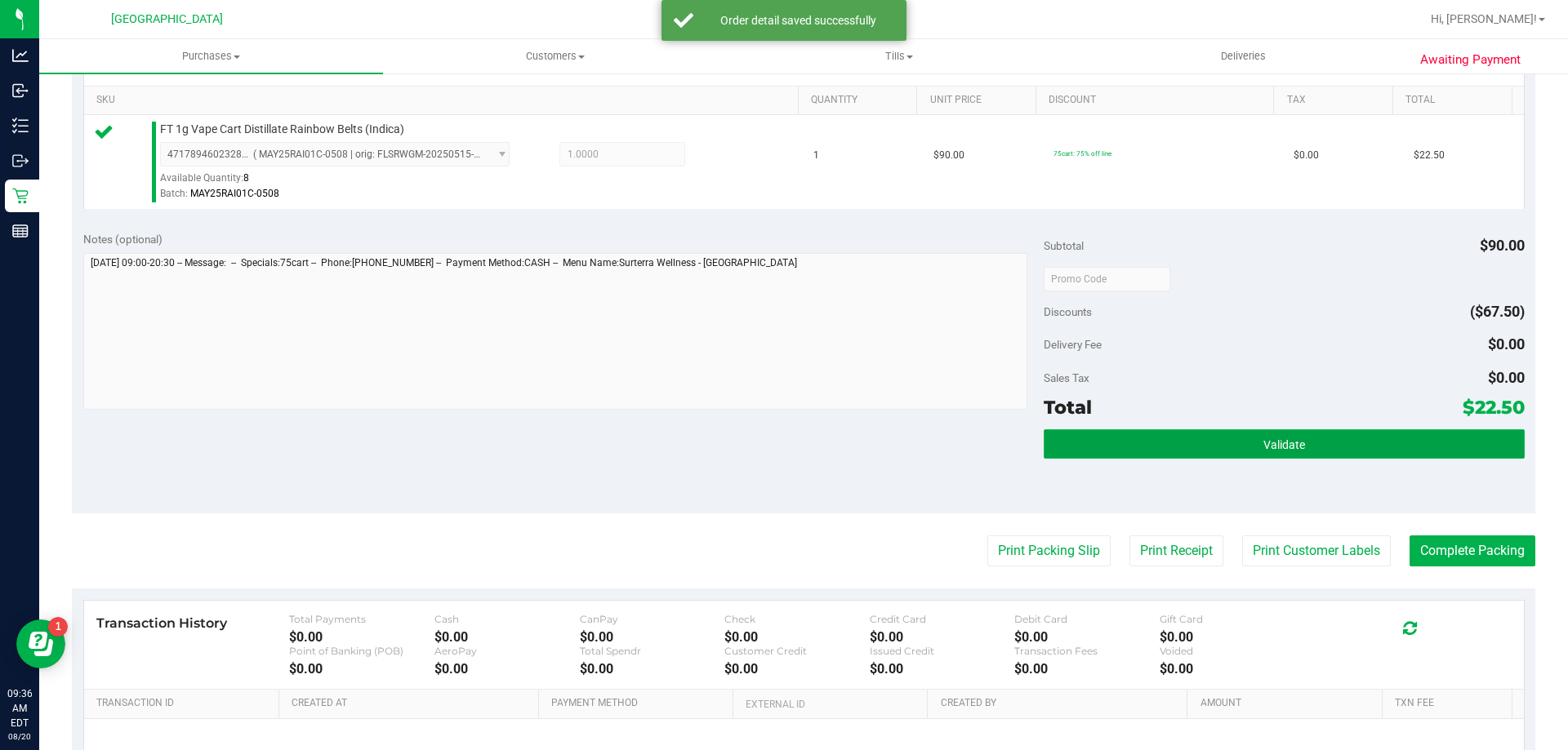
click at [1275, 443] on span "Validate" at bounding box center [1284, 444] width 42 height 13
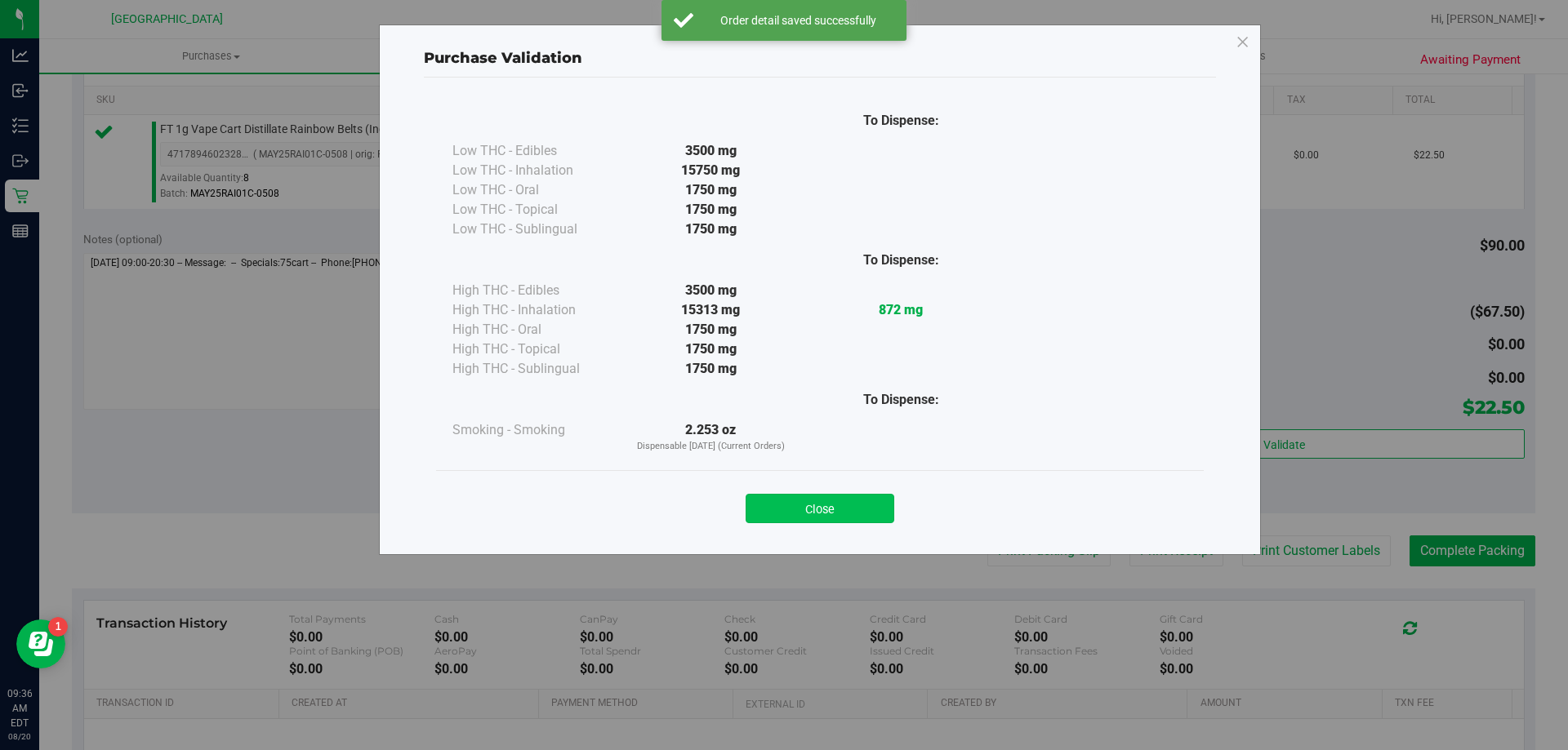
click at [828, 514] on button "Close" at bounding box center [820, 509] width 148 height 30
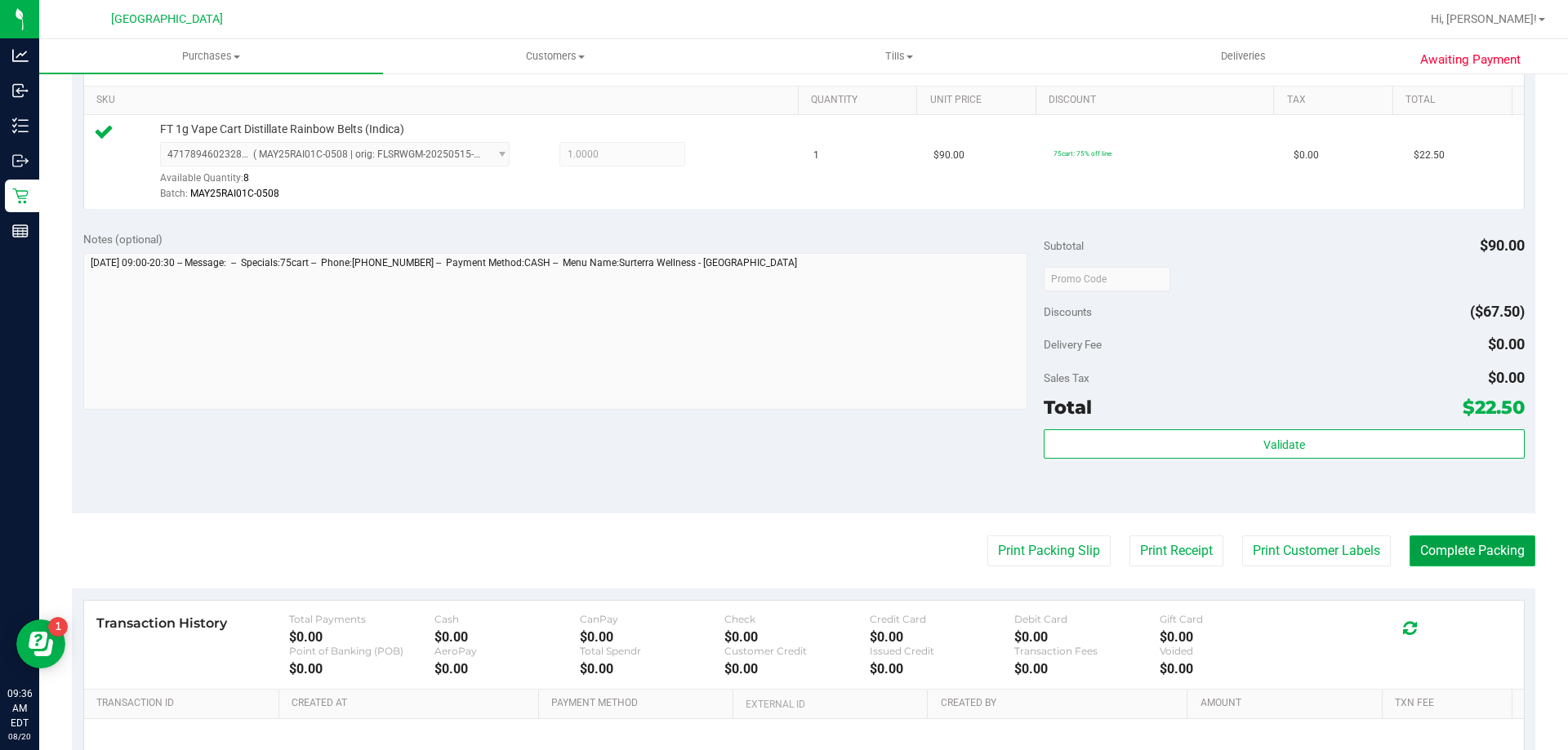
click at [1480, 541] on button "Complete Packing" at bounding box center [1472, 550] width 126 height 31
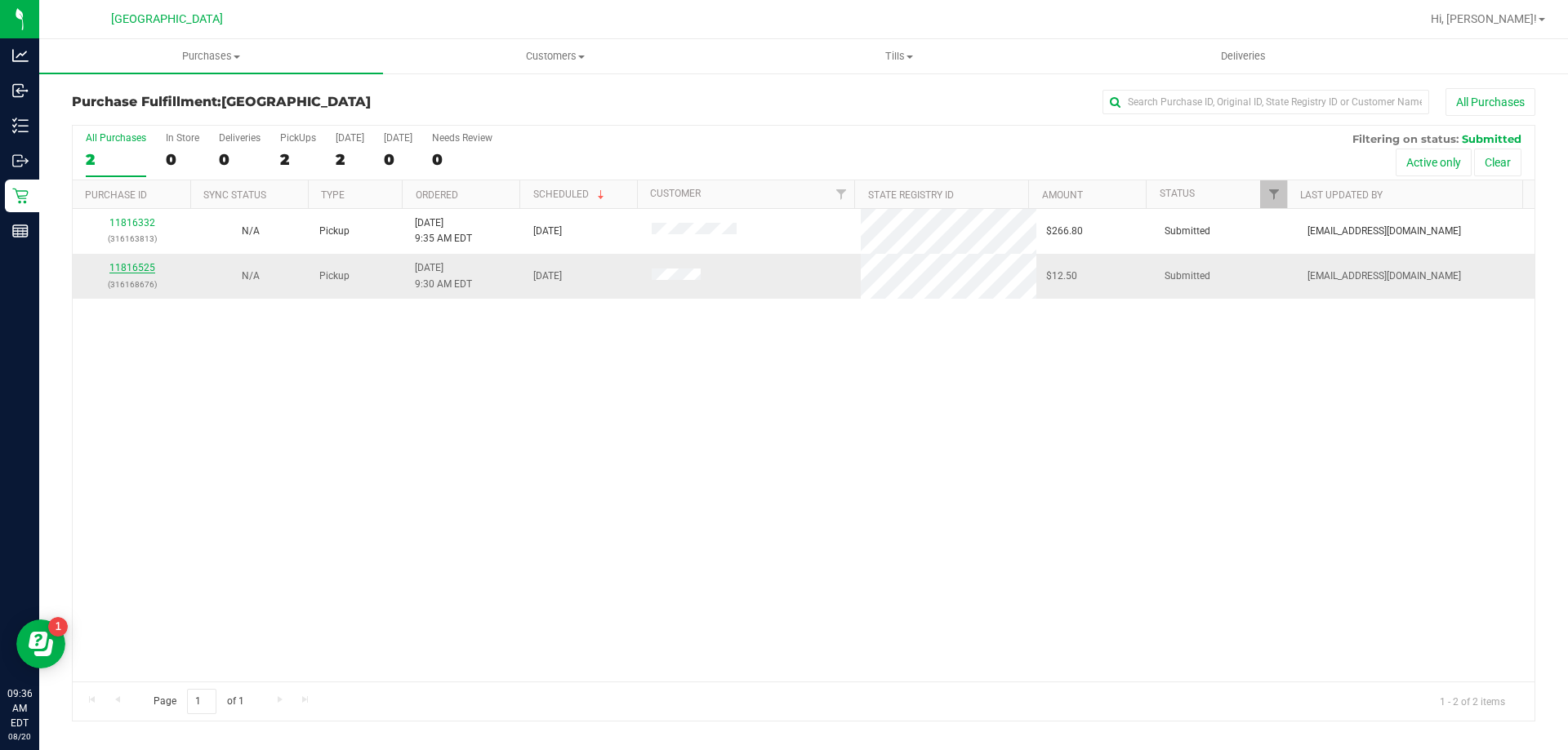
click at [126, 268] on link "11816525" at bounding box center [133, 268] width 46 height 12
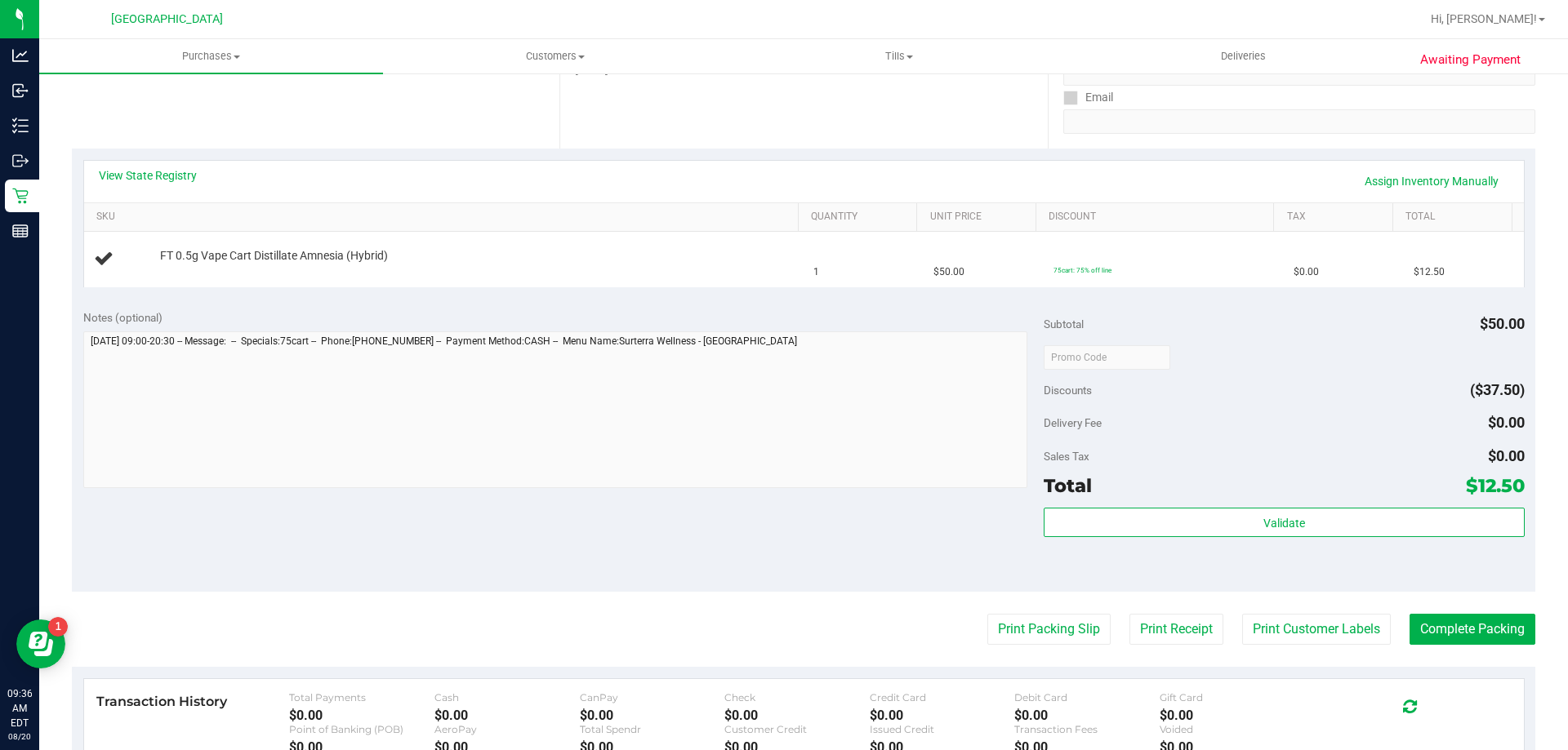
scroll to position [408, 0]
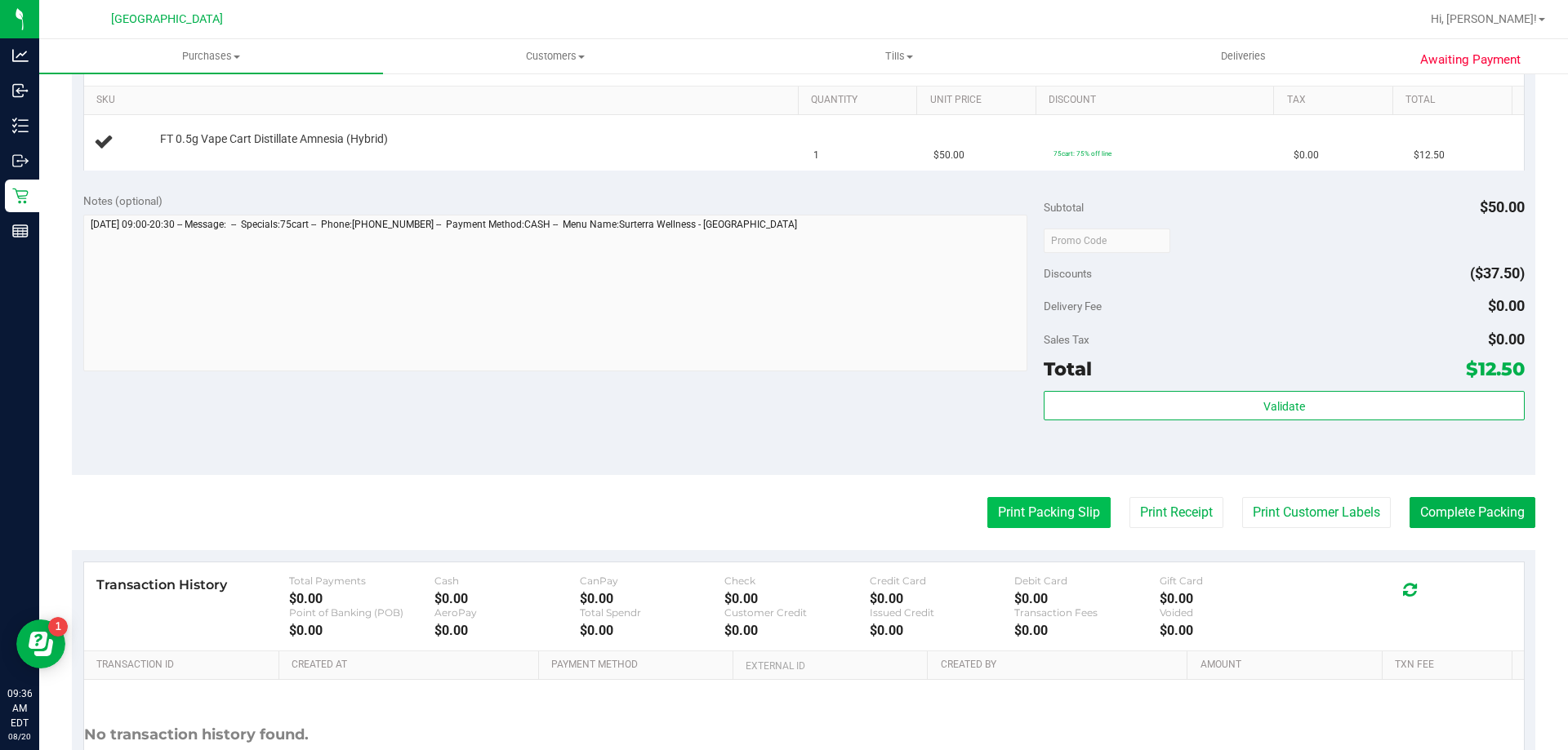
click at [1060, 504] on button "Print Packing Slip" at bounding box center [1048, 512] width 124 height 31
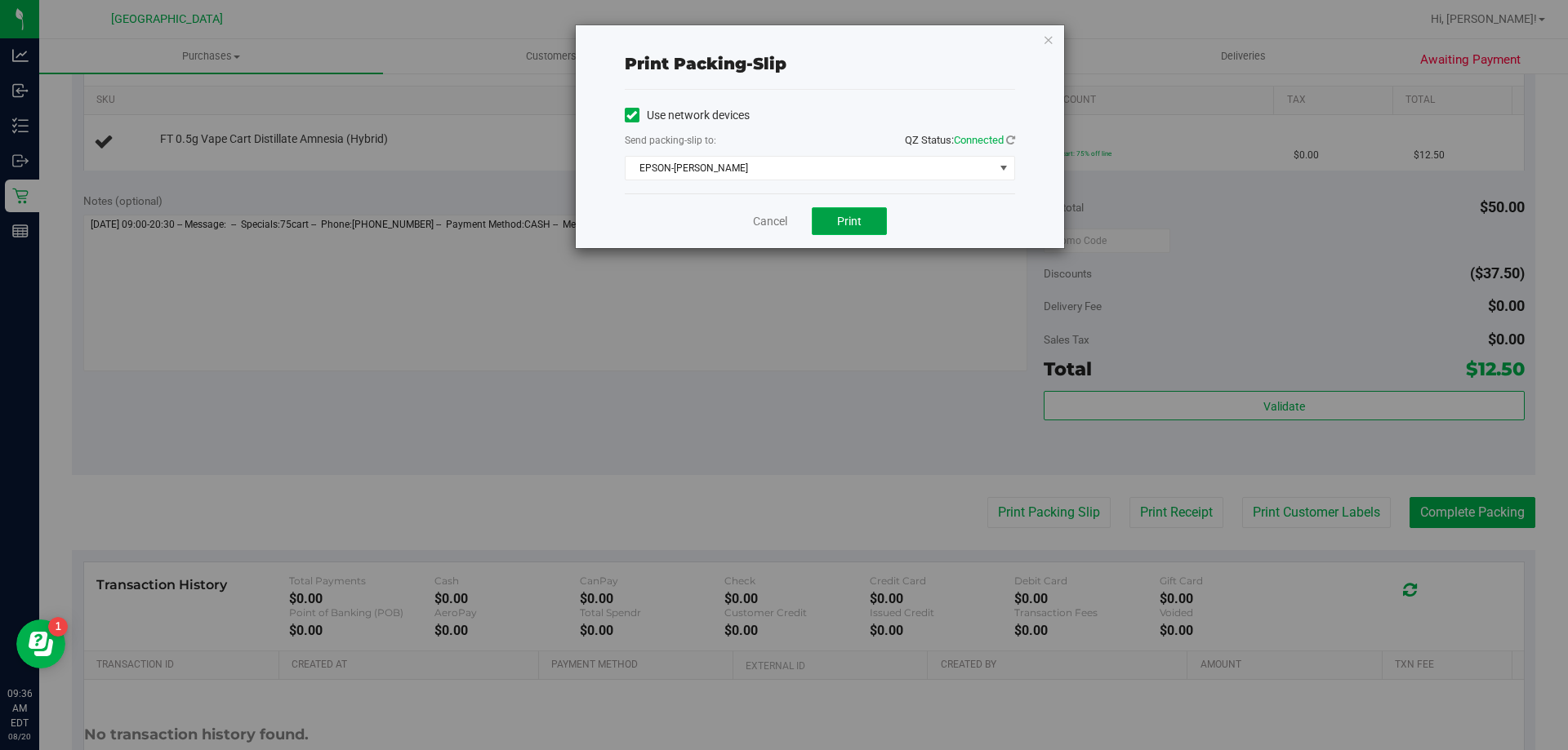
click at [857, 220] on span "Print" at bounding box center [848, 221] width 25 height 13
click at [770, 223] on link "Cancel" at bounding box center [769, 221] width 35 height 17
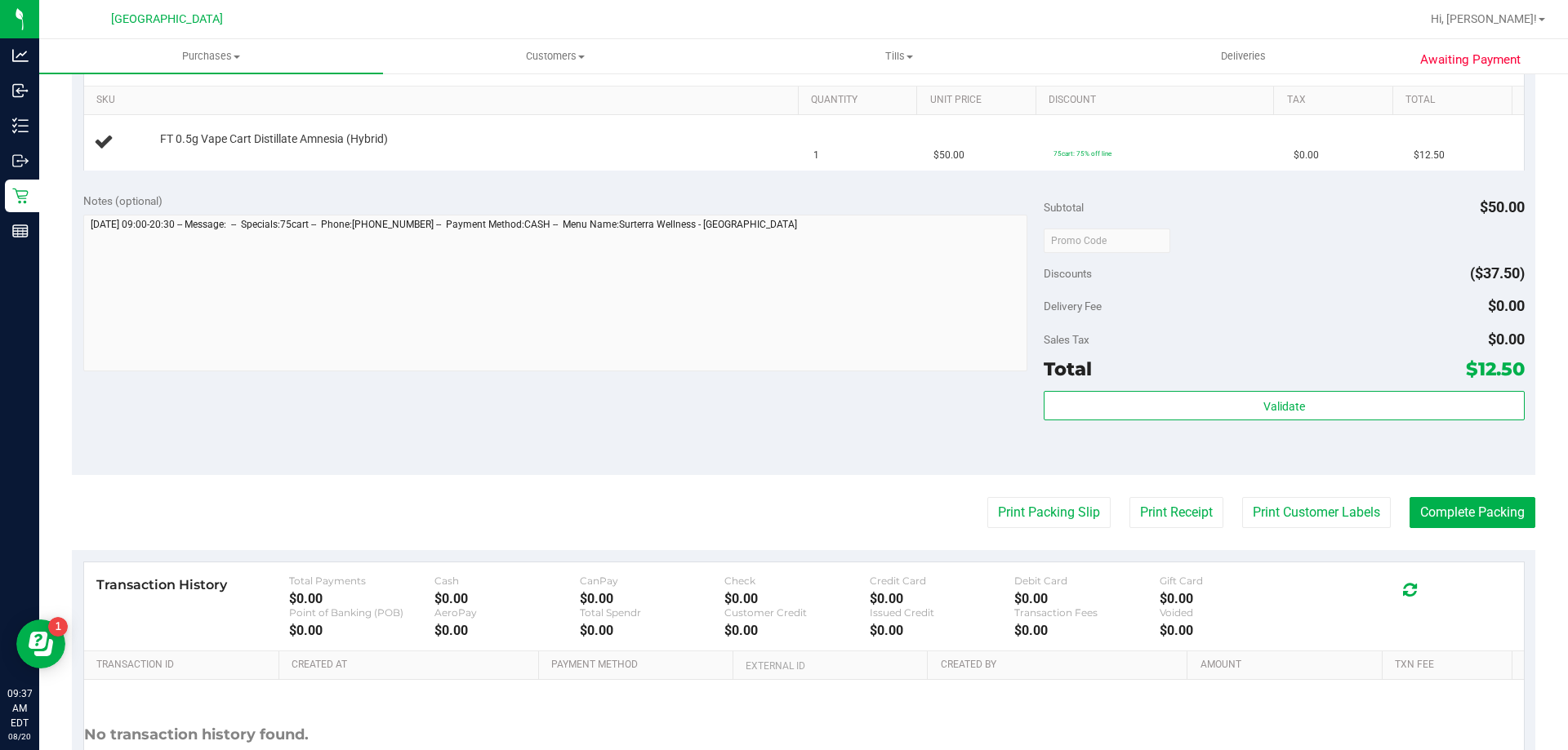
click at [836, 422] on div "Notes (optional) Subtotal $50.00 Discounts ($37.50) Delivery Fee $0.00 Sales Ta…" at bounding box center [804, 328] width 1463 height 294
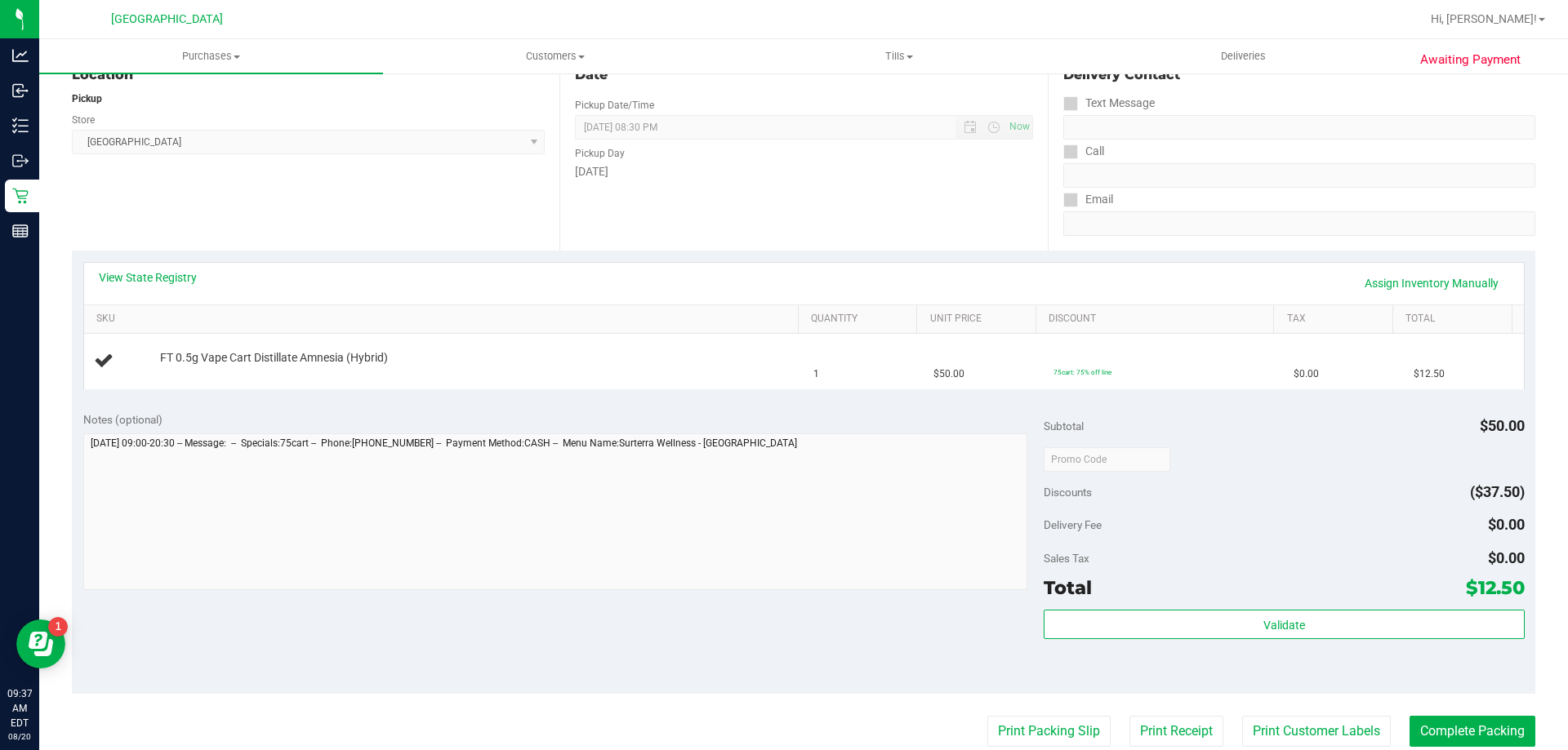
scroll to position [163, 0]
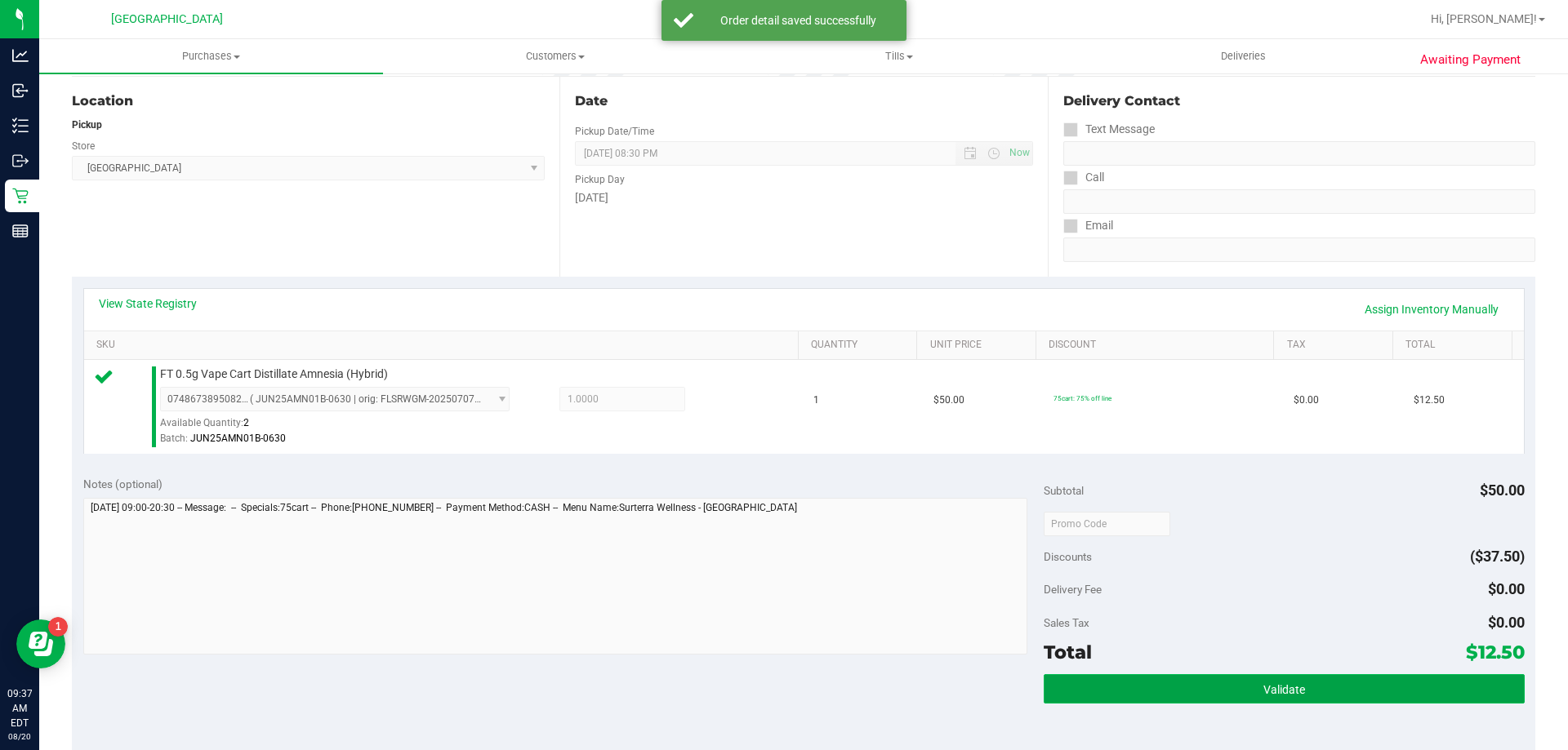
click at [1276, 678] on button "Validate" at bounding box center [1283, 689] width 480 height 30
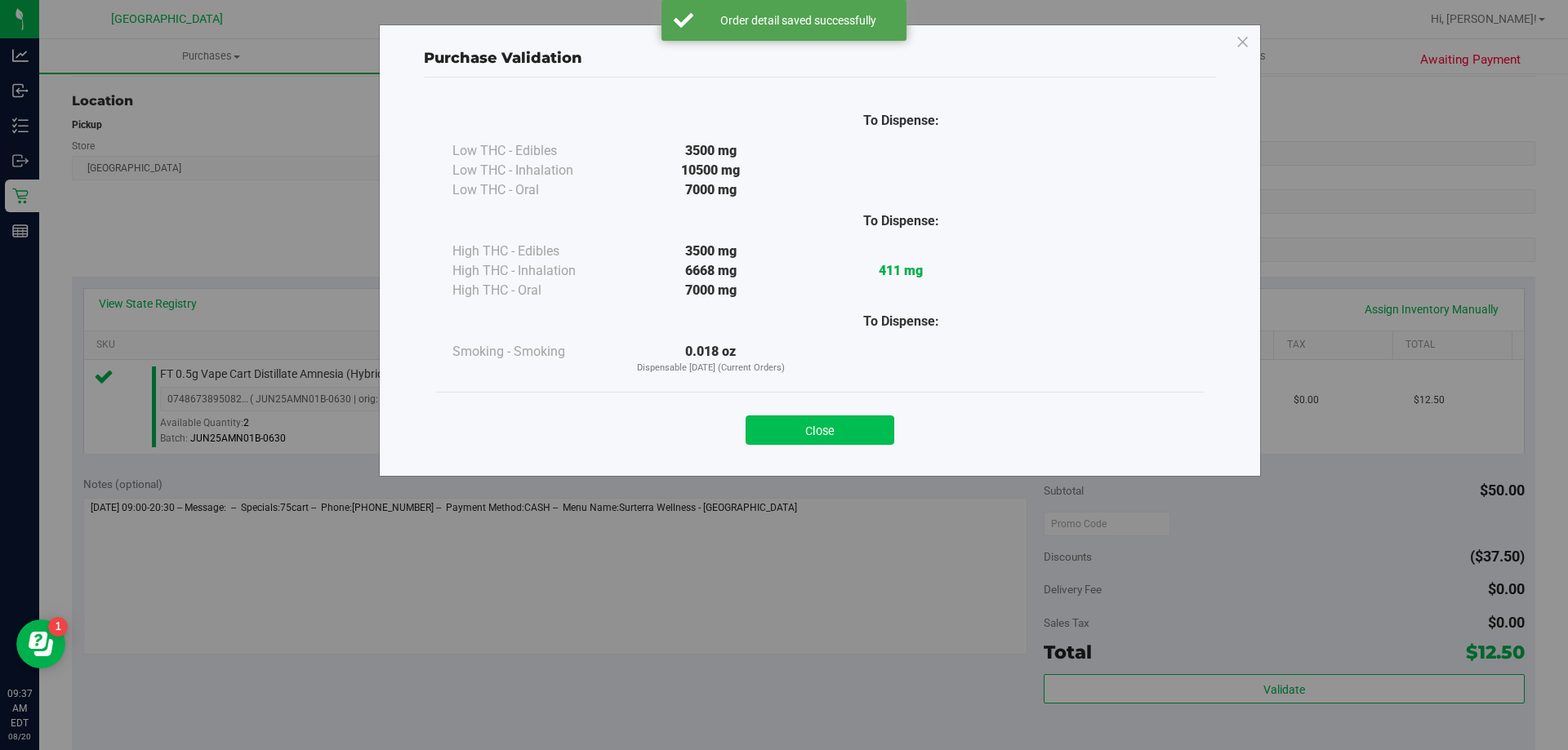
click at [837, 429] on button "Close" at bounding box center [820, 430] width 148 height 30
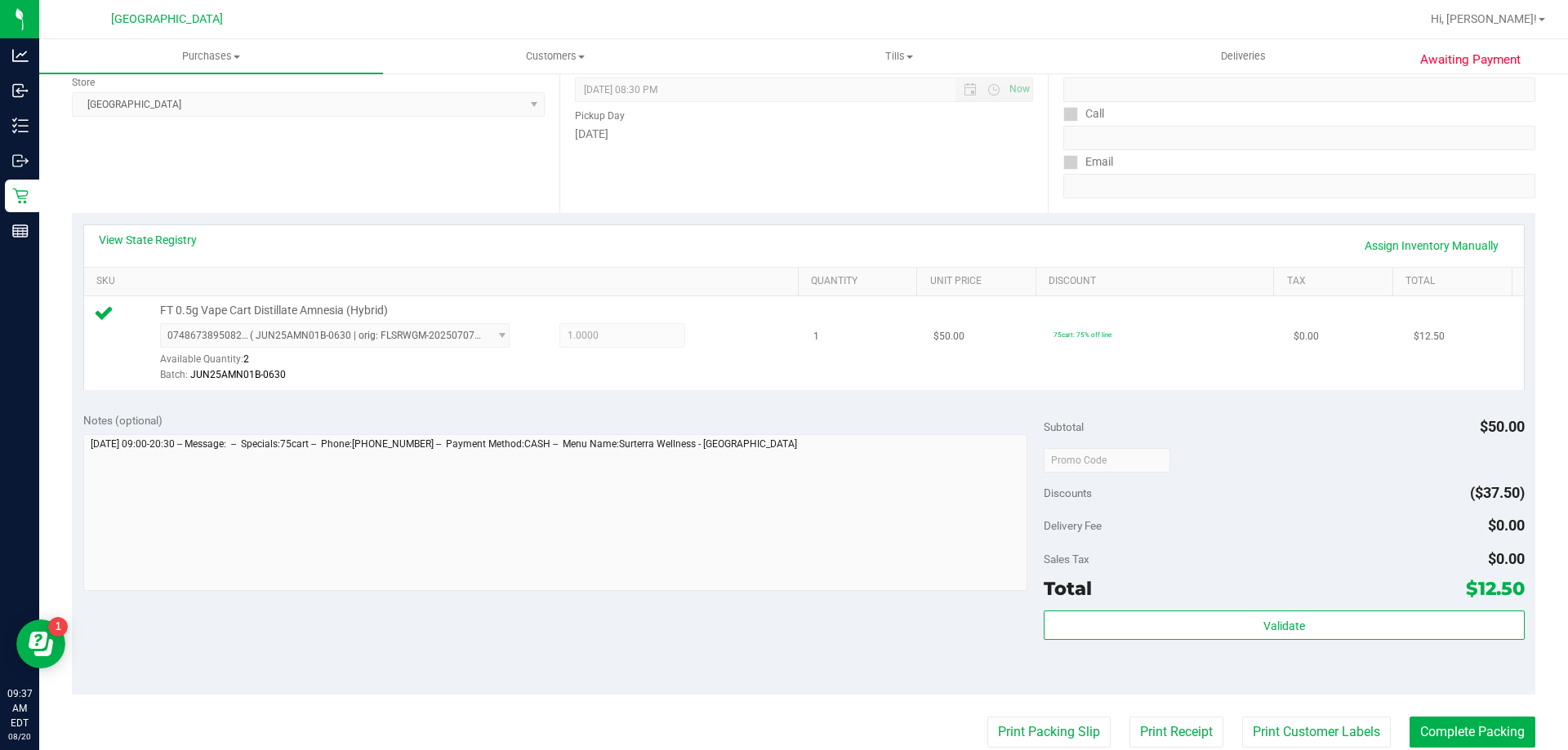
scroll to position [327, 0]
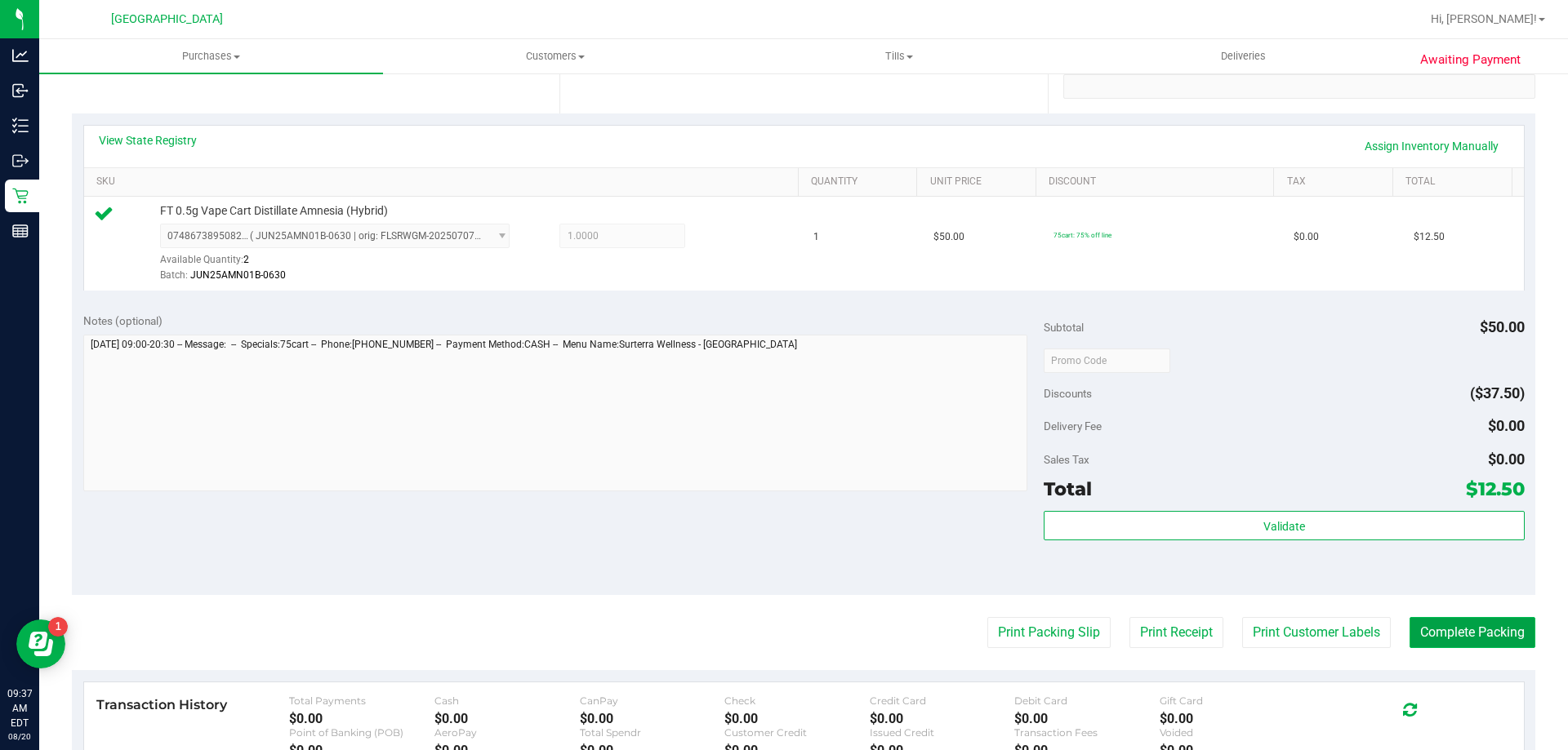
click at [1462, 623] on button "Complete Packing" at bounding box center [1472, 632] width 126 height 31
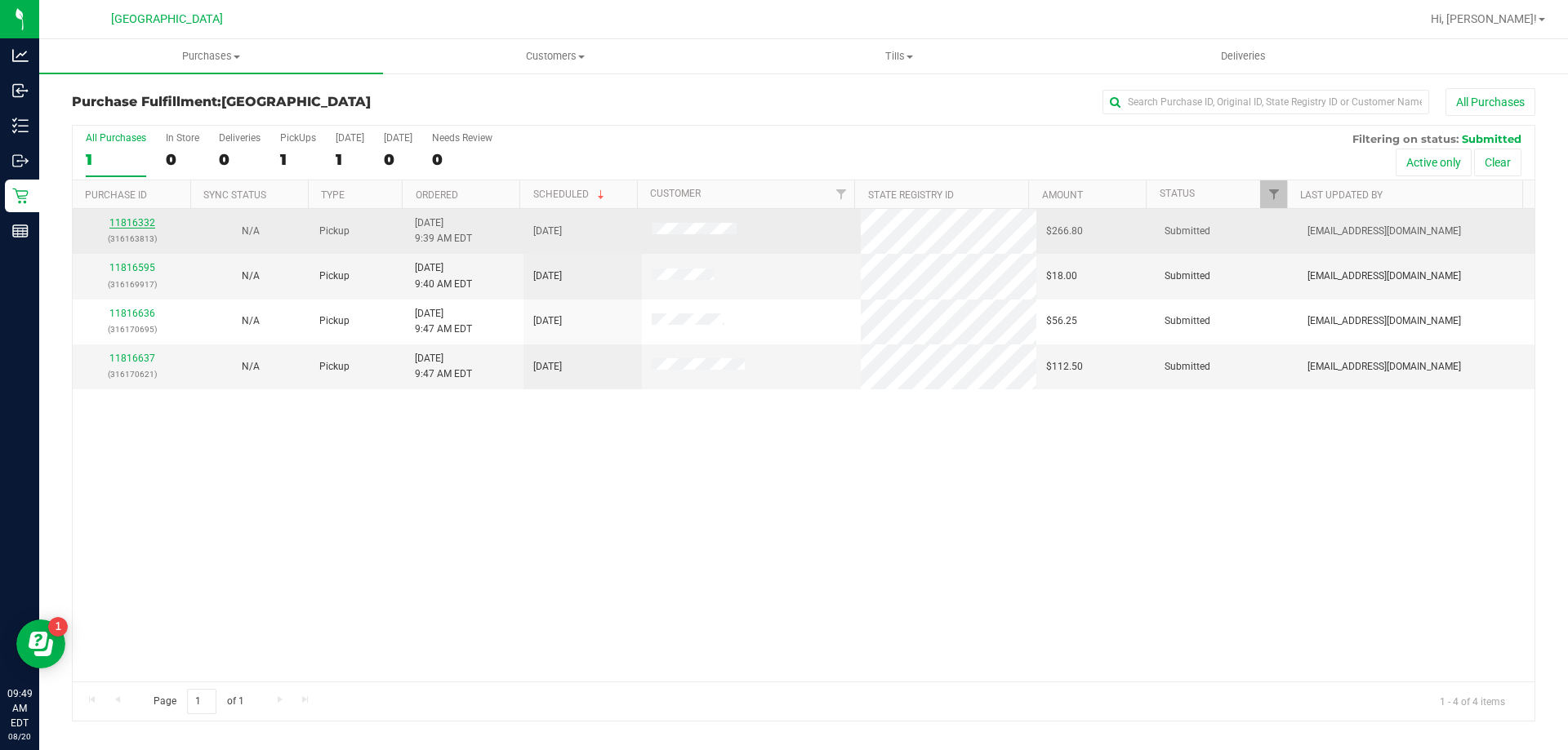
click at [133, 222] on link "11816332" at bounding box center [133, 223] width 46 height 12
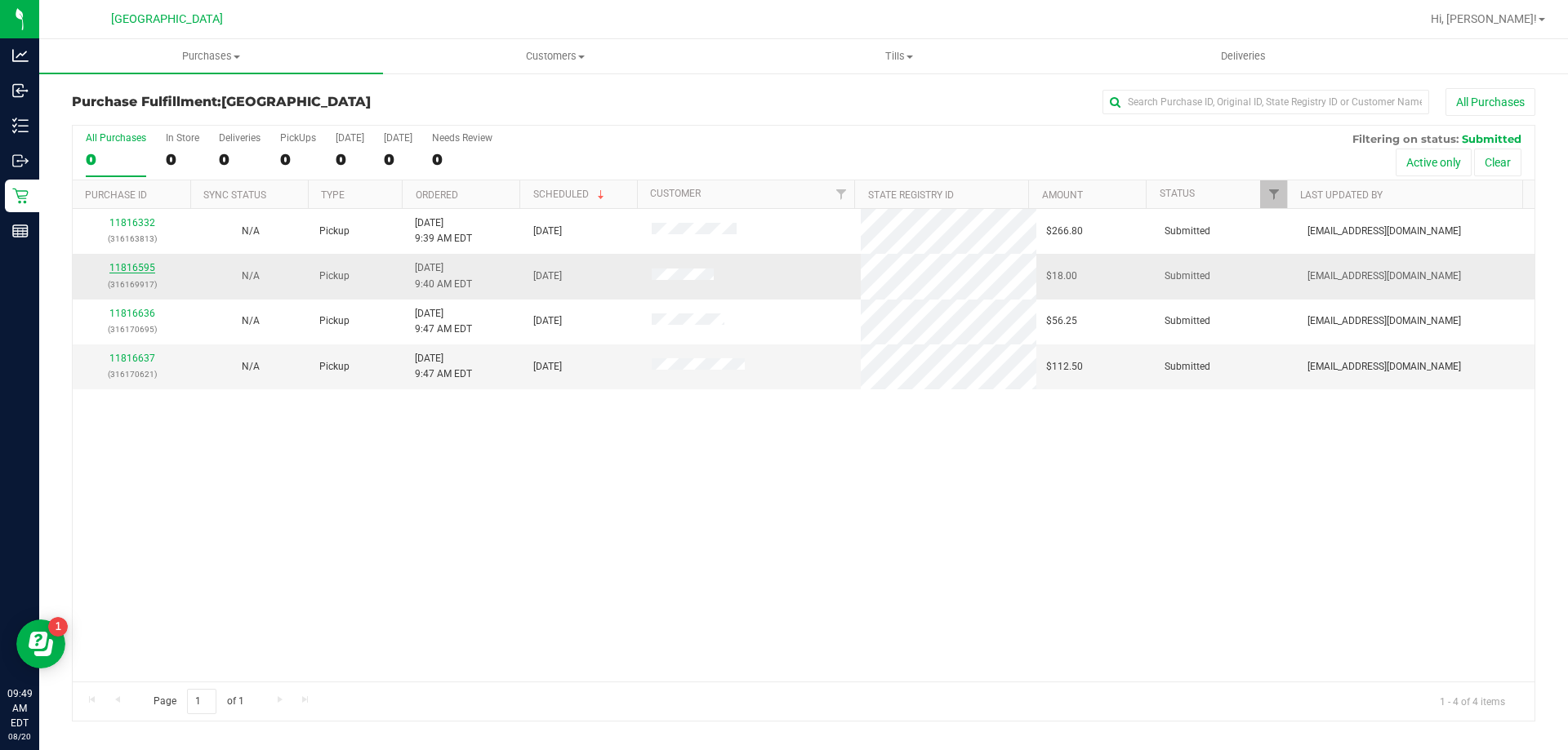
click at [125, 268] on link "11816595" at bounding box center [133, 268] width 46 height 12
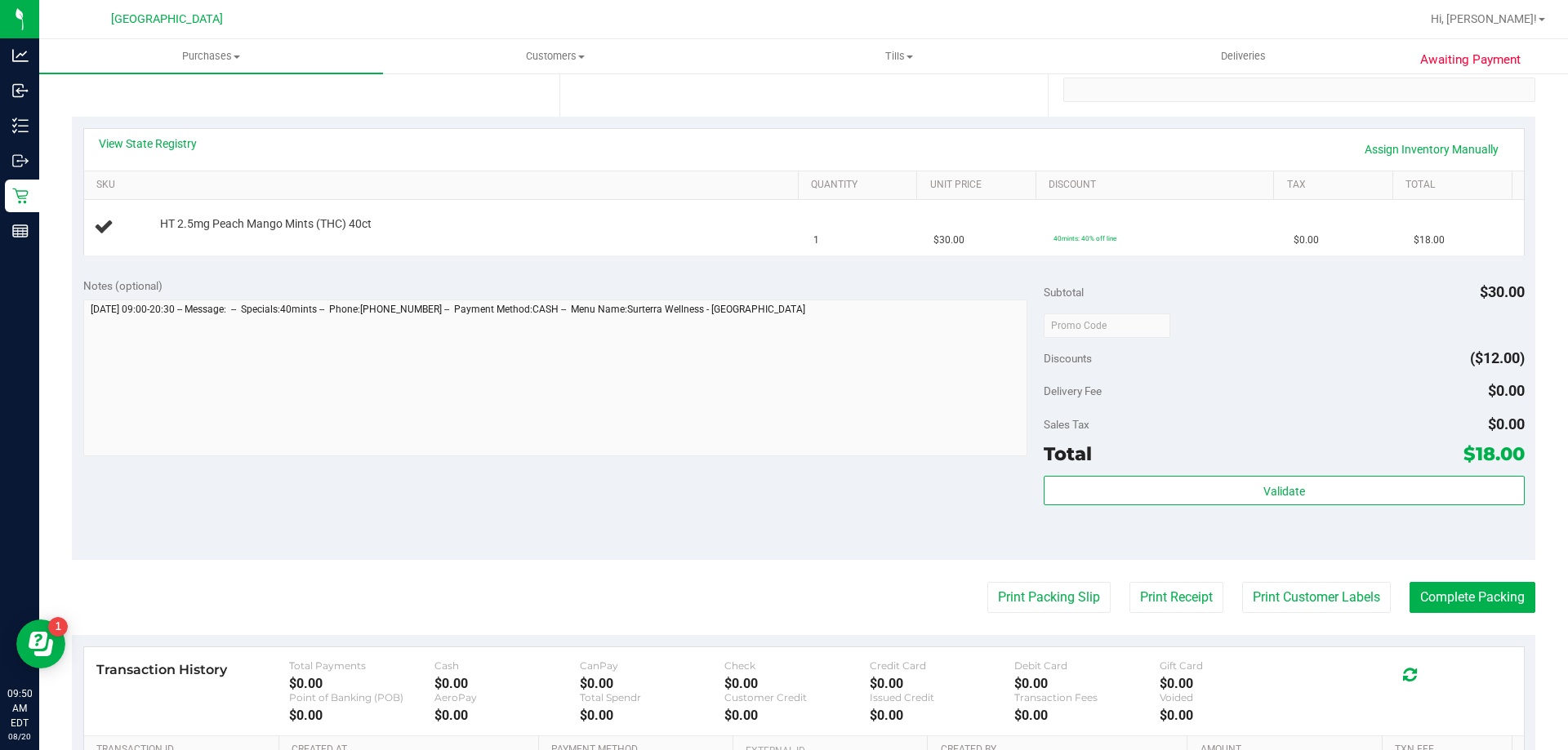
scroll to position [327, 0]
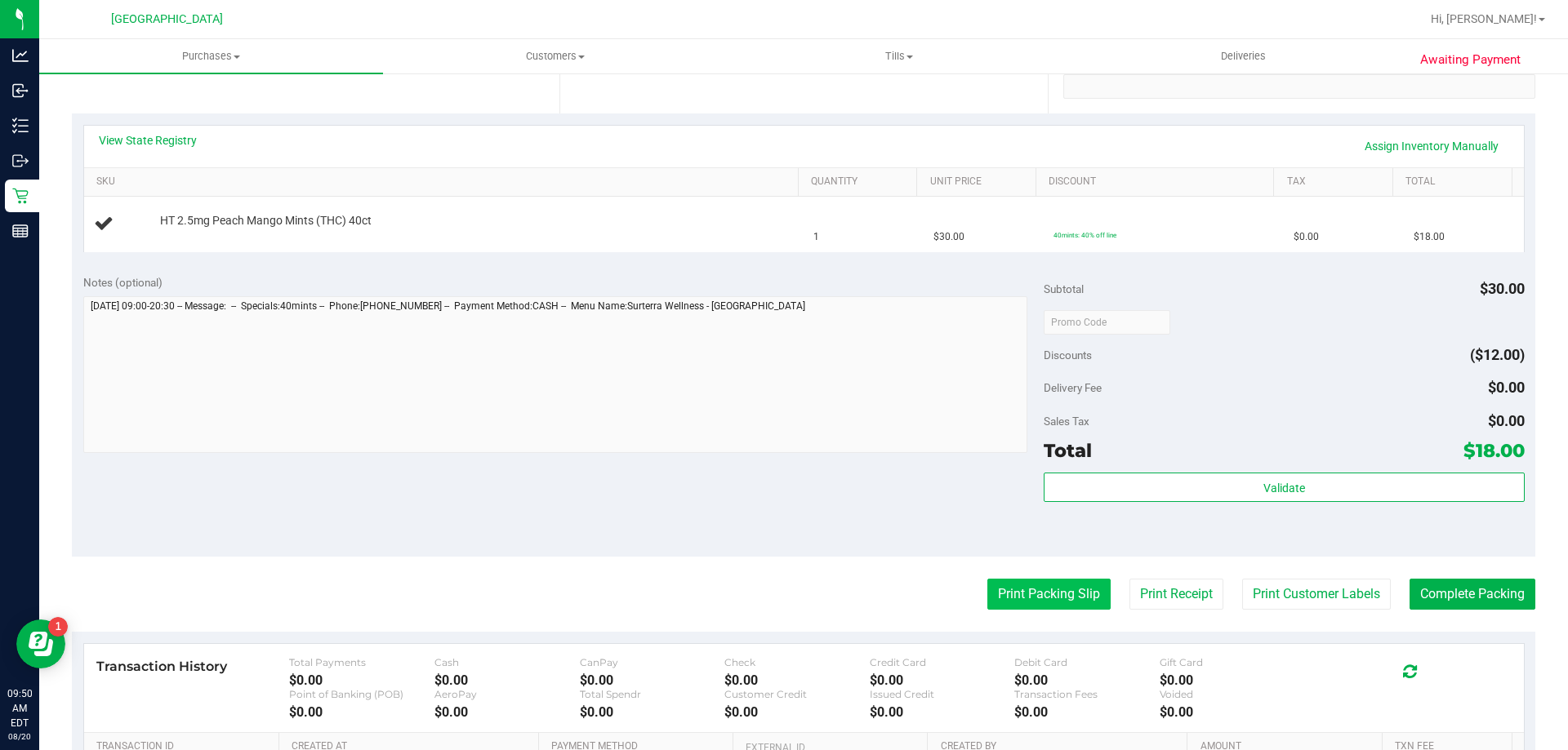
click at [1036, 590] on button "Print Packing Slip" at bounding box center [1048, 594] width 124 height 31
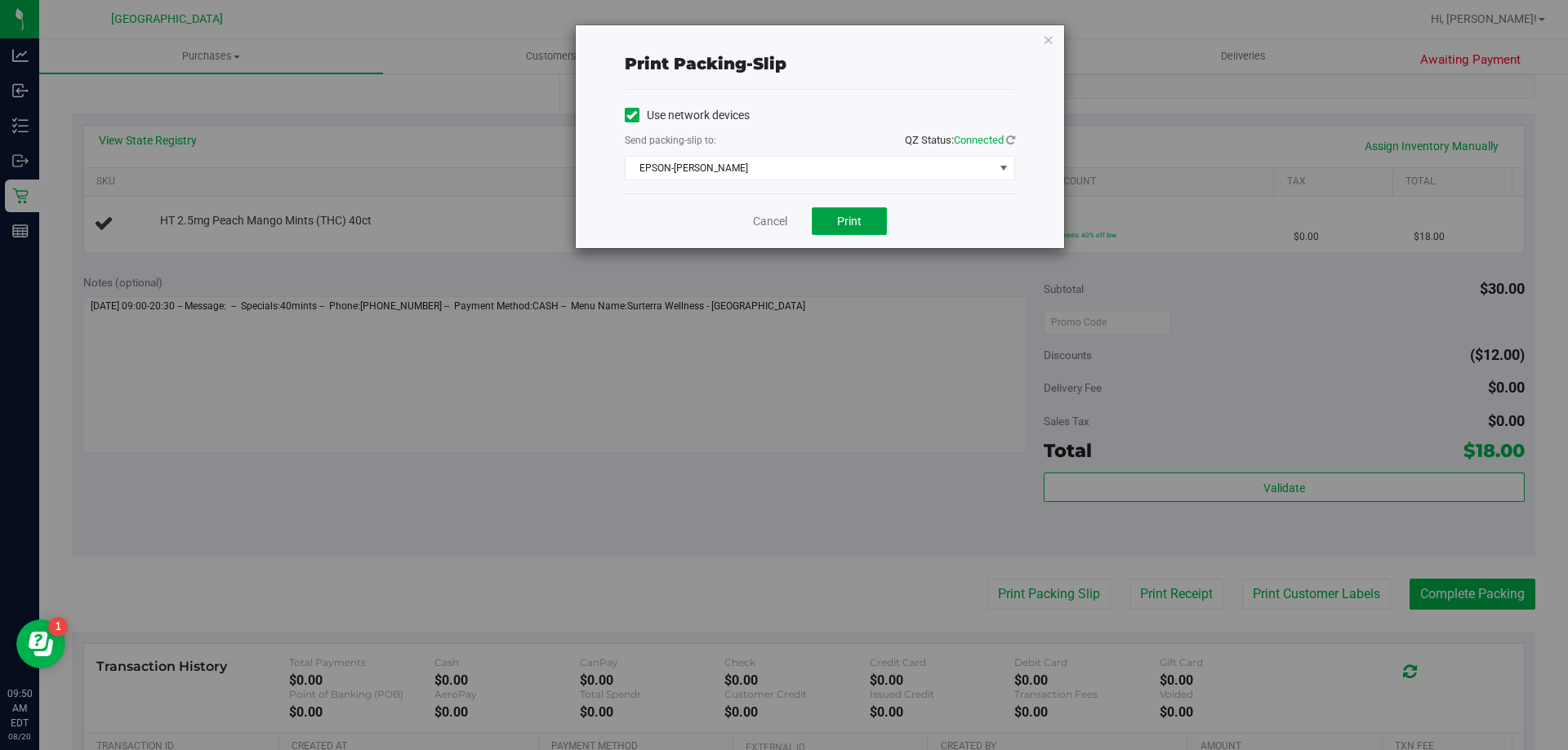
click at [852, 209] on button "Print" at bounding box center [849, 222] width 75 height 28
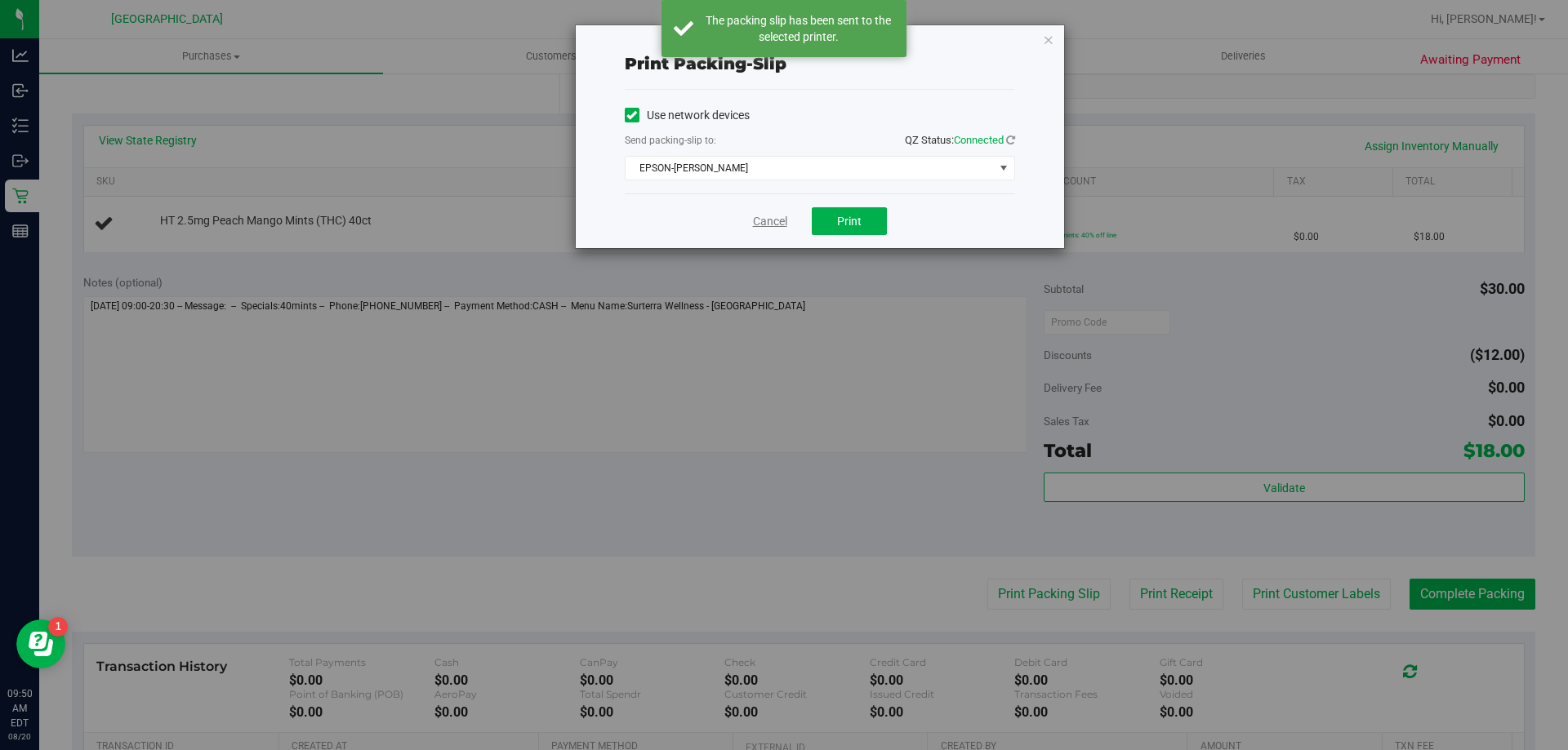
click at [780, 218] on link "Cancel" at bounding box center [769, 221] width 35 height 17
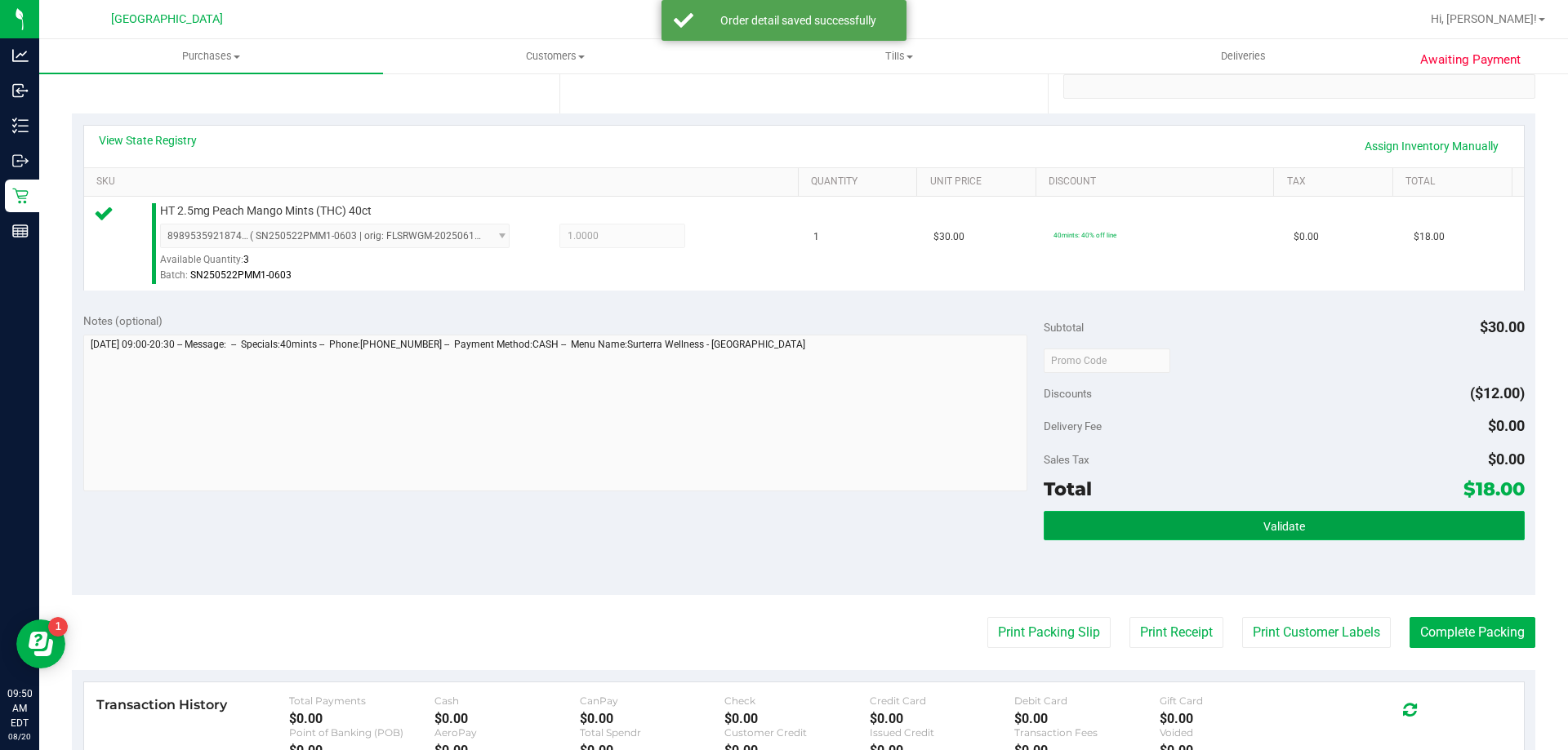
click at [1300, 527] on button "Validate" at bounding box center [1283, 525] width 480 height 30
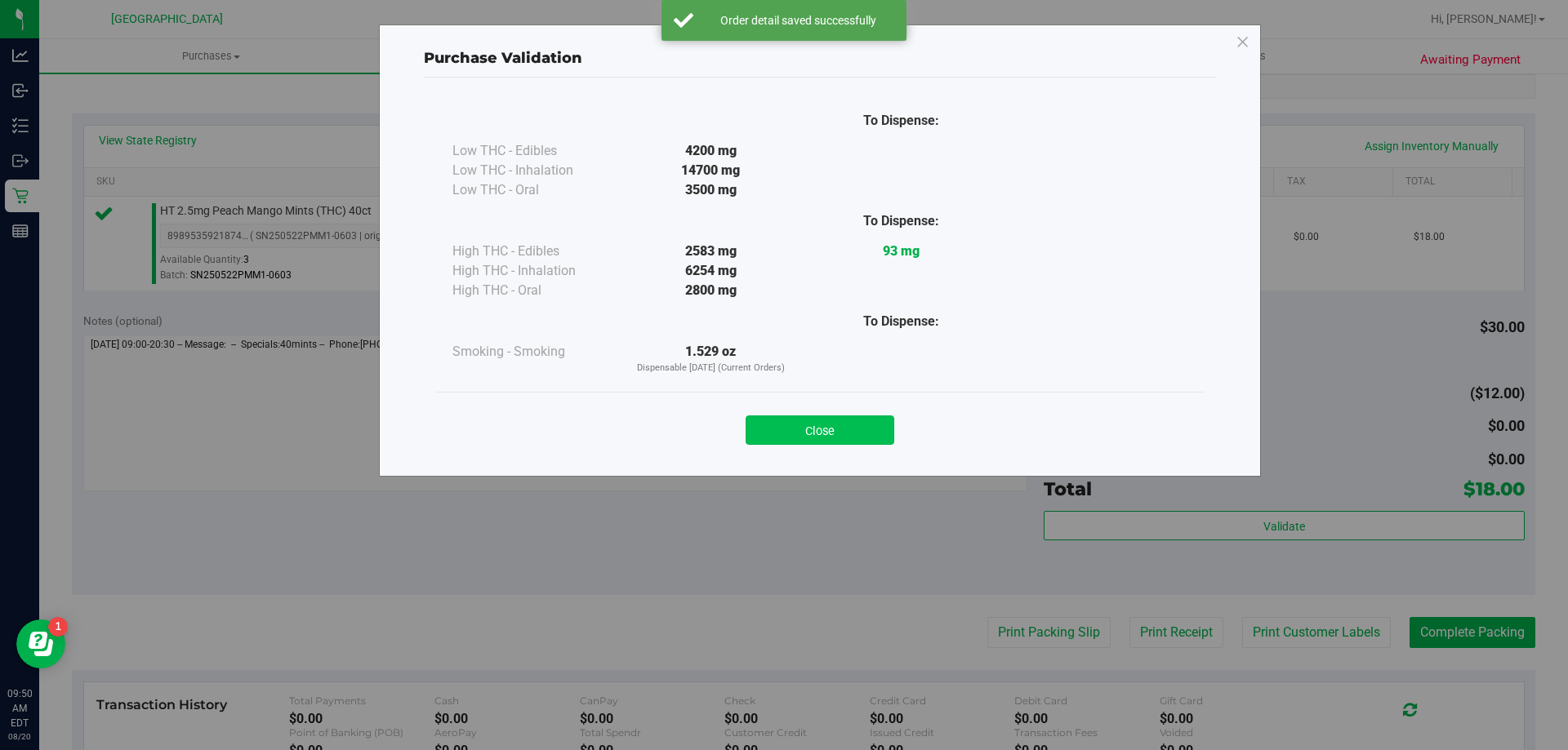
click at [786, 426] on button "Close" at bounding box center [820, 430] width 148 height 30
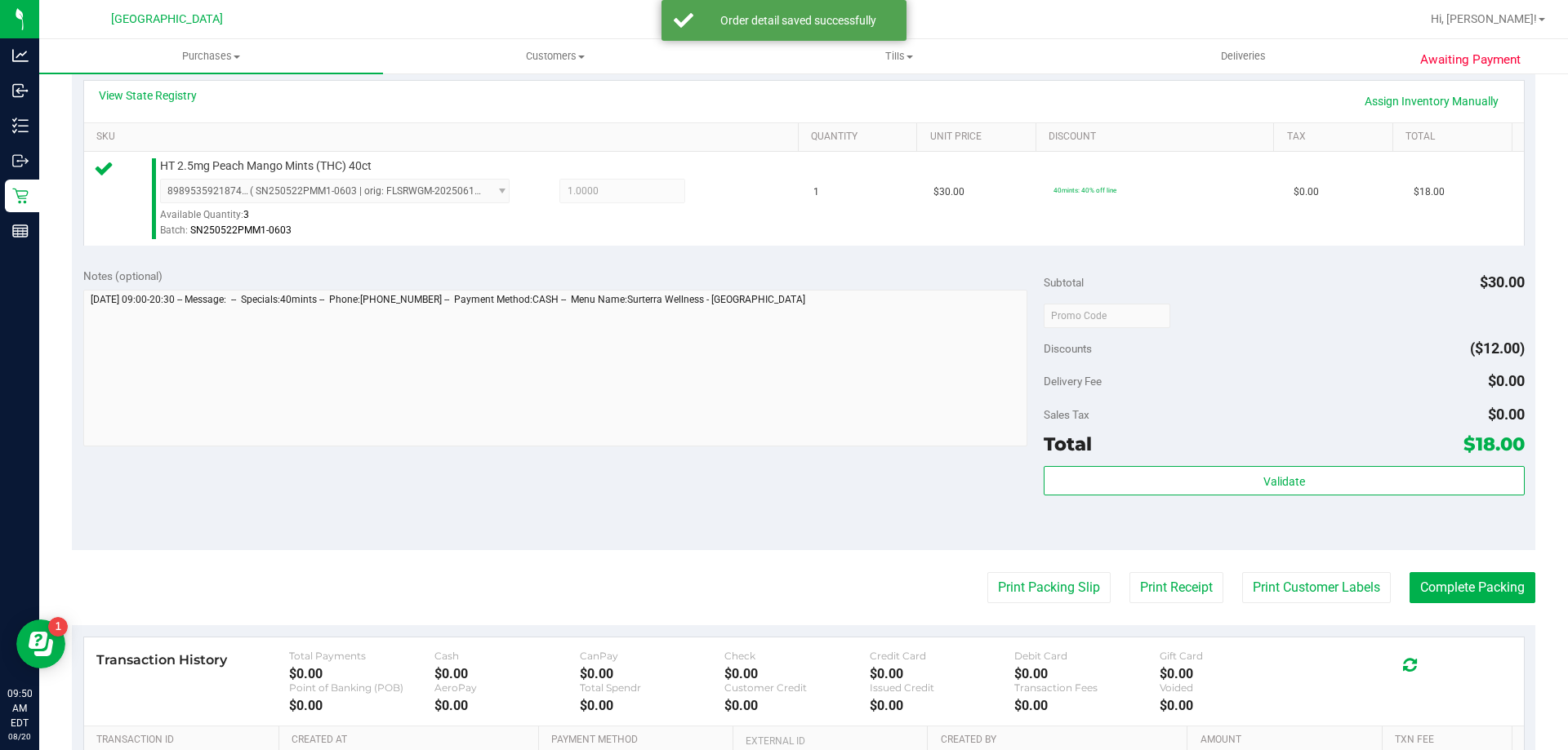
scroll to position [408, 0]
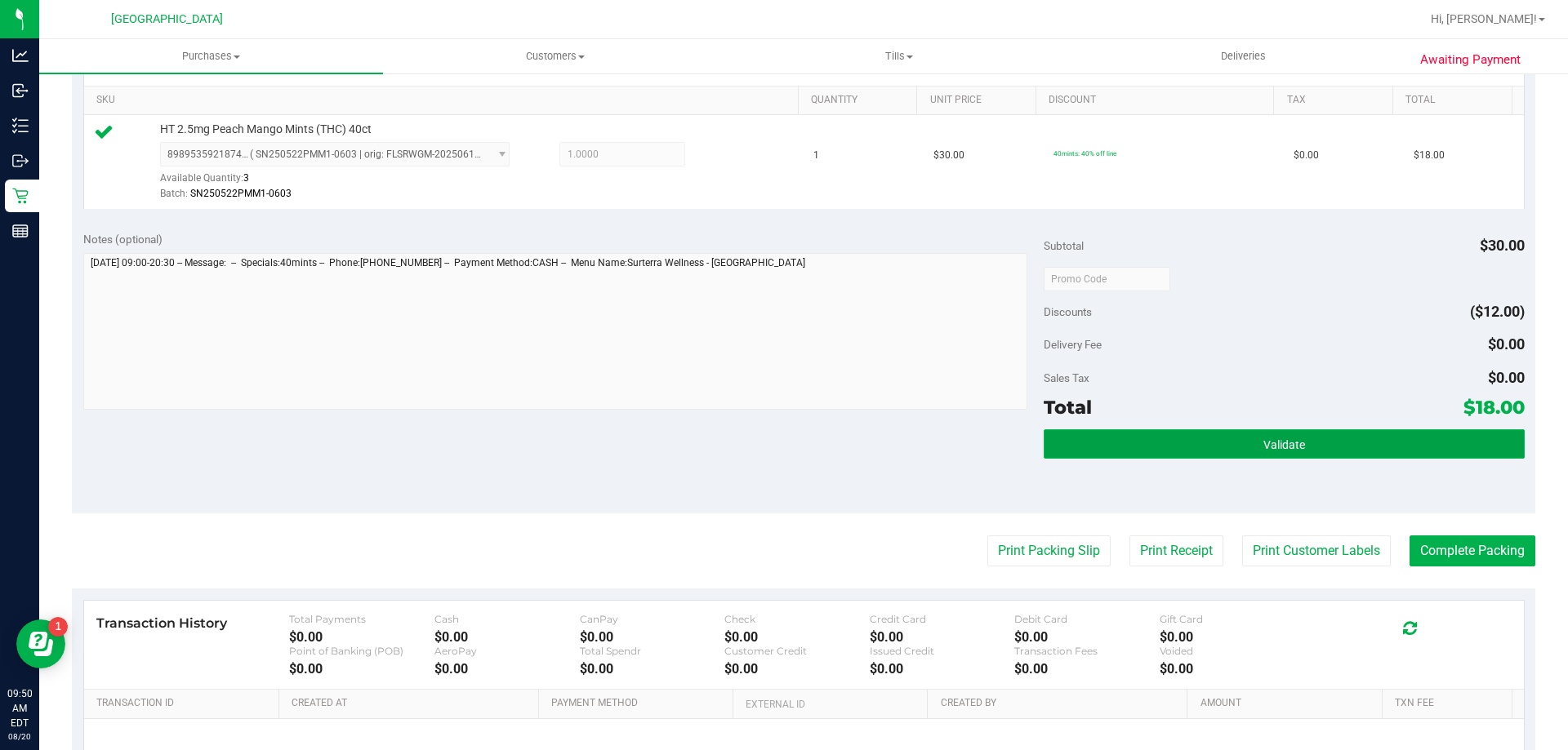
click at [1281, 438] on span "Validate" at bounding box center [1284, 444] width 42 height 13
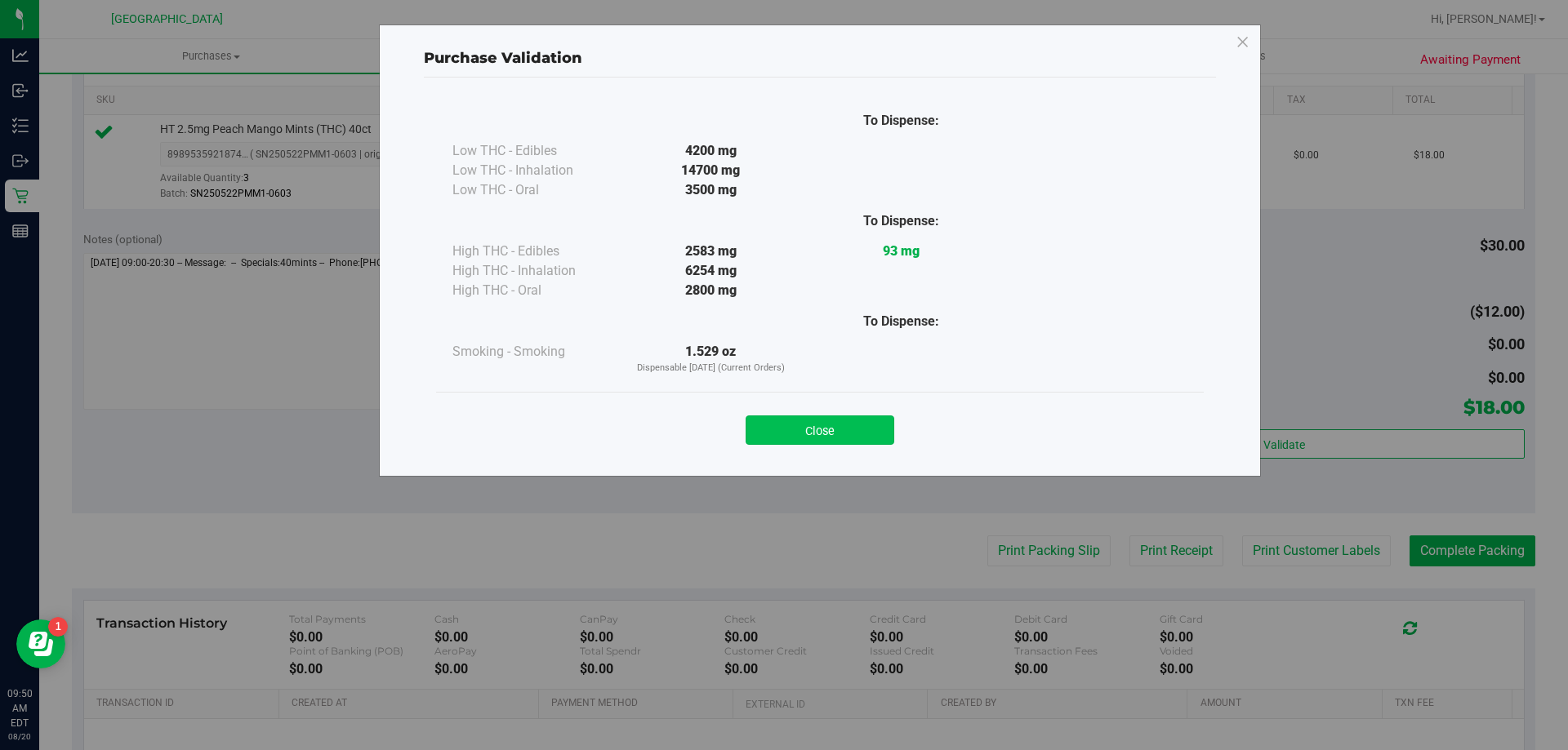
click at [826, 423] on button "Close" at bounding box center [820, 430] width 148 height 30
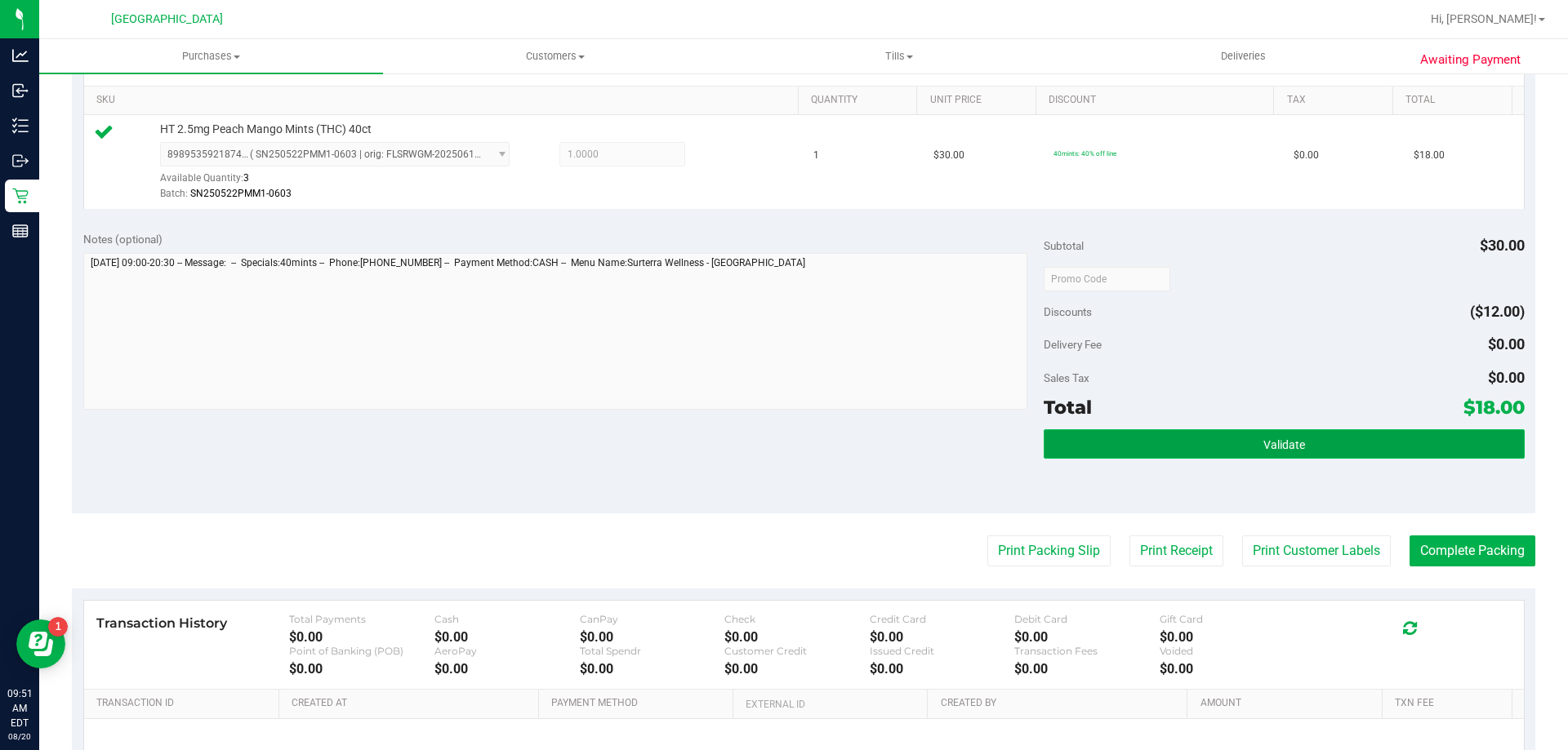
click at [1290, 444] on span "Validate" at bounding box center [1284, 444] width 42 height 13
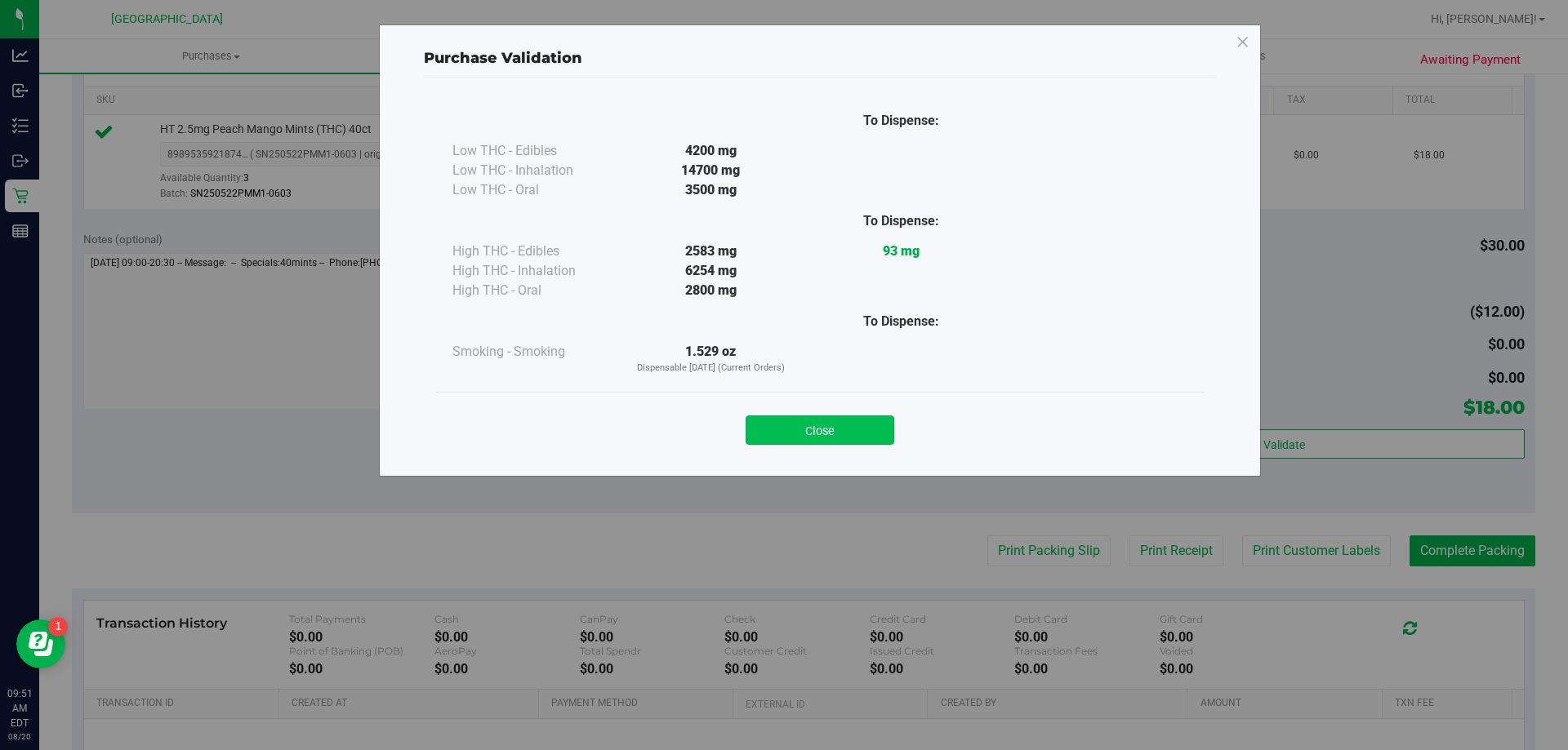
click at [836, 438] on button "Close" at bounding box center [820, 430] width 148 height 30
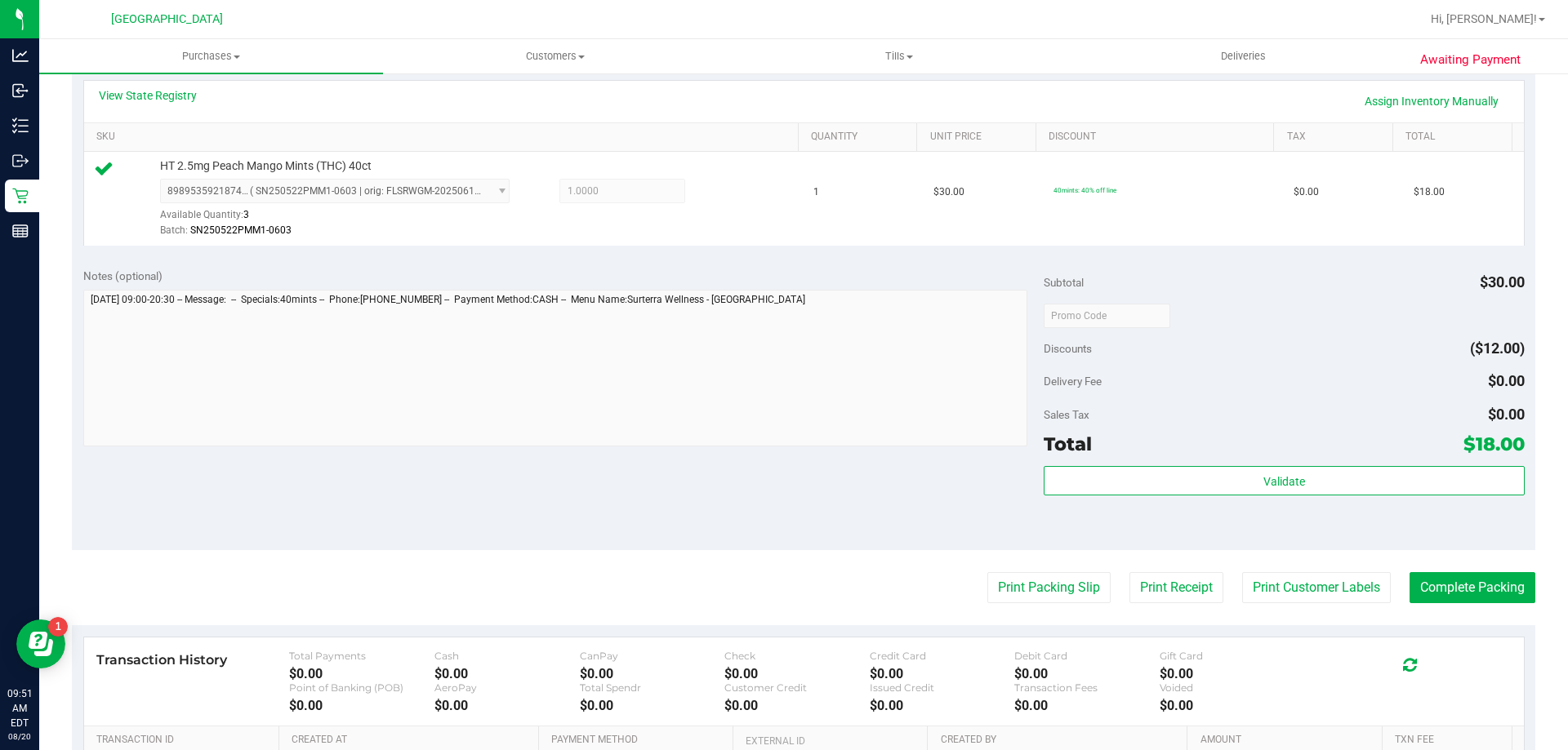
scroll to position [490, 0]
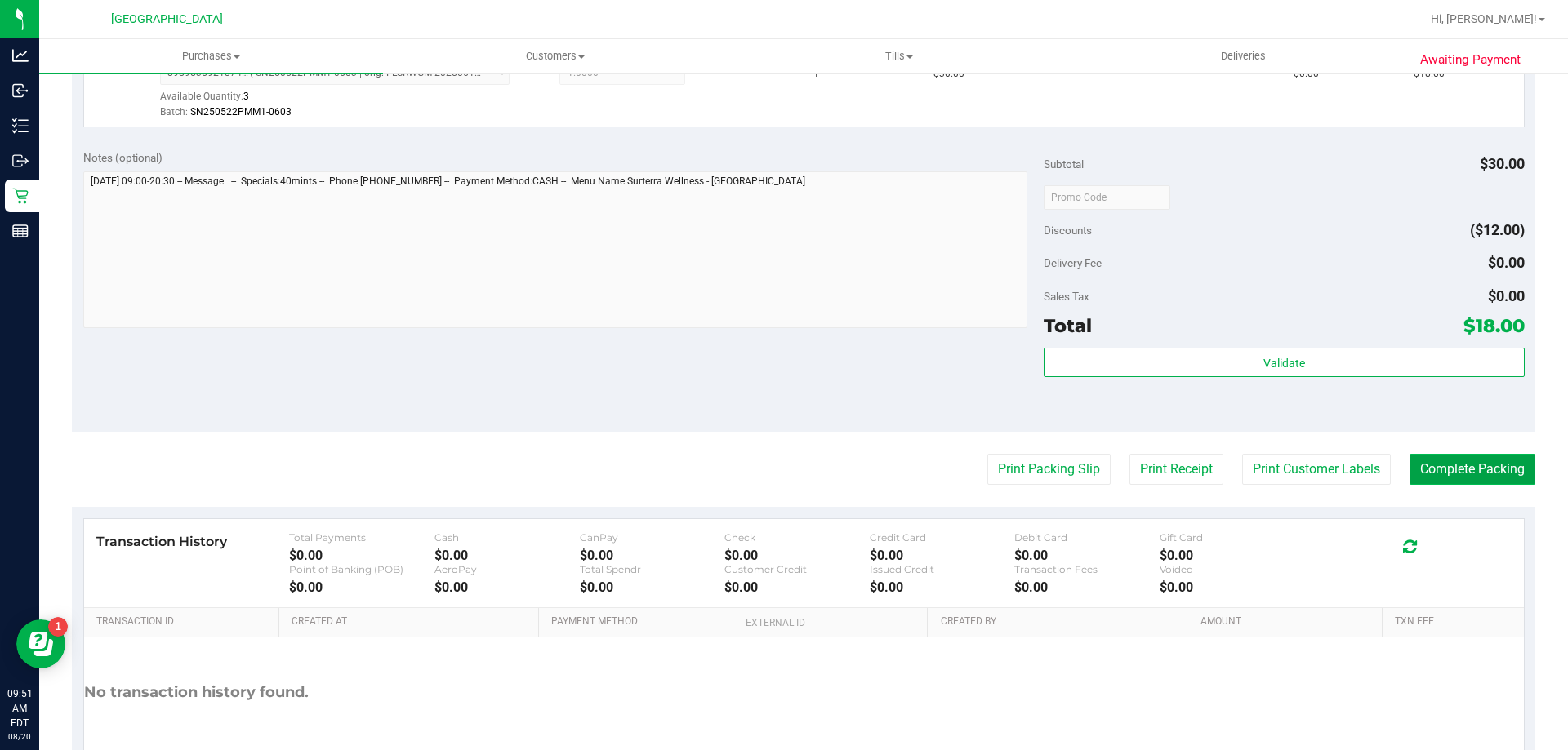
click at [1440, 476] on button "Complete Packing" at bounding box center [1472, 469] width 126 height 31
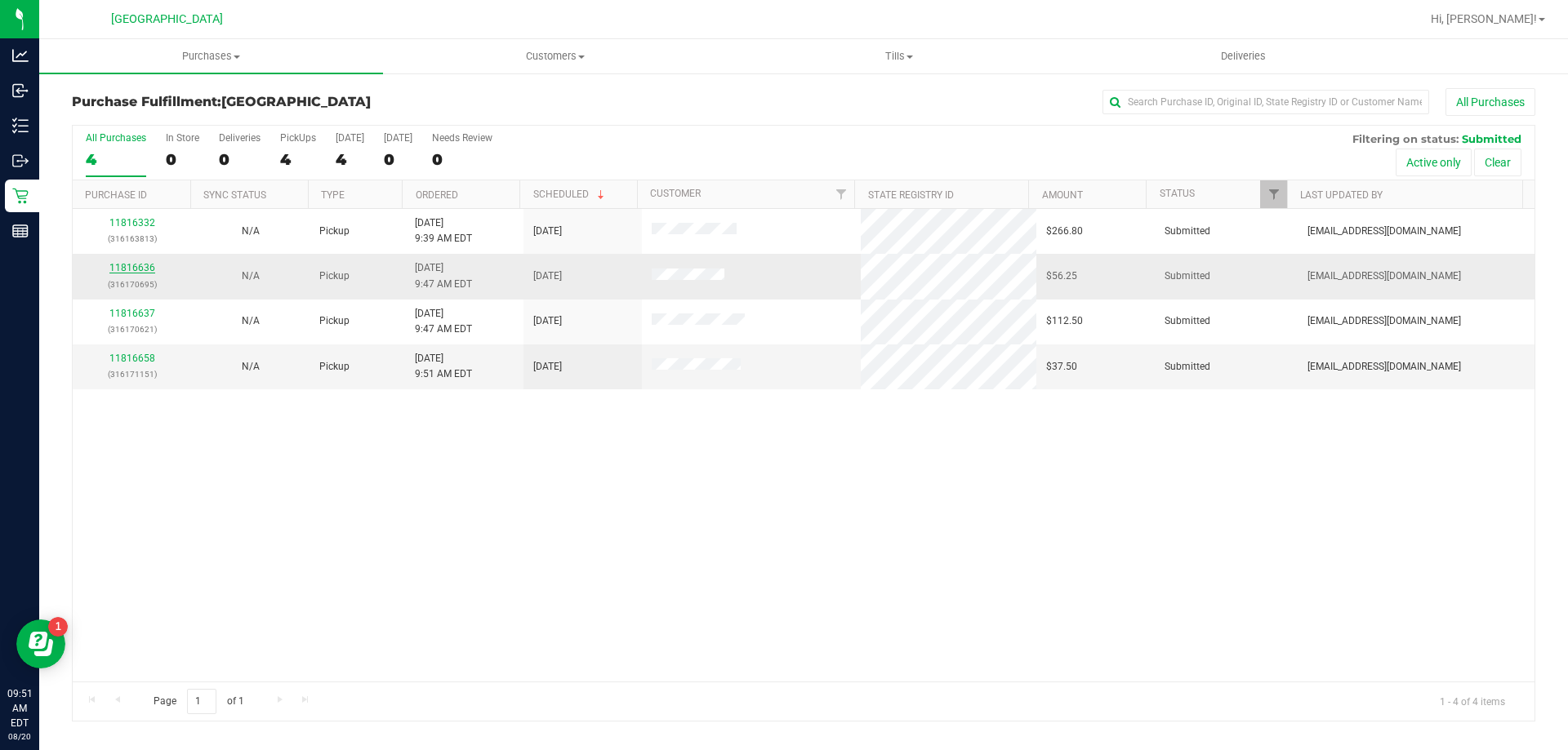
click at [119, 267] on link "11816636" at bounding box center [133, 268] width 46 height 12
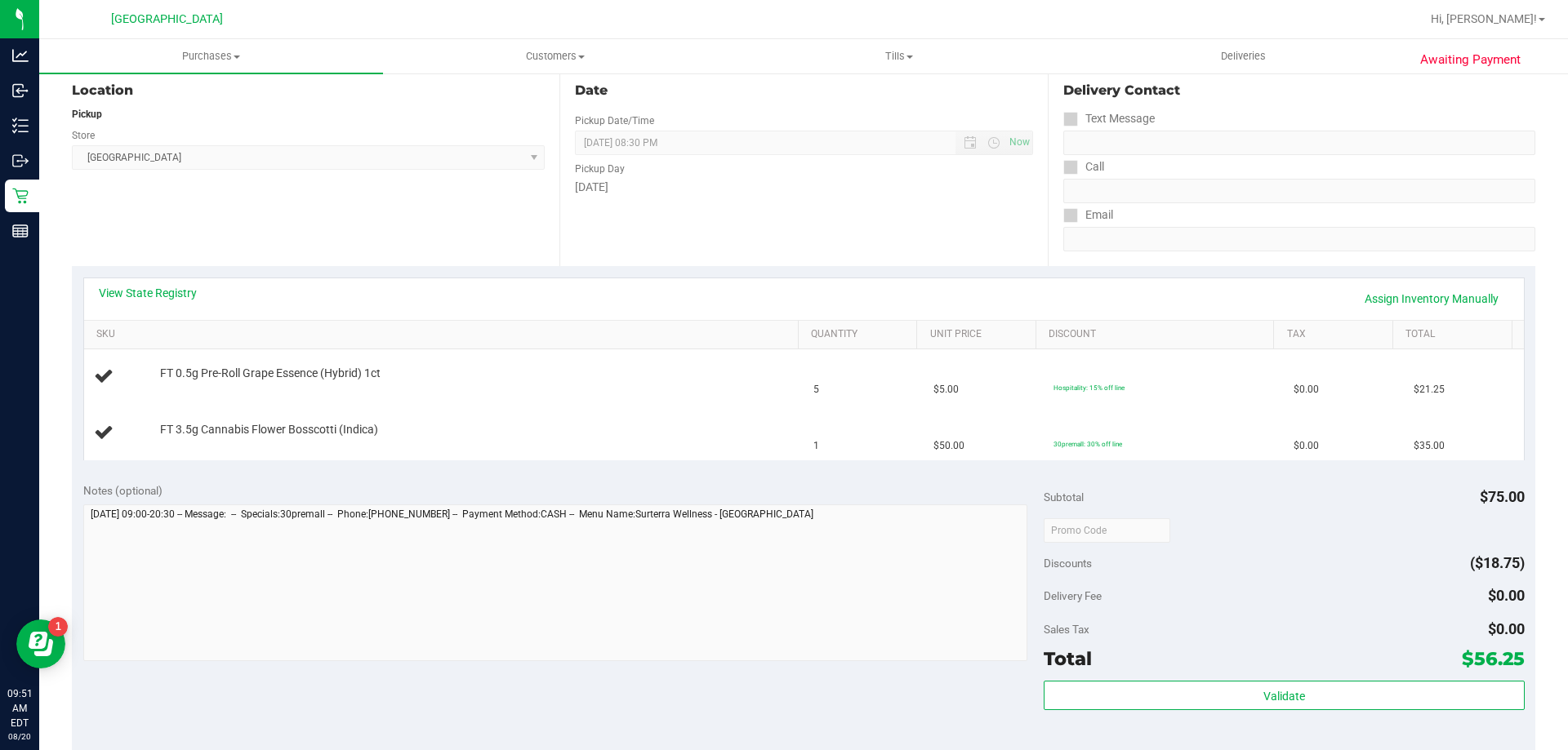
scroll to position [408, 0]
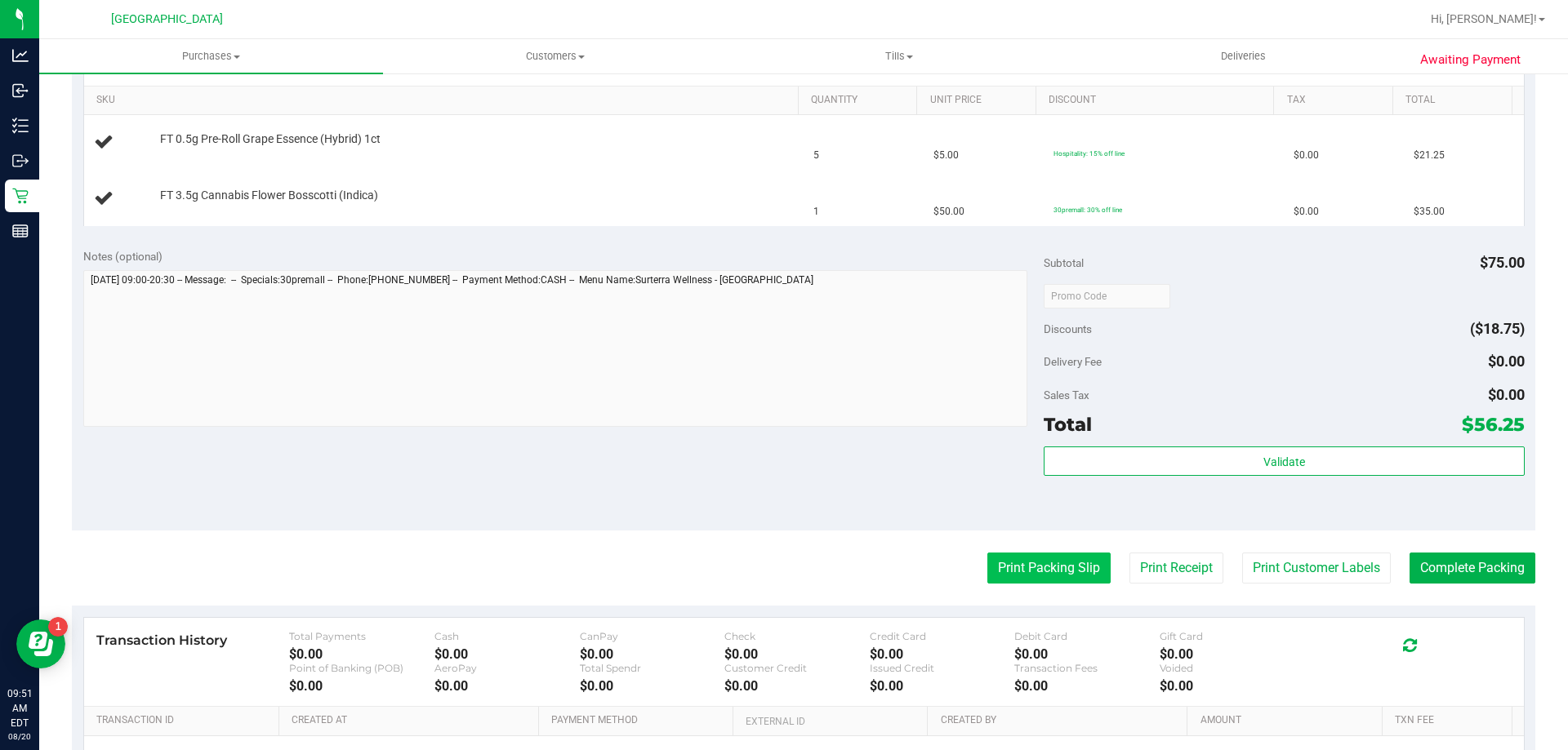
click at [1053, 576] on button "Print Packing Slip" at bounding box center [1048, 567] width 124 height 31
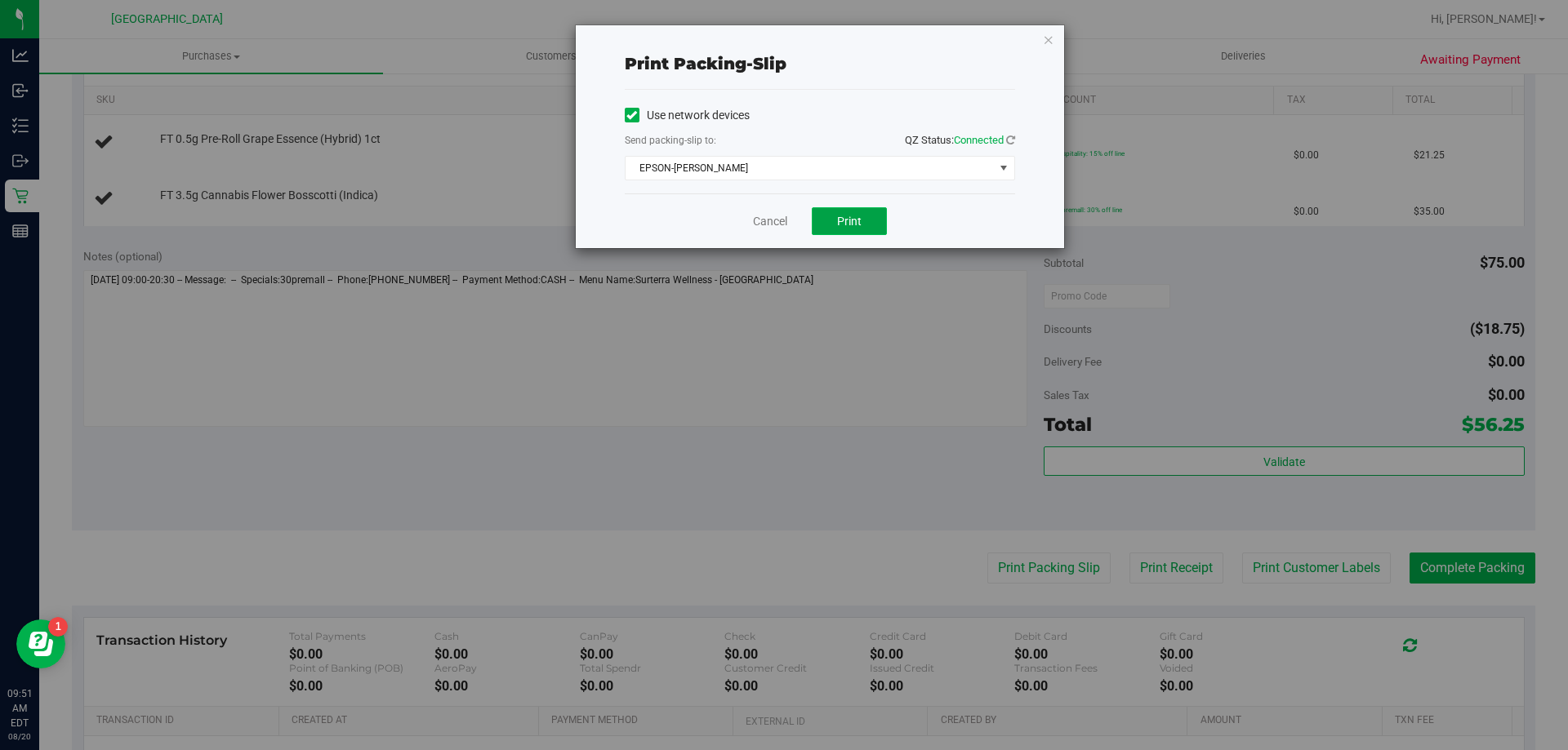
click at [871, 226] on button "Print" at bounding box center [849, 222] width 75 height 28
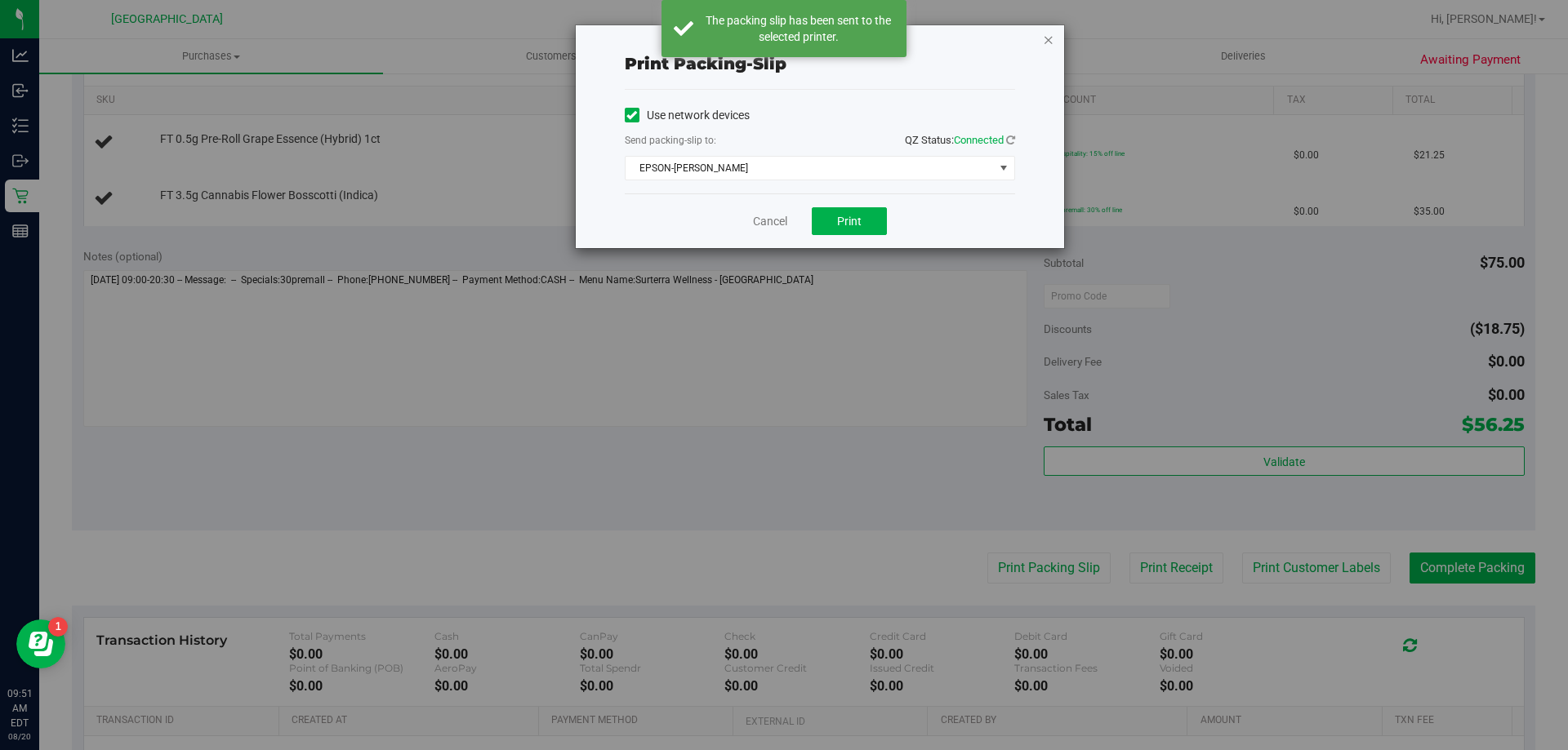
click at [1043, 36] on icon "button" at bounding box center [1048, 40] width 12 height 20
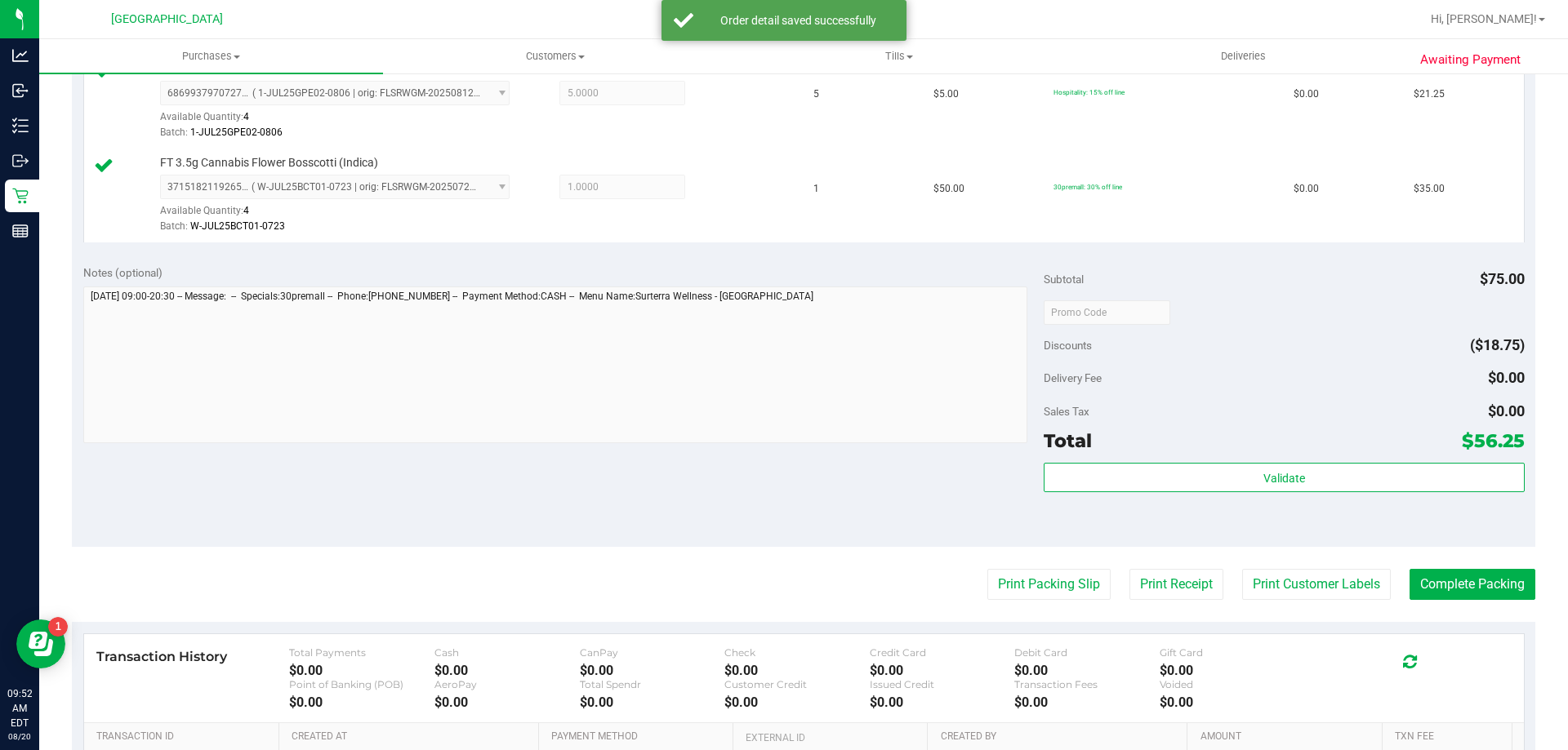
scroll to position [571, 0]
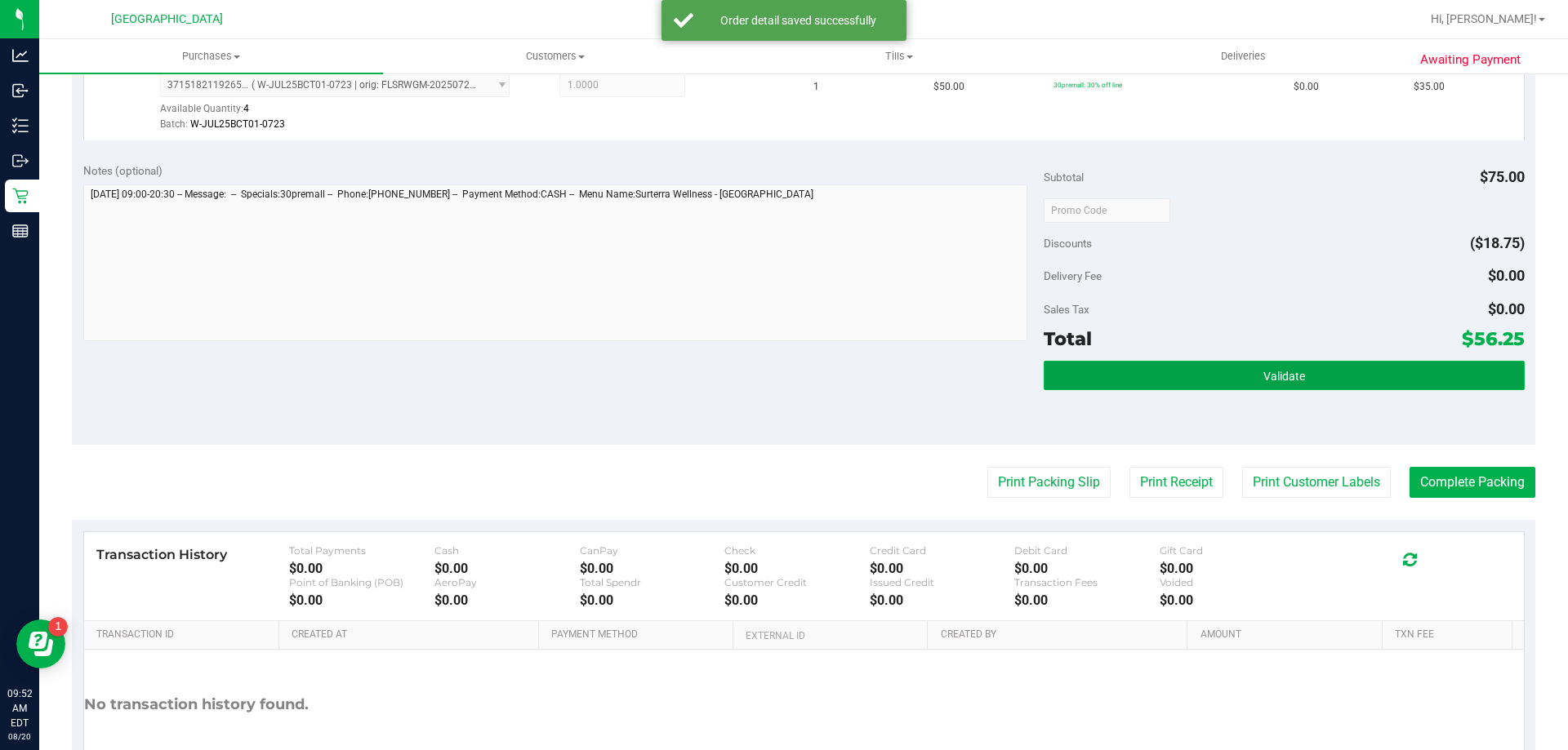
click at [1298, 375] on button "Validate" at bounding box center [1283, 376] width 480 height 30
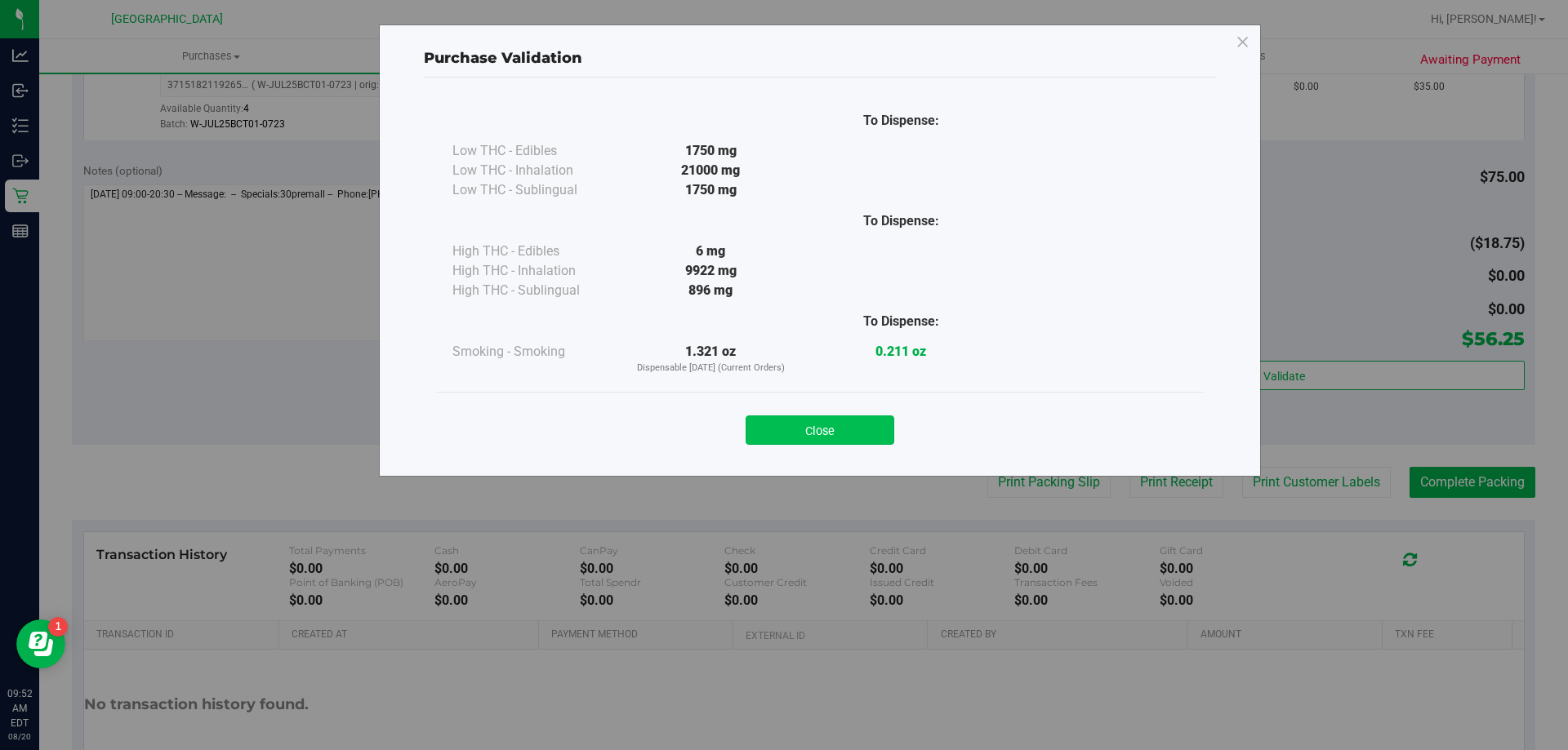
click at [823, 434] on button "Close" at bounding box center [820, 430] width 148 height 30
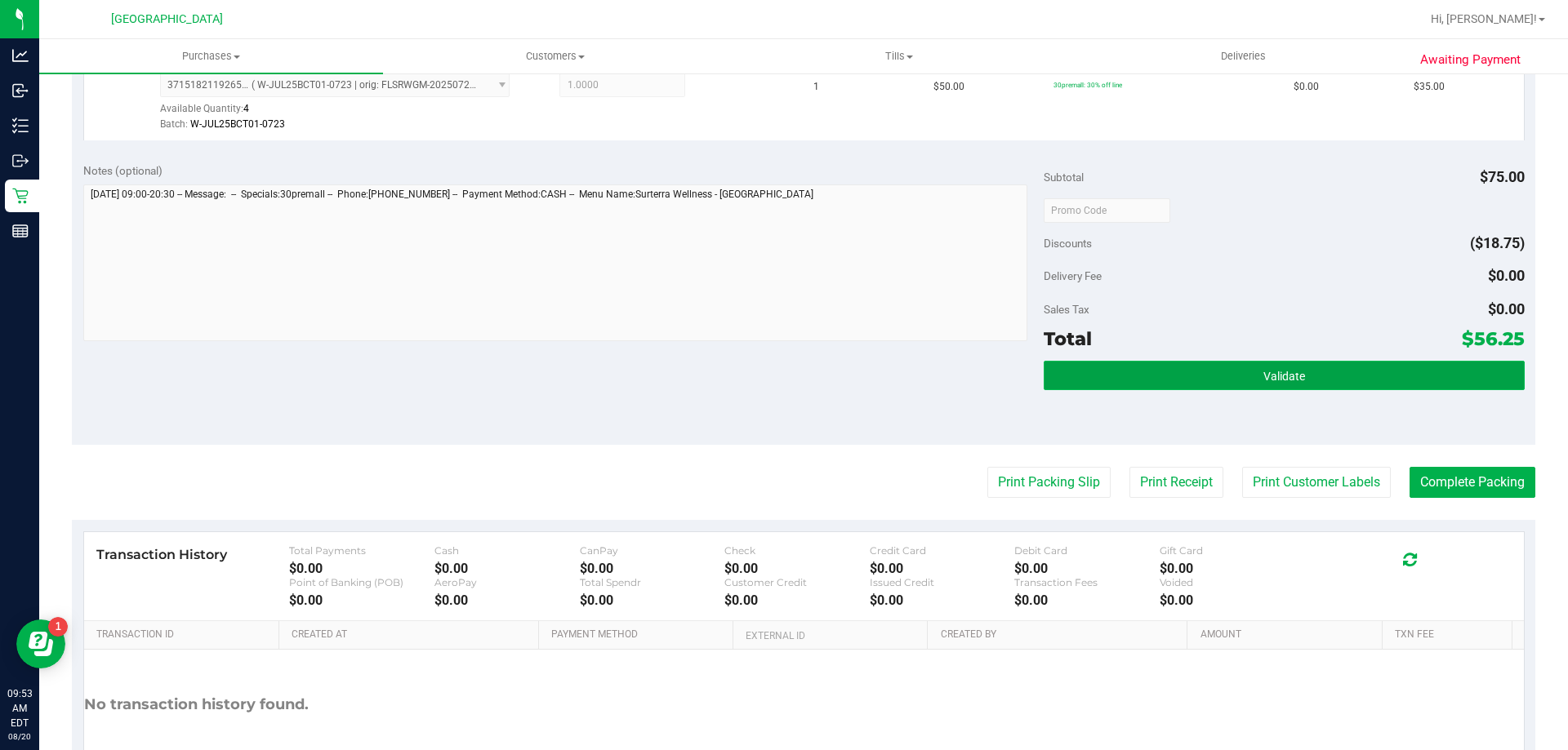
click at [1264, 377] on span "Validate" at bounding box center [1284, 376] width 42 height 13
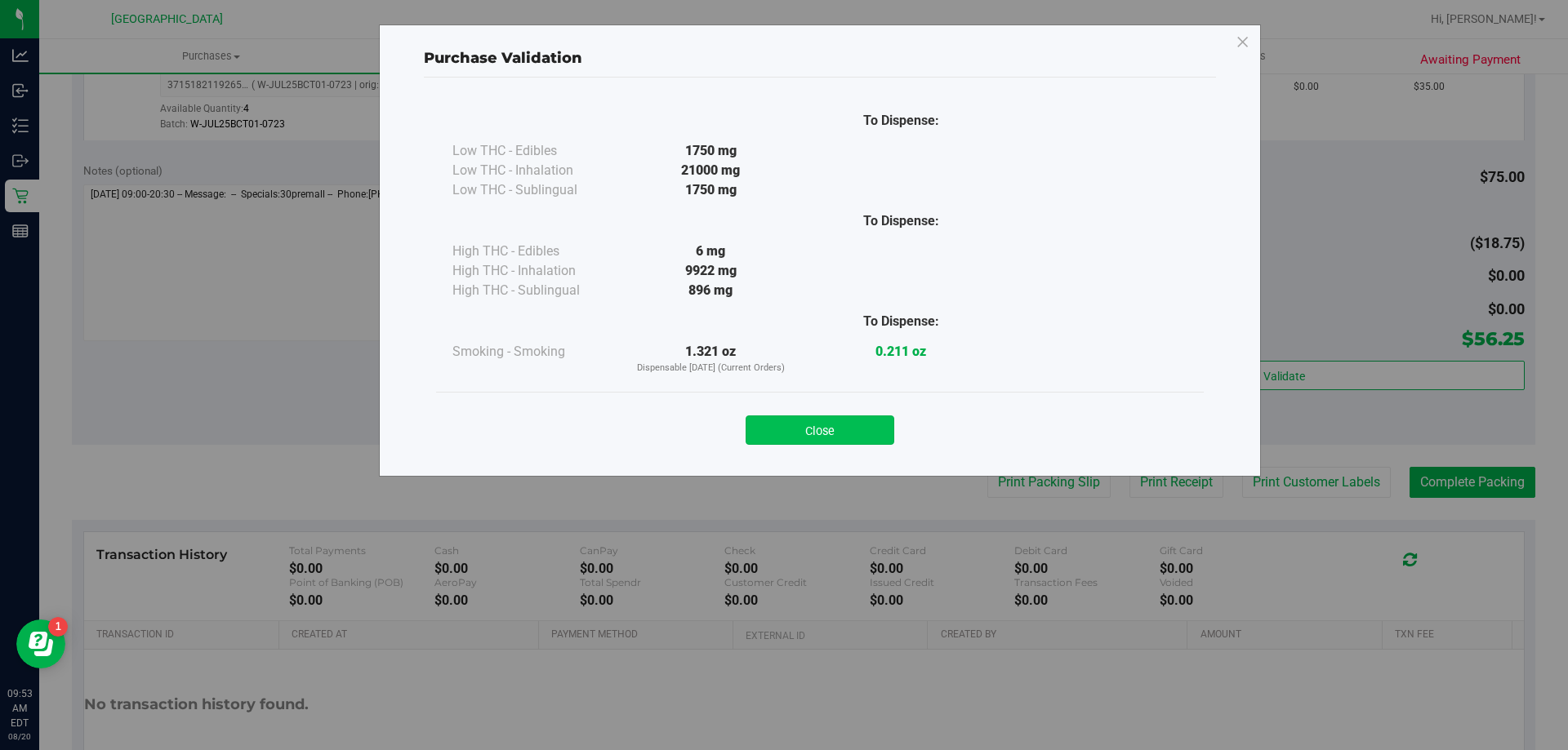
click at [844, 430] on button "Close" at bounding box center [820, 430] width 148 height 30
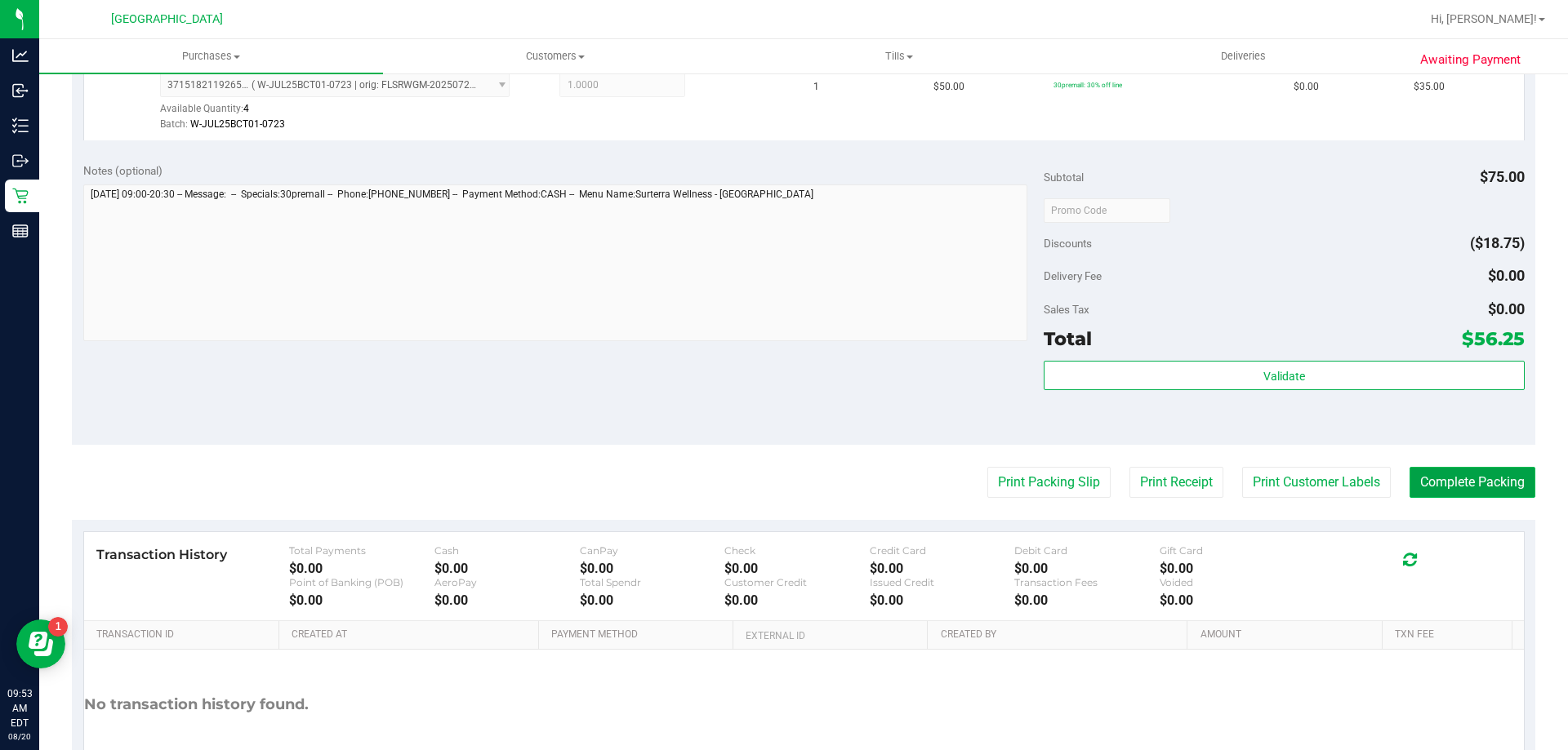
click at [1429, 485] on button "Complete Packing" at bounding box center [1472, 482] width 126 height 31
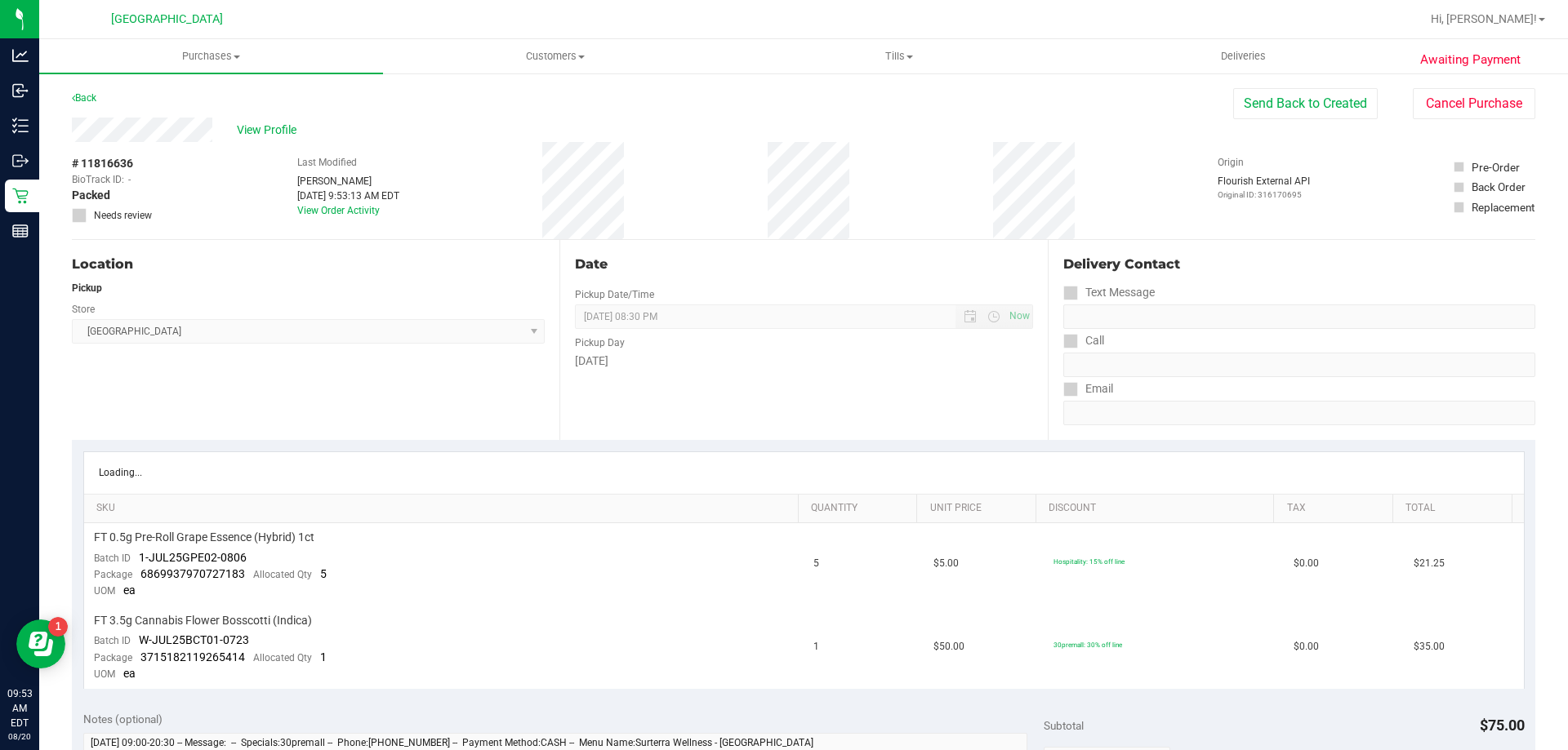
scroll to position [244, 0]
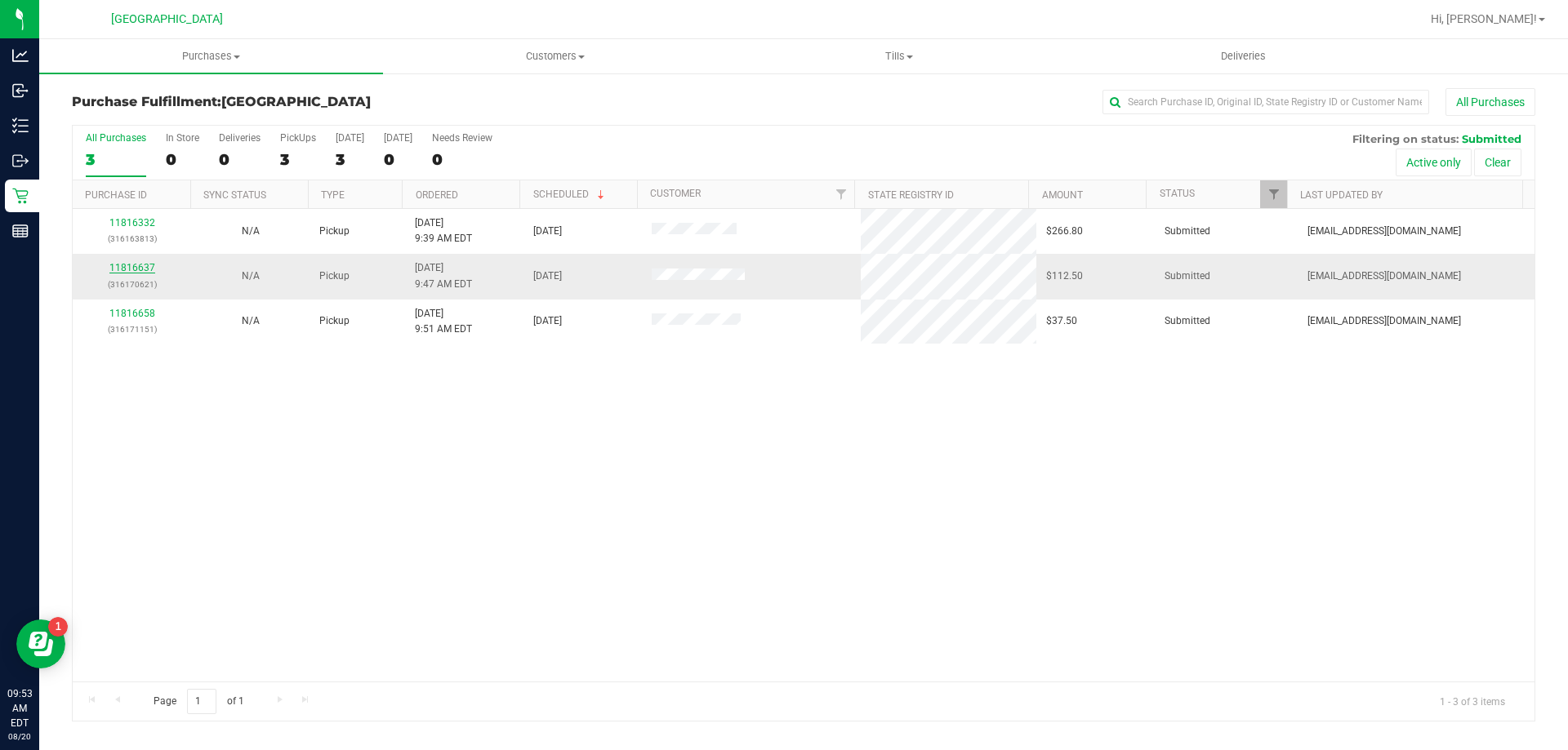
click at [141, 263] on link "11816637" at bounding box center [133, 268] width 46 height 12
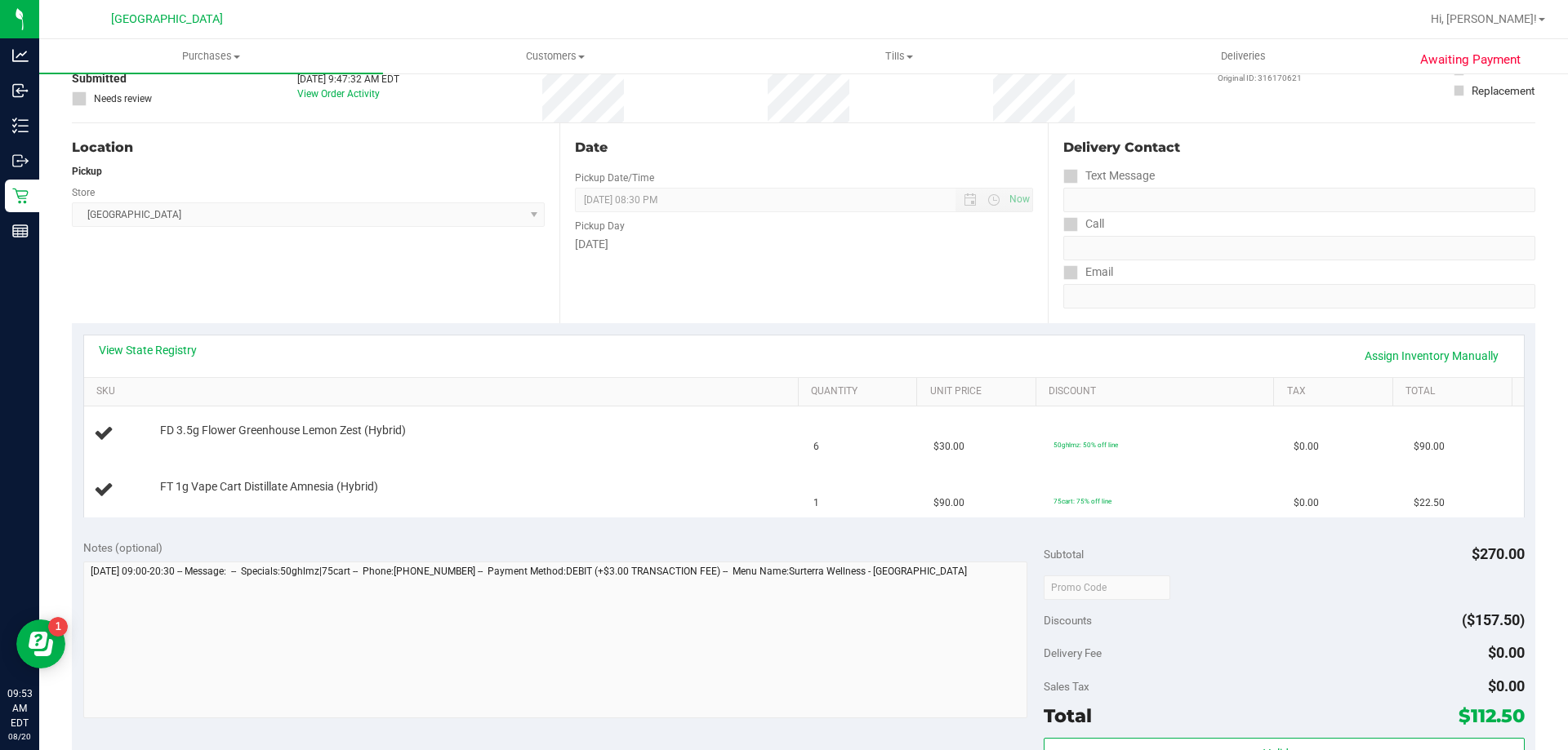
scroll to position [408, 0]
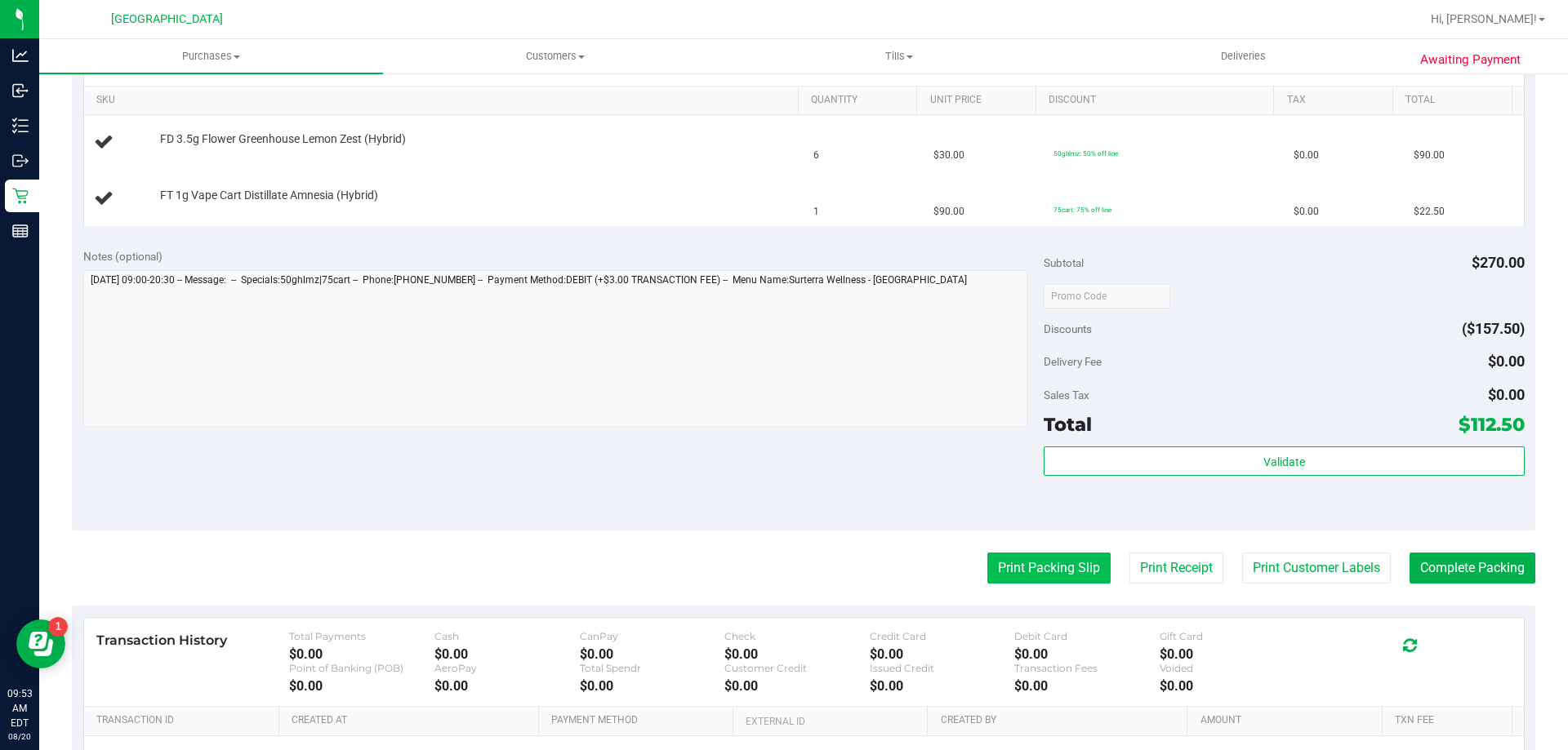
click at [991, 567] on button "Print Packing Slip" at bounding box center [1048, 567] width 124 height 31
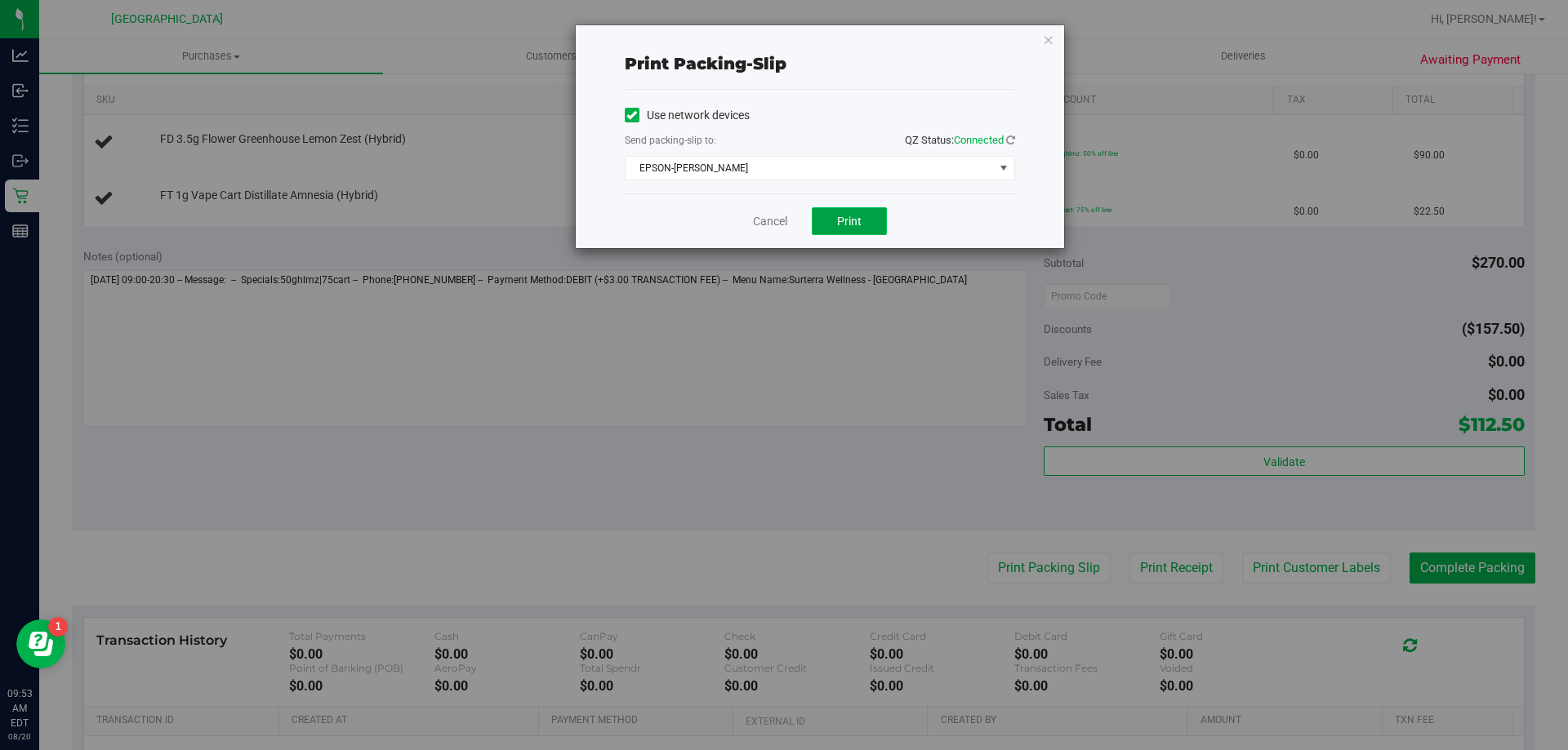
click at [850, 217] on span "Print" at bounding box center [848, 221] width 25 height 13
click at [766, 220] on link "Cancel" at bounding box center [769, 221] width 35 height 17
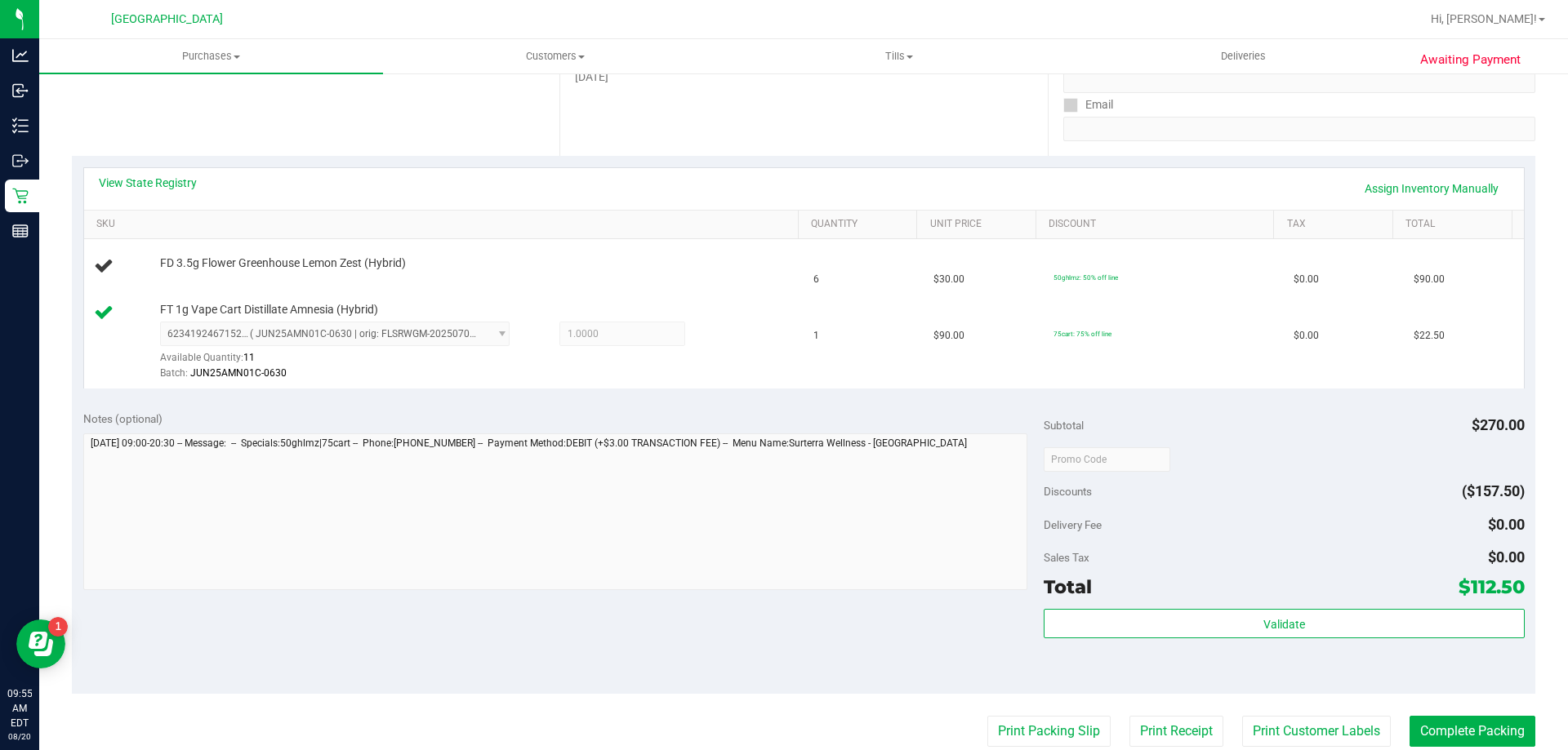
scroll to position [244, 0]
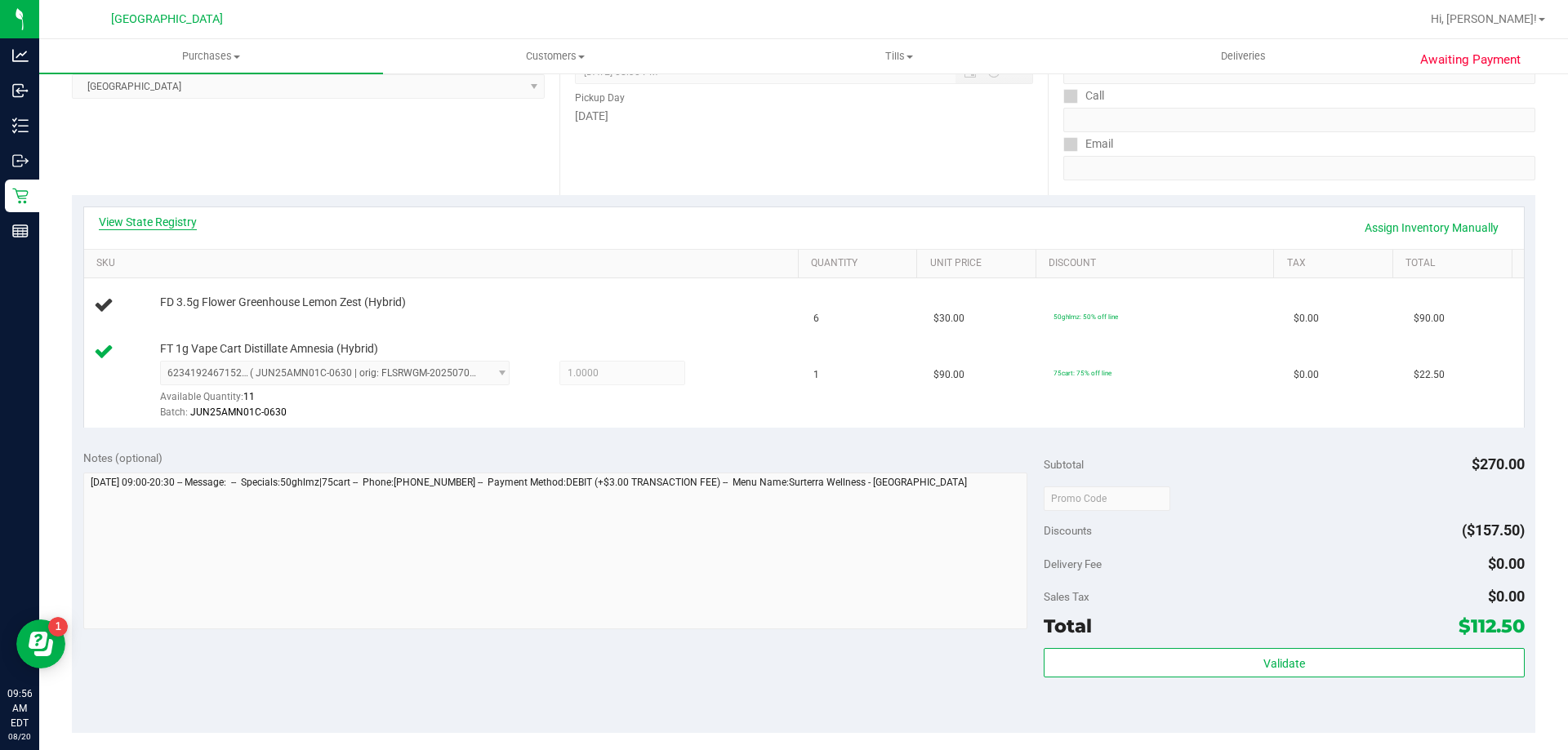
click at [174, 228] on link "View State Registry" at bounding box center [147, 222] width 98 height 16
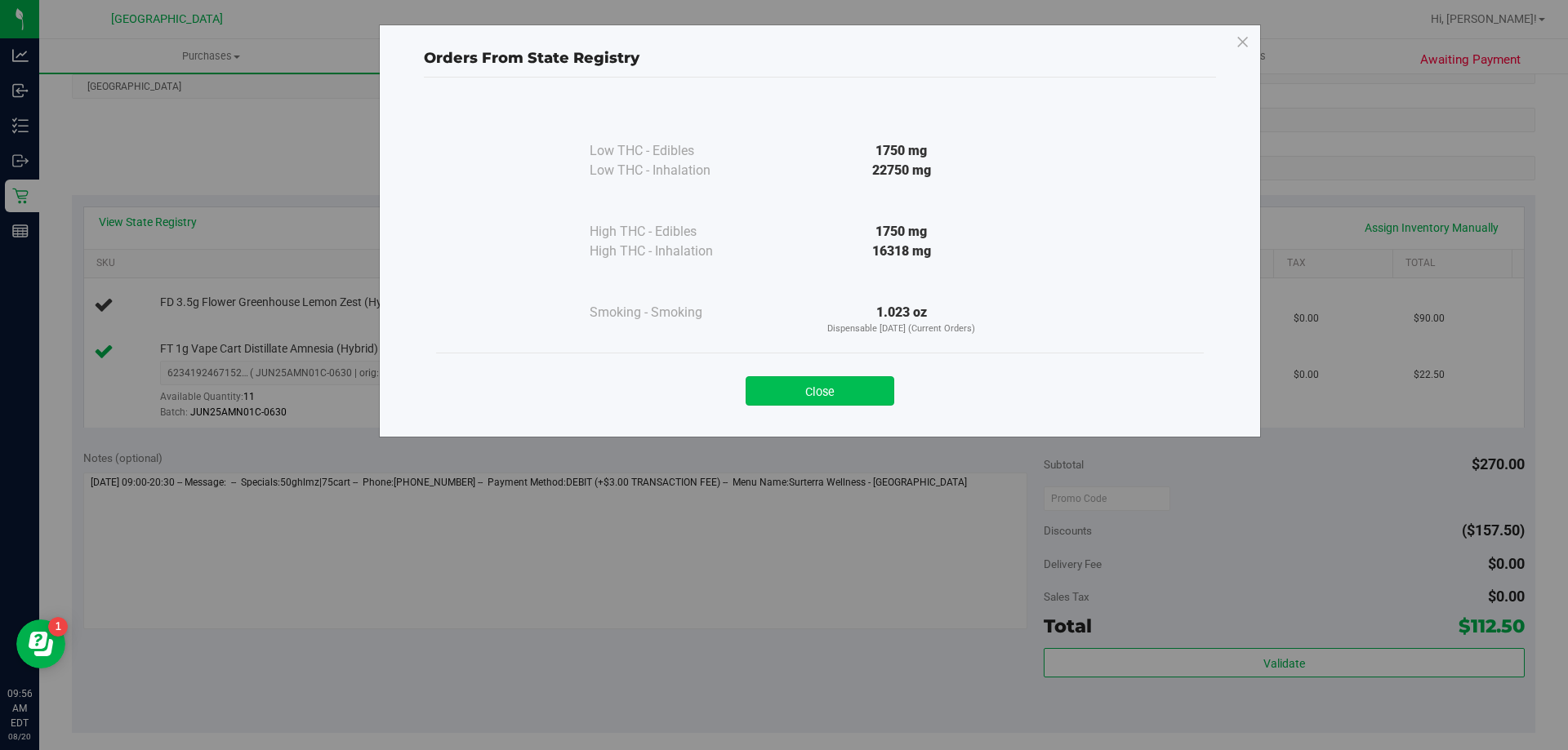
click at [852, 394] on button "Close" at bounding box center [820, 391] width 148 height 30
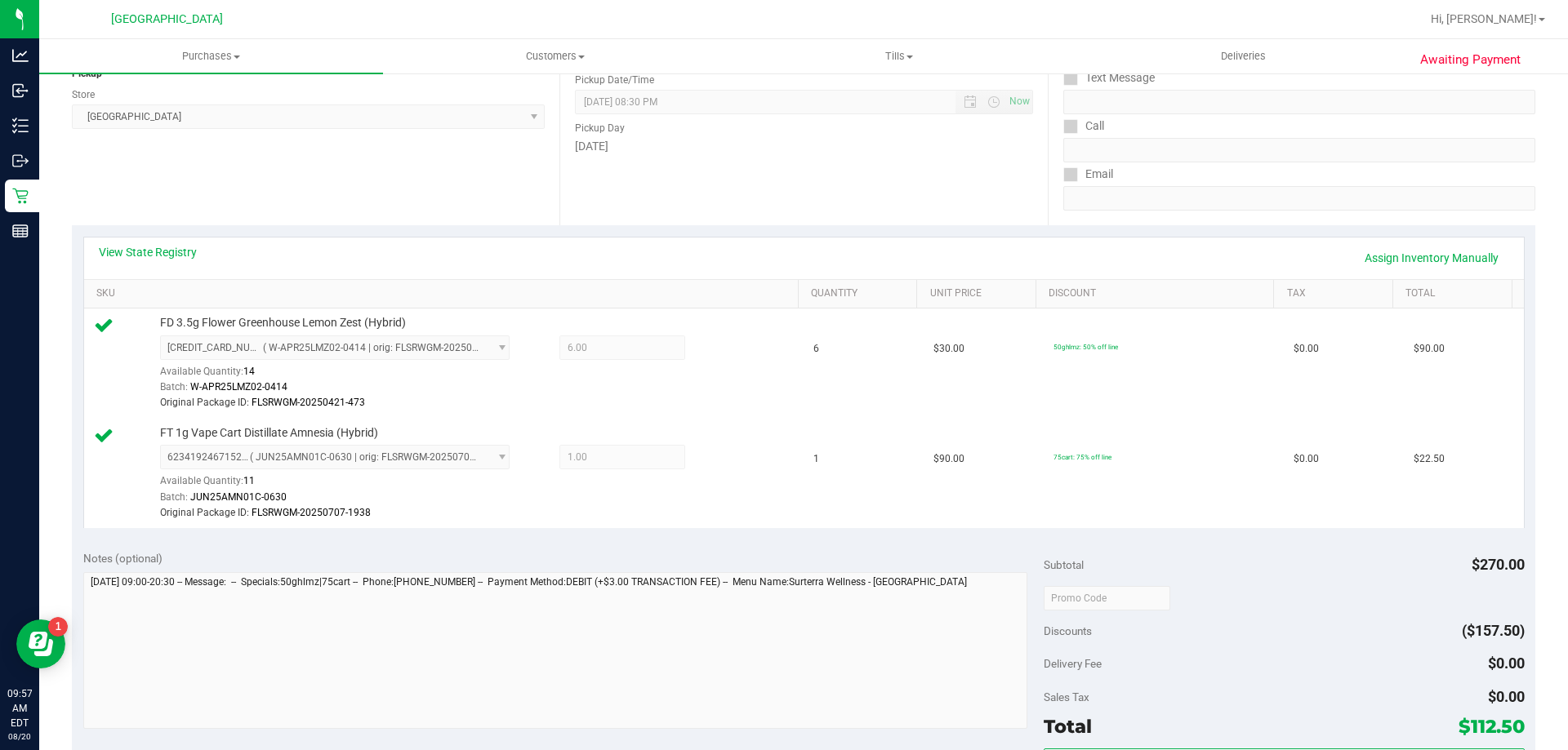
scroll to position [327, 0]
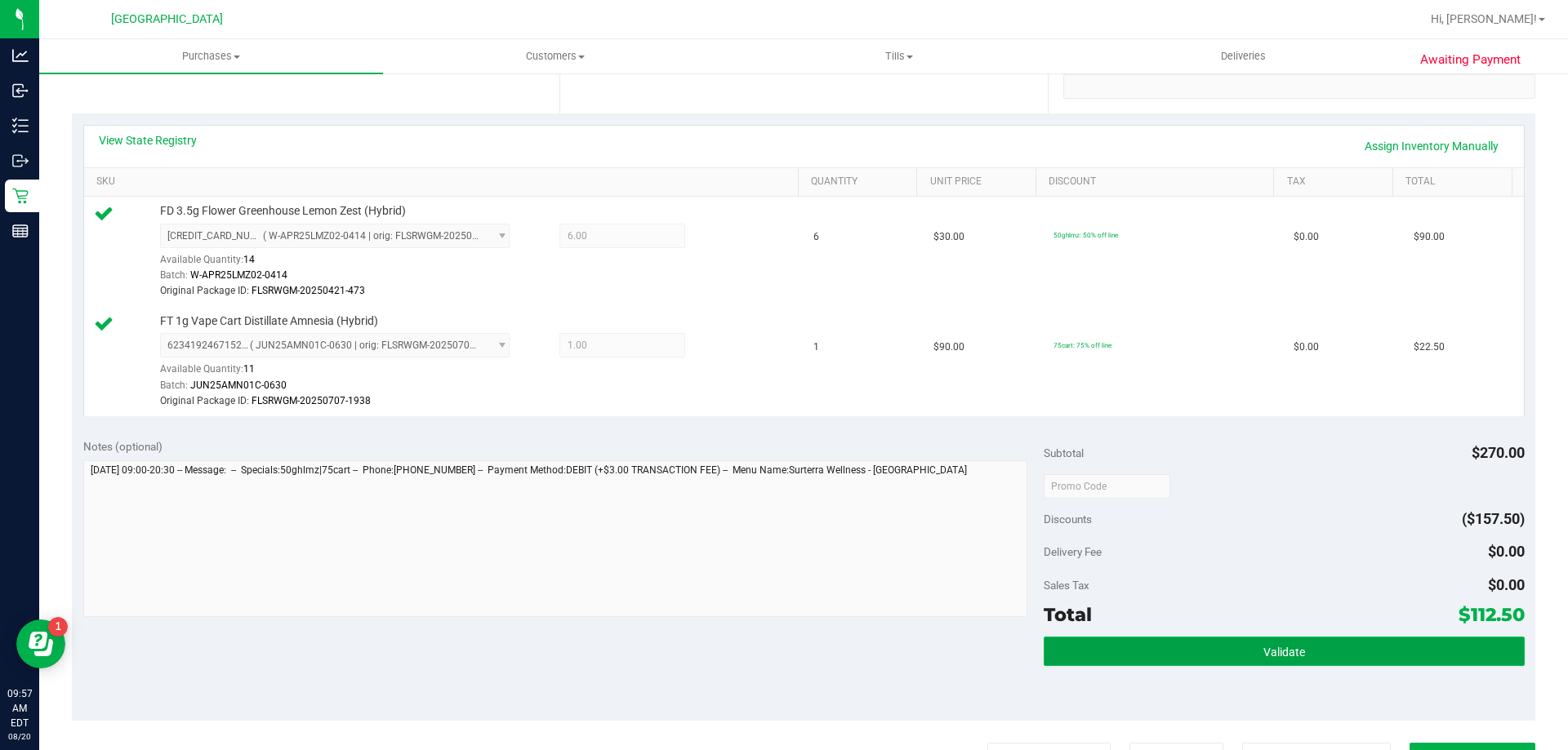
click at [1263, 655] on span "Validate" at bounding box center [1284, 651] width 42 height 13
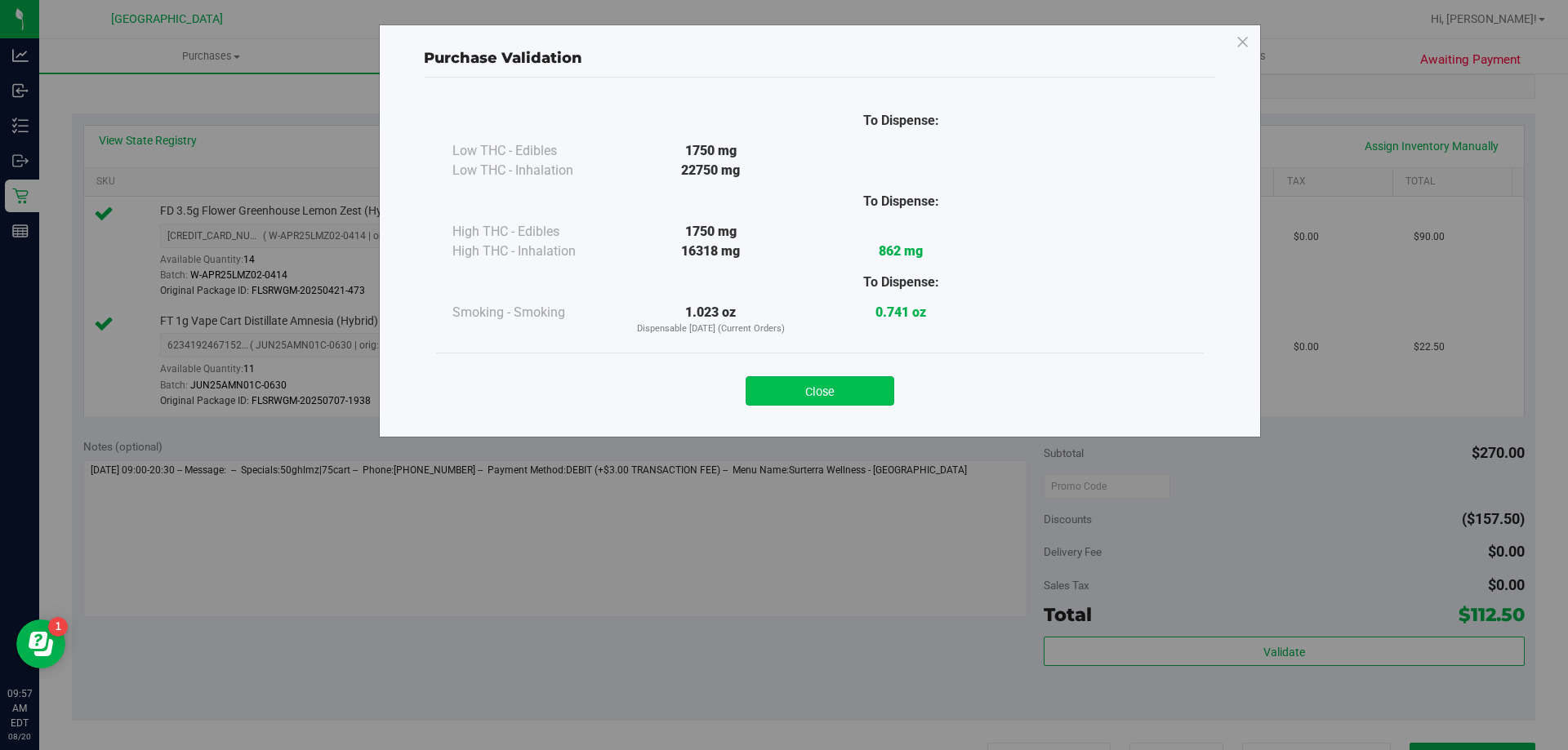
click at [821, 397] on button "Close" at bounding box center [820, 391] width 148 height 30
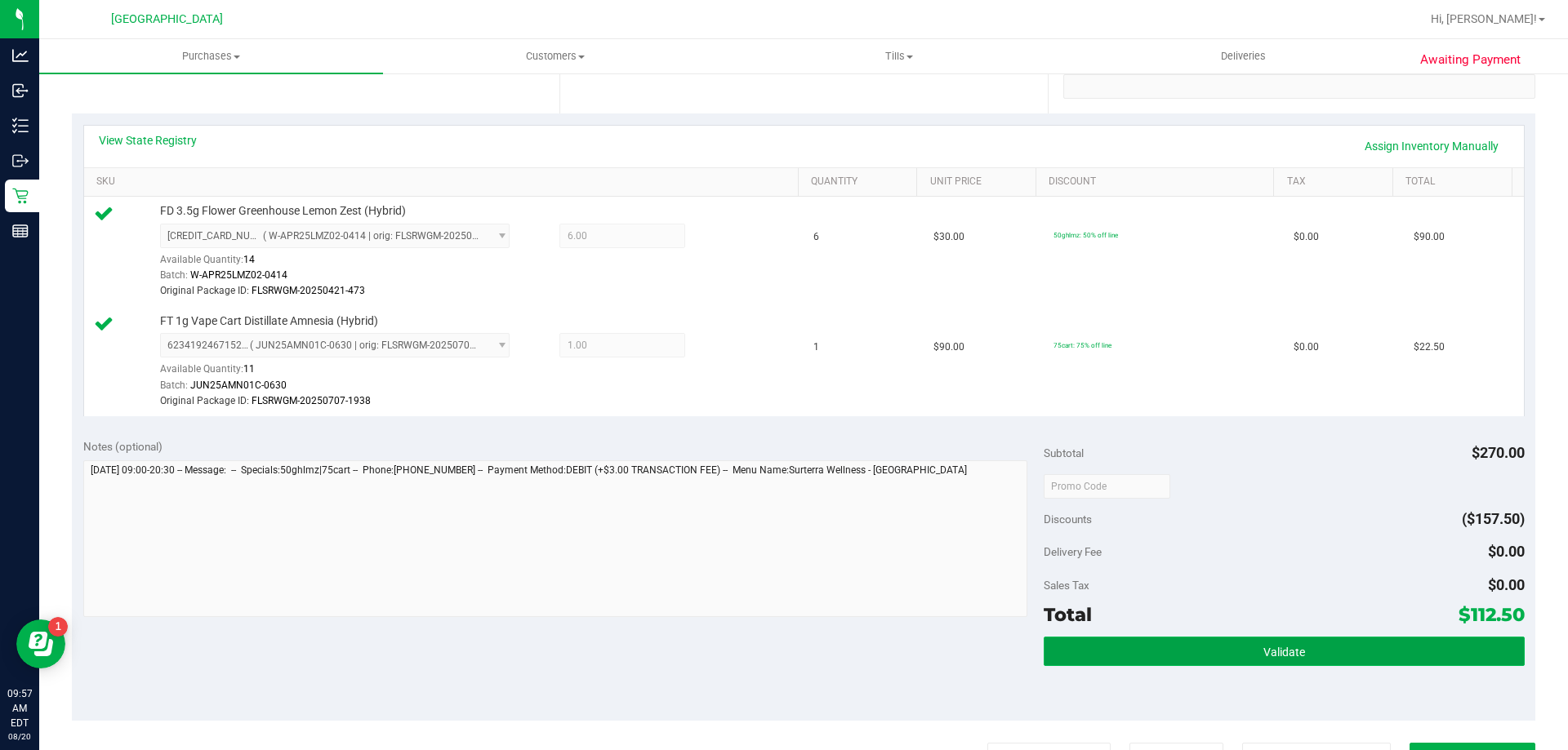
click at [1334, 657] on button "Validate" at bounding box center [1283, 651] width 480 height 30
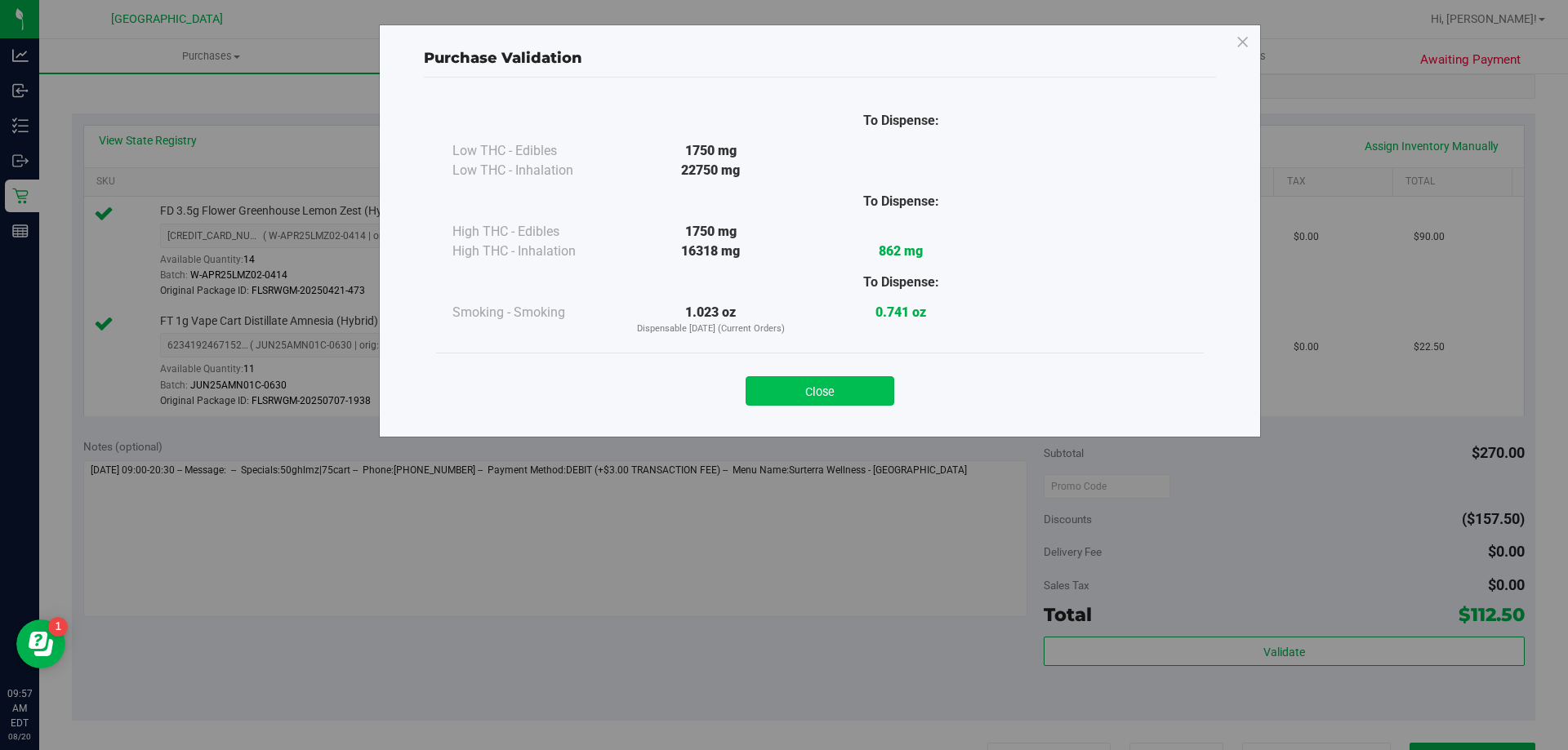
click at [815, 380] on button "Close" at bounding box center [820, 391] width 148 height 30
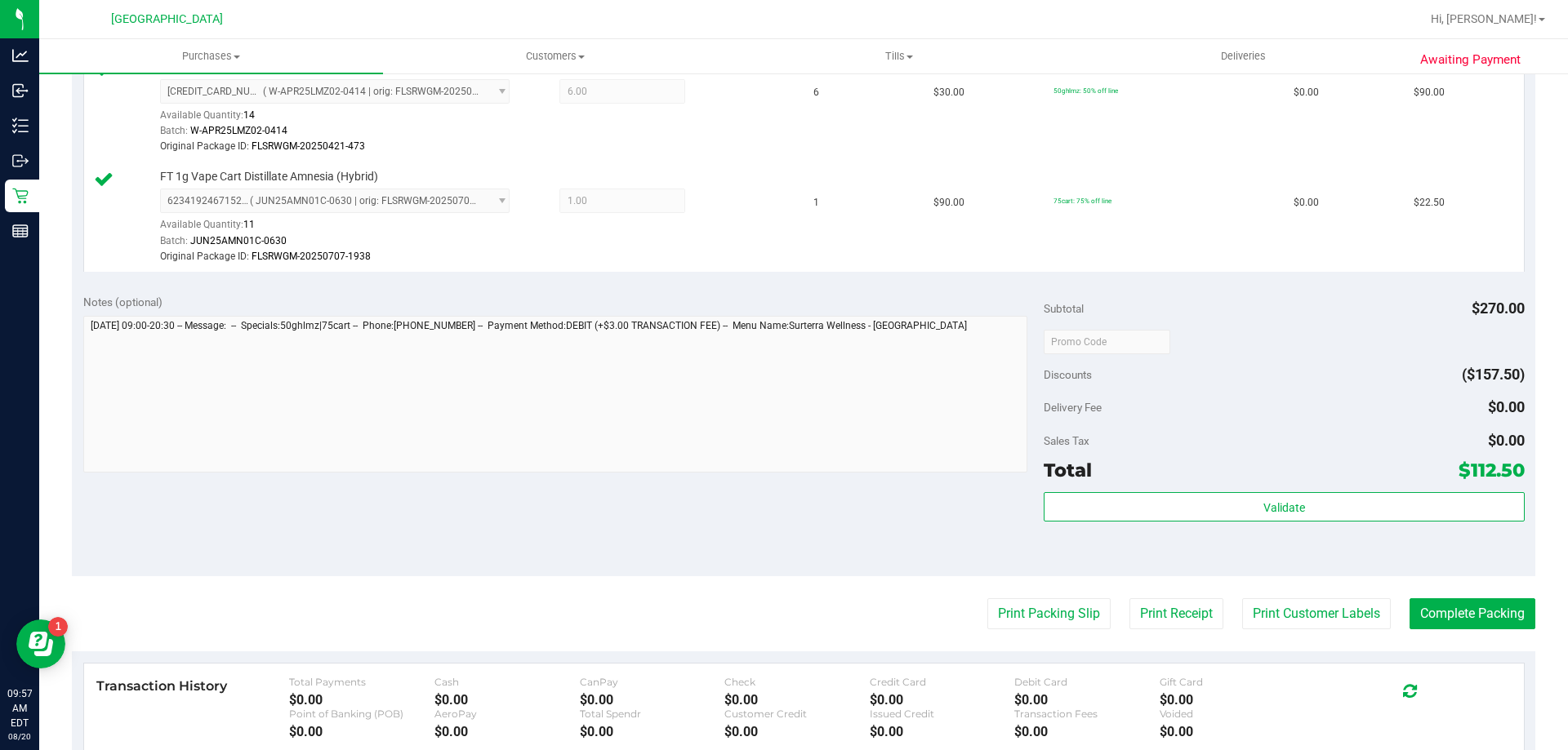
scroll to position [653, 0]
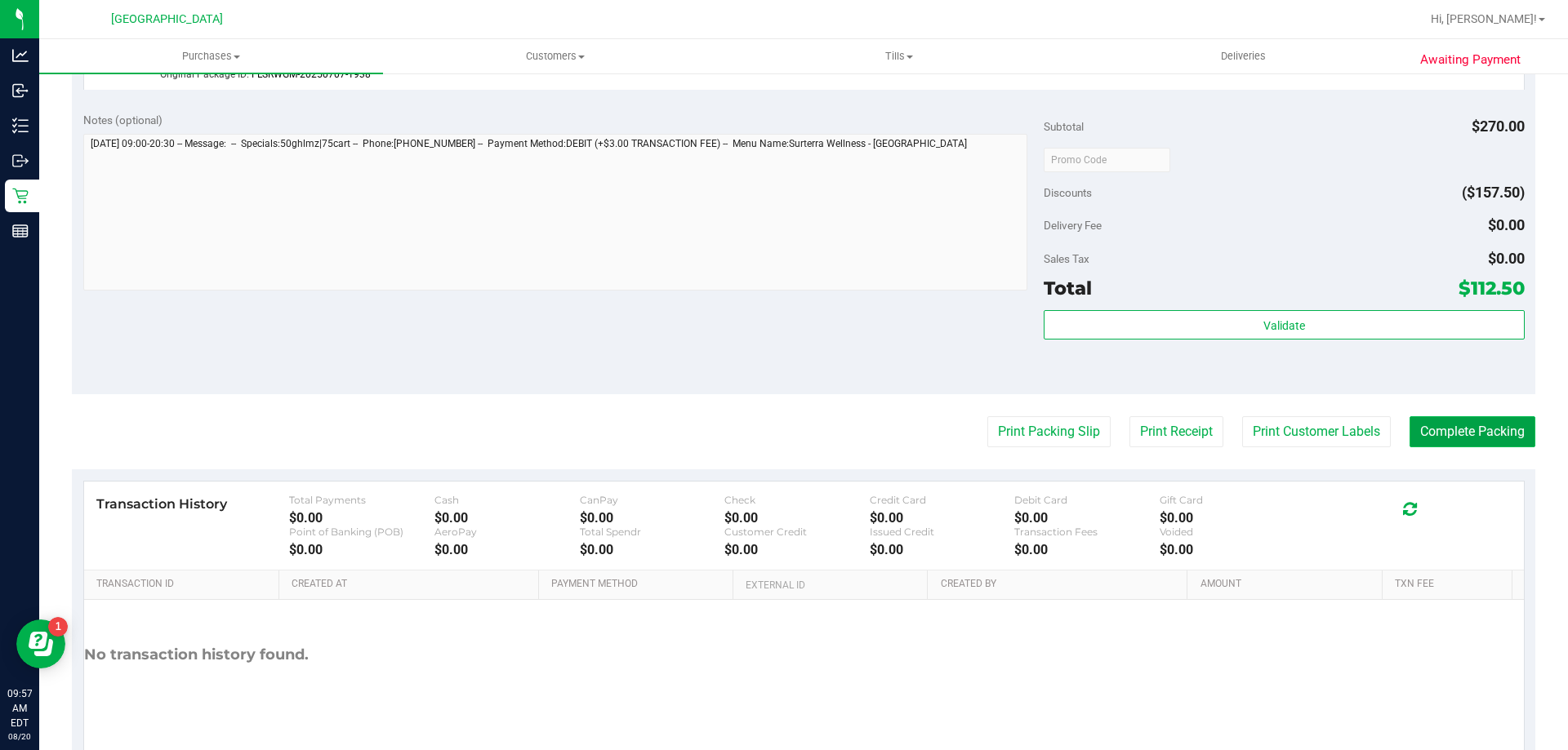
click at [1487, 431] on button "Complete Packing" at bounding box center [1472, 431] width 126 height 31
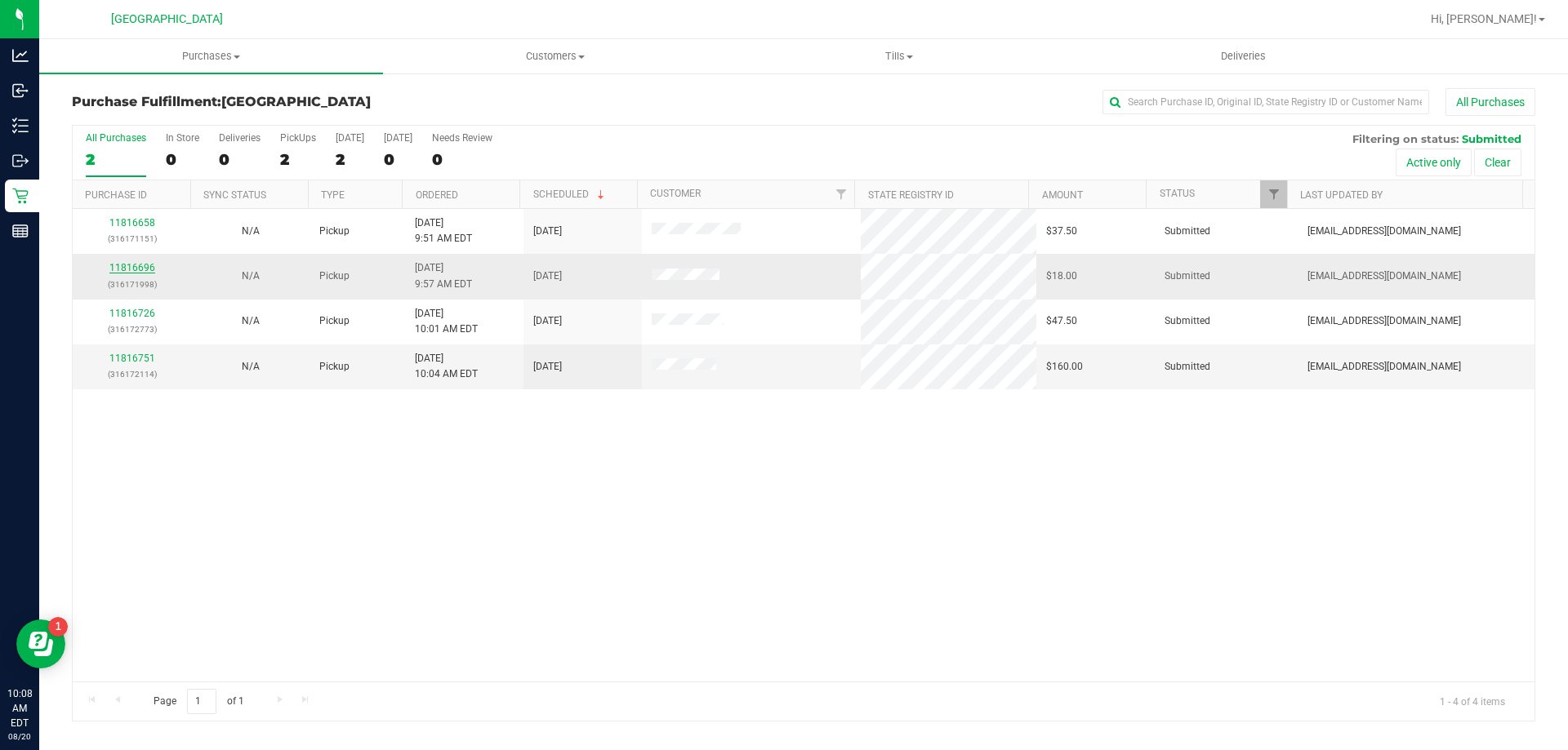
click at [142, 267] on link "11816696" at bounding box center [133, 268] width 46 height 12
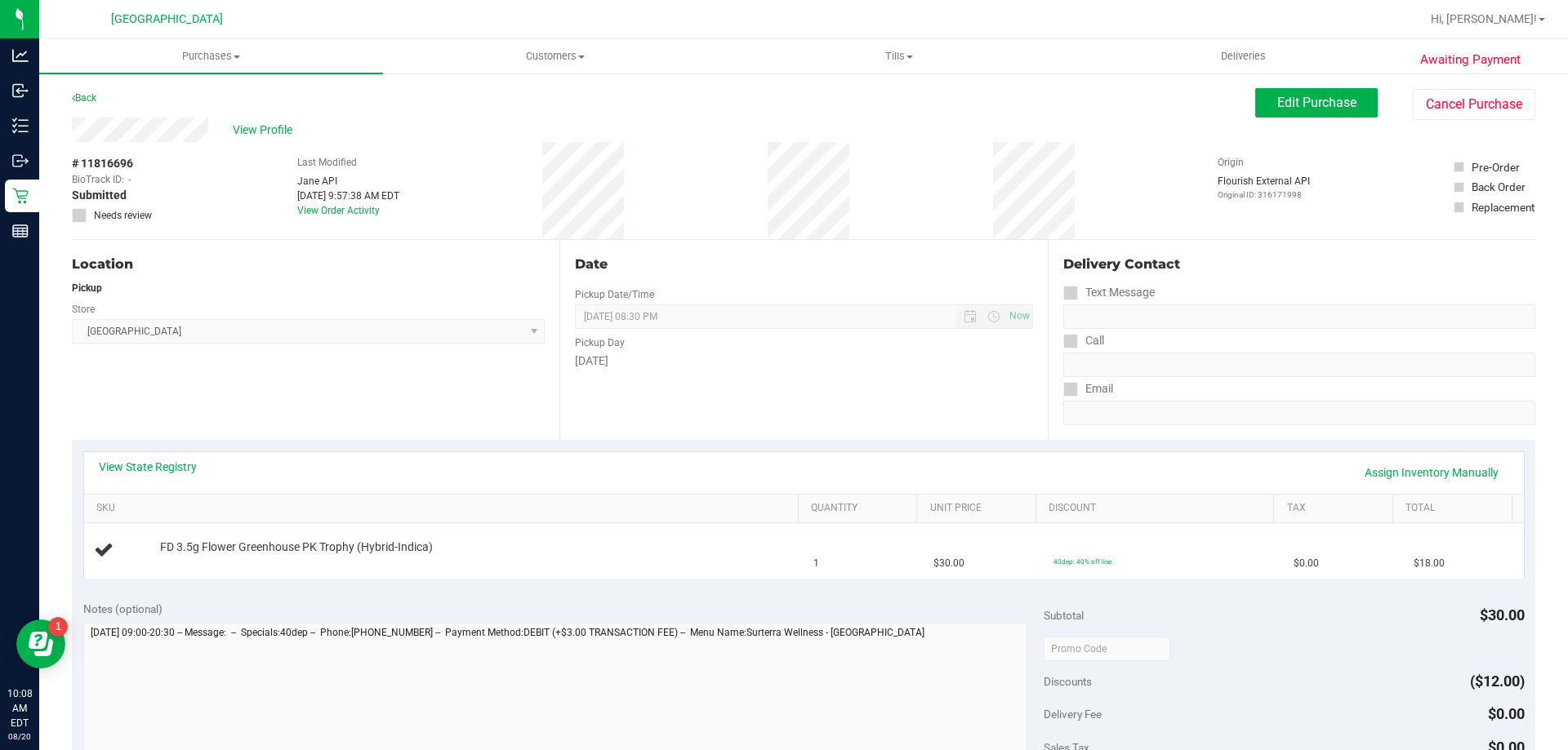
scroll to position [546, 0]
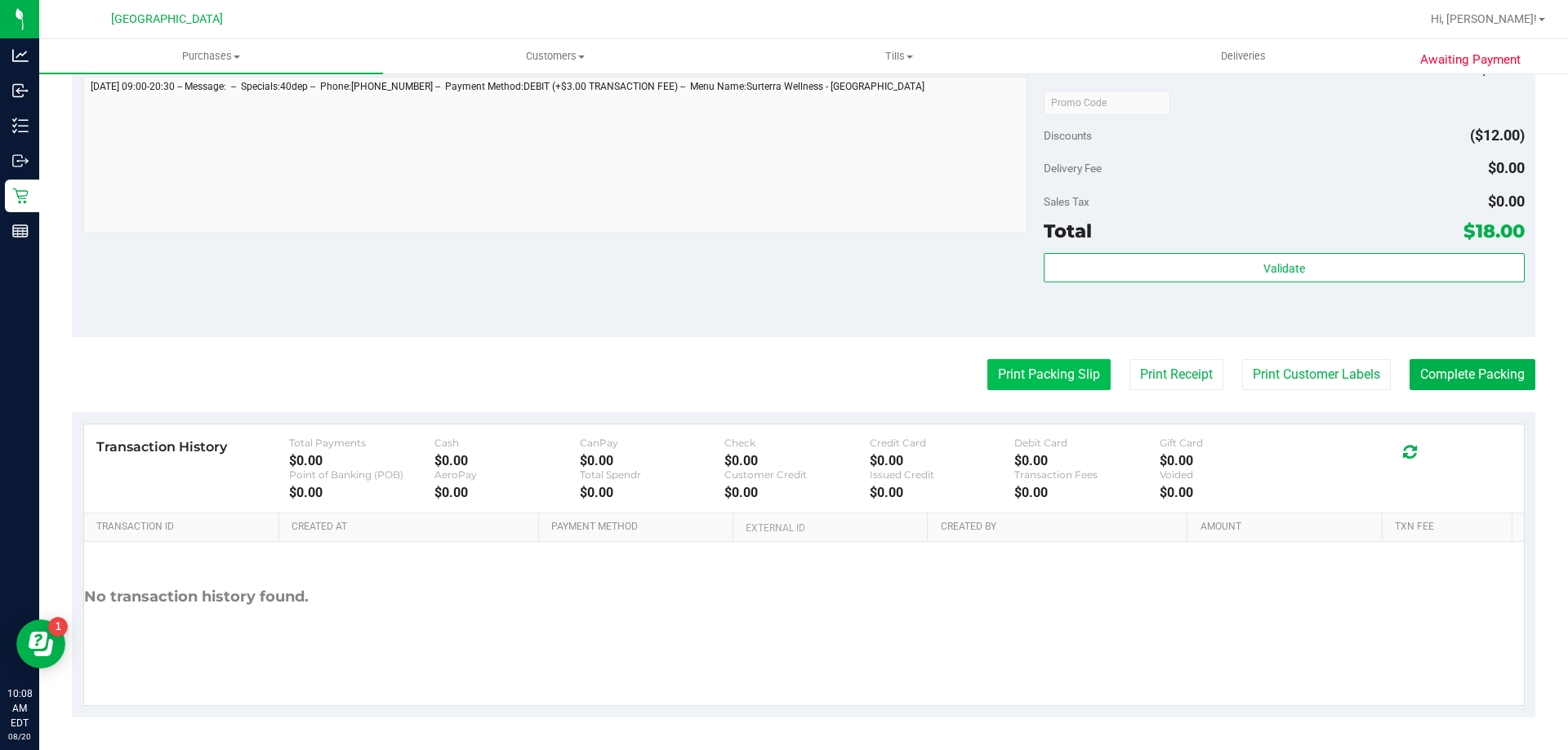
click at [1053, 373] on button "Print Packing Slip" at bounding box center [1048, 374] width 124 height 31
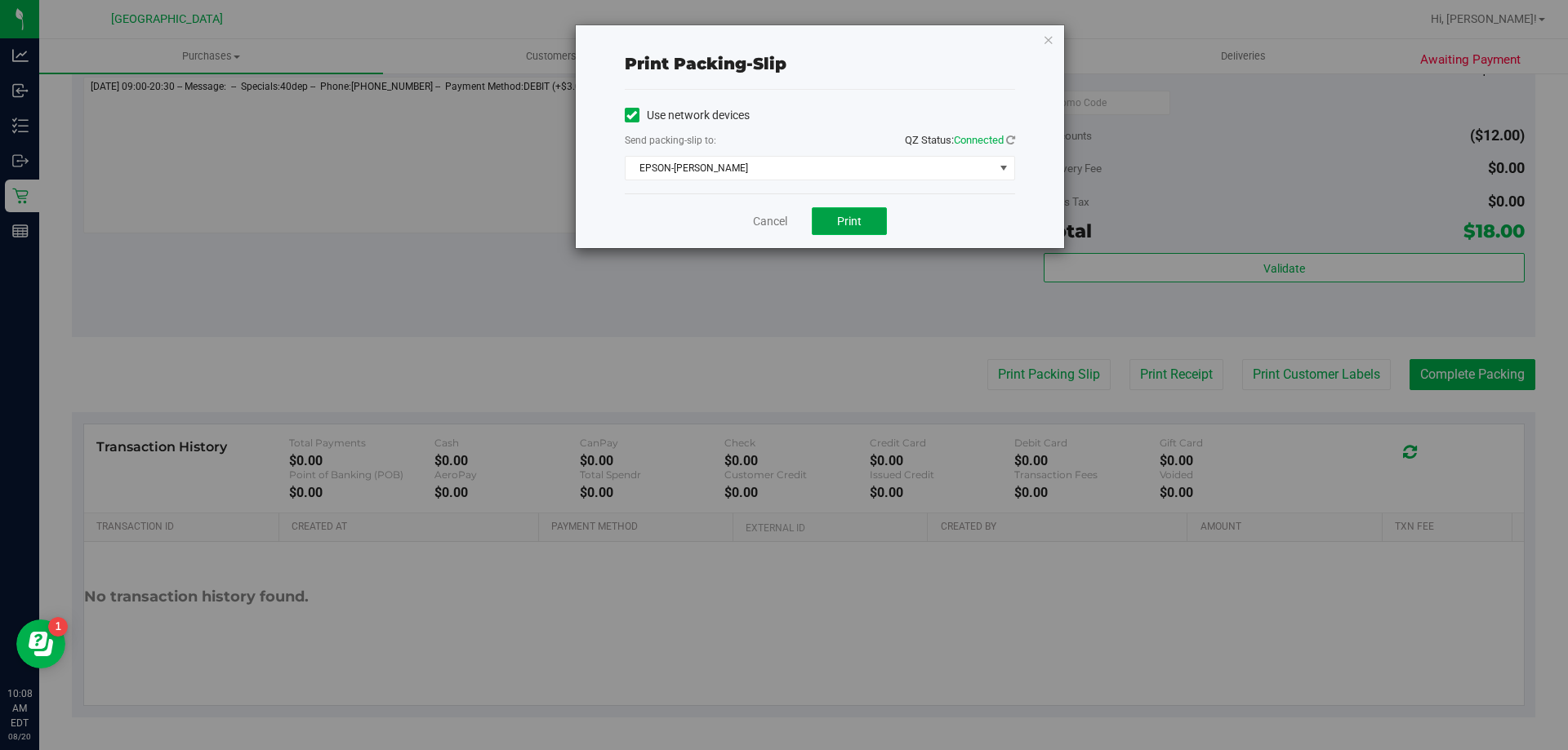
click at [864, 231] on button "Print" at bounding box center [849, 222] width 75 height 28
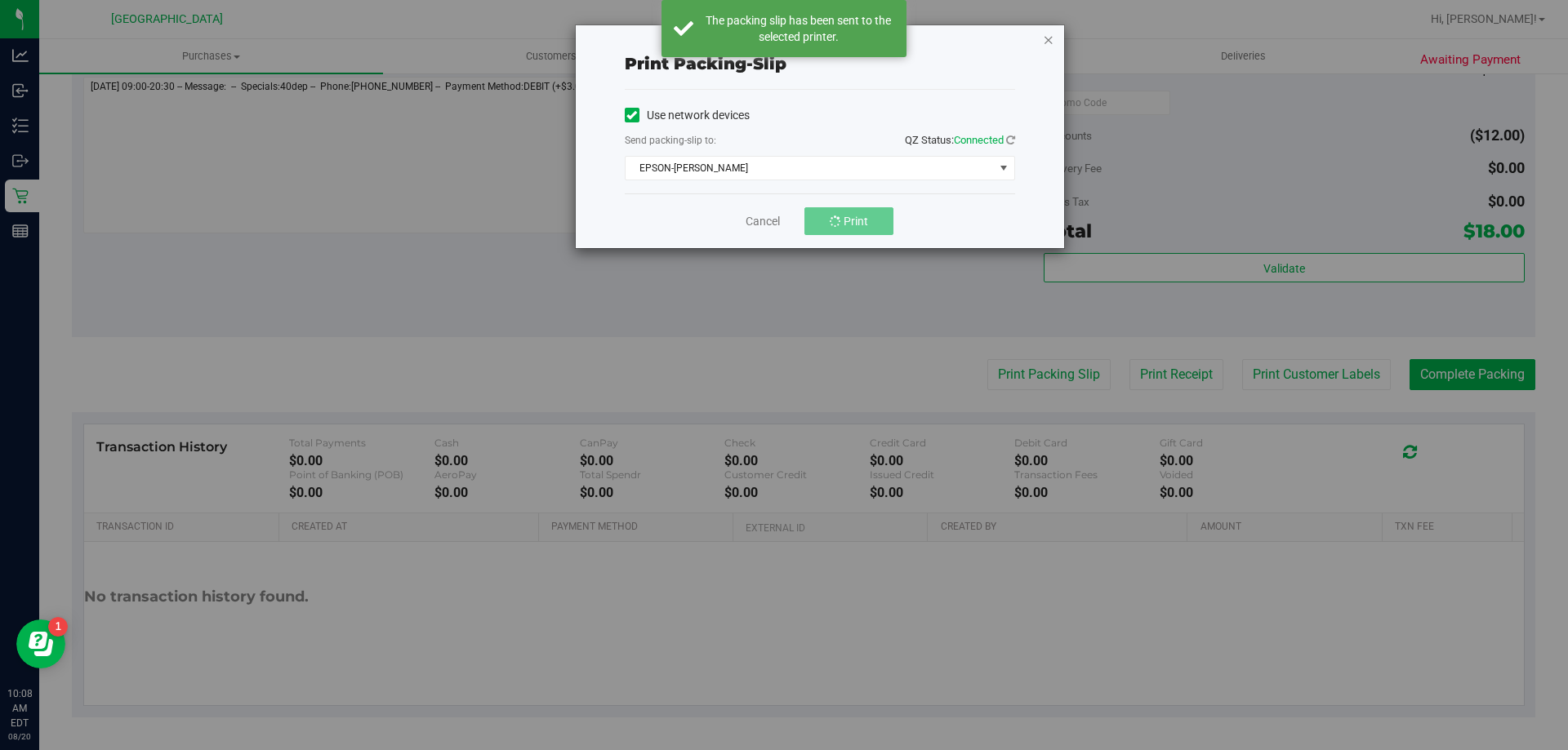
click at [1044, 38] on icon "button" at bounding box center [1048, 40] width 12 height 20
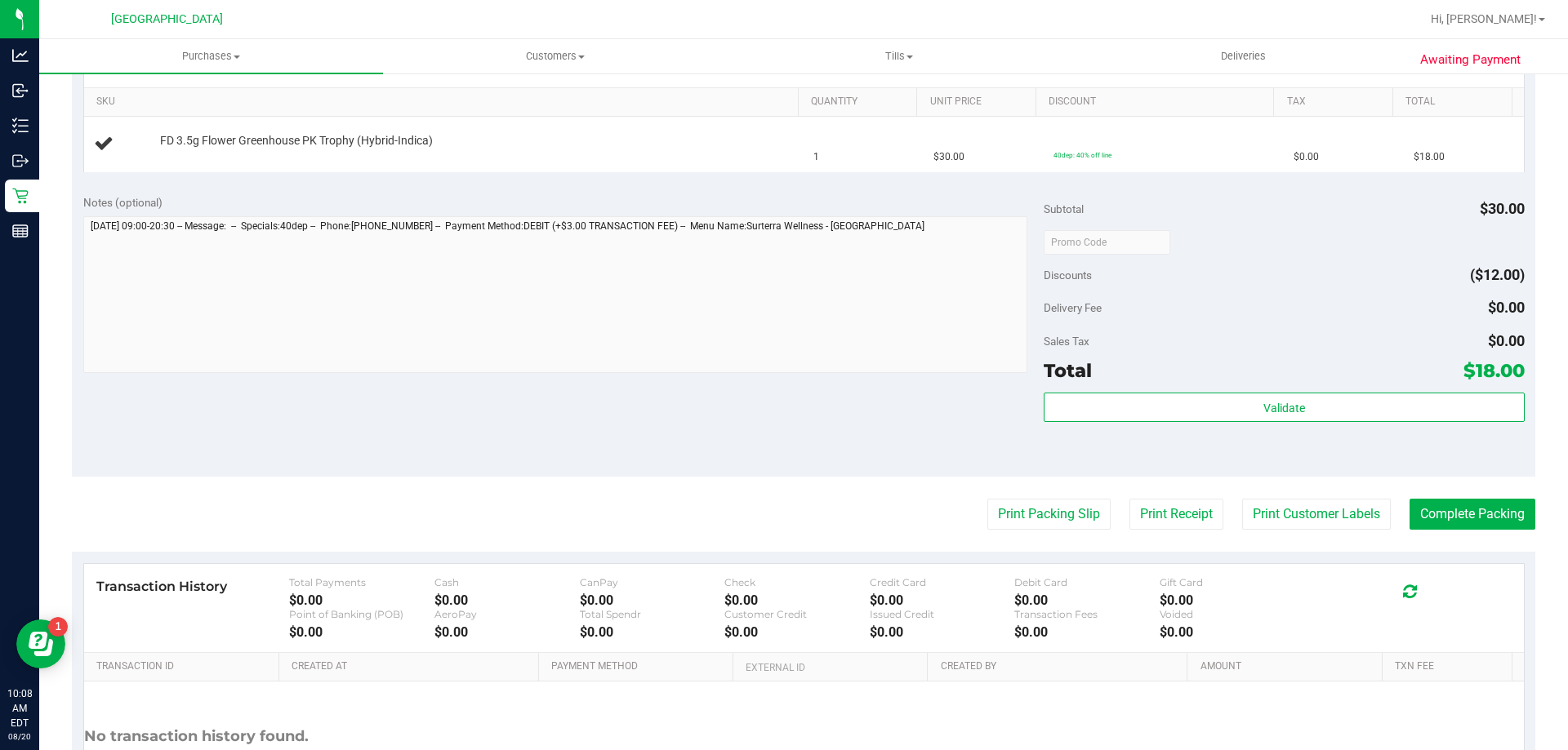
scroll to position [383, 0]
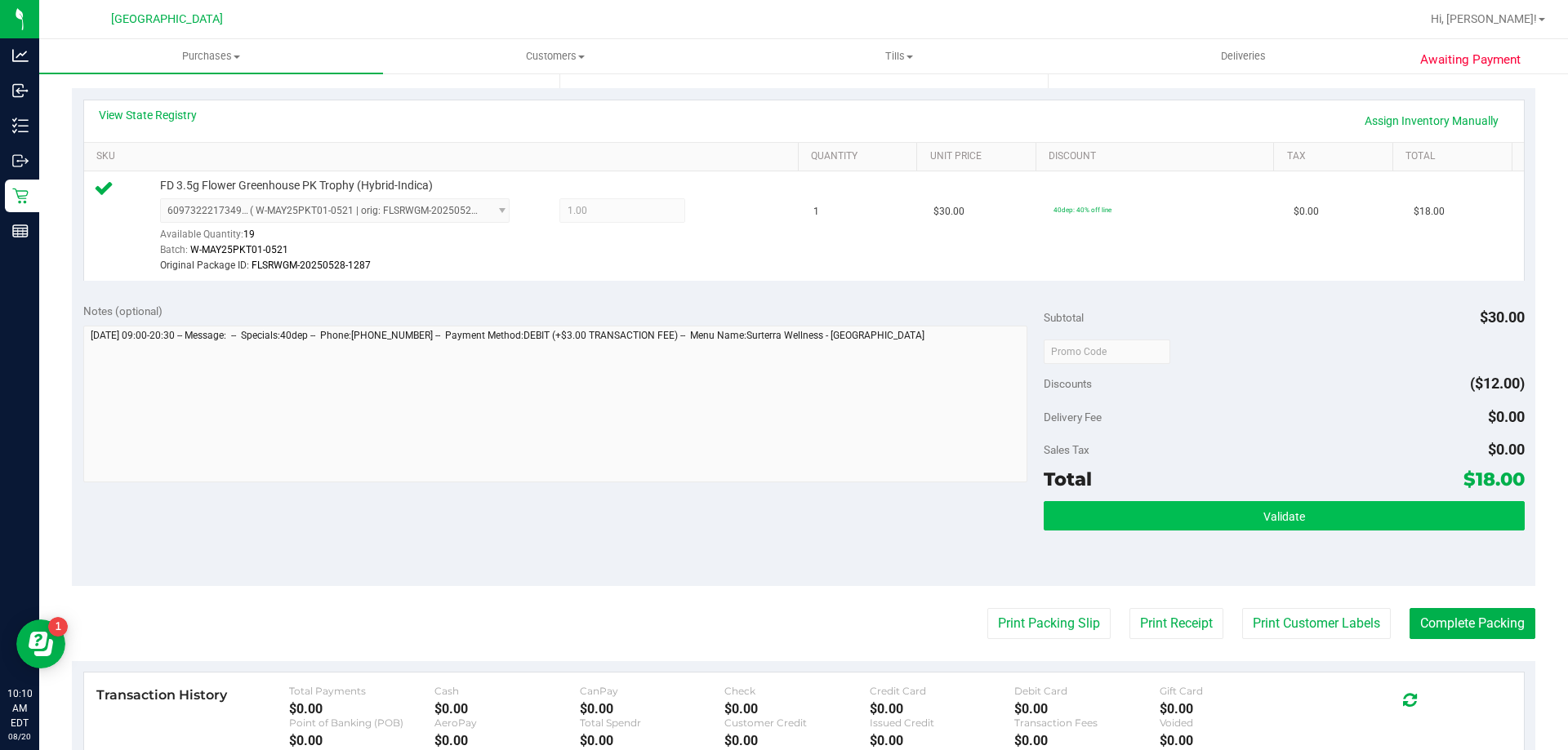
scroll to position [408, 0]
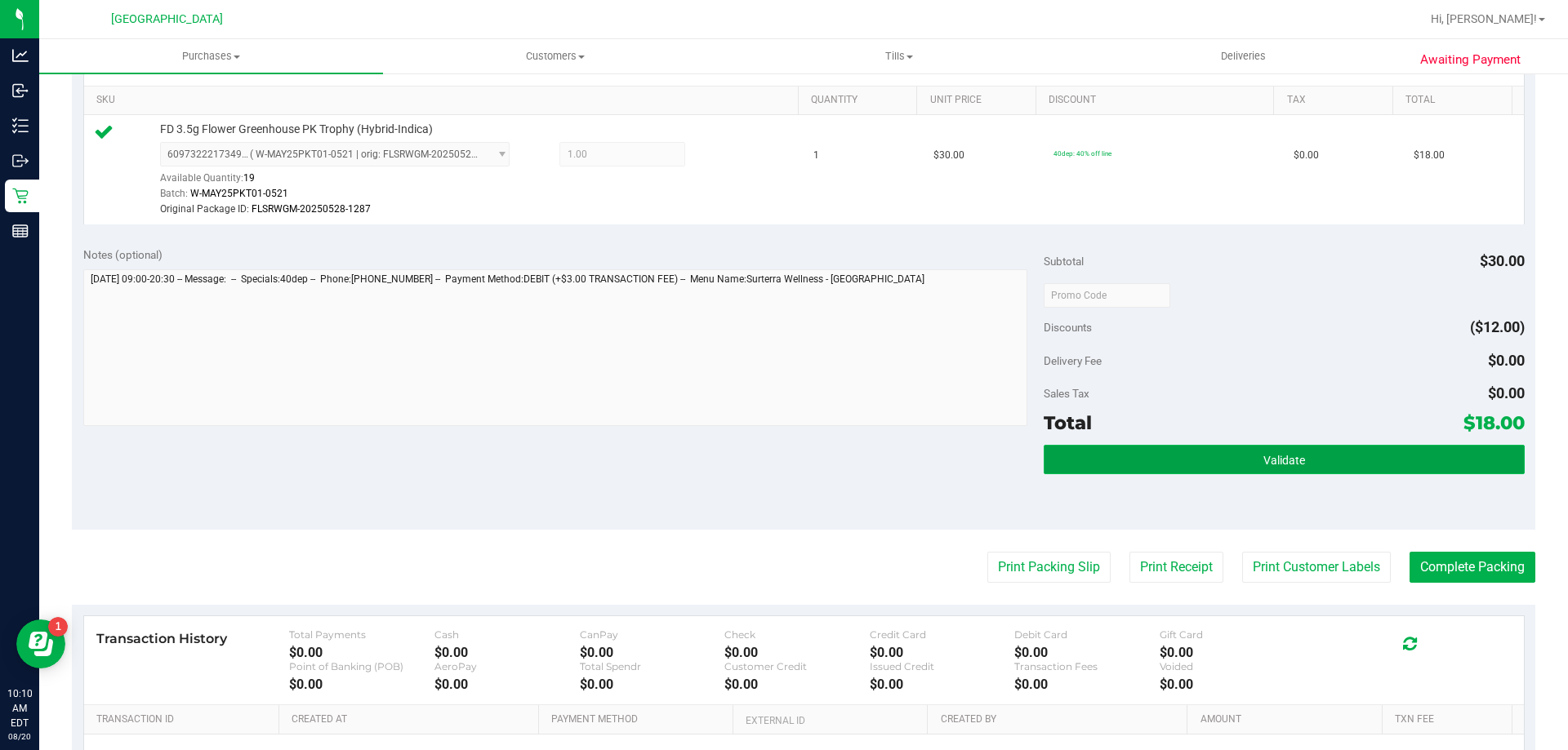
click at [1296, 453] on button "Validate" at bounding box center [1283, 460] width 480 height 30
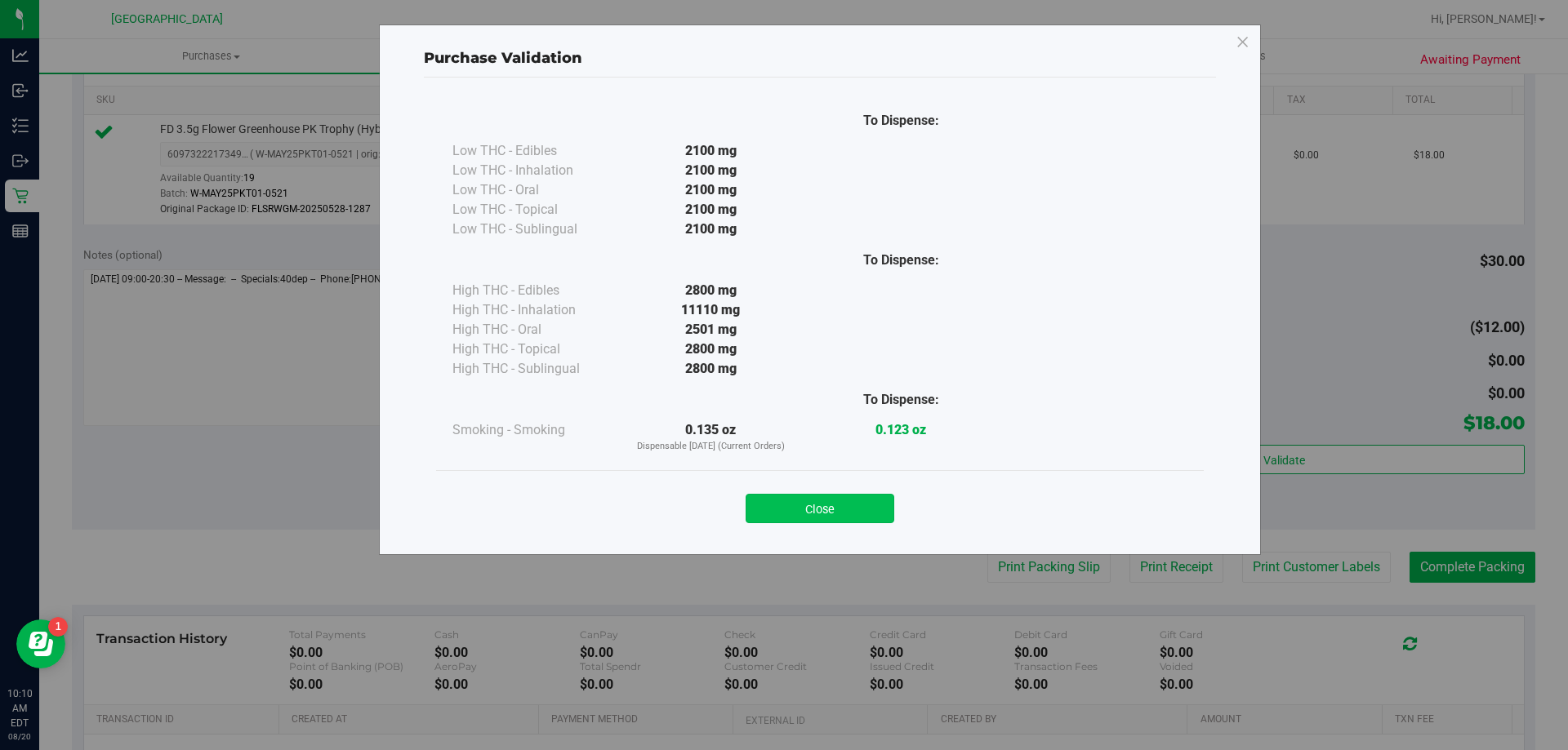
click at [827, 514] on button "Close" at bounding box center [820, 509] width 148 height 30
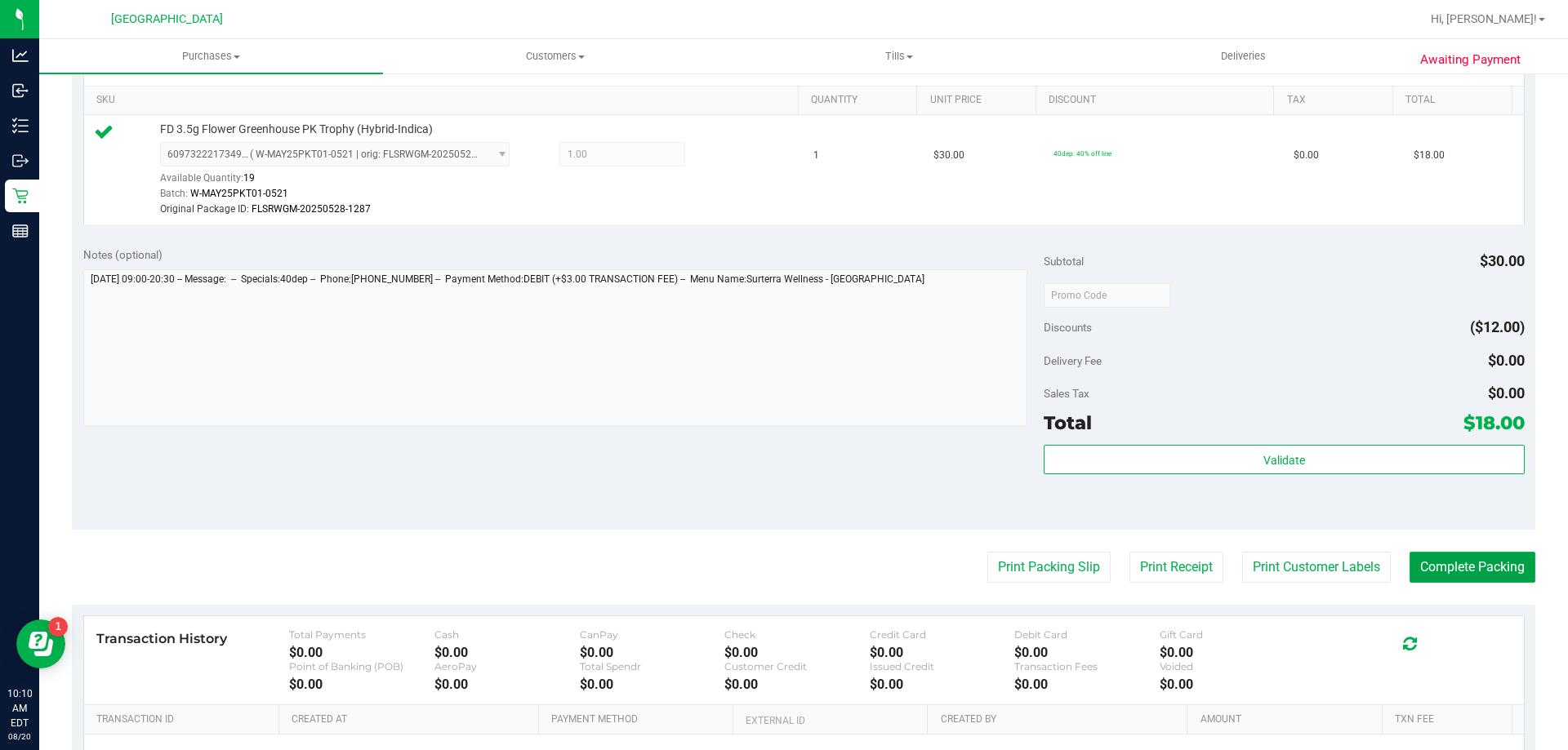
click at [1454, 576] on button "Complete Packing" at bounding box center [1472, 567] width 126 height 31
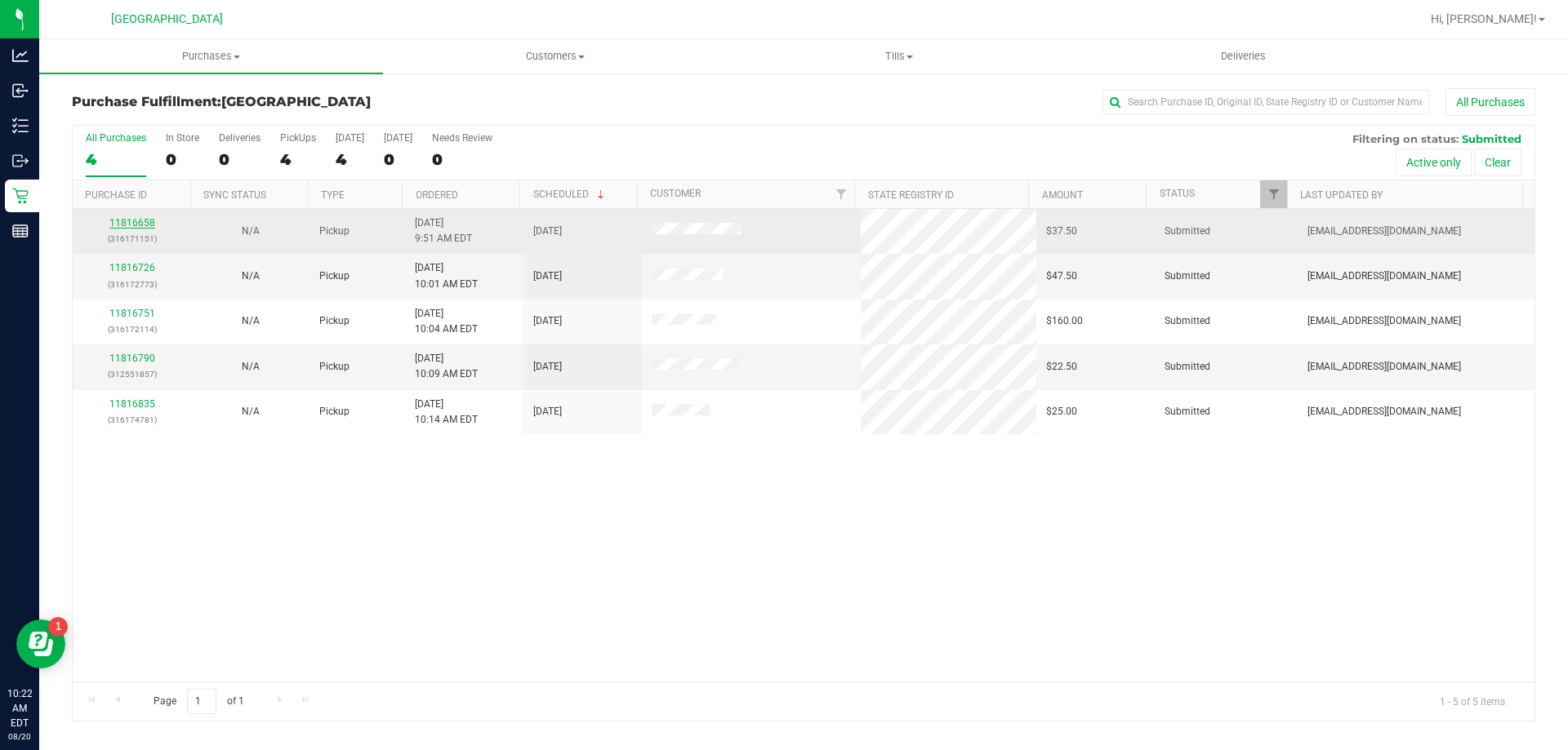
click at [147, 223] on link "11816658" at bounding box center [133, 223] width 46 height 12
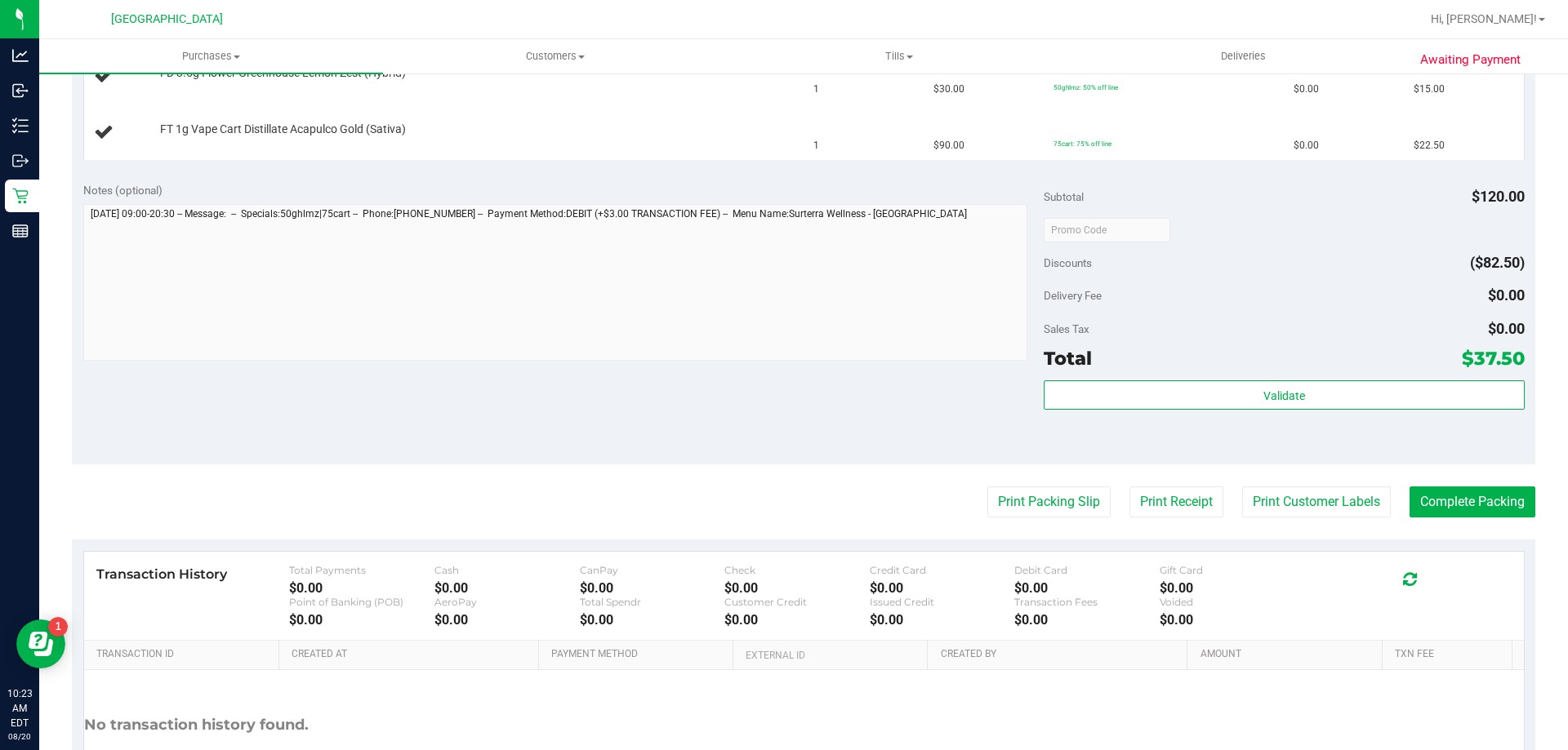
scroll to position [490, 0]
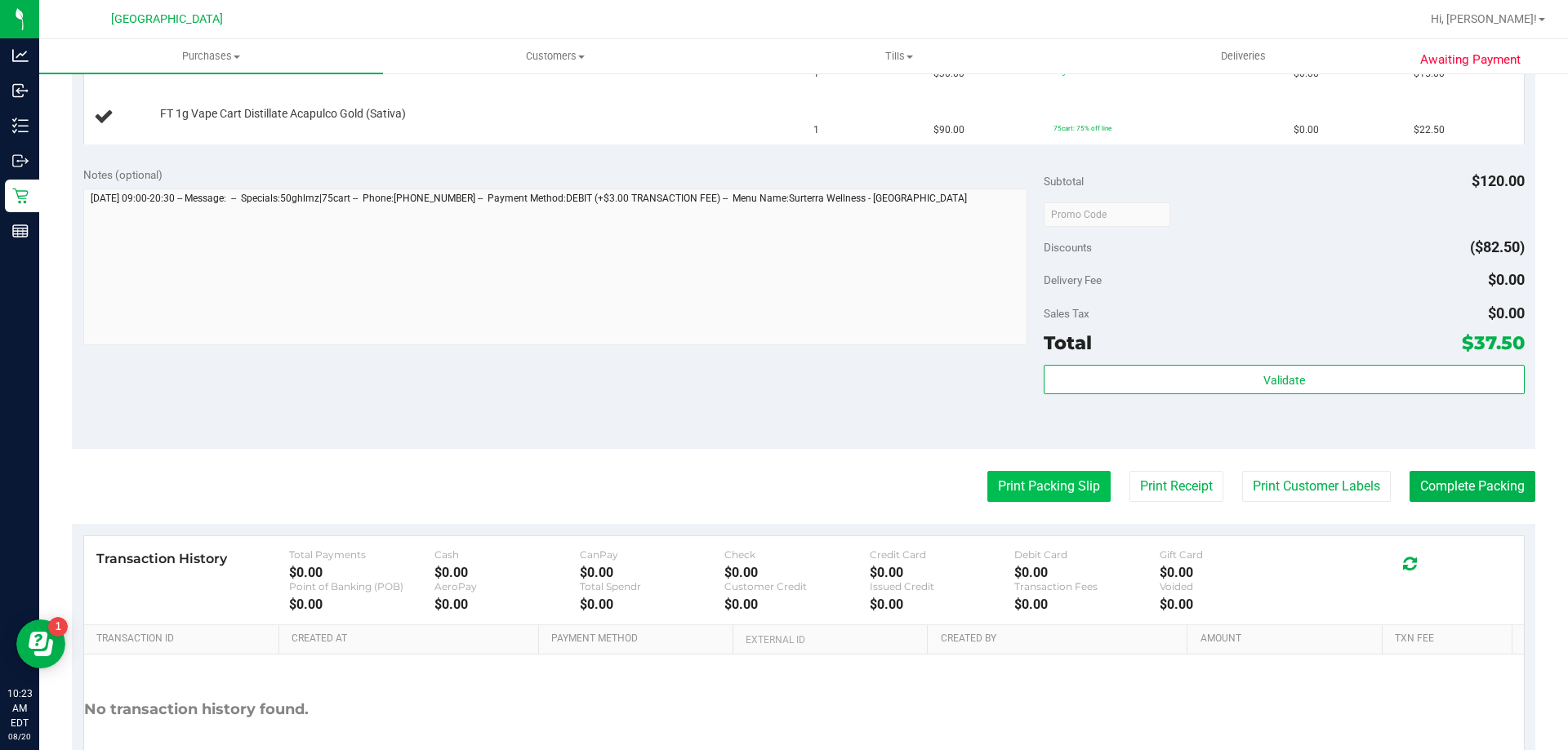
click at [1034, 497] on button "Print Packing Slip" at bounding box center [1048, 486] width 124 height 31
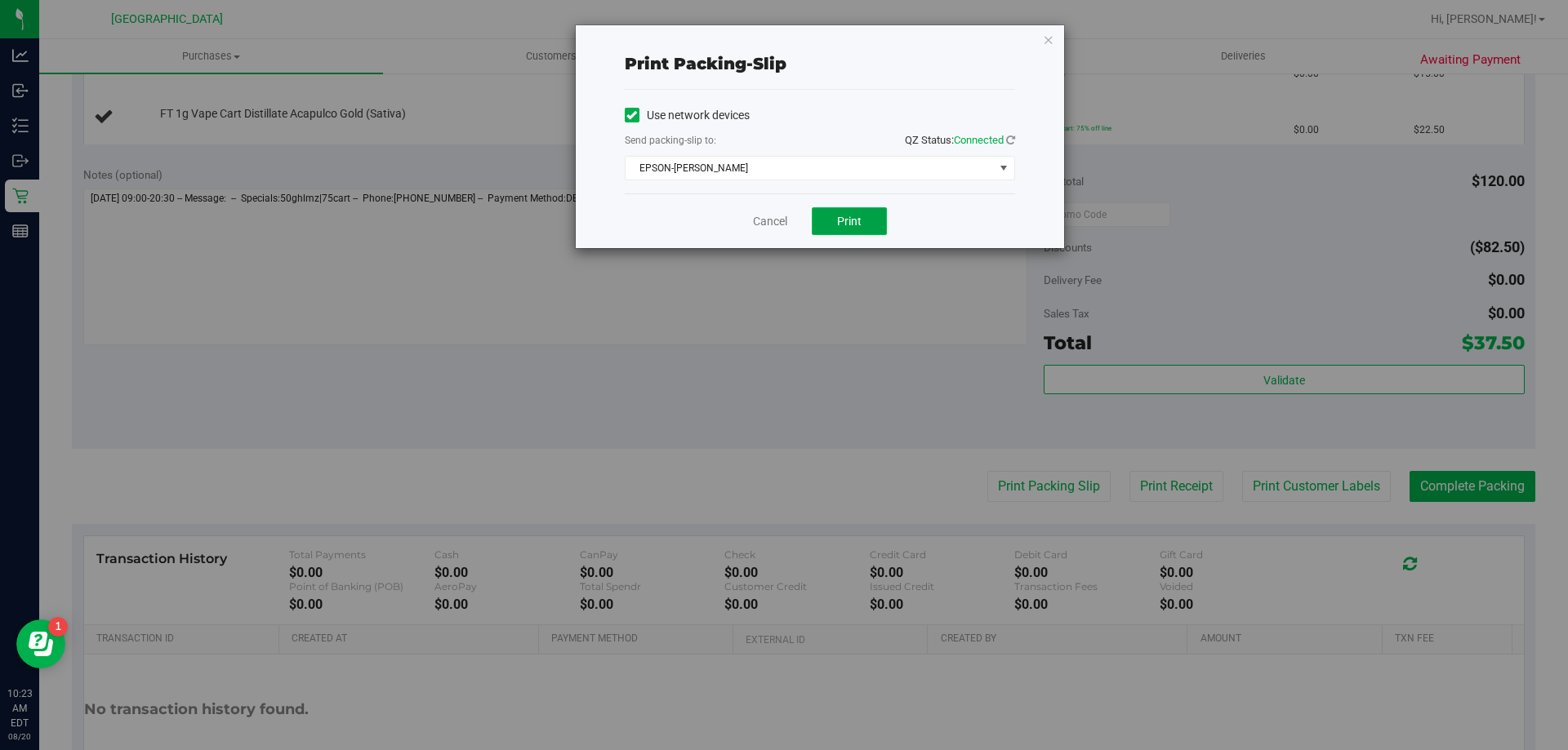
click at [852, 234] on button "Print" at bounding box center [849, 222] width 75 height 28
click at [1046, 44] on icon "button" at bounding box center [1048, 40] width 12 height 20
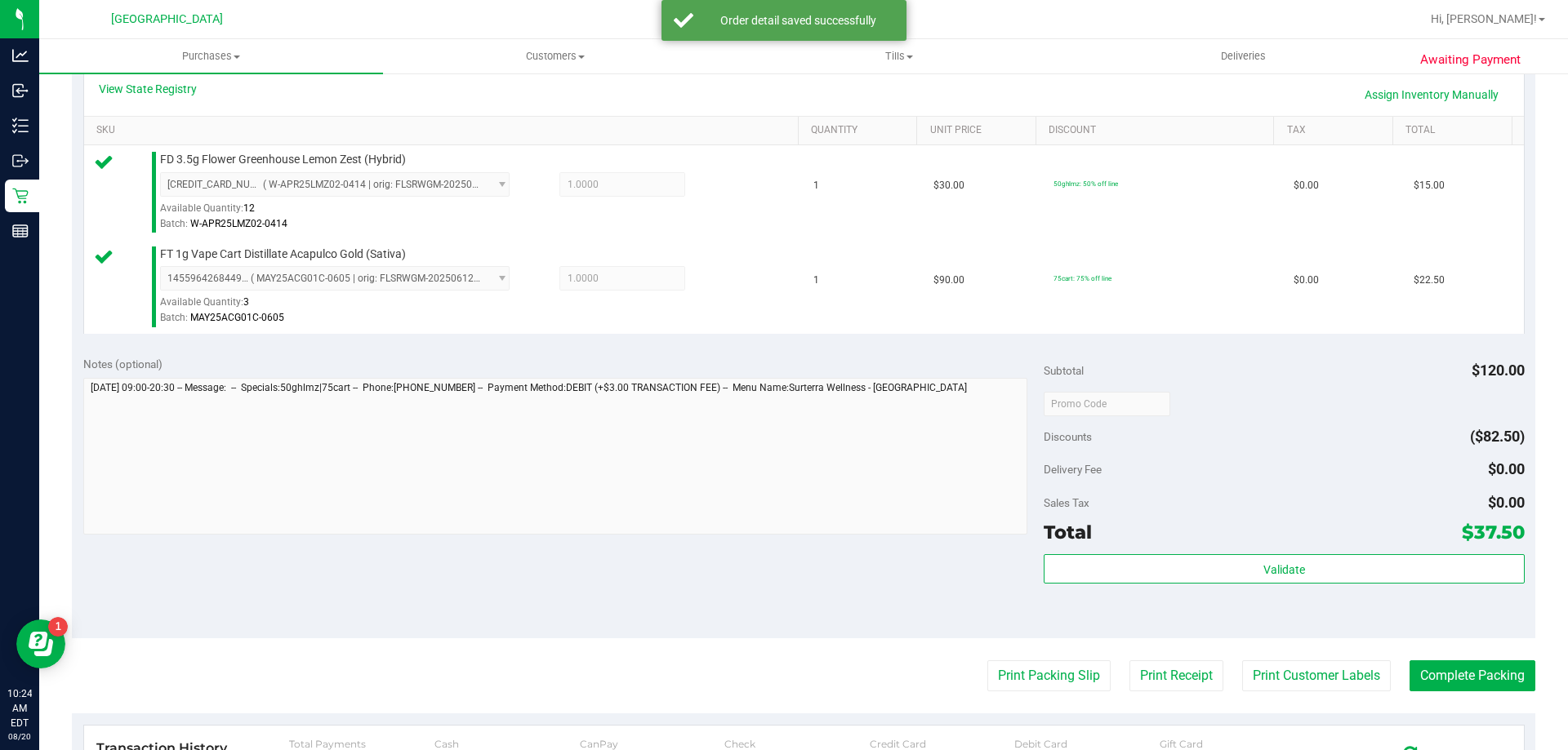
scroll to position [571, 0]
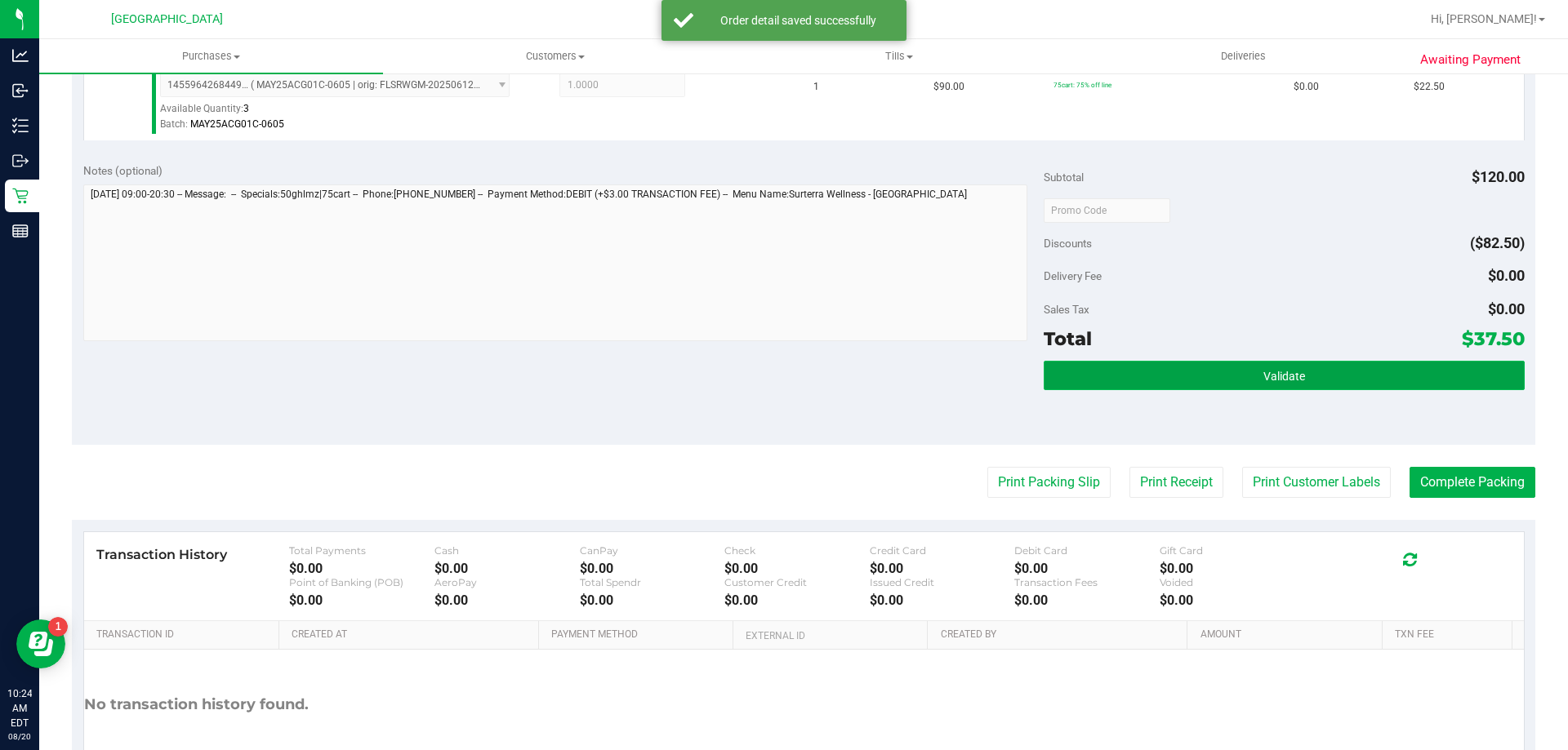
click at [1292, 382] on span "Validate" at bounding box center [1284, 376] width 42 height 13
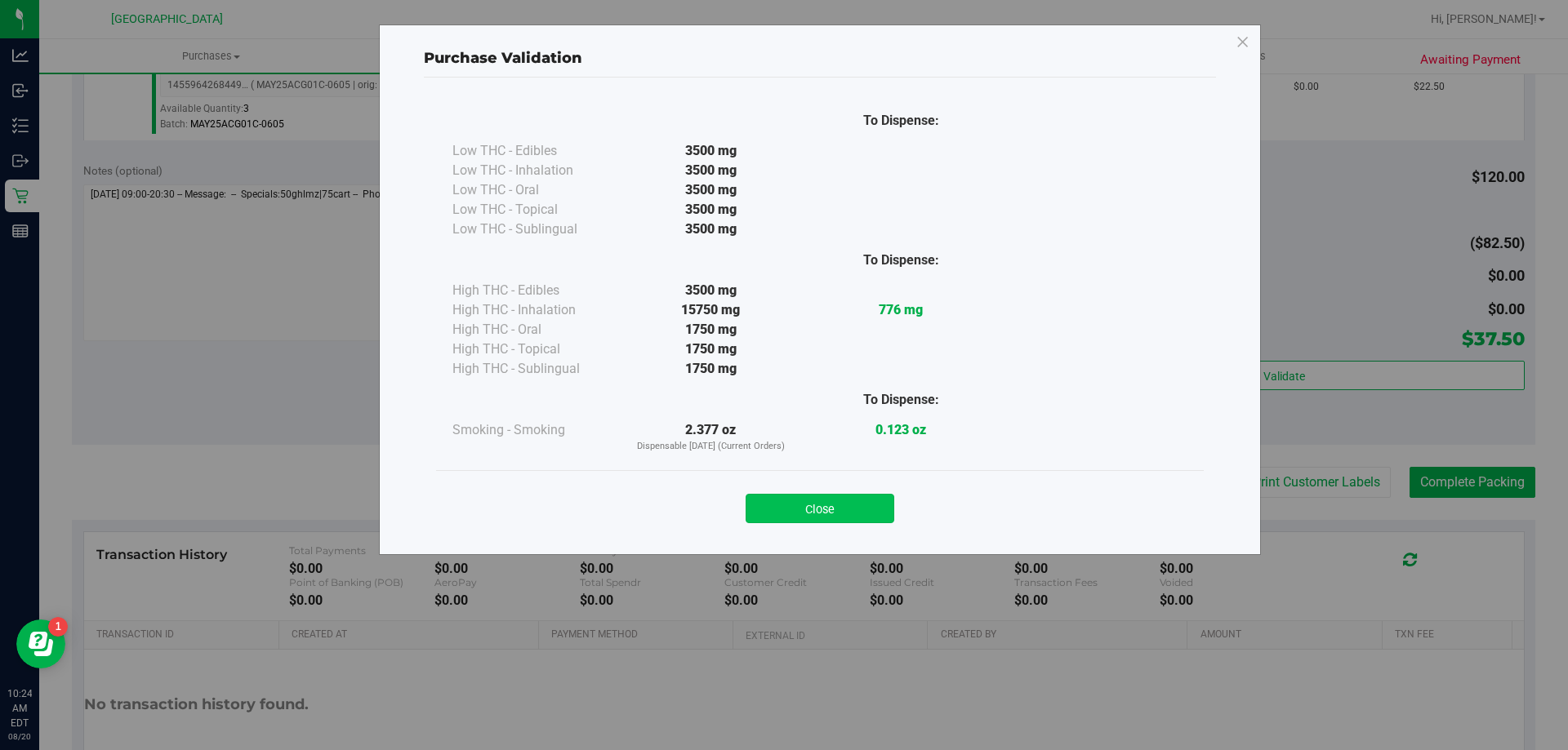
click at [819, 512] on button "Close" at bounding box center [820, 509] width 148 height 30
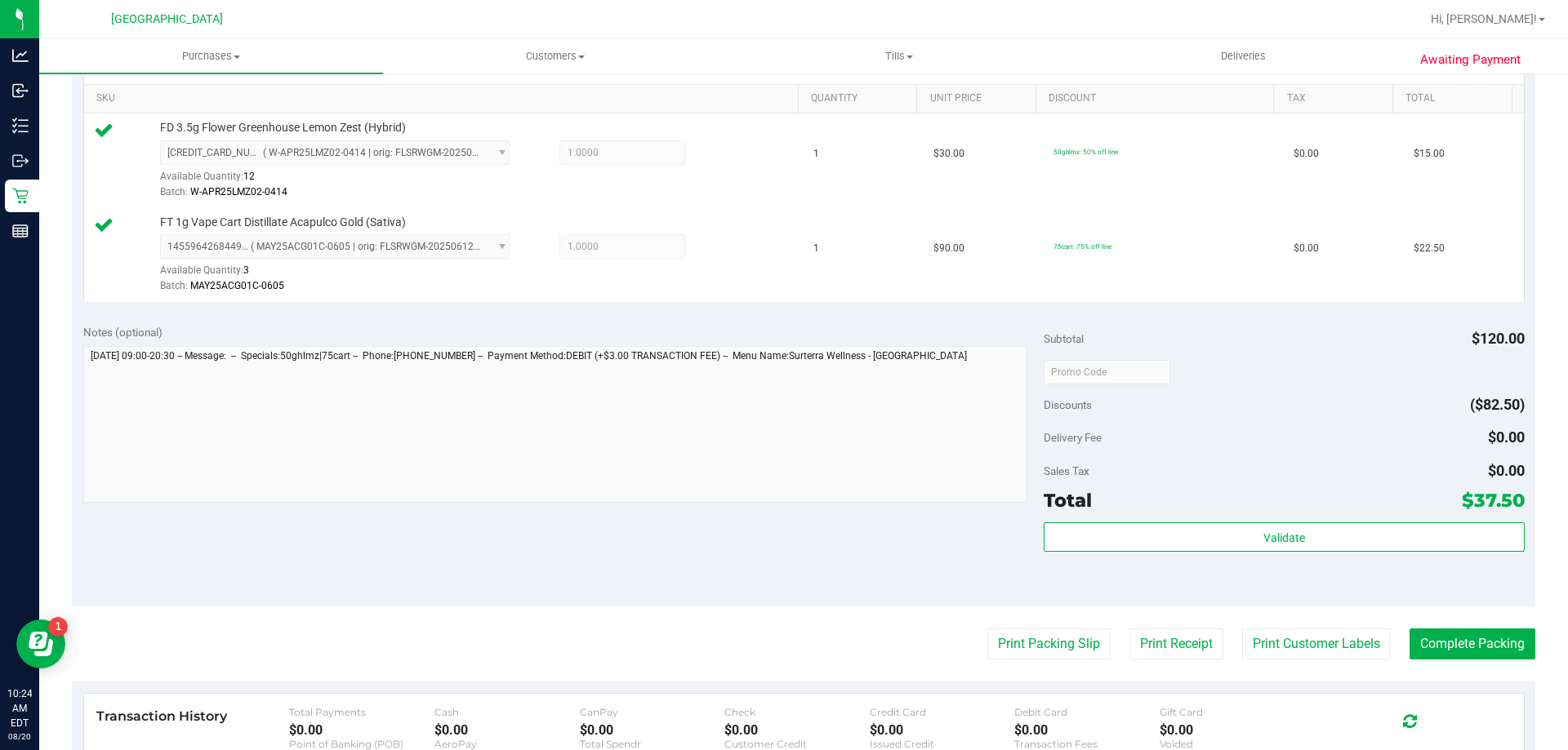
scroll to position [408, 0]
click at [1444, 641] on button "Complete Packing" at bounding box center [1472, 645] width 126 height 31
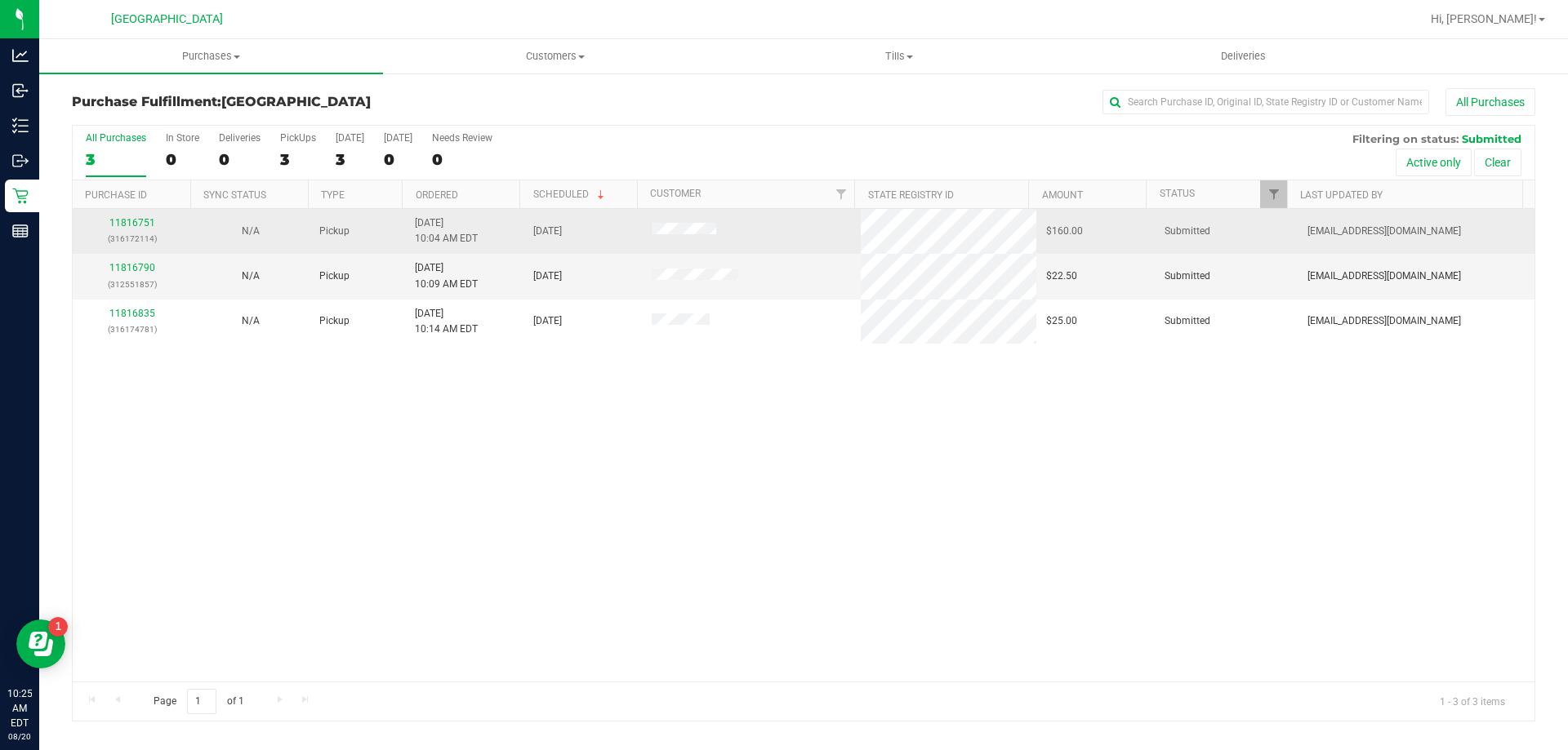
click at [135, 217] on div "11816751 (316172114)" at bounding box center [132, 231] width 99 height 31
click at [130, 222] on link "11816751" at bounding box center [133, 223] width 46 height 12
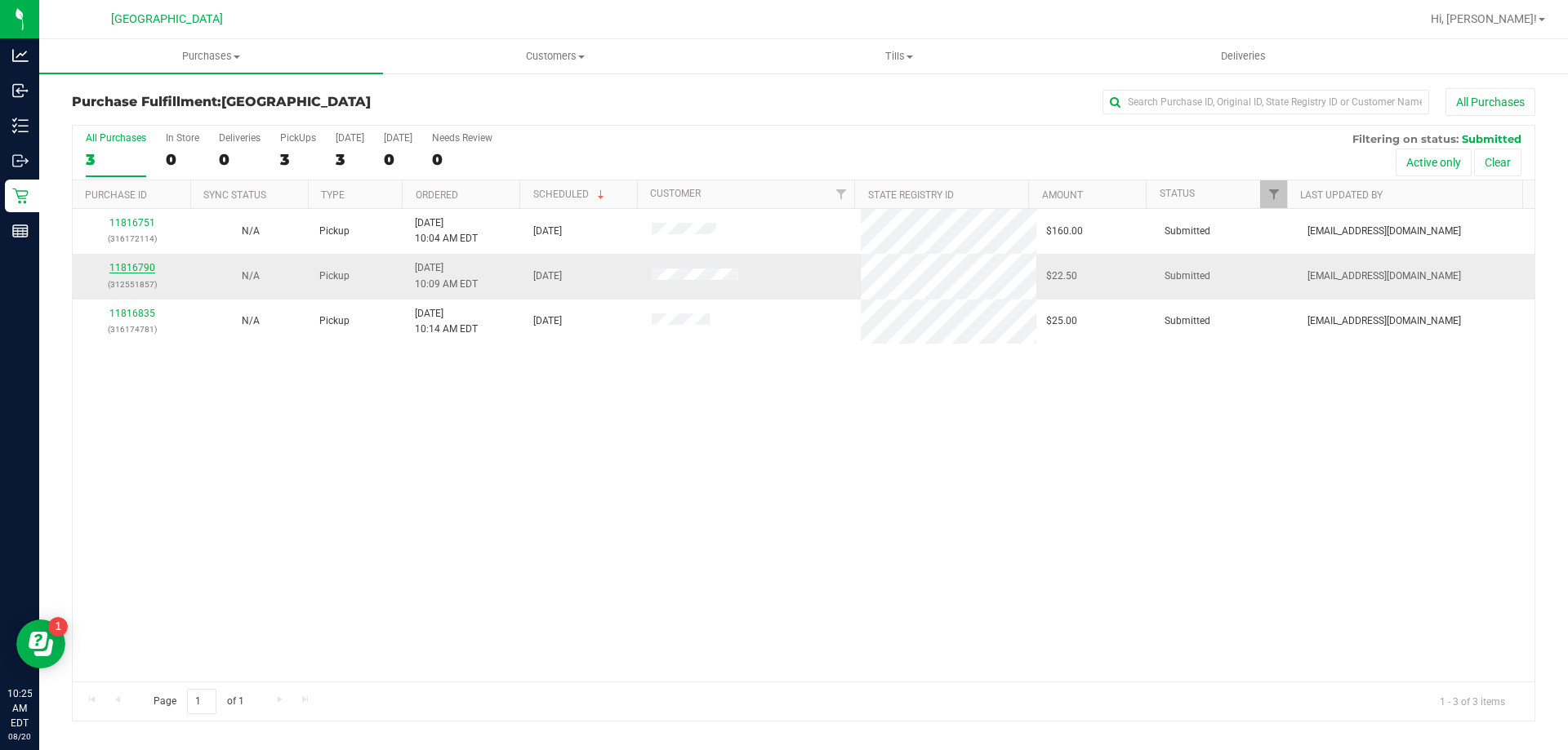
click at [127, 266] on link "11816790" at bounding box center [133, 268] width 46 height 12
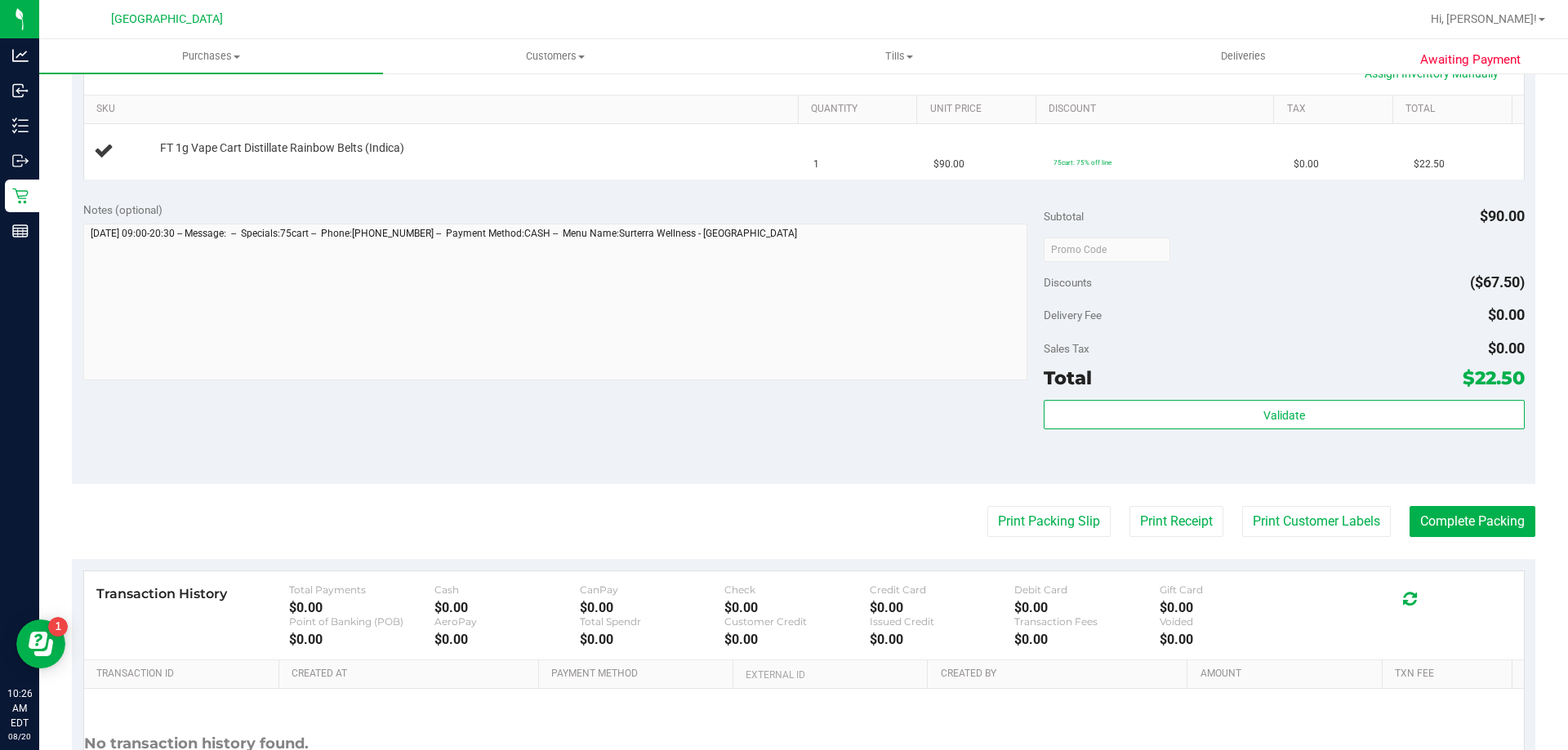
scroll to position [408, 0]
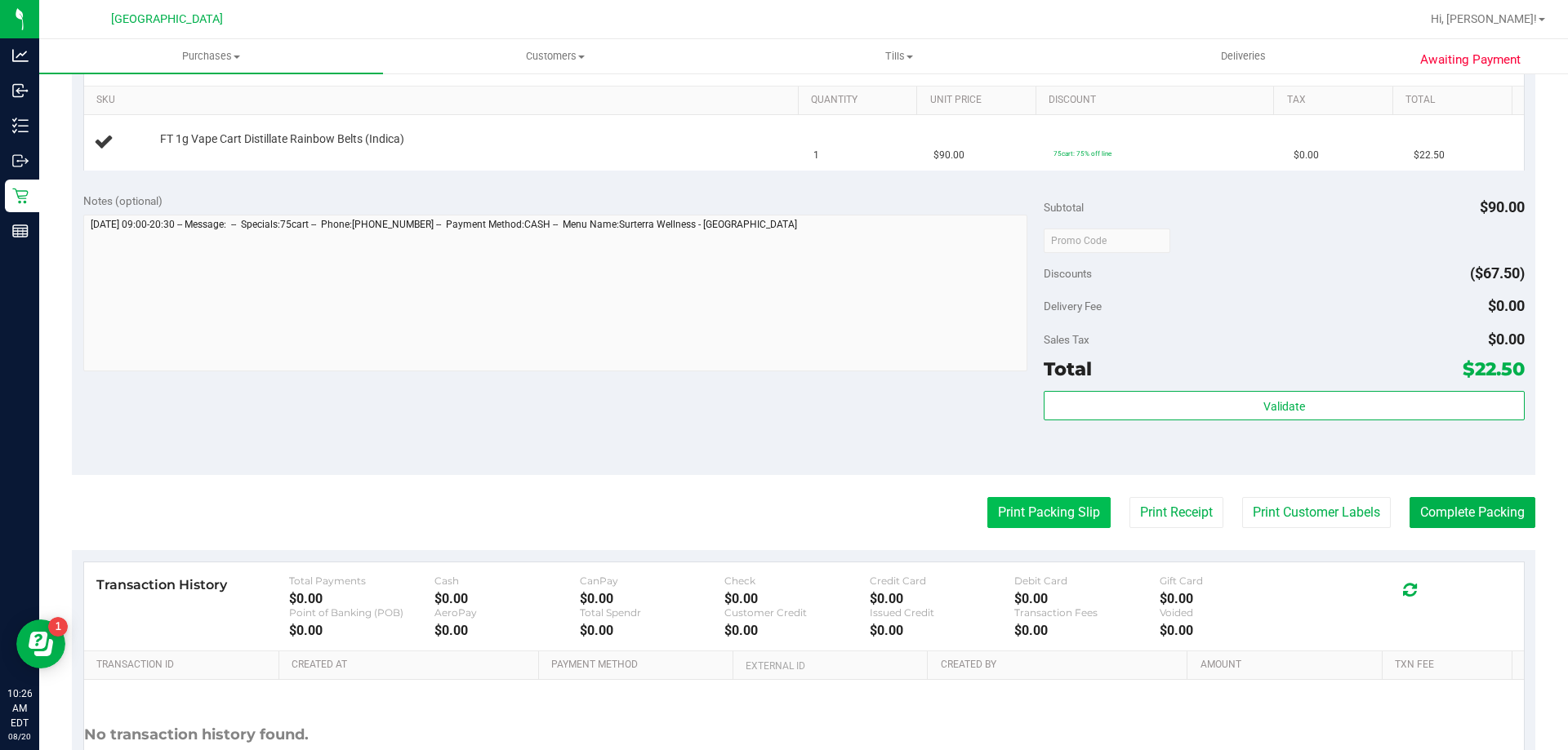
click at [1035, 523] on button "Print Packing Slip" at bounding box center [1048, 512] width 124 height 31
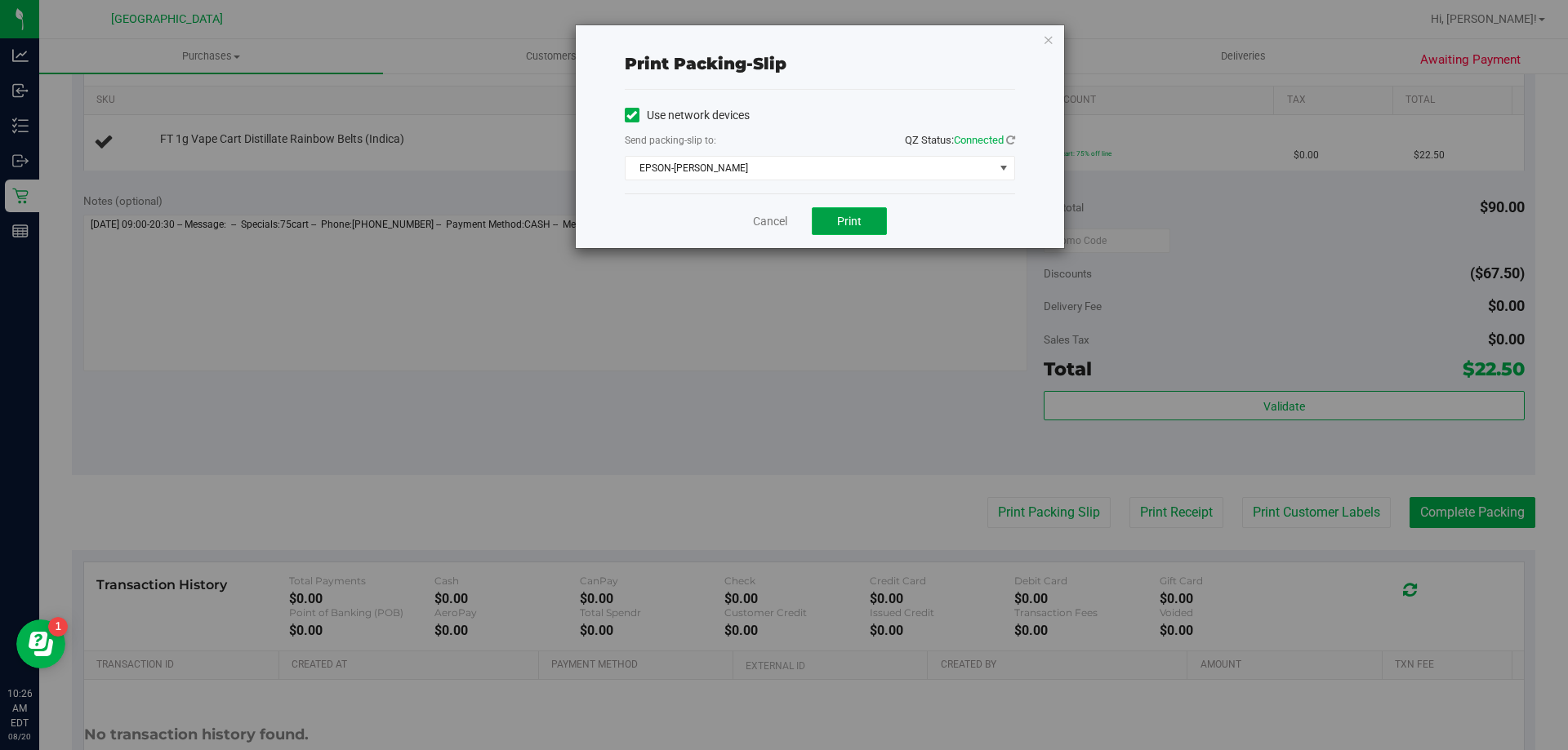
click at [881, 212] on button "Print" at bounding box center [849, 222] width 75 height 28
click at [772, 228] on link "Cancel" at bounding box center [769, 221] width 35 height 17
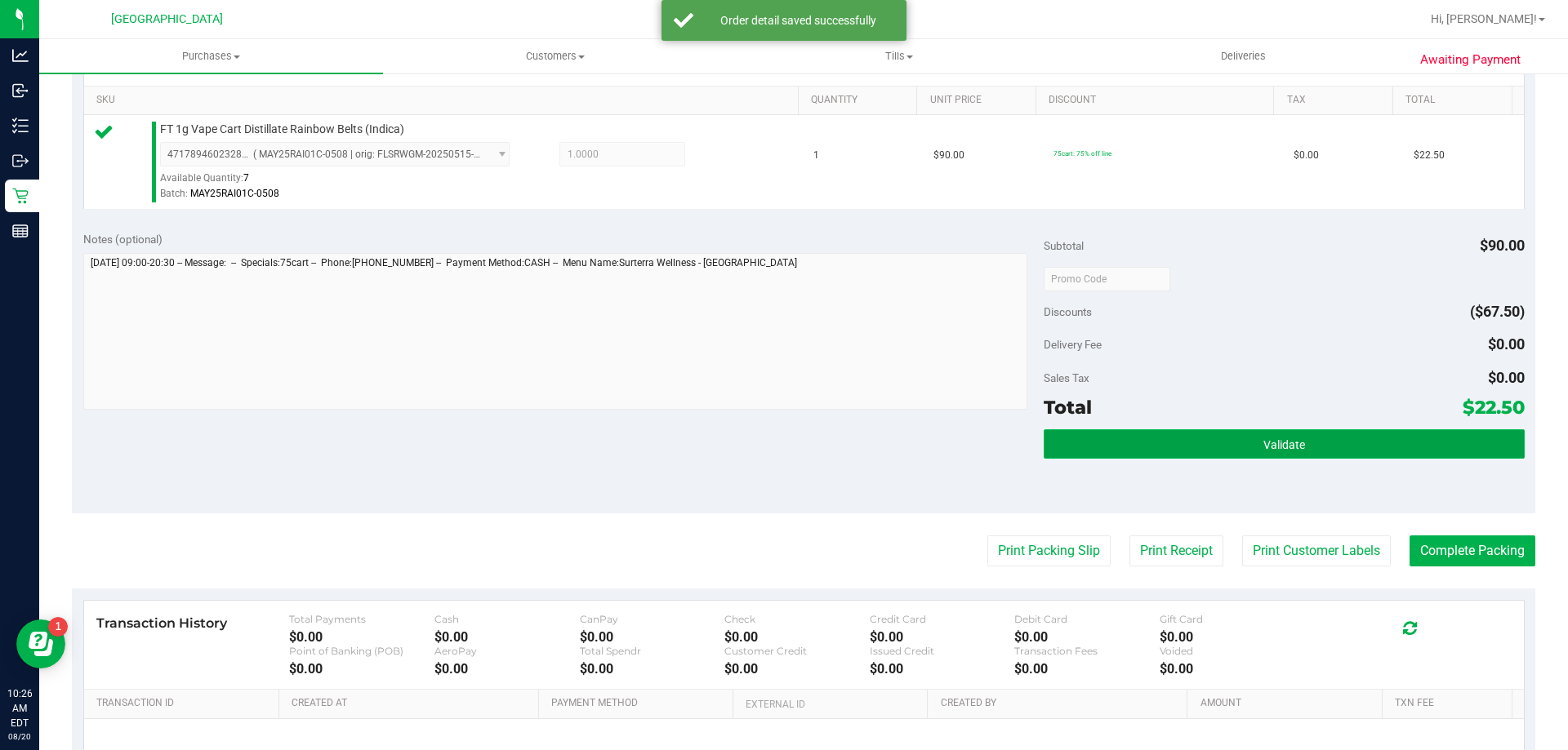
click at [1263, 429] on button "Validate" at bounding box center [1283, 444] width 480 height 30
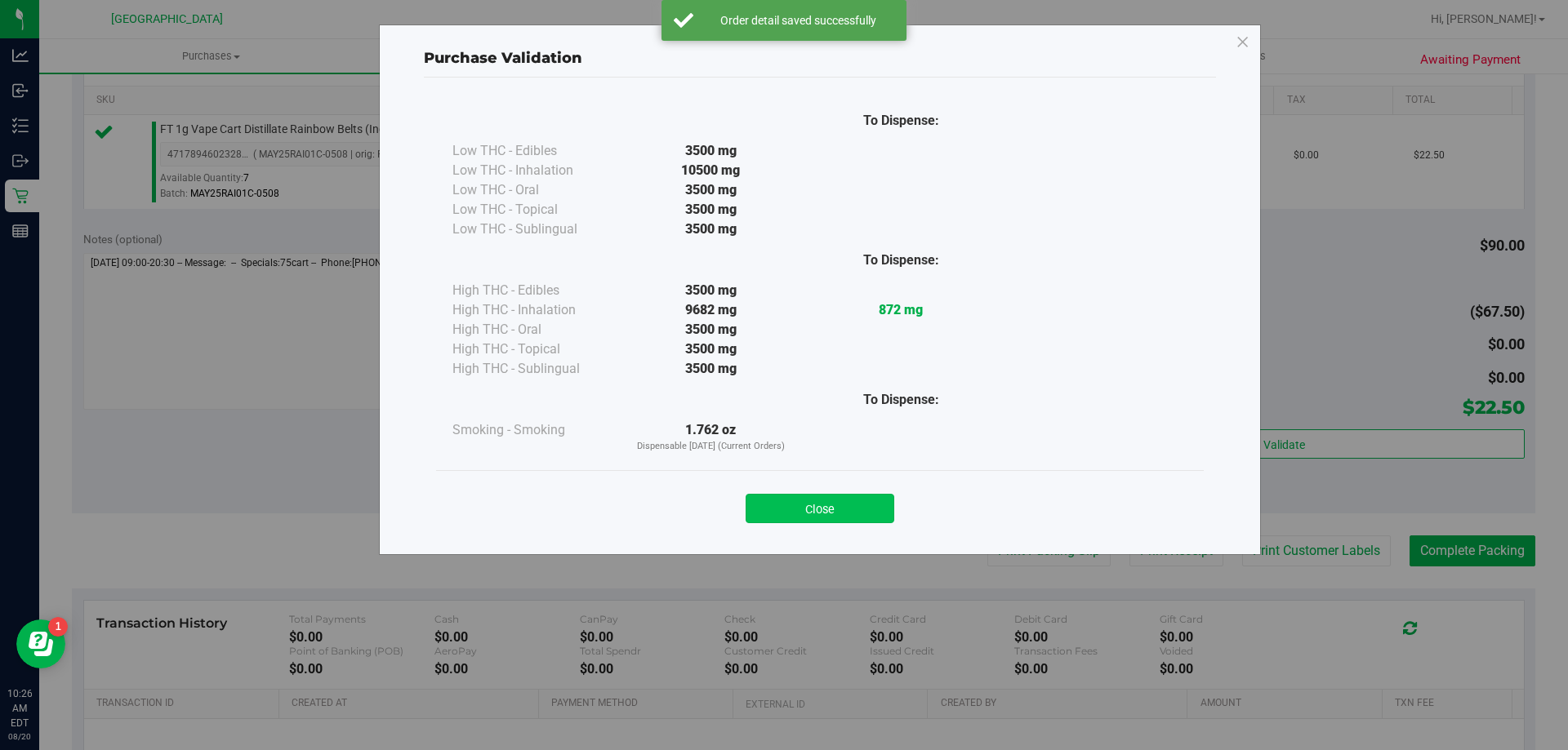
click at [822, 507] on button "Close" at bounding box center [820, 509] width 148 height 30
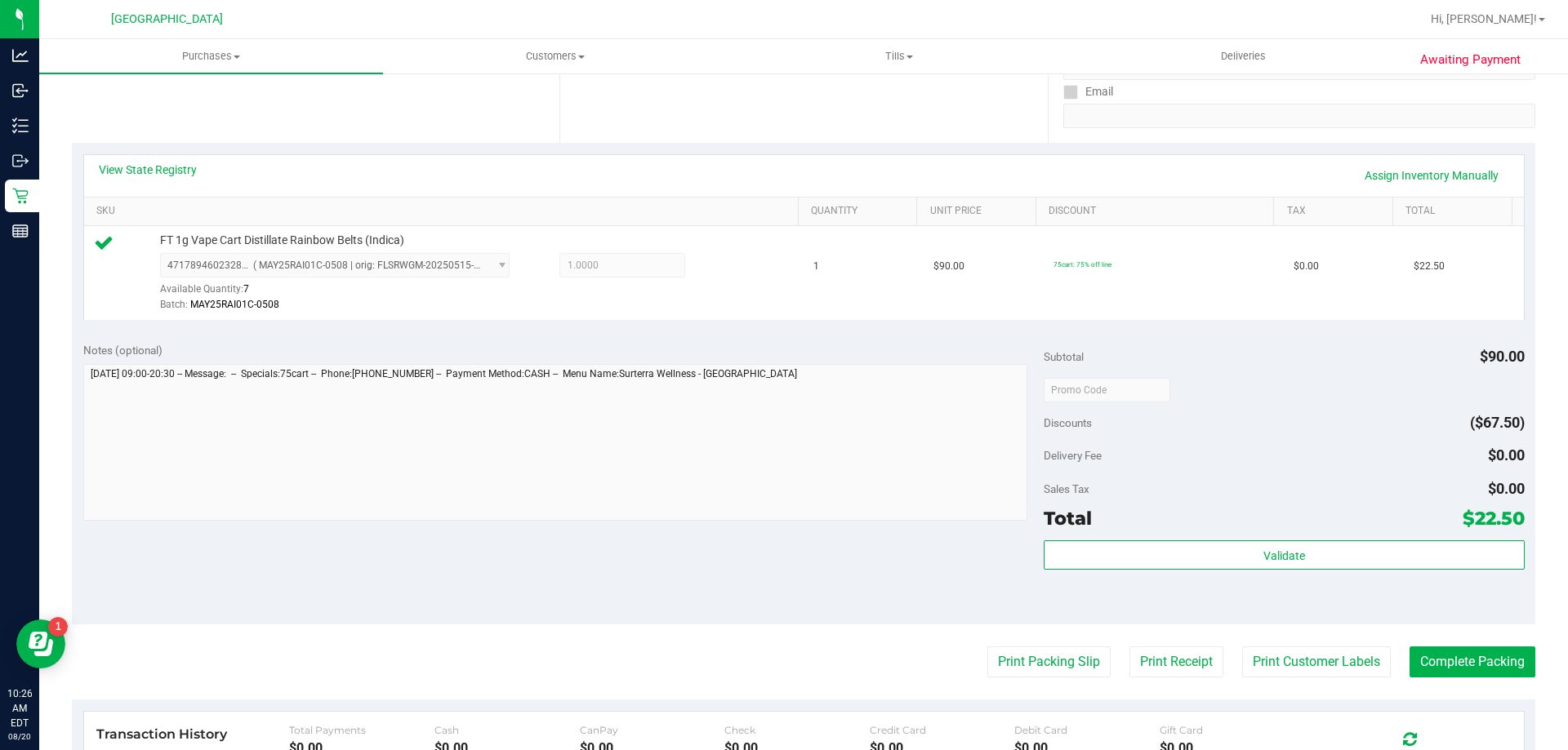
scroll to position [327, 0]
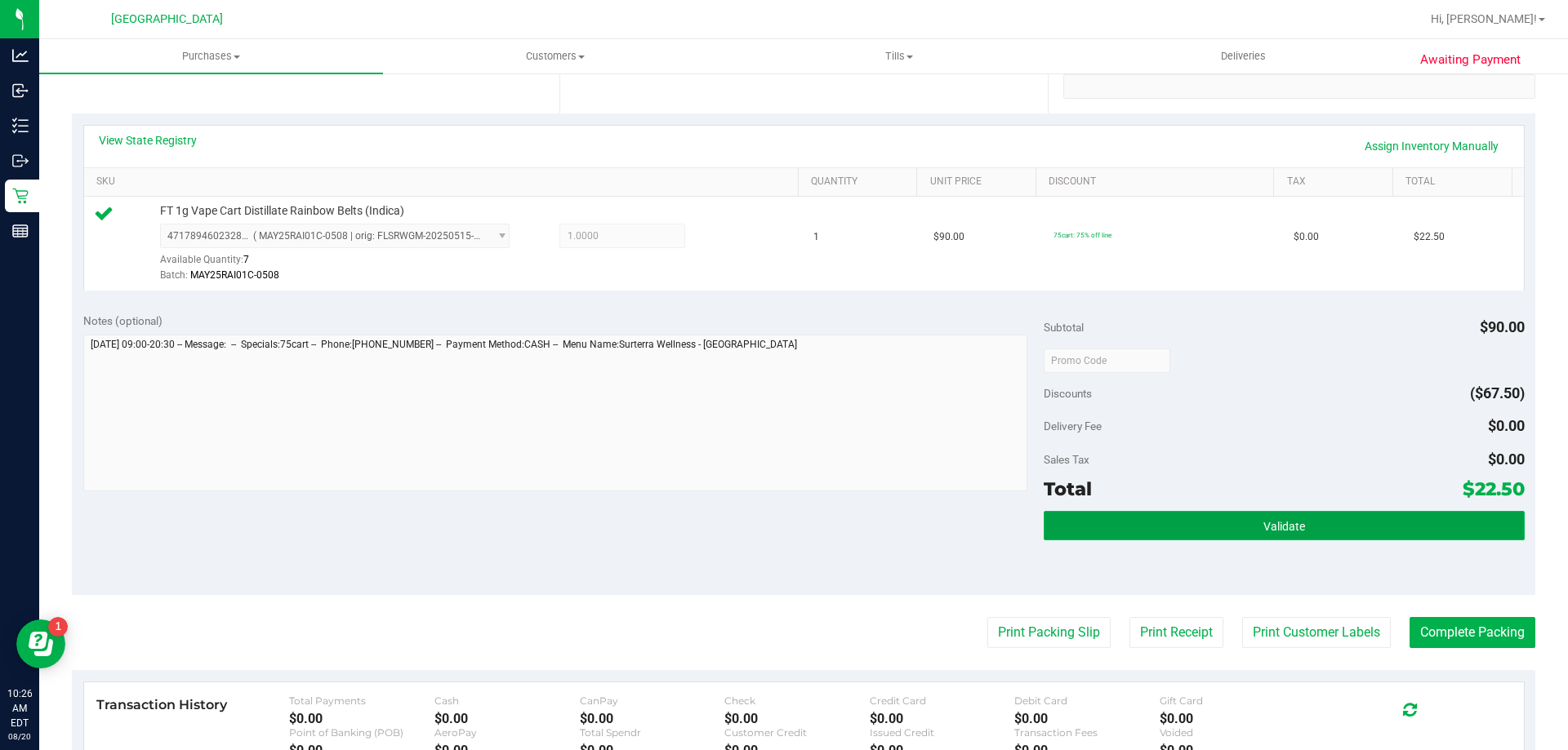
click at [1271, 528] on span "Validate" at bounding box center [1284, 525] width 42 height 13
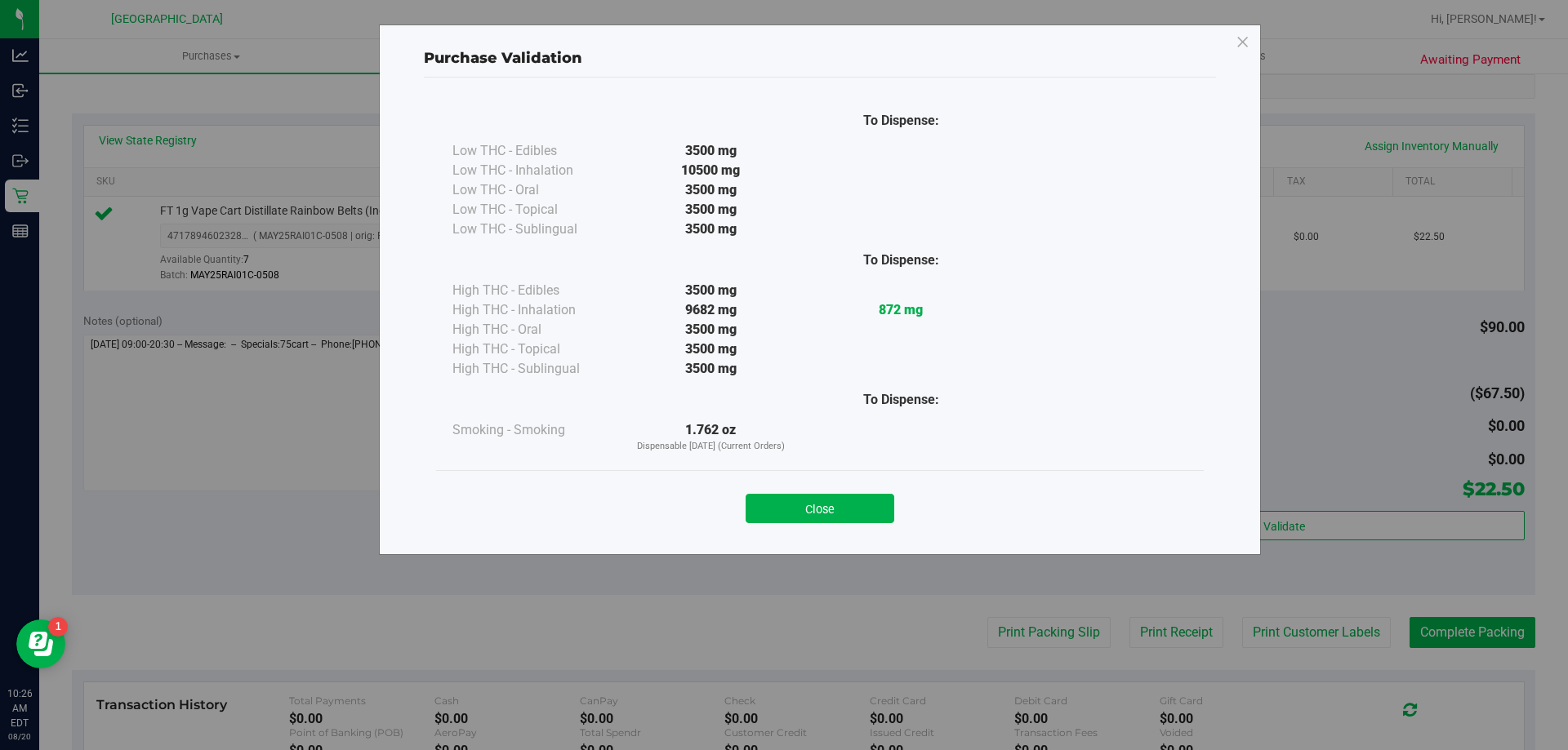
click at [818, 523] on div "Close" at bounding box center [819, 503] width 767 height 66
click at [816, 498] on button "Close" at bounding box center [820, 509] width 148 height 30
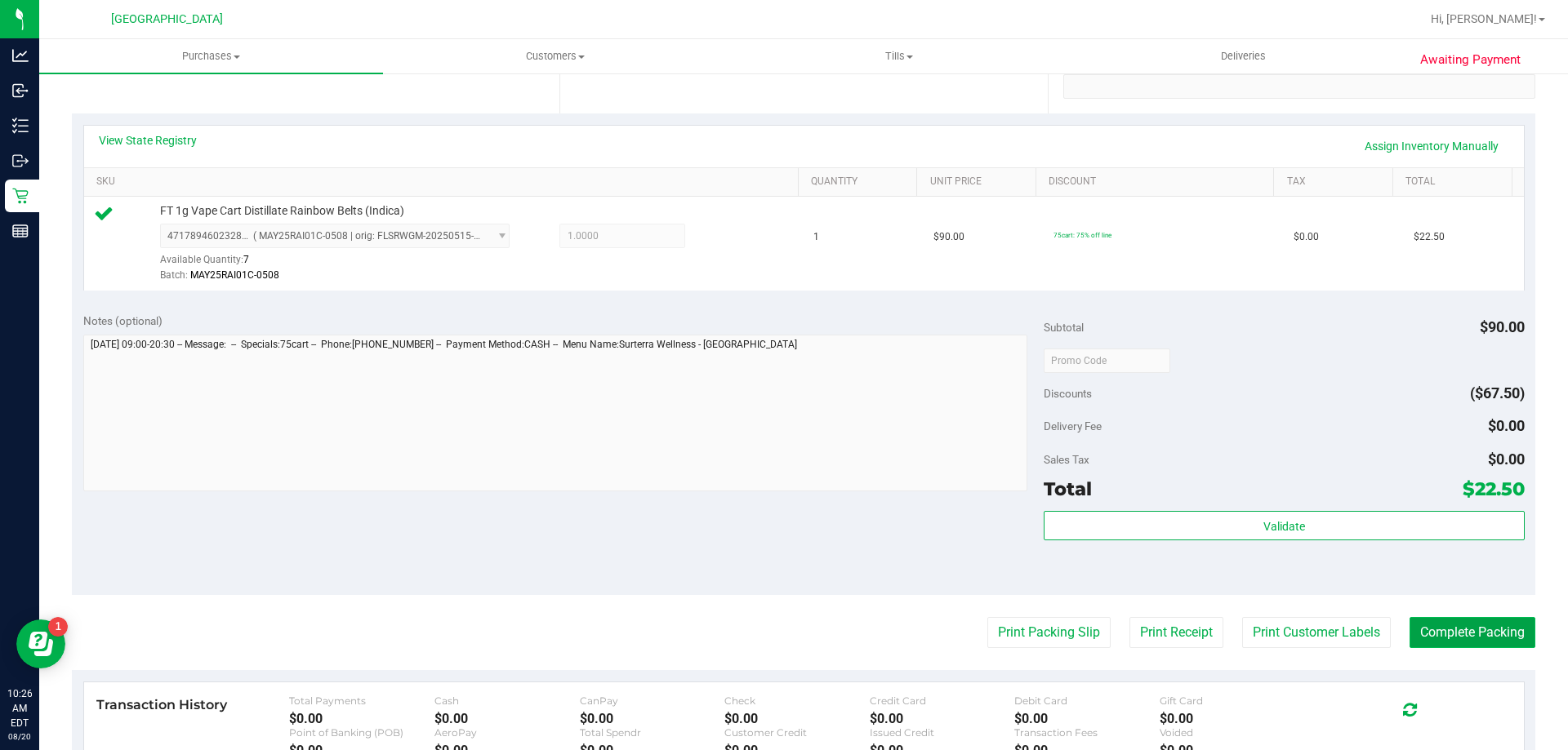
click at [1457, 636] on button "Complete Packing" at bounding box center [1472, 632] width 126 height 31
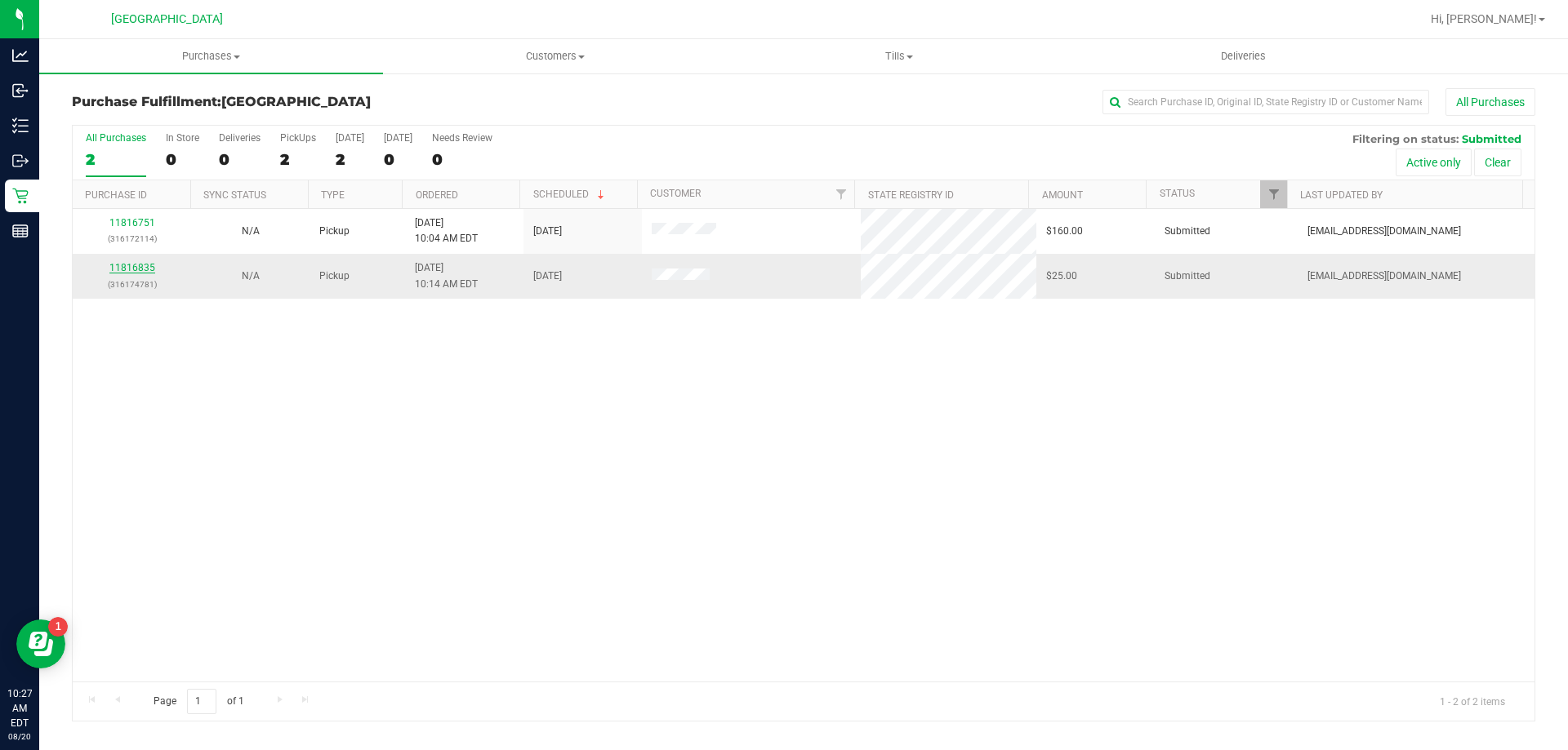
click at [132, 265] on link "11816835" at bounding box center [133, 268] width 46 height 12
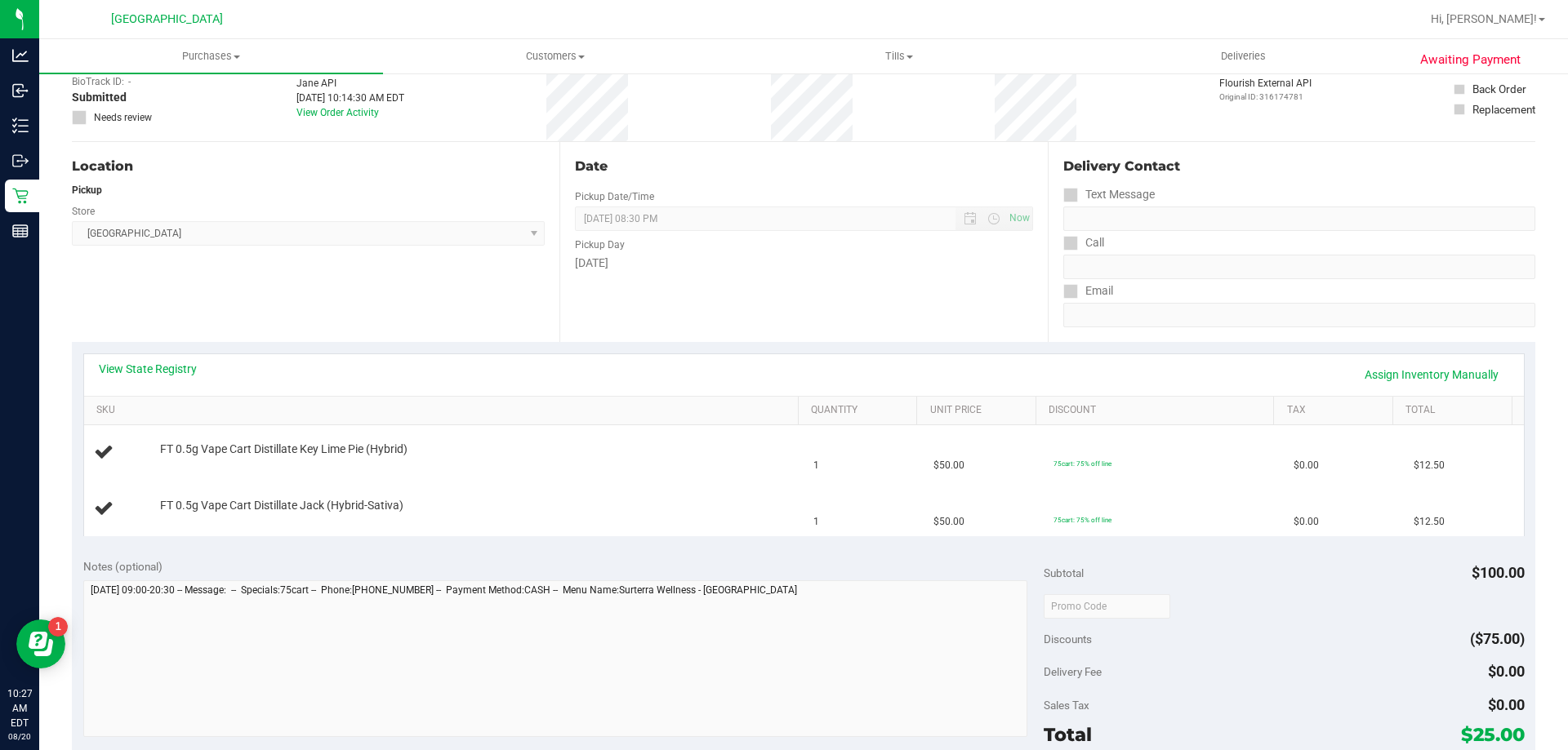
scroll to position [327, 0]
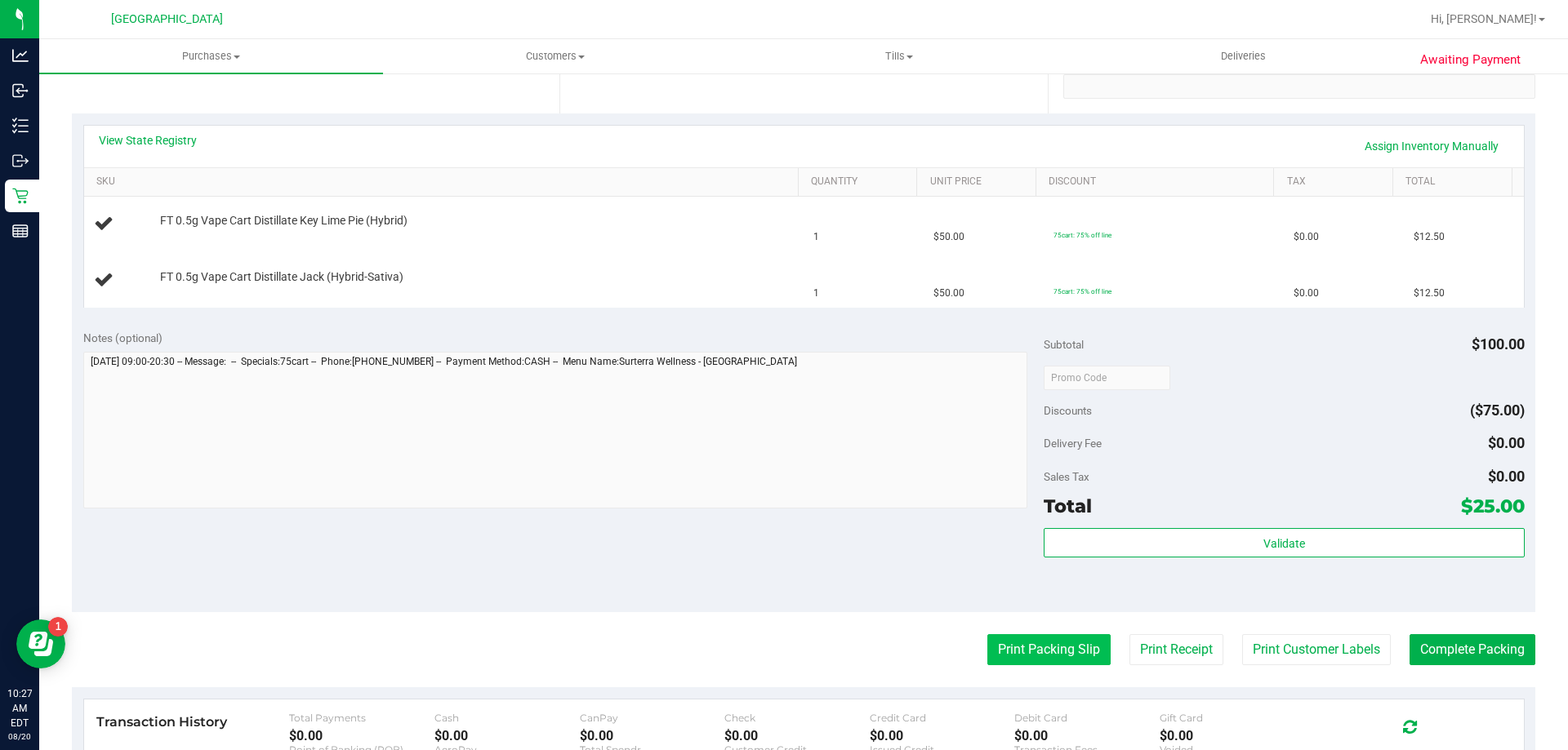
click at [1056, 647] on button "Print Packing Slip" at bounding box center [1048, 649] width 124 height 31
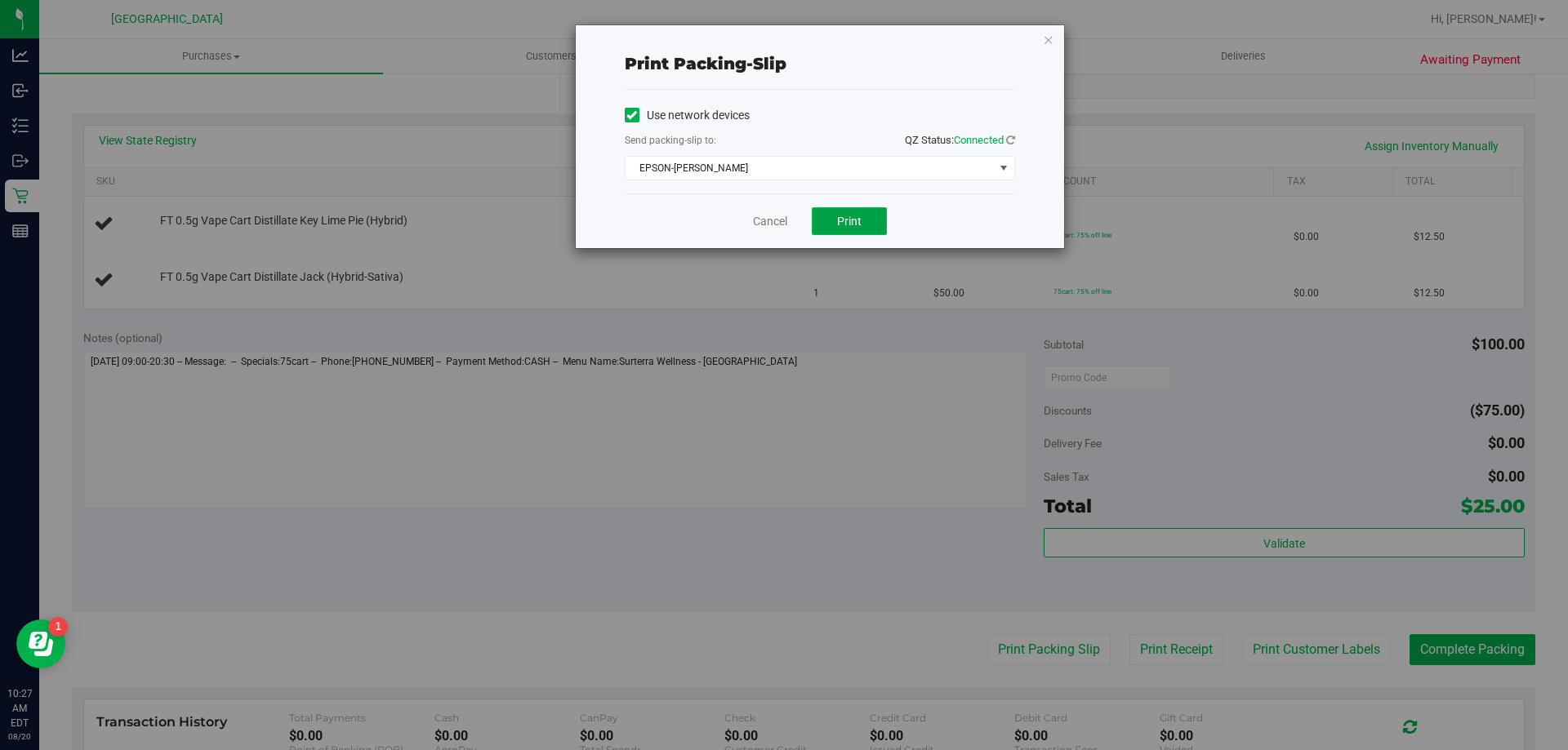
click at [828, 218] on button "Print" at bounding box center [849, 222] width 75 height 28
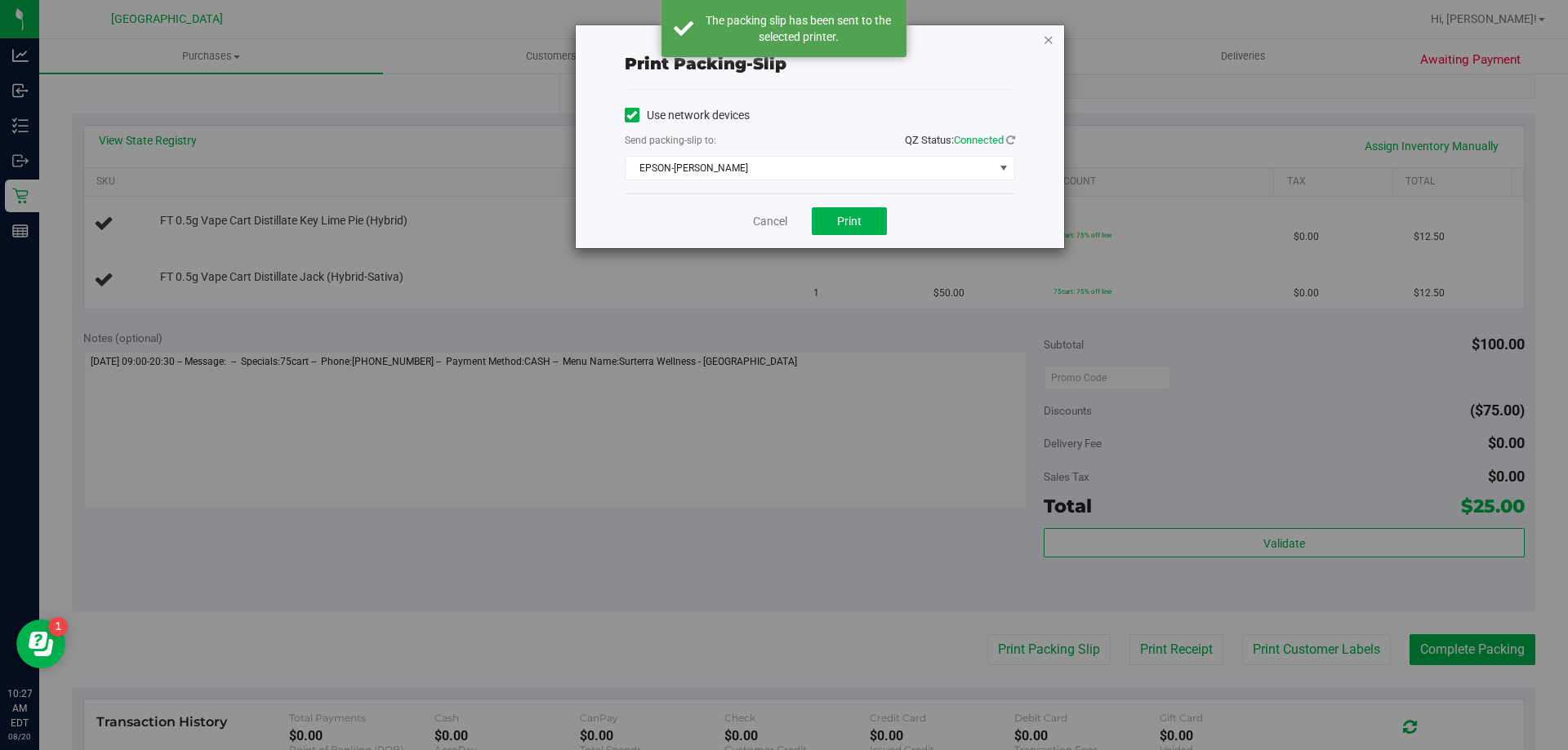
click at [1047, 38] on icon "button" at bounding box center [1048, 40] width 12 height 20
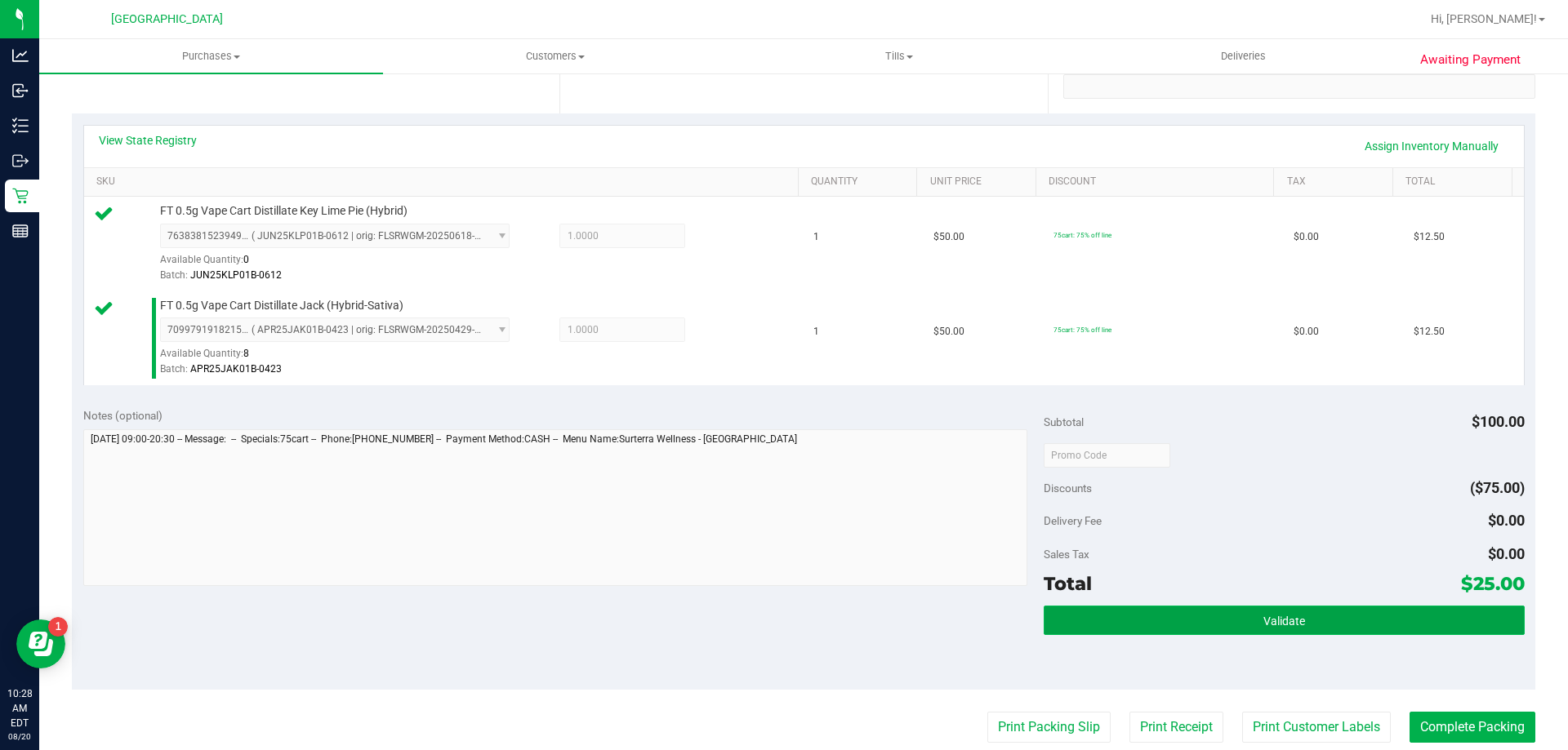
click at [1263, 618] on span "Validate" at bounding box center [1284, 620] width 42 height 13
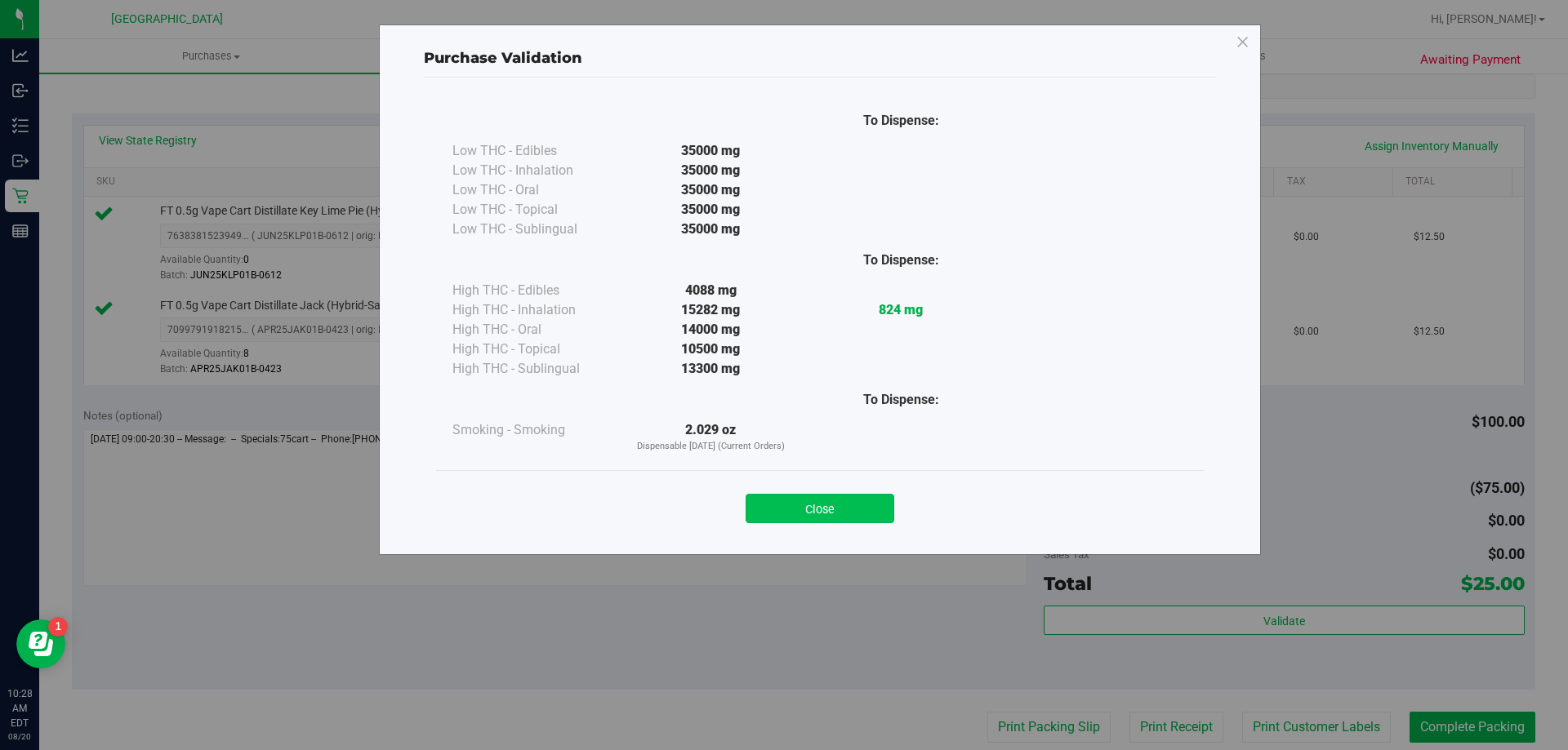
click at [803, 508] on button "Close" at bounding box center [820, 509] width 148 height 30
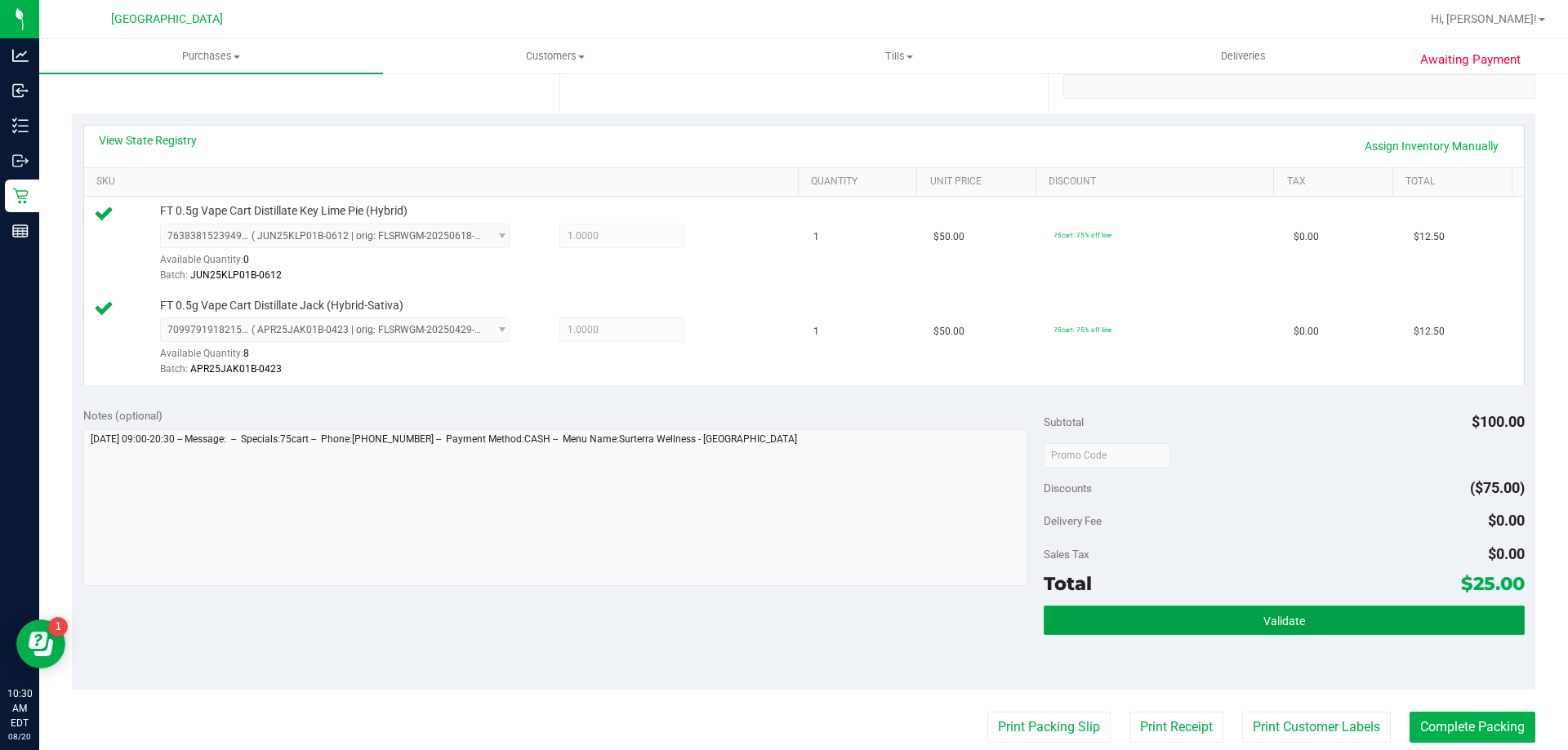
click at [1263, 626] on span "Validate" at bounding box center [1284, 620] width 42 height 13
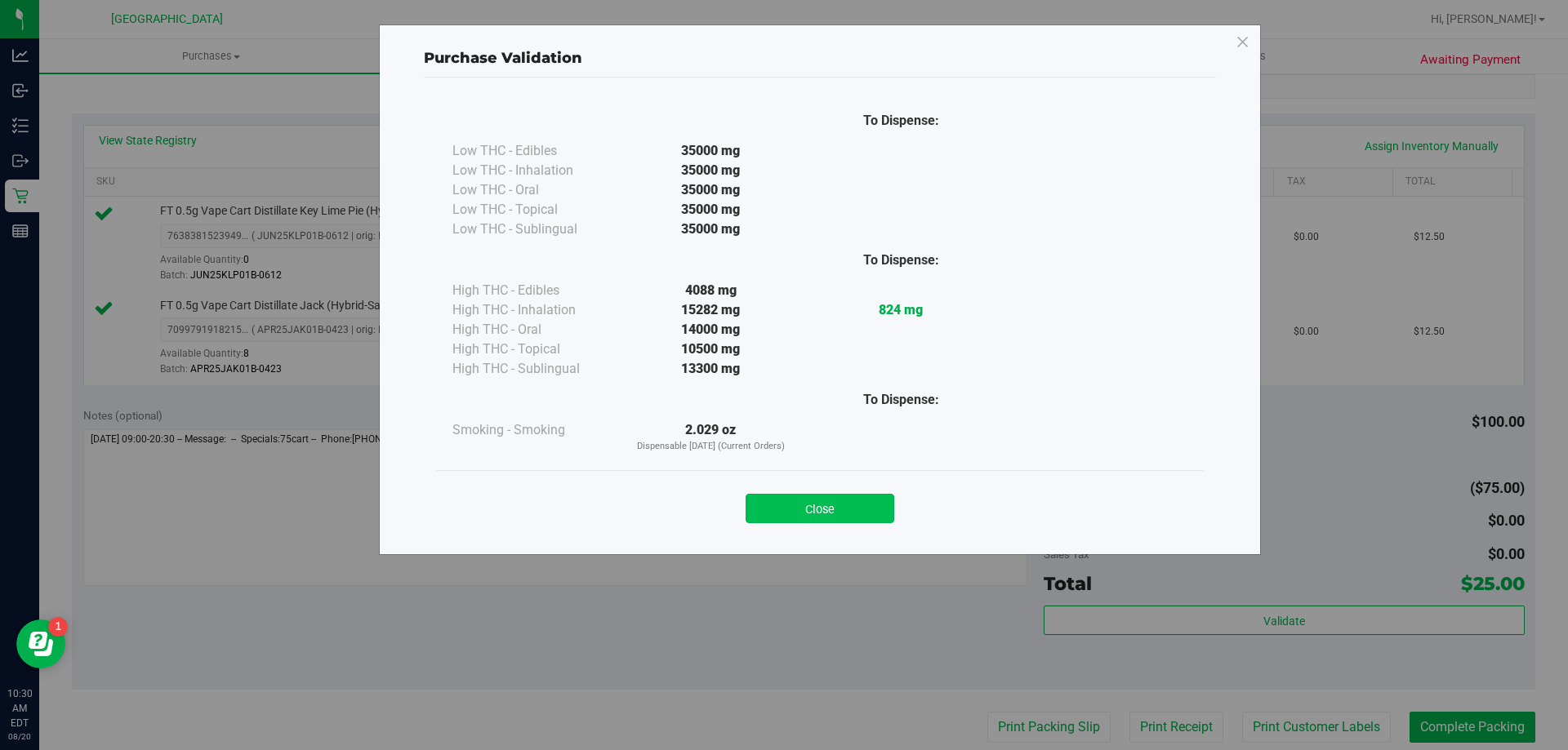
click at [828, 506] on button "Close" at bounding box center [820, 509] width 148 height 30
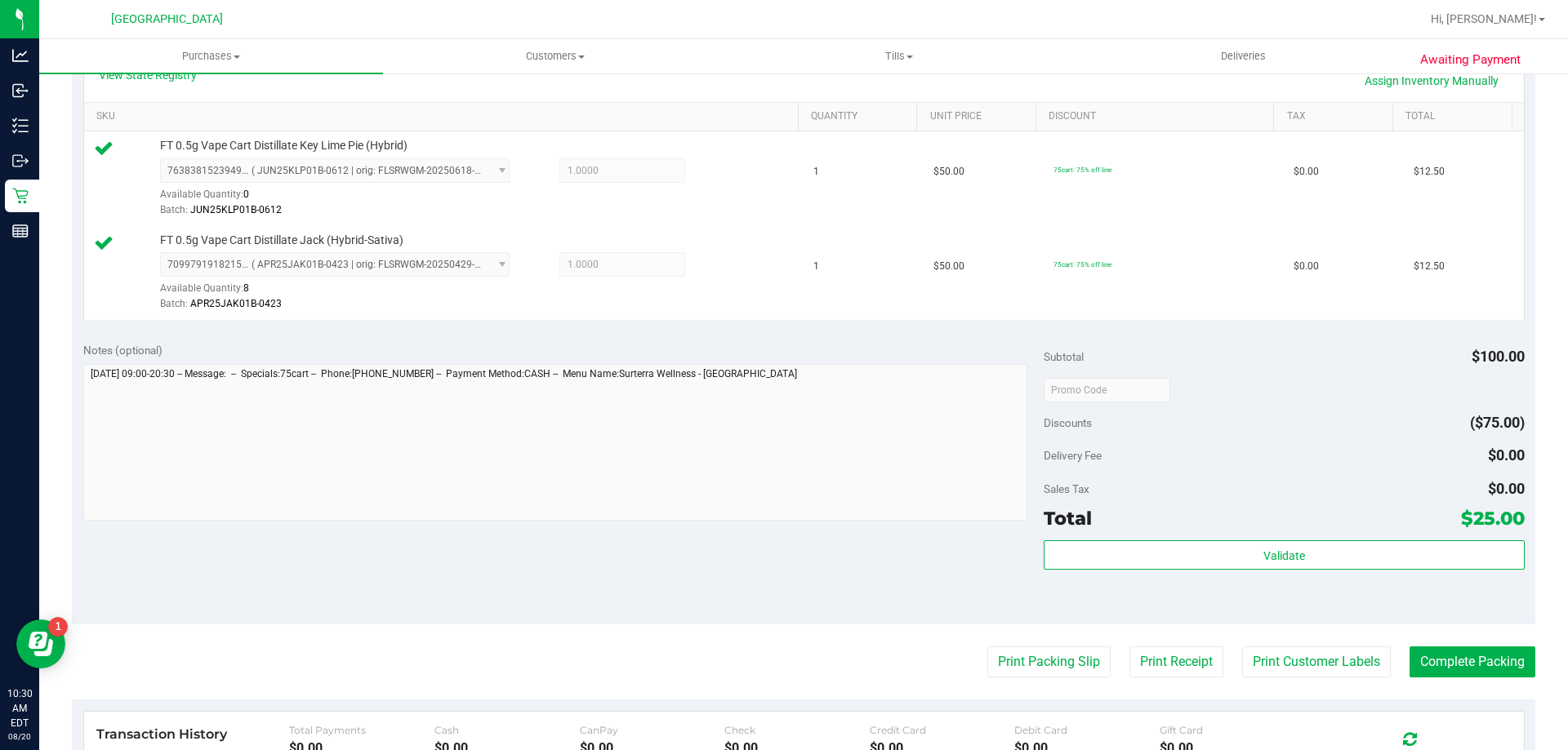
scroll to position [571, 0]
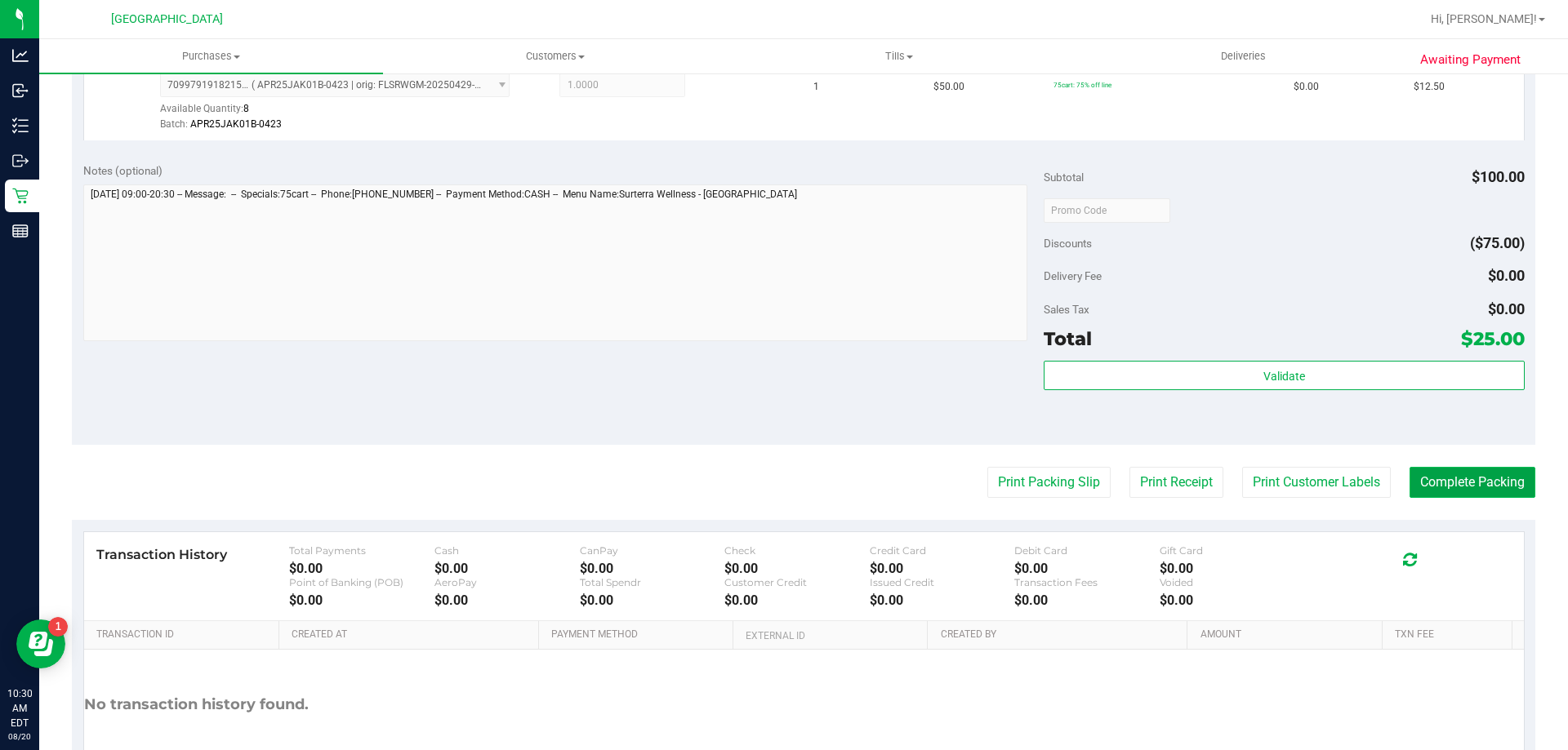
click at [1452, 473] on button "Complete Packing" at bounding box center [1472, 482] width 126 height 31
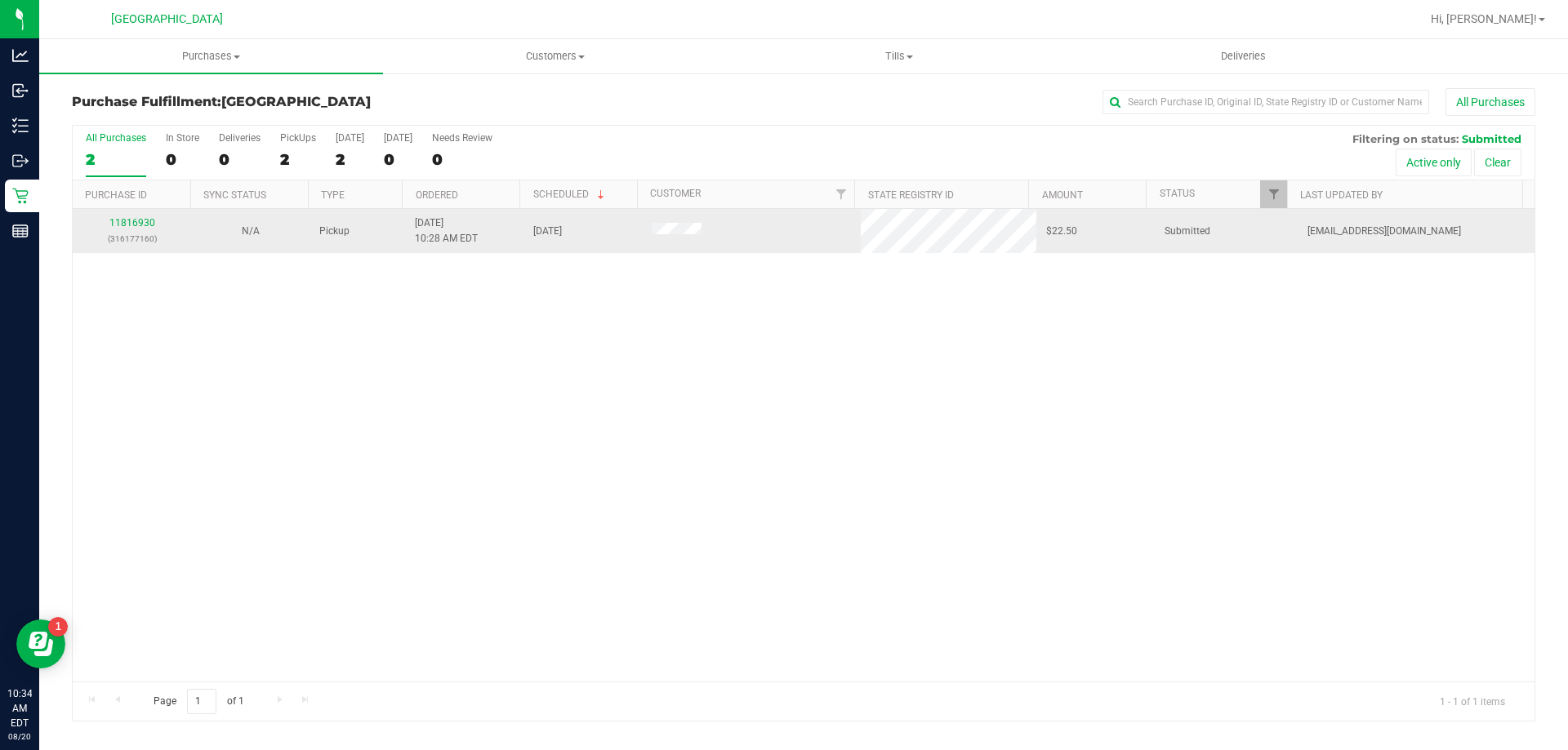
click at [120, 217] on div "11816930 (316177160)" at bounding box center [132, 231] width 99 height 31
click at [125, 219] on link "11816930" at bounding box center [133, 223] width 46 height 12
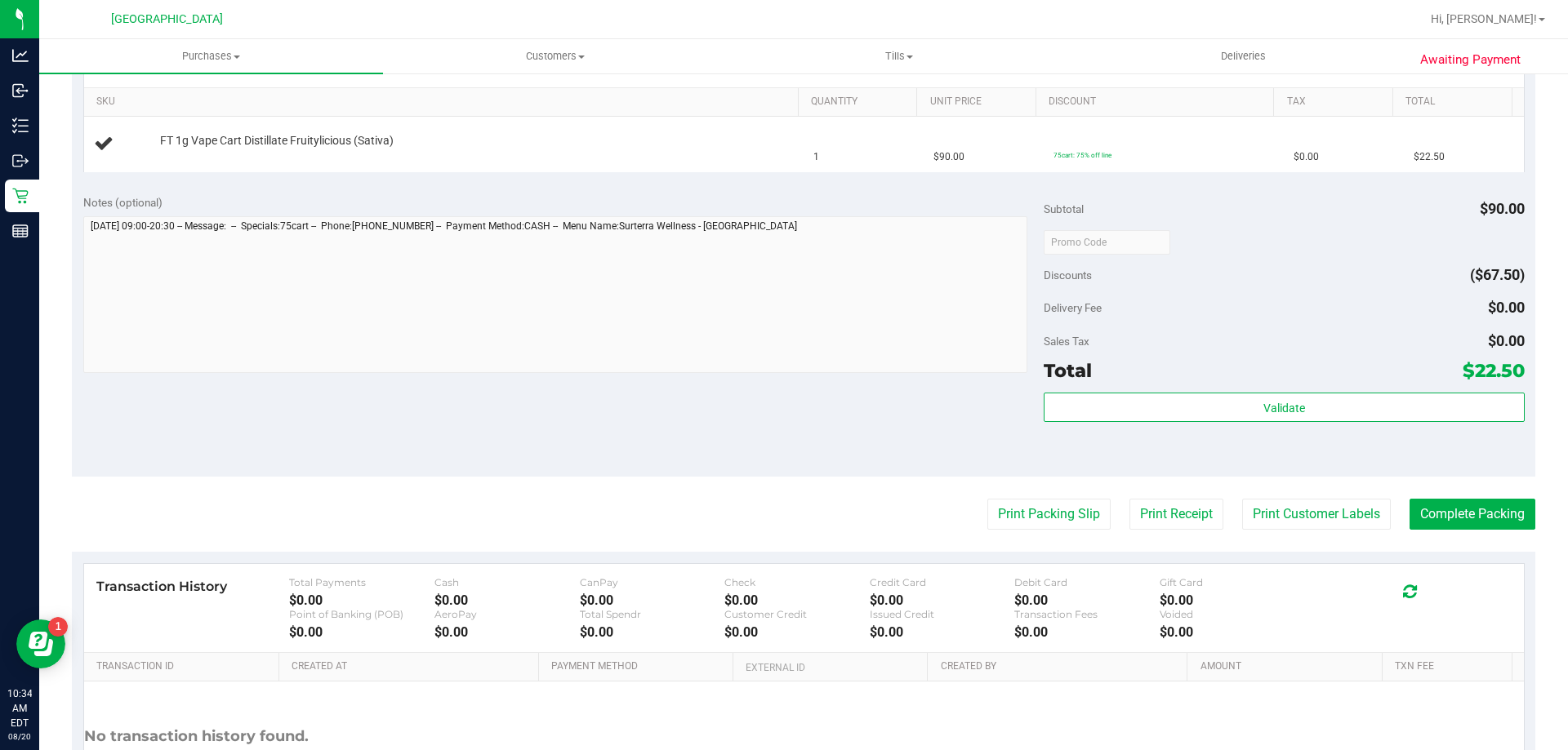
scroll to position [408, 0]
click at [1010, 515] on button "Print Packing Slip" at bounding box center [1048, 512] width 124 height 31
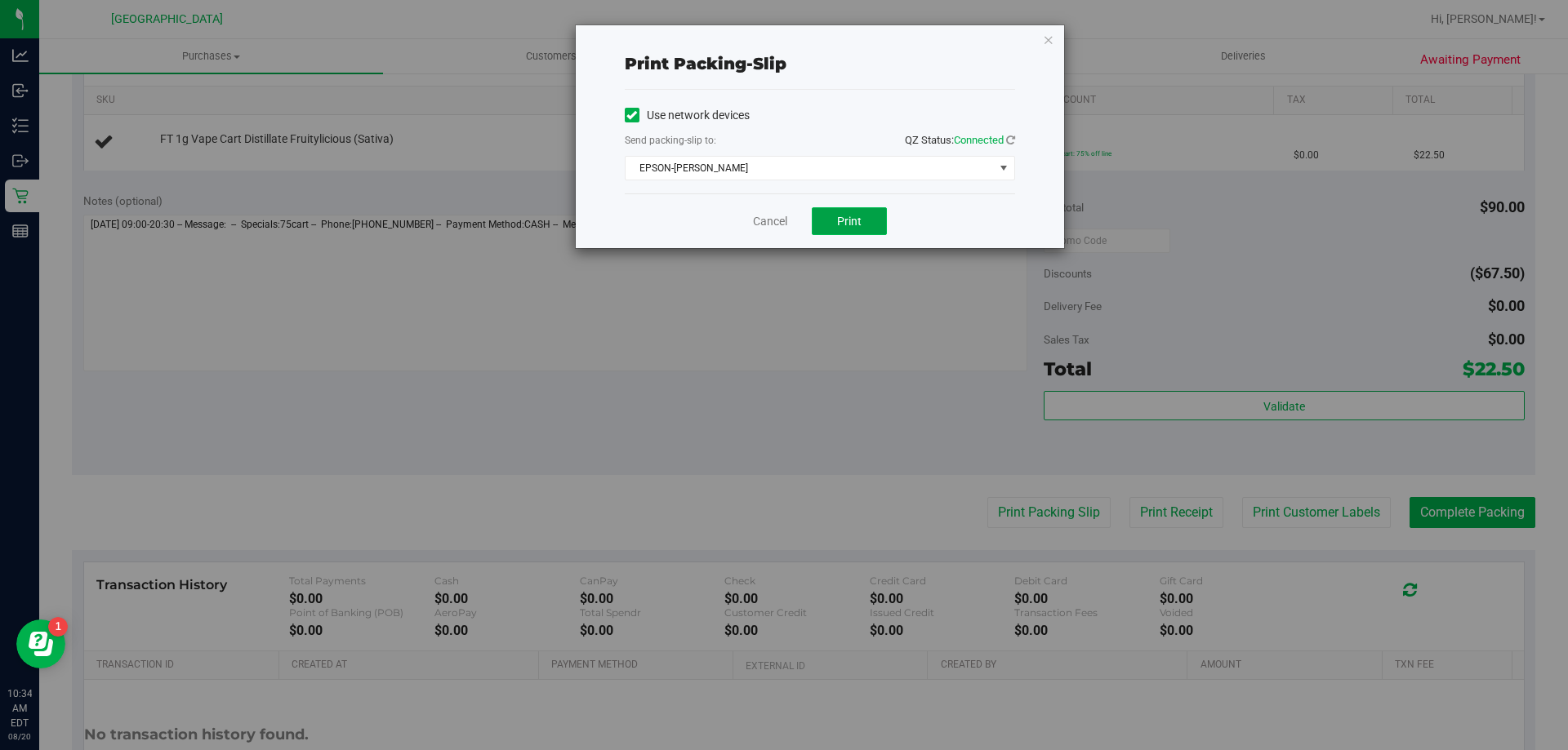
click at [841, 225] on span "Print" at bounding box center [848, 221] width 25 height 13
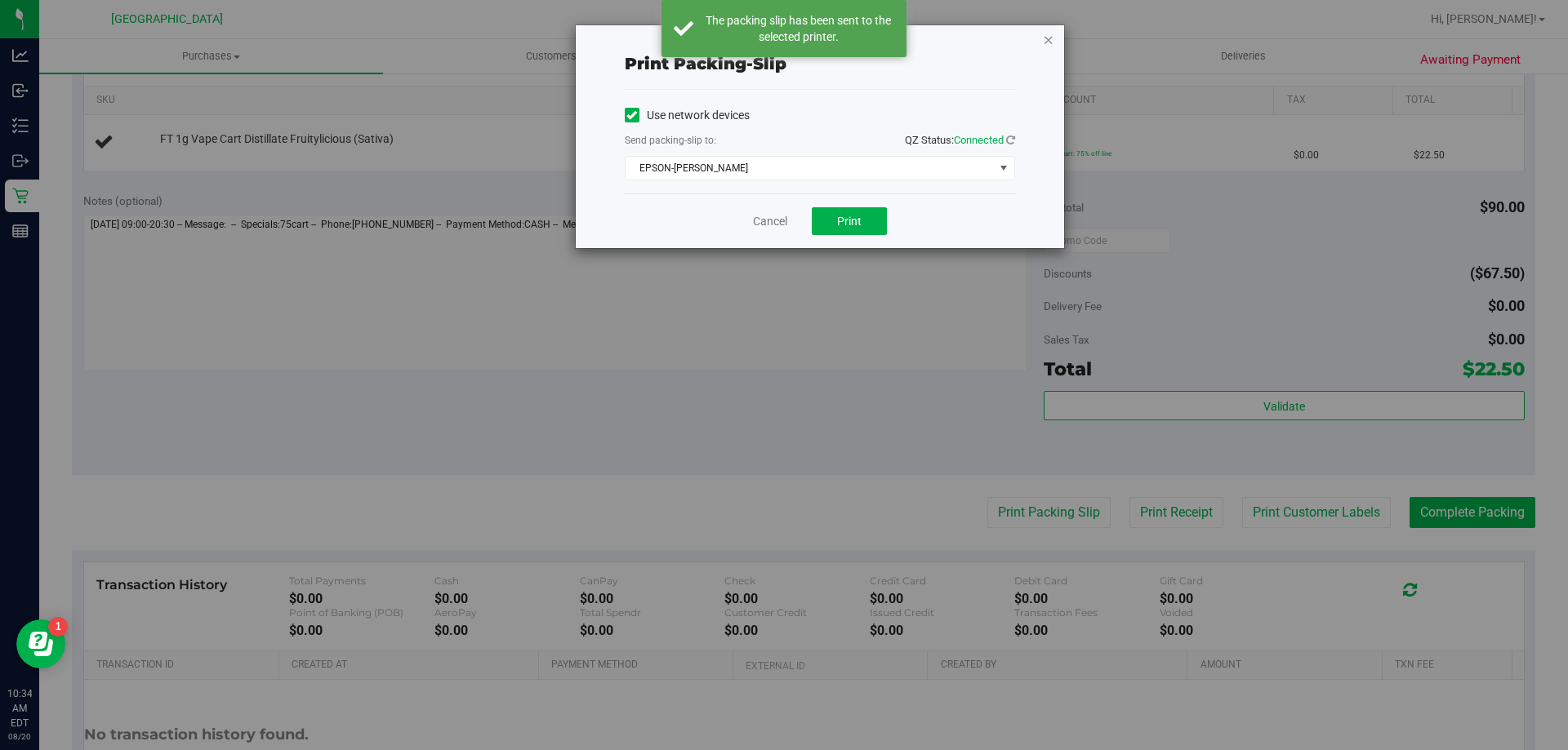
click at [1046, 34] on icon "button" at bounding box center [1048, 40] width 12 height 20
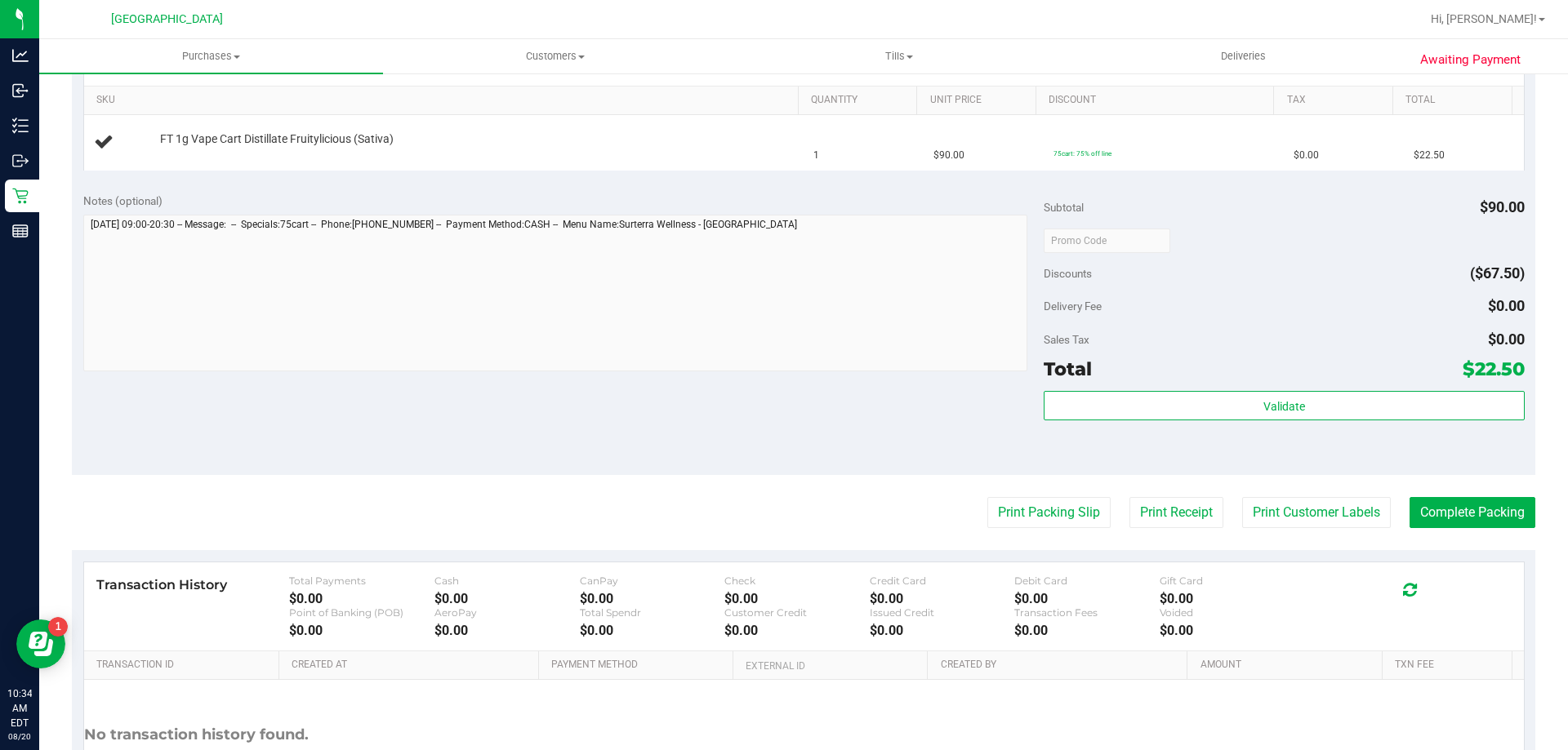
click at [897, 403] on div "Notes (optional) Subtotal $90.00 Discounts ($67.50) Delivery Fee $0.00 Sales Ta…" at bounding box center [804, 328] width 1463 height 294
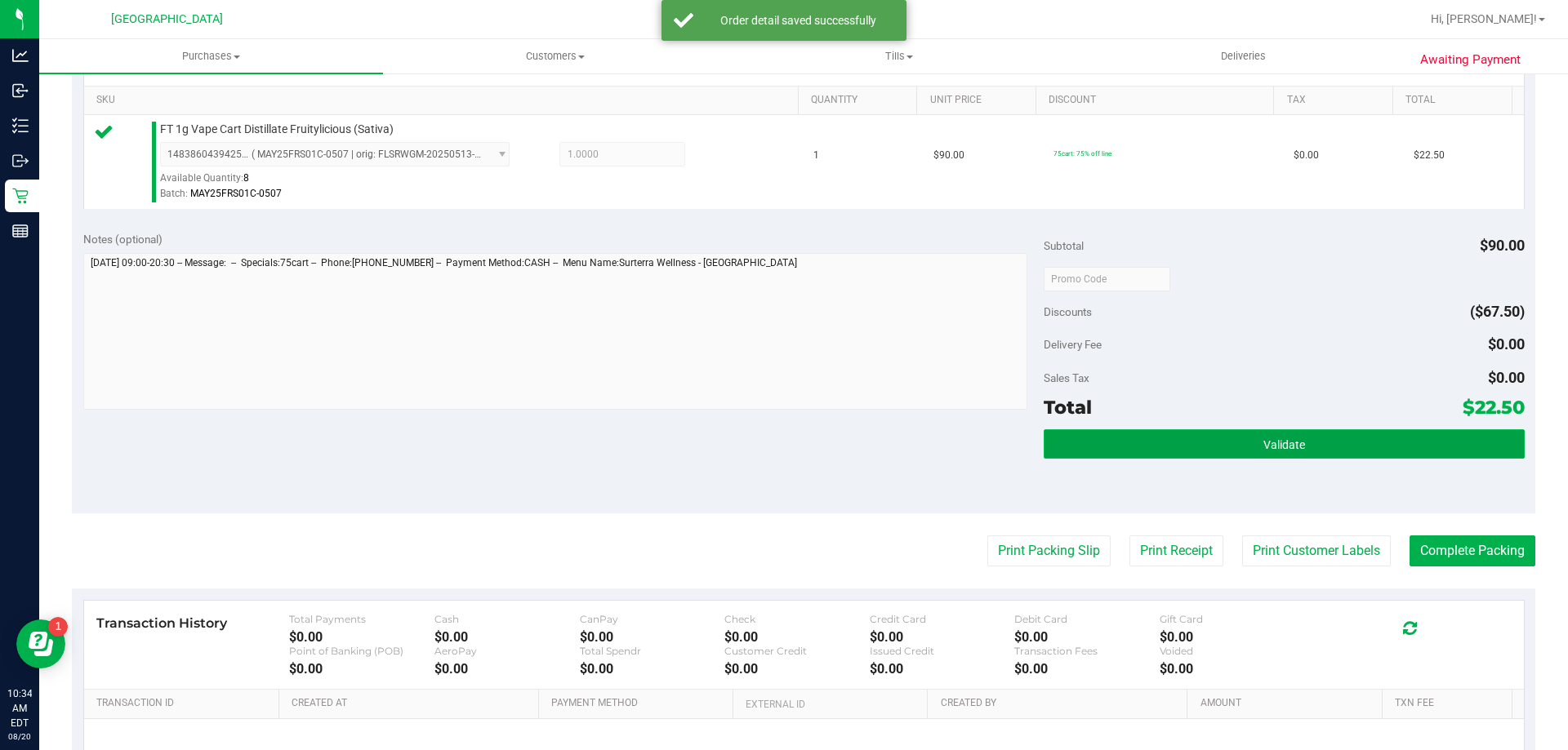
click at [1274, 455] on button "Validate" at bounding box center [1283, 444] width 480 height 30
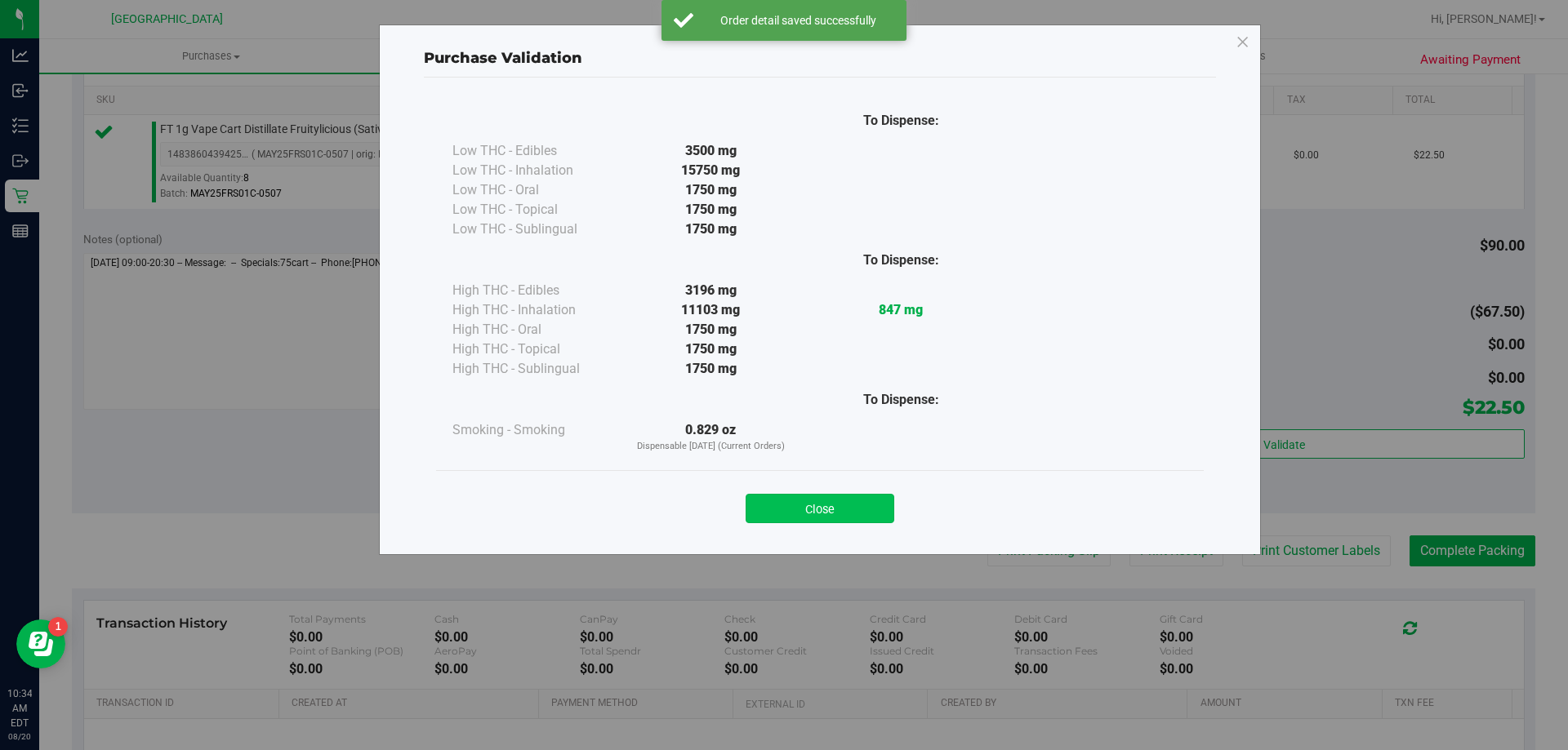
click at [820, 519] on button "Close" at bounding box center [820, 509] width 148 height 30
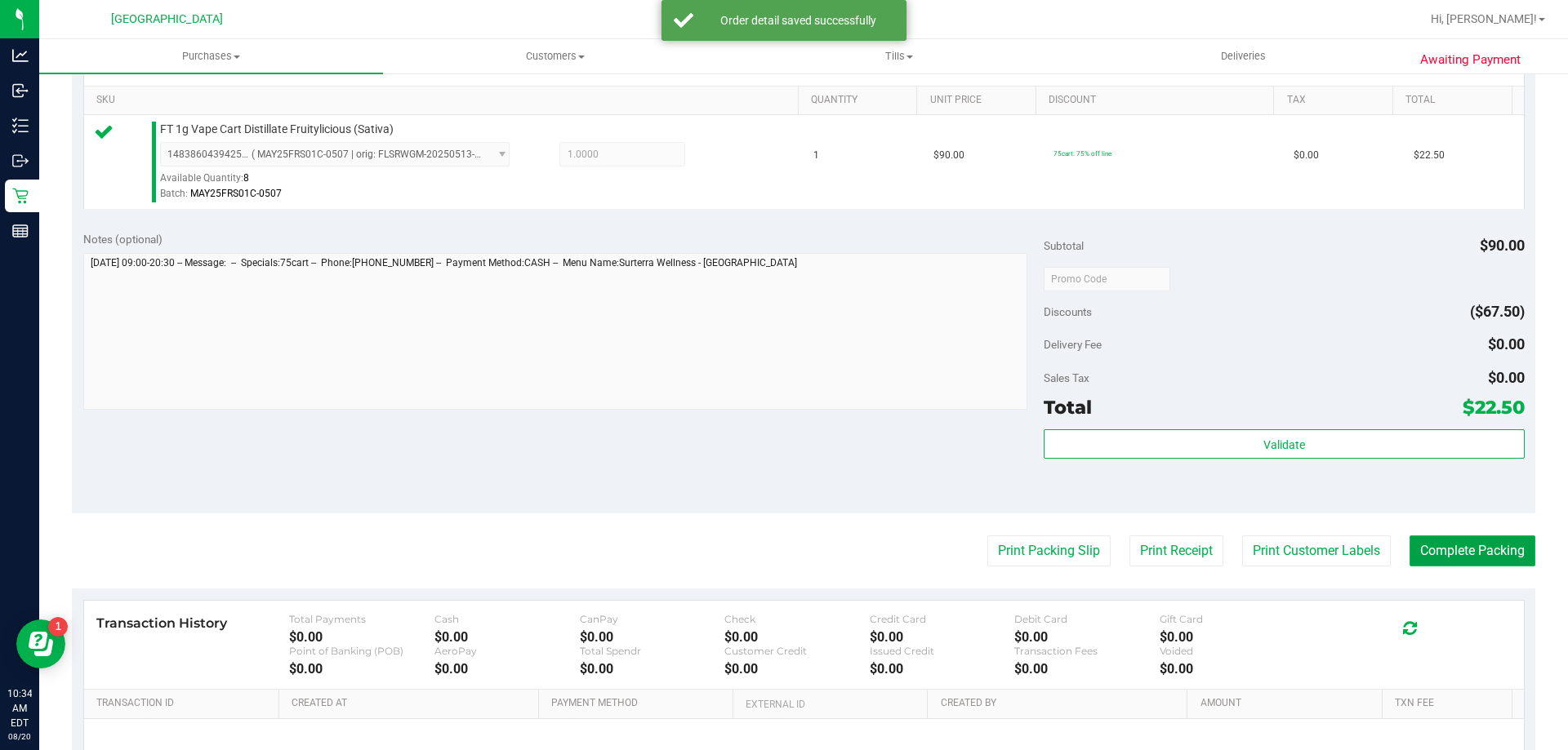
click at [1461, 566] on button "Complete Packing" at bounding box center [1472, 550] width 126 height 31
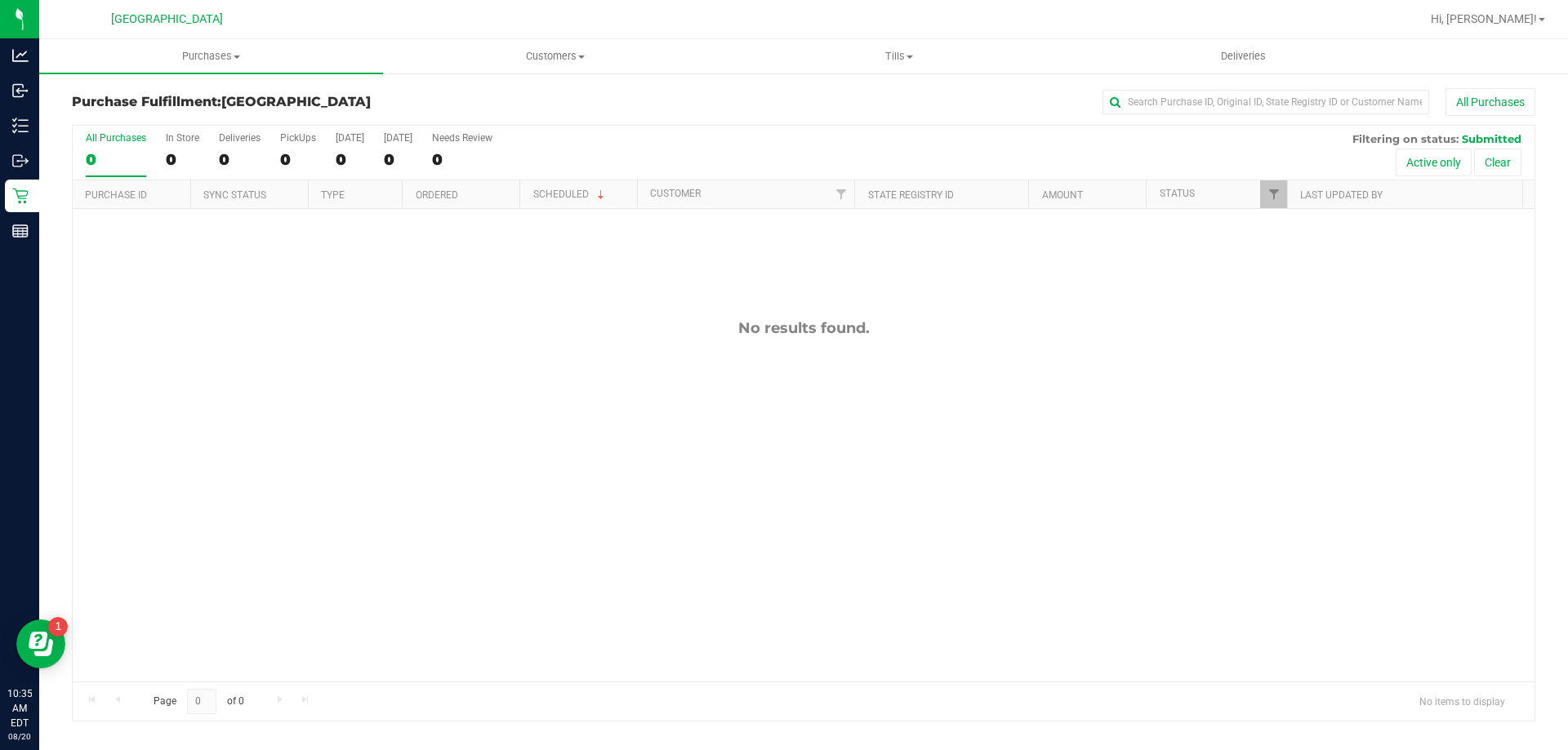
click at [450, 315] on div "All Purchases 0 In Store 0 Deliveries 0 PickUps 0 [DATE] 0 [DATE] 0 Needs Revie…" at bounding box center [804, 422] width 1463 height 597
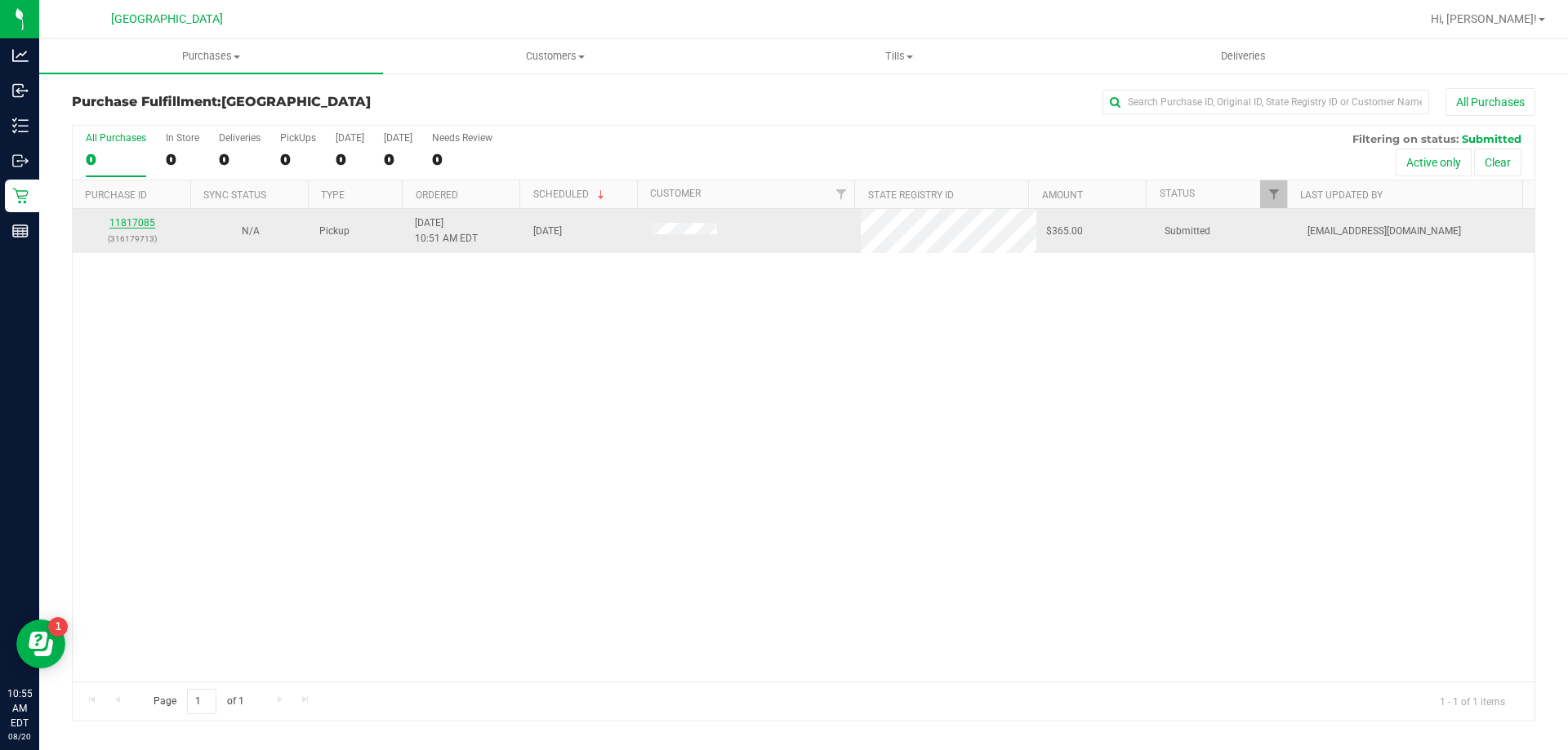
click at [122, 222] on link "11817085" at bounding box center [133, 223] width 46 height 12
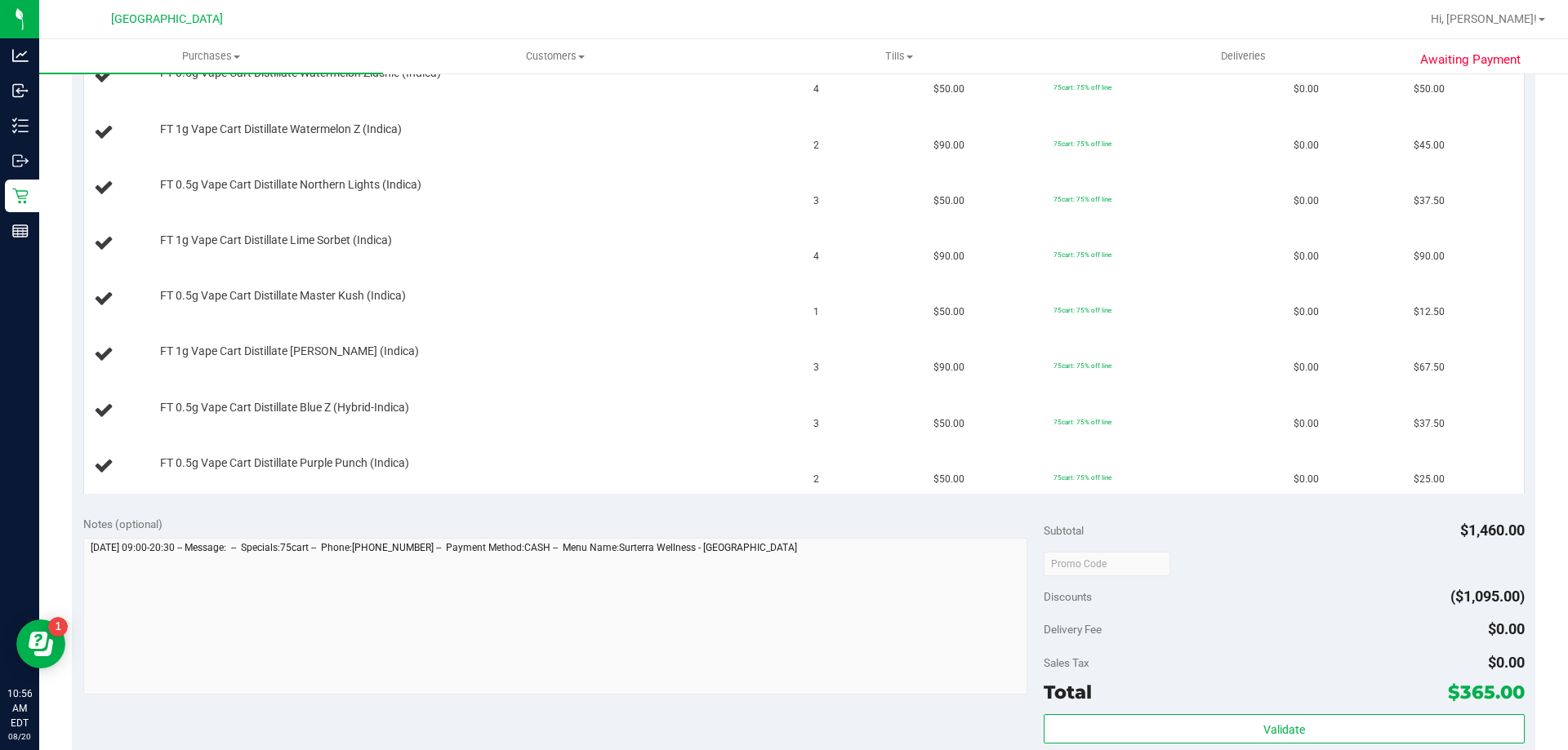
scroll to position [327, 0]
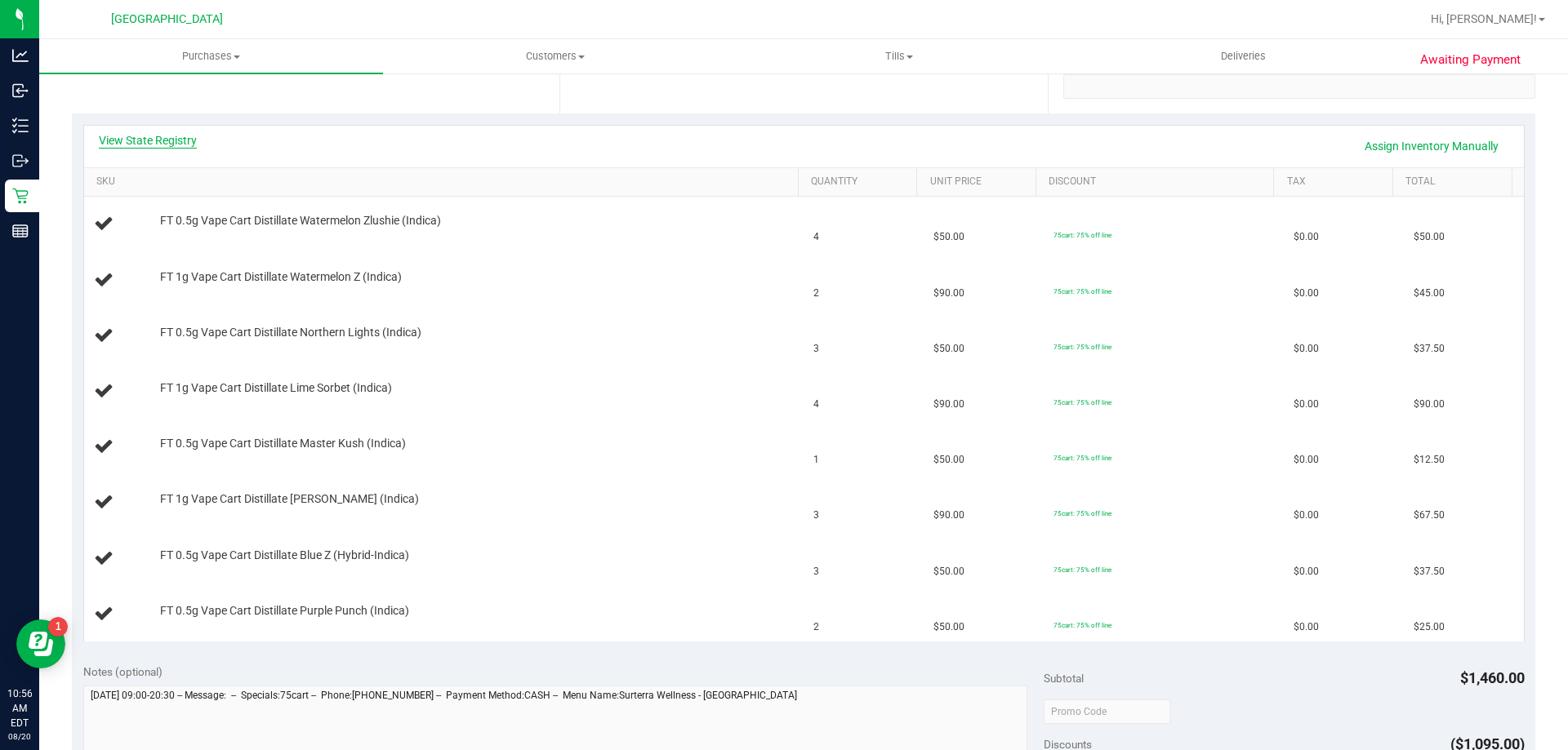
click at [161, 134] on link "View State Registry" at bounding box center [147, 141] width 98 height 16
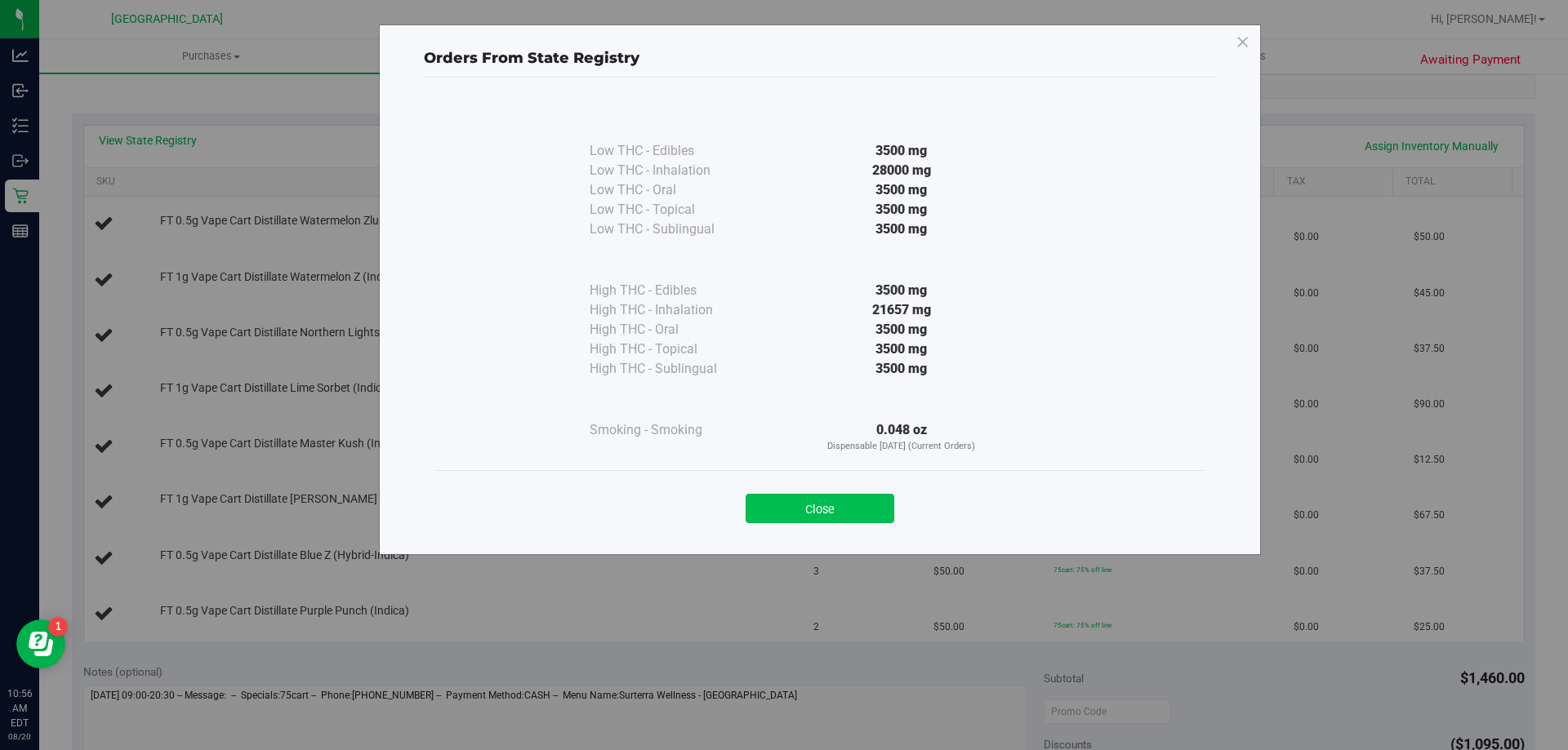
click at [807, 498] on button "Close" at bounding box center [820, 509] width 148 height 30
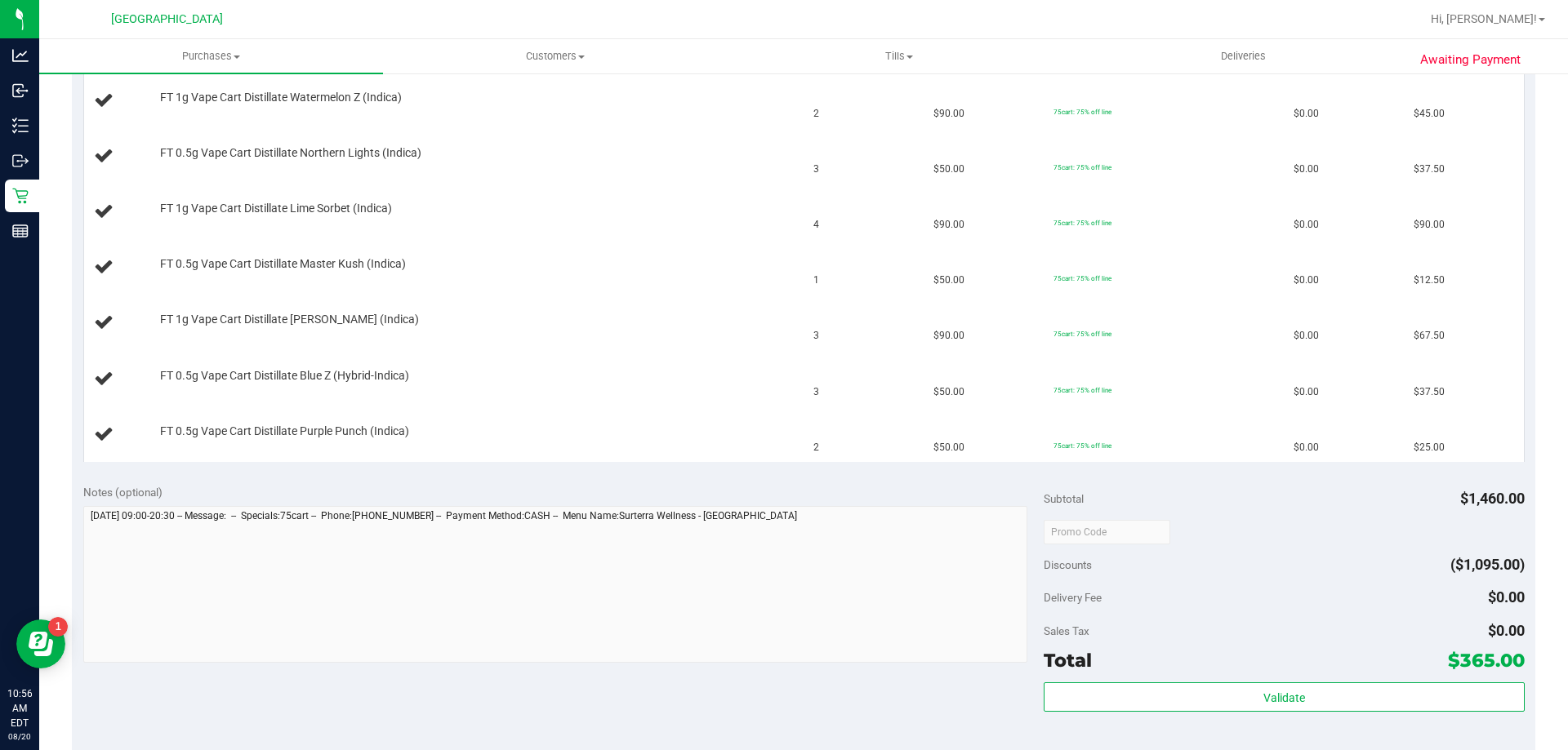
scroll to position [734, 0]
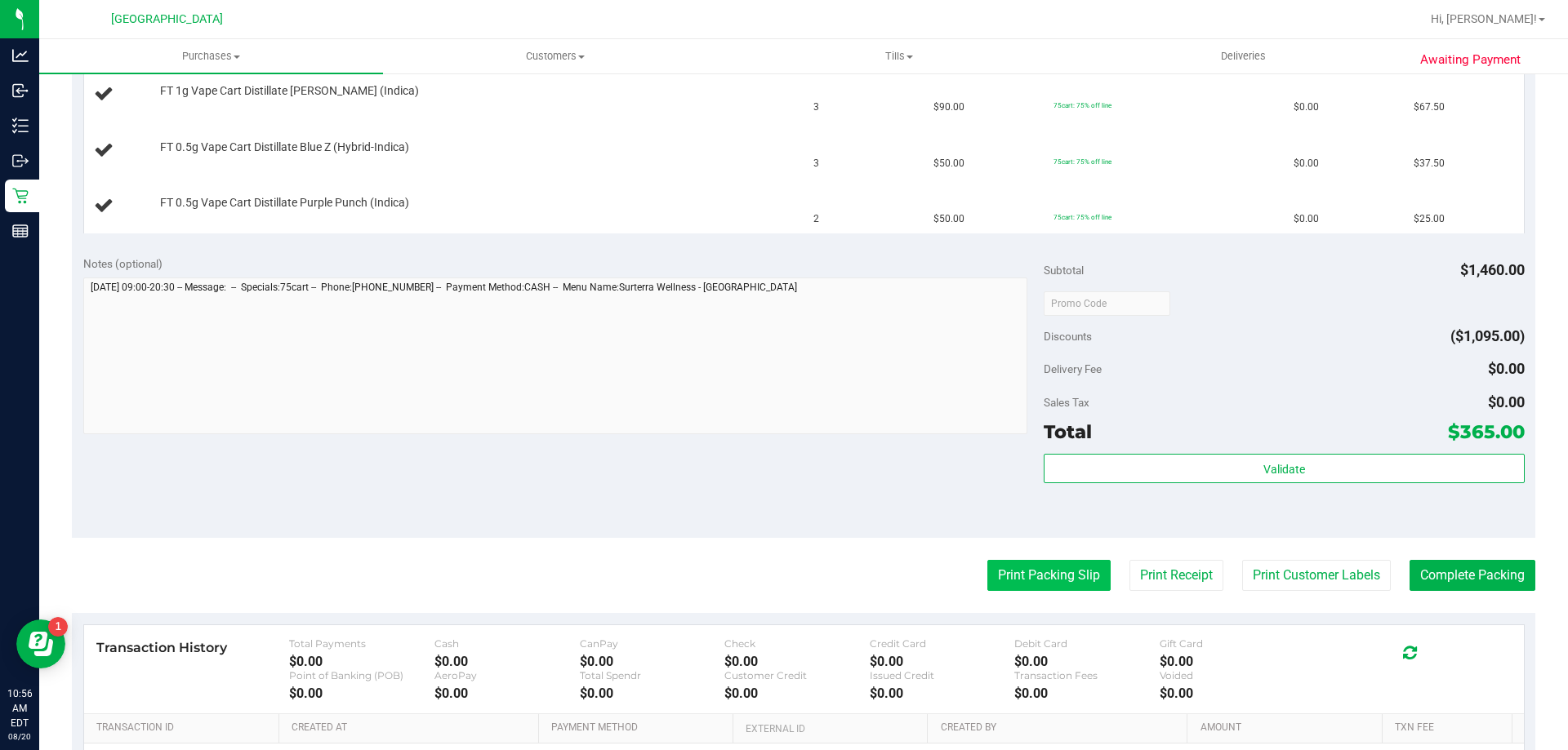
click at [1014, 569] on button "Print Packing Slip" at bounding box center [1048, 575] width 124 height 31
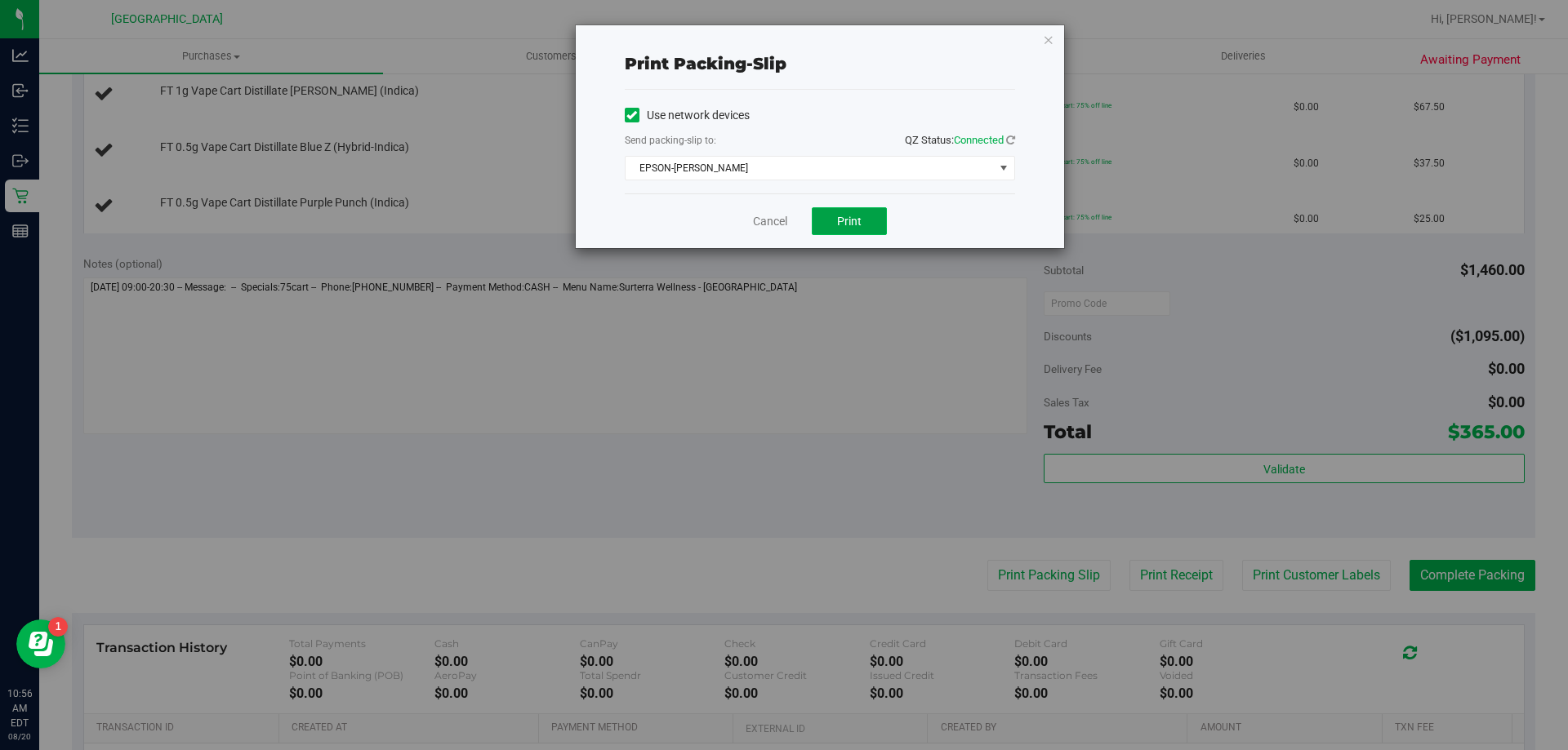
click at [830, 220] on button "Print" at bounding box center [849, 222] width 75 height 28
click at [1051, 42] on icon "button" at bounding box center [1048, 40] width 12 height 20
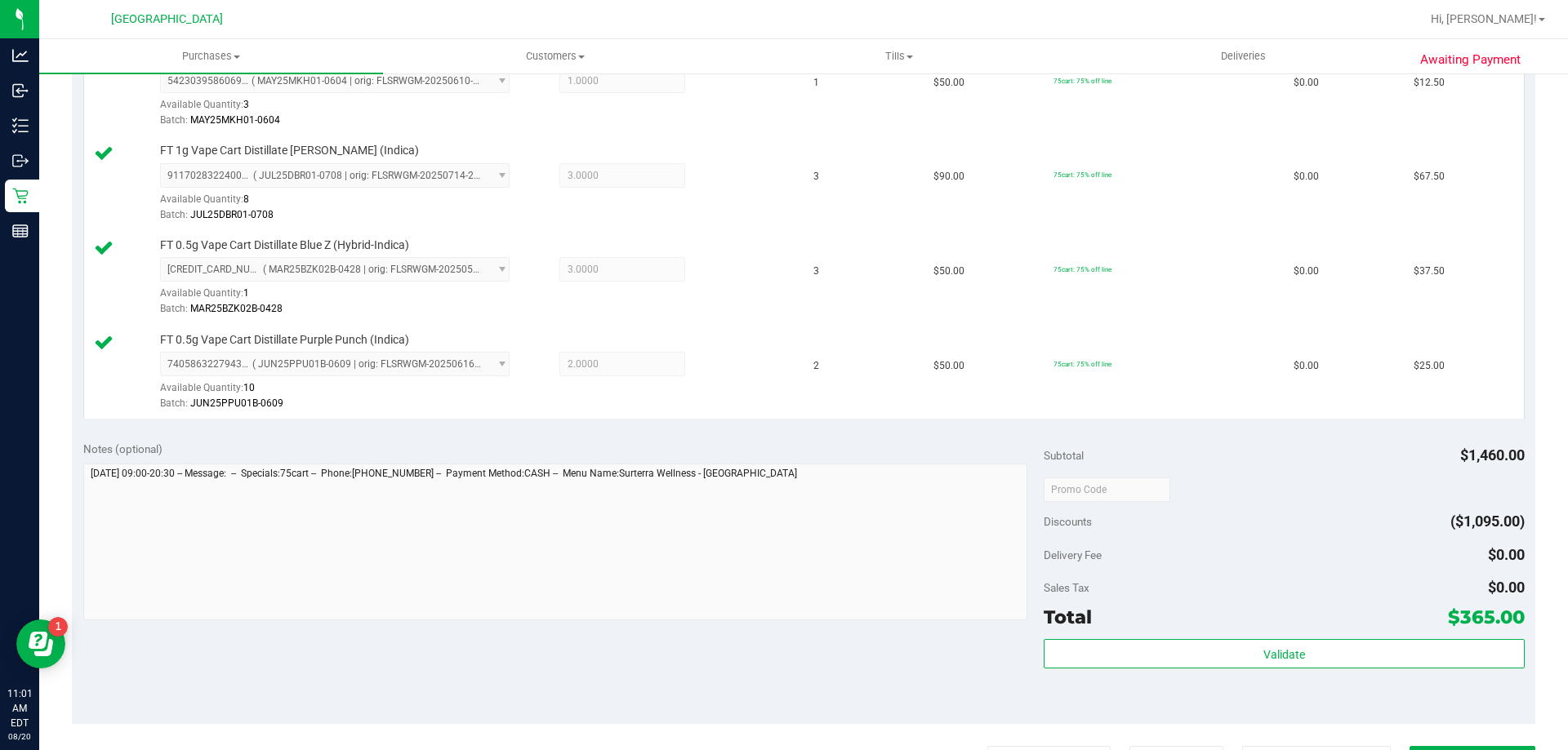
scroll to position [897, 0]
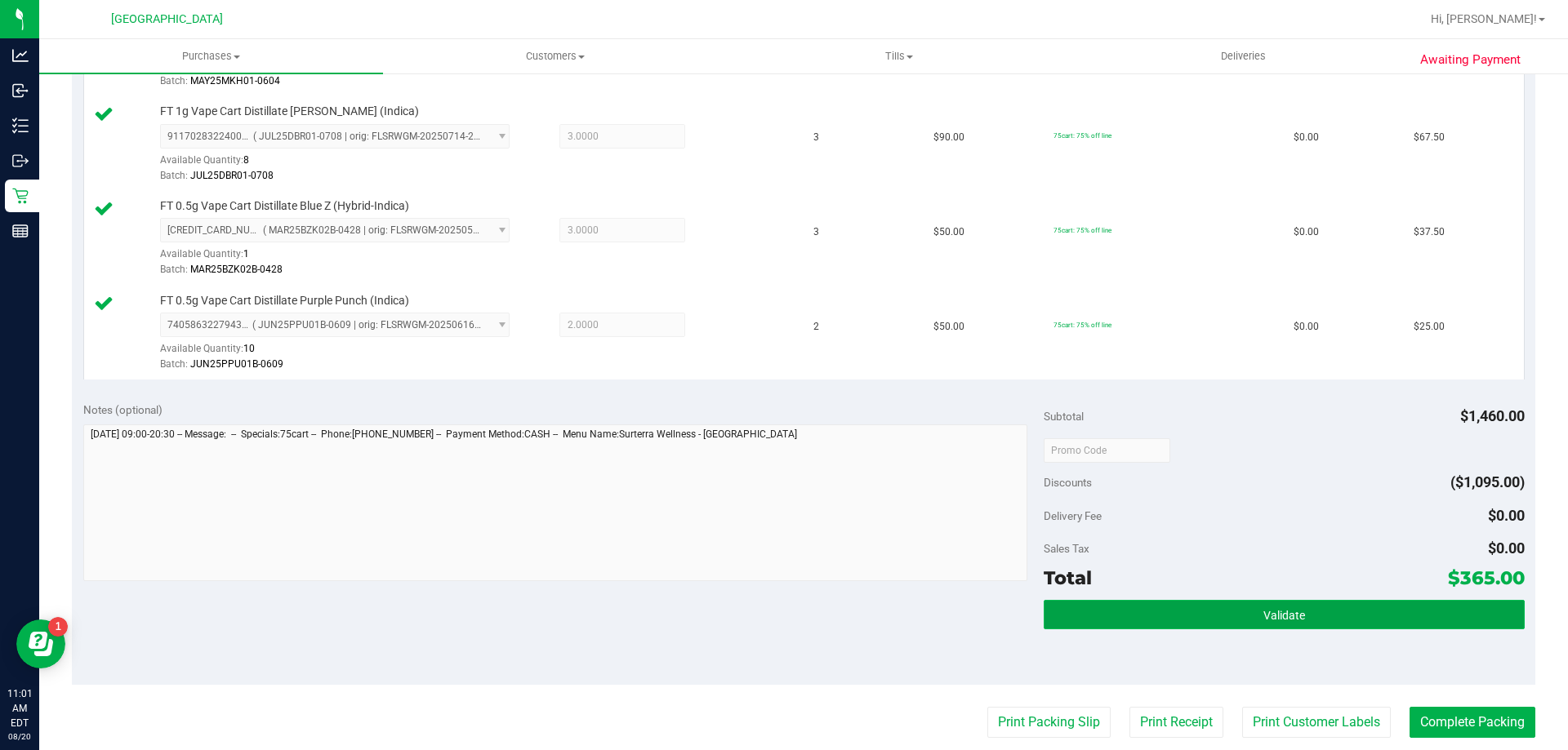
click at [1332, 609] on button "Validate" at bounding box center [1283, 614] width 480 height 30
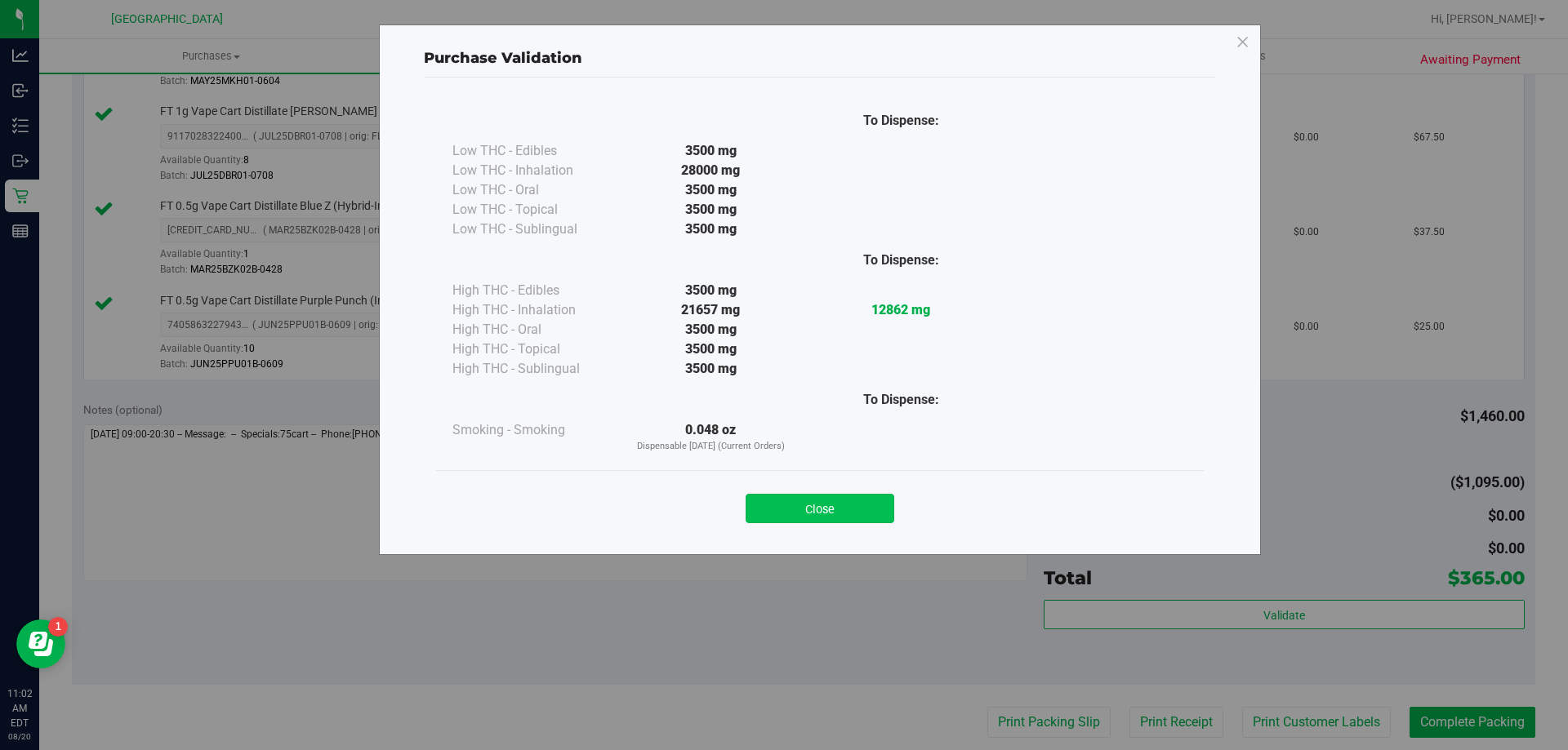
click at [823, 515] on button "Close" at bounding box center [820, 509] width 148 height 30
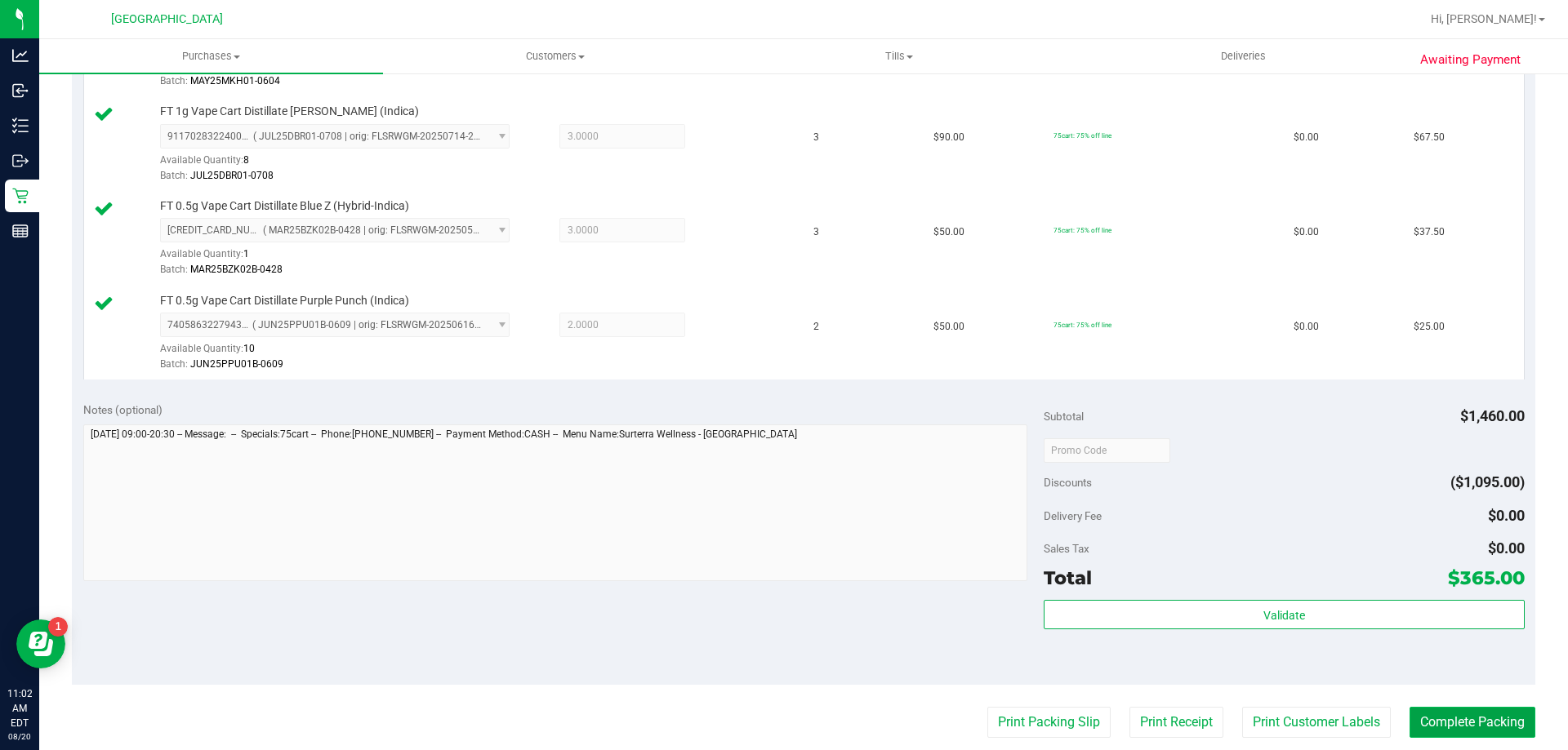
click at [1452, 722] on button "Complete Packing" at bounding box center [1472, 721] width 126 height 31
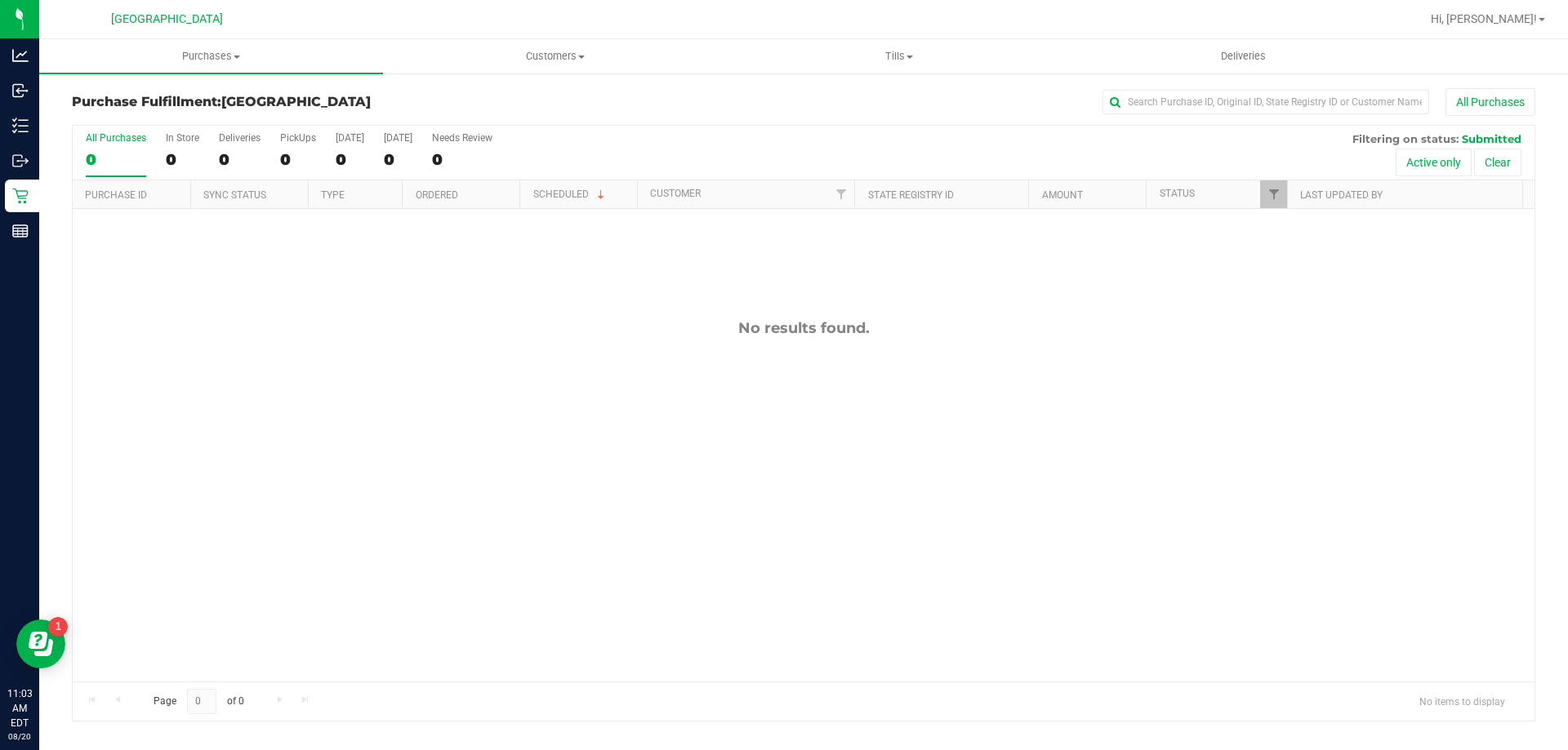
drag, startPoint x: 253, startPoint y: 501, endPoint x: 233, endPoint y: 423, distance: 80.5
click at [253, 501] on div "No results found." at bounding box center [803, 500] width 1461 height 583
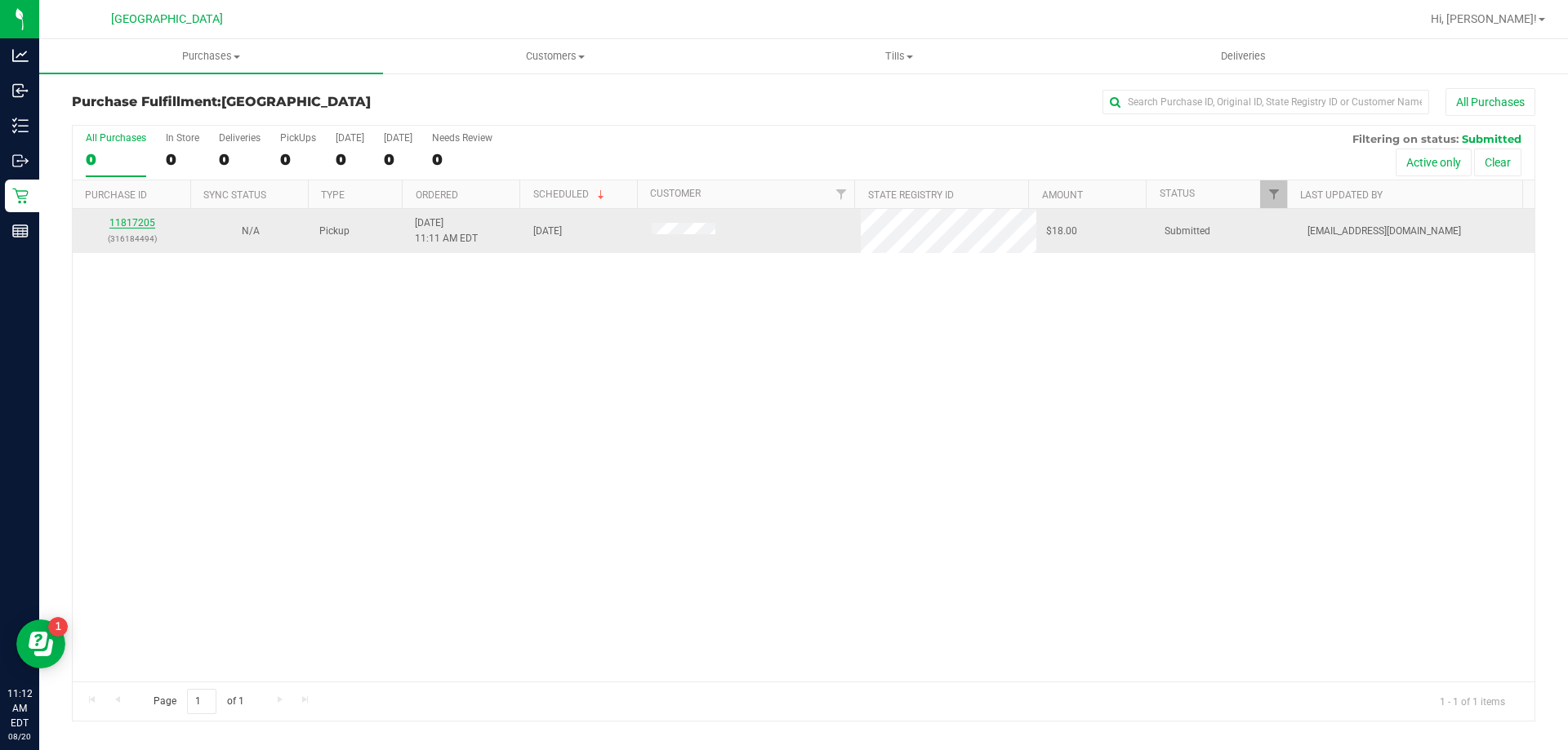
click at [144, 224] on link "11817205" at bounding box center [133, 223] width 46 height 12
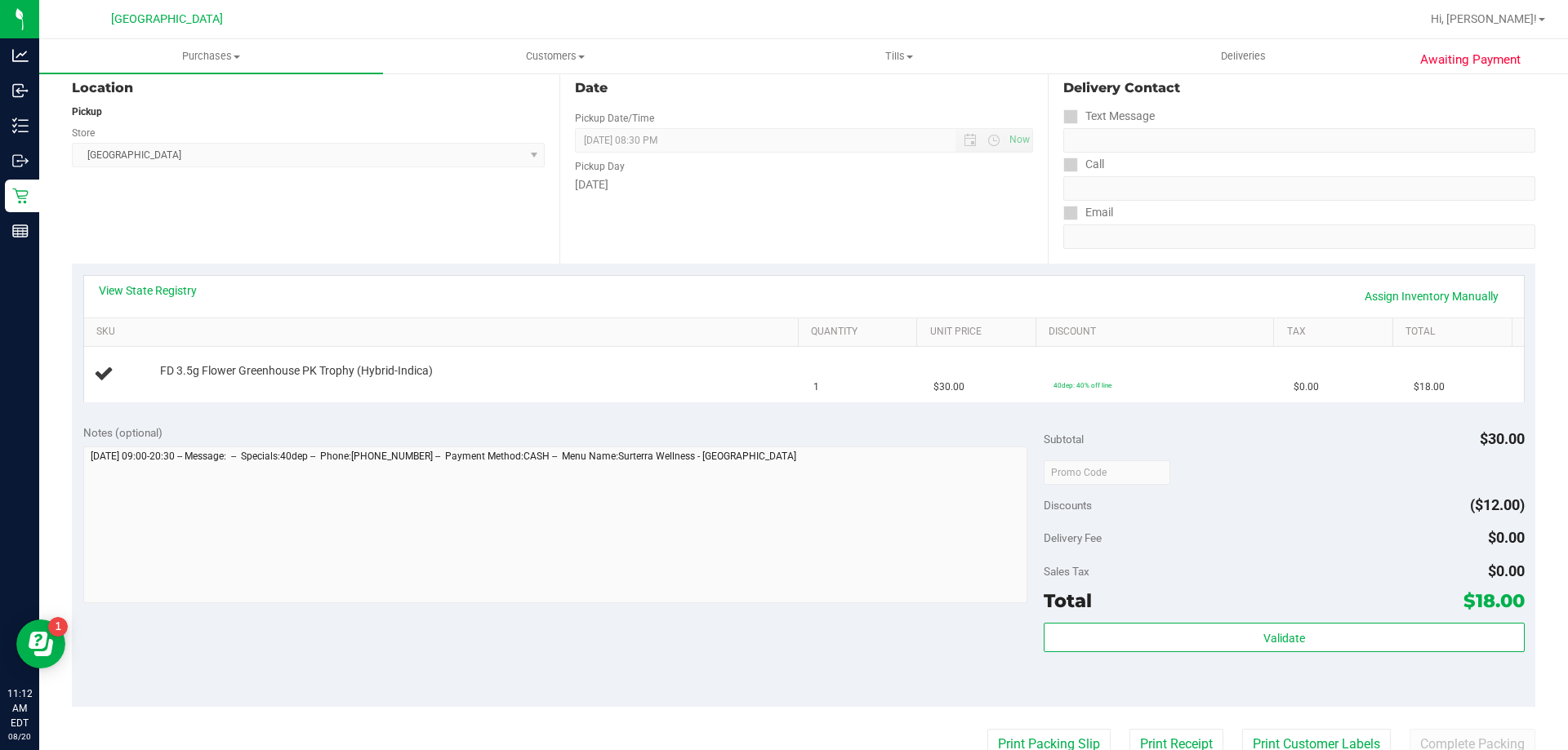
scroll to position [490, 0]
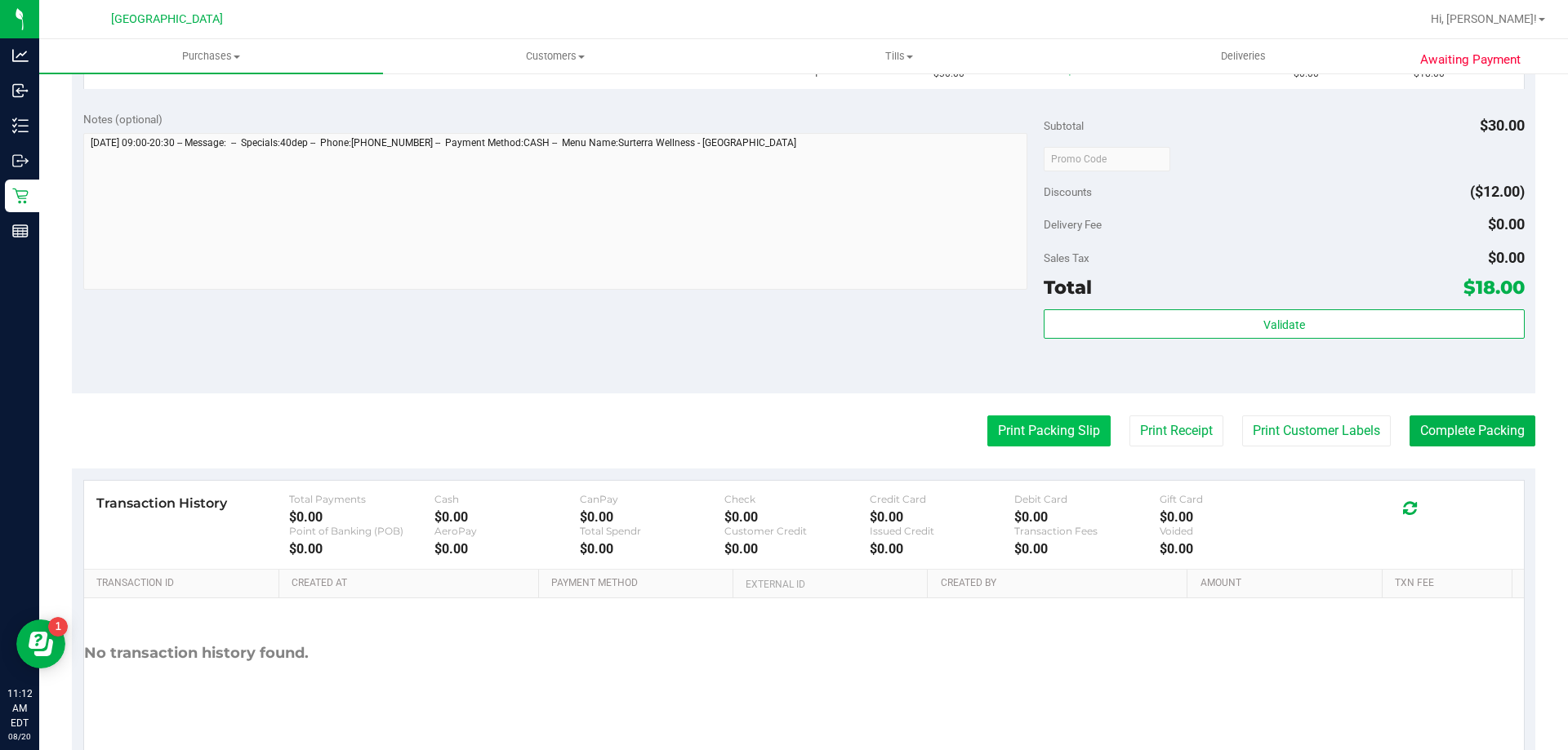
click at [1028, 444] on button "Print Packing Slip" at bounding box center [1048, 430] width 124 height 31
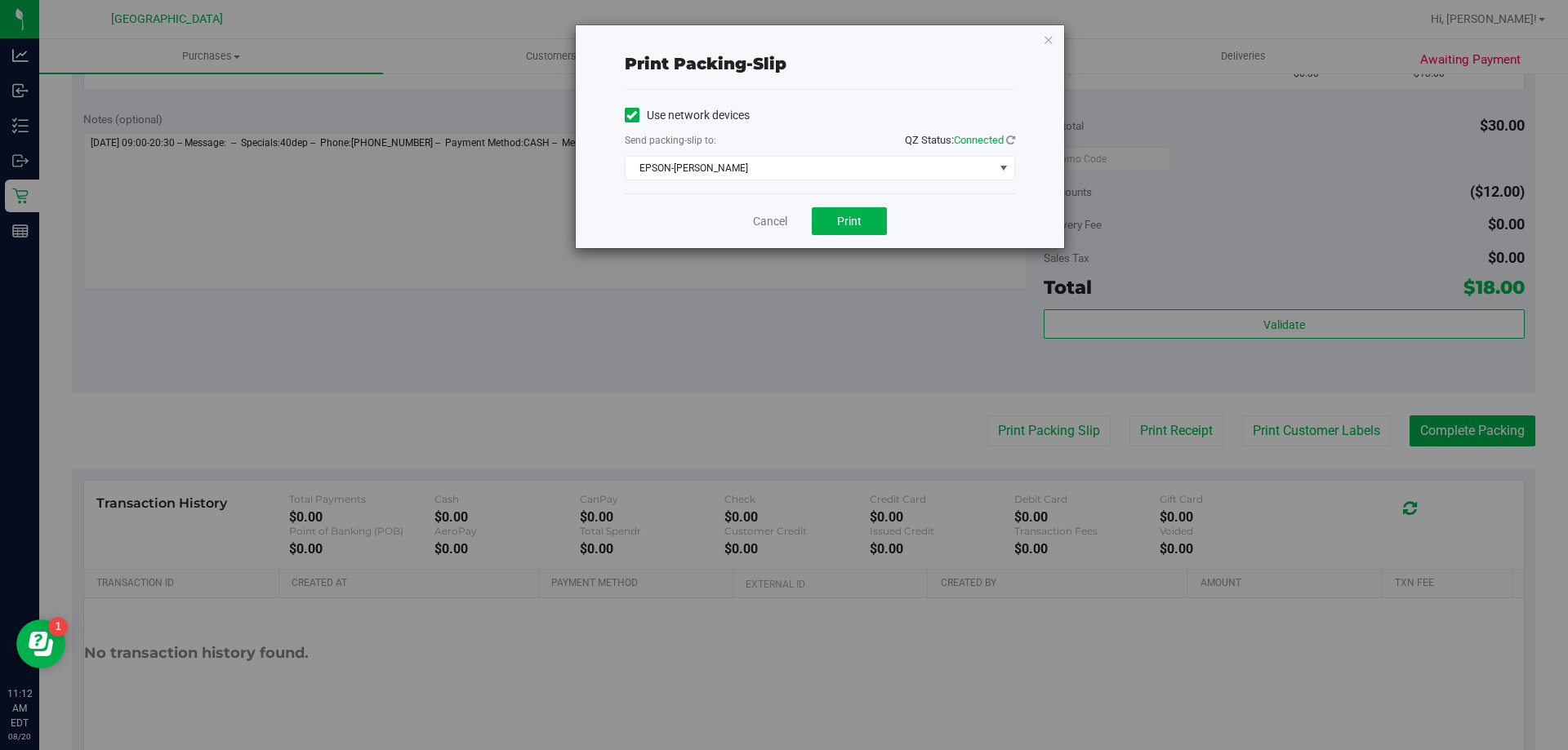
click at [845, 206] on div "Cancel Print" at bounding box center [820, 220] width 390 height 54
click at [842, 233] on button "Print" at bounding box center [849, 222] width 75 height 28
click at [764, 222] on link "Cancel" at bounding box center [769, 221] width 35 height 17
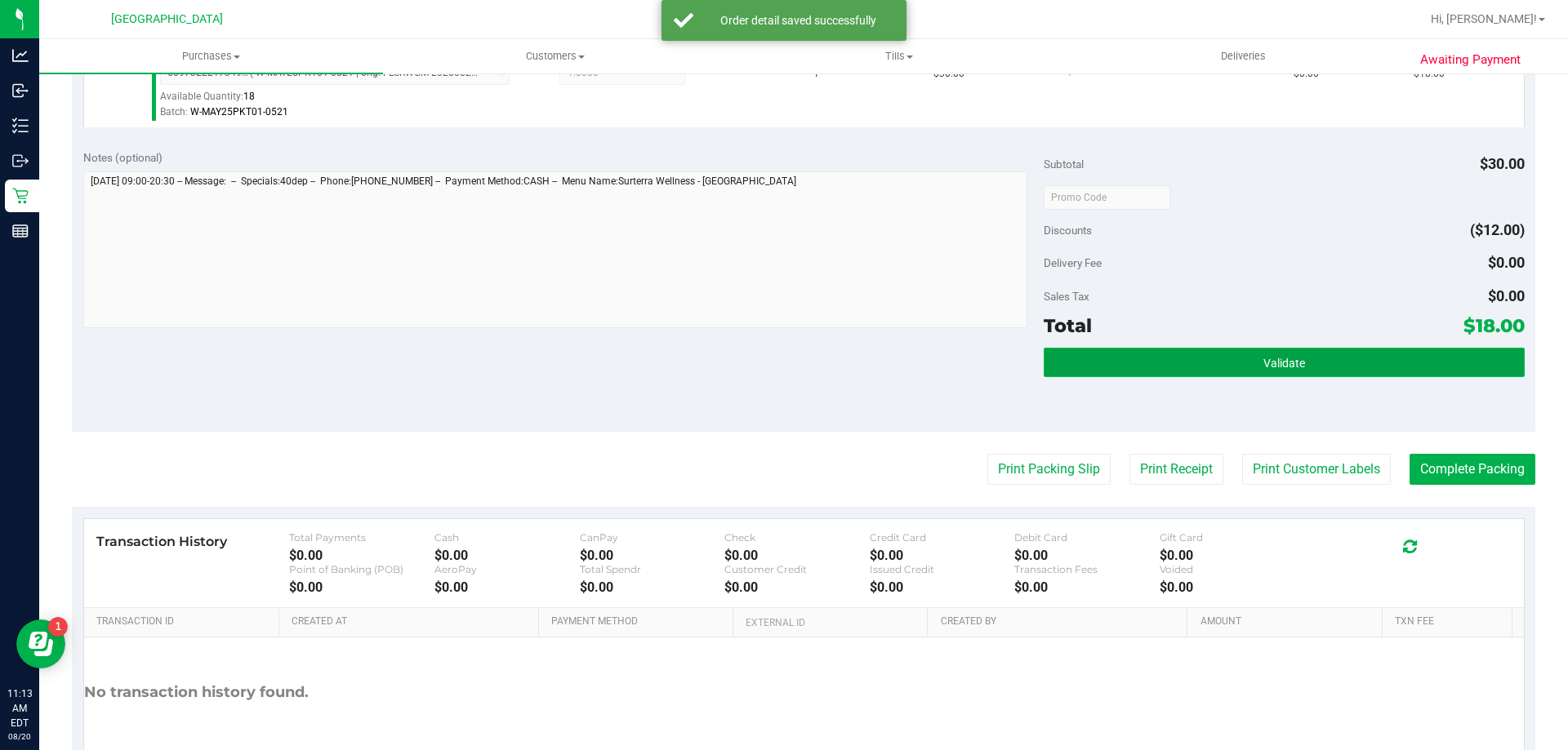
click at [1273, 371] on button "Validate" at bounding box center [1283, 362] width 480 height 30
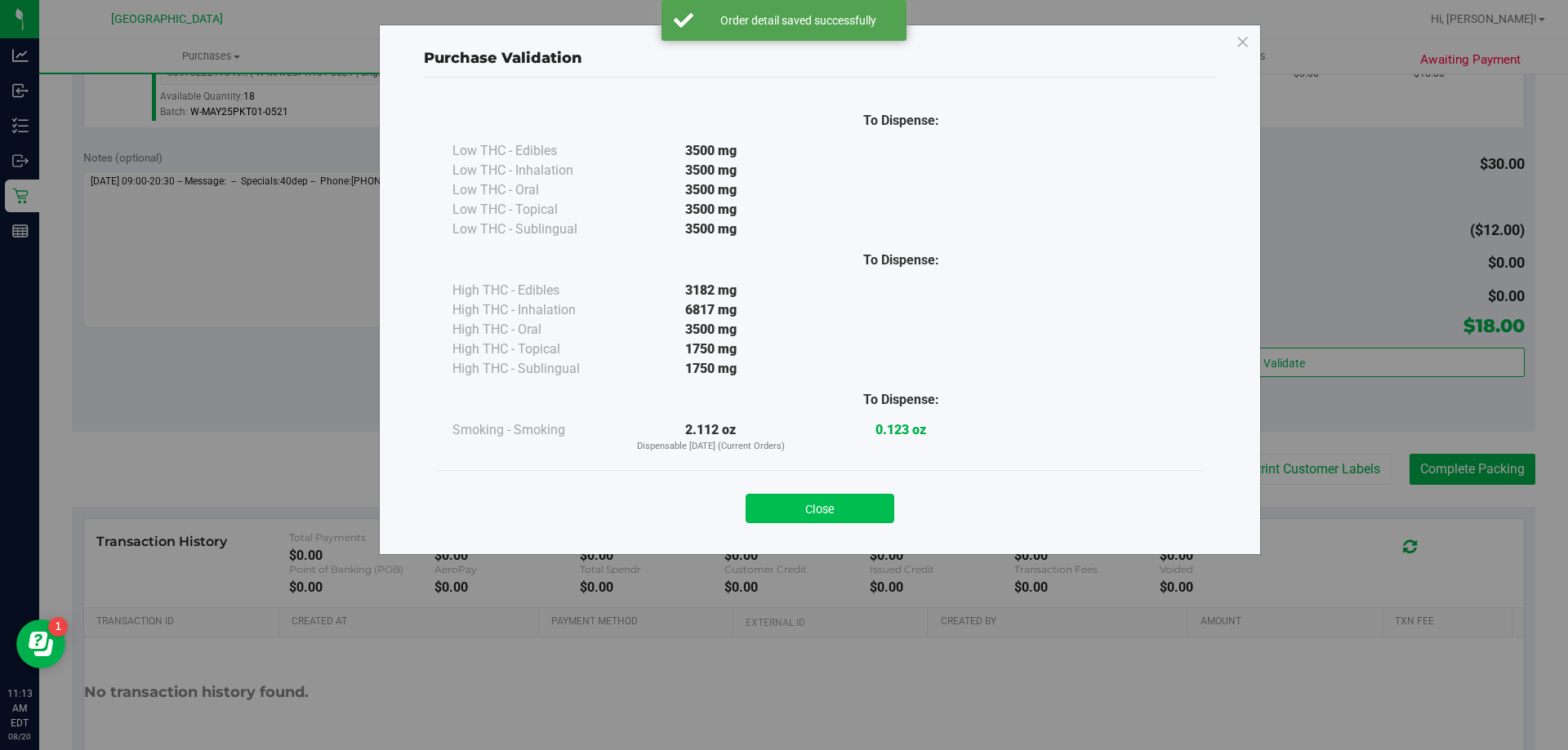
click at [828, 508] on button "Close" at bounding box center [820, 509] width 148 height 30
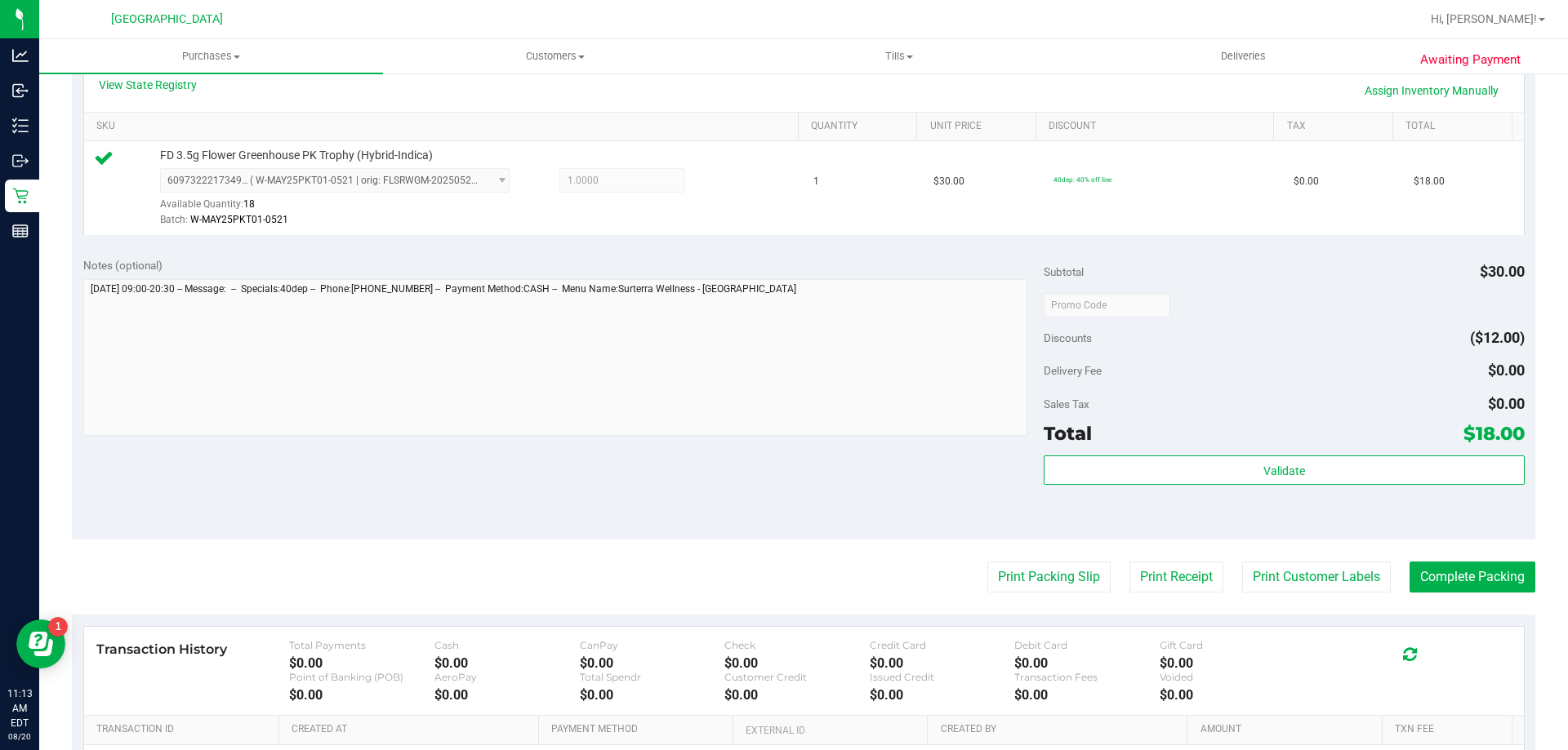
scroll to position [408, 0]
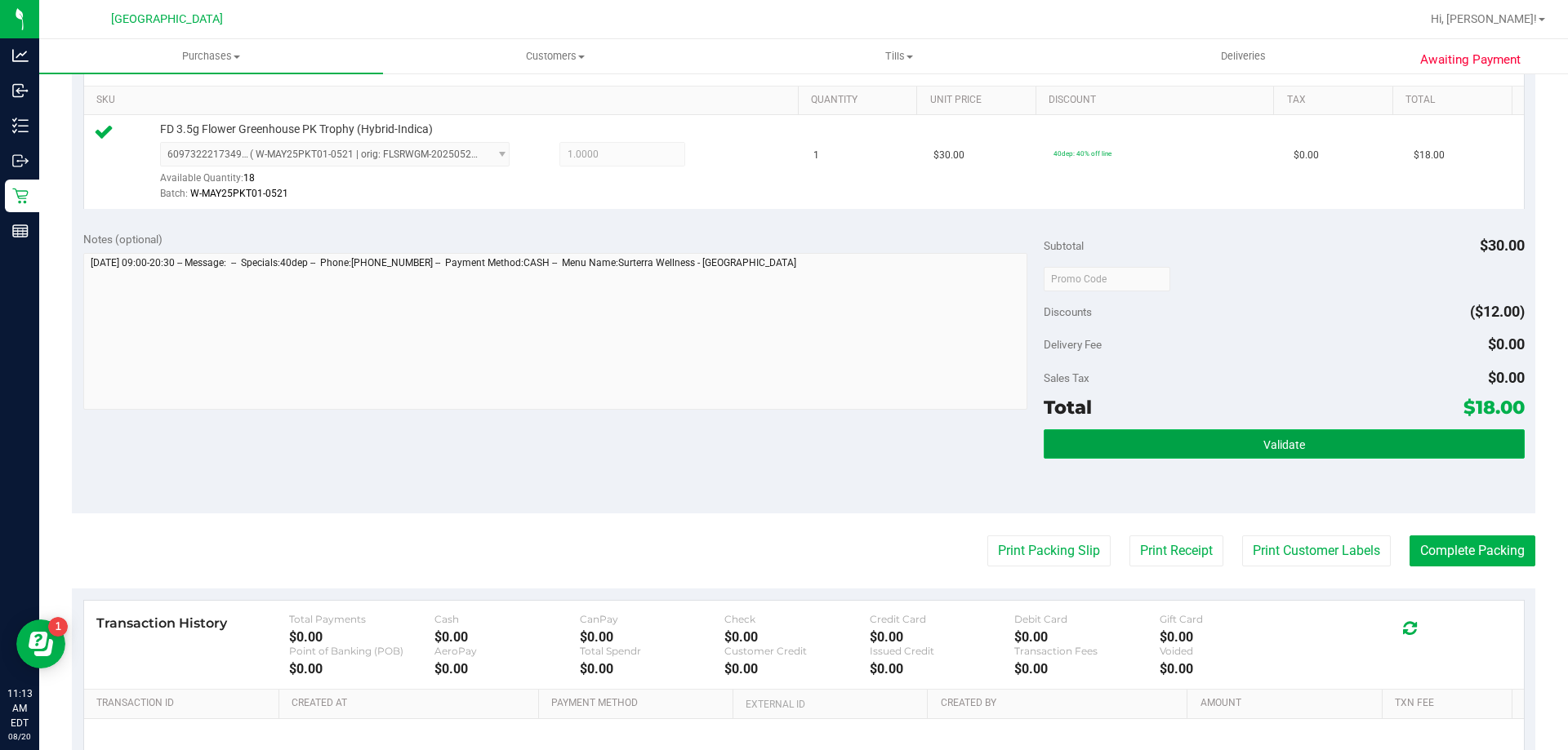
click at [1247, 436] on button "Validate" at bounding box center [1283, 444] width 480 height 30
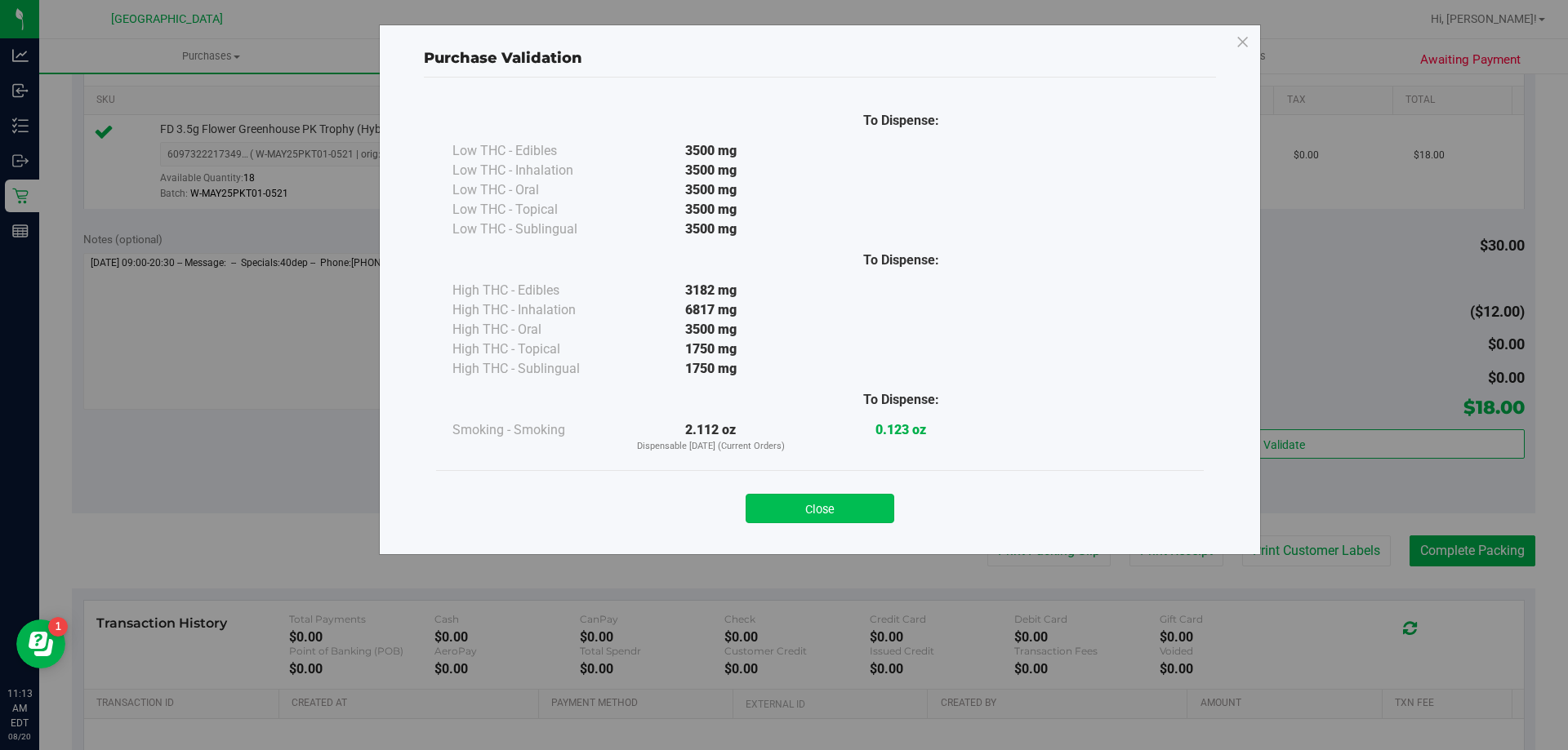
click at [831, 497] on button "Close" at bounding box center [820, 509] width 148 height 30
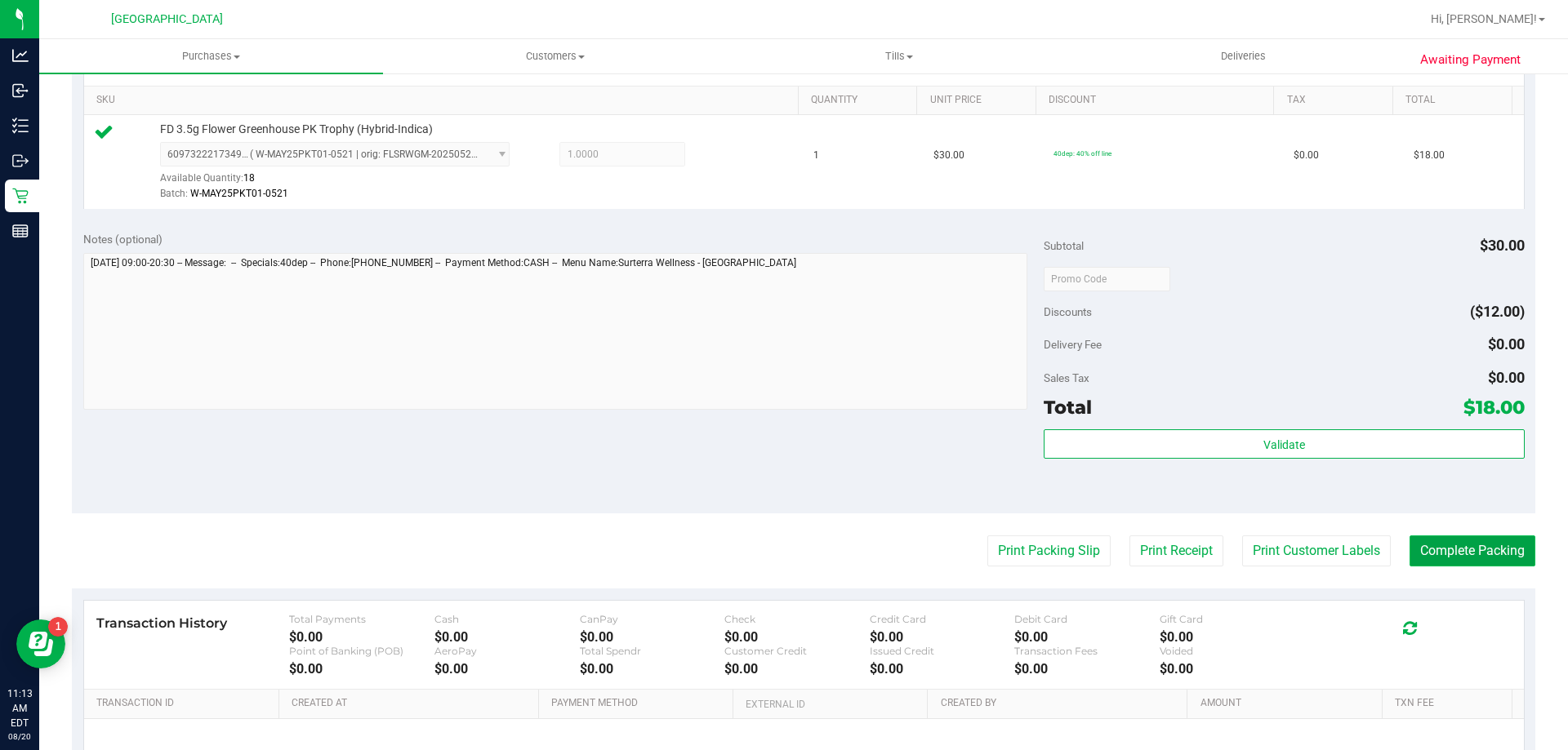
click at [1469, 536] on button "Complete Packing" at bounding box center [1472, 550] width 126 height 31
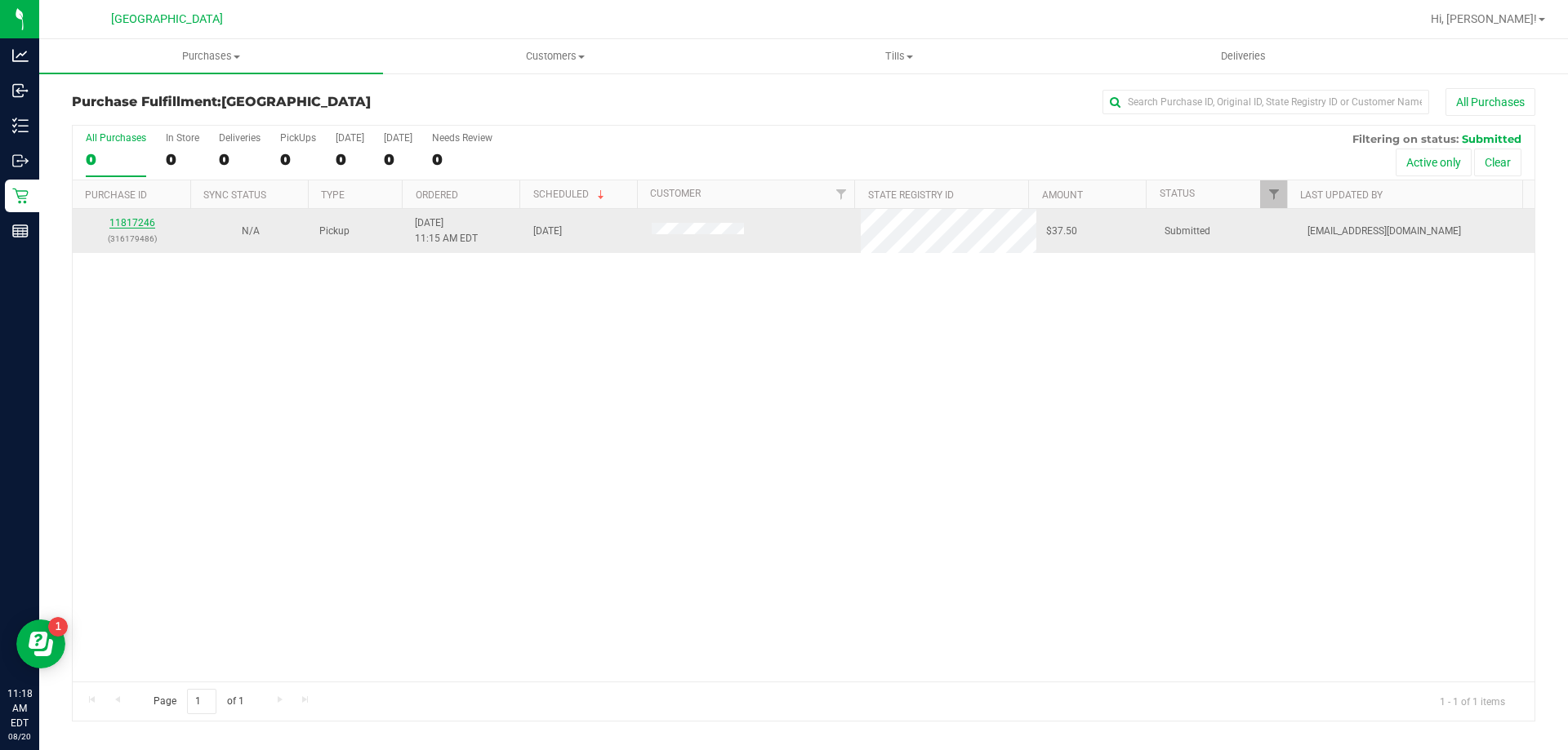
click at [122, 222] on link "11817246" at bounding box center [133, 223] width 46 height 12
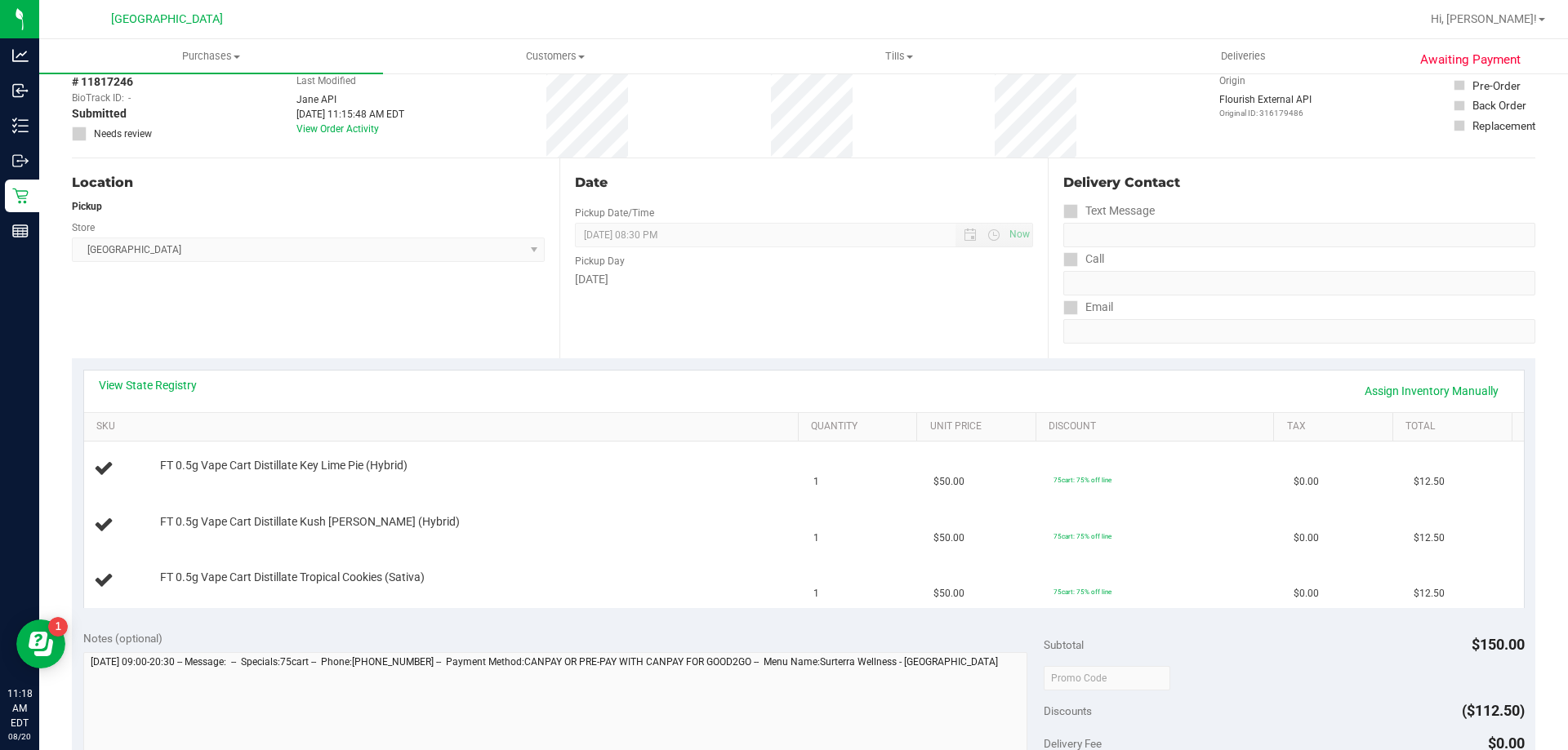
scroll to position [571, 0]
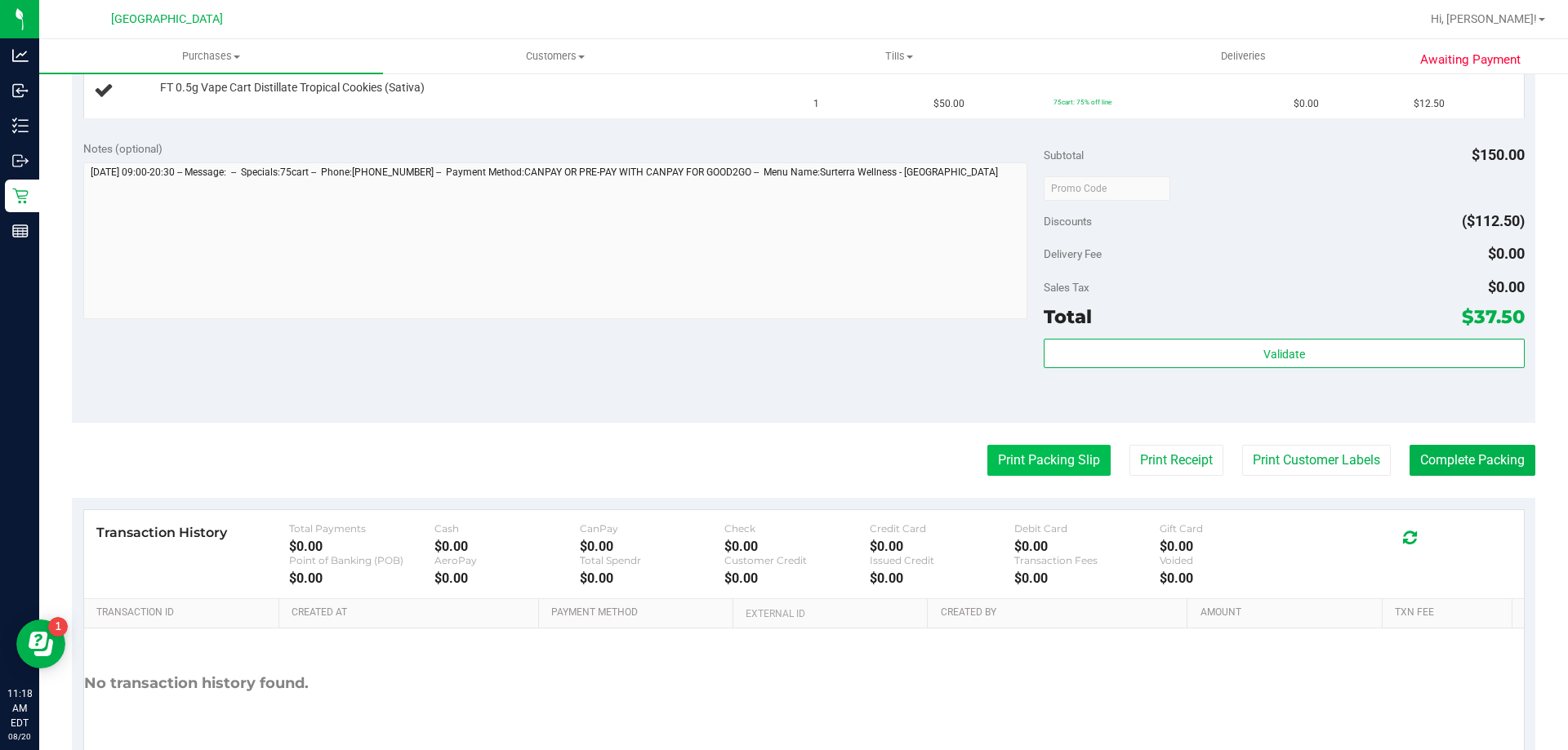
click at [1014, 466] on button "Print Packing Slip" at bounding box center [1048, 460] width 124 height 31
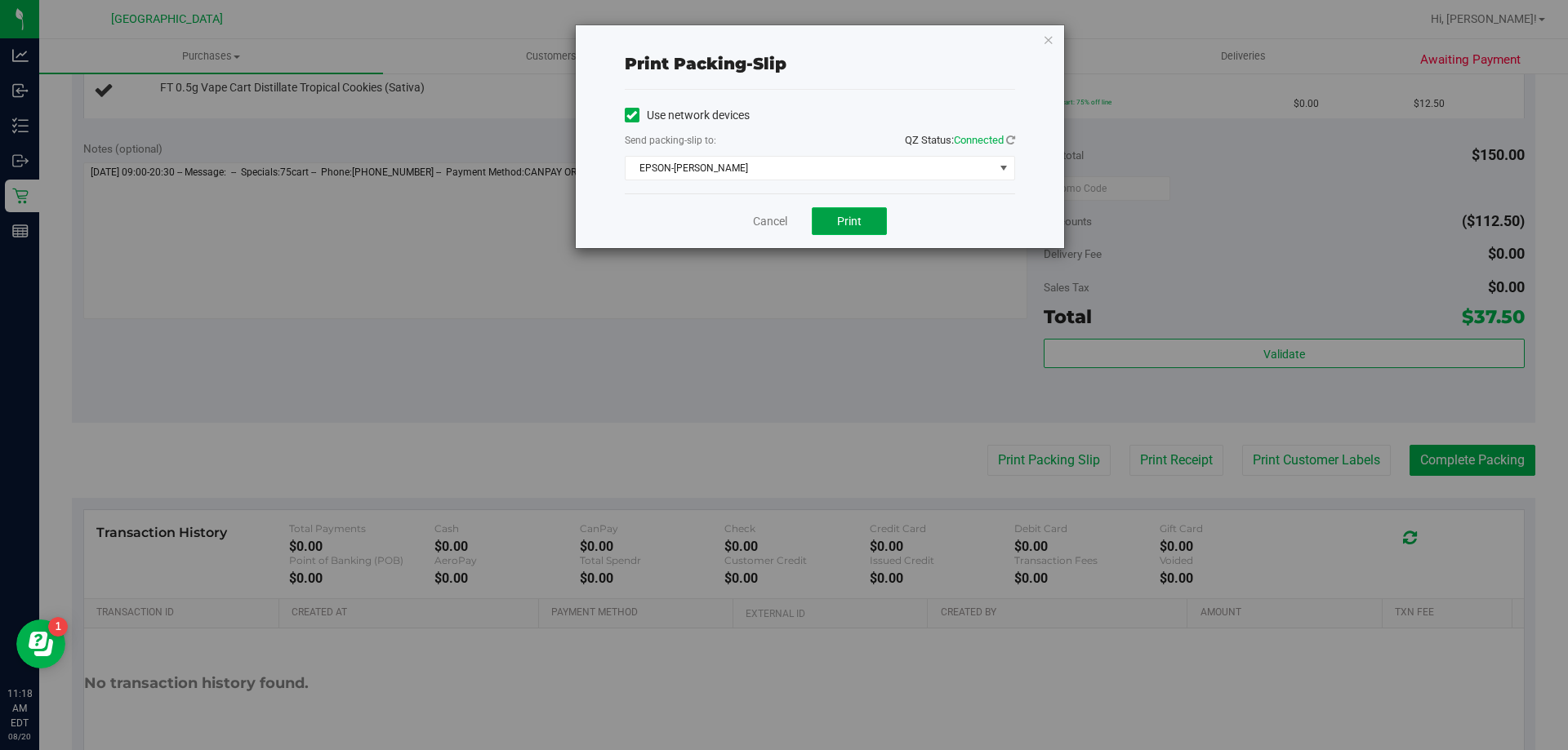
click at [833, 216] on button "Print" at bounding box center [849, 222] width 75 height 28
click at [1050, 40] on icon "button" at bounding box center [1048, 40] width 12 height 20
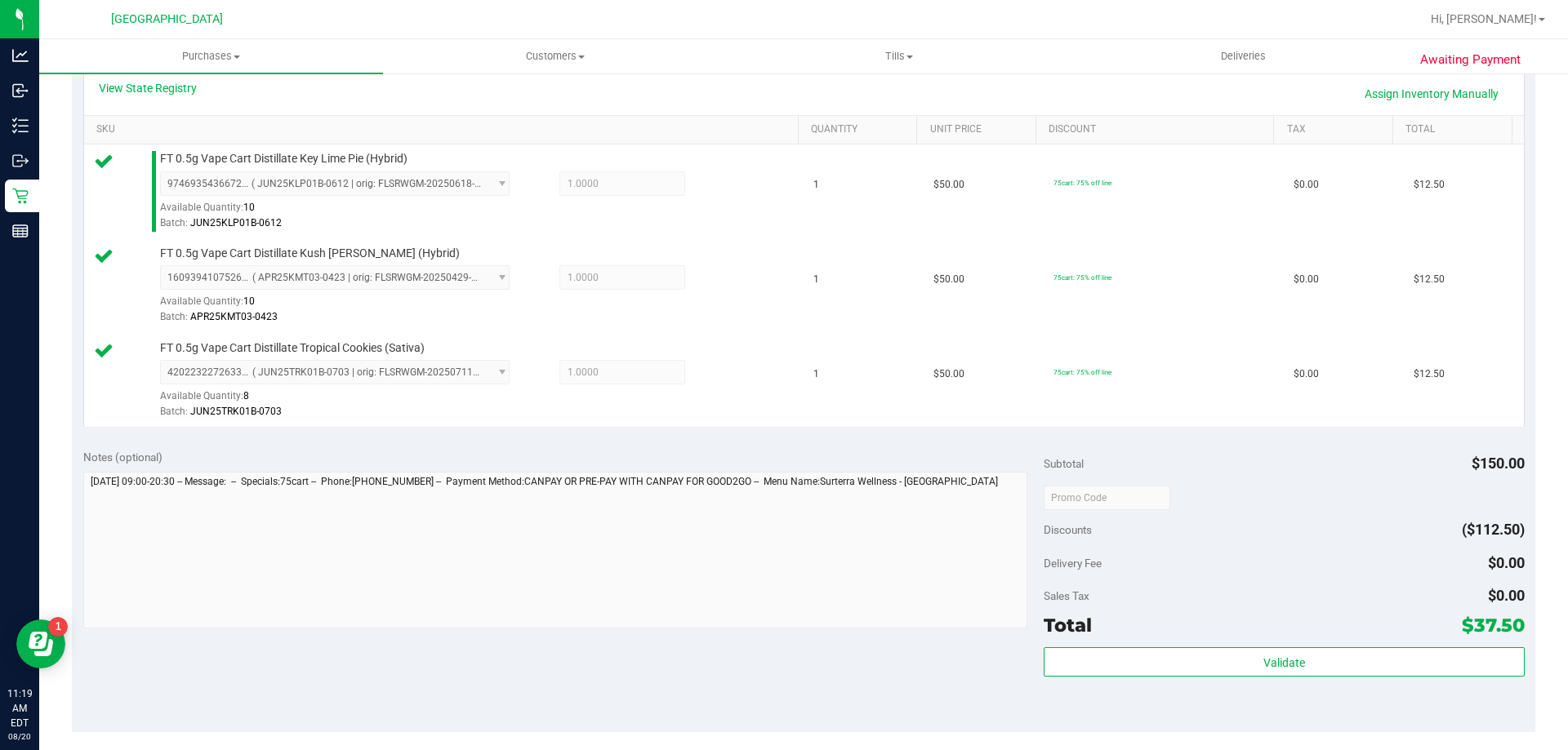
scroll to position [408, 0]
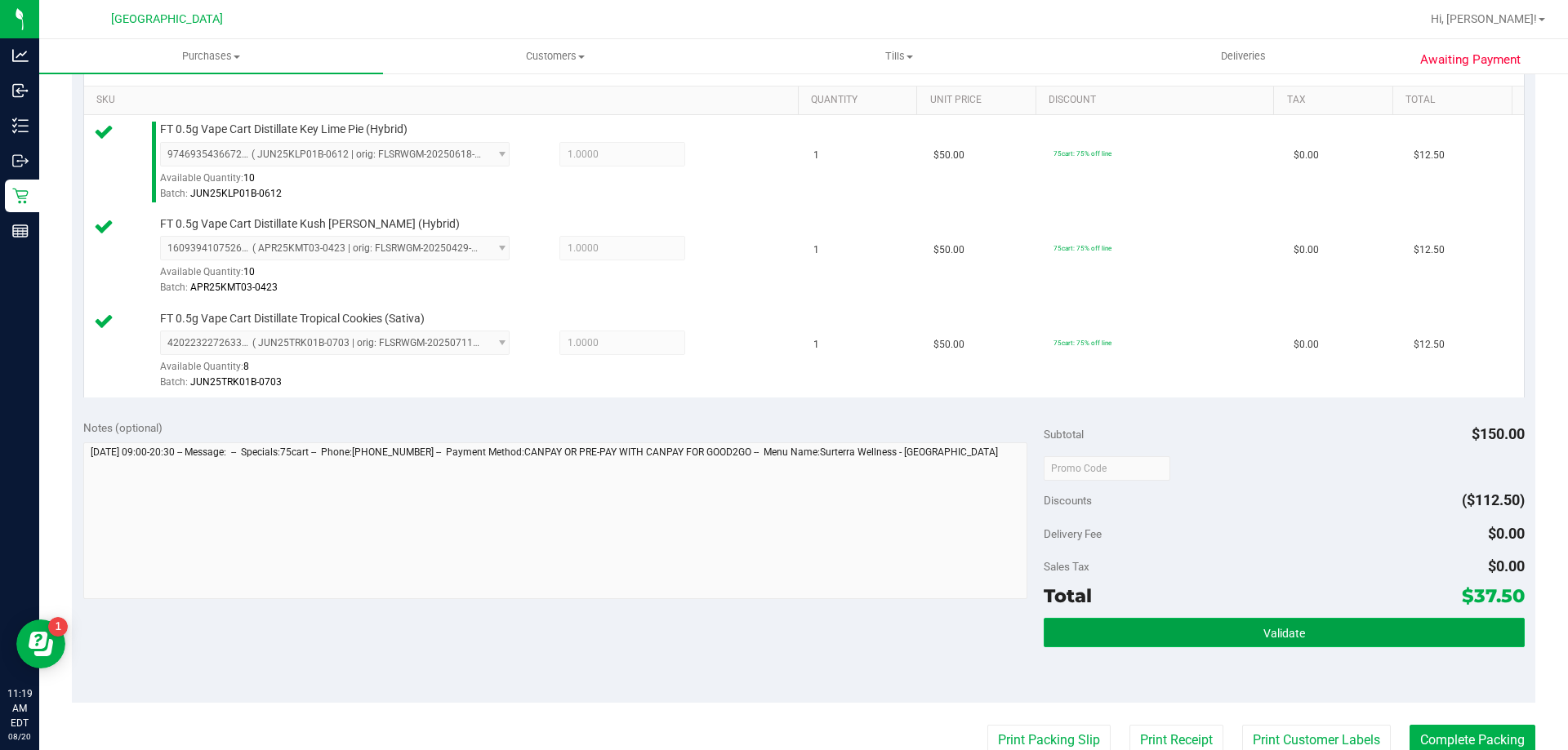
click at [1269, 639] on span "Validate" at bounding box center [1284, 632] width 42 height 13
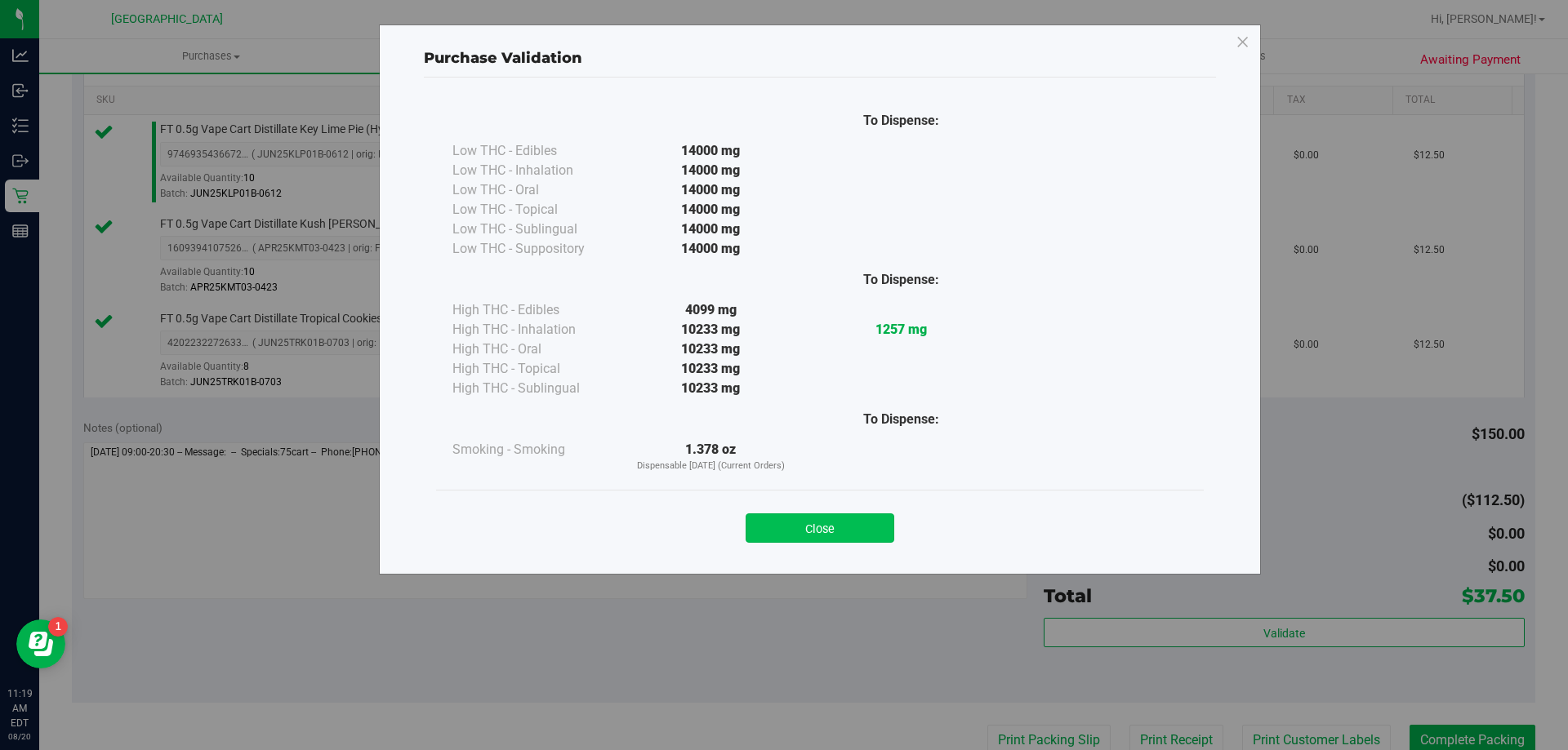
click at [841, 534] on button "Close" at bounding box center [820, 528] width 148 height 30
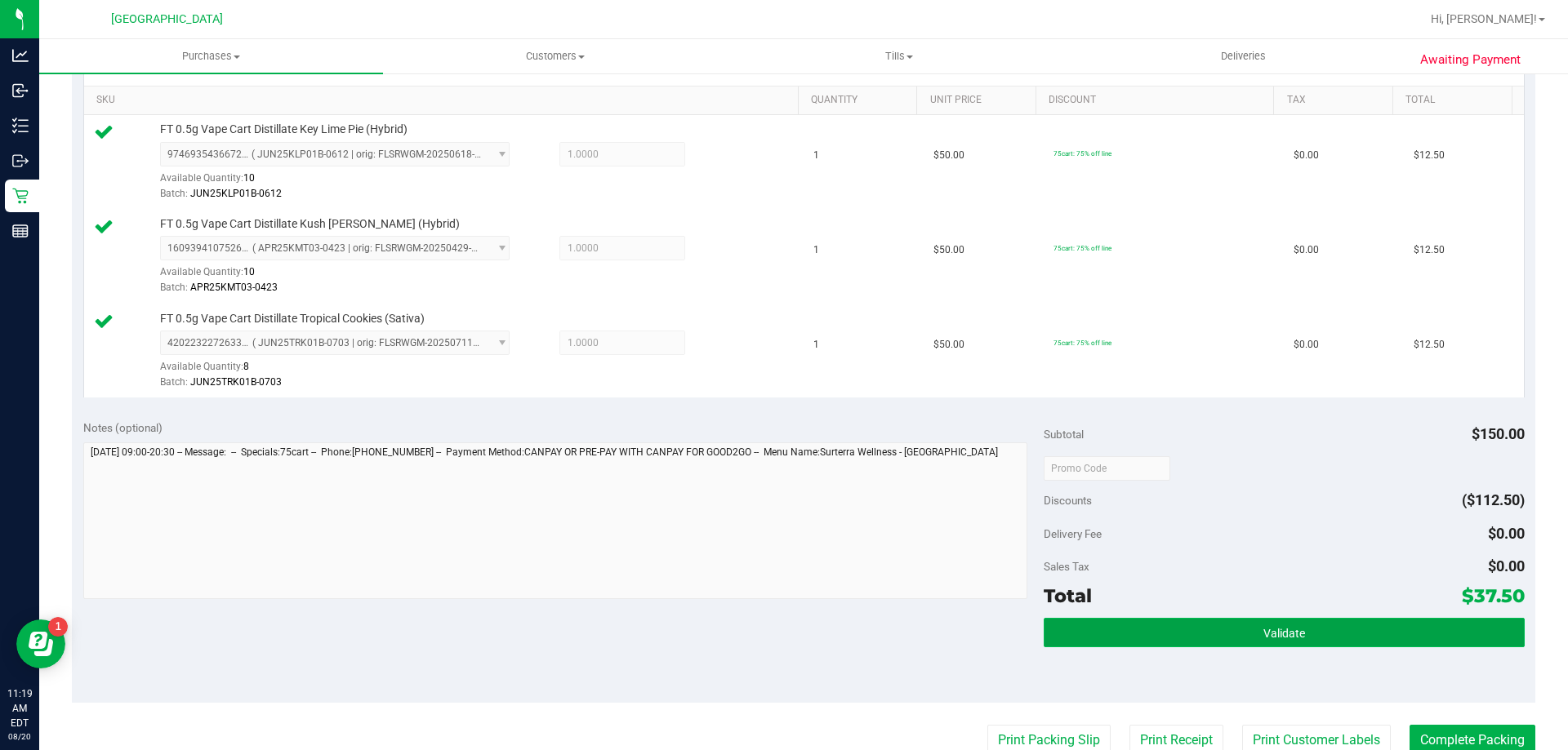
click at [1263, 645] on button "Validate" at bounding box center [1283, 632] width 480 height 30
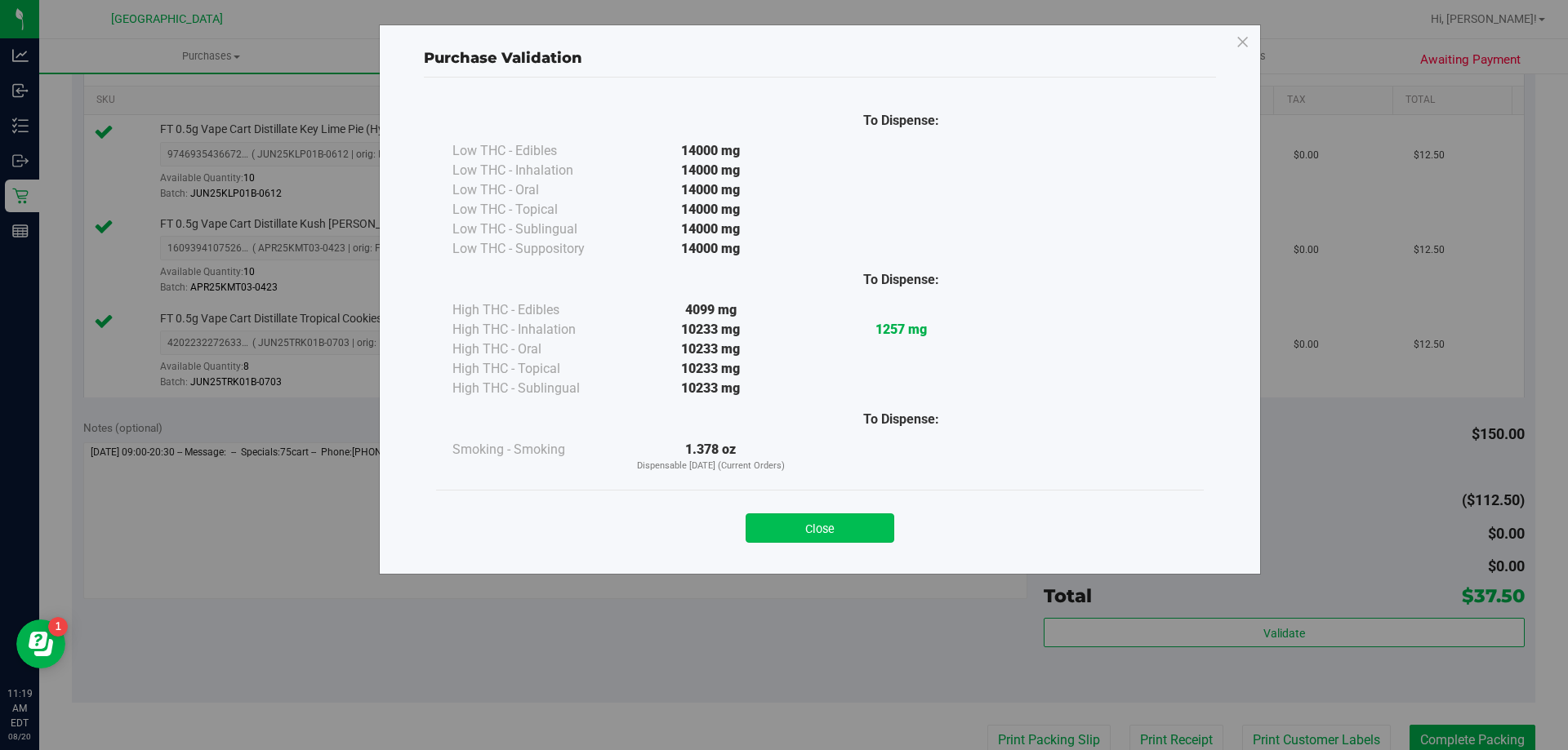
click at [818, 534] on button "Close" at bounding box center [820, 528] width 148 height 30
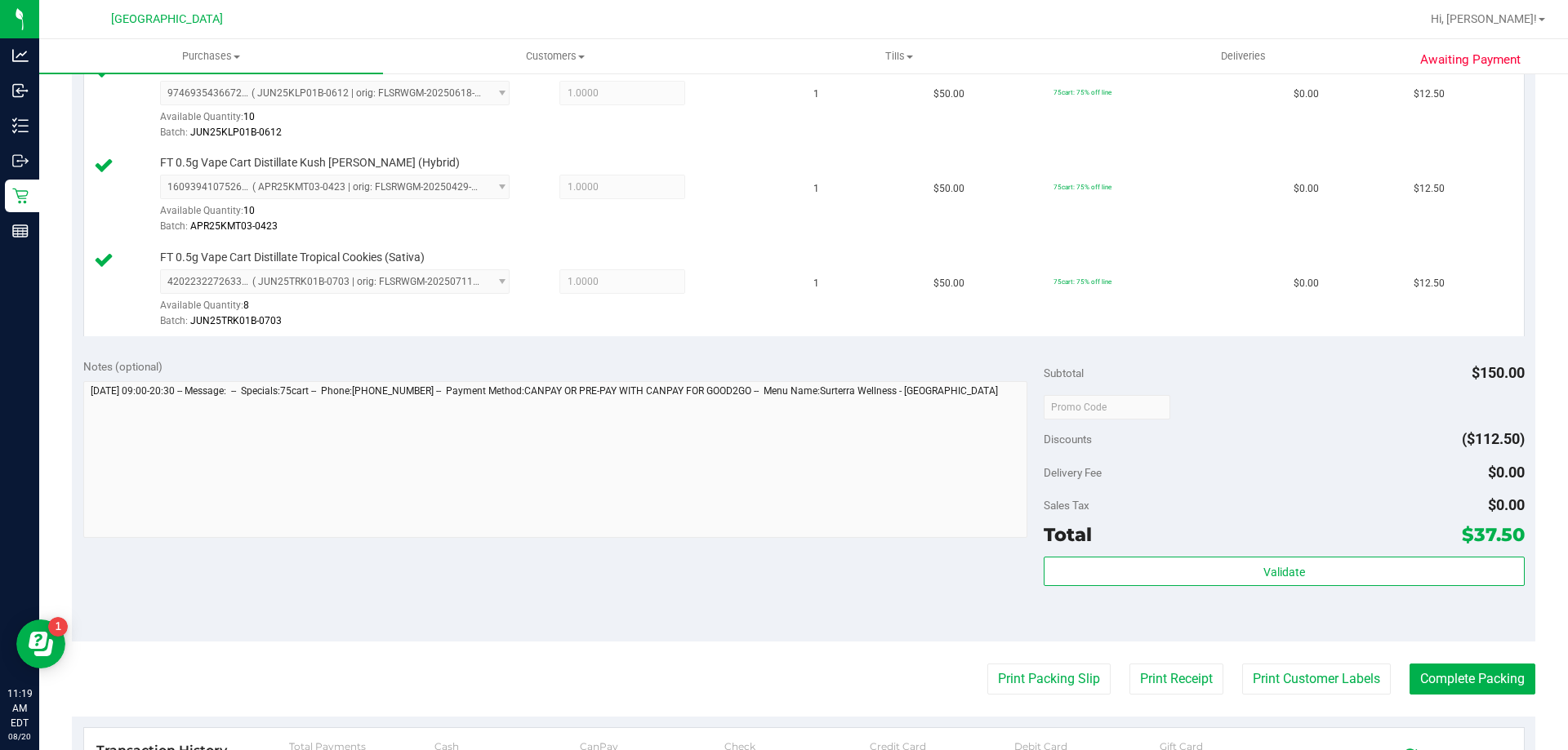
scroll to position [571, 0]
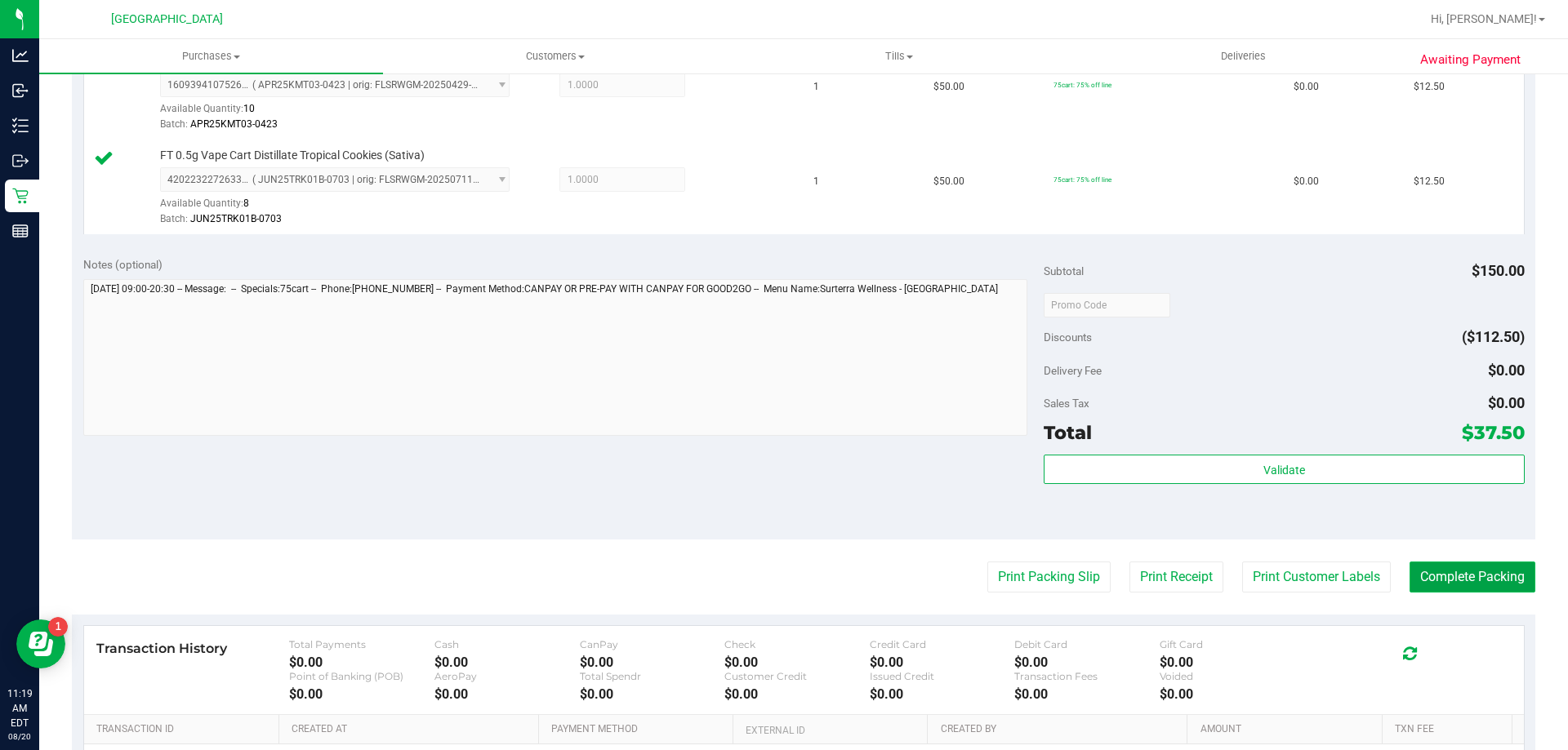
click at [1447, 582] on button "Complete Packing" at bounding box center [1472, 576] width 126 height 31
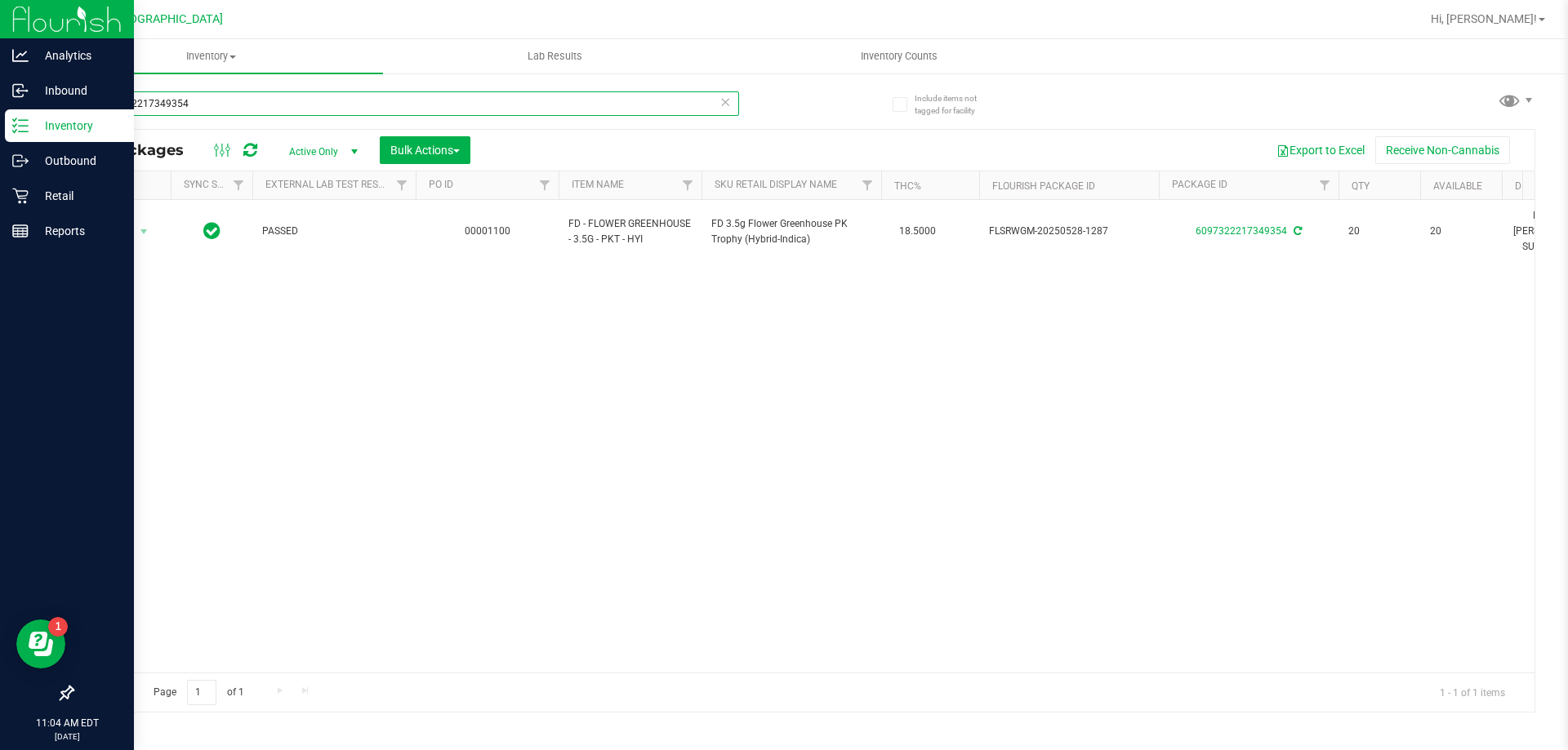
click at [0, 119] on div "Analytics Inbound Inventory Outbound Retail Reports 11:04 AM EDT 08/20/2025 08/…" at bounding box center [784, 375] width 1568 height 750
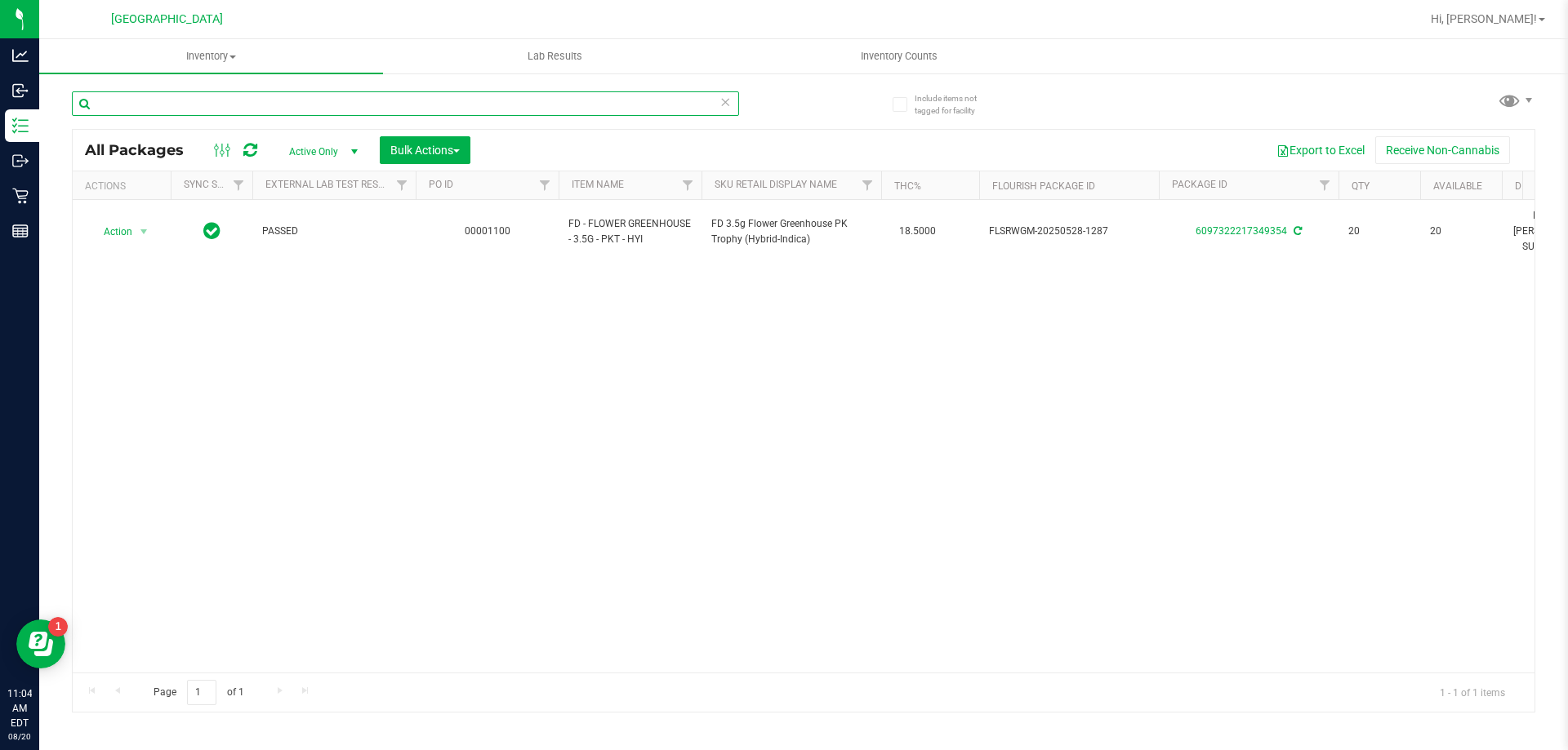
click at [643, 103] on input "text" at bounding box center [406, 103] width 667 height 25
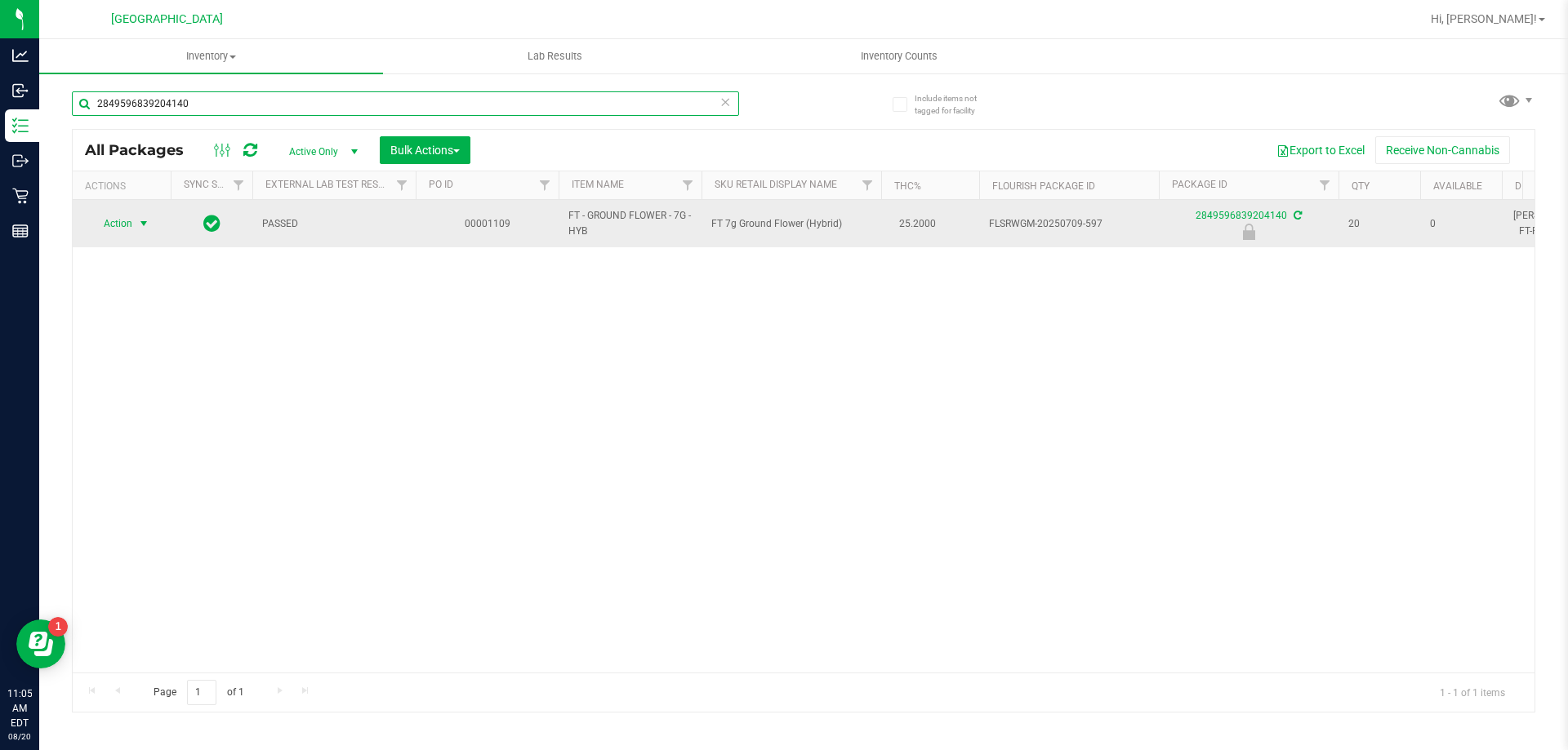
type input "2849596839204140"
click at [137, 230] on span "select" at bounding box center [144, 223] width 21 height 23
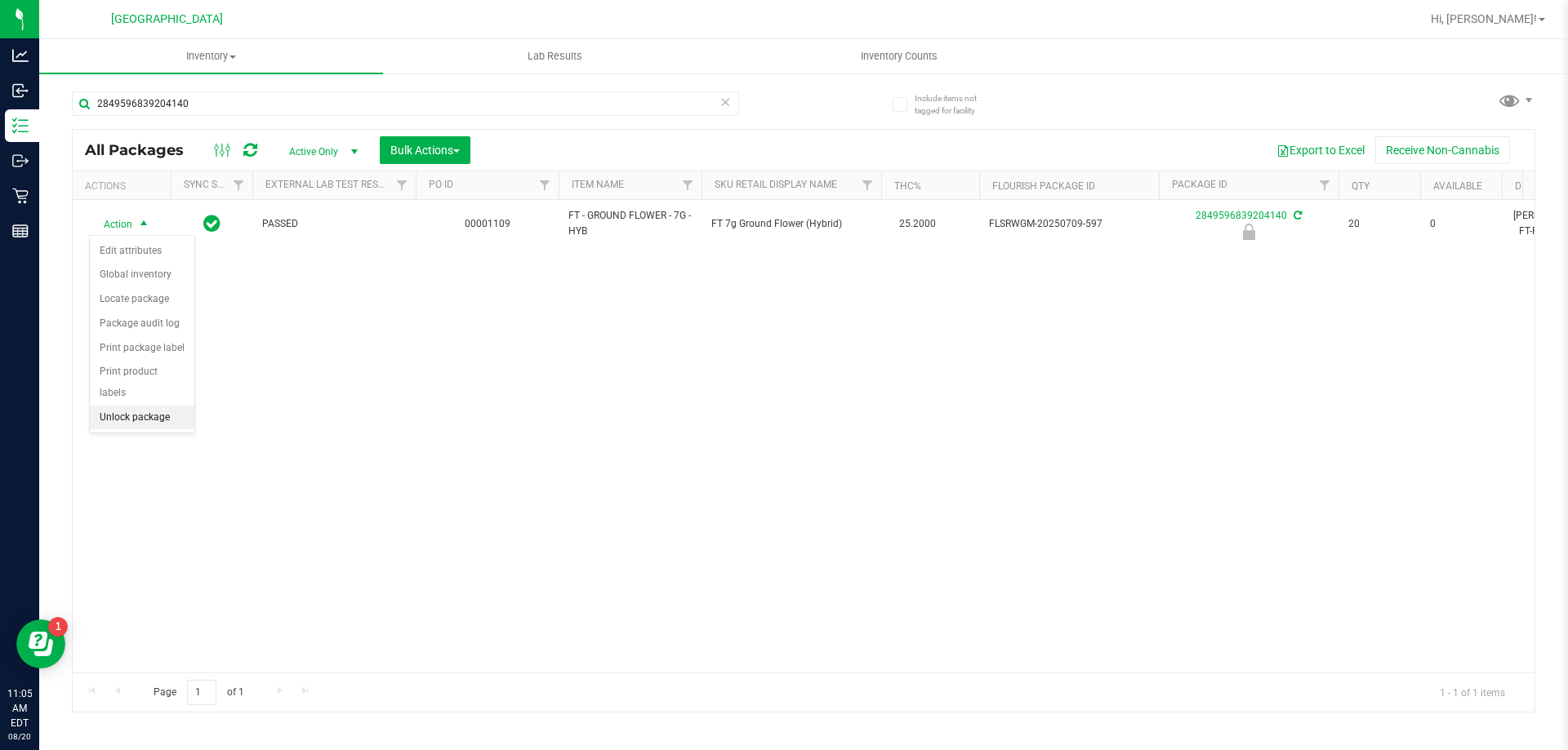
click at [156, 406] on li "Unlock package" at bounding box center [143, 418] width 105 height 25
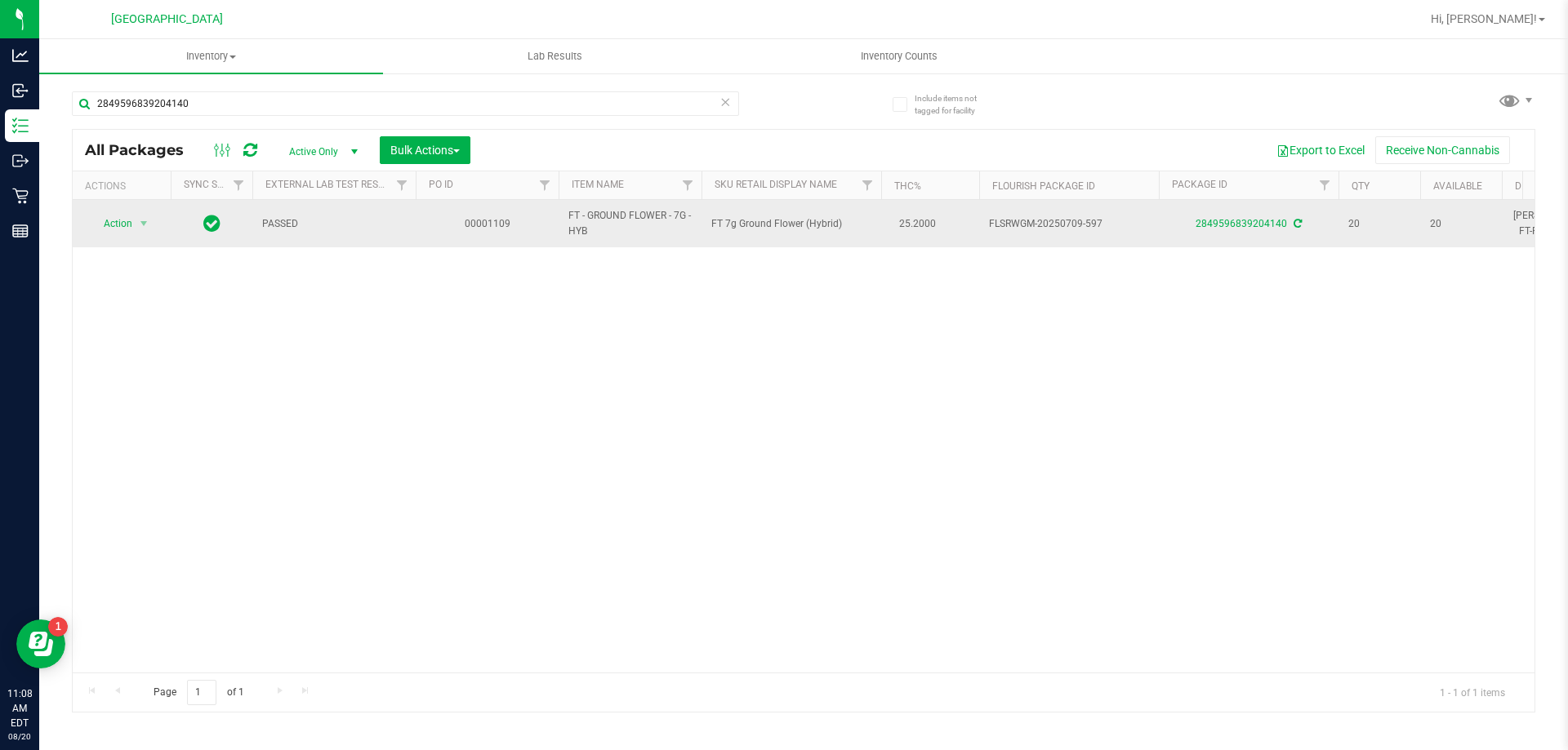
click at [597, 382] on div "Action Action Adjust qty Create package Edit attributes Global inventory Locate…" at bounding box center [803, 436] width 1461 height 473
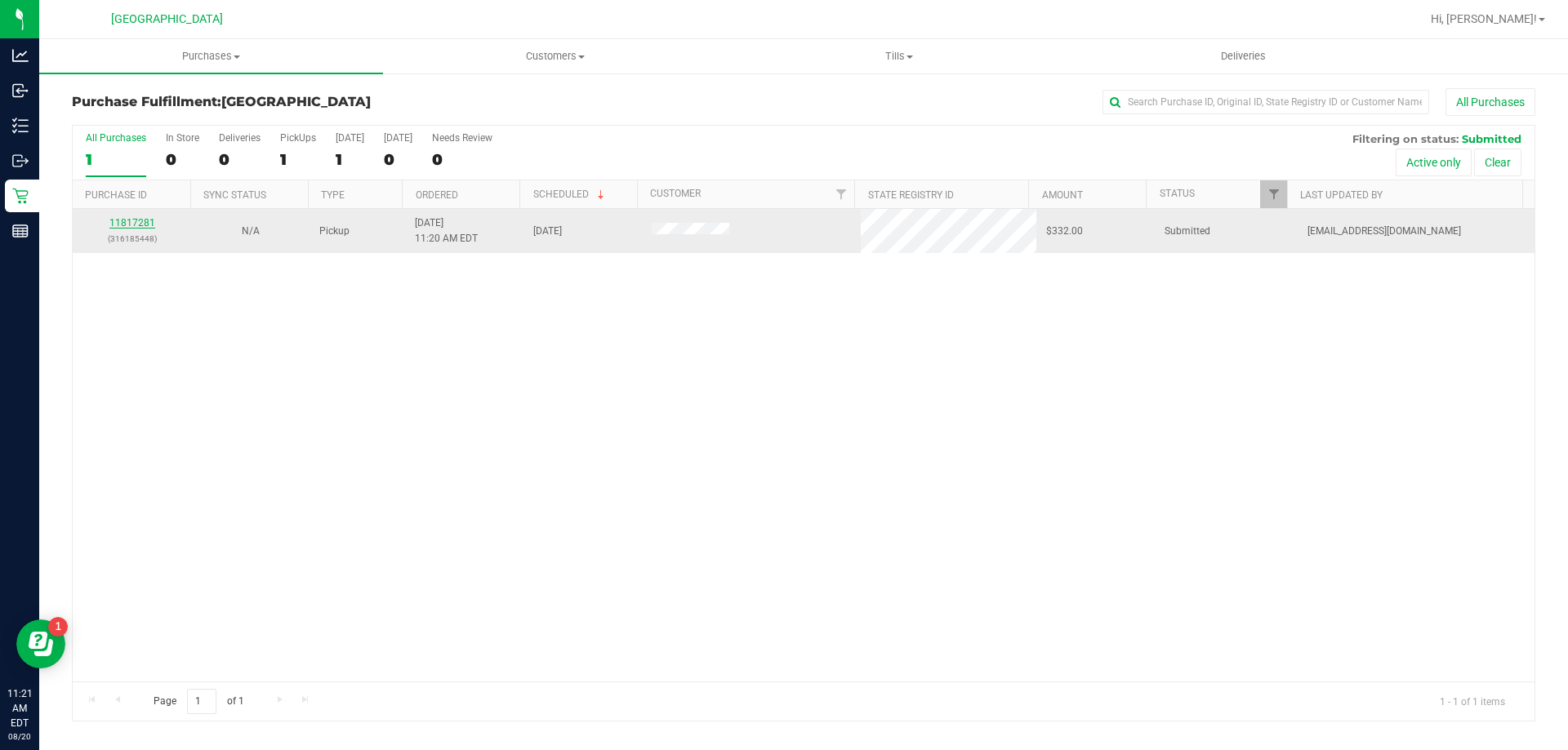
click at [125, 226] on link "11817281" at bounding box center [133, 223] width 46 height 12
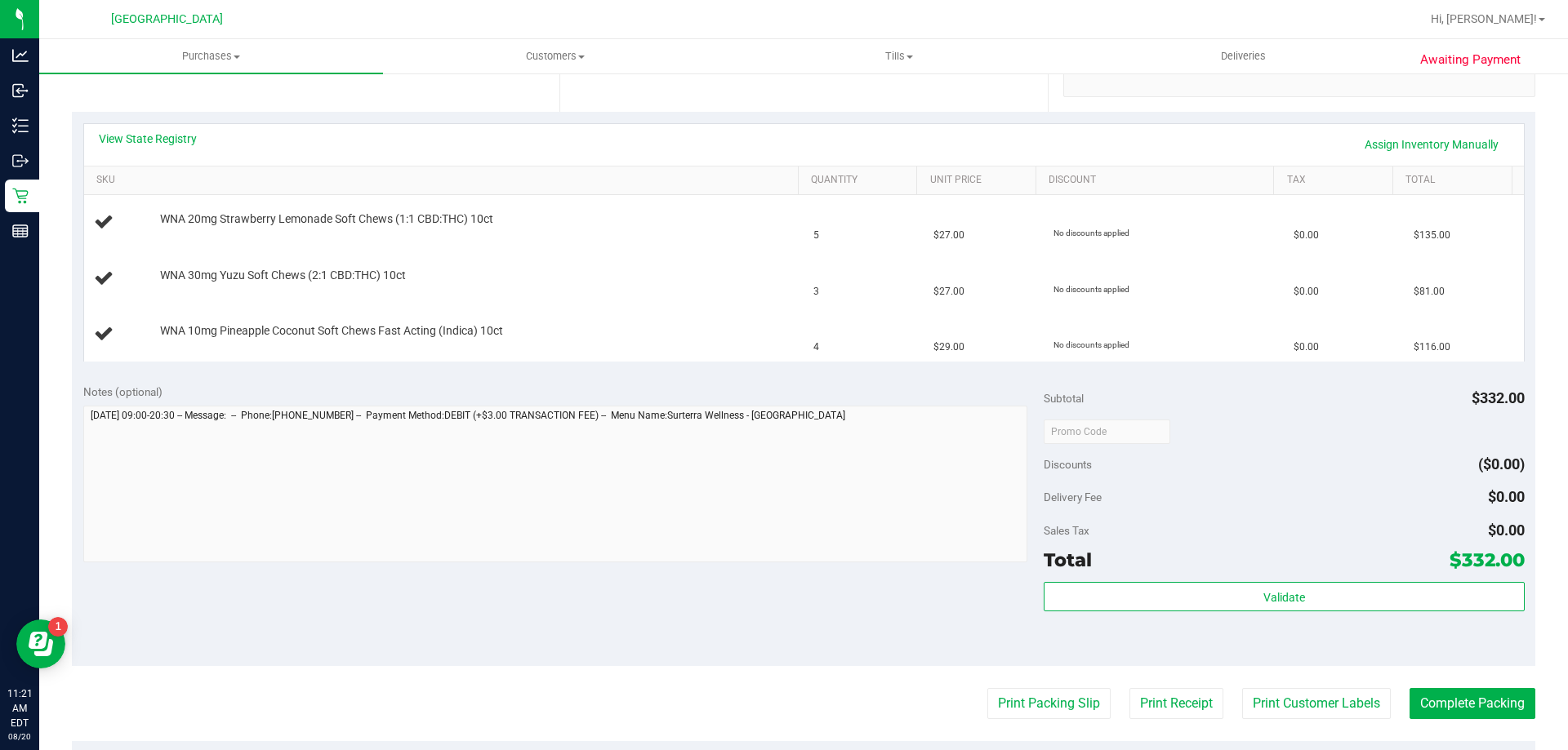
scroll to position [408, 0]
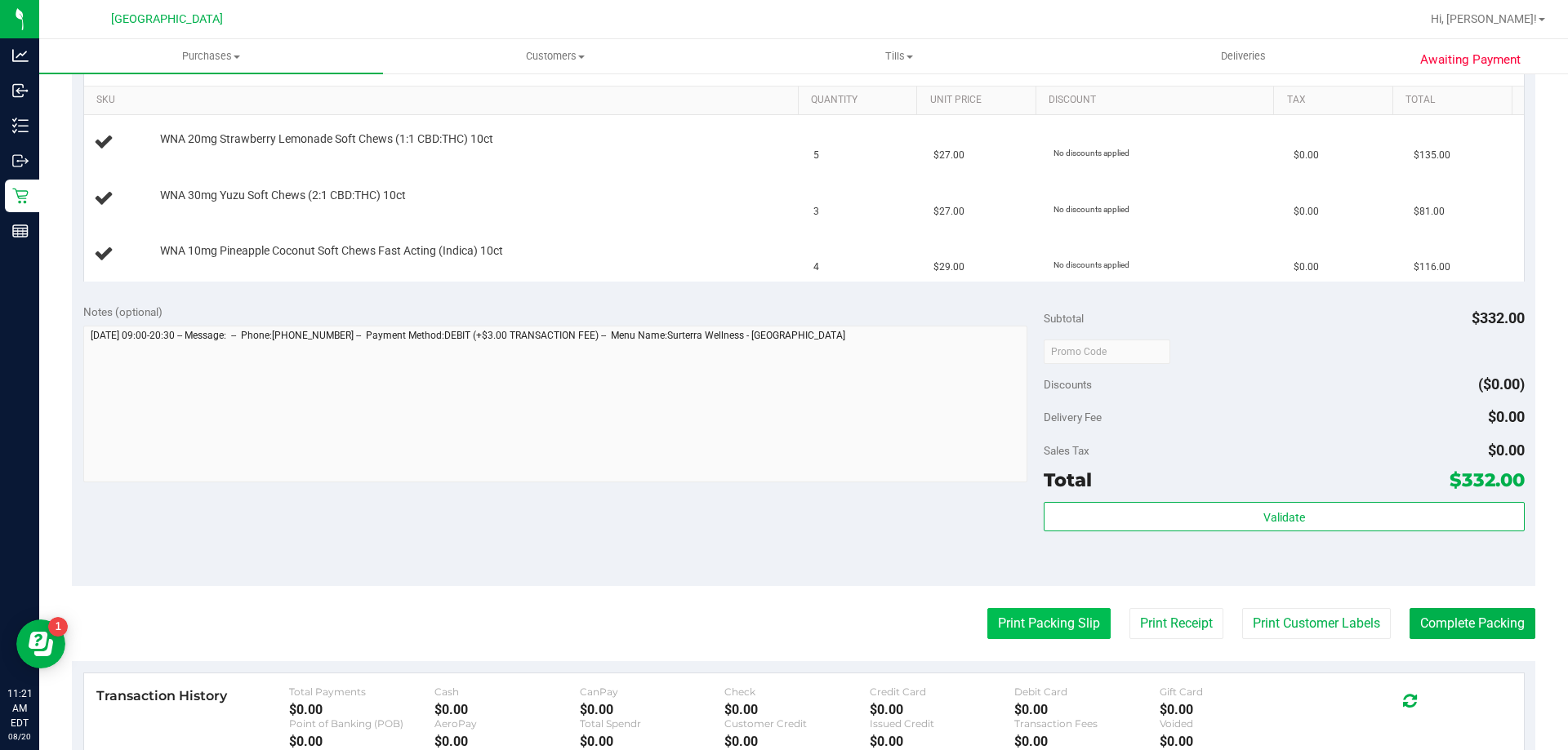
click at [999, 631] on button "Print Packing Slip" at bounding box center [1048, 623] width 124 height 31
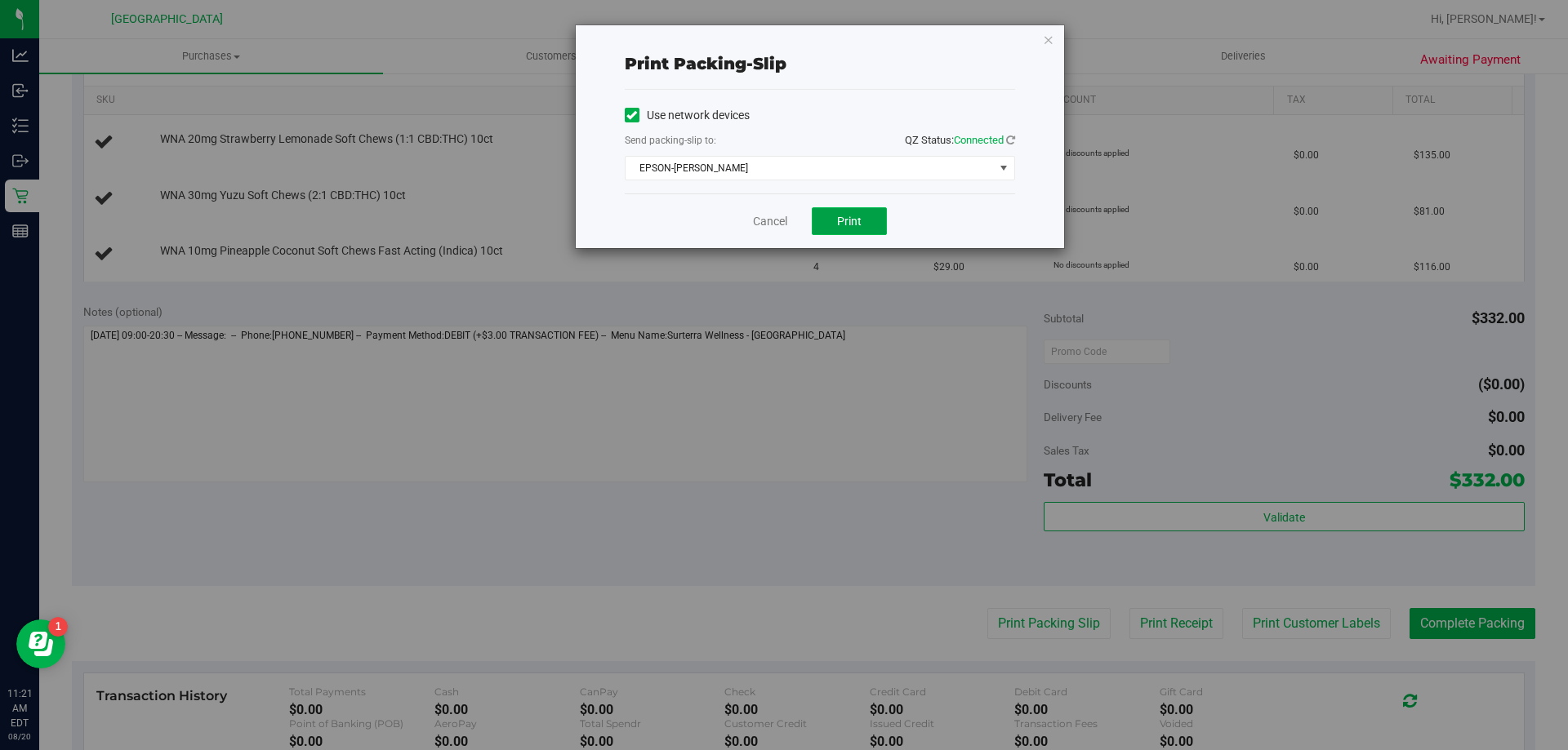
click at [851, 229] on button "Print" at bounding box center [849, 222] width 75 height 28
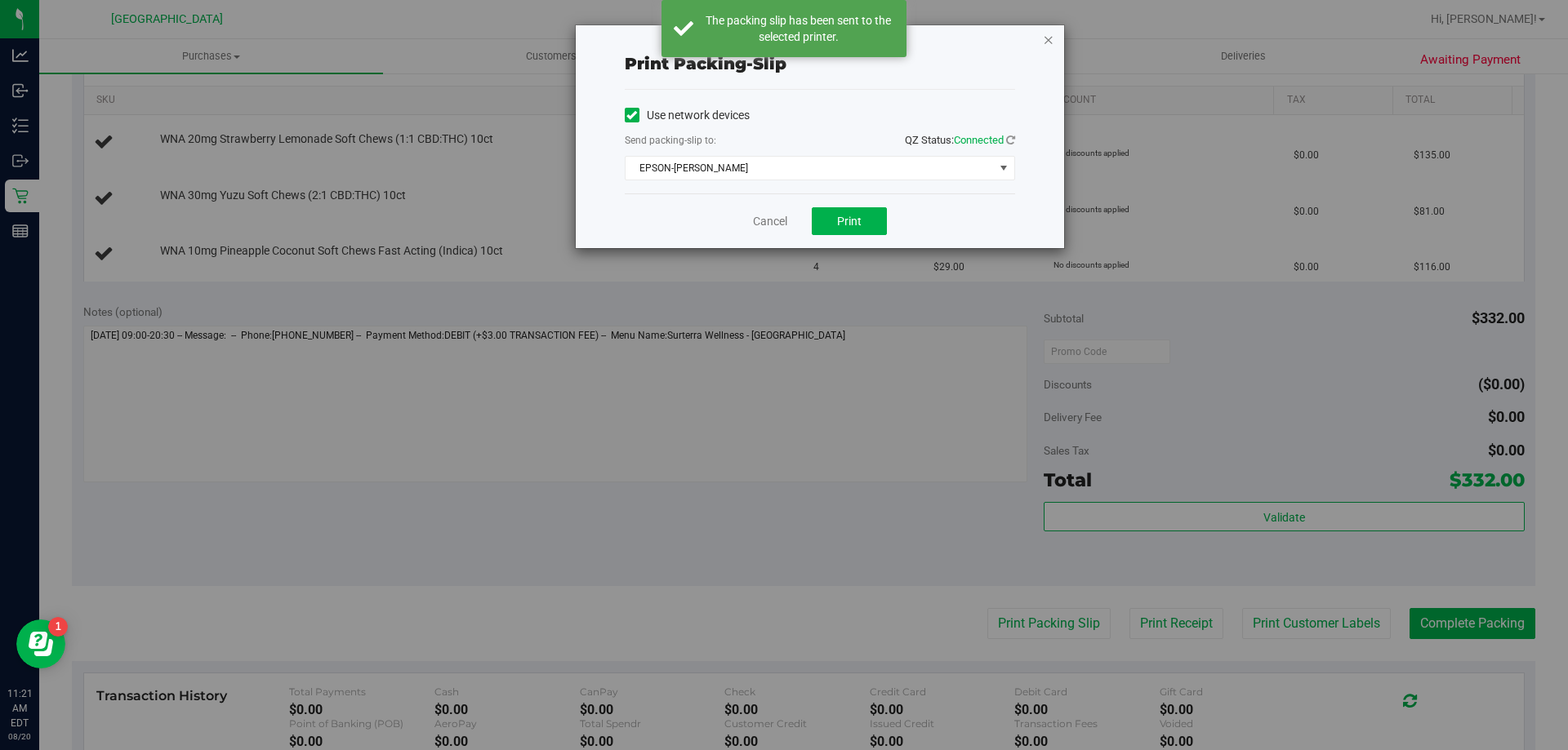
click at [1046, 40] on icon "button" at bounding box center [1048, 40] width 12 height 20
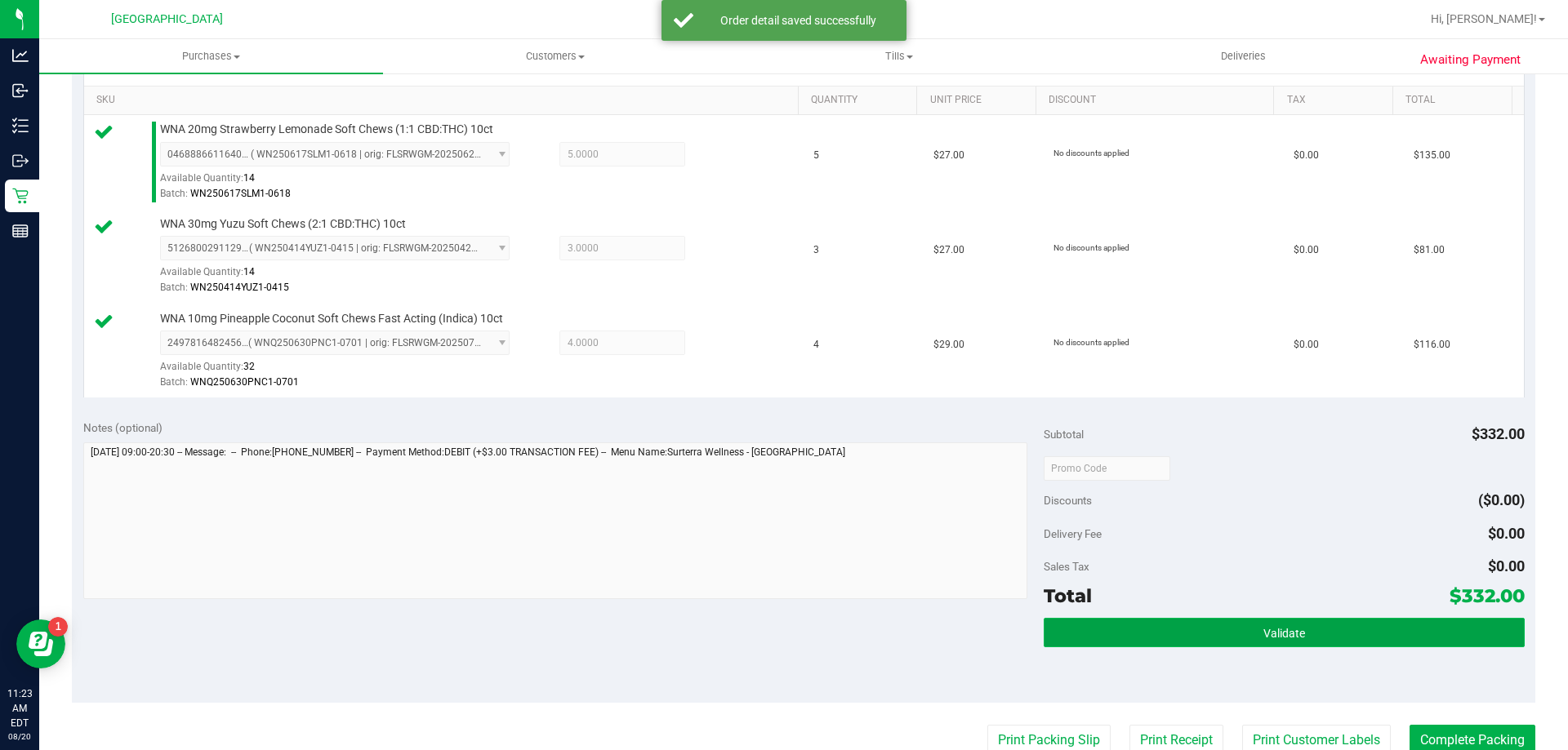
click at [1292, 626] on span "Validate" at bounding box center [1284, 632] width 42 height 13
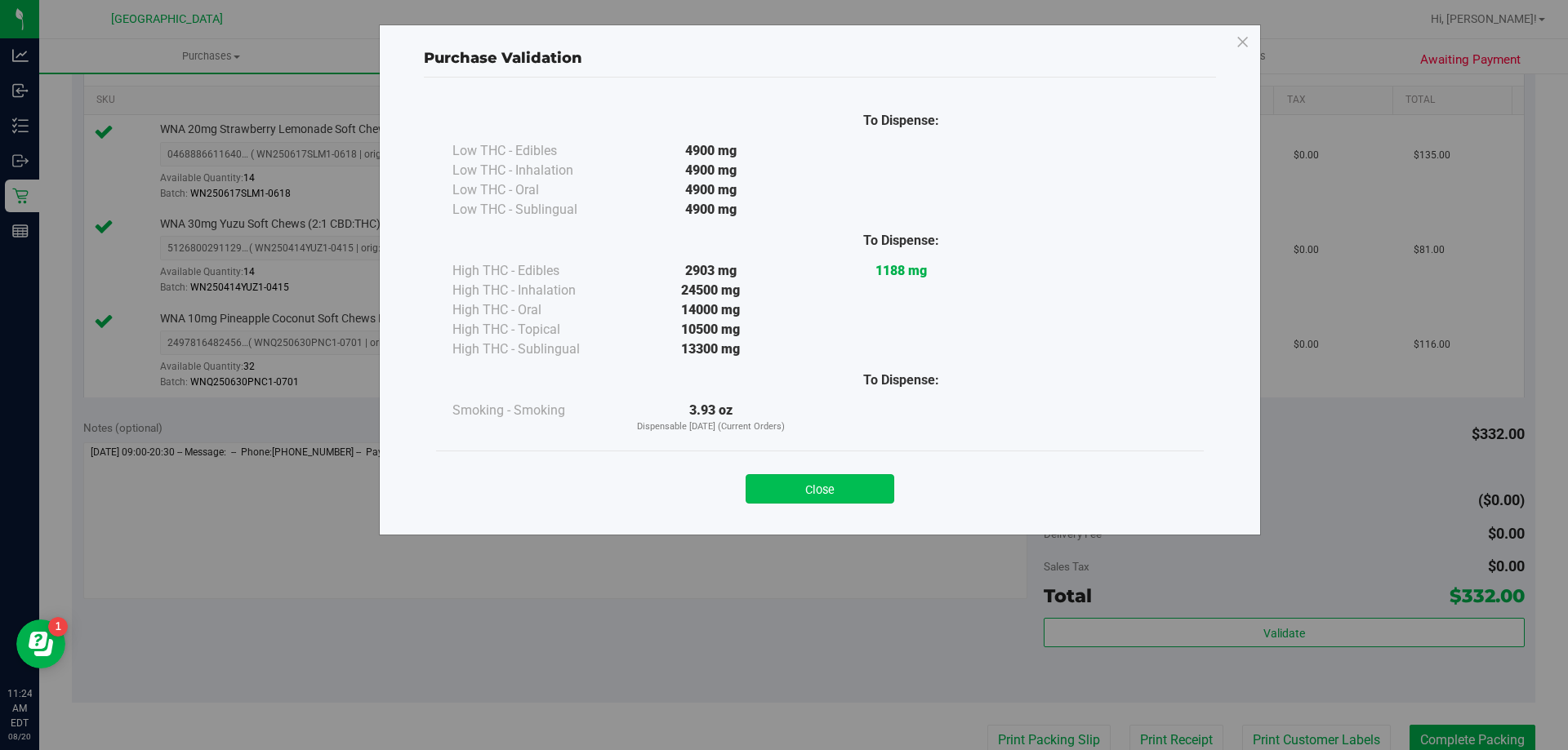
click at [822, 489] on button "Close" at bounding box center [820, 489] width 148 height 30
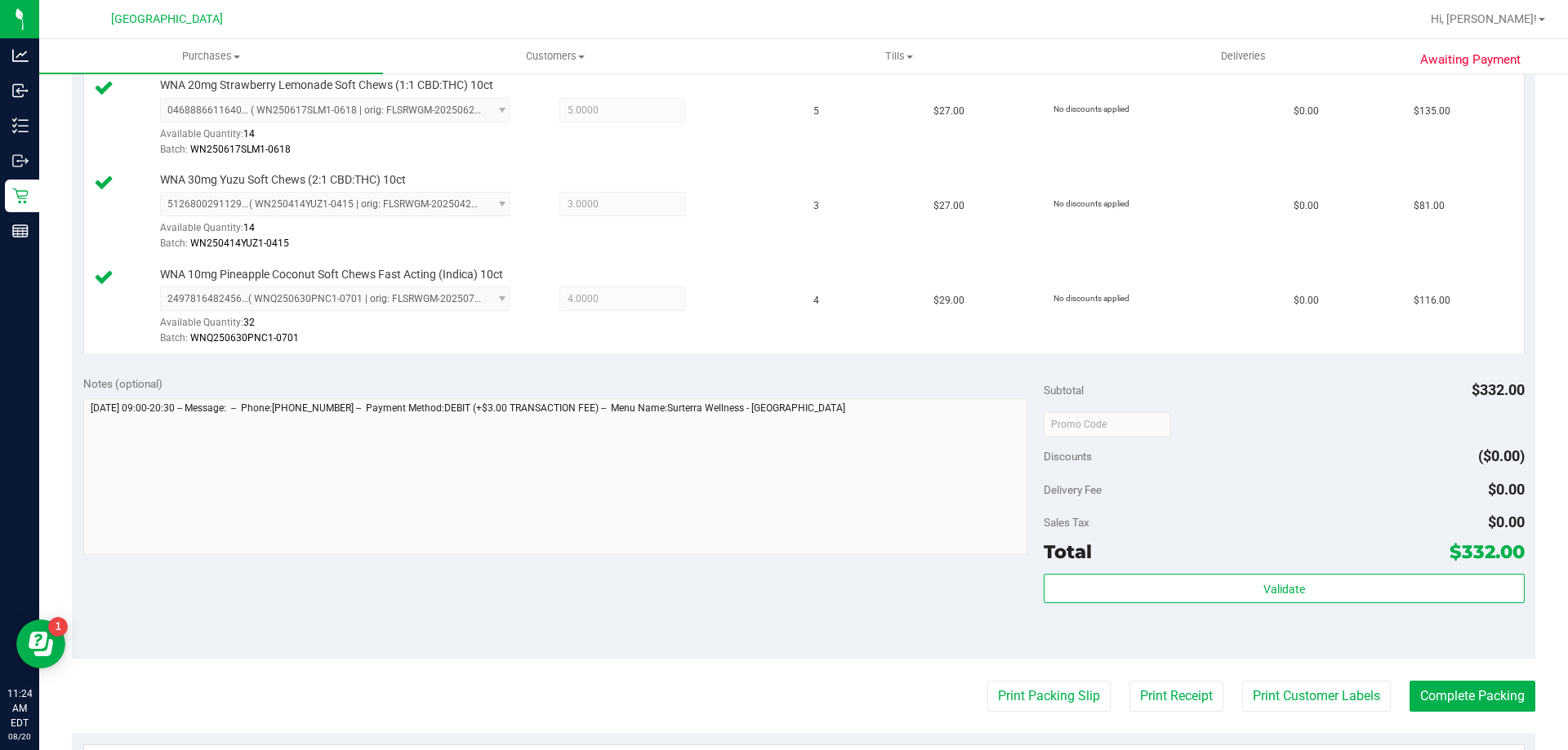
scroll to position [490, 0]
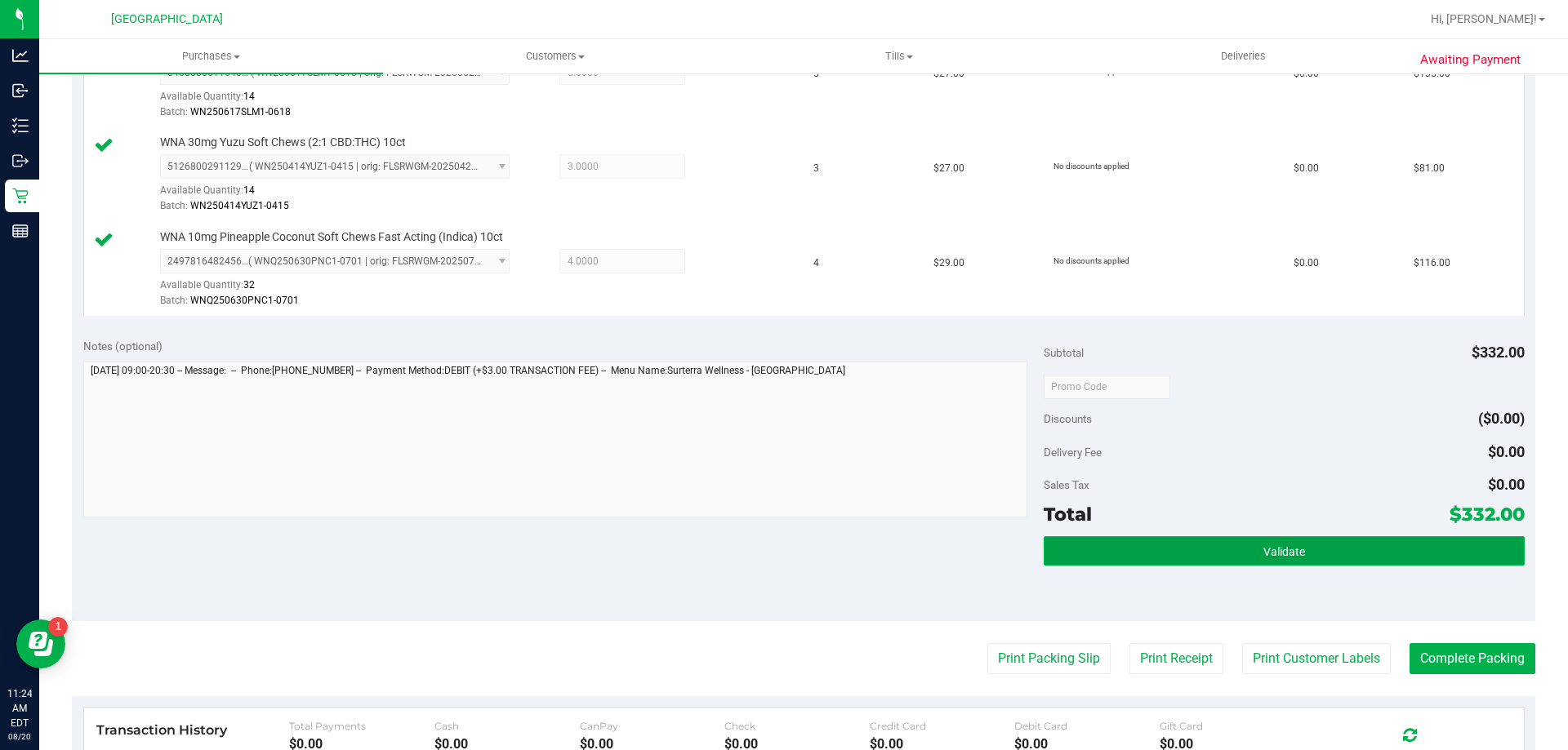
click at [1247, 544] on button "Validate" at bounding box center [1283, 551] width 480 height 30
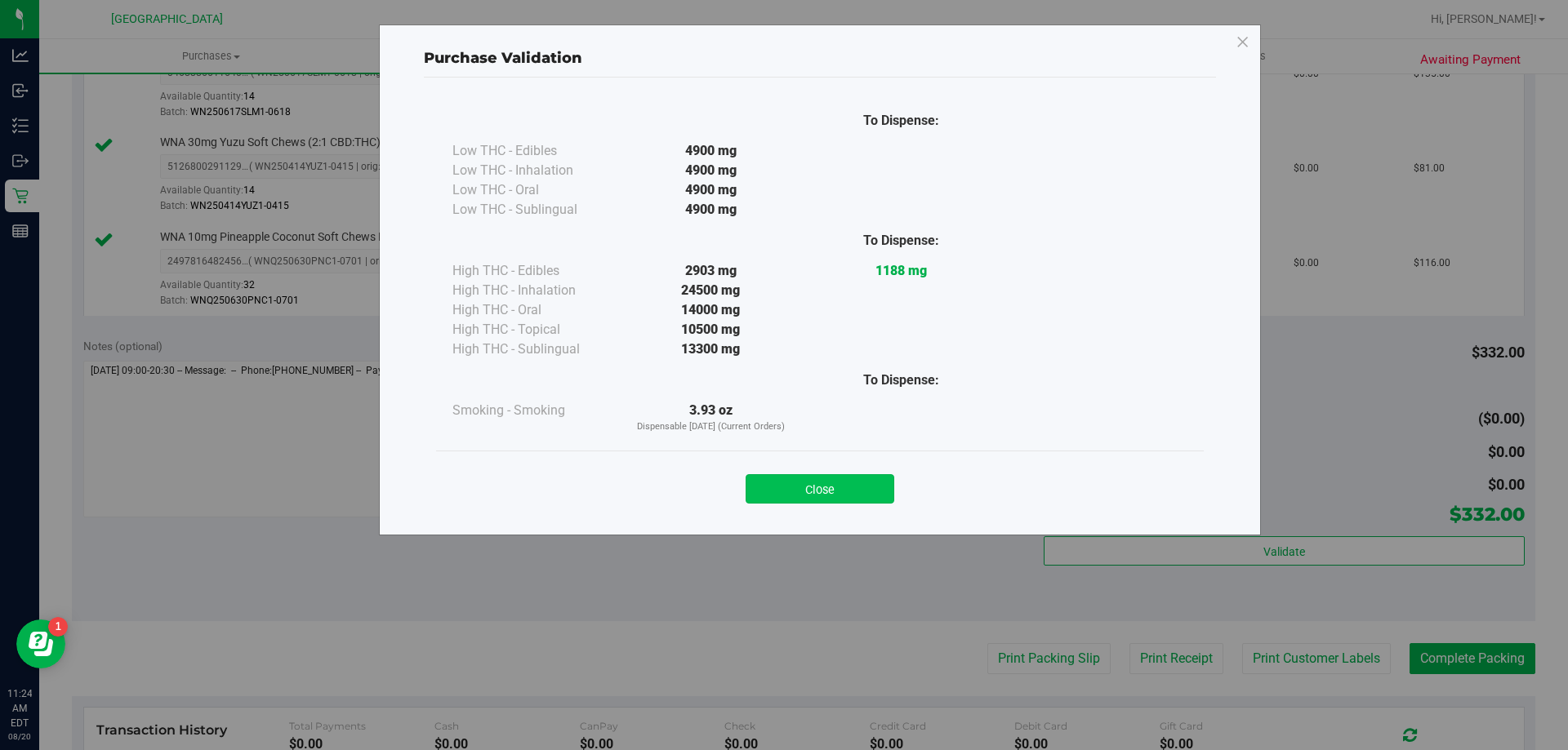
click at [824, 500] on button "Close" at bounding box center [820, 489] width 148 height 30
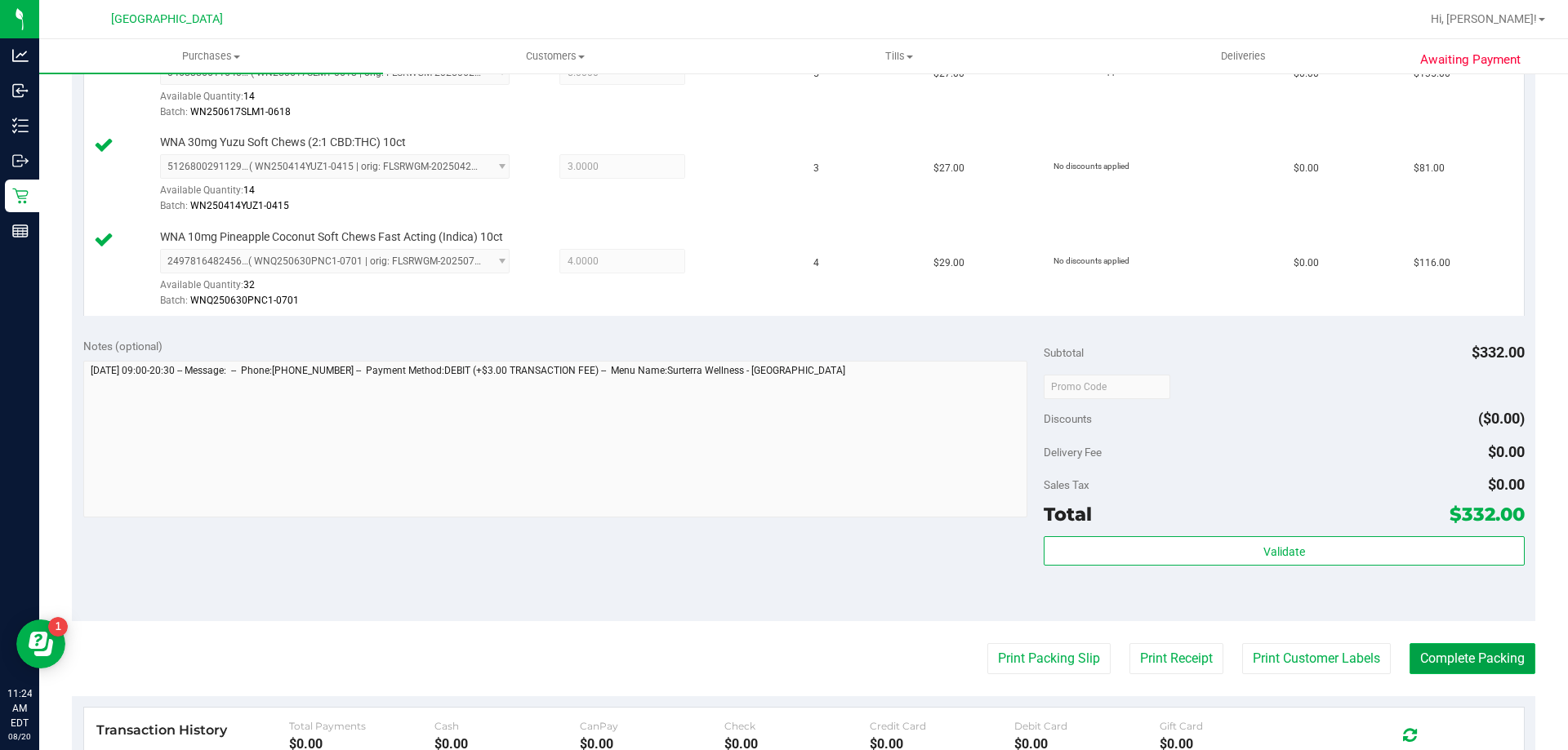
click at [1430, 655] on button "Complete Packing" at bounding box center [1472, 658] width 126 height 31
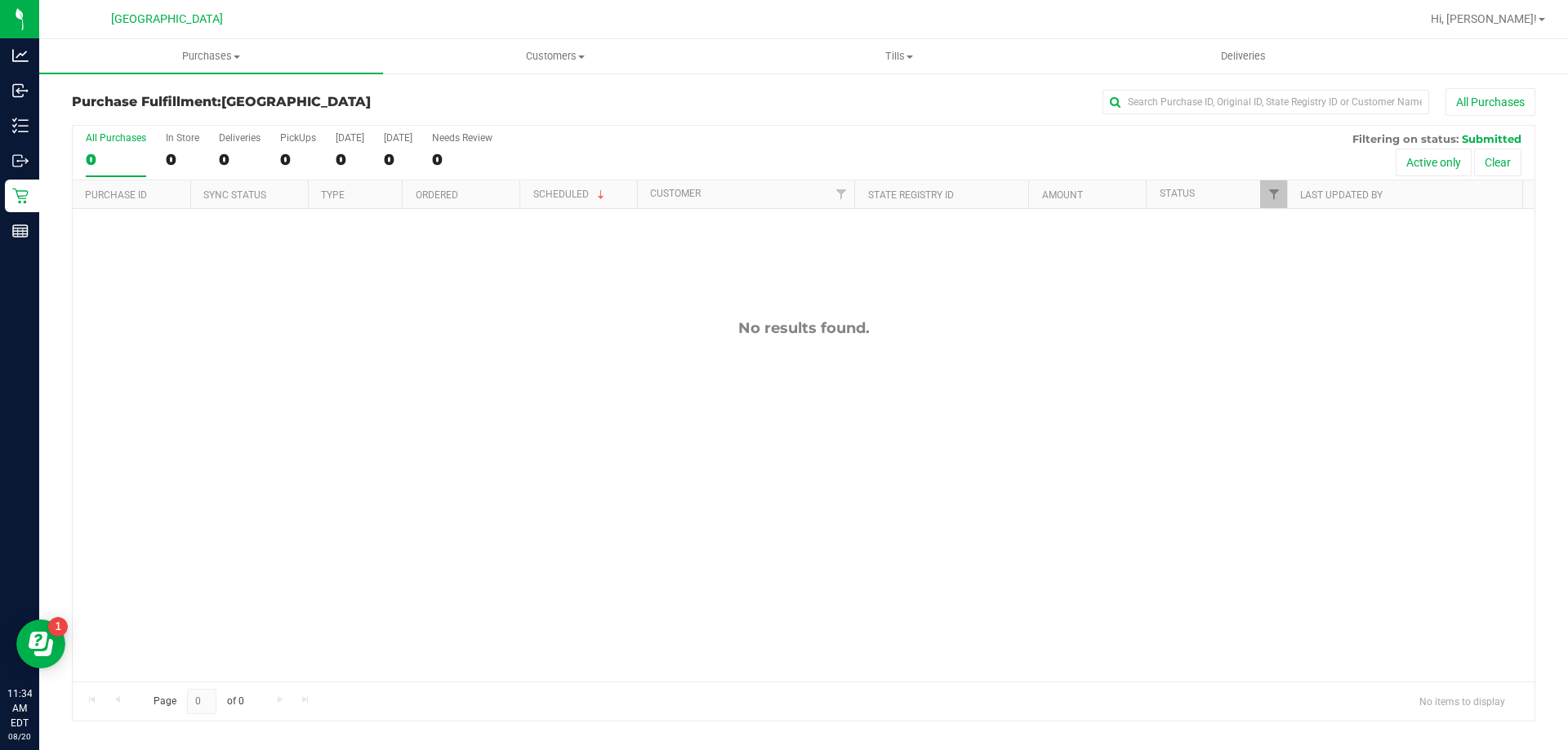
click at [724, 599] on div "No results found." at bounding box center [803, 500] width 1461 height 583
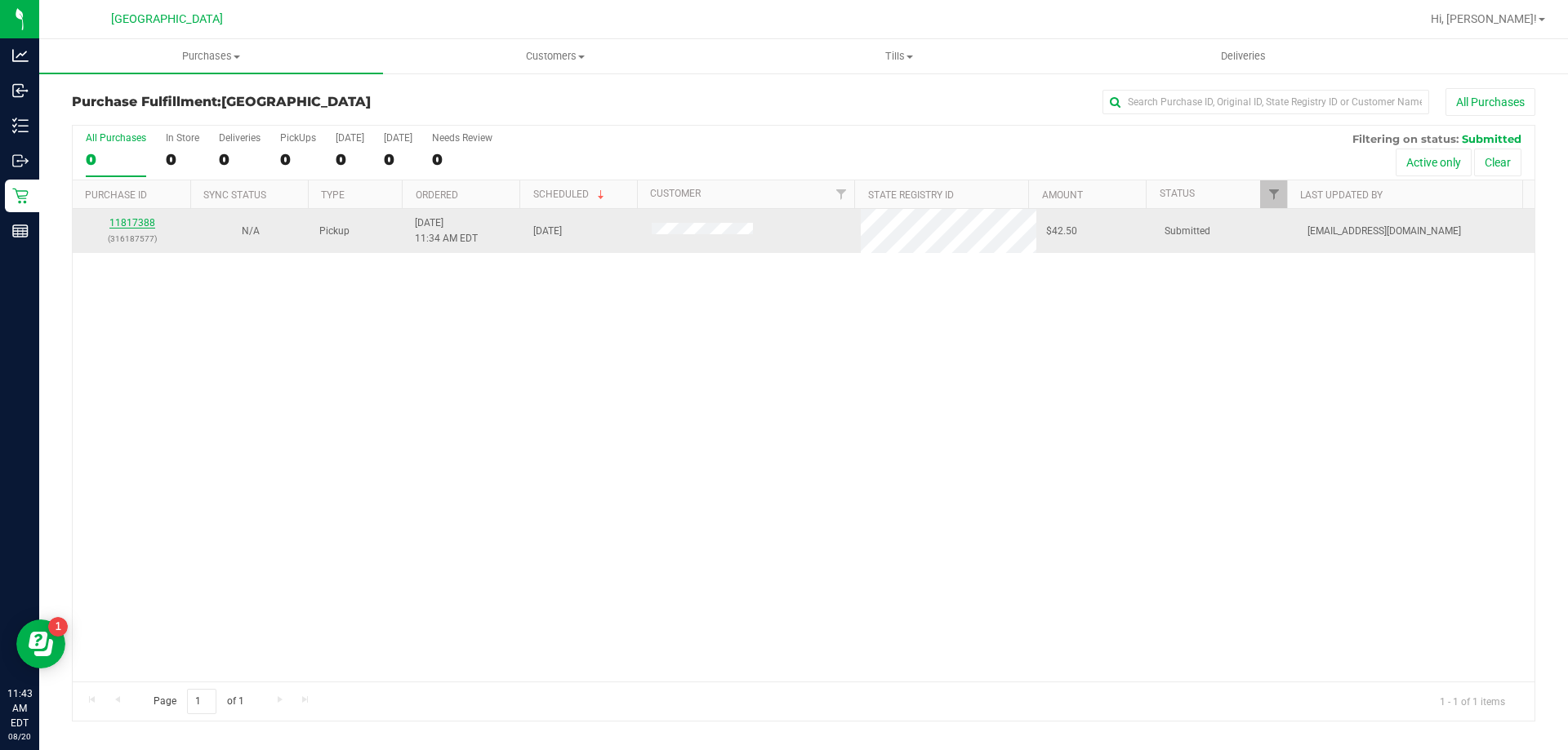
click at [145, 221] on link "11817388" at bounding box center [133, 223] width 46 height 12
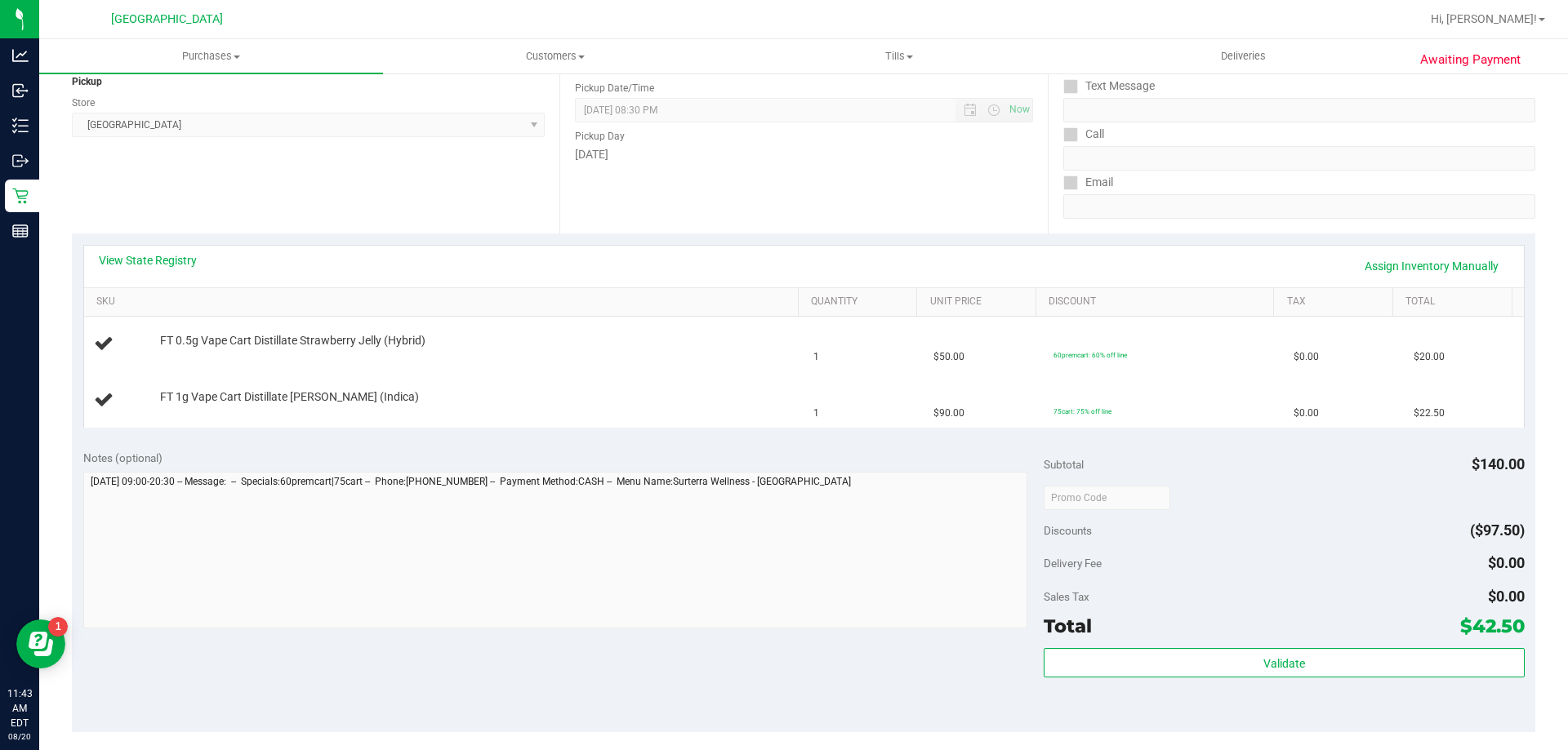
scroll to position [490, 0]
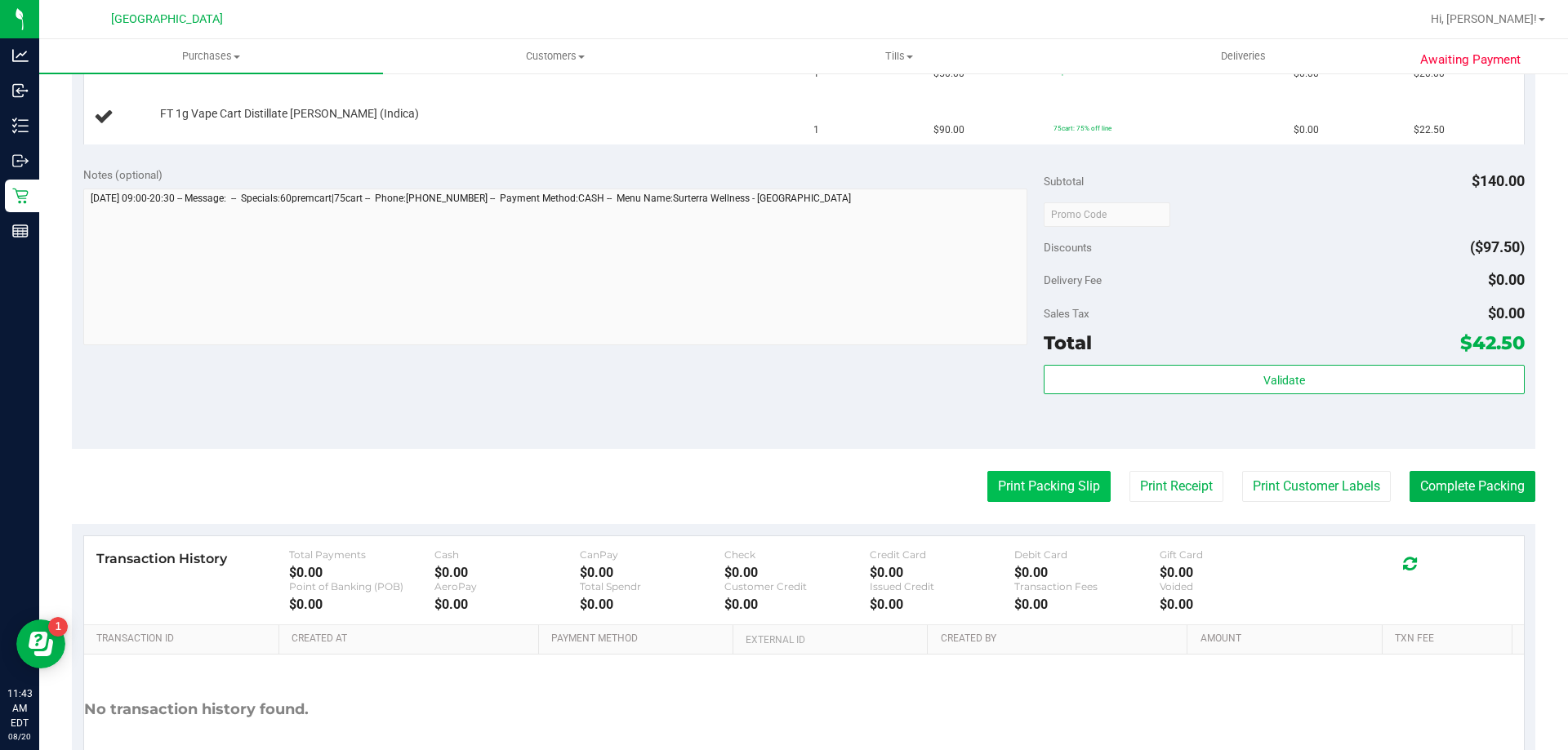
click at [1068, 501] on button "Print Packing Slip" at bounding box center [1048, 486] width 124 height 31
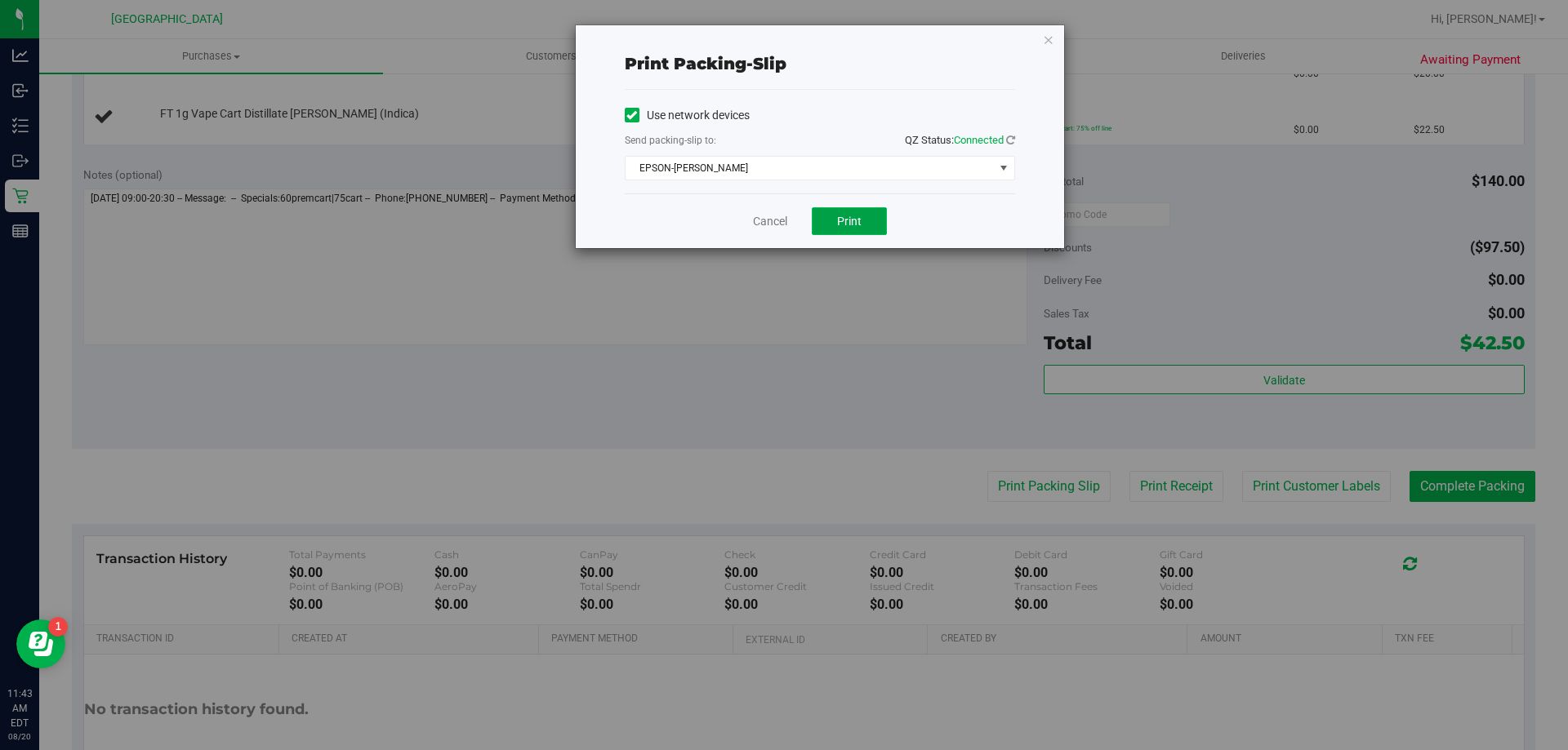
click at [872, 220] on button "Print" at bounding box center [849, 222] width 75 height 28
click at [776, 229] on link "Cancel" at bounding box center [769, 221] width 35 height 17
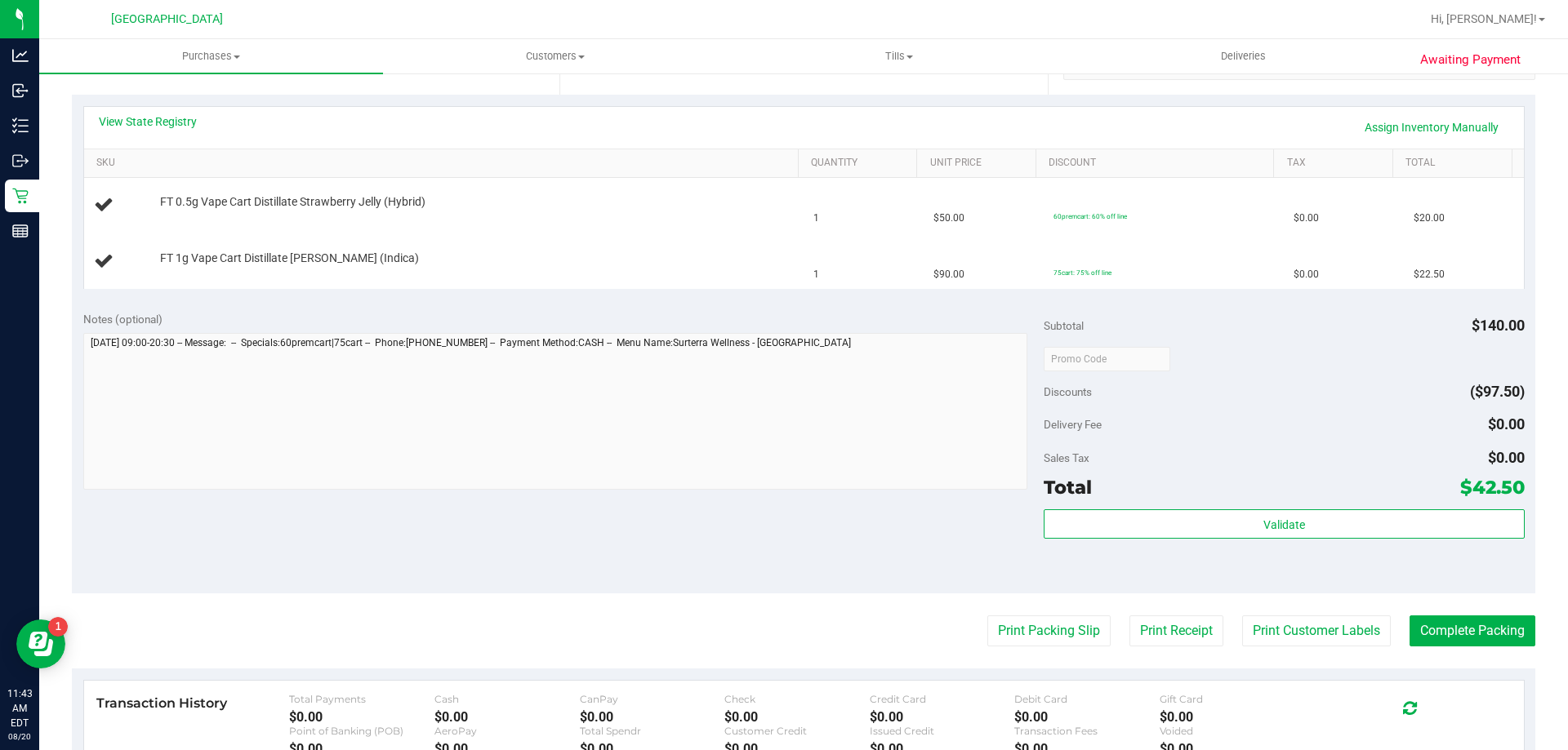
scroll to position [327, 0]
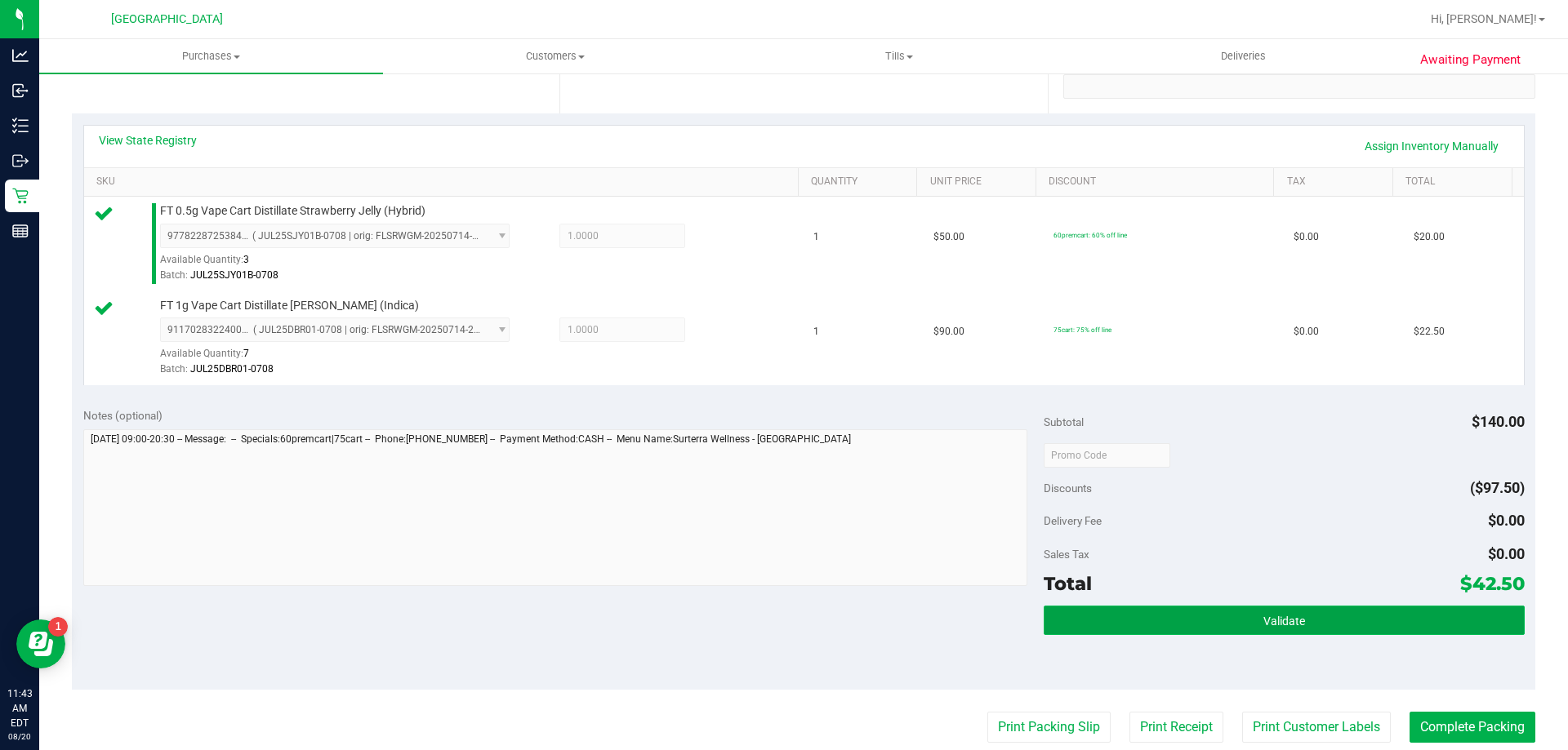
click at [1298, 617] on button "Validate" at bounding box center [1283, 620] width 480 height 30
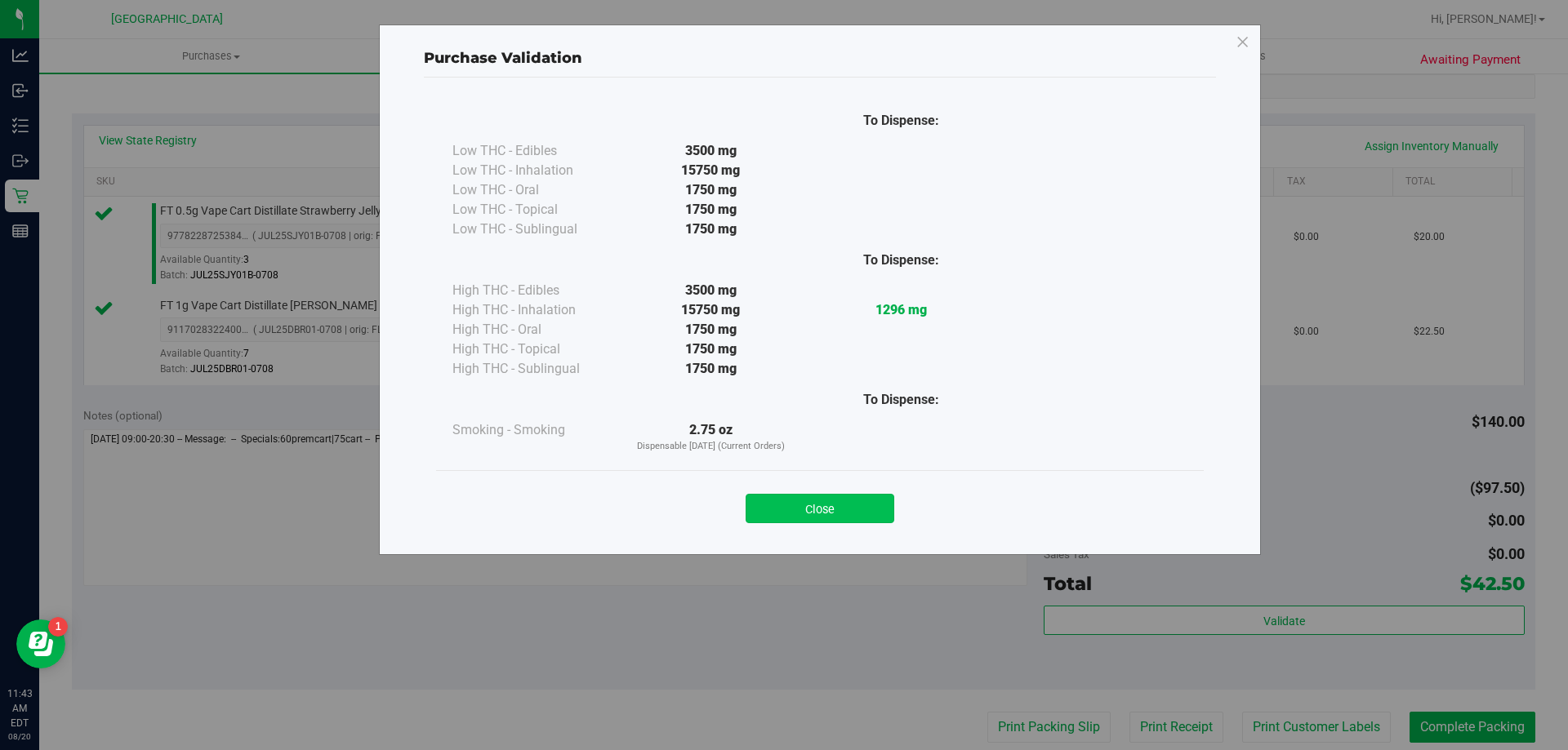
click at [821, 507] on button "Close" at bounding box center [820, 509] width 148 height 30
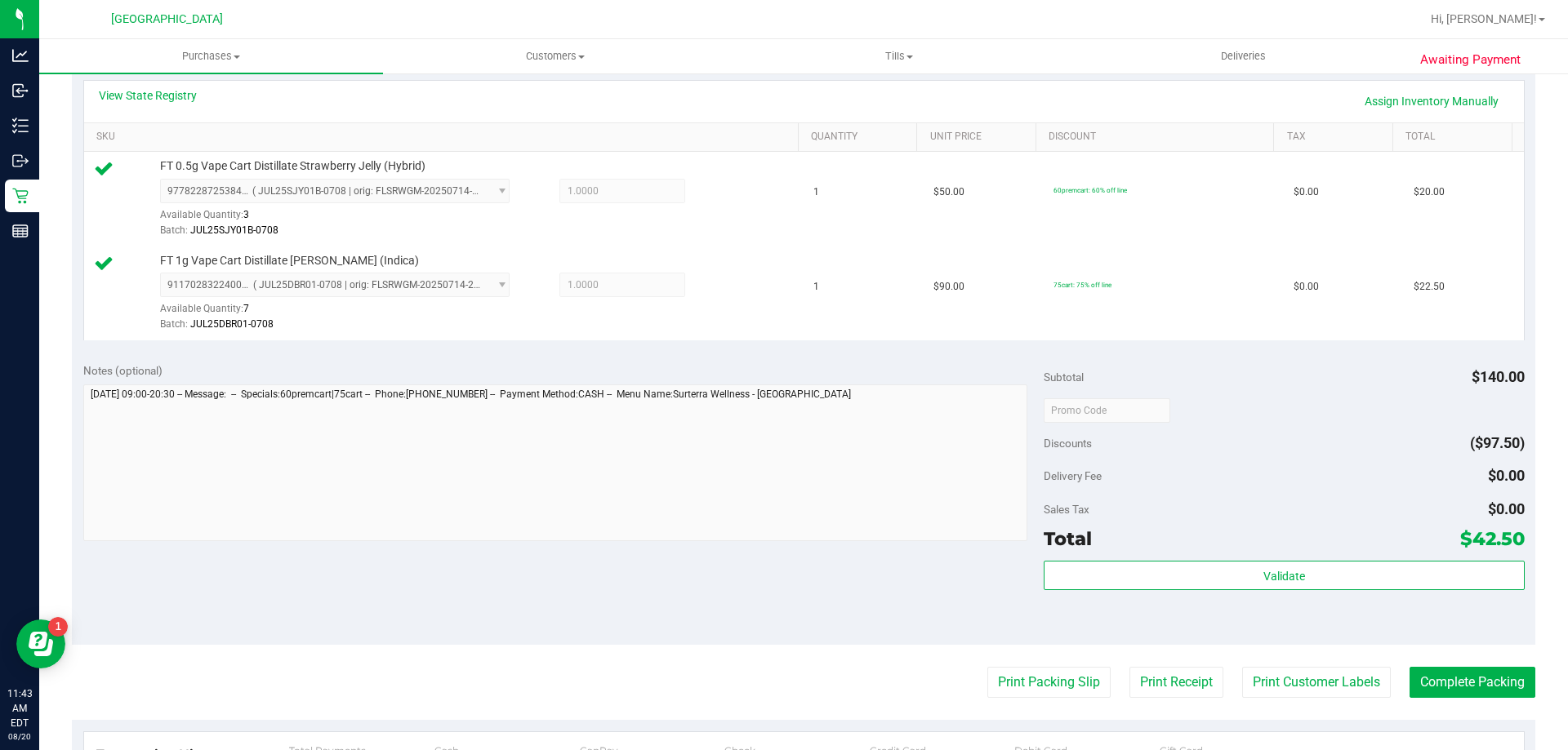
scroll to position [408, 0]
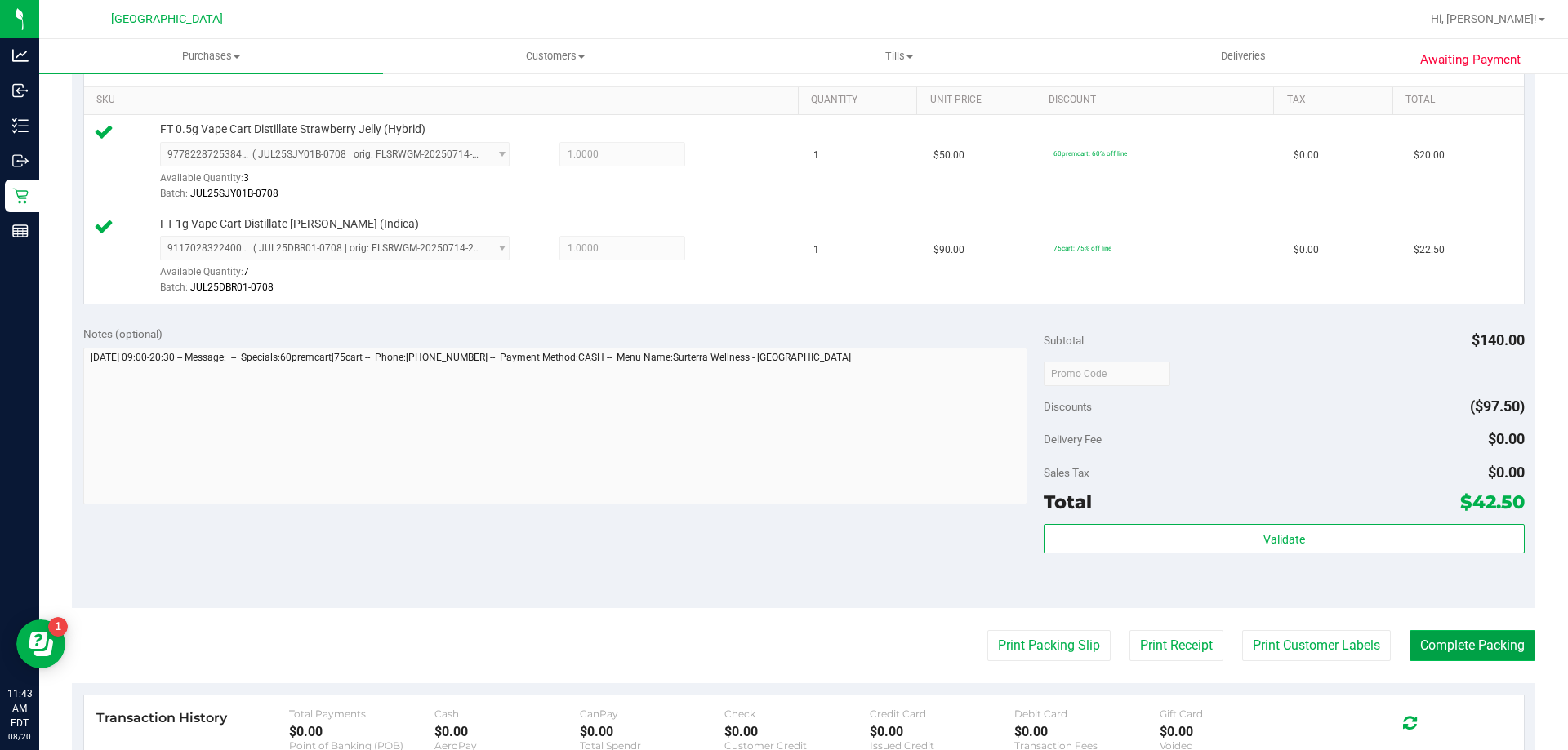
click at [1438, 645] on button "Complete Packing" at bounding box center [1472, 645] width 126 height 31
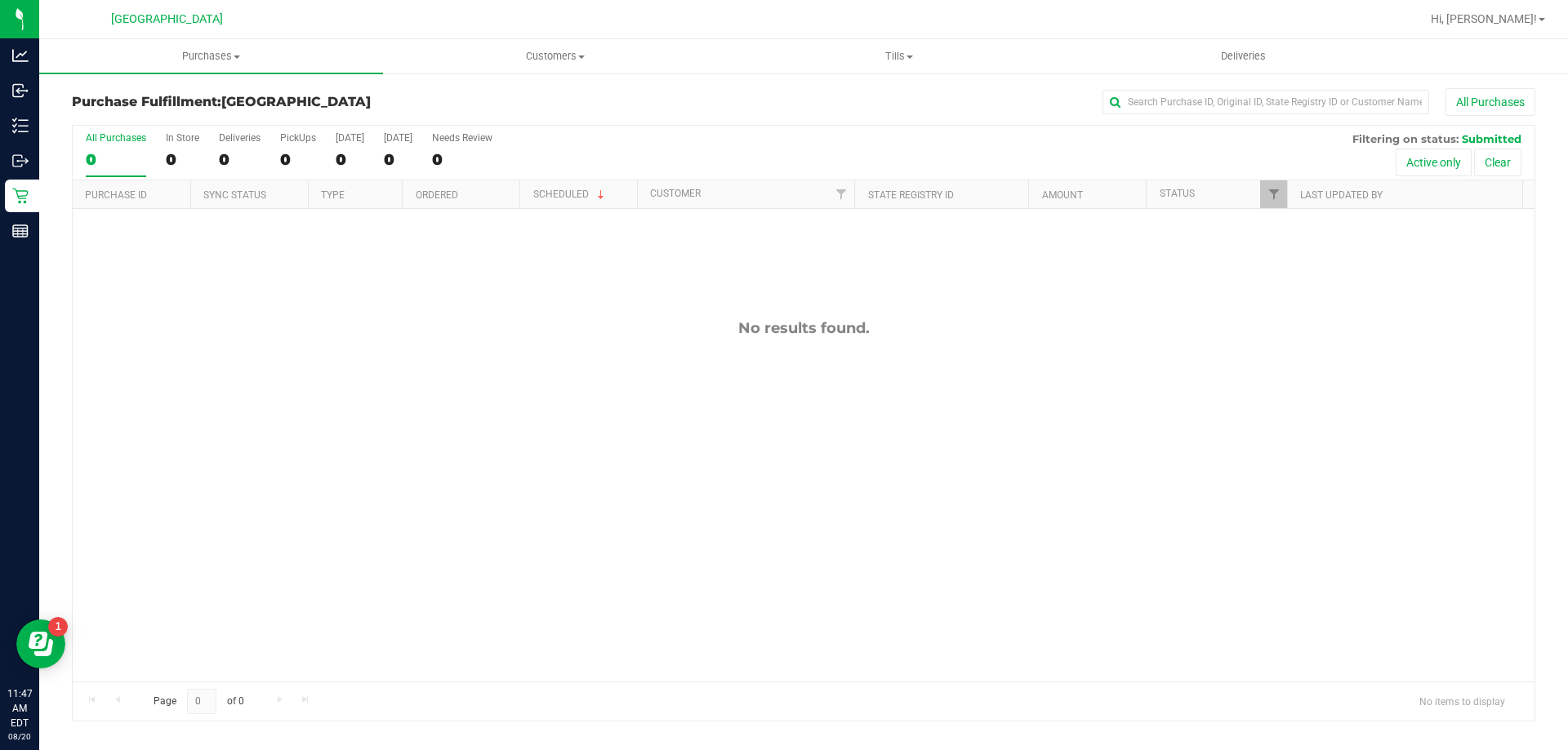
click at [201, 403] on div "No results found." at bounding box center [803, 500] width 1461 height 583
click at [627, 583] on div "No results found." at bounding box center [803, 500] width 1461 height 583
click at [264, 432] on div "No results found." at bounding box center [803, 500] width 1461 height 583
click at [370, 344] on div "No results found." at bounding box center [803, 500] width 1461 height 583
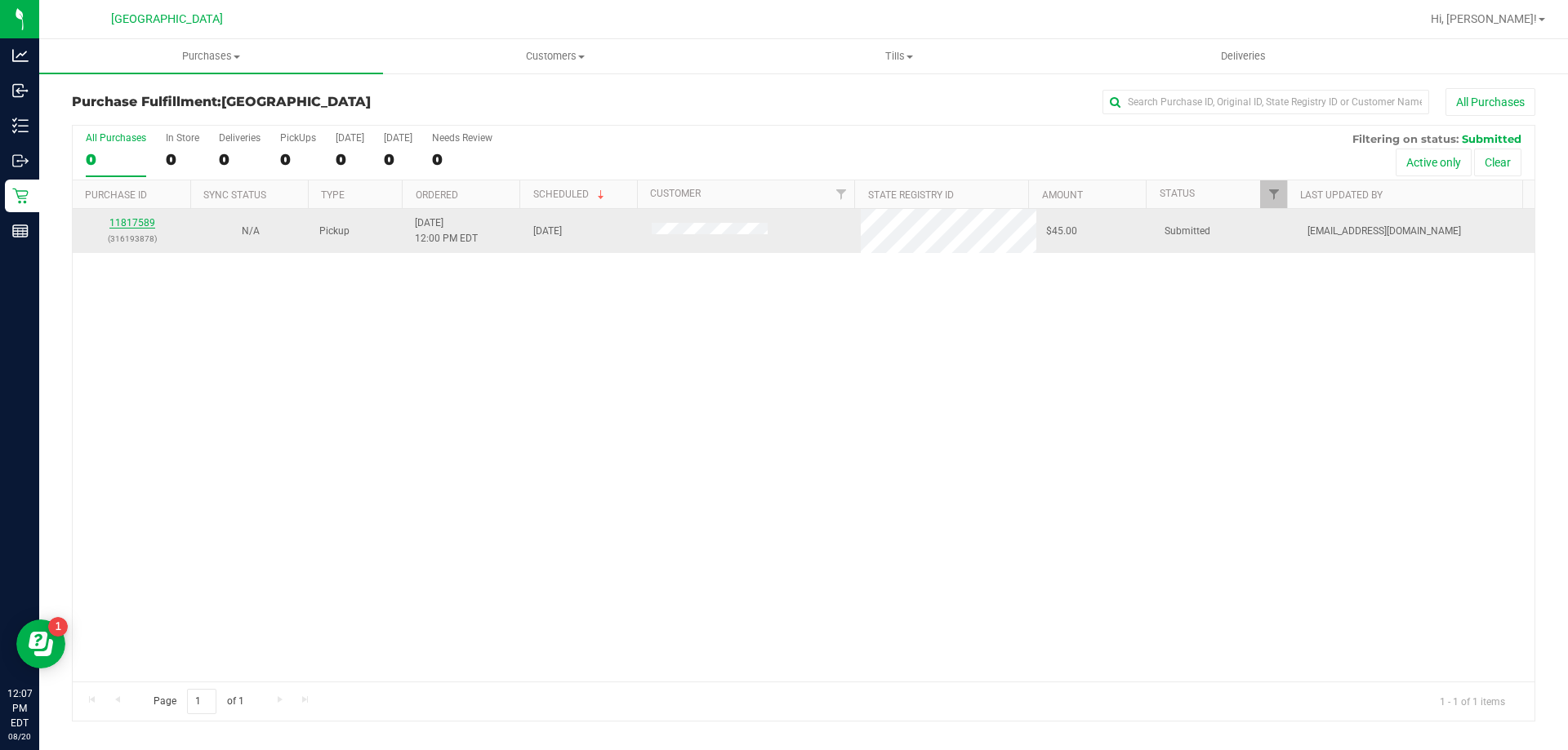
click at [124, 220] on link "11817589" at bounding box center [133, 223] width 46 height 12
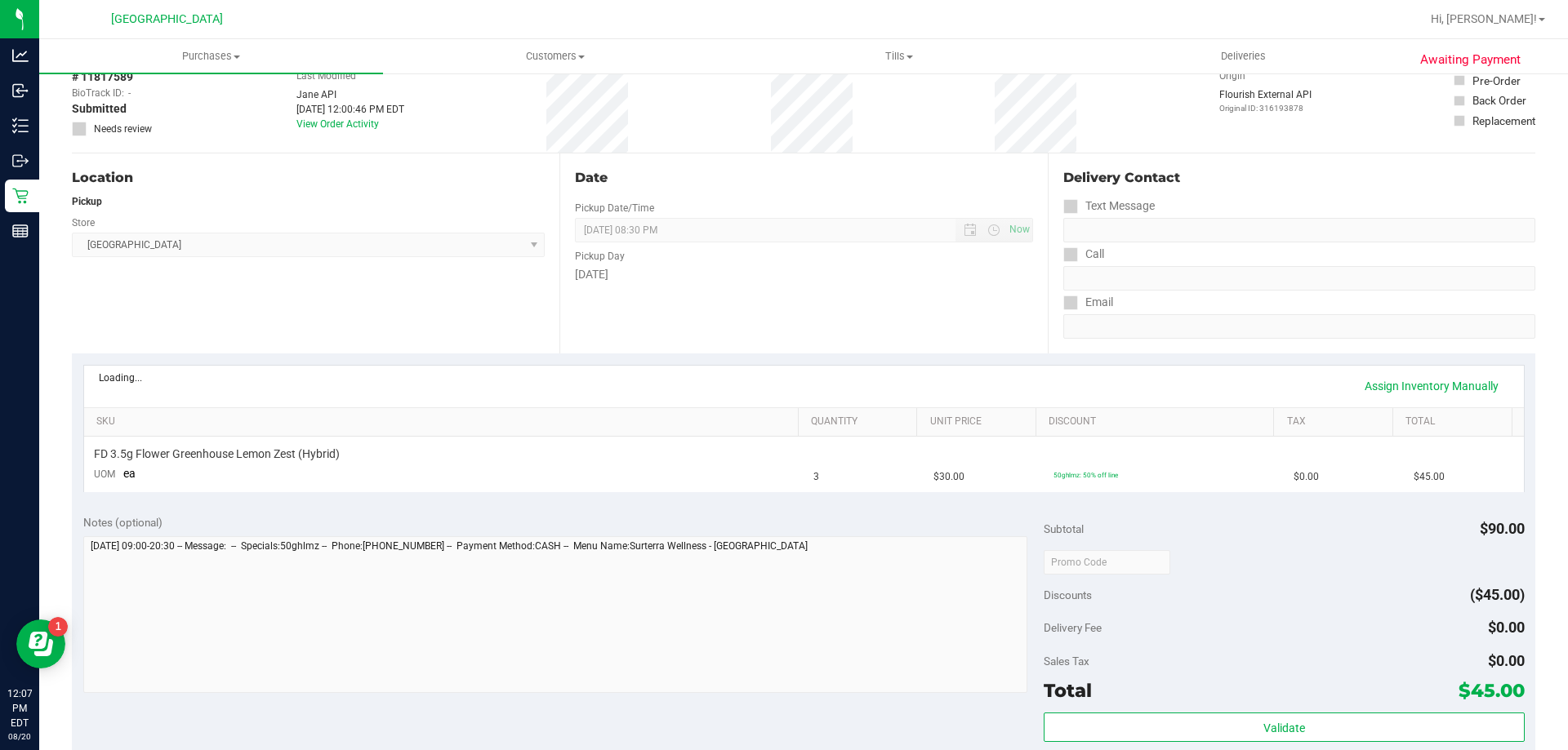
scroll to position [408, 0]
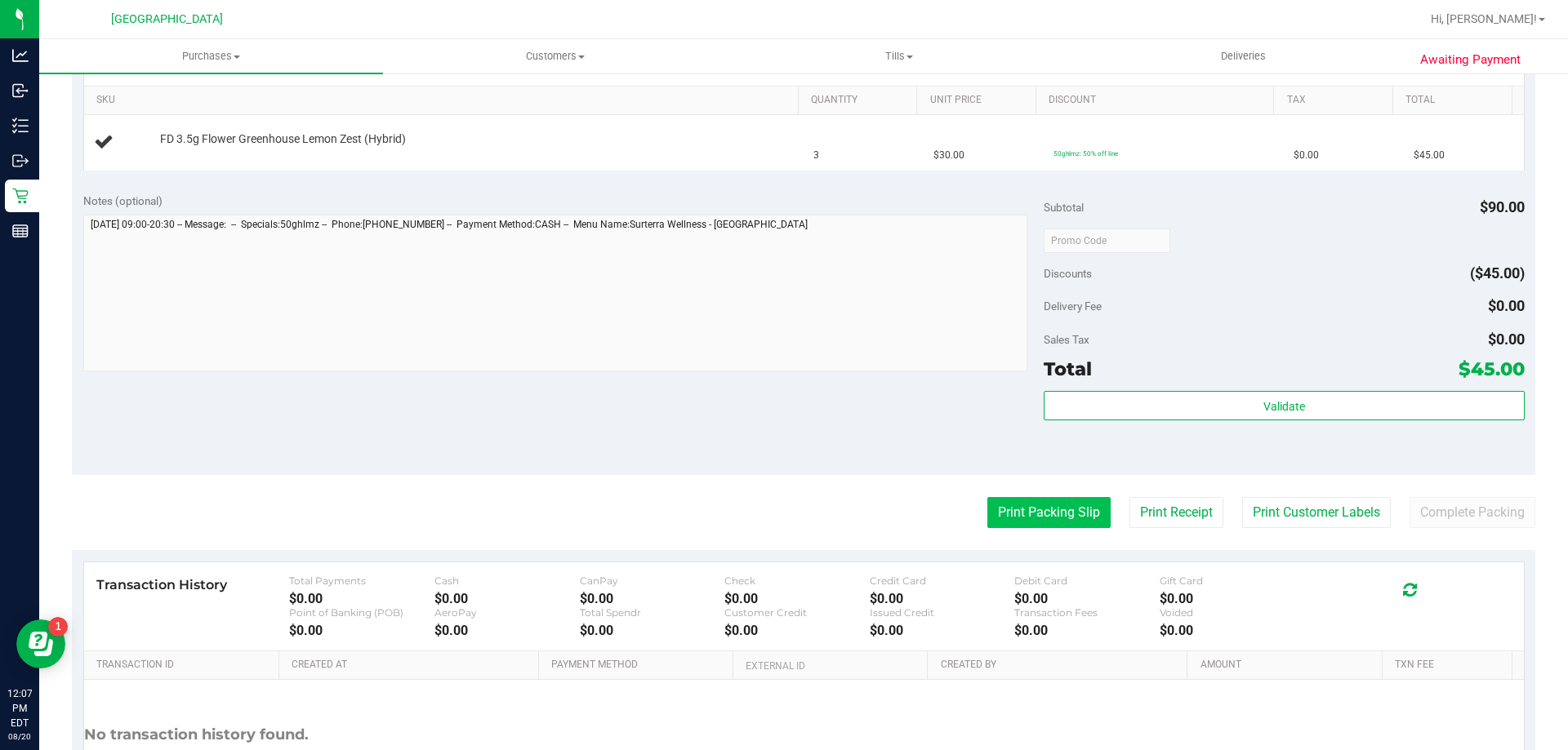
click at [1052, 518] on button "Print Packing Slip" at bounding box center [1048, 512] width 124 height 31
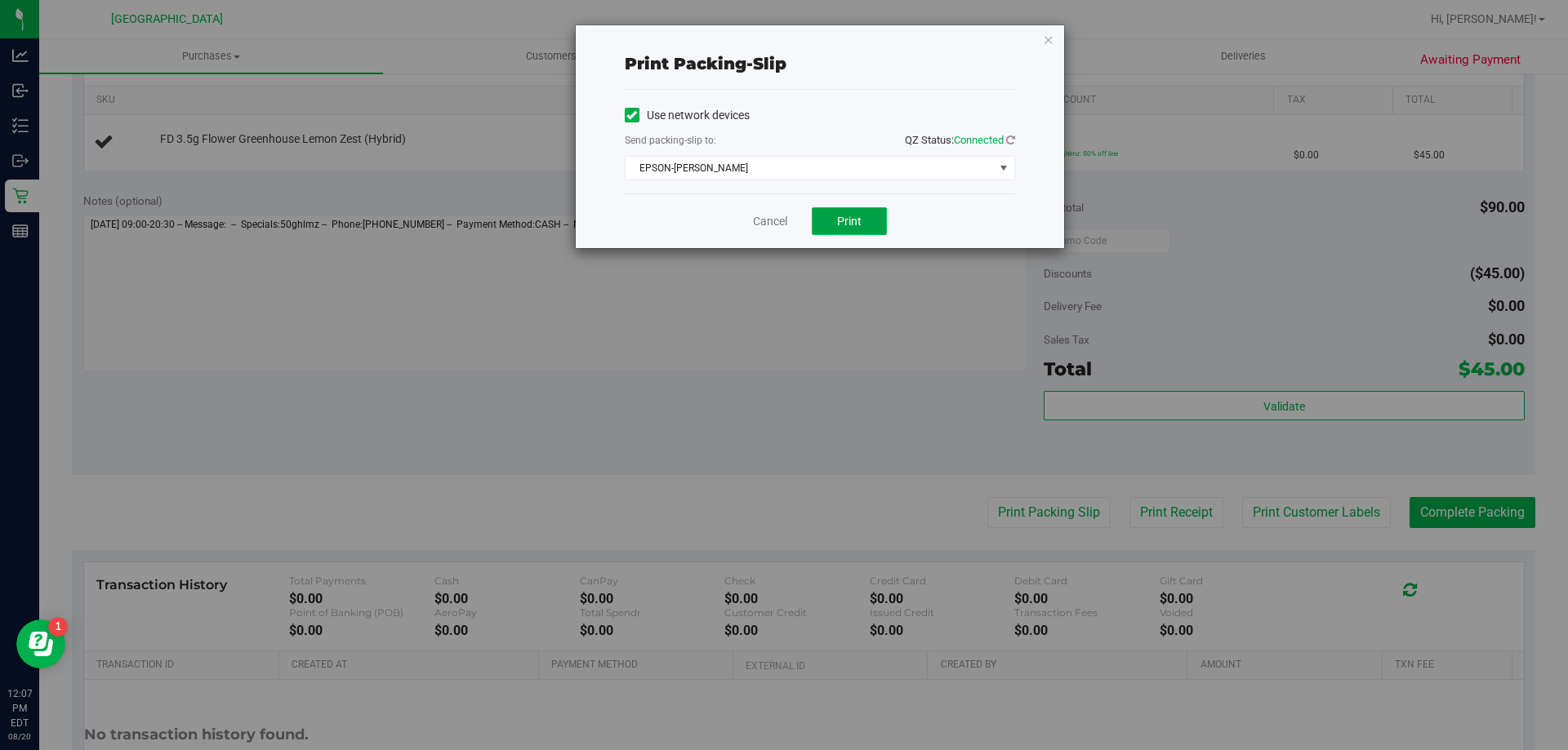
click at [868, 222] on button "Print" at bounding box center [849, 222] width 75 height 28
click at [772, 222] on link "Cancel" at bounding box center [769, 221] width 35 height 17
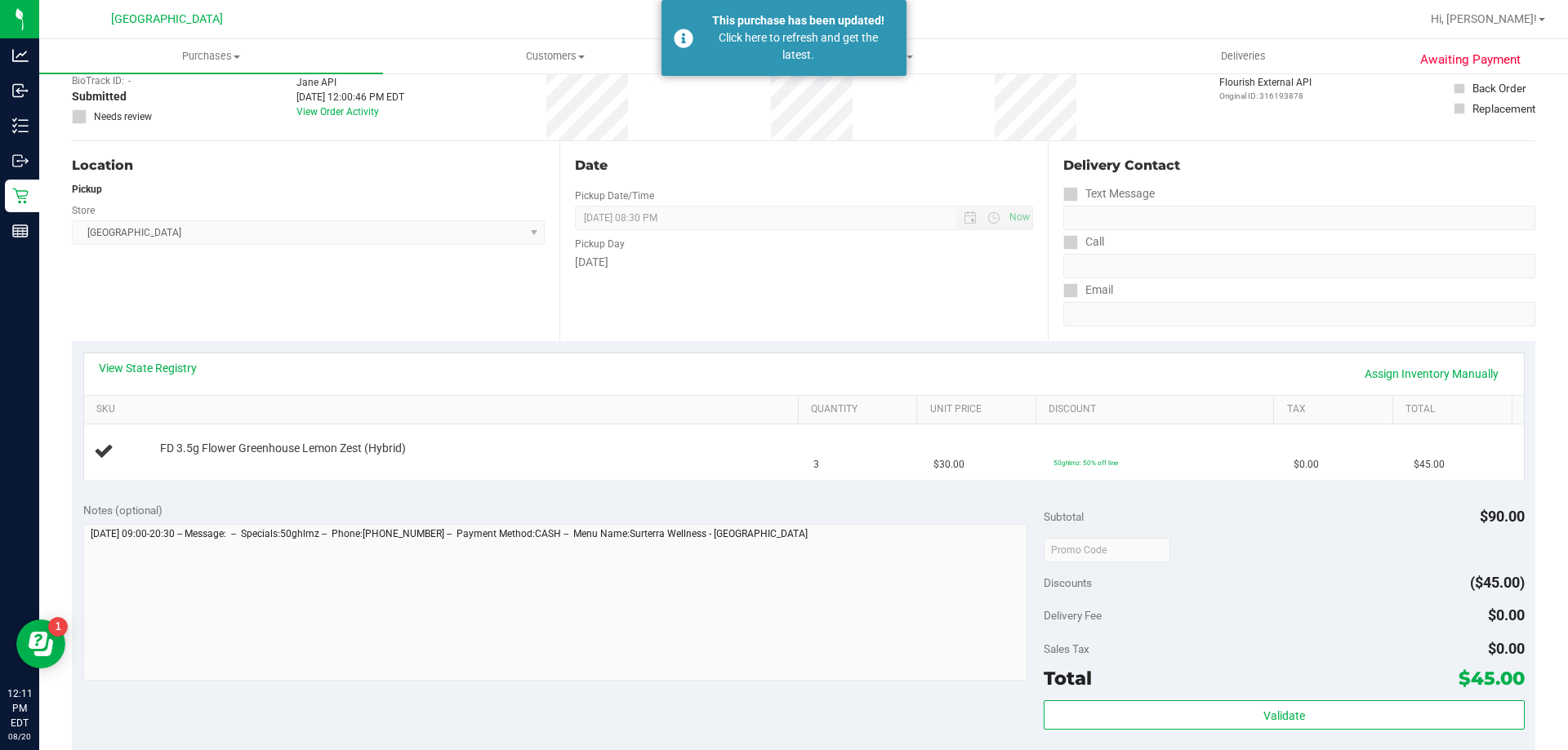
scroll to position [81, 0]
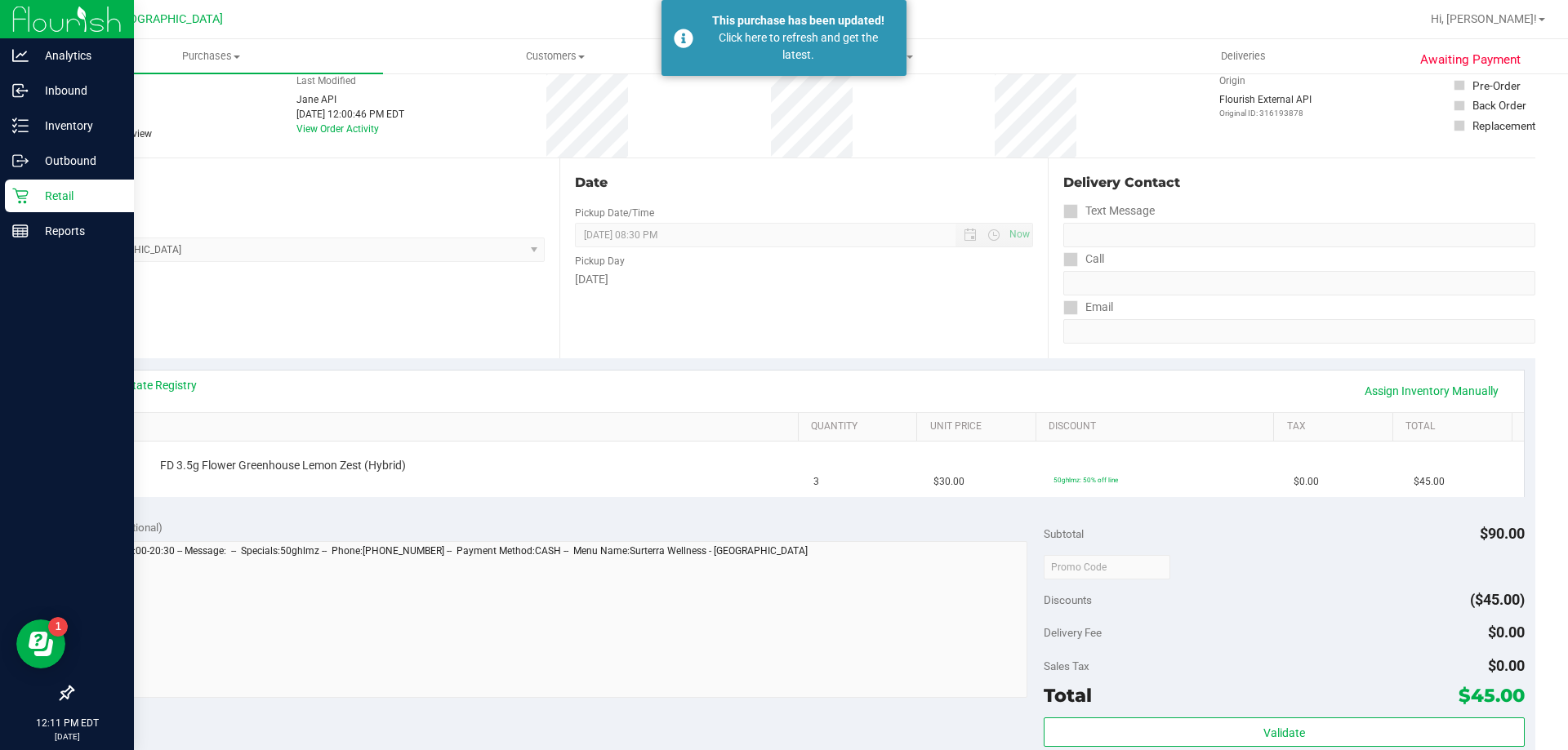
click at [35, 193] on p "Retail" at bounding box center [77, 196] width 98 height 20
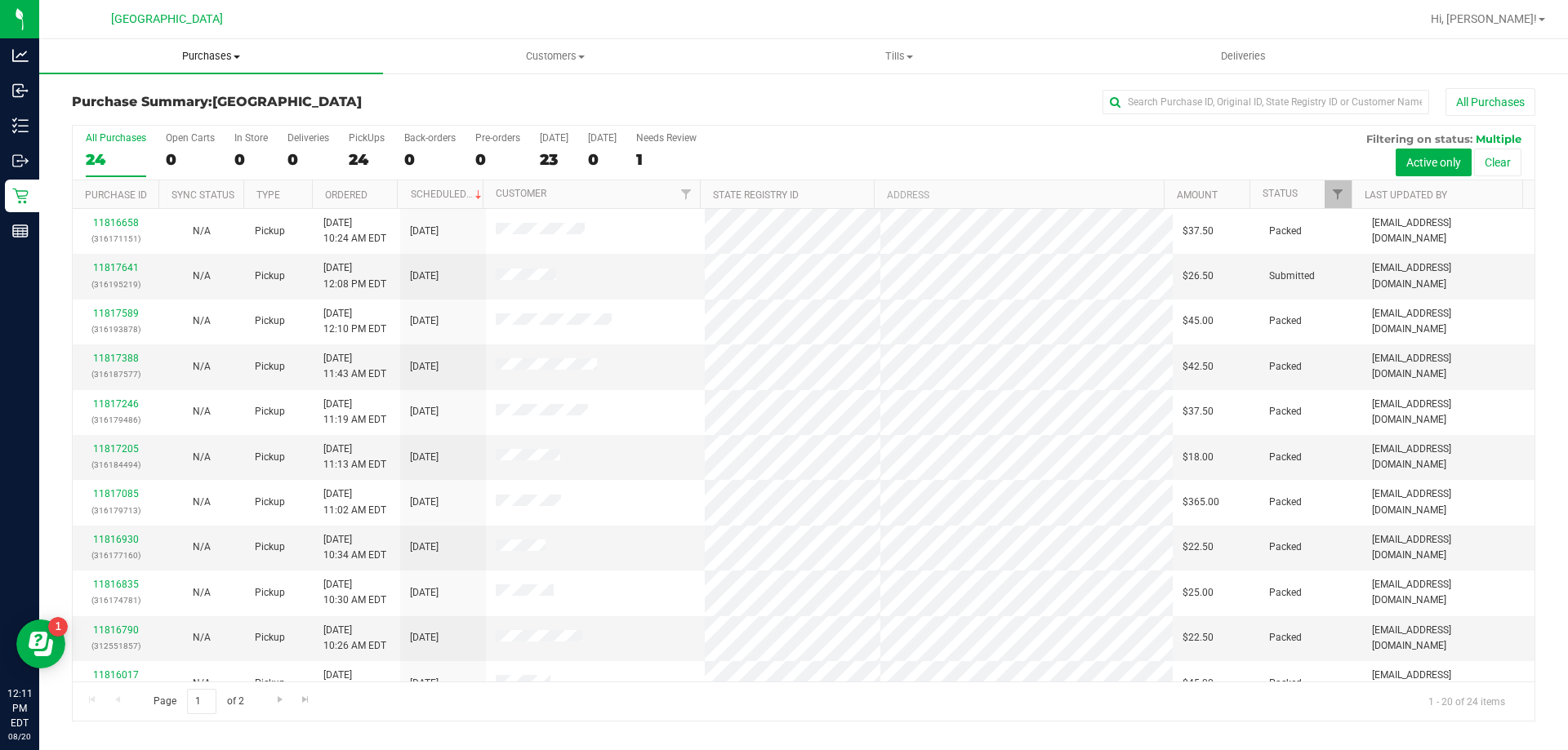
click at [230, 54] on span "Purchases" at bounding box center [211, 55] width 343 height 15
click at [124, 110] on li "Fulfillment" at bounding box center [211, 119] width 343 height 20
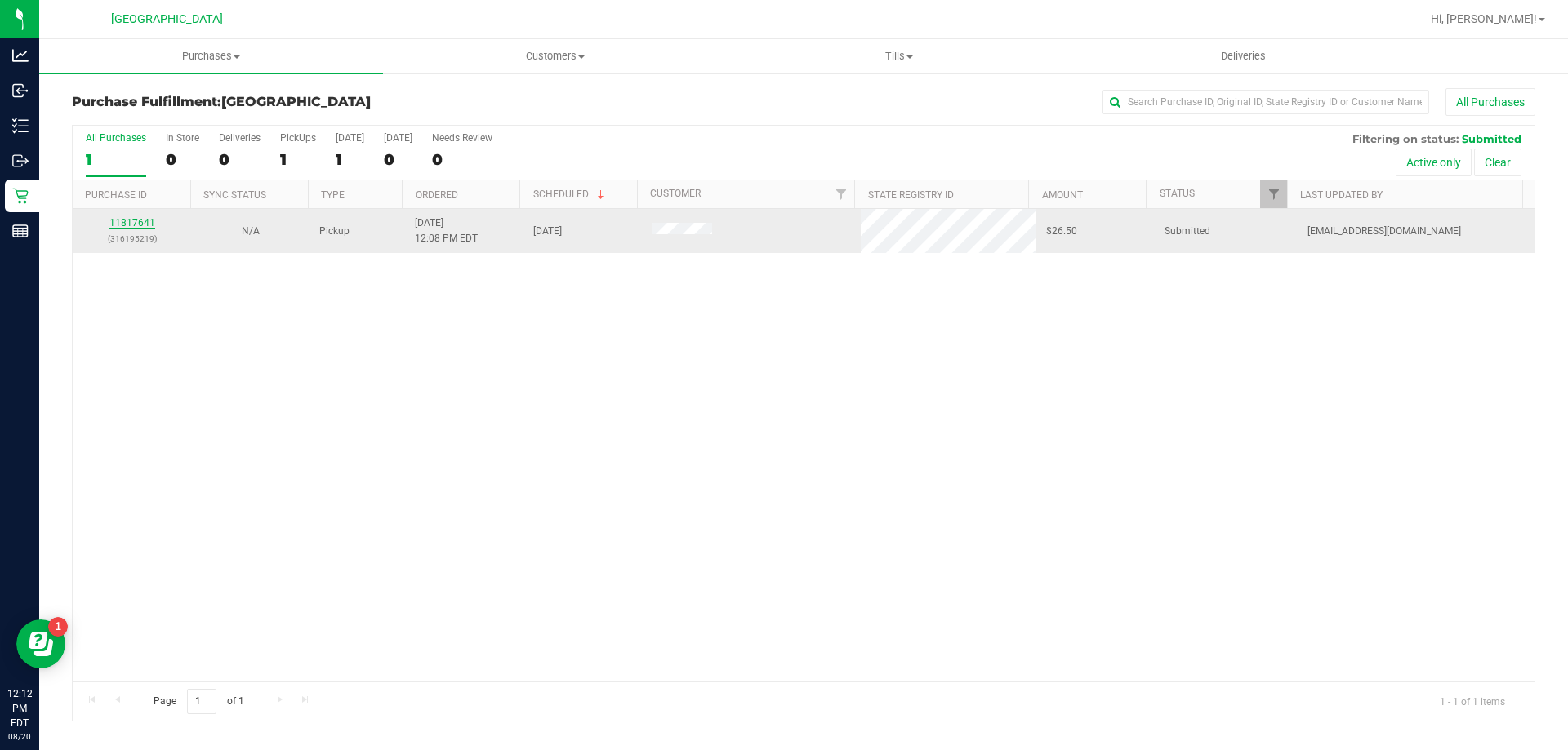
click at [134, 222] on link "11817641" at bounding box center [133, 223] width 46 height 12
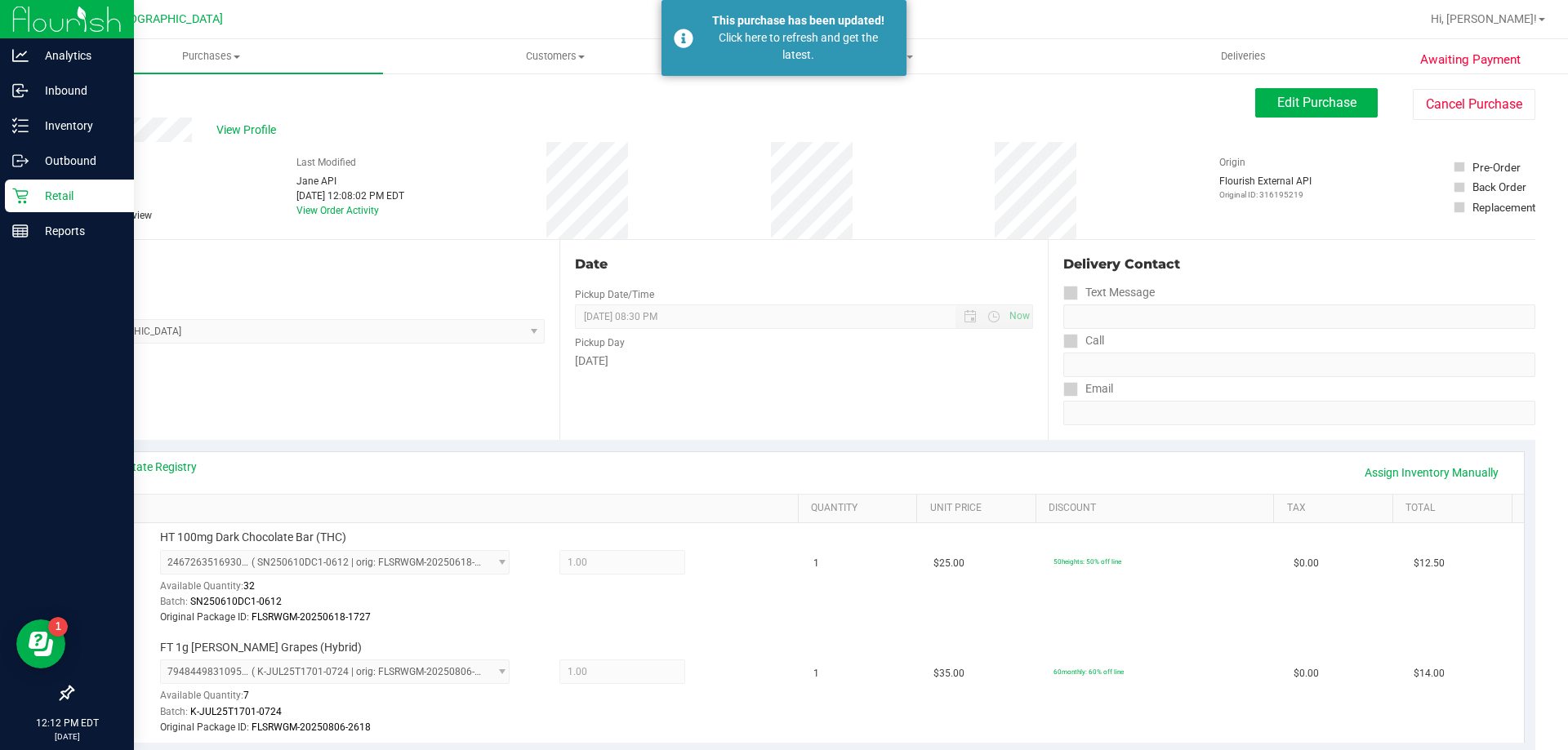
click at [36, 189] on p "Retail" at bounding box center [77, 196] width 98 height 20
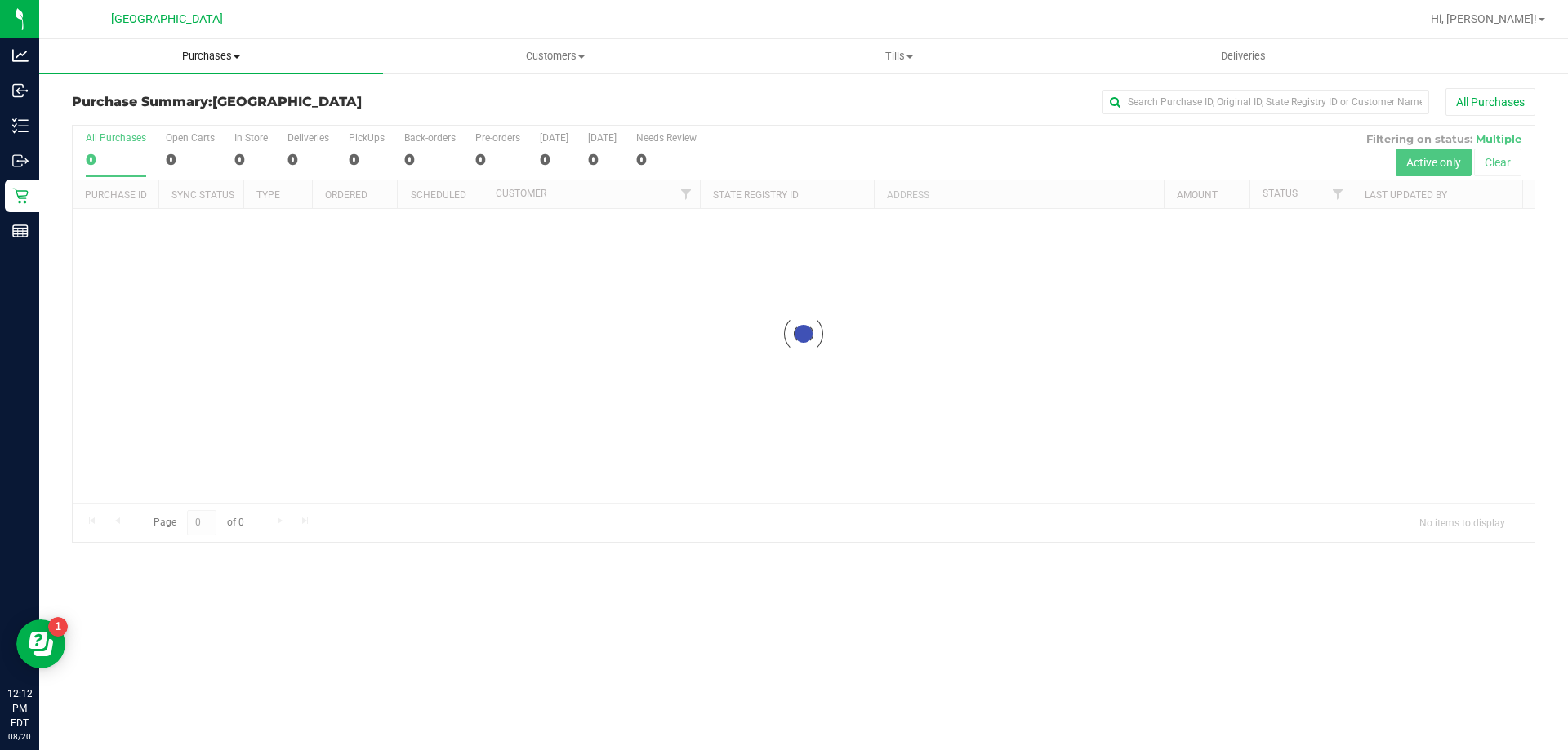
click at [220, 60] on span "Purchases" at bounding box center [211, 55] width 343 height 15
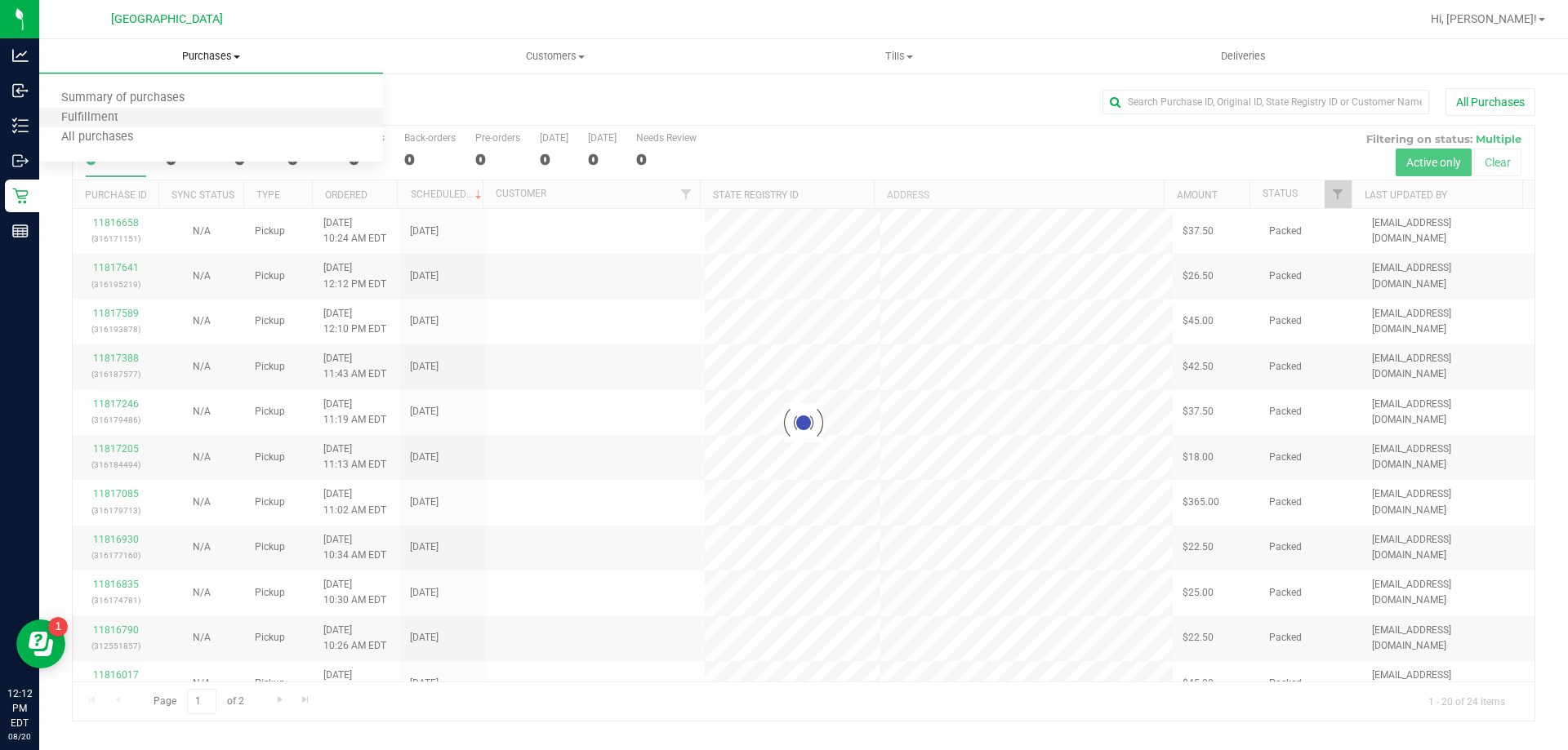
click at [133, 126] on li "Fulfillment" at bounding box center [211, 119] width 343 height 20
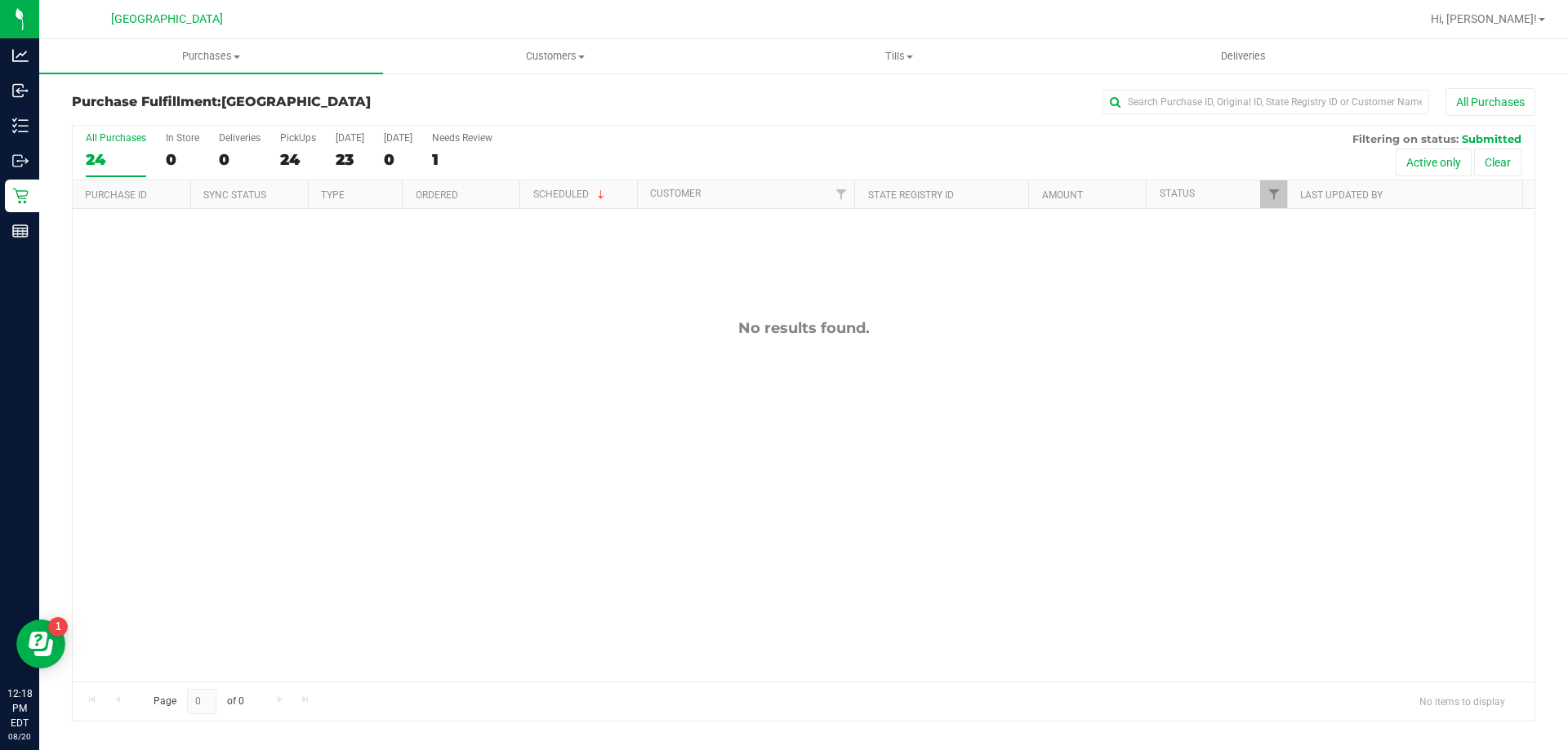
click at [268, 494] on div "No results found." at bounding box center [803, 500] width 1461 height 583
click at [401, 506] on div "No results found." at bounding box center [803, 500] width 1461 height 583
click at [550, 454] on div "No results found." at bounding box center [803, 500] width 1461 height 583
click at [200, 340] on div "No results found." at bounding box center [803, 500] width 1461 height 583
click at [279, 432] on div "No results found." at bounding box center [803, 500] width 1461 height 583
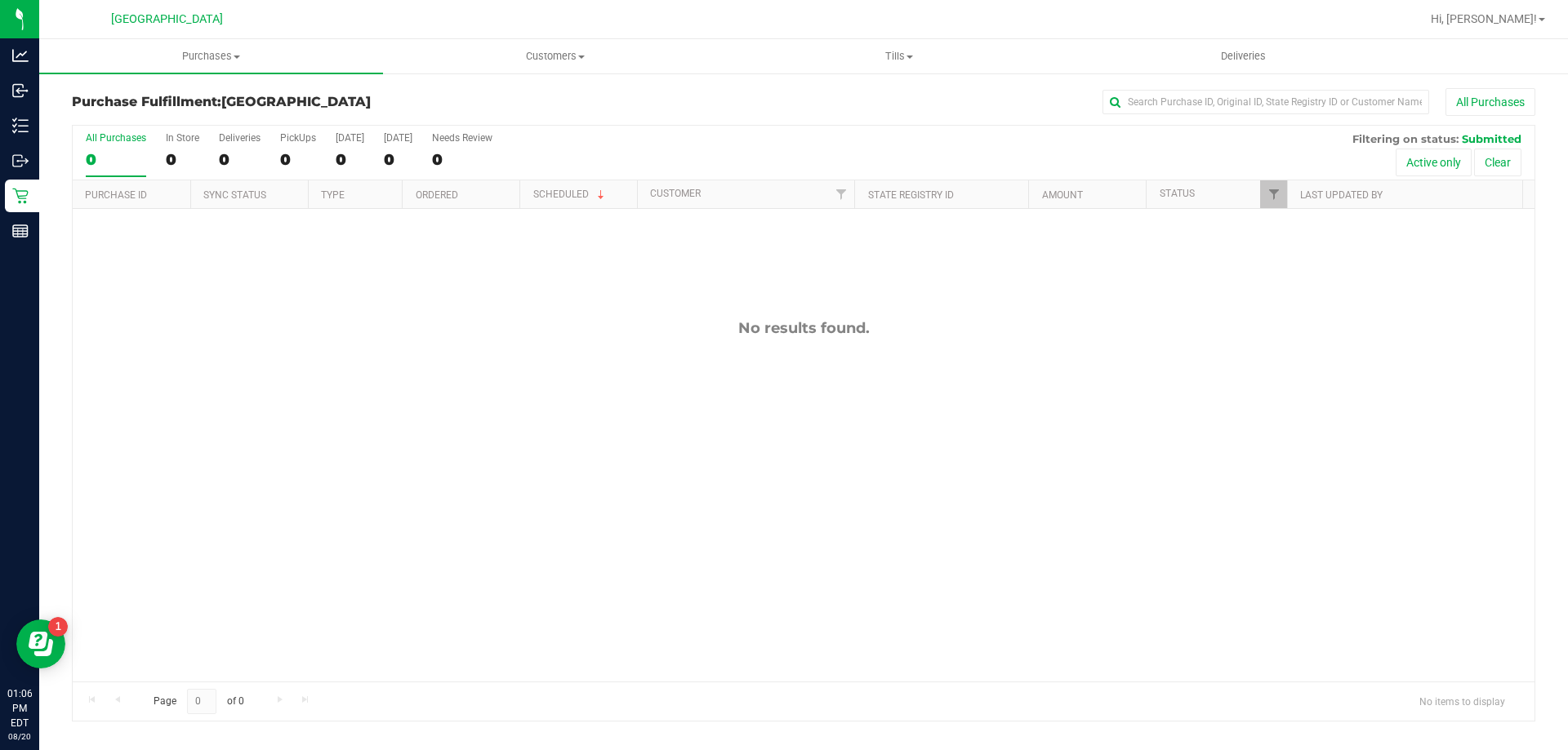
click at [272, 388] on div "No results found." at bounding box center [803, 500] width 1461 height 583
click at [201, 387] on div "No results found." at bounding box center [803, 500] width 1461 height 583
click at [322, 446] on div "No results found." at bounding box center [803, 500] width 1461 height 583
click at [275, 475] on div "11818238 (316211499) N/A Pickup [DATE] 1:25 PM EDT 8/20/2025 $12.50 Submitted […" at bounding box center [803, 445] width 1461 height 473
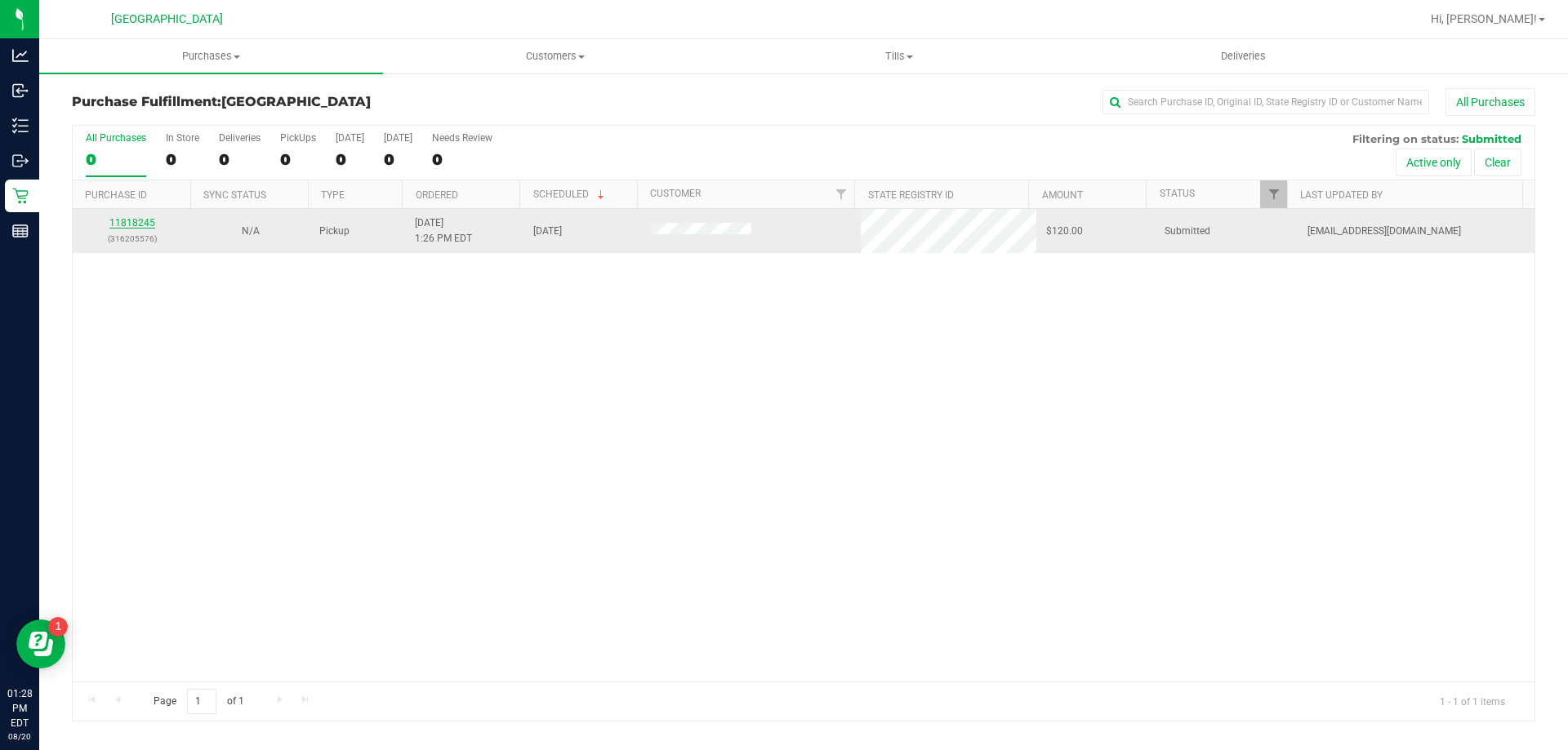
click at [128, 217] on link "11818245" at bounding box center [133, 223] width 46 height 12
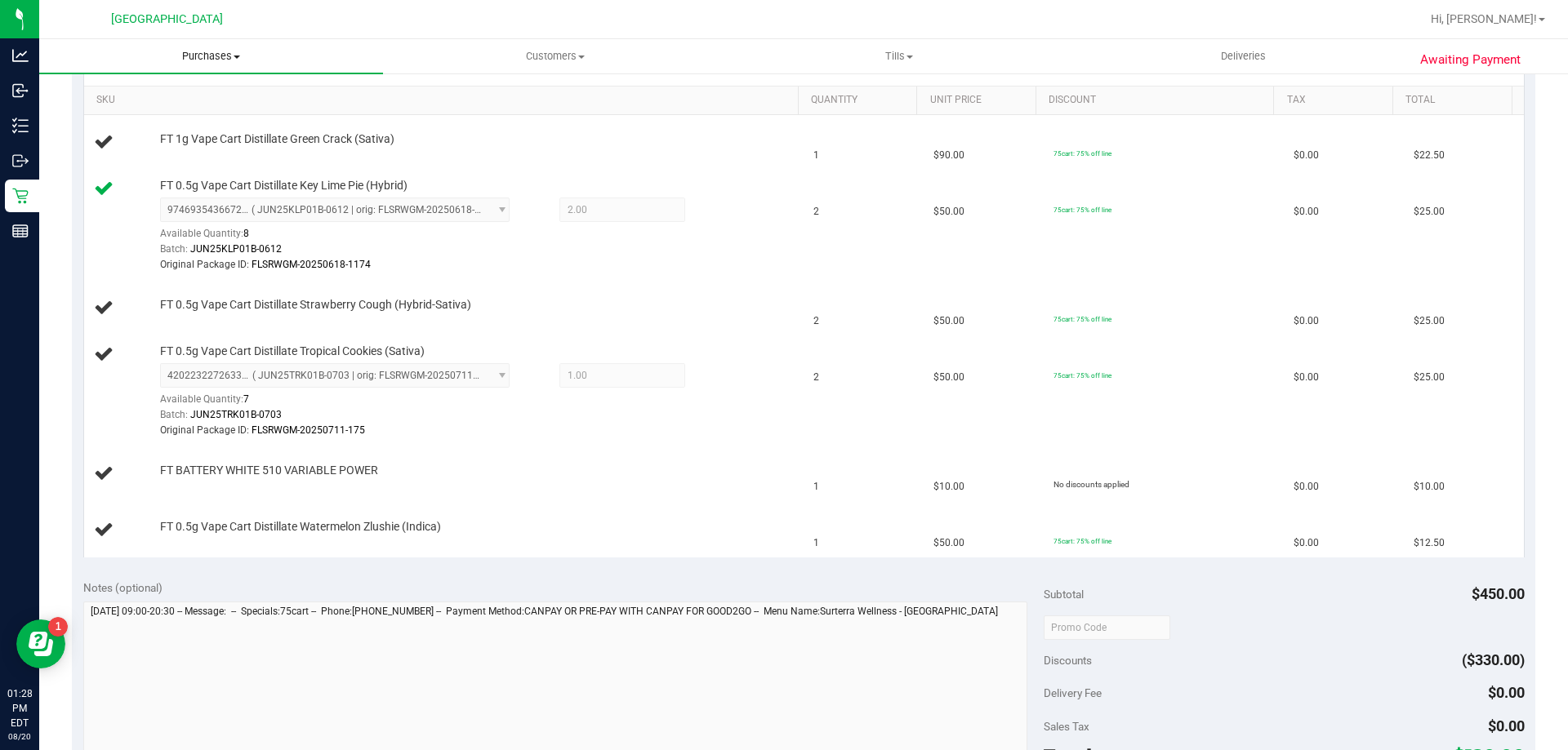
scroll to position [81, 0]
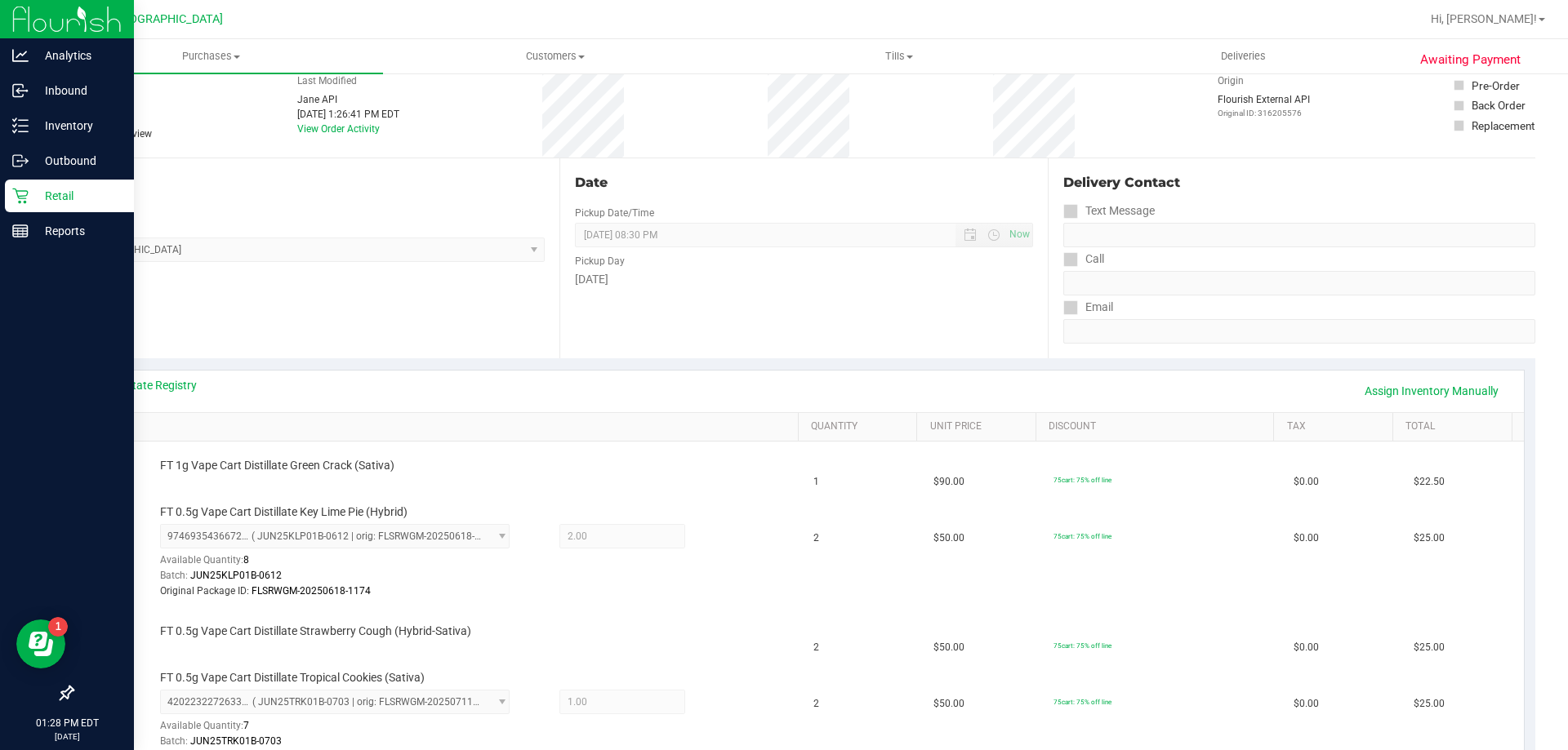
click at [48, 202] on p "Retail" at bounding box center [77, 196] width 98 height 20
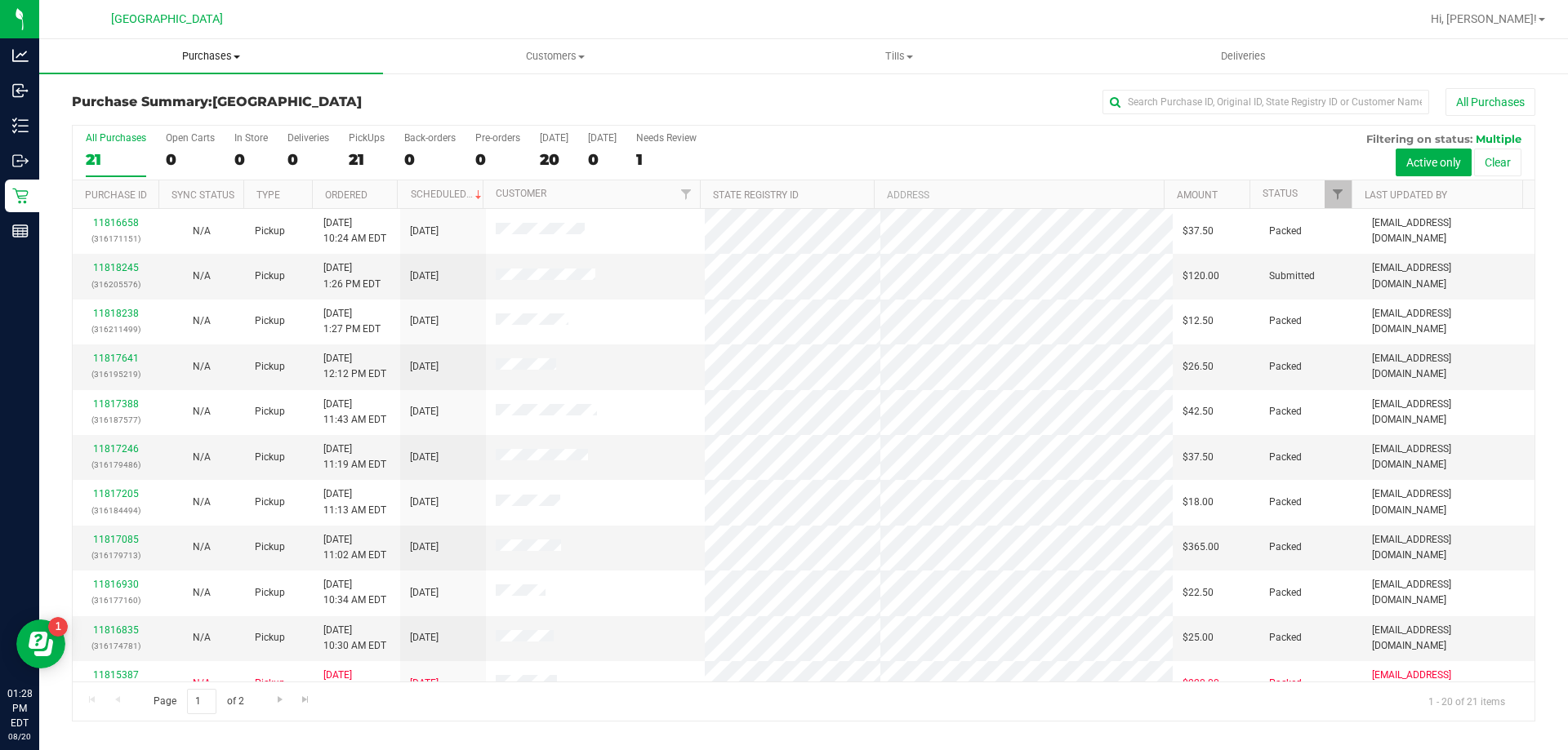
click at [230, 64] on uib-tab-heading "Purchases Summary of purchases Fulfillment All purchases" at bounding box center [211, 56] width 343 height 35
click at [116, 124] on span "Fulfillment" at bounding box center [90, 118] width 101 height 14
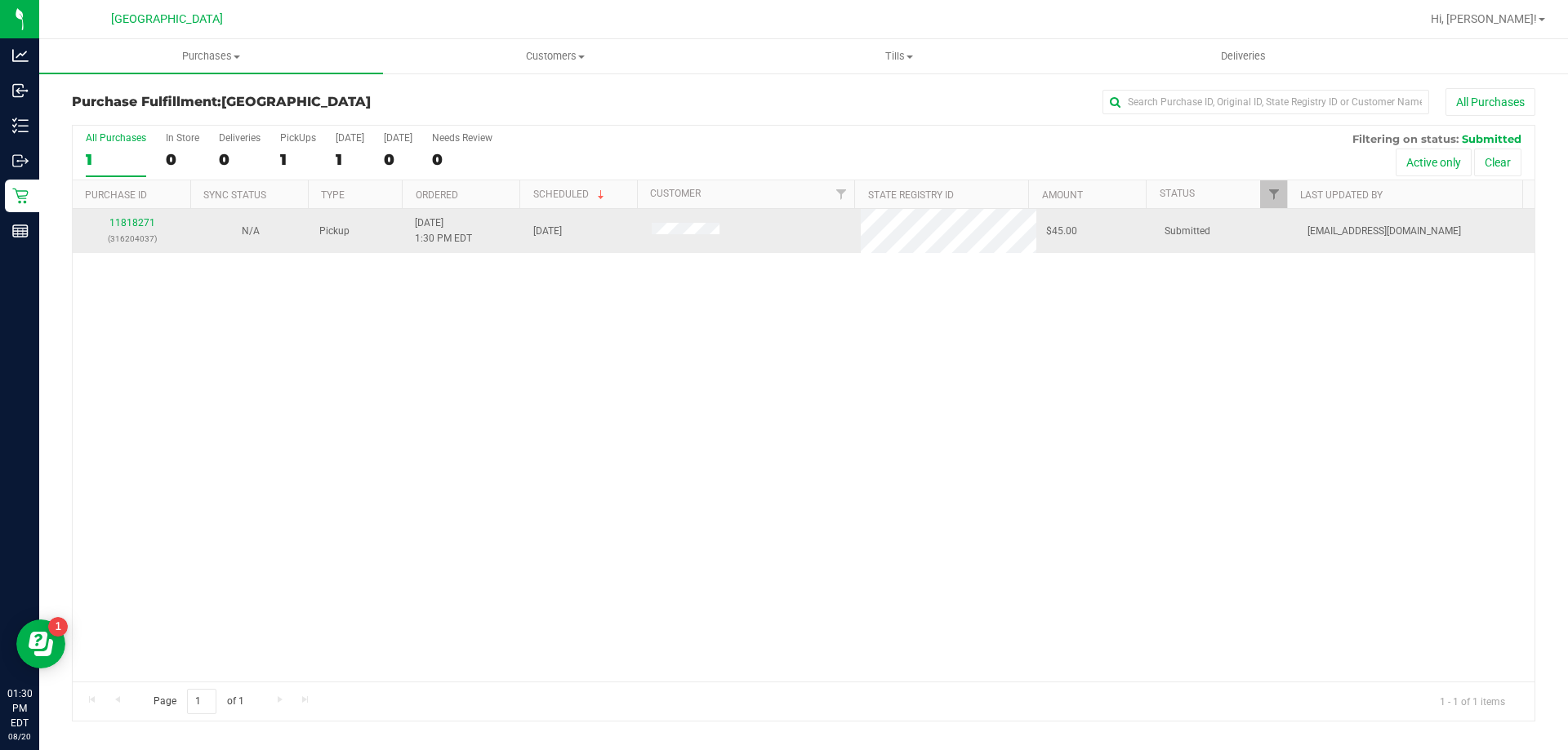
click at [143, 215] on td "11818271 (316204037)" at bounding box center [132, 231] width 119 height 45
click at [132, 219] on link "11818271" at bounding box center [133, 223] width 46 height 12
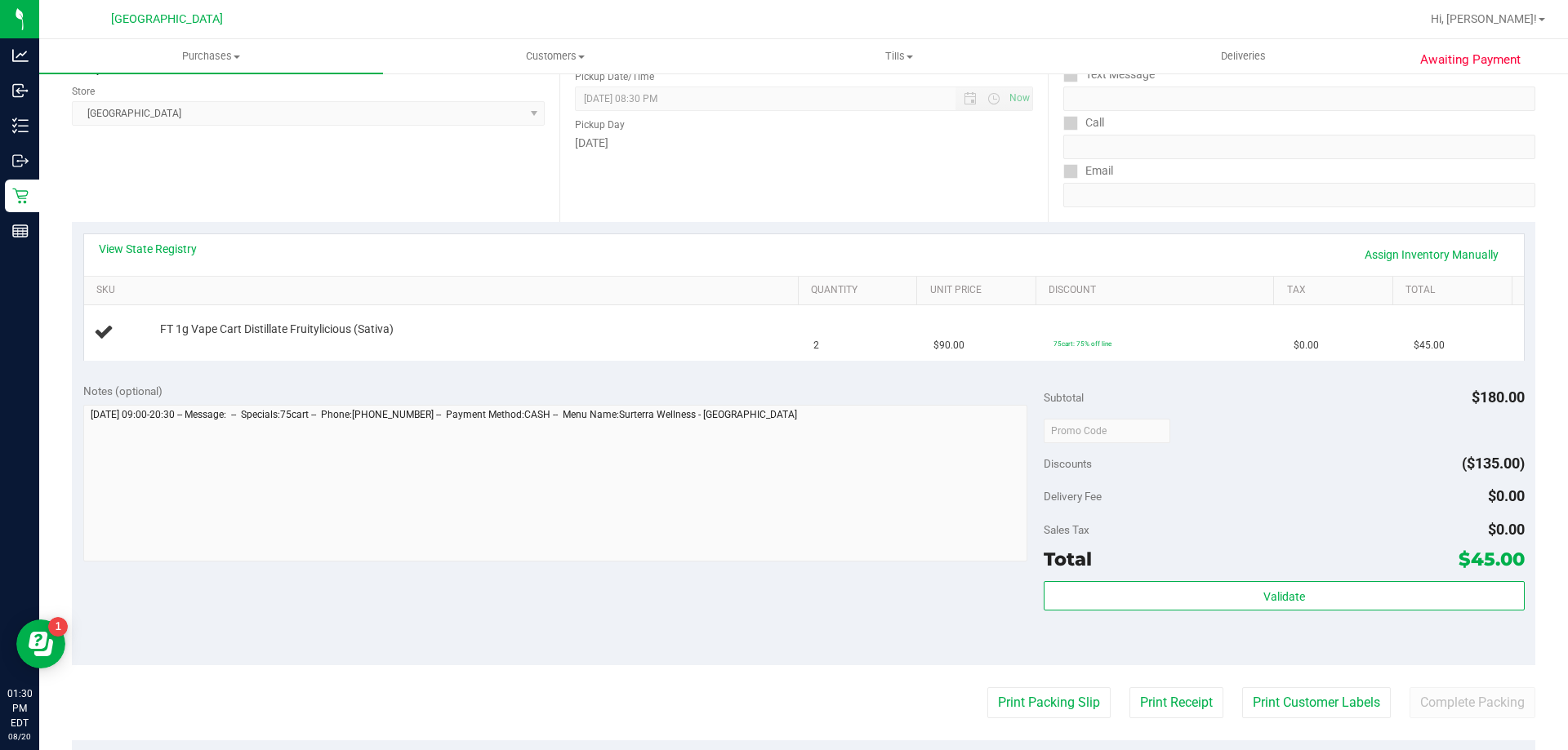
scroll to position [490, 0]
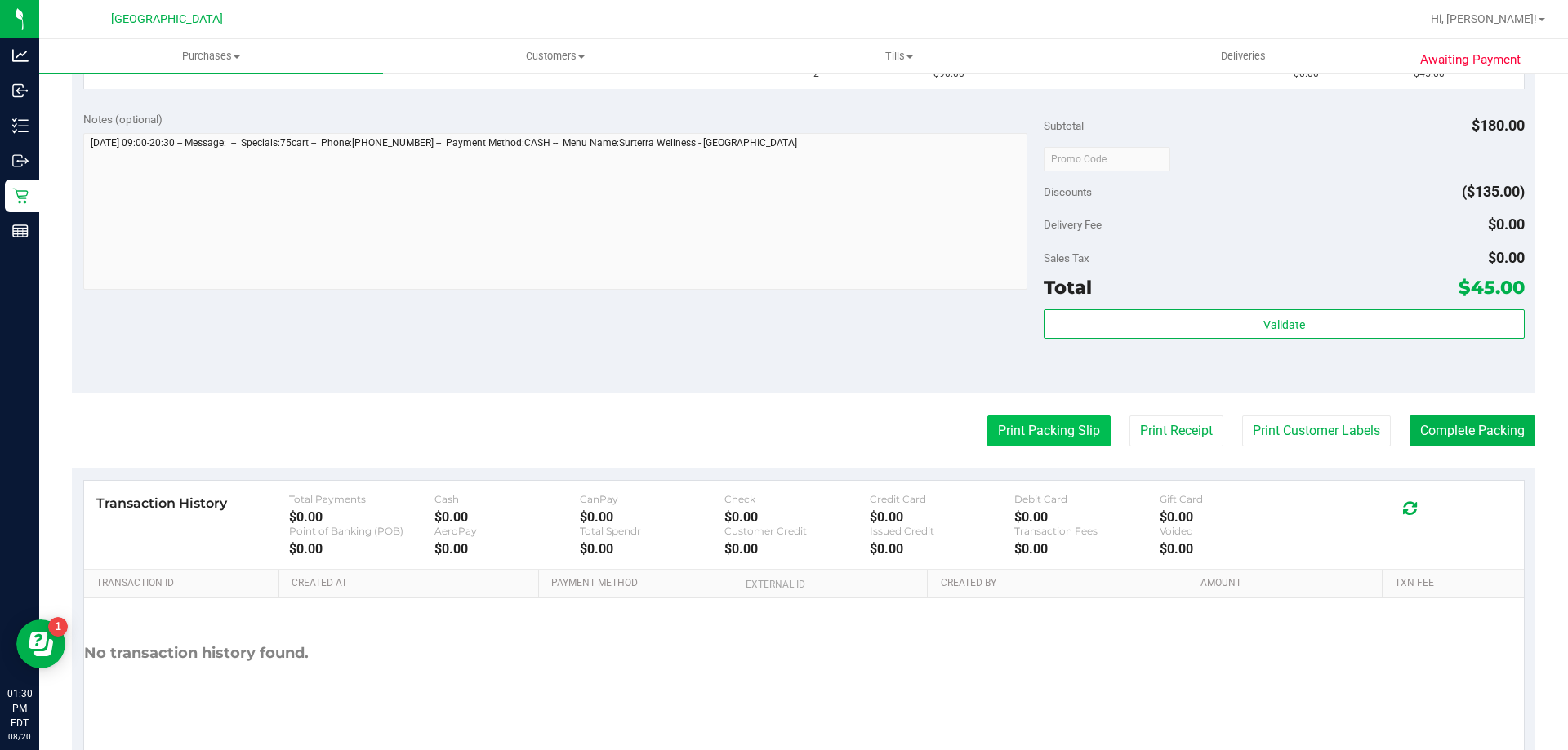
click at [1042, 426] on button "Print Packing Slip" at bounding box center [1048, 430] width 124 height 31
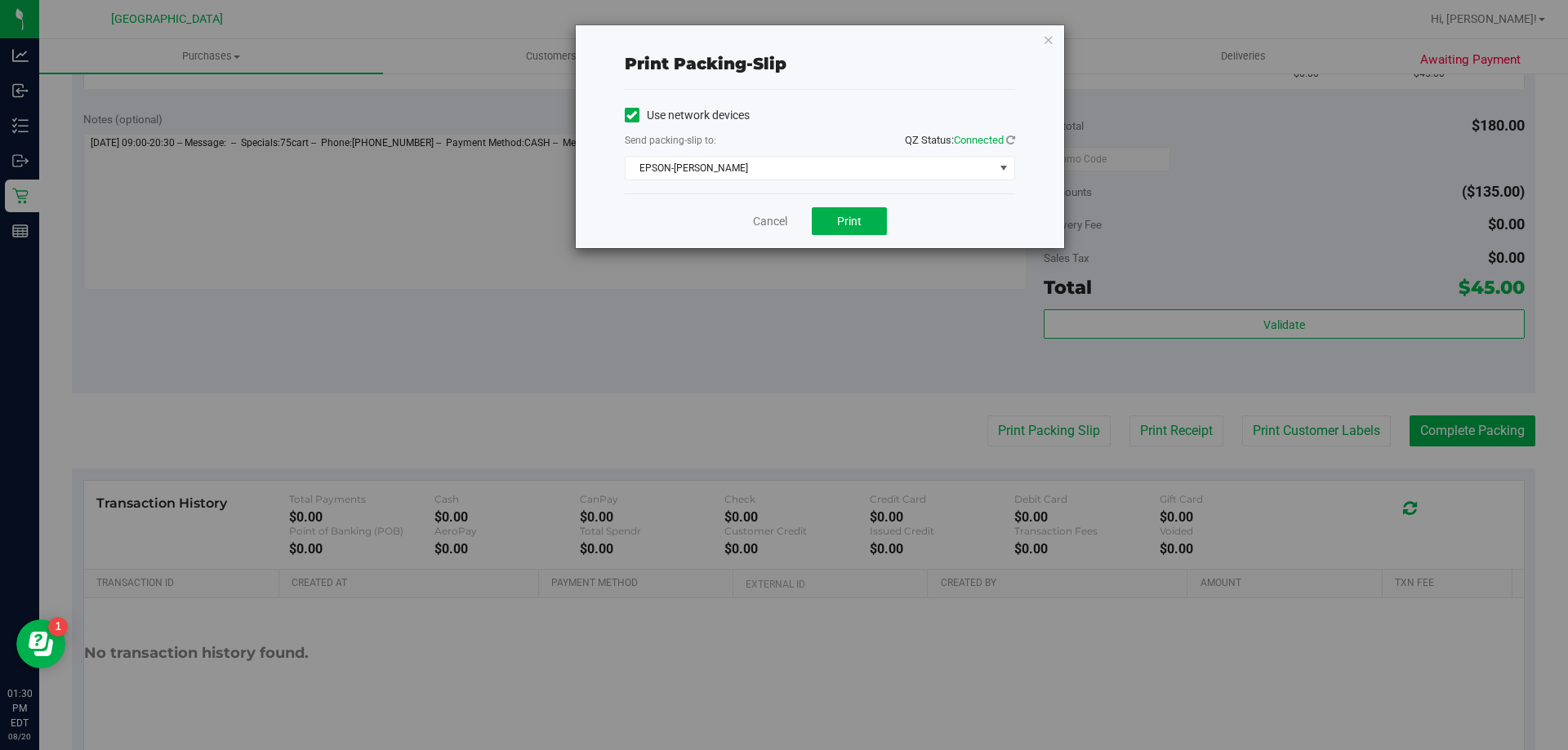
click at [833, 205] on div "Cancel Print" at bounding box center [820, 220] width 390 height 54
click at [836, 223] on span "Print" at bounding box center [848, 221] width 25 height 13
click at [320, 291] on div "Print packing-slip Use network devices Send packing-slip to: QZ Status: Connect…" at bounding box center [790, 375] width 1580 height 750
click at [771, 217] on link "Cancel" at bounding box center [769, 221] width 35 height 17
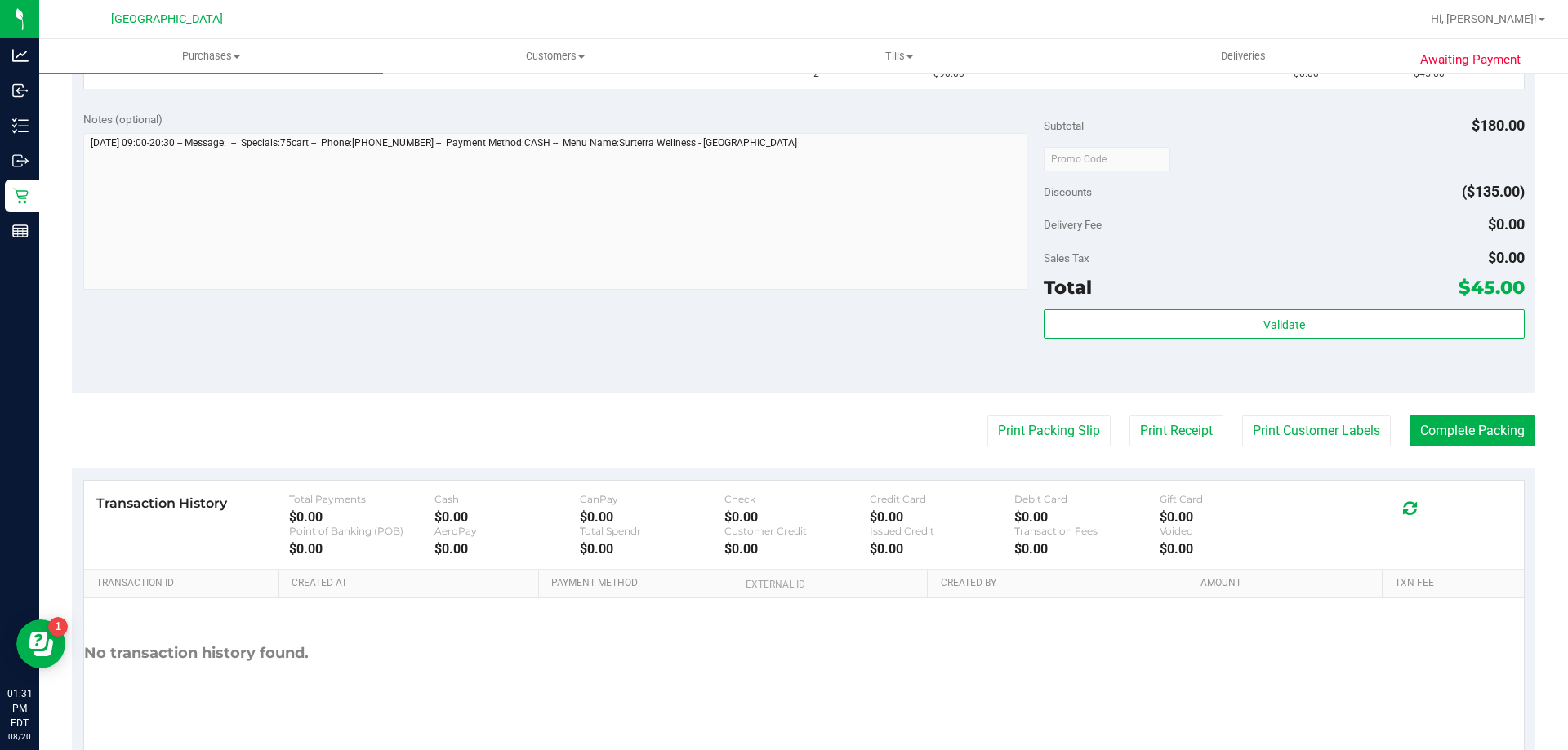
scroll to position [244, 0]
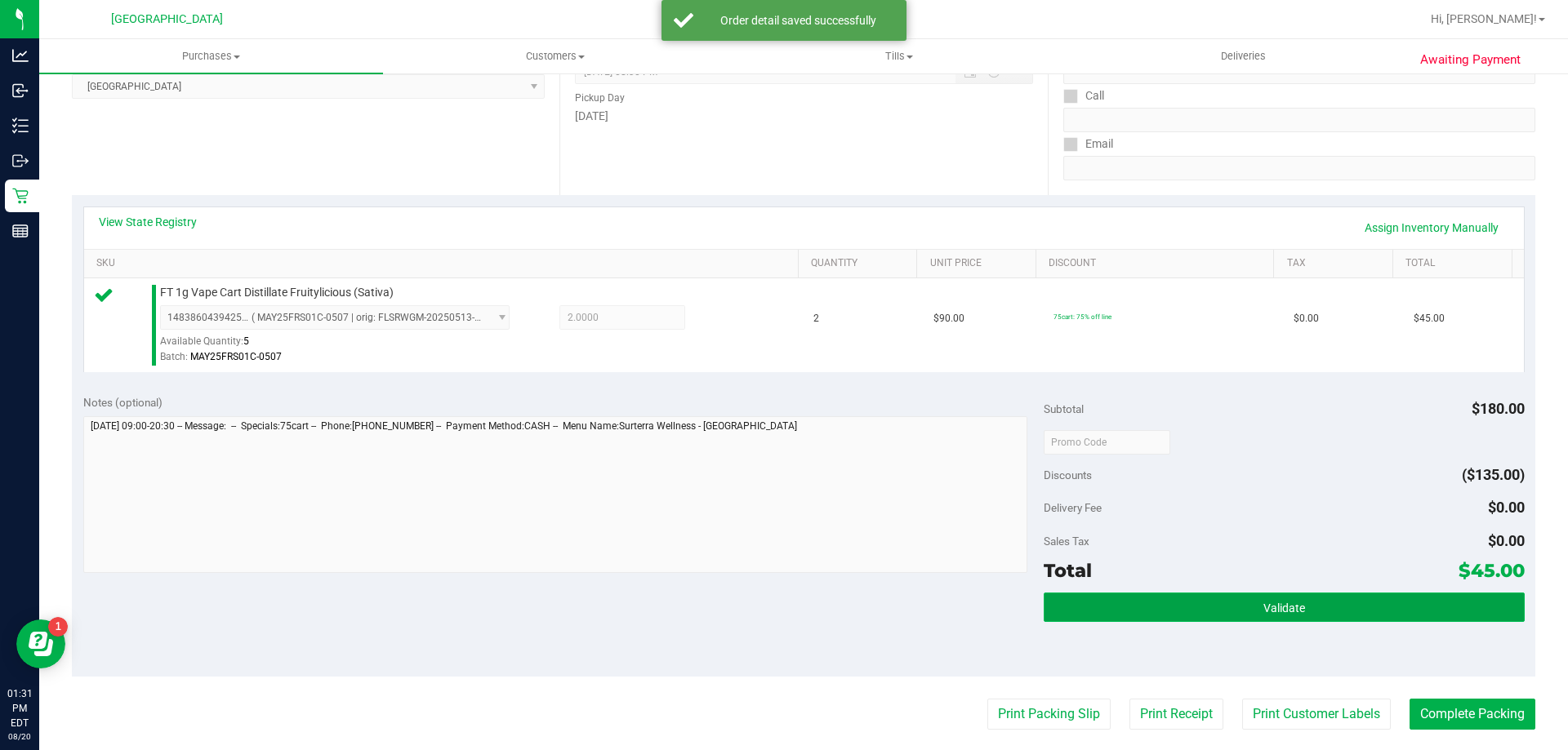
click at [1274, 616] on button "Validate" at bounding box center [1283, 608] width 480 height 30
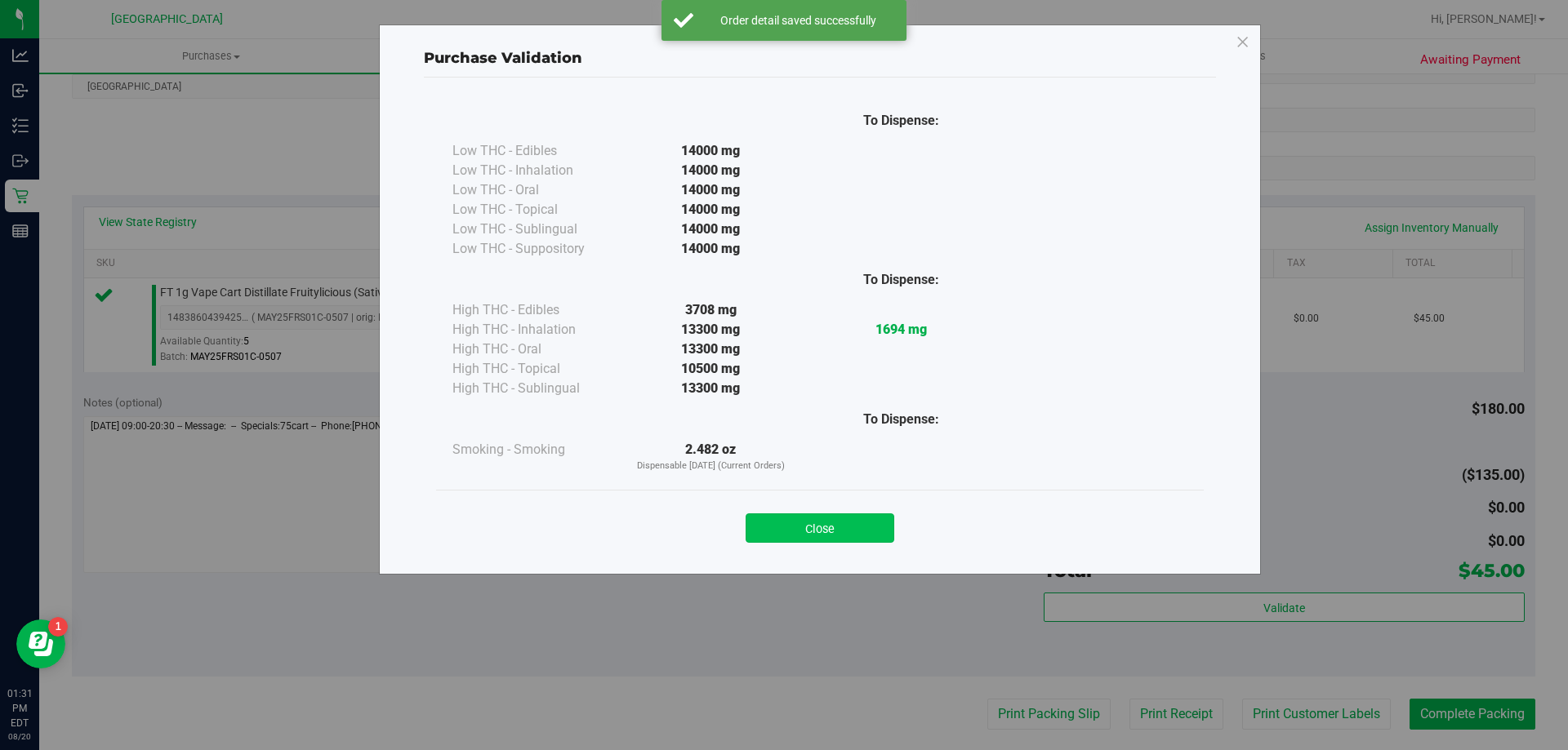
click at [855, 540] on button "Close" at bounding box center [820, 528] width 148 height 30
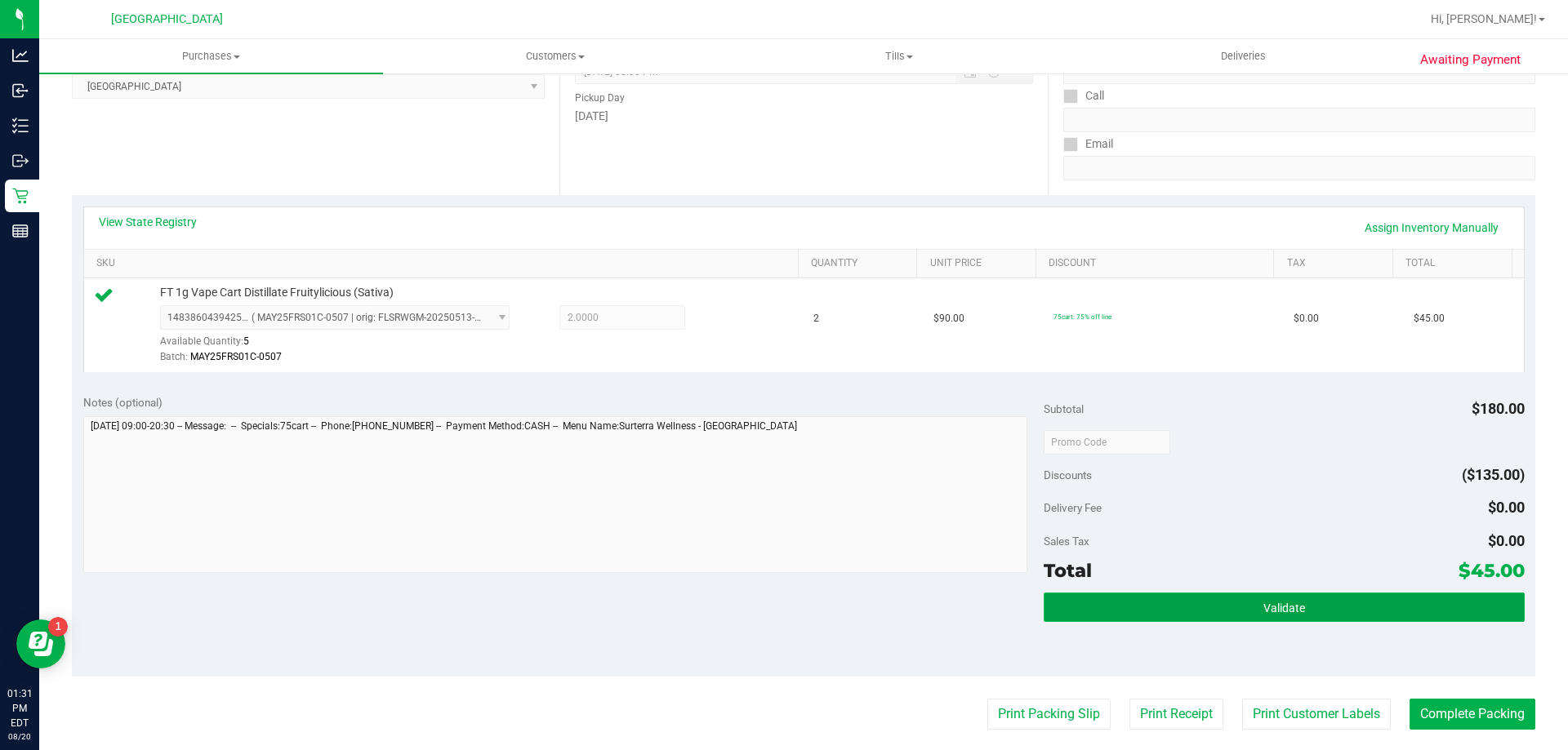
click at [1291, 604] on span "Validate" at bounding box center [1284, 608] width 42 height 13
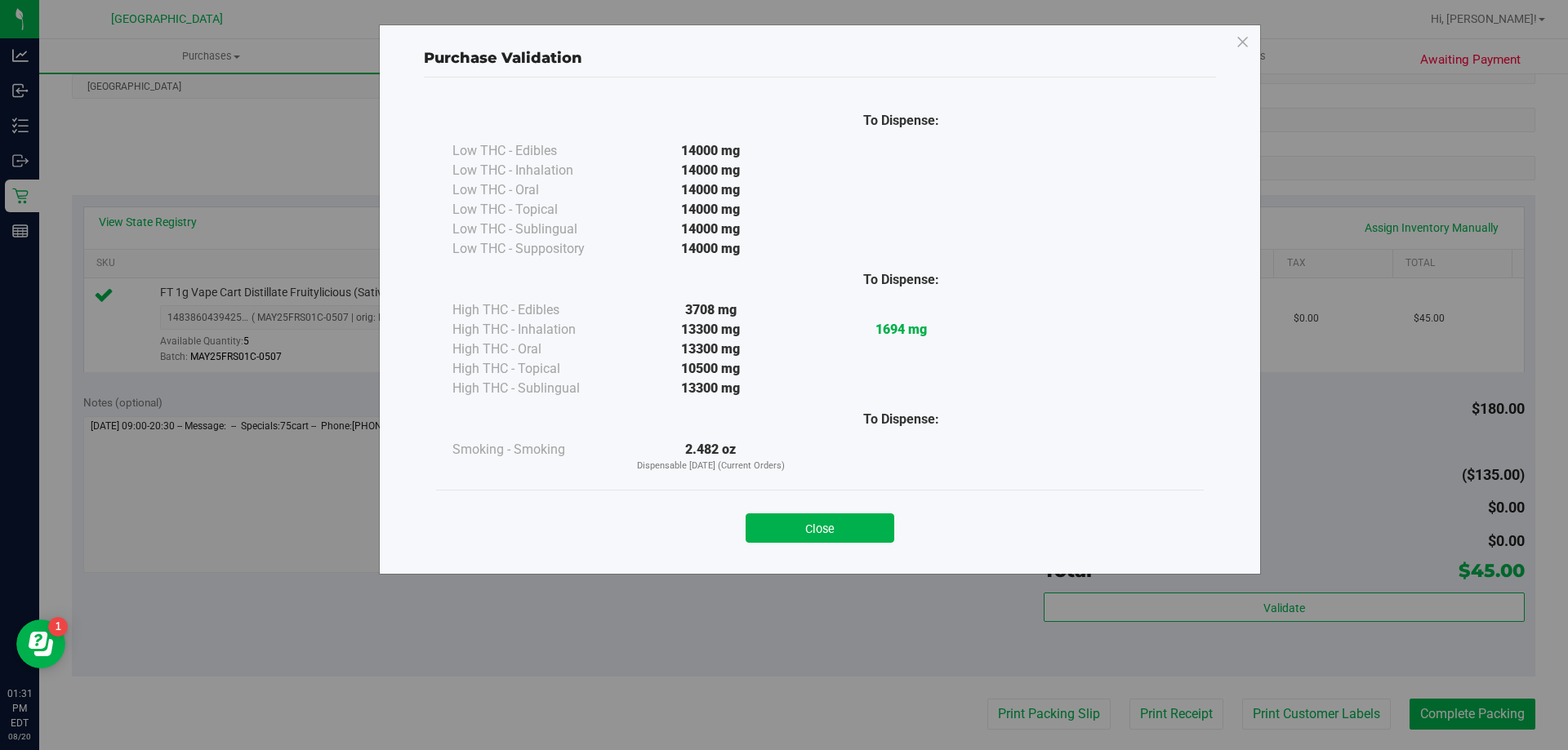
click at [821, 552] on div "Close" at bounding box center [819, 522] width 767 height 66
click at [827, 536] on button "Close" at bounding box center [820, 528] width 148 height 30
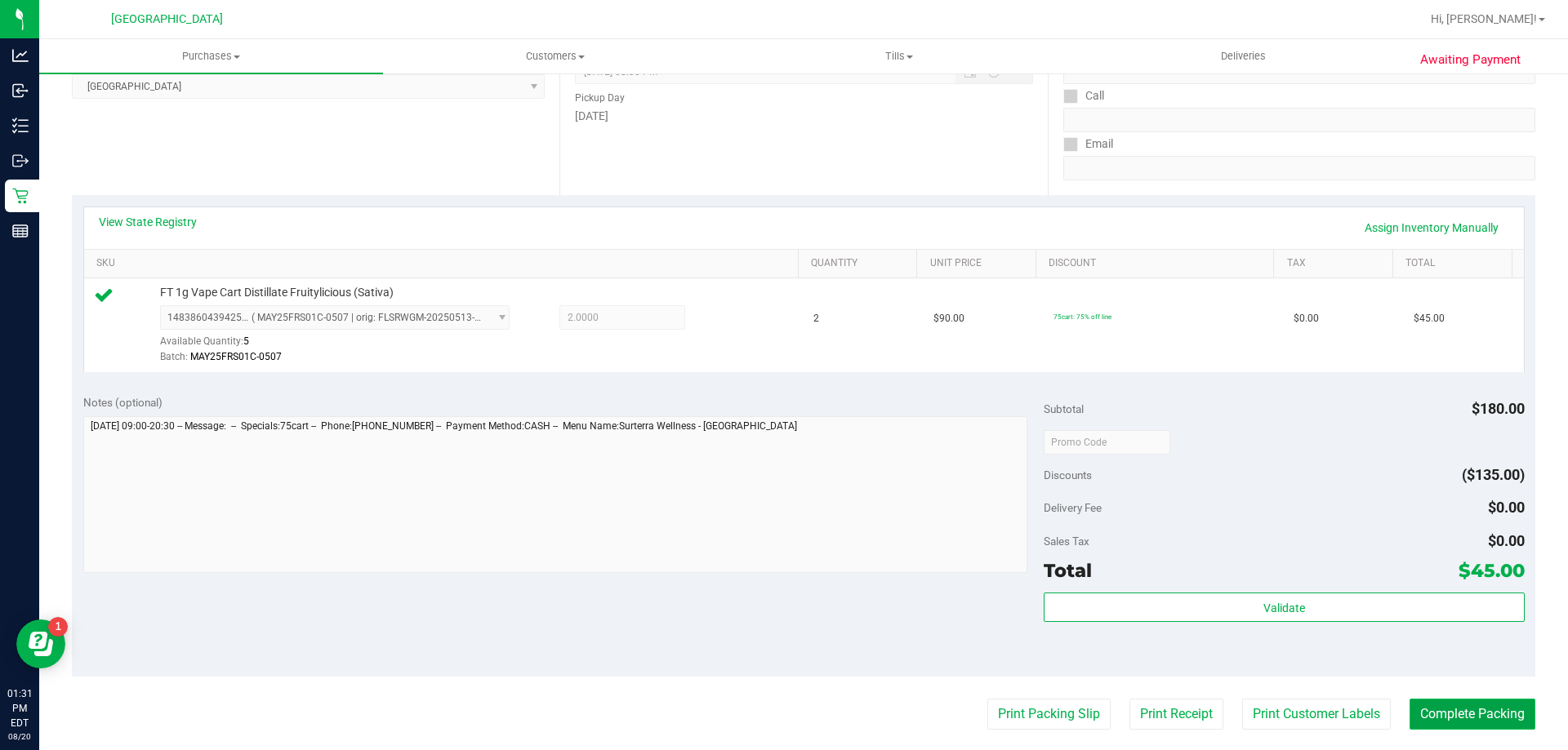
click at [1476, 715] on button "Complete Packing" at bounding box center [1472, 713] width 126 height 31
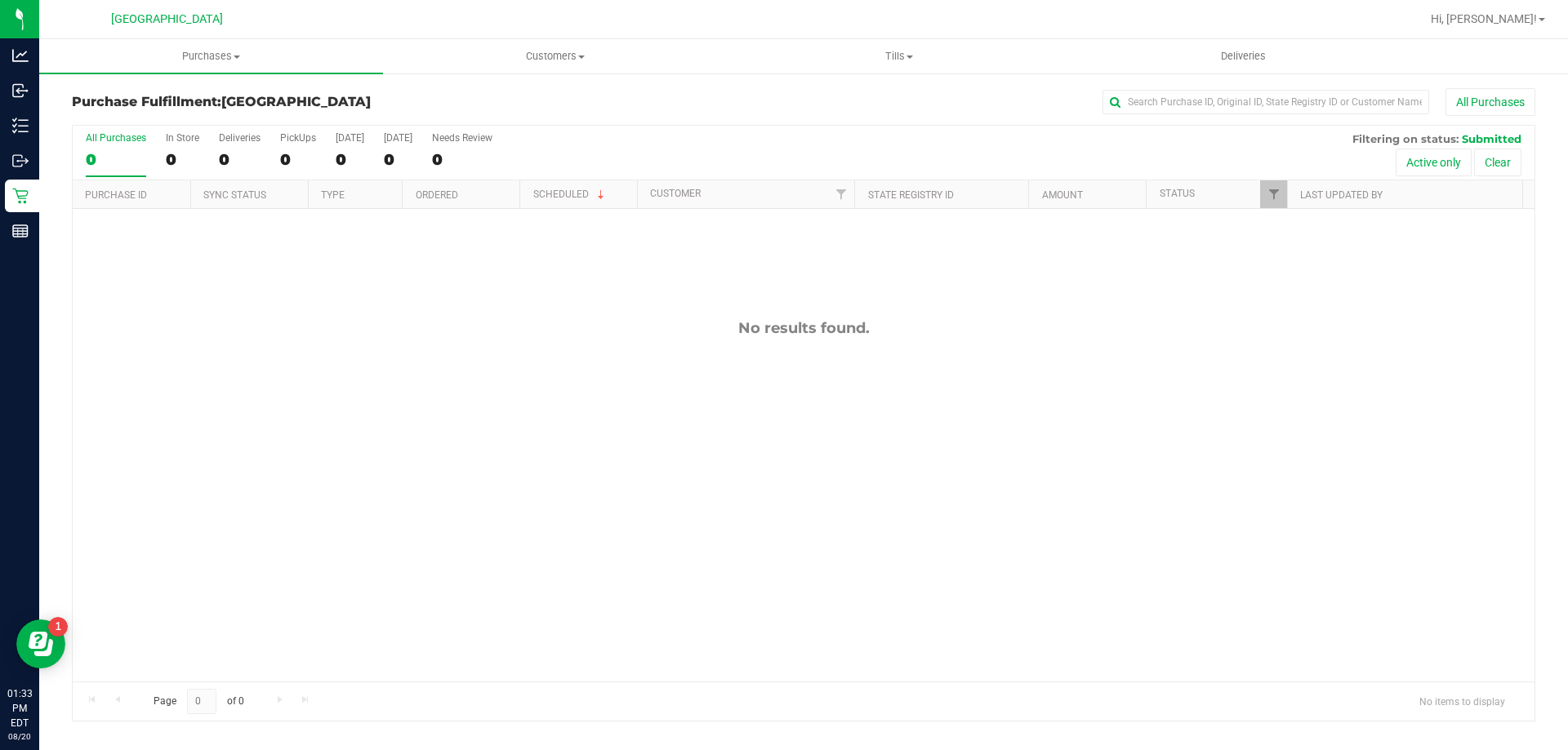
click at [236, 422] on div "No results found." at bounding box center [803, 500] width 1461 height 583
click at [267, 492] on div "No results found." at bounding box center [803, 500] width 1461 height 583
click at [405, 402] on div "No results found." at bounding box center [803, 500] width 1461 height 583
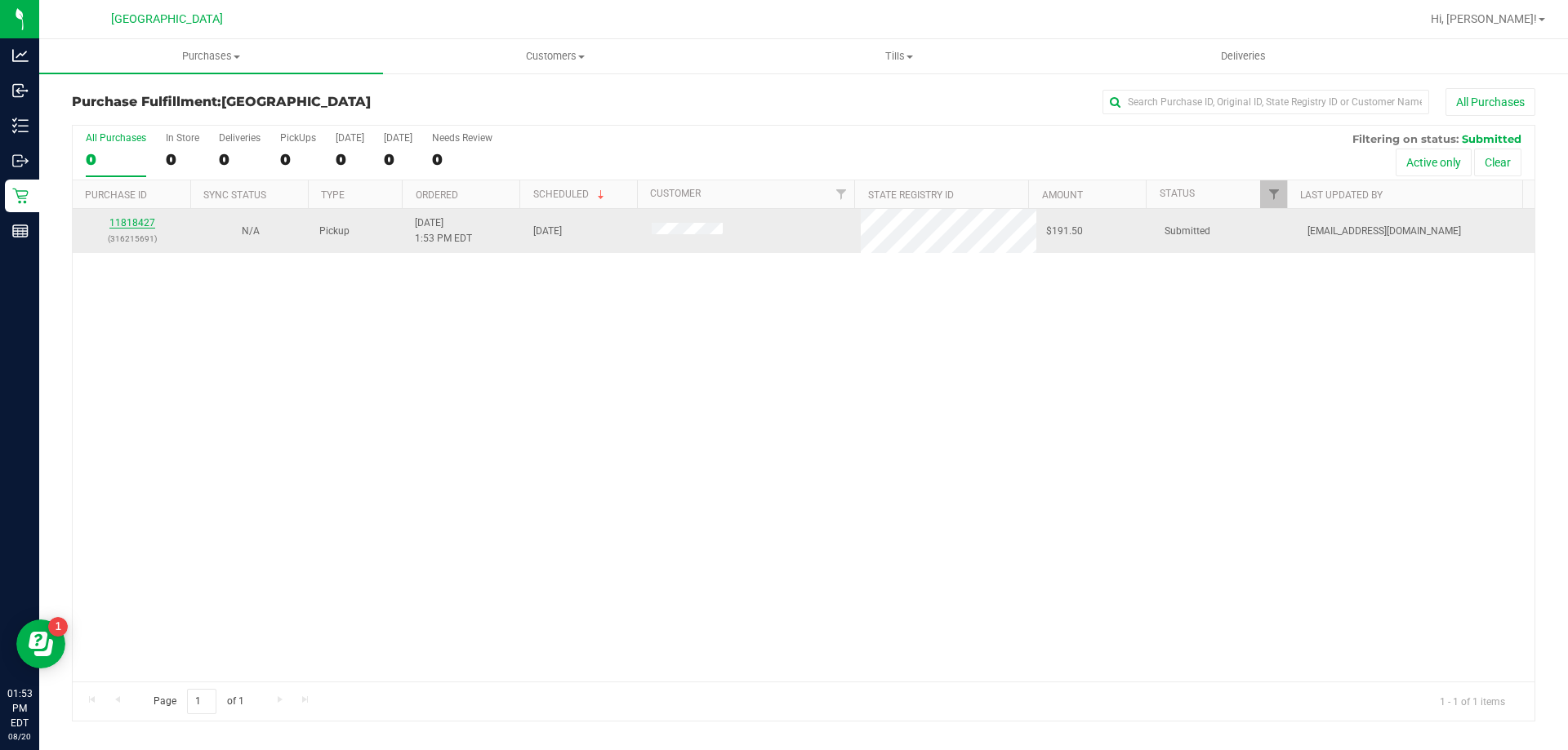
click at [140, 218] on link "11818427" at bounding box center [133, 223] width 46 height 12
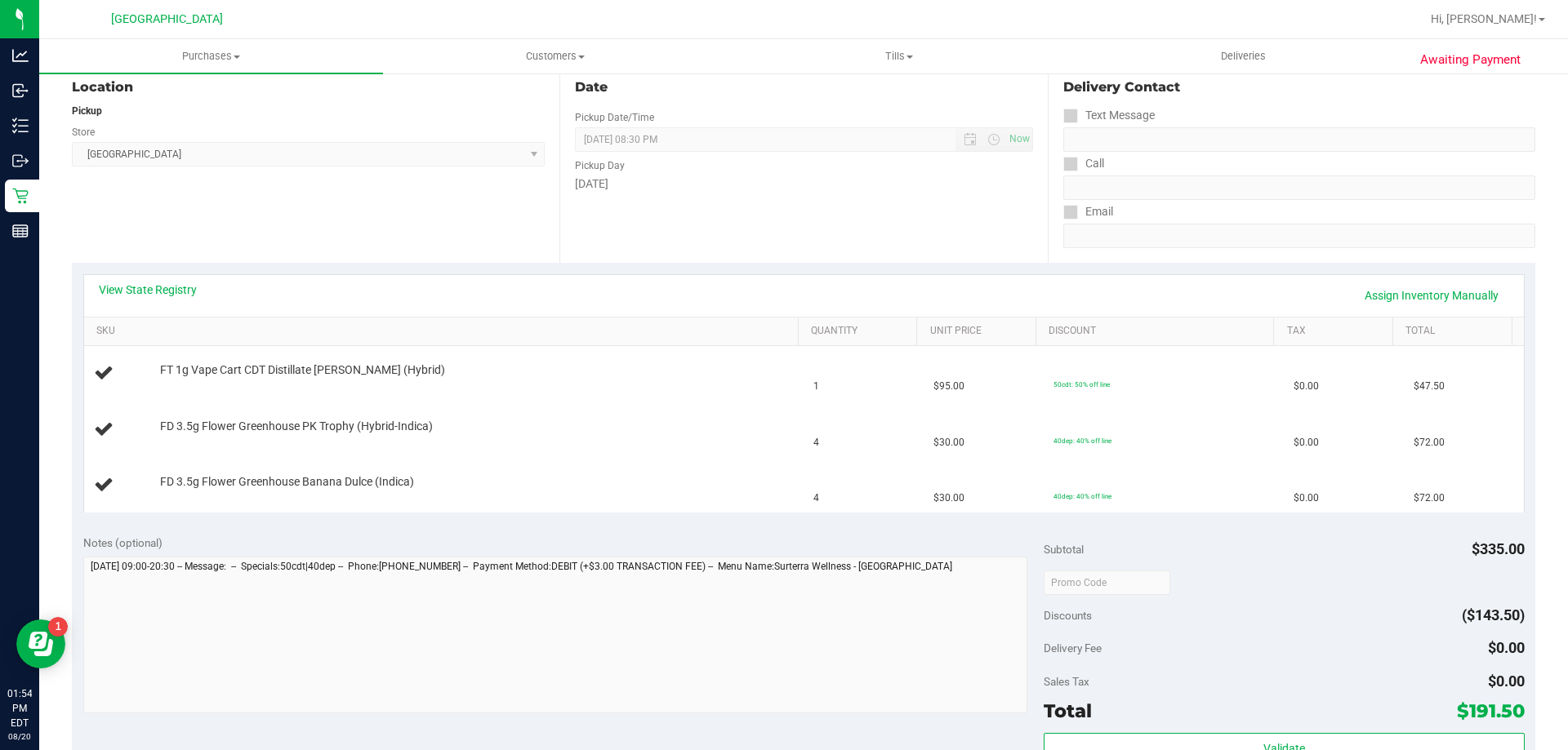
scroll to position [490, 0]
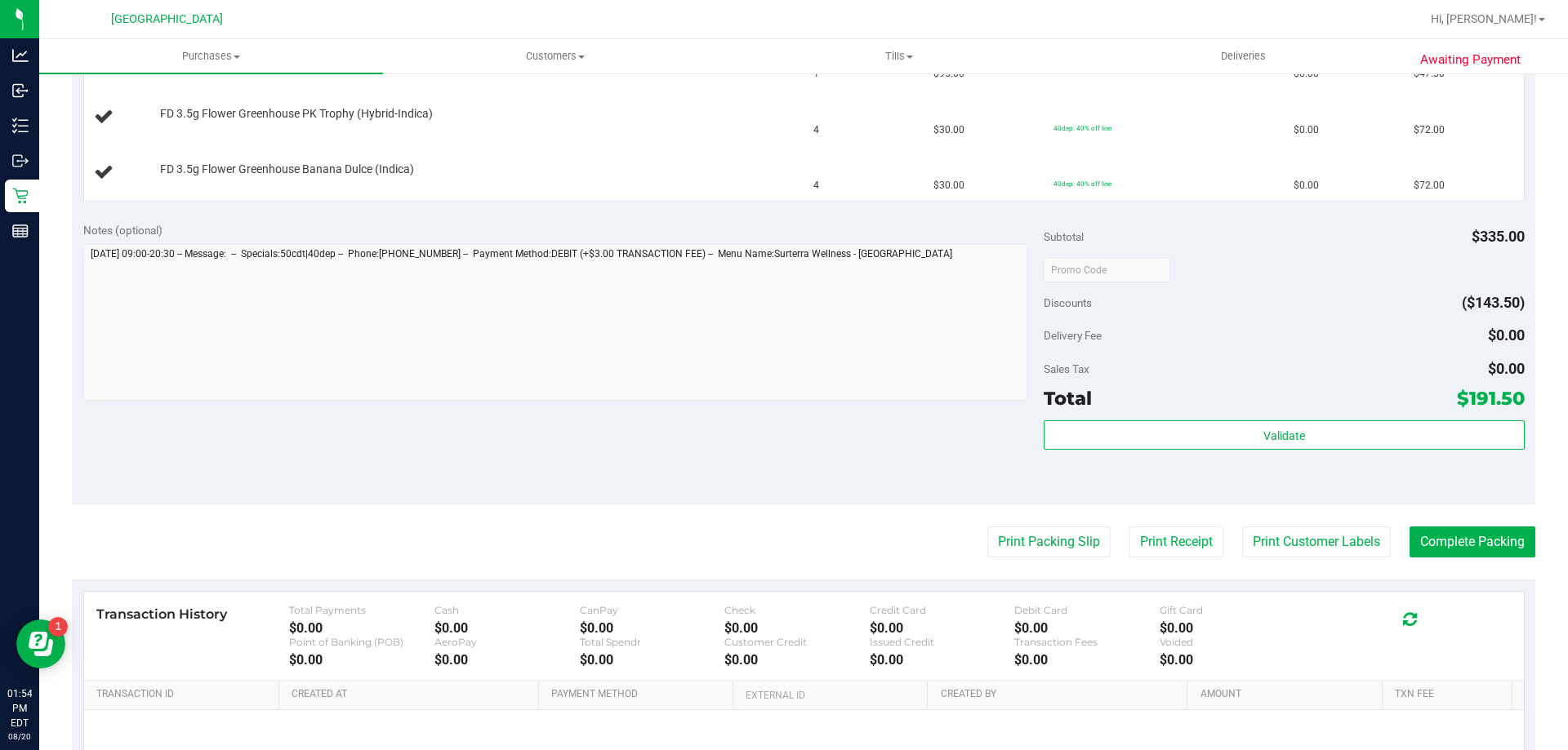
click at [1009, 558] on purchase-details "Back Edit Purchase Cancel Purchase View Profile # 11818427 BioTrack ID: - Submi…" at bounding box center [804, 241] width 1463 height 1286
click at [1007, 547] on button "Print Packing Slip" at bounding box center [1048, 541] width 124 height 31
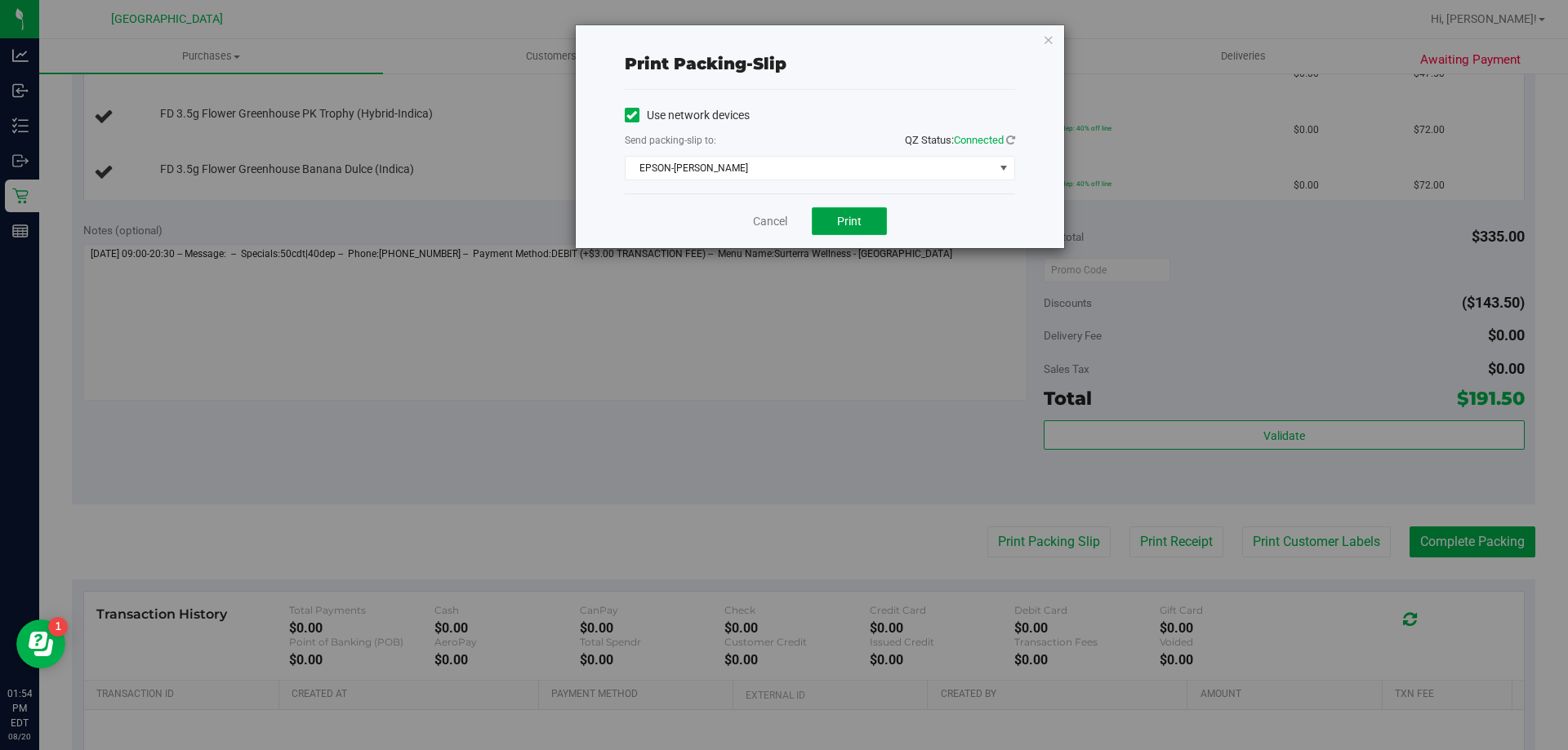
click at [855, 232] on button "Print" at bounding box center [849, 222] width 75 height 28
click at [772, 213] on link "Cancel" at bounding box center [769, 221] width 35 height 17
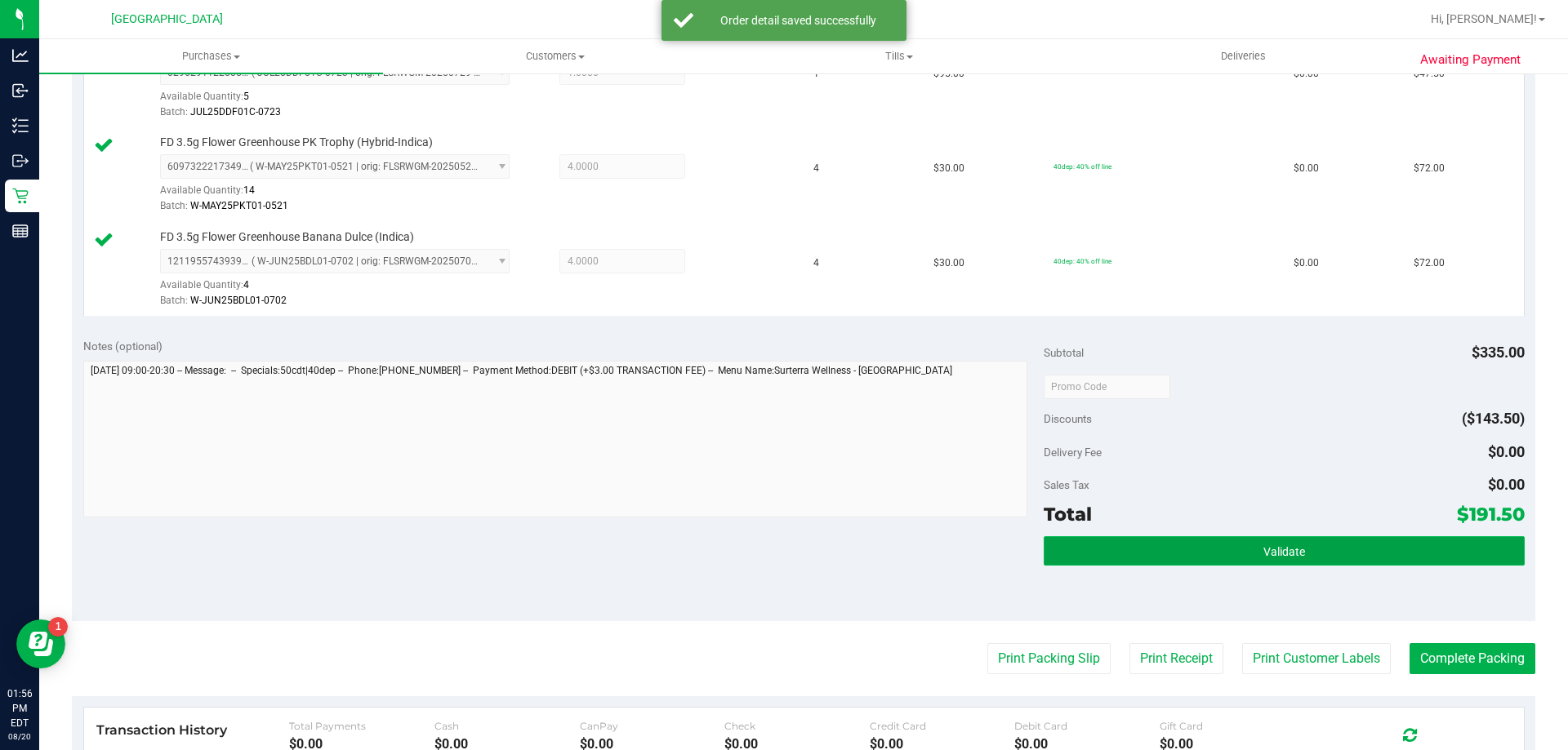
click at [1276, 566] on button "Validate" at bounding box center [1283, 551] width 480 height 30
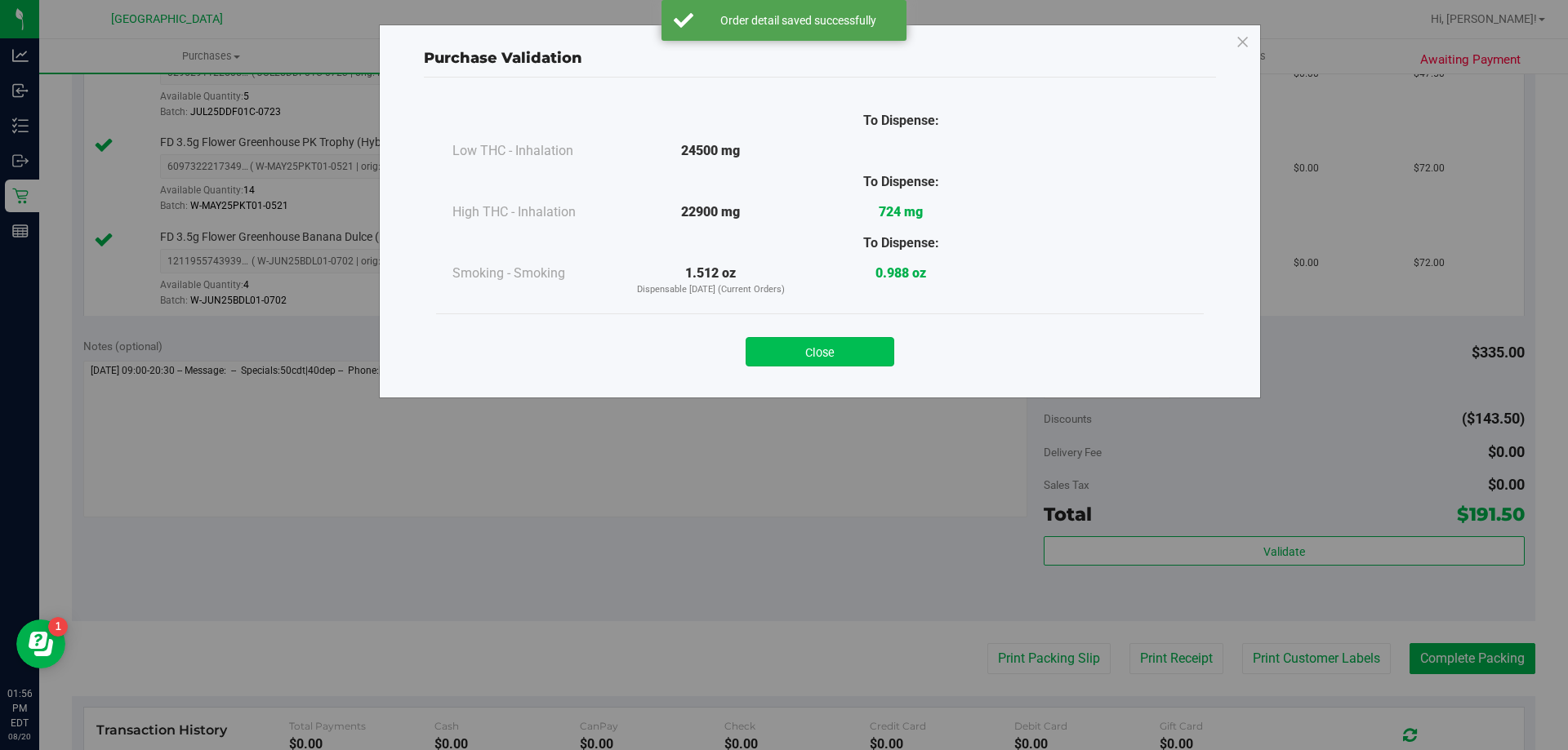
click at [844, 347] on button "Close" at bounding box center [820, 352] width 148 height 30
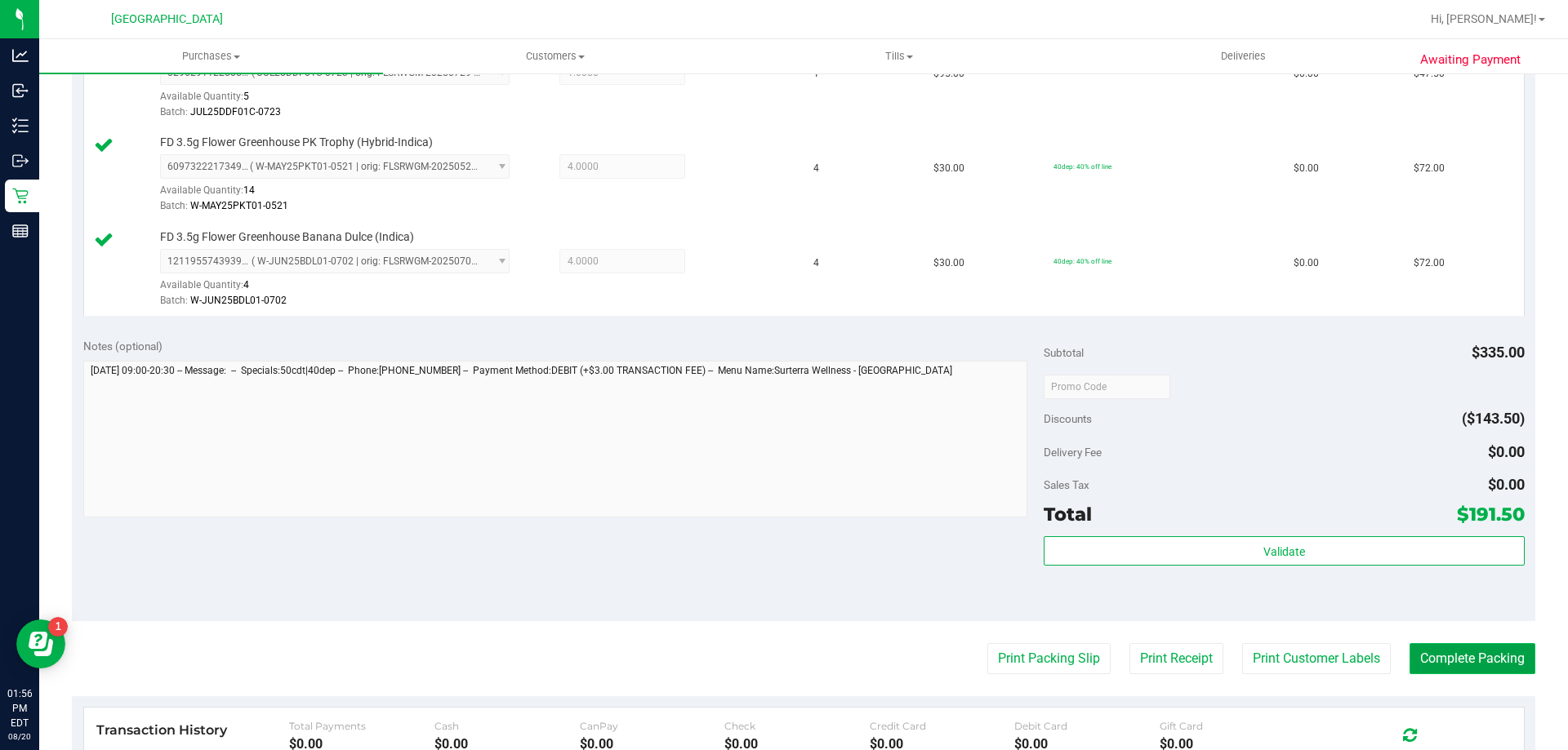
click at [1433, 655] on button "Complete Packing" at bounding box center [1472, 658] width 126 height 31
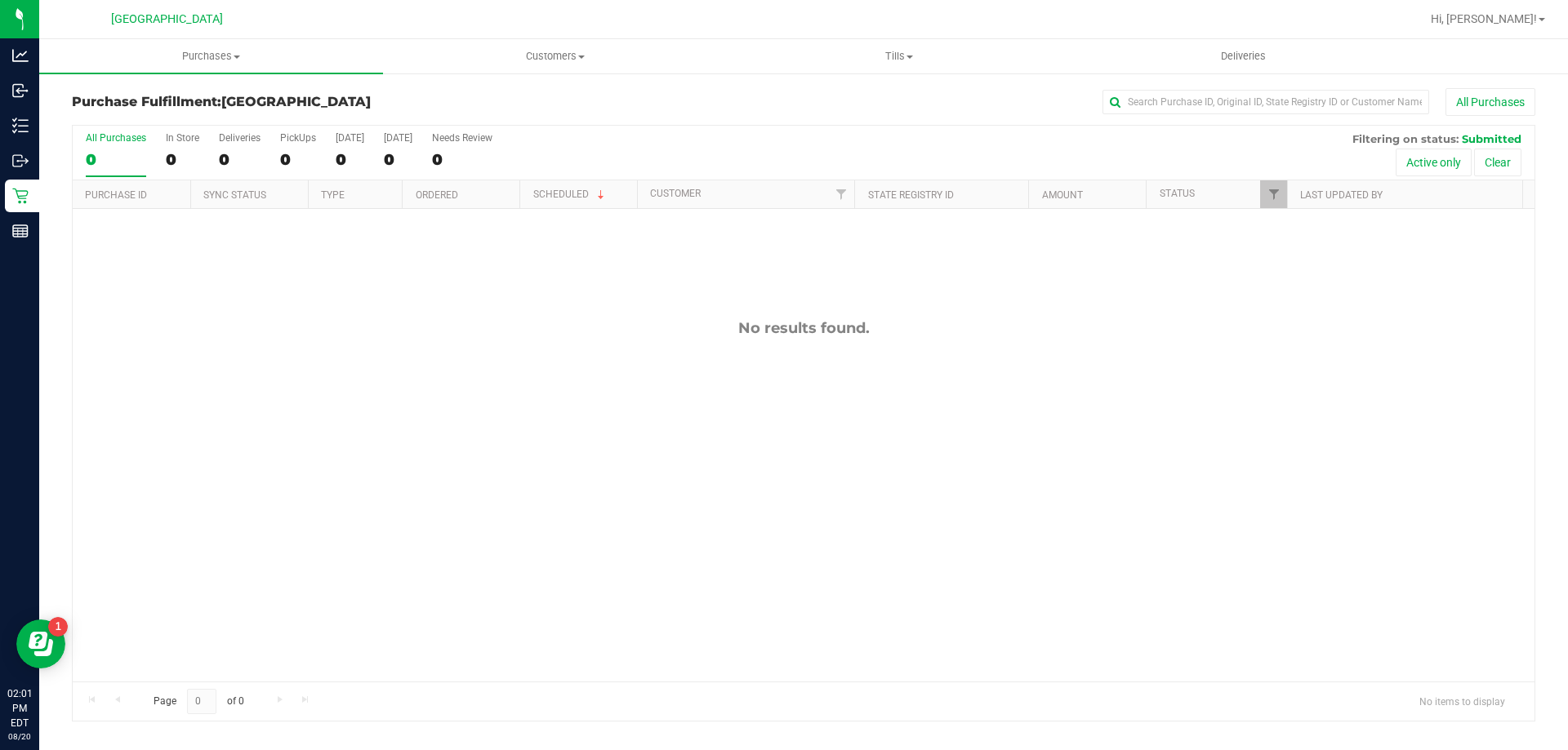
click at [297, 408] on div "No results found." at bounding box center [803, 500] width 1461 height 583
click at [401, 332] on div "No results found." at bounding box center [803, 328] width 1461 height 18
click at [203, 423] on div "No results found." at bounding box center [803, 500] width 1461 height 583
drag, startPoint x: 354, startPoint y: 517, endPoint x: 372, endPoint y: 621, distance: 105.5
click at [354, 517] on div "No results found." at bounding box center [803, 500] width 1461 height 583
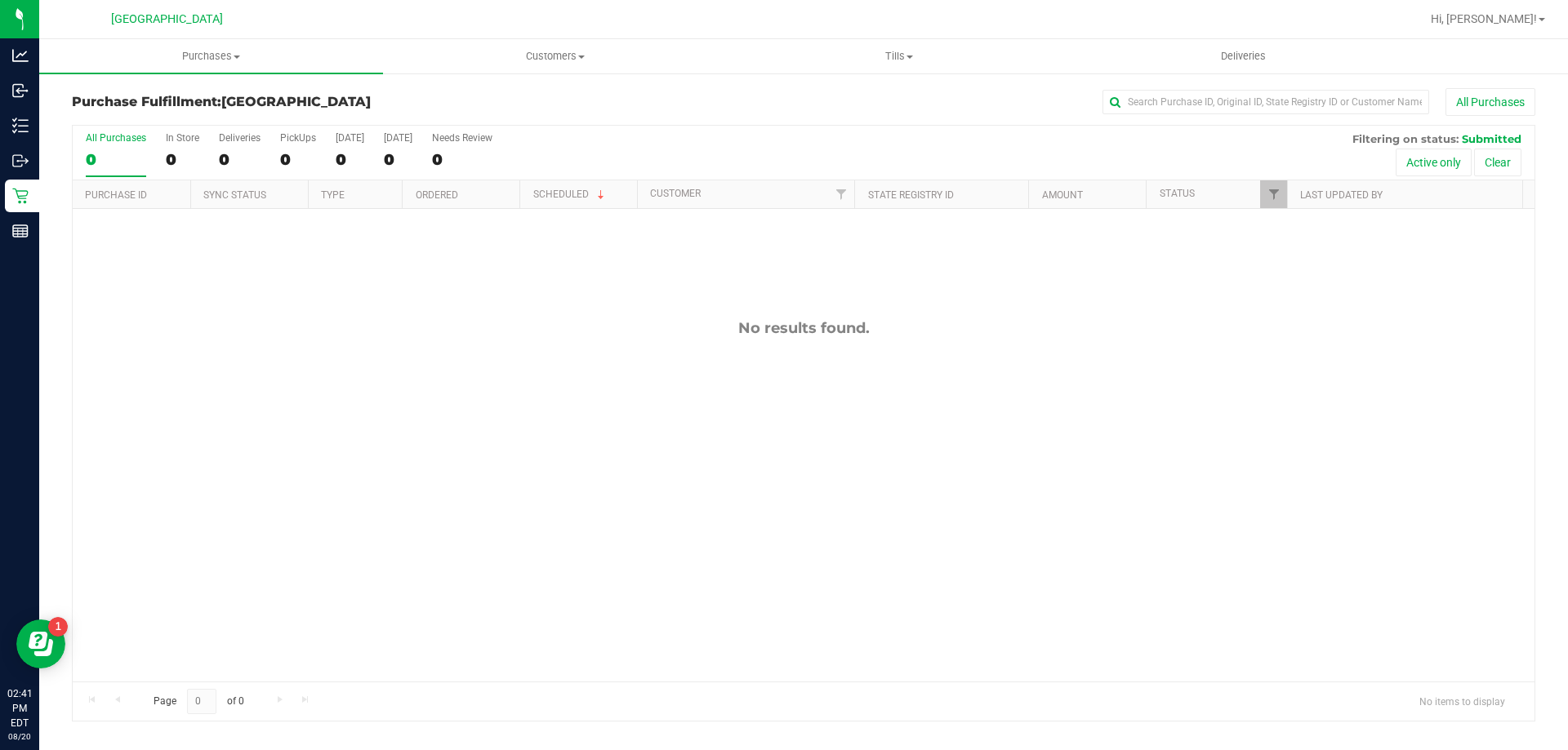
click at [225, 512] on div "No results found." at bounding box center [803, 500] width 1461 height 583
click at [436, 445] on div "No results found." at bounding box center [803, 500] width 1461 height 583
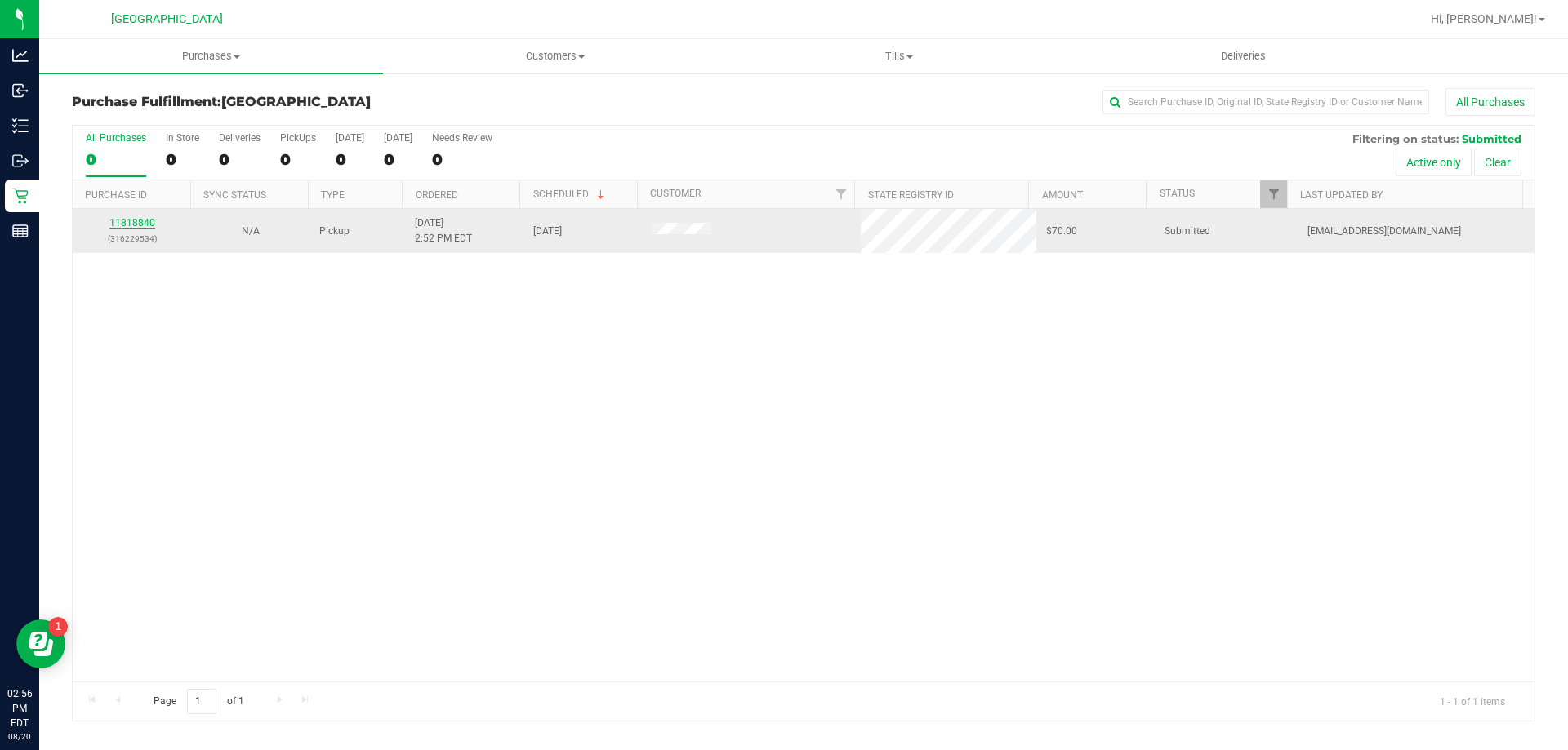
click at [116, 218] on link "11818840" at bounding box center [133, 223] width 46 height 12
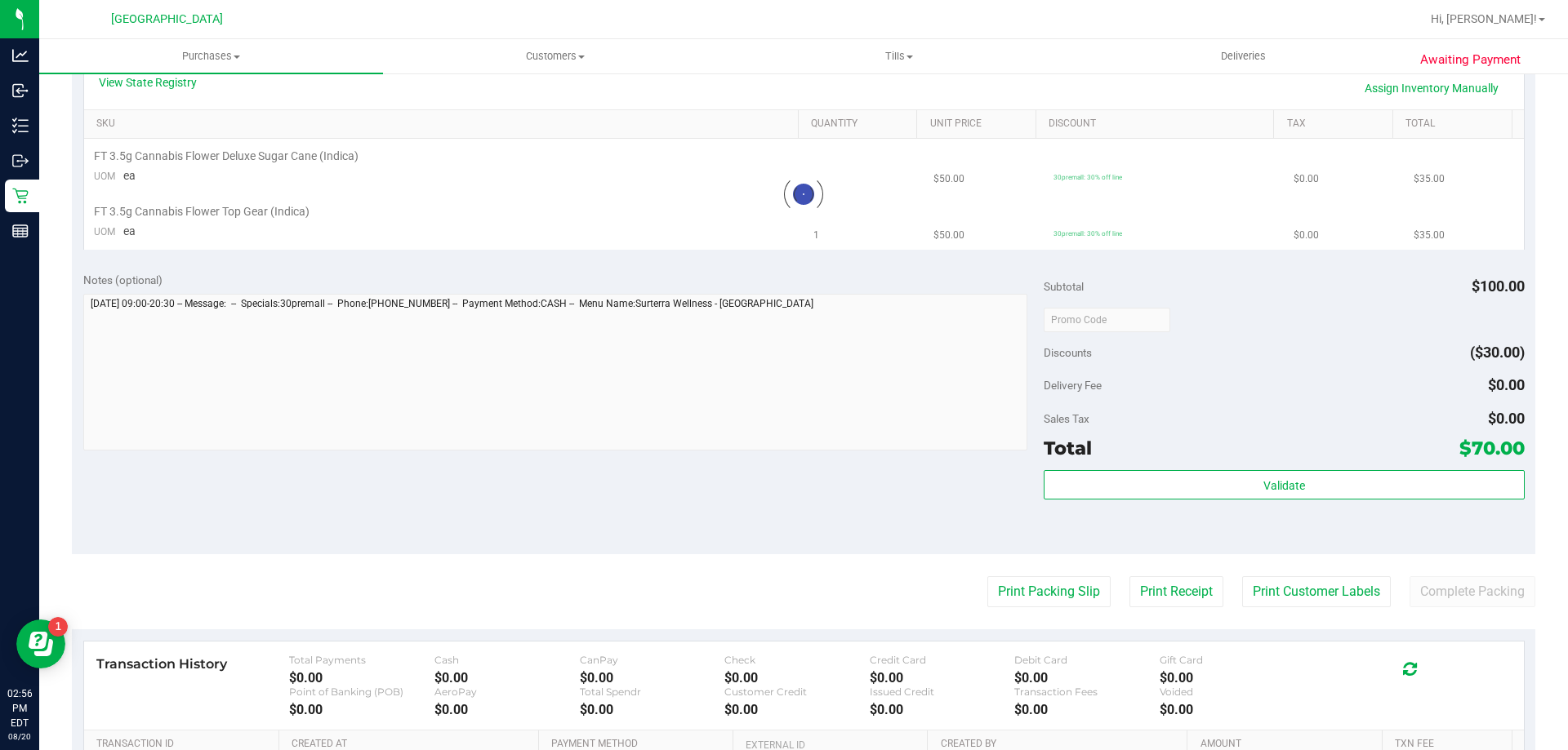
scroll to position [408, 0]
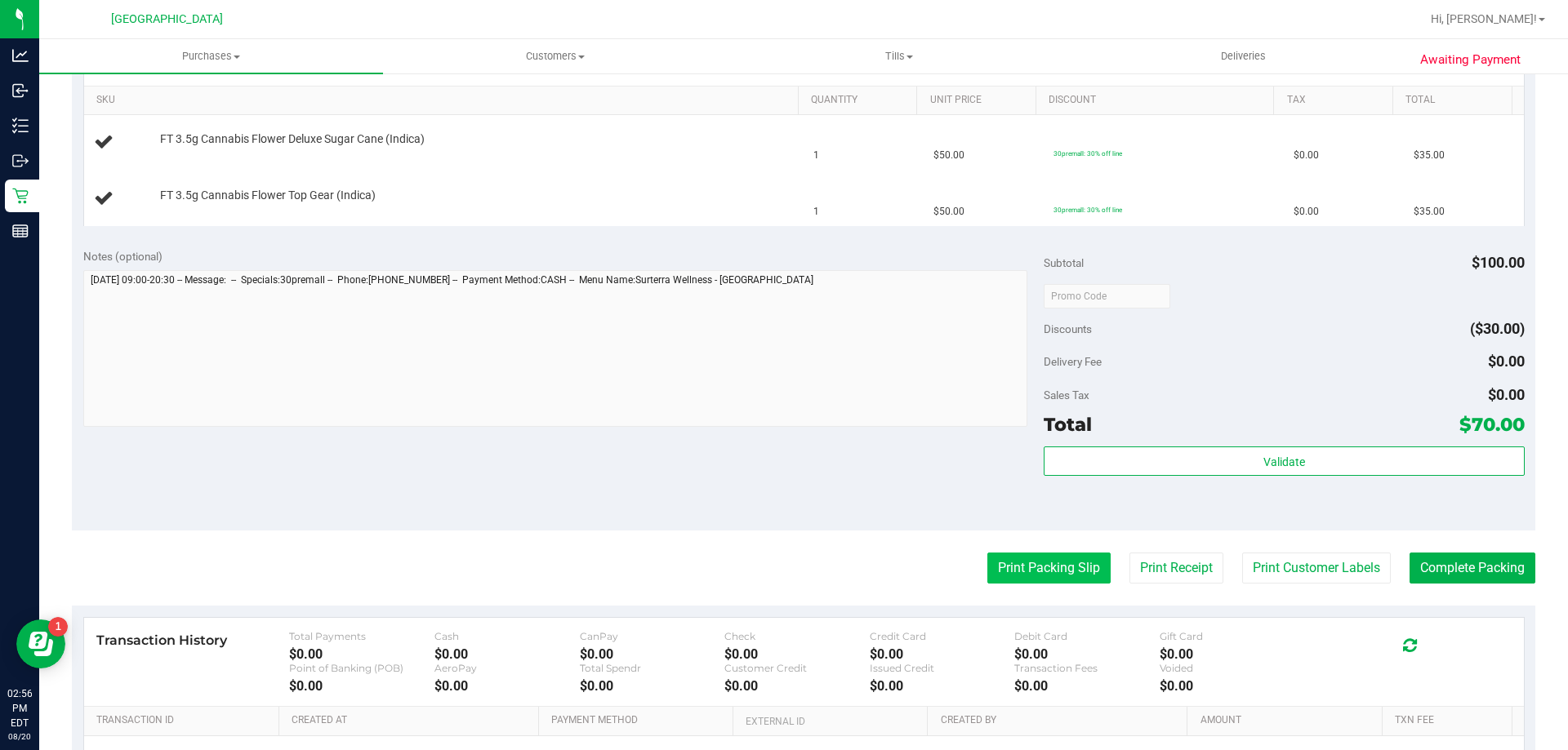
click at [1032, 566] on button "Print Packing Slip" at bounding box center [1048, 567] width 124 height 31
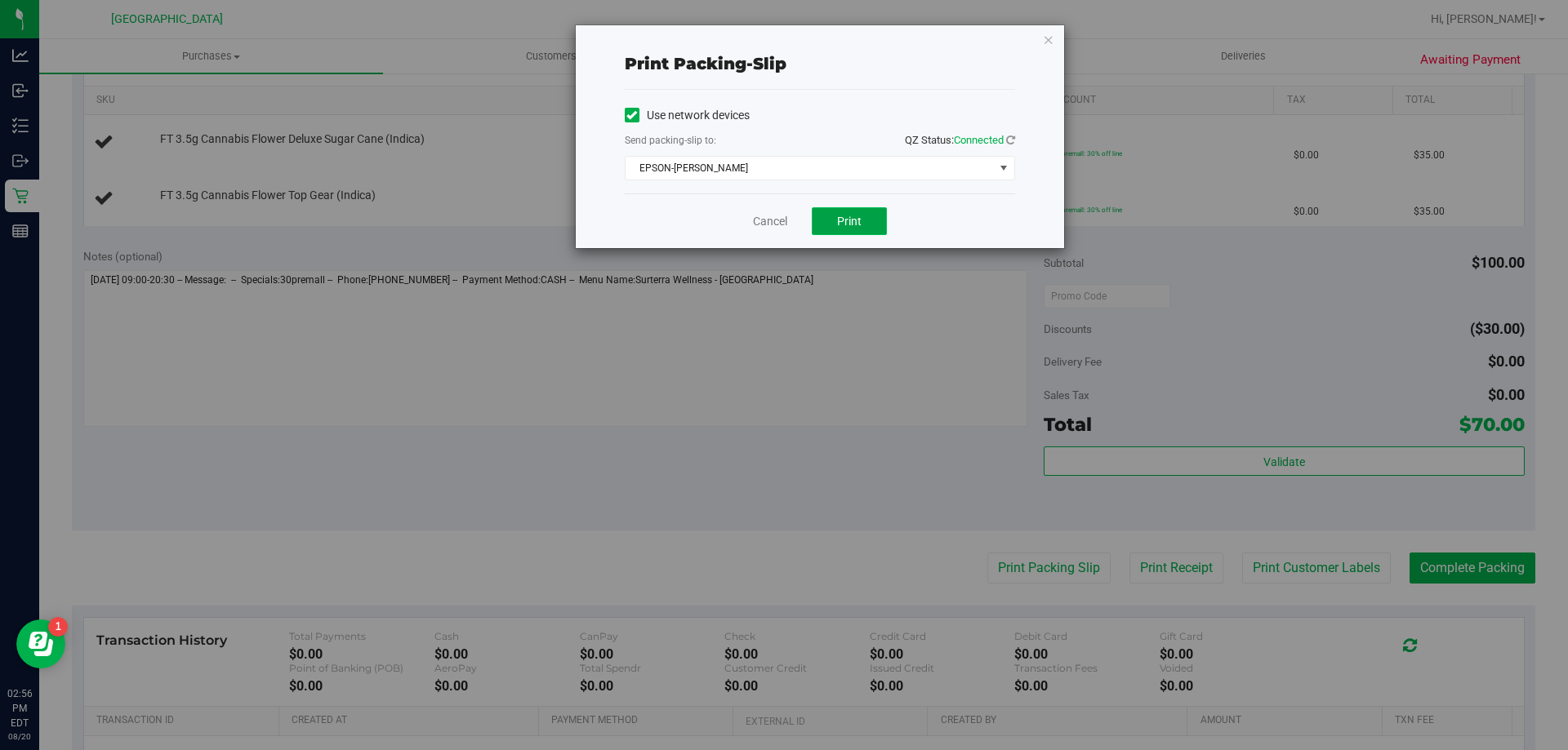
click at [872, 219] on button "Print" at bounding box center [849, 222] width 75 height 28
click at [766, 217] on link "Cancel" at bounding box center [769, 221] width 35 height 17
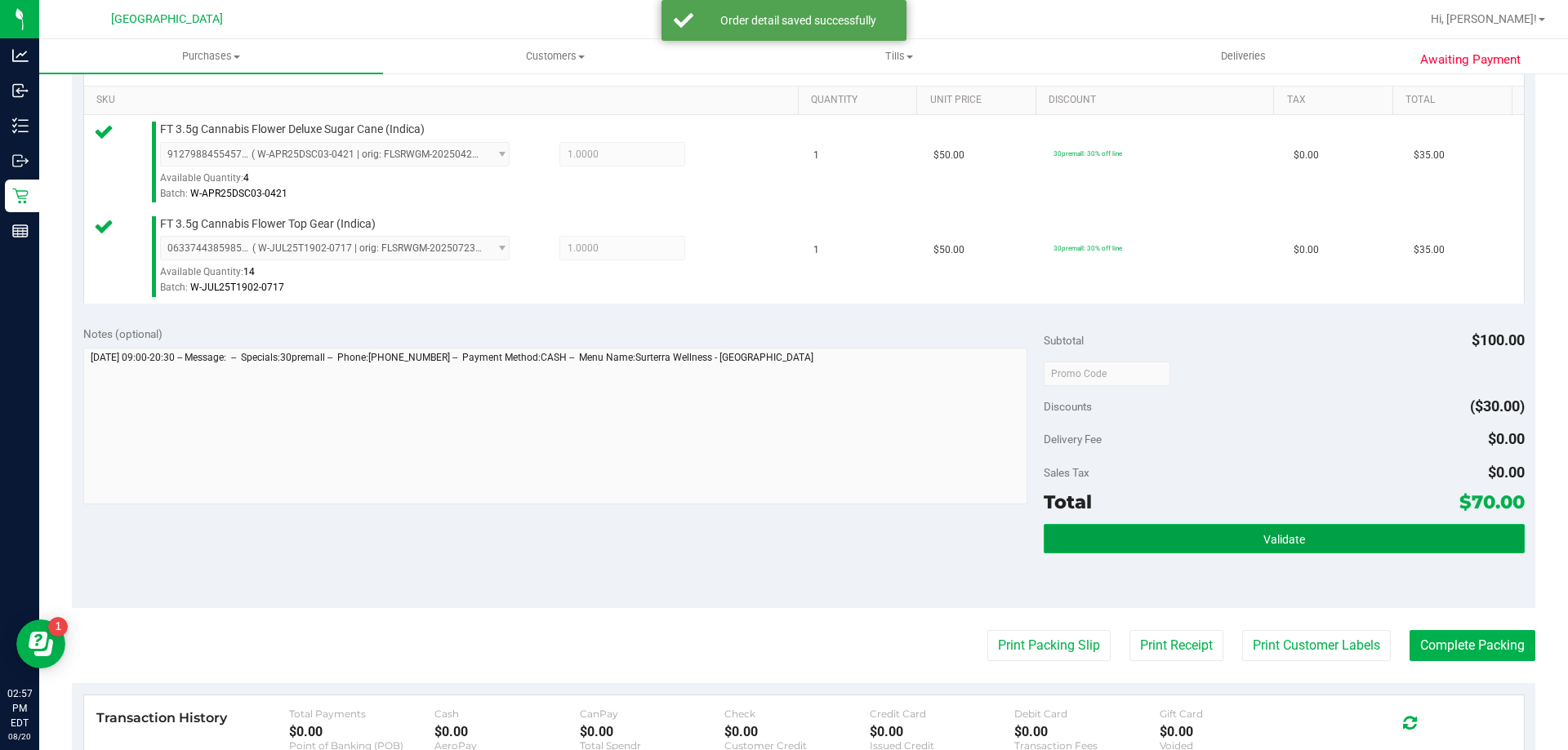
click at [1327, 547] on button "Validate" at bounding box center [1283, 539] width 480 height 30
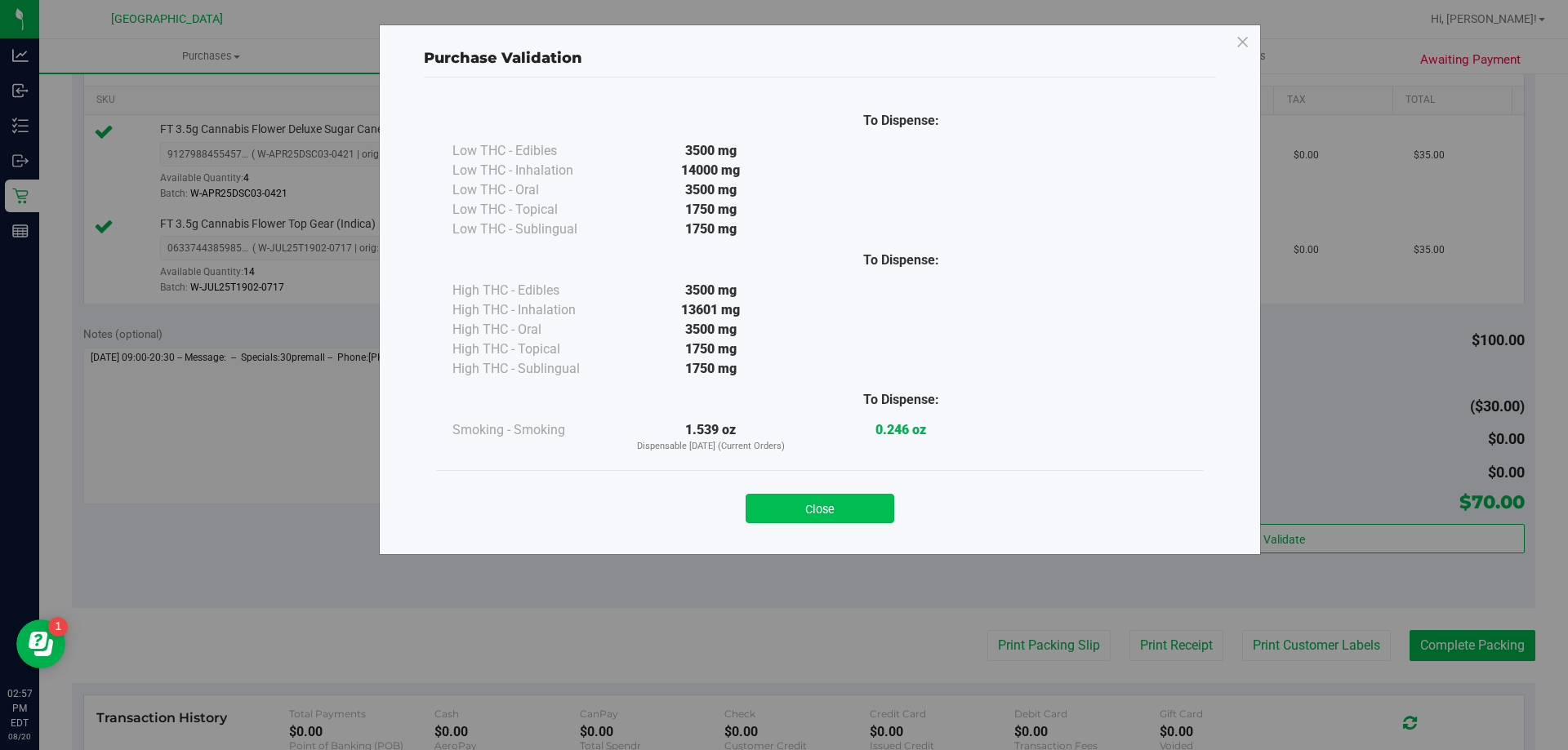
click at [818, 504] on button "Close" at bounding box center [820, 509] width 148 height 30
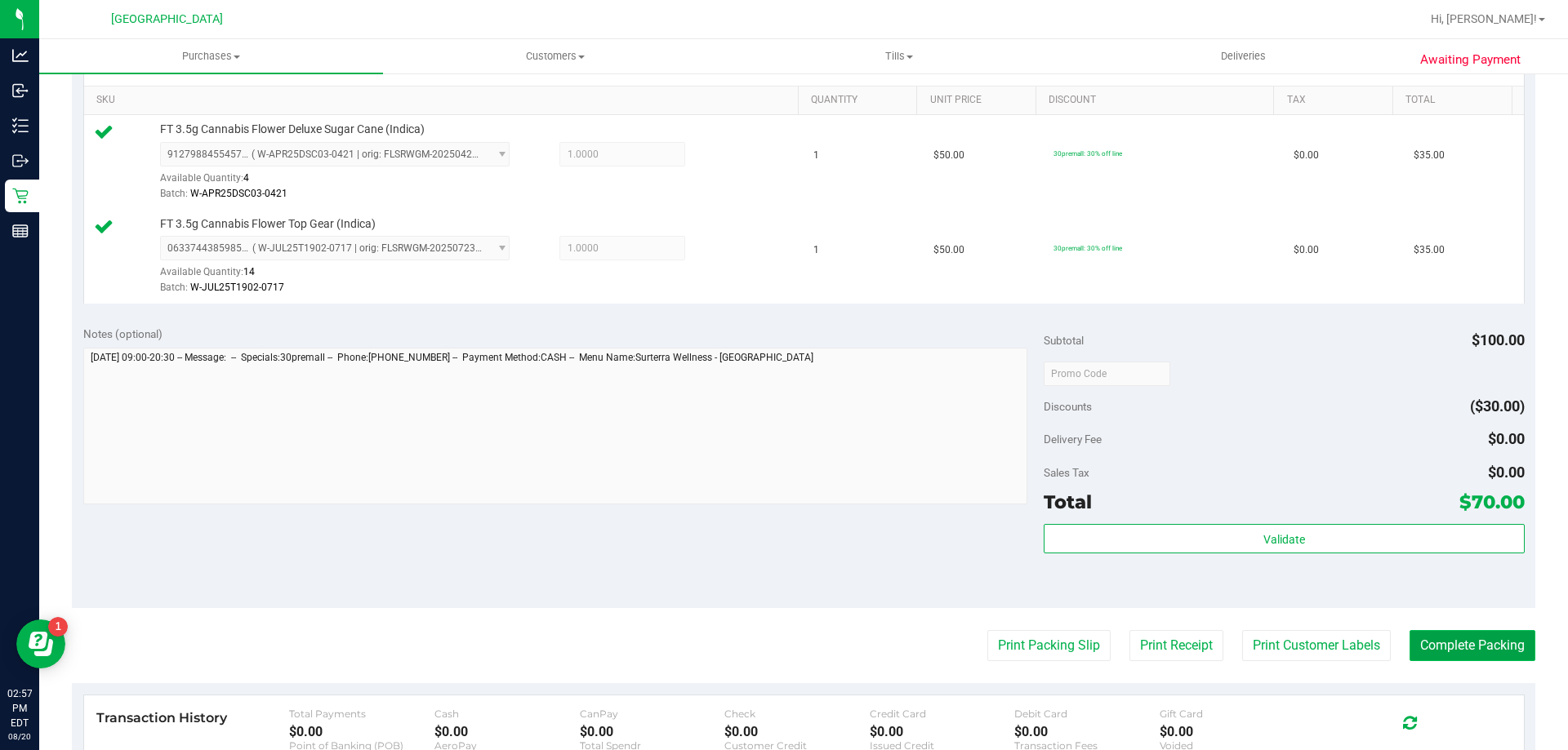
click at [1470, 654] on button "Complete Packing" at bounding box center [1472, 645] width 126 height 31
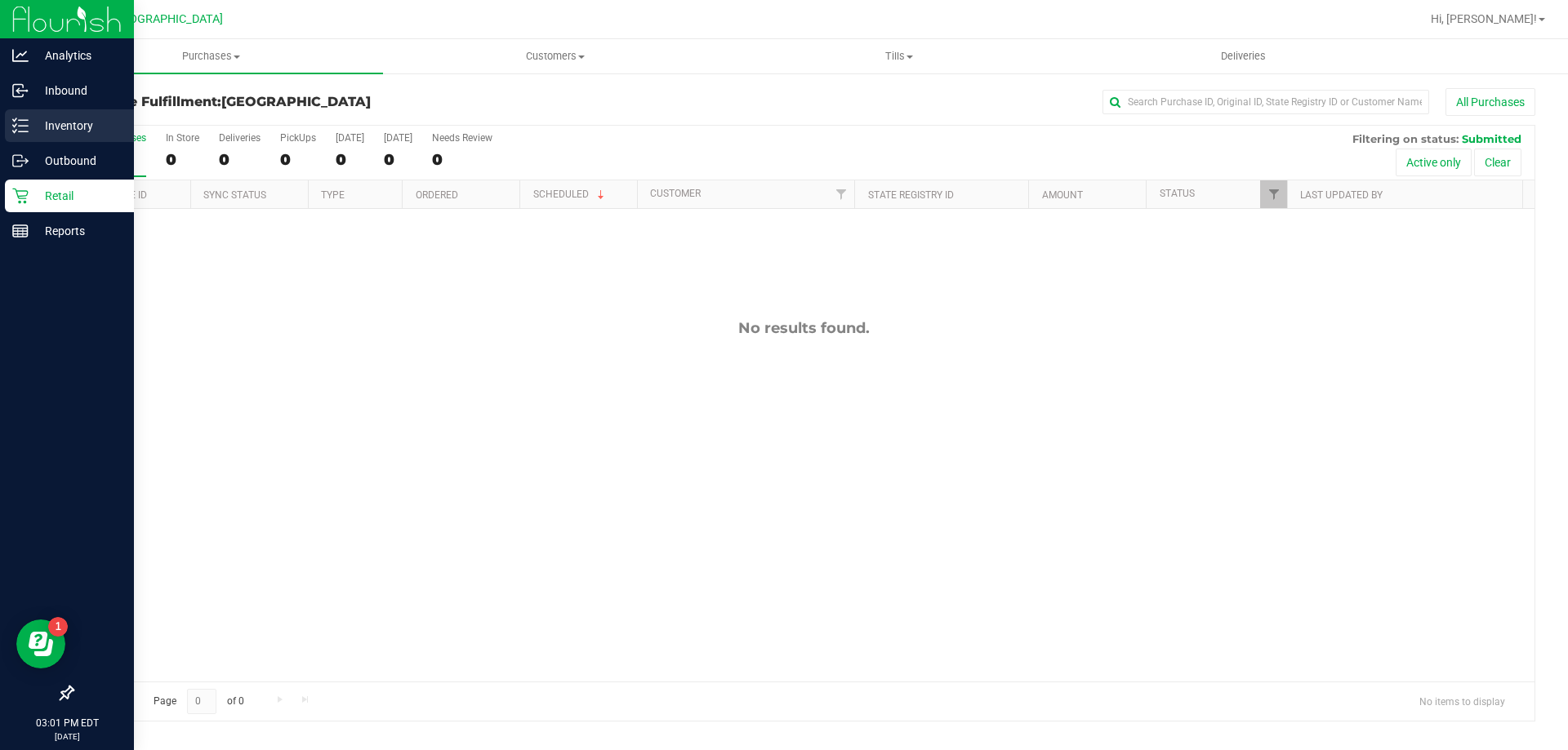
click at [53, 125] on p "Inventory" at bounding box center [77, 126] width 98 height 20
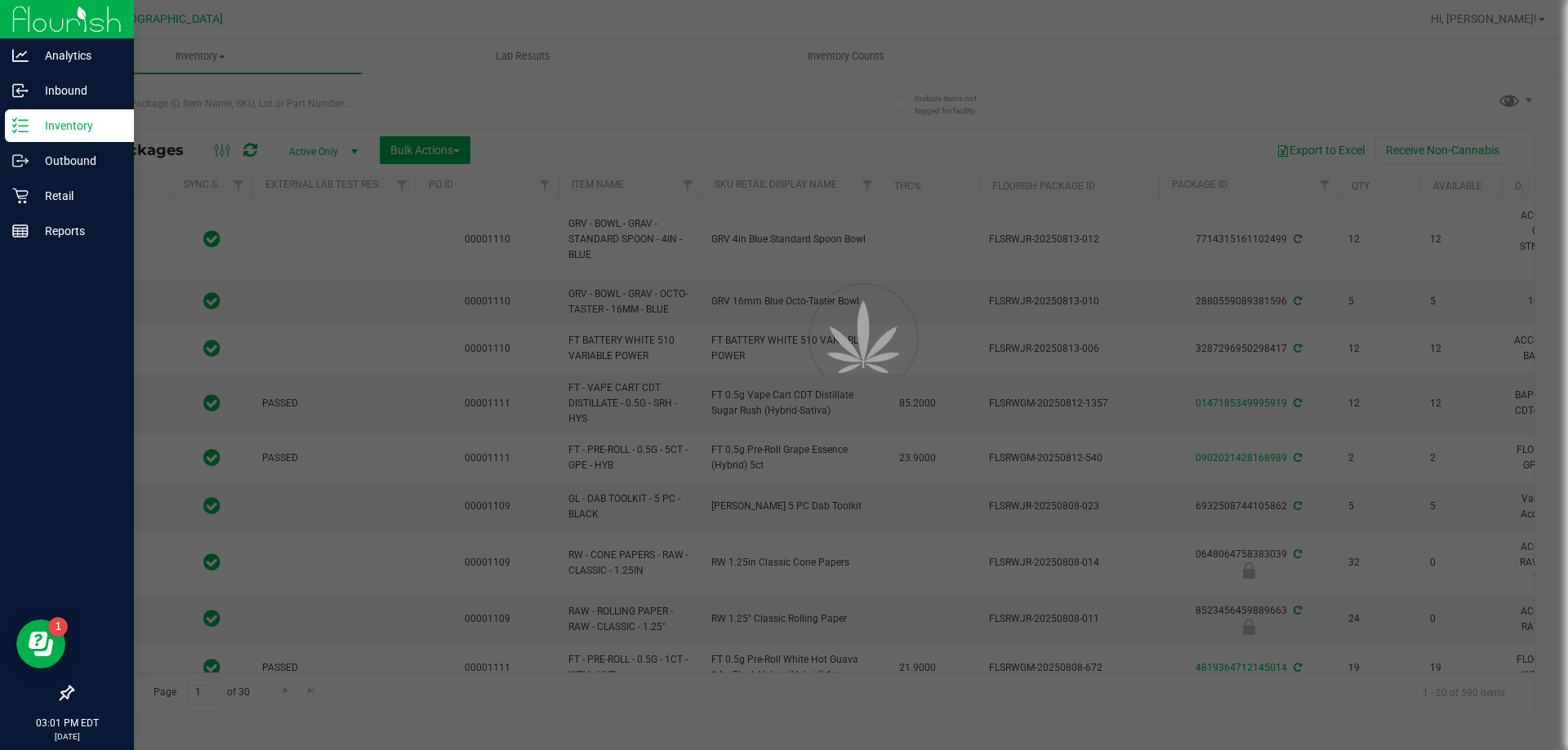
click at [294, 102] on div at bounding box center [784, 375] width 1568 height 750
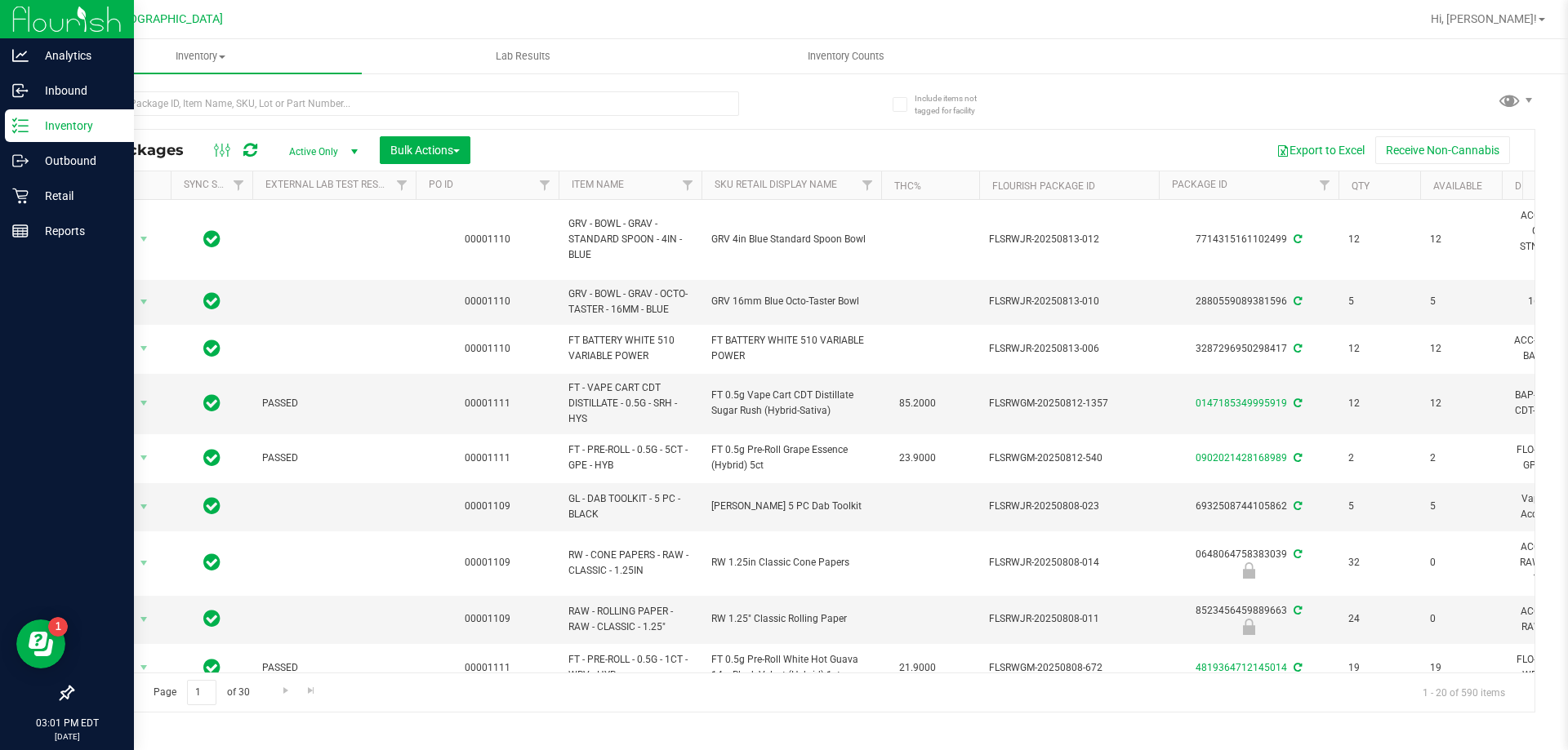
click at [307, 90] on div at bounding box center [438, 103] width 732 height 52
click at [301, 103] on input "text" at bounding box center [406, 103] width 667 height 25
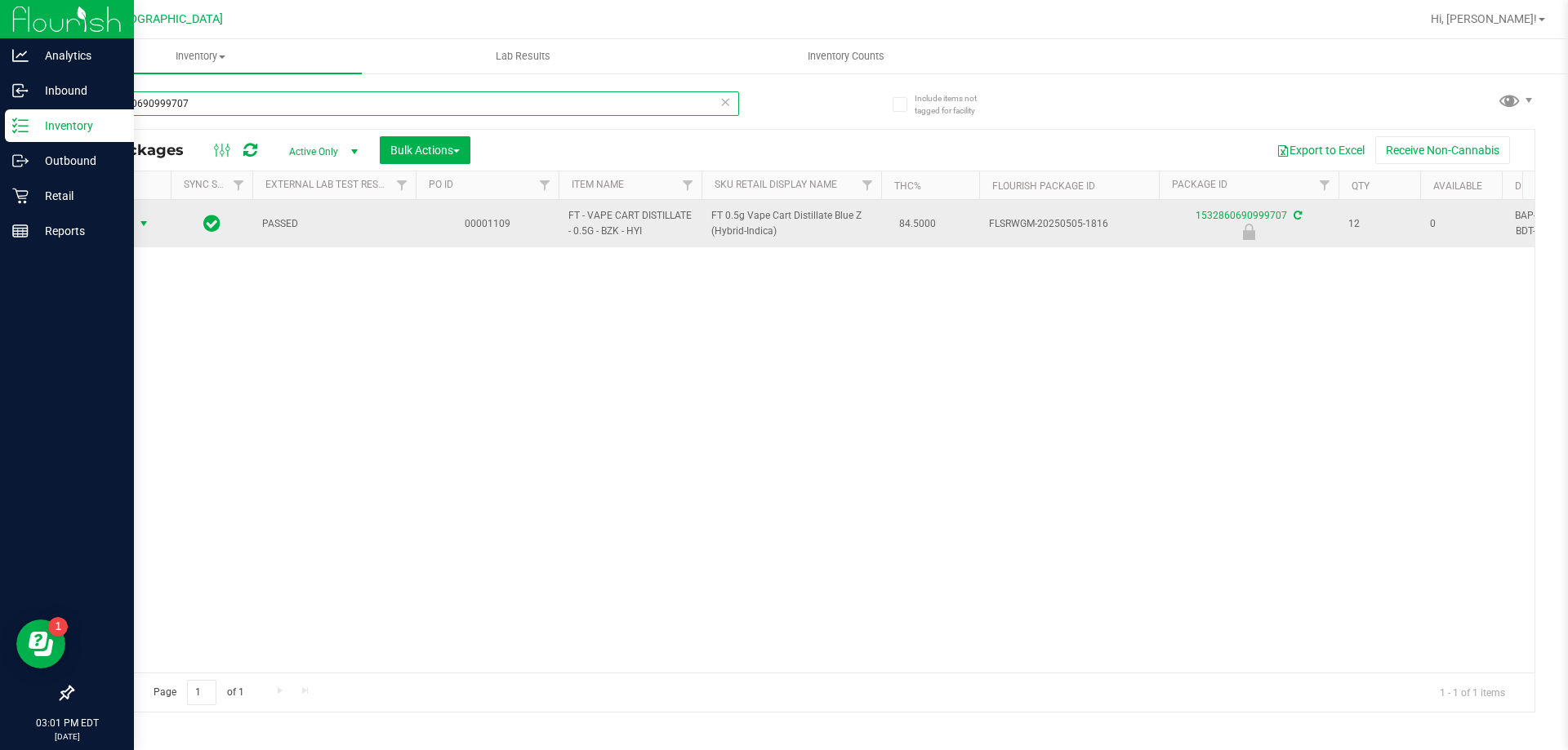
type input "1532860690999707"
click at [144, 224] on span "select" at bounding box center [144, 223] width 13 height 13
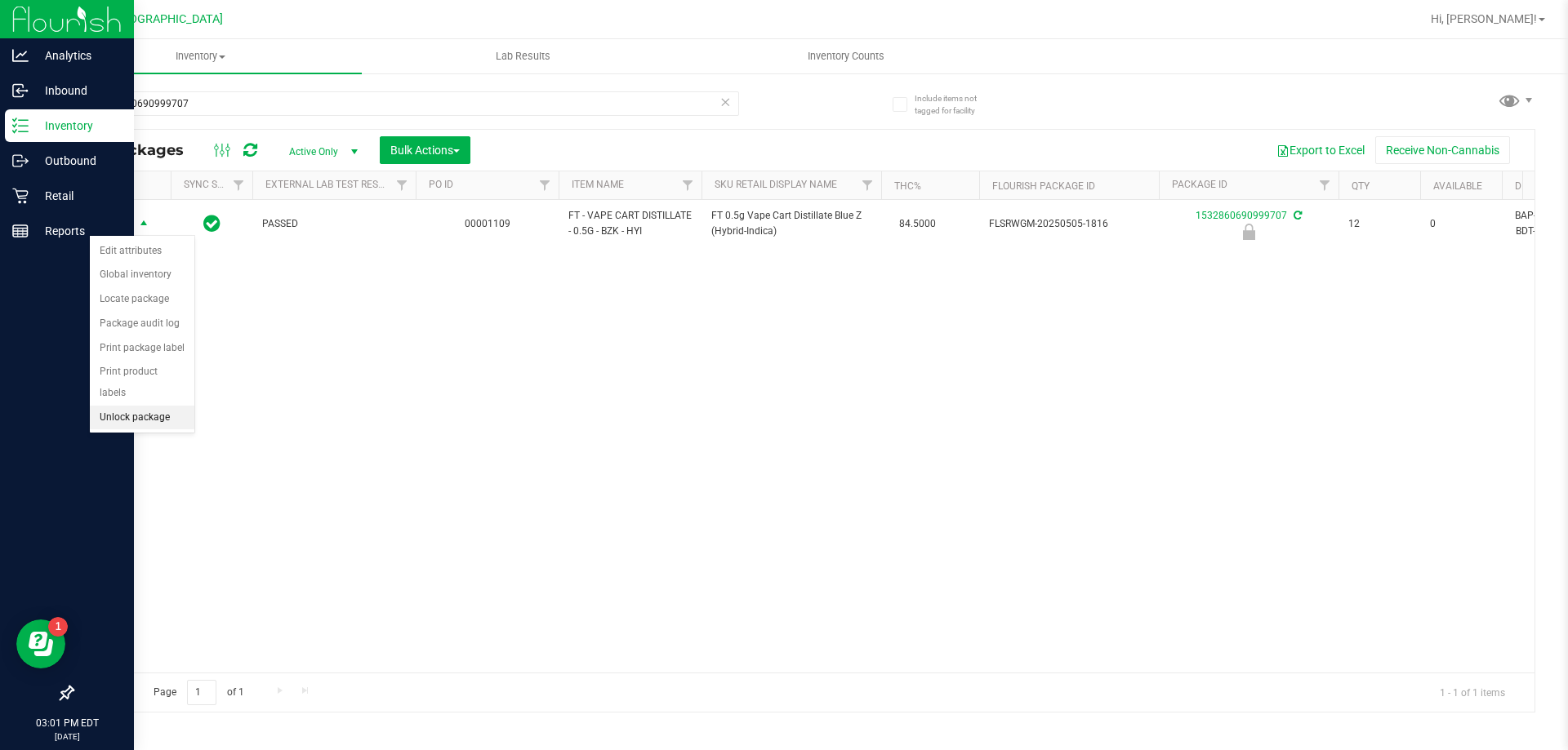
click at [134, 406] on li "Unlock package" at bounding box center [143, 418] width 105 height 25
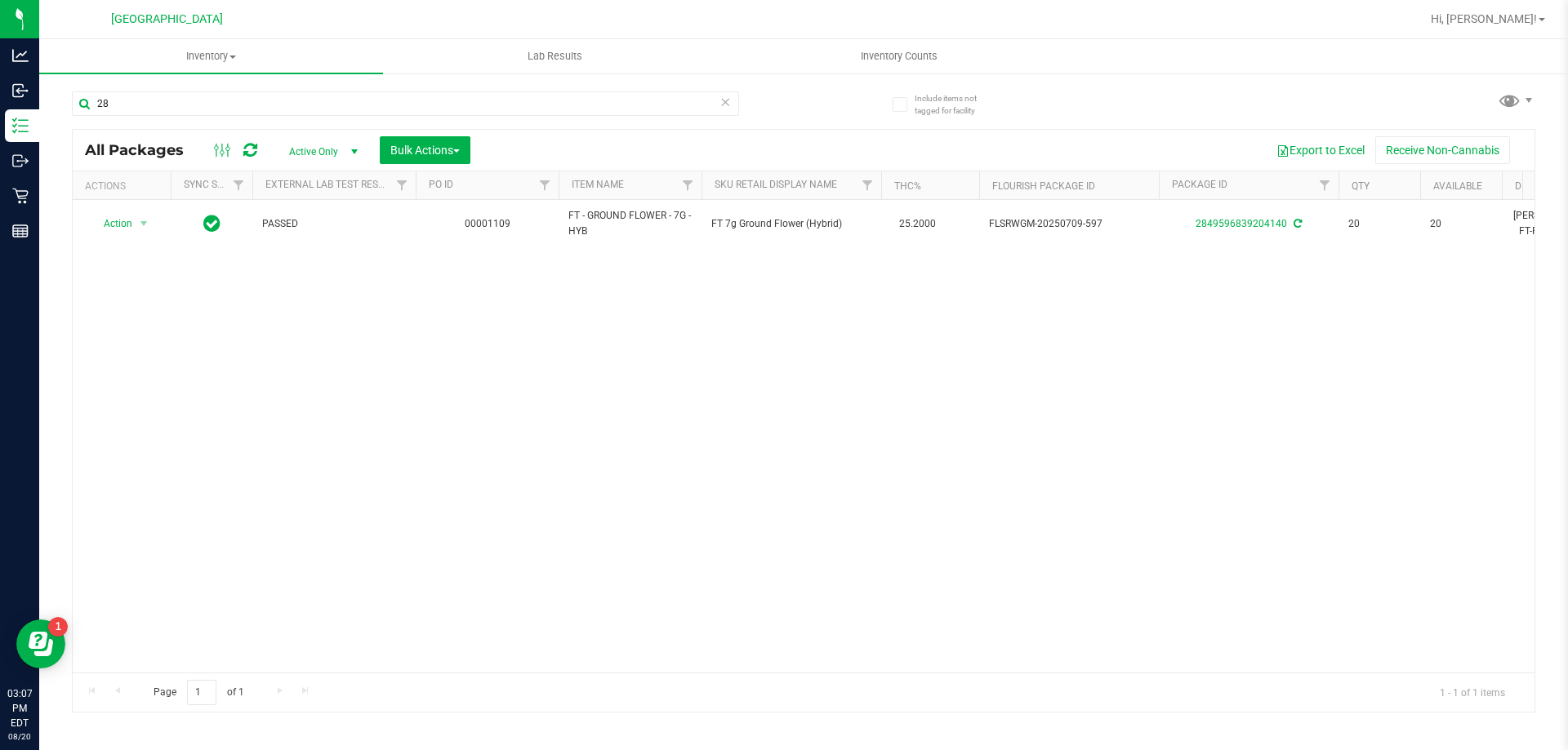
type input "2"
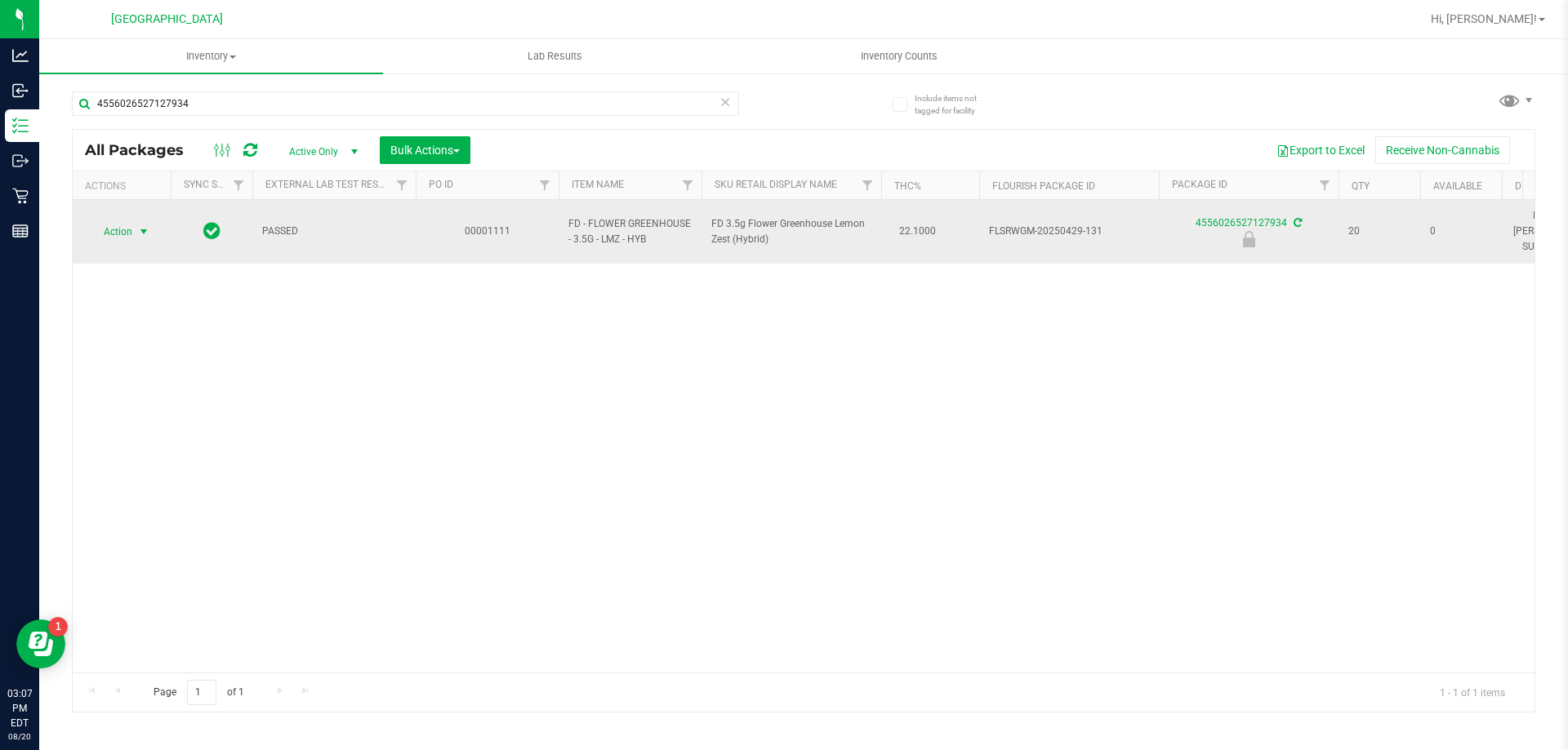
type input "4556026527127934"
click at [145, 226] on span "select" at bounding box center [144, 232] width 13 height 13
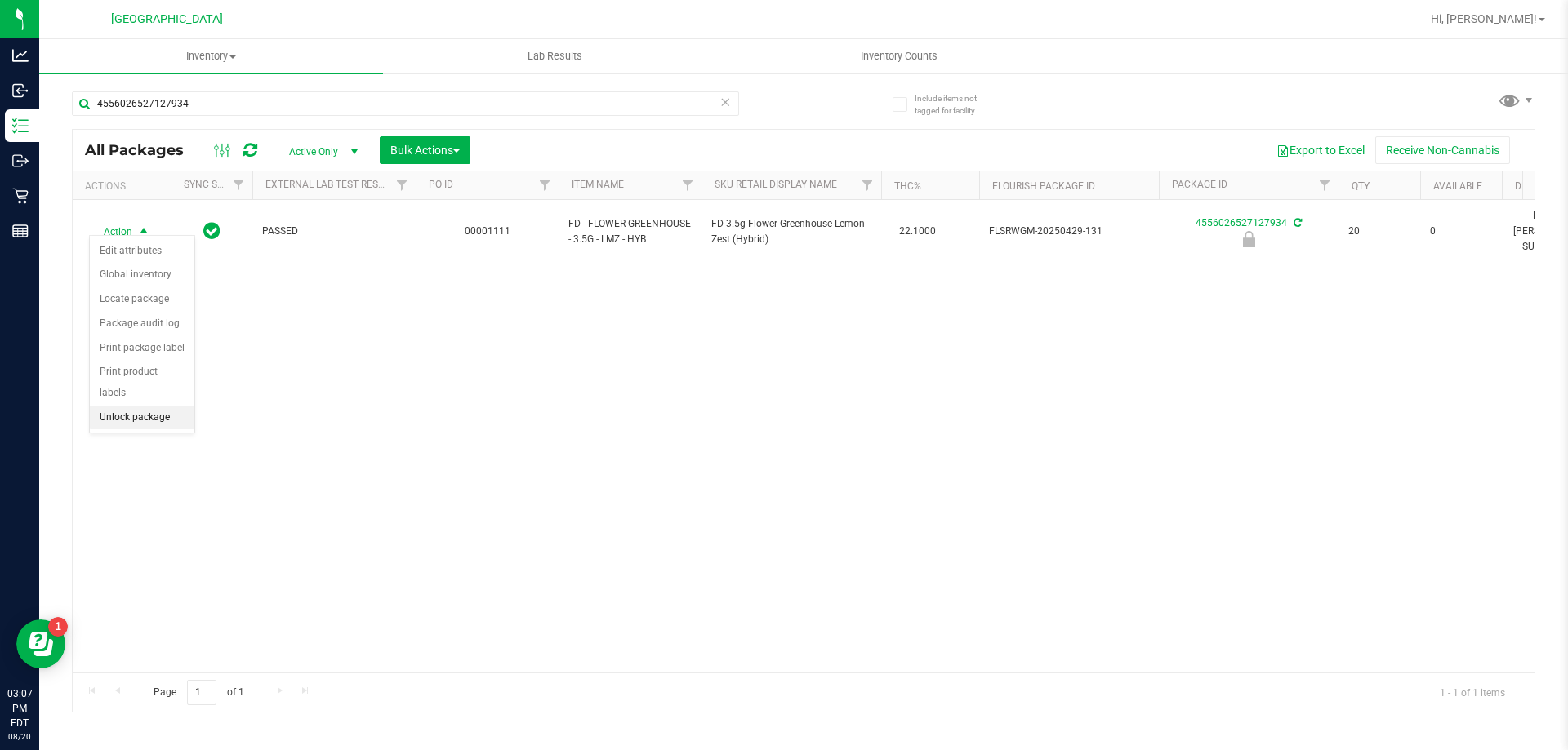
click at [129, 406] on li "Unlock package" at bounding box center [143, 418] width 105 height 25
